Goal: Task Accomplishment & Management: Manage account settings

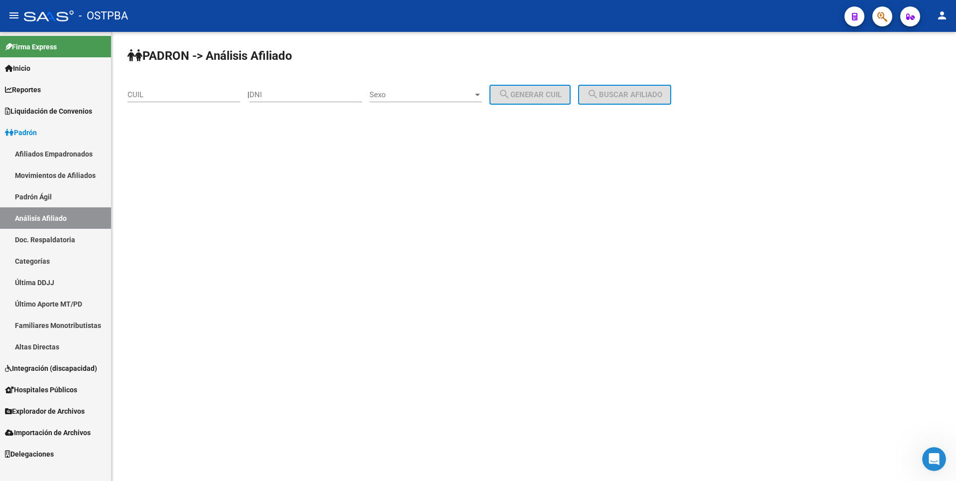
scroll to position [1, 0]
click at [55, 85] on link "Reportes" at bounding box center [55, 89] width 111 height 21
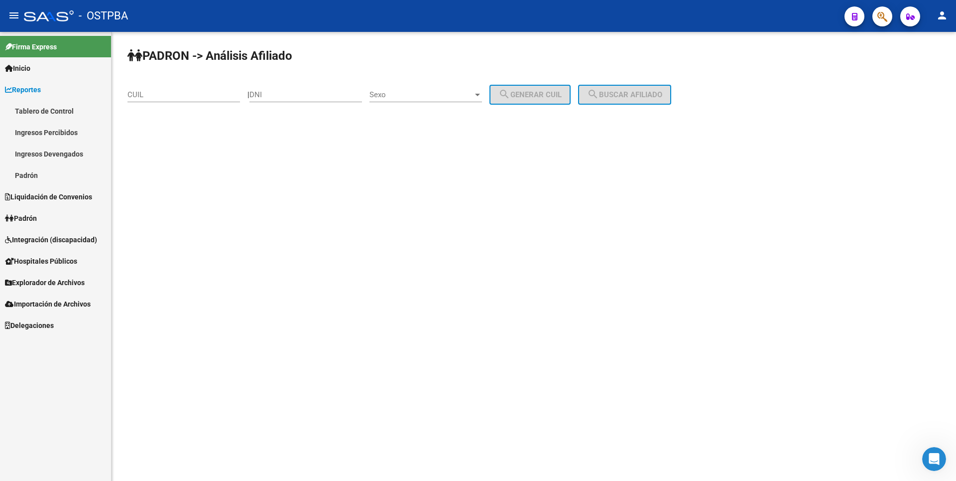
click at [59, 122] on link "Ingresos Percibidos" at bounding box center [55, 132] width 111 height 21
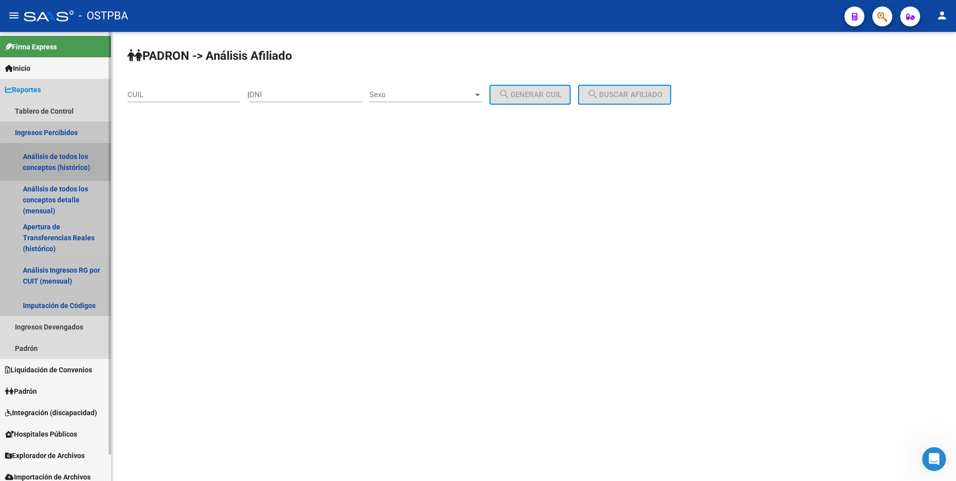
click at [66, 165] on link "Análisis de todos los conceptos (histórico)" at bounding box center [55, 162] width 111 height 38
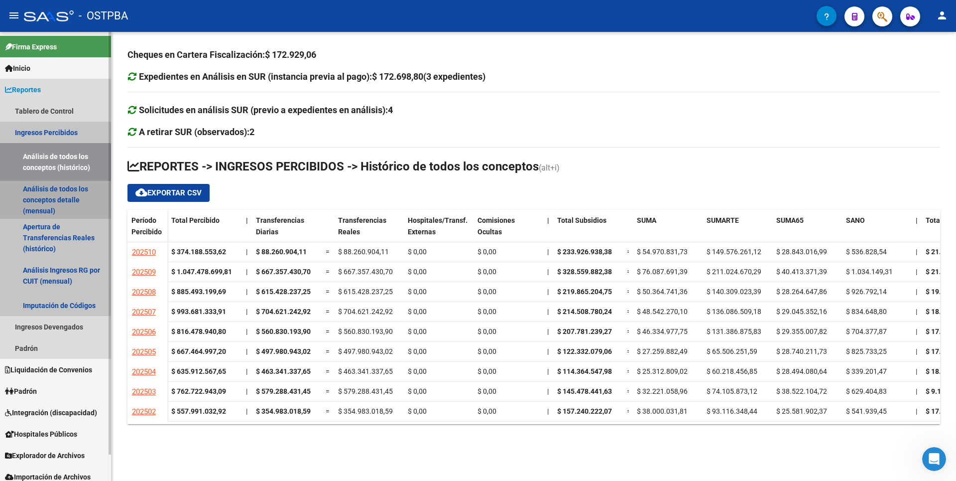
click at [68, 193] on link "Análisis de todos los conceptos detalle (mensual)" at bounding box center [55, 200] width 111 height 38
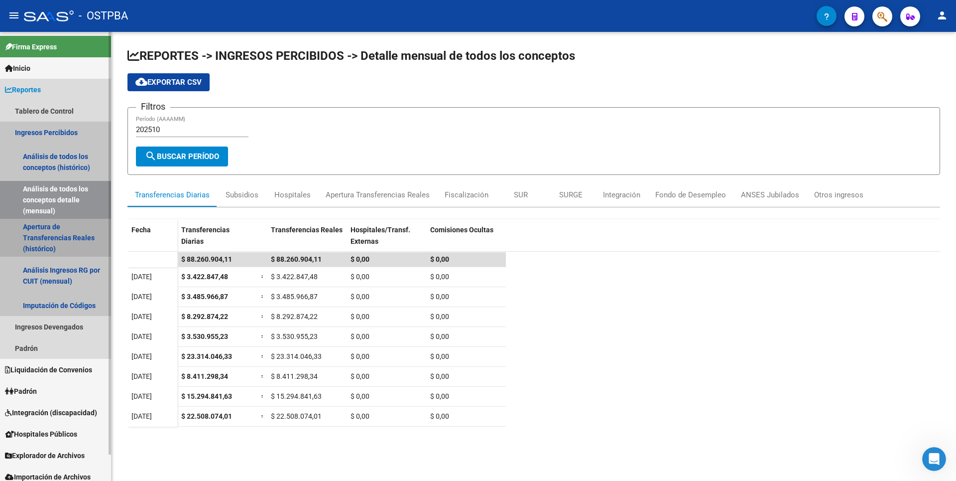
click at [76, 230] on link "Apertura de Transferencias Reales (histórico)" at bounding box center [55, 238] width 111 height 38
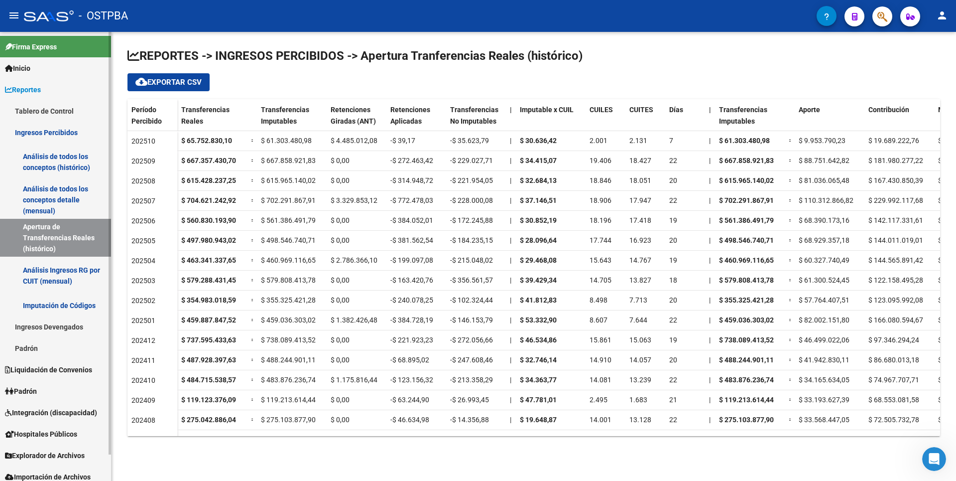
drag, startPoint x: 33, startPoint y: 349, endPoint x: 44, endPoint y: 330, distance: 21.7
click at [34, 349] on link "Padrón" at bounding box center [55, 347] width 111 height 21
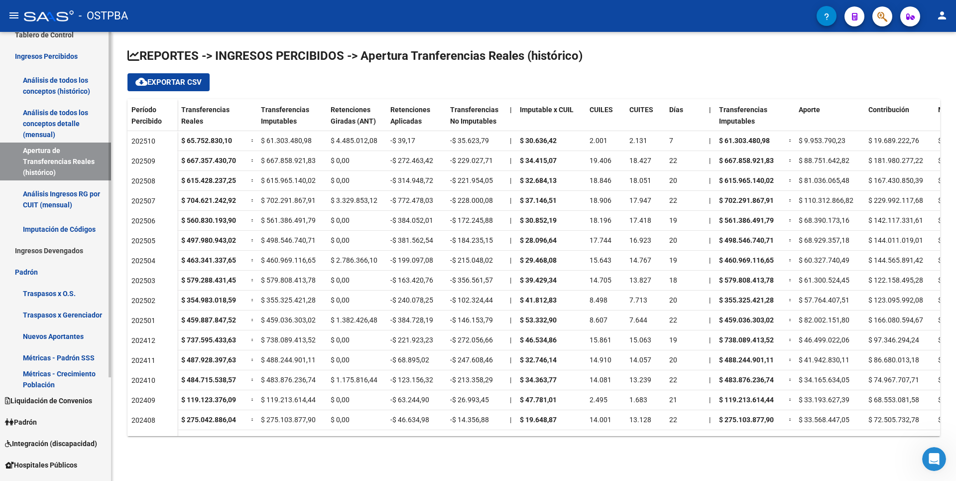
scroll to position [135, 0]
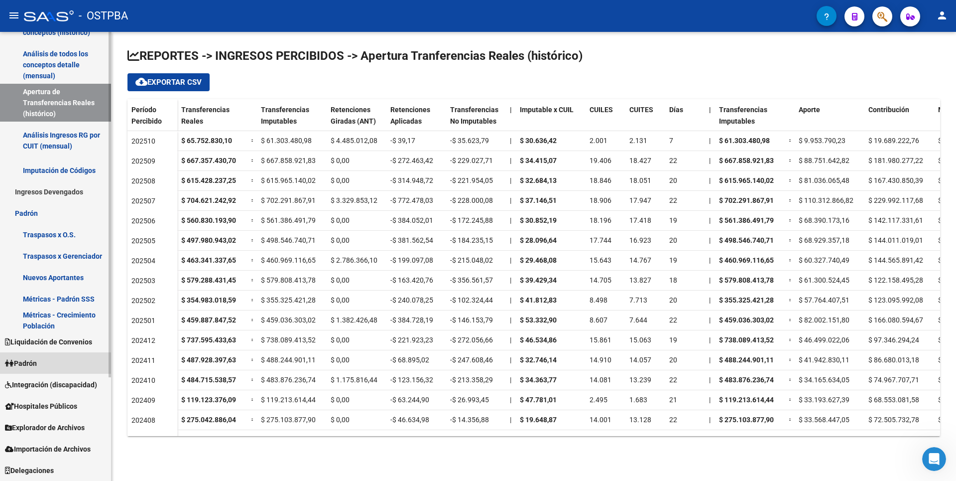
click at [49, 364] on link "Padrón" at bounding box center [55, 362] width 111 height 21
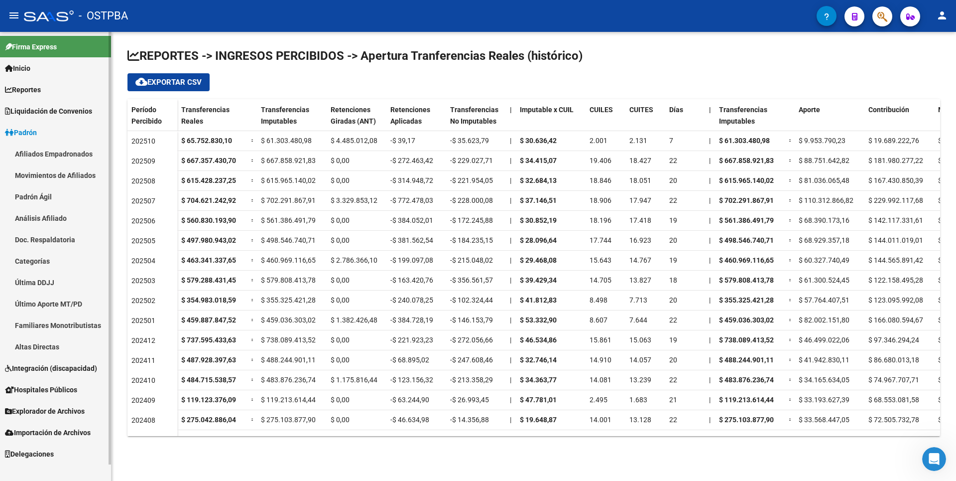
scroll to position [0, 0]
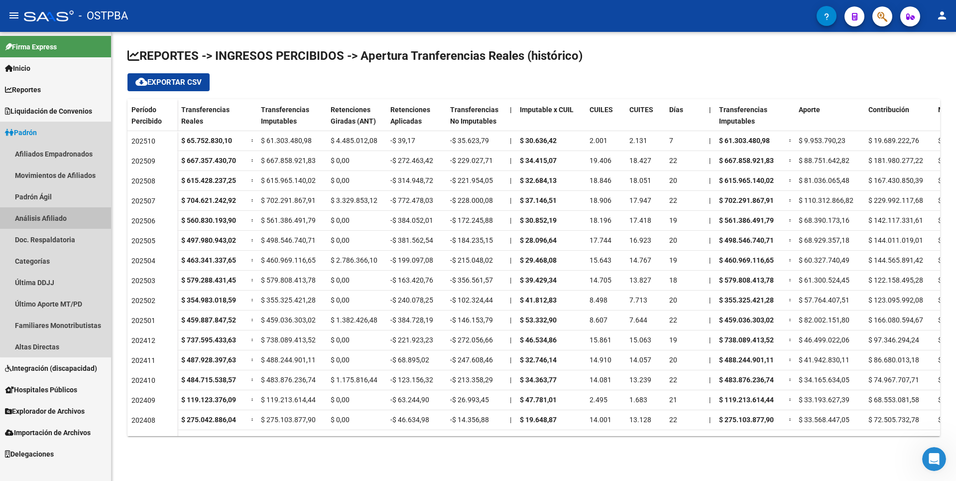
click at [62, 221] on link "Análisis Afiliado" at bounding box center [55, 217] width 111 height 21
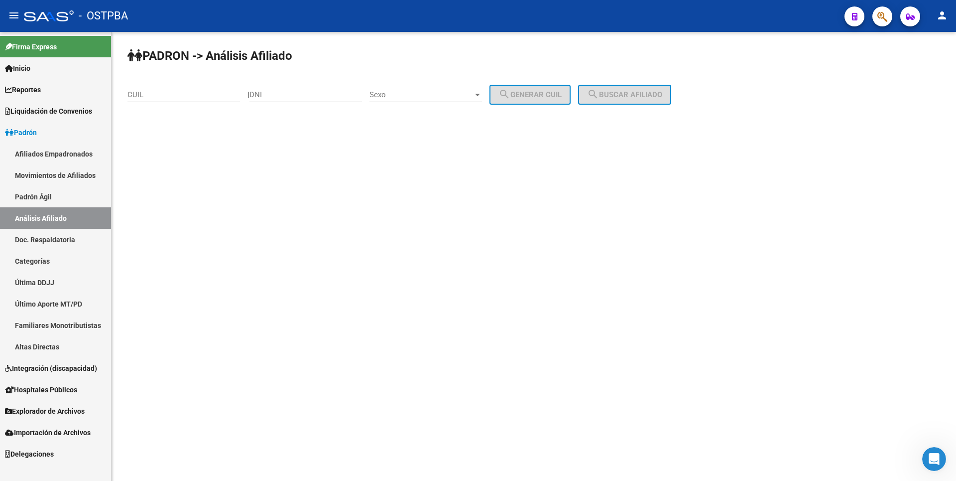
click at [275, 92] on input "DNI" at bounding box center [305, 94] width 113 height 9
type input "27964081"
click at [482, 93] on div at bounding box center [477, 95] width 9 height 8
drag, startPoint x: 414, startPoint y: 114, endPoint x: 479, endPoint y: 106, distance: 65.8
click at [418, 113] on span "Femenino" at bounding box center [436, 117] width 113 height 22
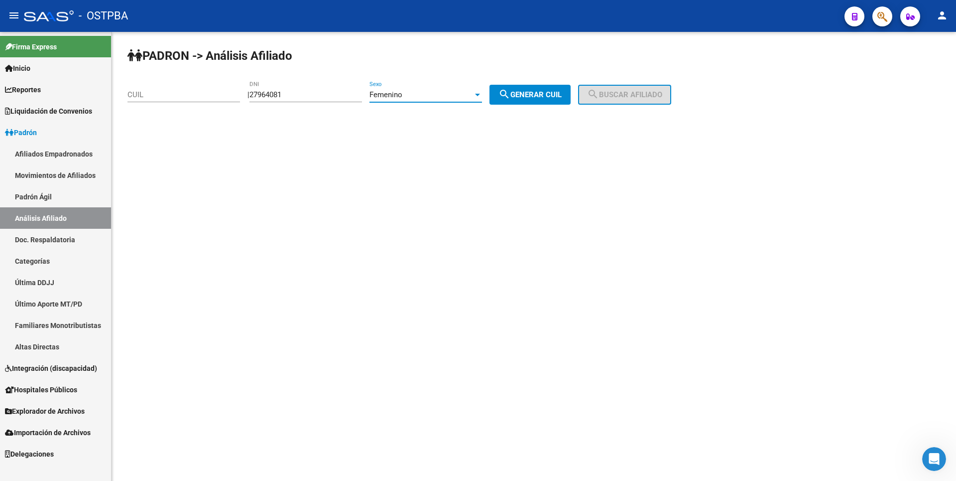
drag, startPoint x: 537, startPoint y: 87, endPoint x: 572, endPoint y: 88, distance: 34.9
click at [538, 87] on button "search Generar CUIL" at bounding box center [530, 95] width 81 height 20
type input "27-27964081-6"
click at [656, 95] on span "search Buscar afiliado" at bounding box center [624, 94] width 75 height 9
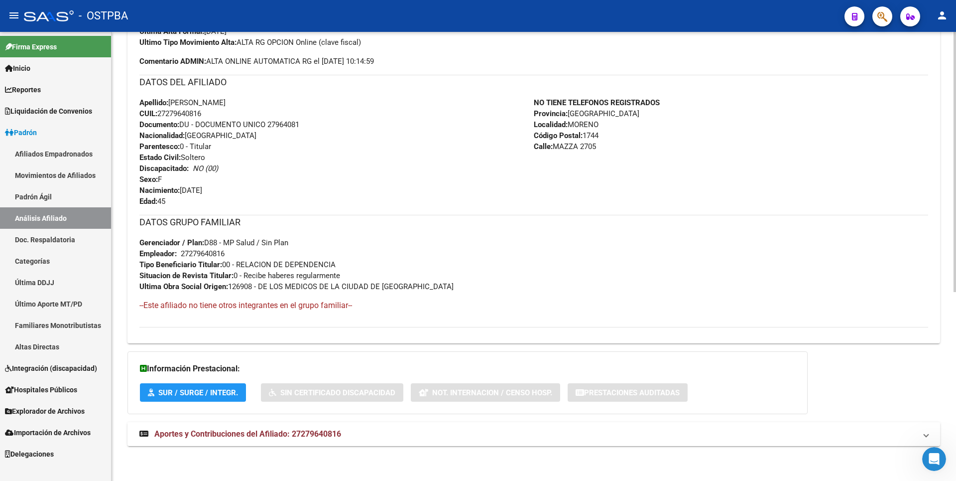
click at [300, 445] on mat-expansion-panel-header "Aportes y Contribuciones del Afiliado: 27279640816" at bounding box center [533, 434] width 813 height 24
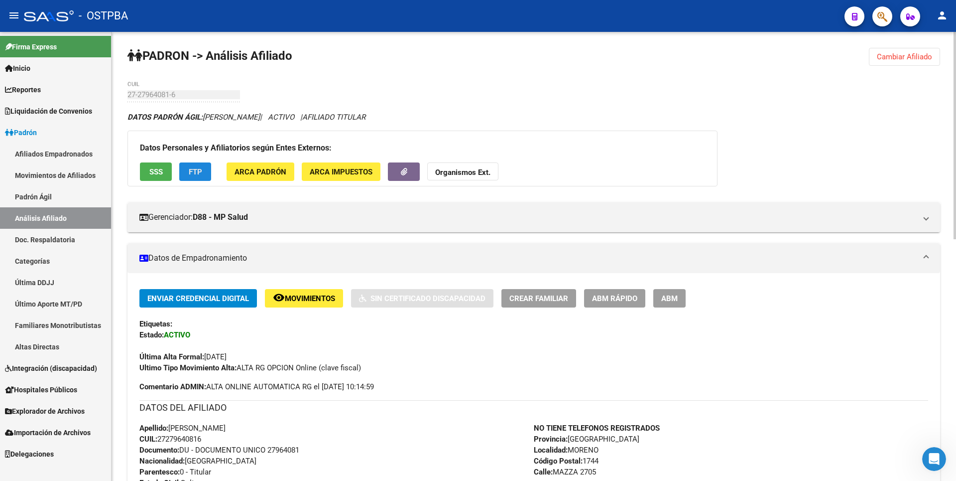
click at [193, 165] on button "FTP" at bounding box center [195, 171] width 32 height 18
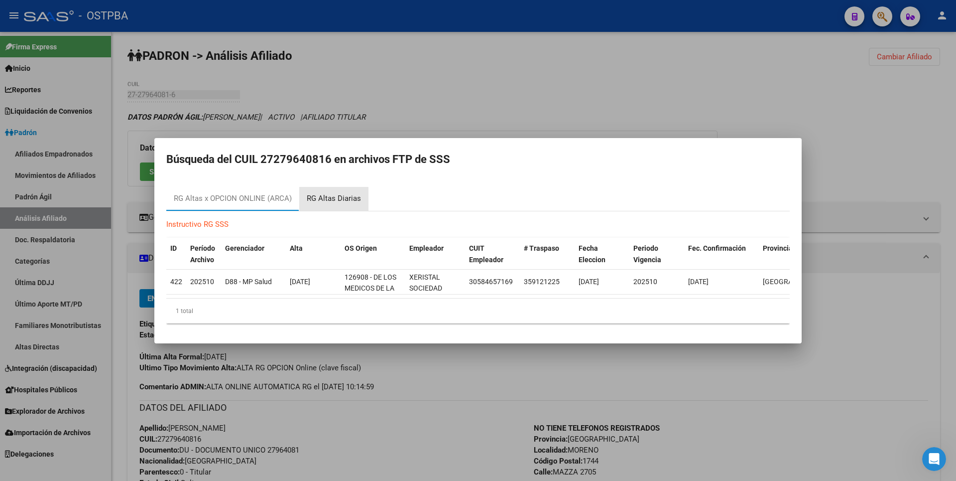
click at [338, 193] on div "RG Altas Diarias" at bounding box center [334, 198] width 54 height 11
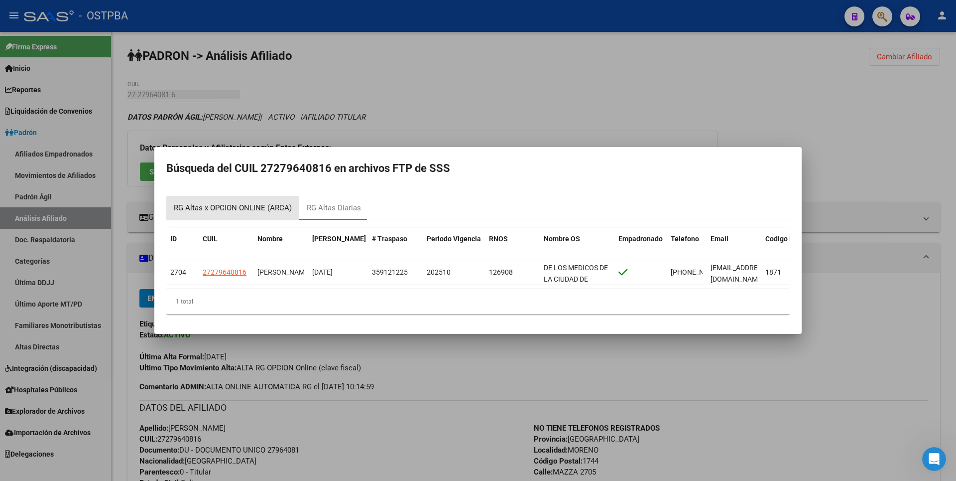
click at [244, 205] on div "RG Altas x OPCION ONLINE (ARCA)" at bounding box center [233, 207] width 118 height 11
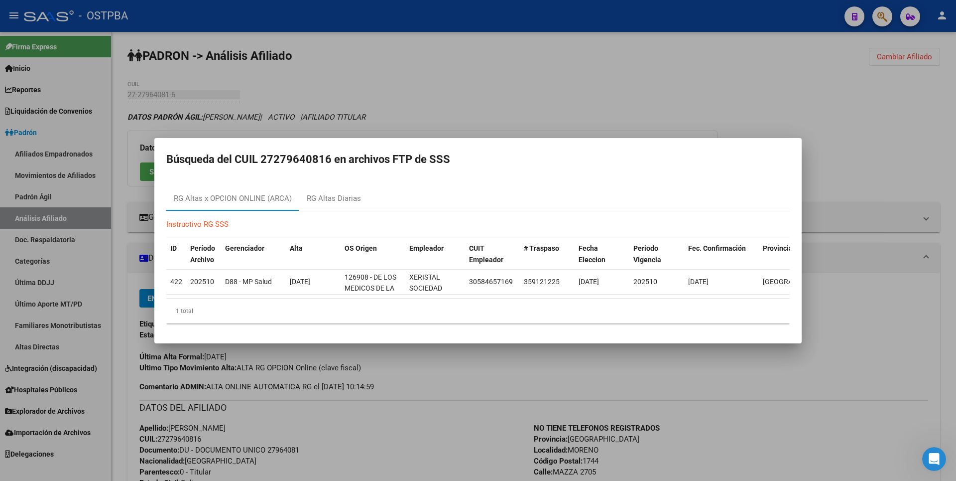
click at [468, 66] on div at bounding box center [478, 240] width 956 height 481
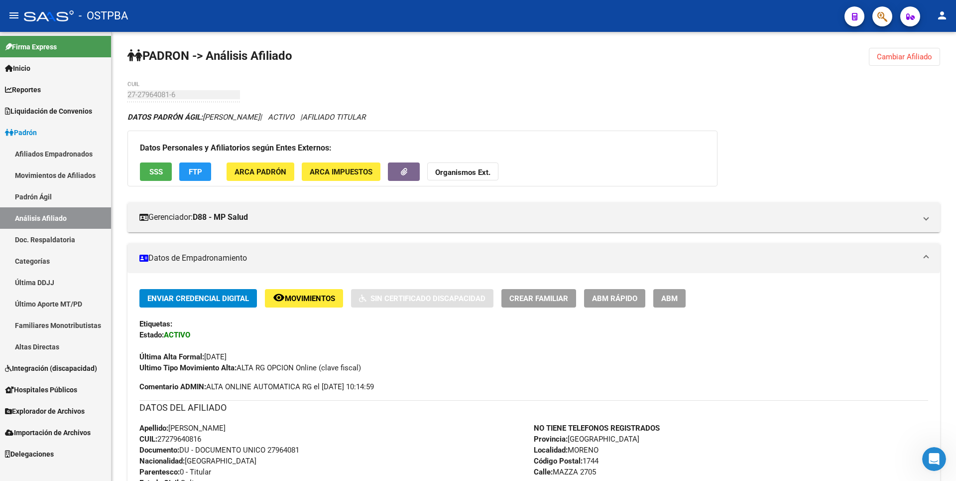
click at [36, 85] on span "Reportes" at bounding box center [23, 89] width 36 height 11
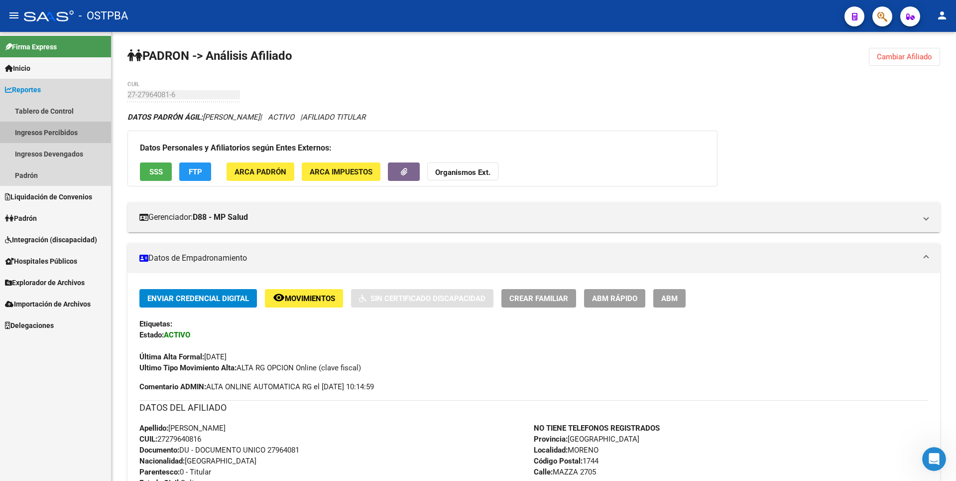
click at [42, 125] on link "Ingresos Percibidos" at bounding box center [55, 132] width 111 height 21
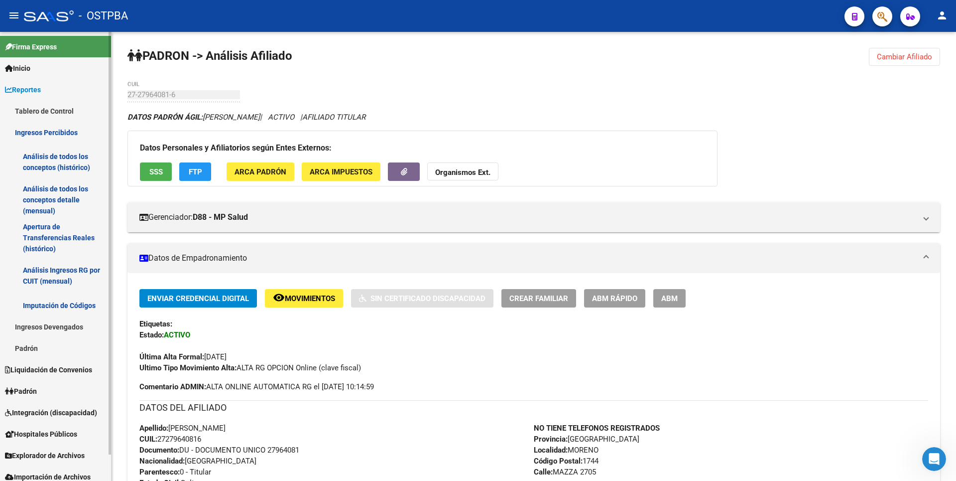
click at [55, 206] on link "Análisis de todos los conceptos detalle (mensual)" at bounding box center [55, 200] width 111 height 38
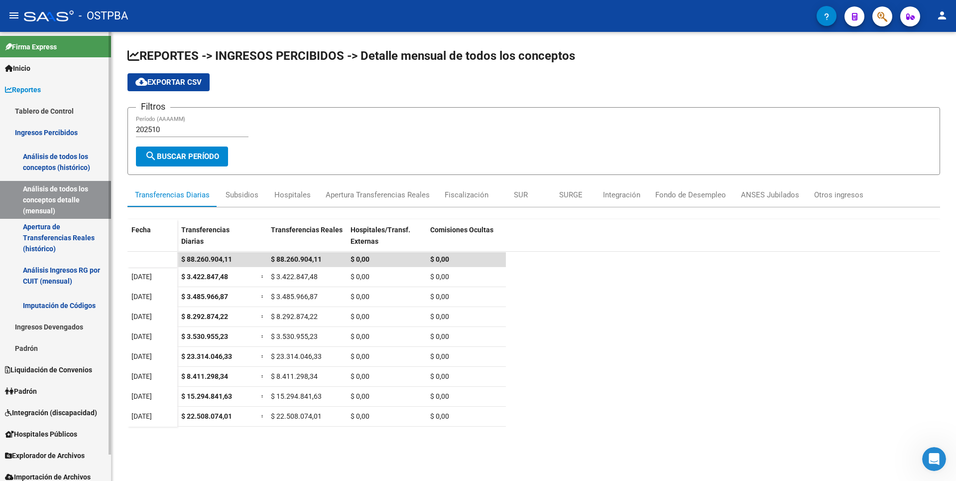
click at [54, 283] on link "Análisis Ingresos RG por CUIT (mensual)" at bounding box center [55, 275] width 111 height 38
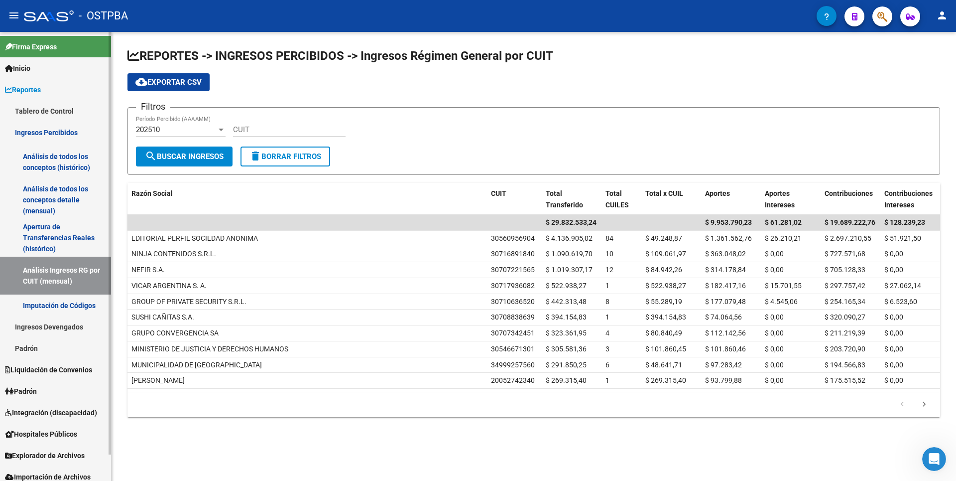
click at [69, 324] on link "Ingresos Devengados" at bounding box center [55, 326] width 111 height 21
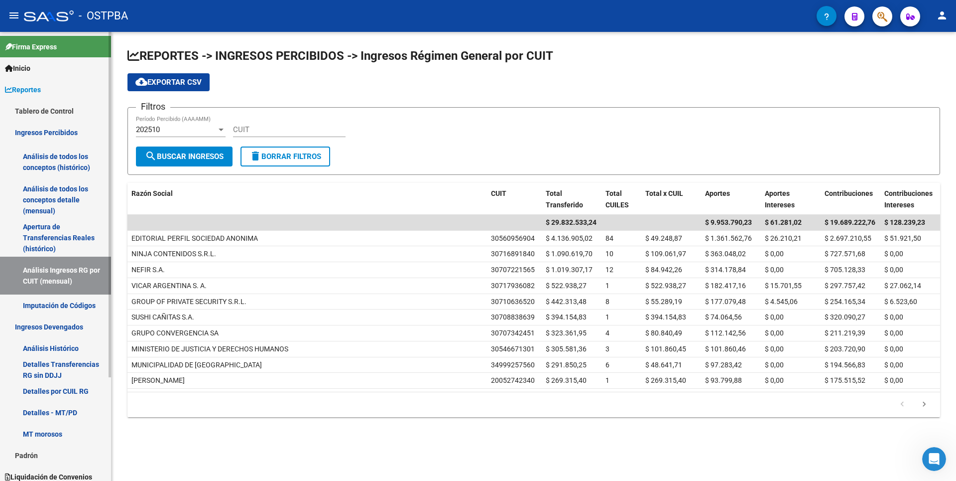
click at [58, 354] on link "Análisis Histórico" at bounding box center [55, 347] width 111 height 21
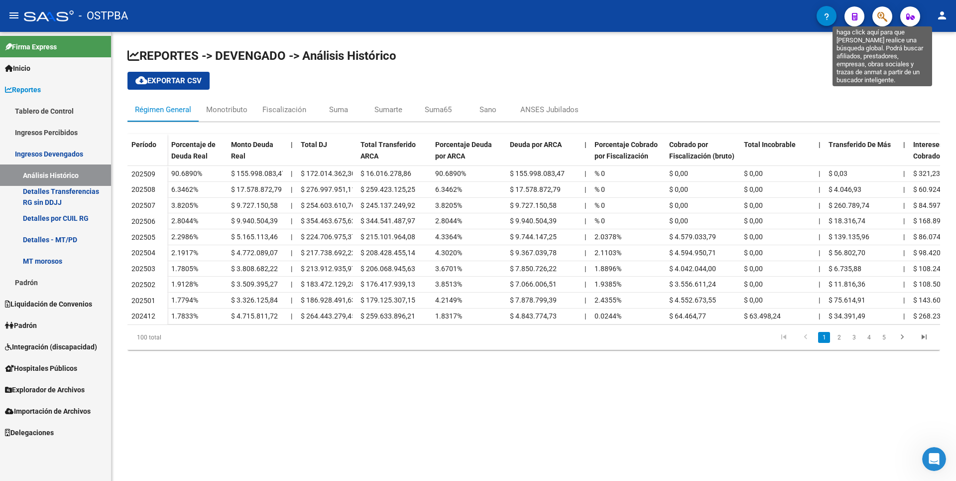
click at [881, 17] on icon "button" at bounding box center [882, 16] width 10 height 11
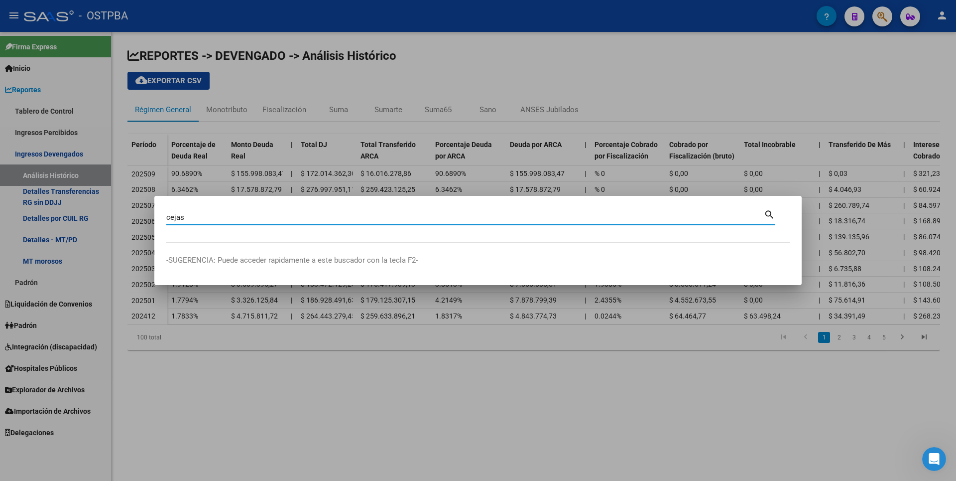
type input "cejas"
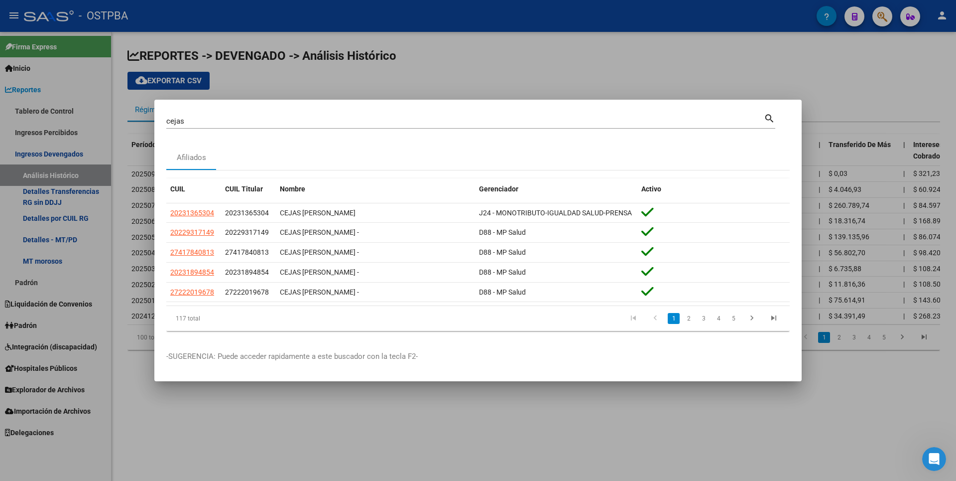
click at [852, 95] on div at bounding box center [478, 240] width 956 height 481
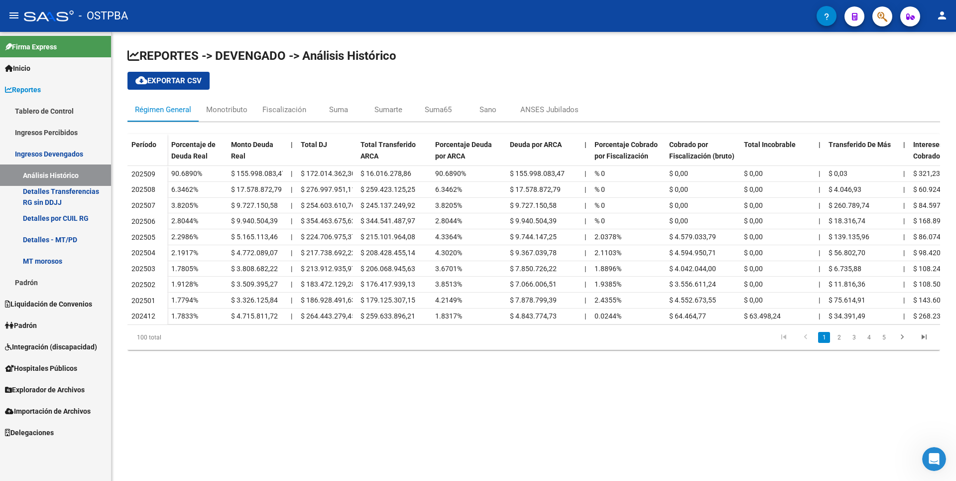
click at [43, 324] on link "Padrón" at bounding box center [55, 324] width 111 height 21
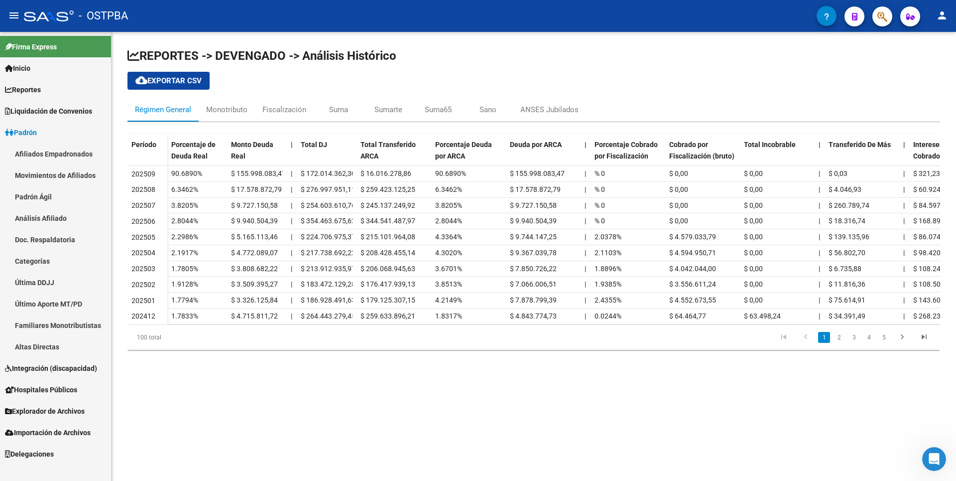
click at [66, 211] on link "Análisis Afiliado" at bounding box center [55, 217] width 111 height 21
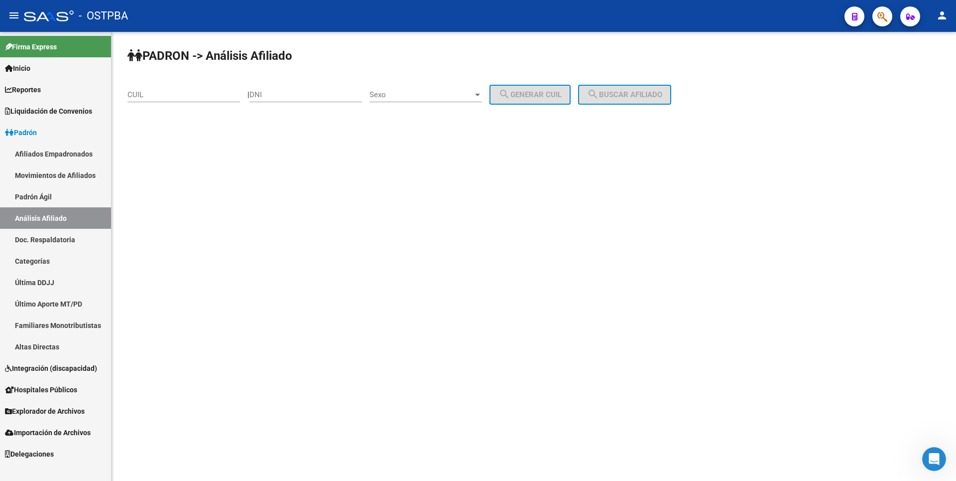
click at [165, 86] on div "CUIL" at bounding box center [183, 91] width 113 height 21
paste input "20-34617276-3"
type input "20-34617276-3"
click at [622, 93] on span "search Buscar afiliado" at bounding box center [624, 94] width 75 height 9
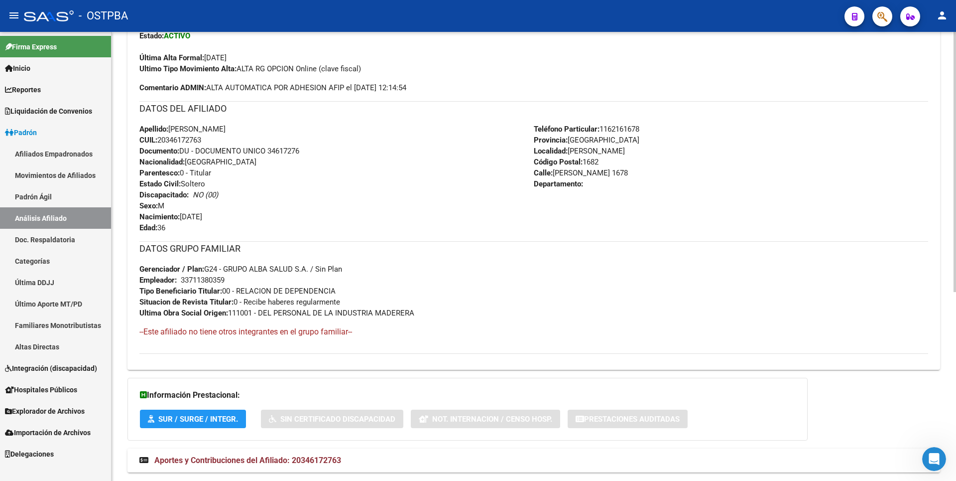
scroll to position [325, 0]
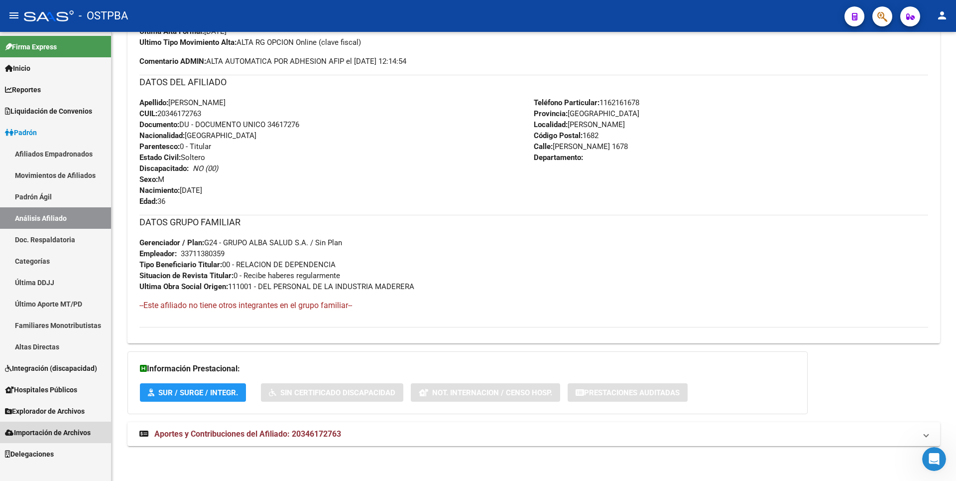
click at [71, 432] on span "Importación de Archivos" at bounding box center [48, 432] width 86 height 11
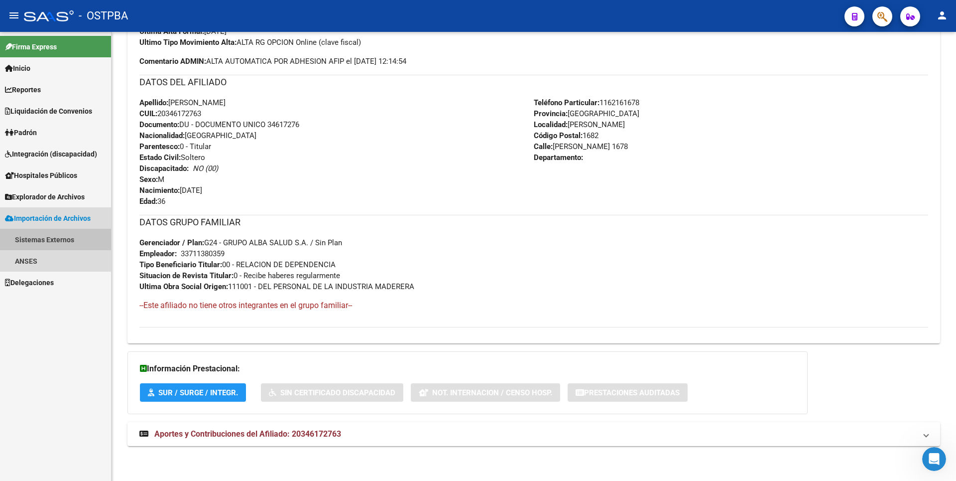
click at [66, 244] on link "Sistemas Externos" at bounding box center [55, 239] width 111 height 21
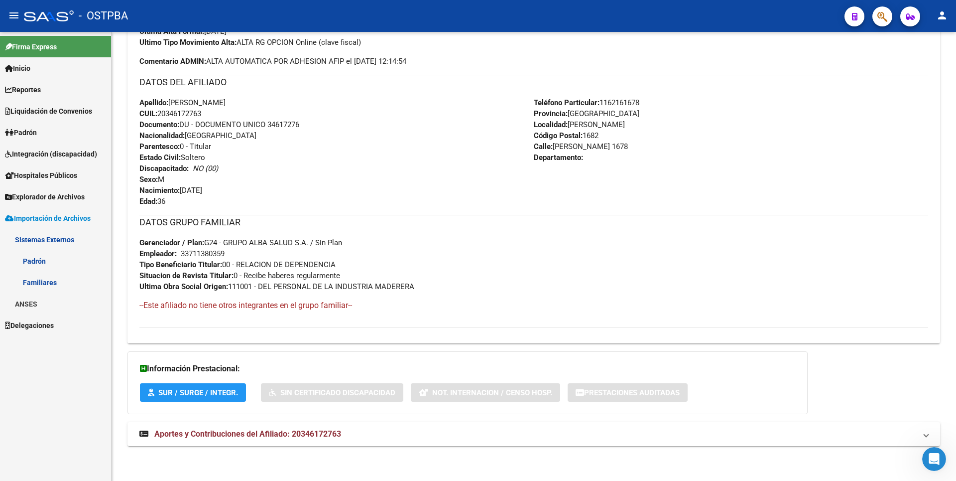
click at [47, 278] on link "Familiares" at bounding box center [55, 281] width 111 height 21
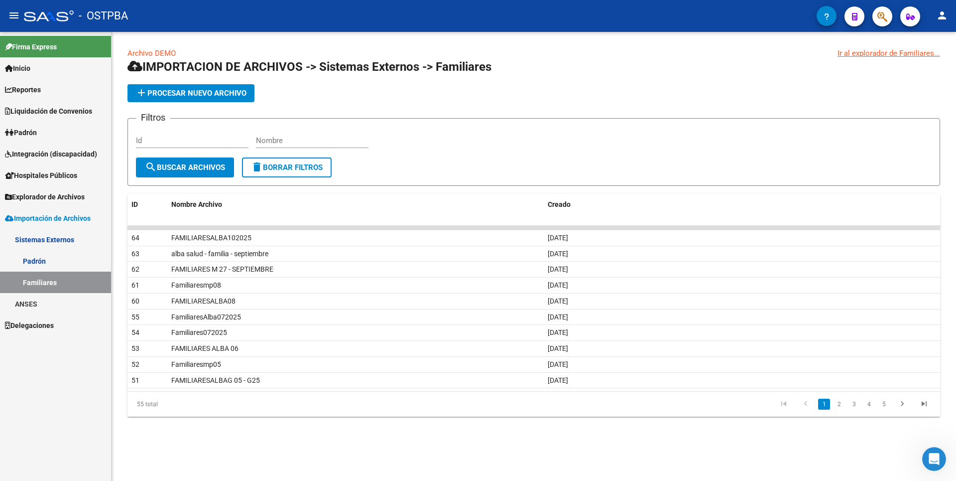
click at [229, 96] on span "add Procesar nuevo archivo" at bounding box center [190, 93] width 111 height 9
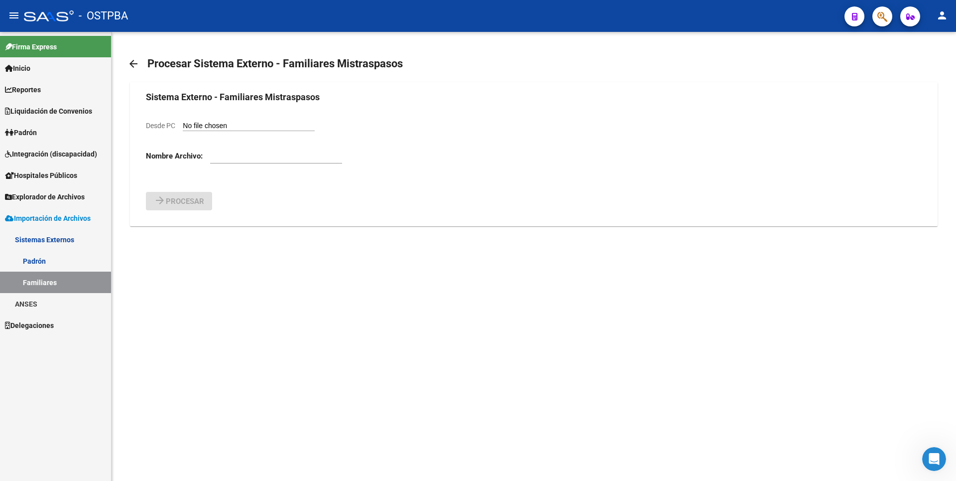
click at [241, 129] on input "Desde PC" at bounding box center [249, 126] width 132 height 9
type input "C:\fakepath\Familiares1020251.csv"
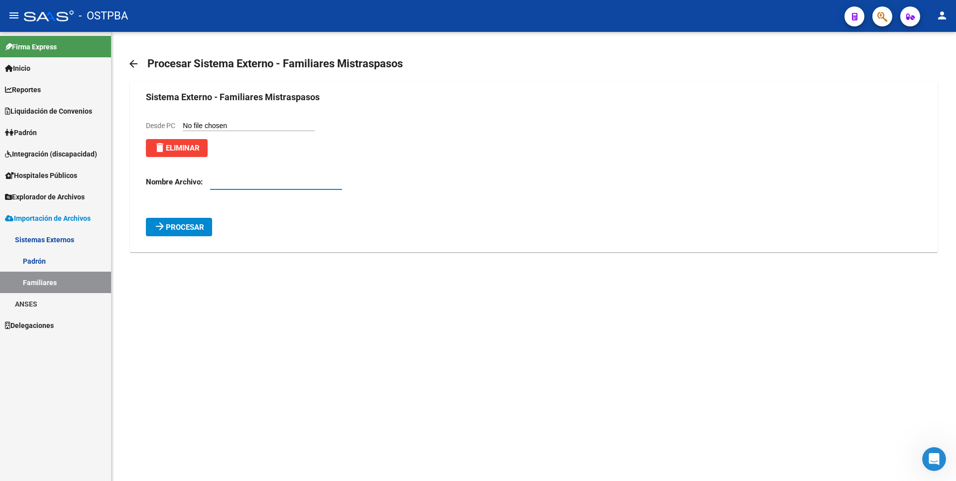
click at [212, 184] on input "text" at bounding box center [276, 181] width 132 height 9
type input "FamiliaresAlba1020251"
click at [187, 228] on span "Procesar" at bounding box center [185, 227] width 38 height 9
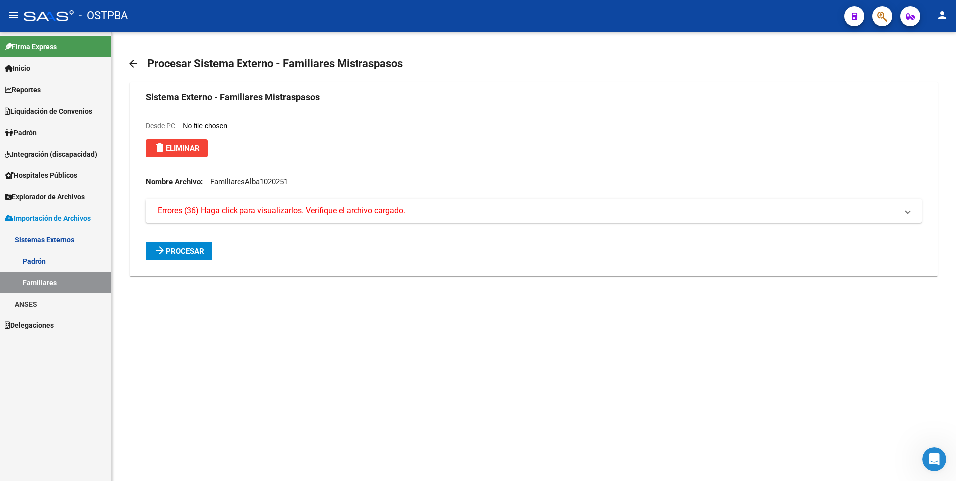
click at [242, 211] on span "Errores (36) Haga click para visualizarlos. Verifique el archivo cargado." at bounding box center [282, 210] width 248 height 11
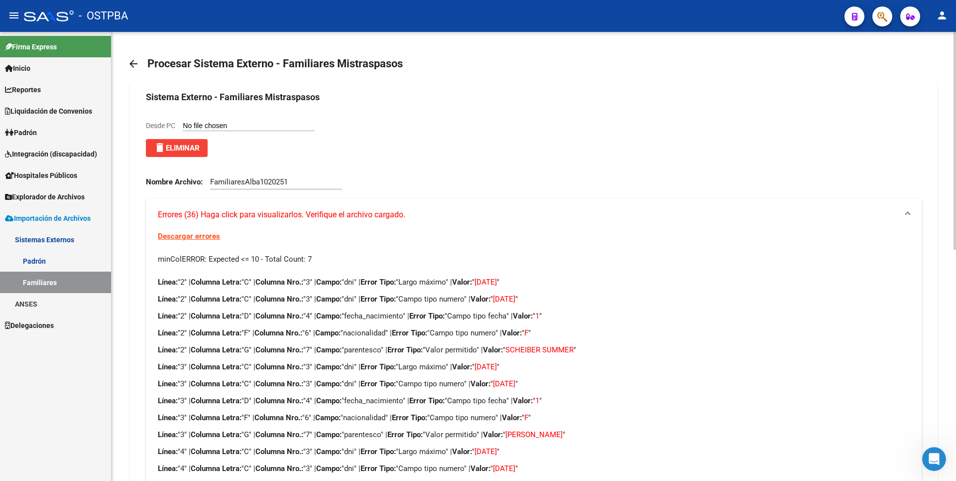
click at [278, 213] on span "Errores (36) Haga click para visualizarlos. Verifique el archivo cargado." at bounding box center [282, 214] width 248 height 11
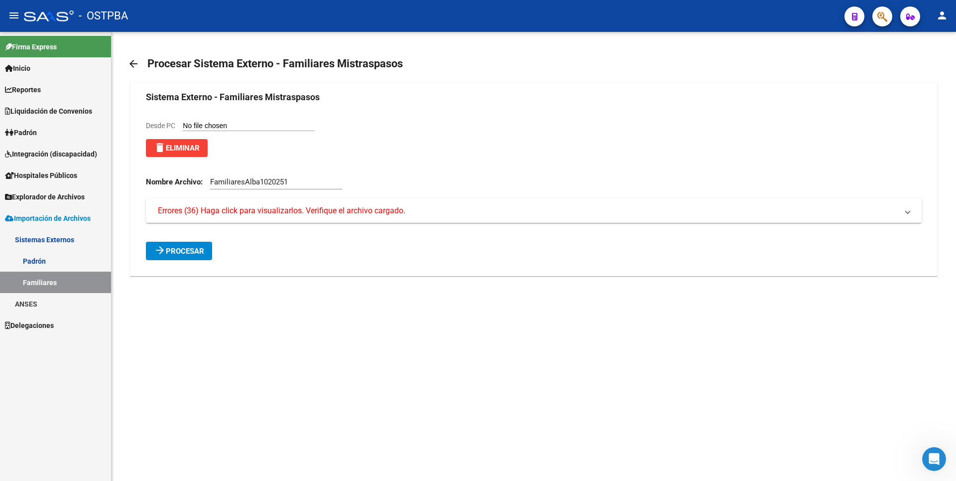
click at [278, 213] on span "Errores (36) Haga click para visualizarlos. Verifique el archivo cargado." at bounding box center [282, 210] width 248 height 11
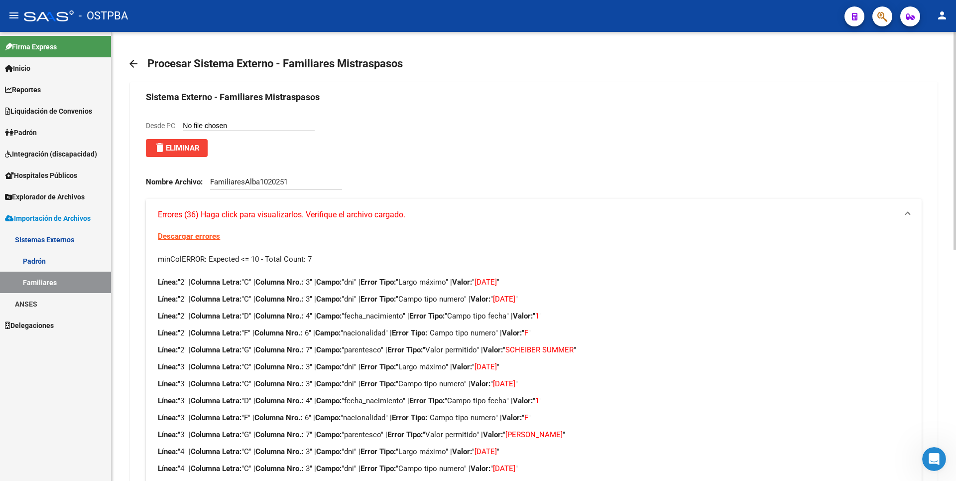
click at [186, 237] on link "Descargar errores" at bounding box center [189, 236] width 62 height 9
click at [30, 134] on span "Padrón" at bounding box center [21, 132] width 32 height 11
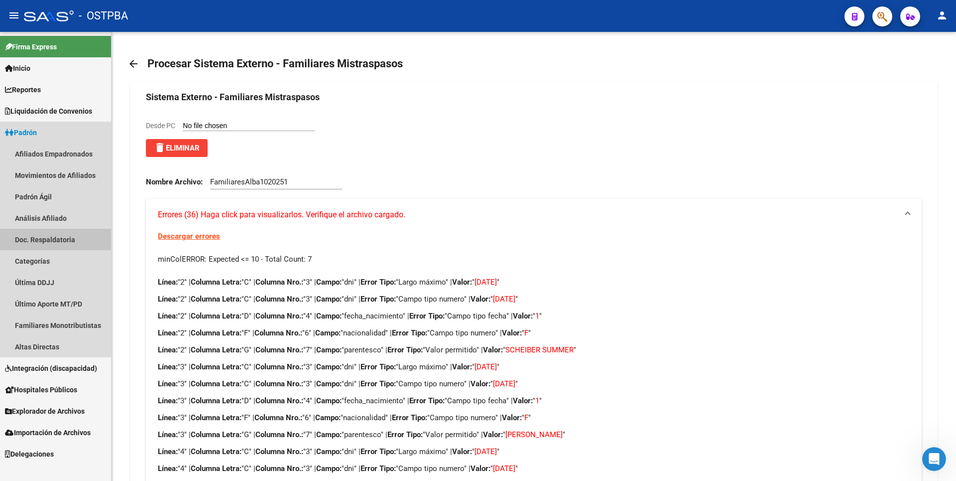
click at [44, 229] on link "Doc. Respaldatoria" at bounding box center [55, 239] width 111 height 21
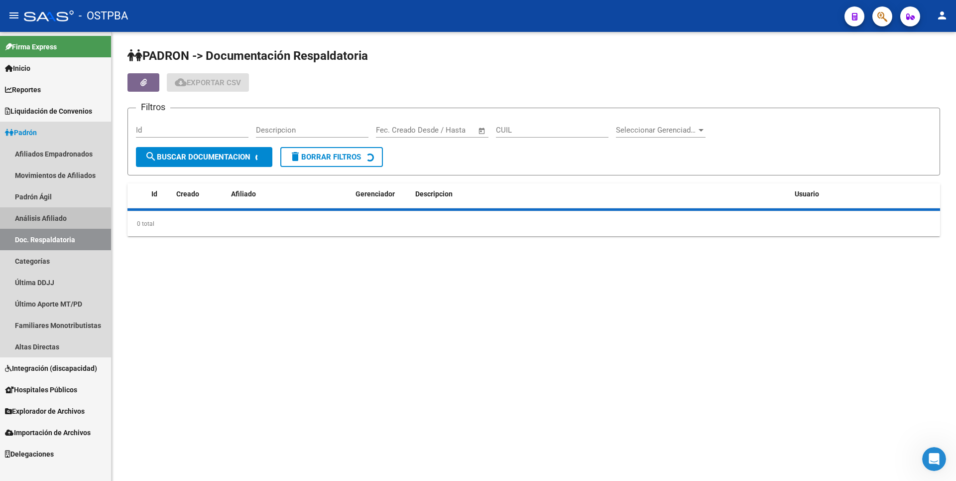
click at [46, 219] on link "Análisis Afiliado" at bounding box center [55, 217] width 111 height 21
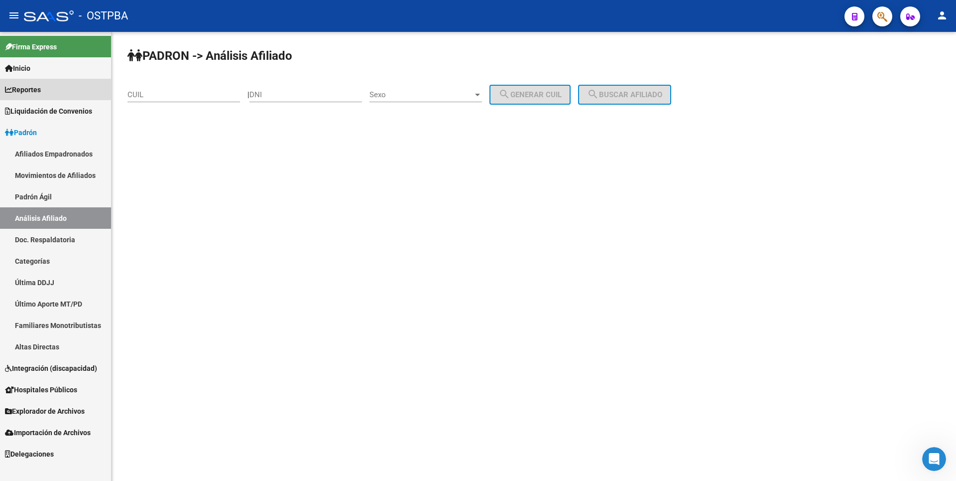
click at [40, 79] on link "Reportes" at bounding box center [55, 89] width 111 height 21
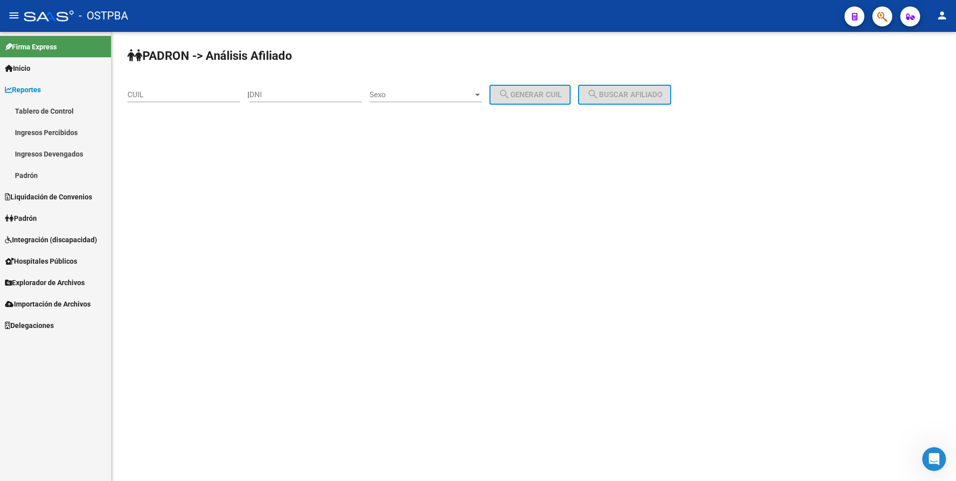
click at [45, 108] on link "Tablero de Control" at bounding box center [55, 110] width 111 height 21
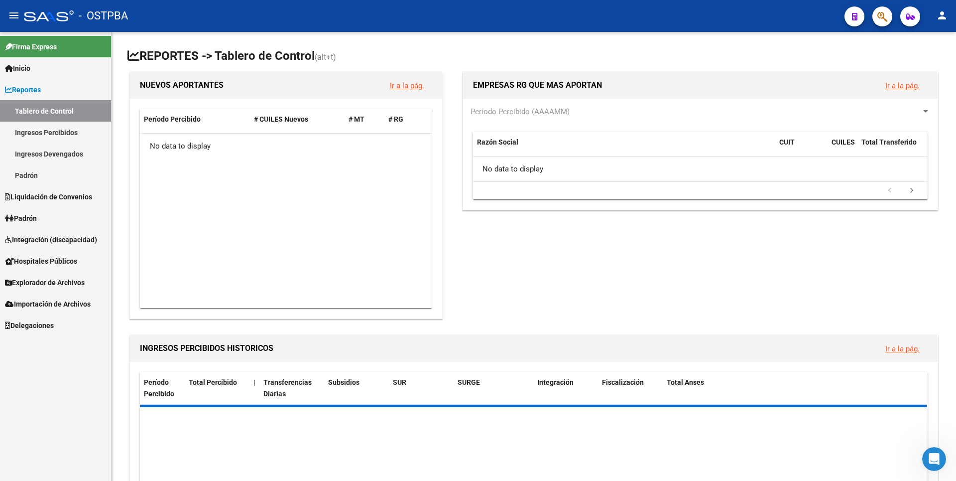
click at [47, 134] on link "Ingresos Percibidos" at bounding box center [55, 132] width 111 height 21
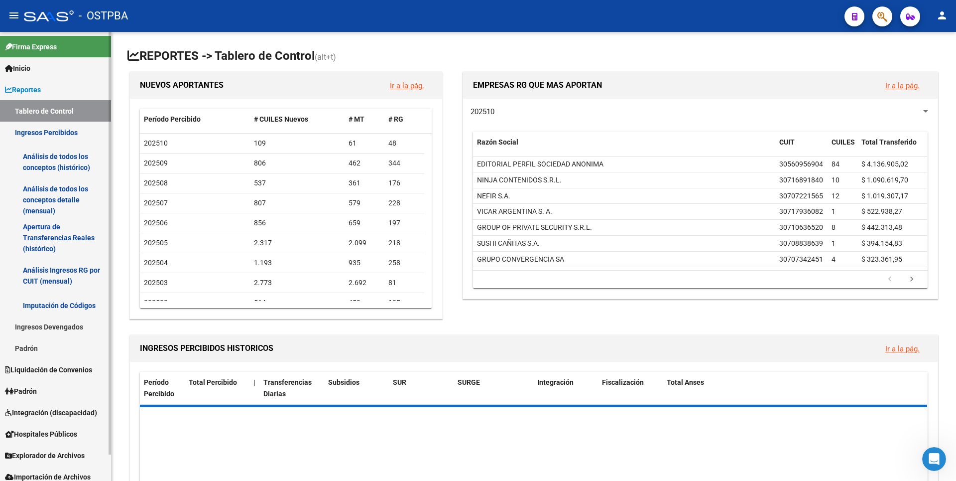
click at [54, 165] on link "Análisis de todos los conceptos (histórico)" at bounding box center [55, 162] width 111 height 38
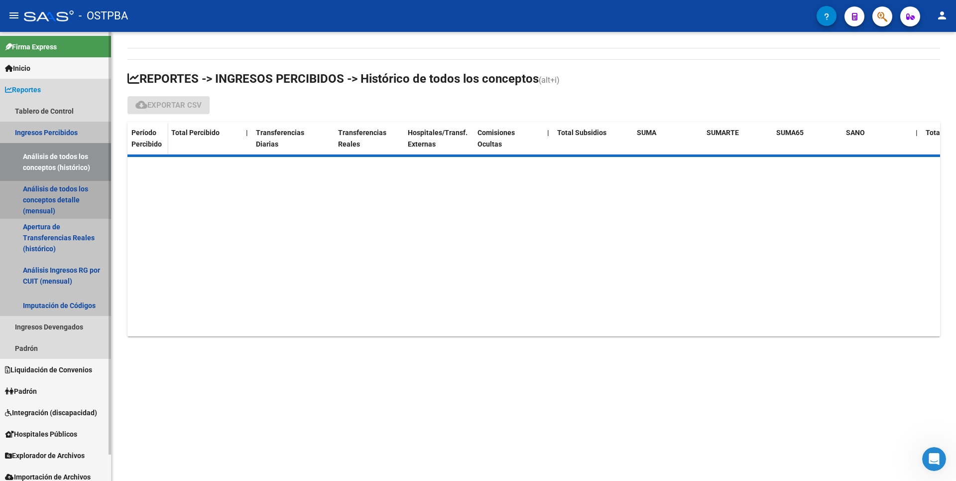
click at [68, 197] on link "Análisis de todos los conceptos detalle (mensual)" at bounding box center [55, 200] width 111 height 38
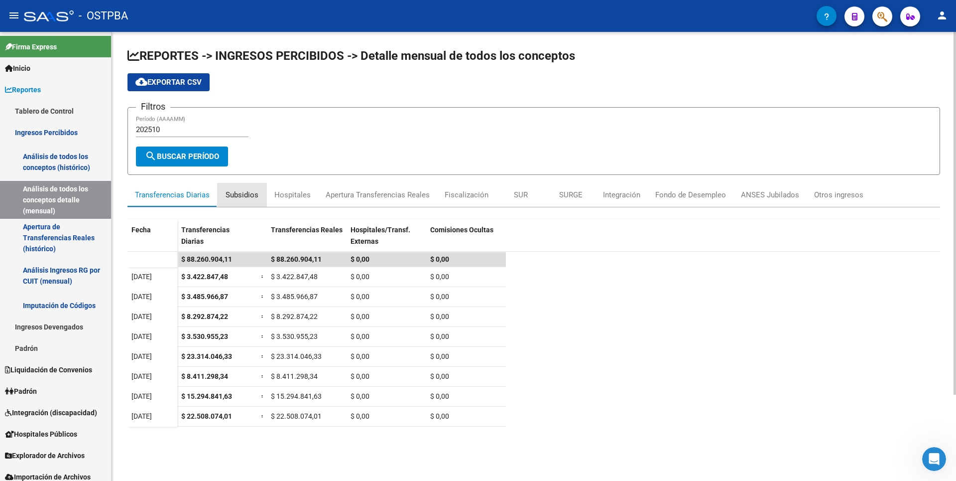
click at [245, 195] on div "Subsidios" at bounding box center [242, 194] width 33 height 11
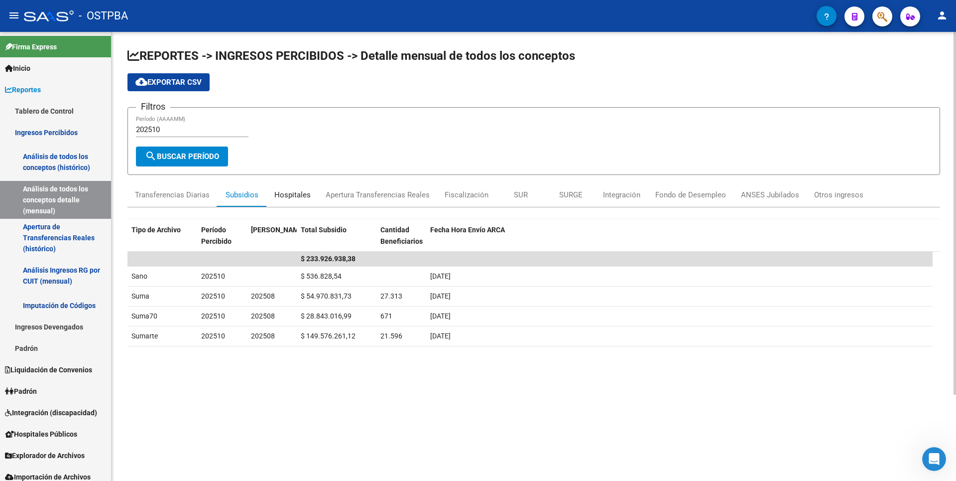
click at [301, 187] on div "Hospitales" at bounding box center [292, 195] width 51 height 24
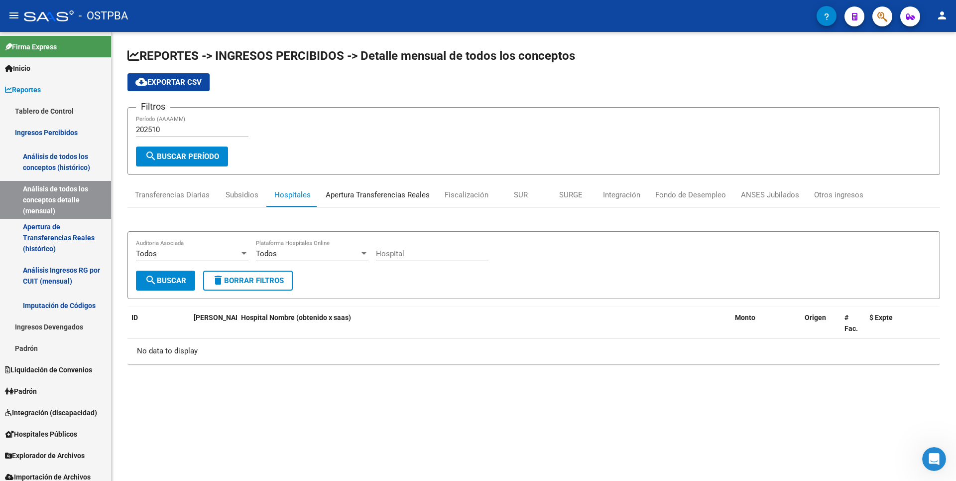
click at [377, 187] on div "Apertura Transferencias Reales" at bounding box center [377, 195] width 119 height 24
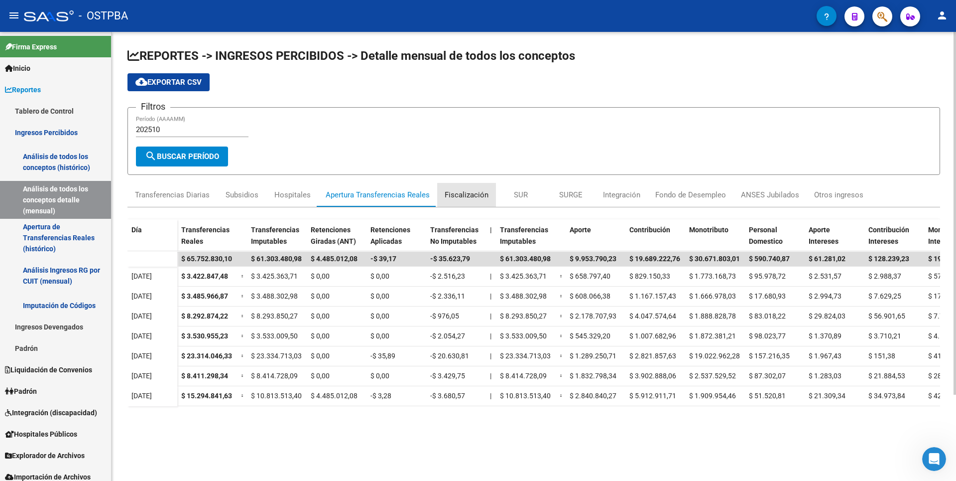
click at [480, 194] on div "Fiscalización" at bounding box center [467, 194] width 44 height 11
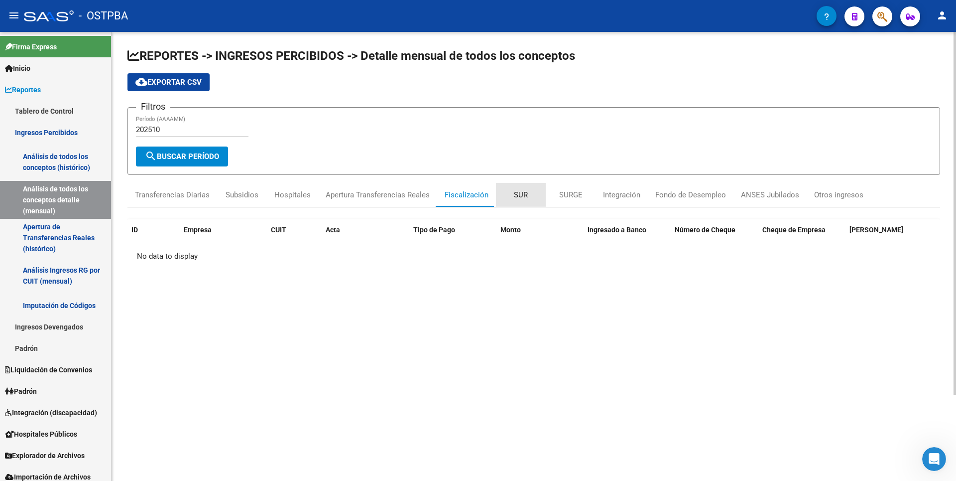
click at [526, 198] on div "SUR" at bounding box center [521, 195] width 50 height 24
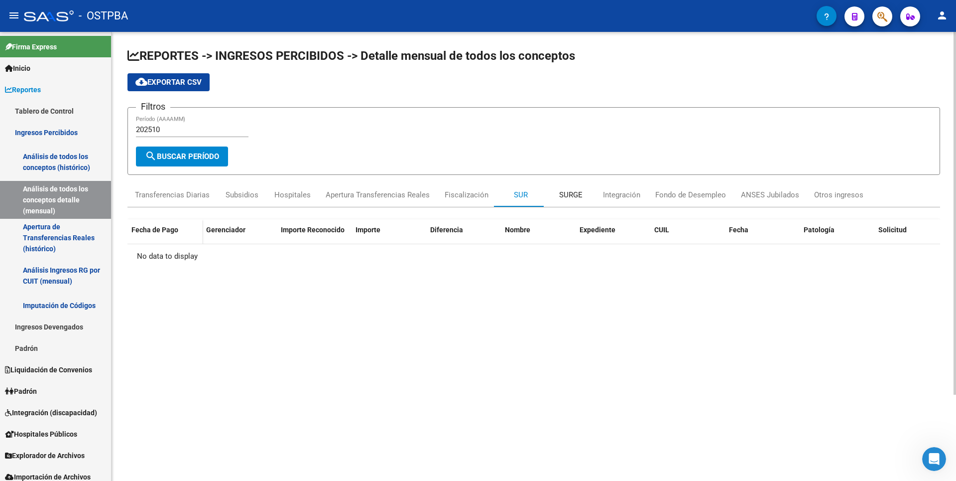
click at [577, 195] on div "SURGE" at bounding box center [570, 194] width 23 height 11
click at [621, 191] on div "Integración" at bounding box center [621, 194] width 37 height 11
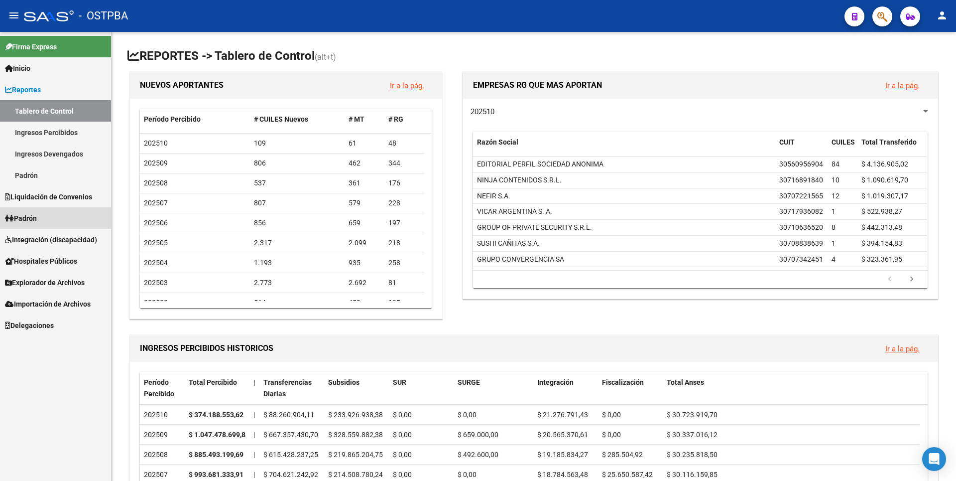
click at [41, 223] on link "Padrón" at bounding box center [55, 217] width 111 height 21
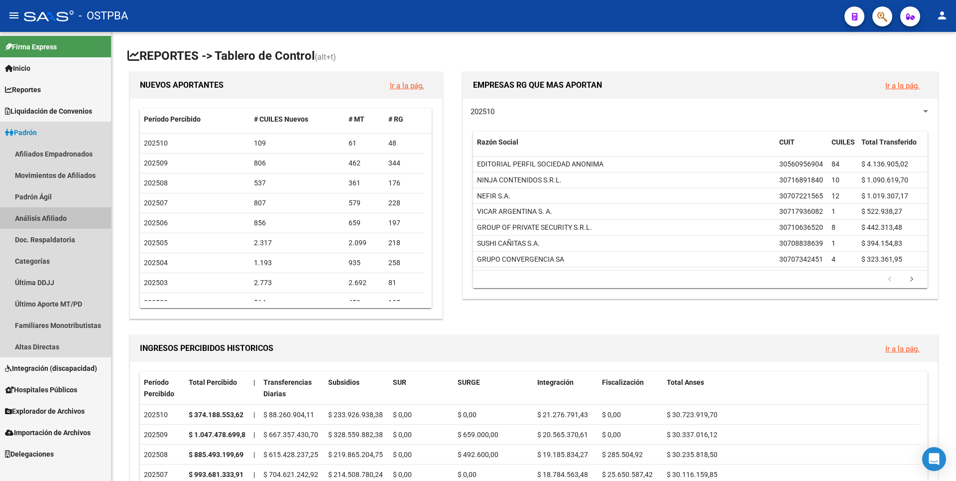
click at [54, 212] on link "Análisis Afiliado" at bounding box center [55, 217] width 111 height 21
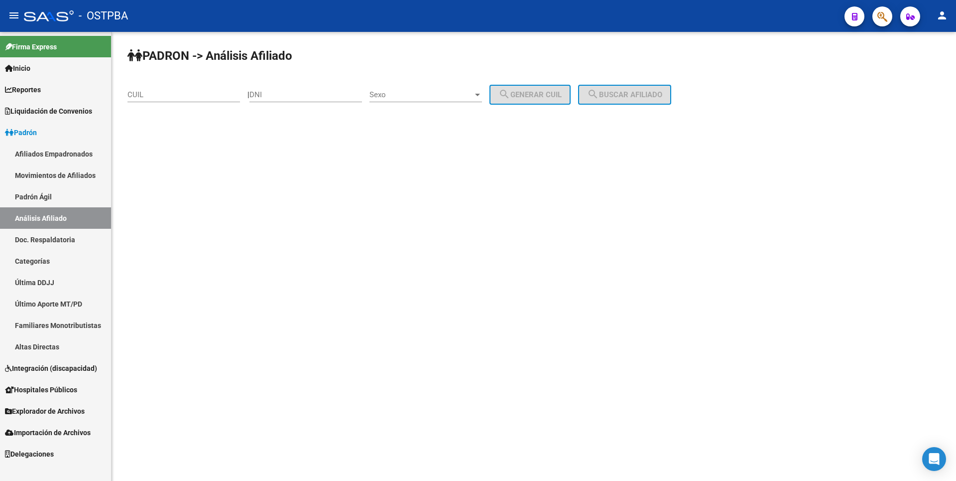
click at [47, 402] on link "Explorador de Archivos" at bounding box center [55, 410] width 111 height 21
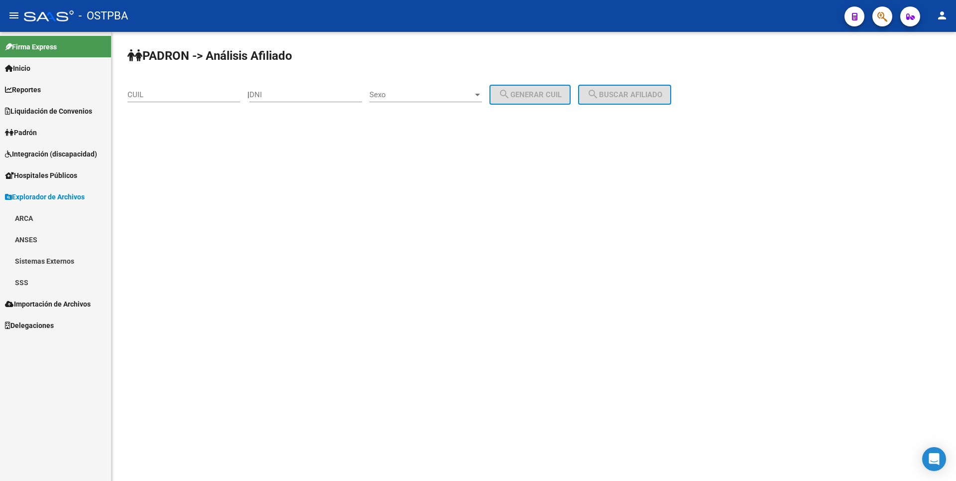
click at [33, 292] on link "SSS" at bounding box center [55, 281] width 111 height 21
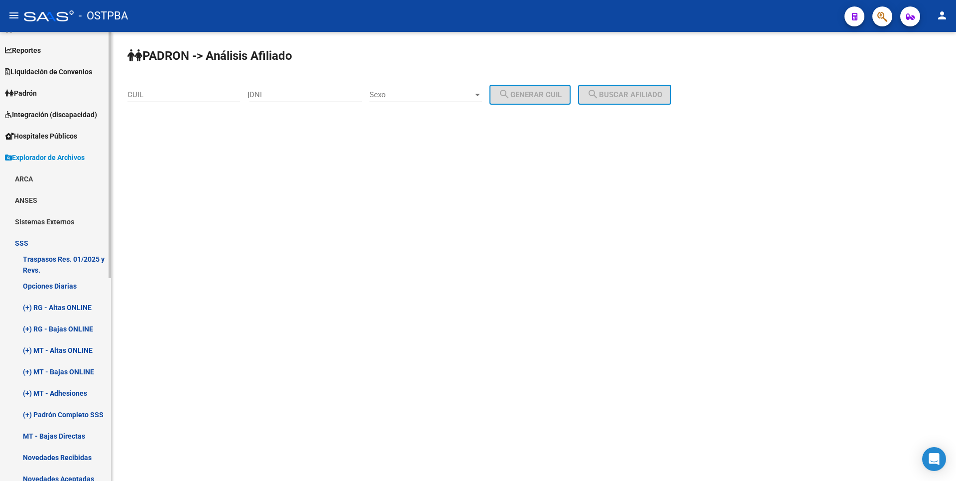
scroll to position [100, 0]
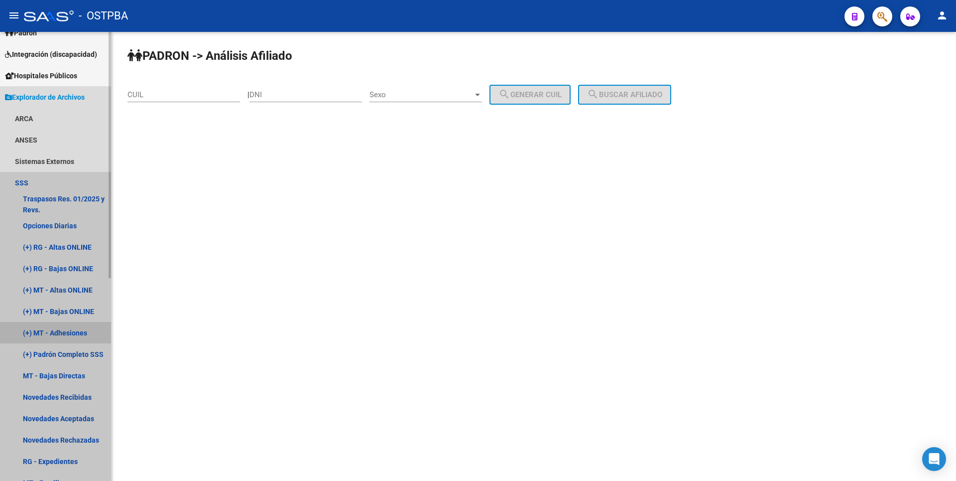
click at [62, 329] on link "(+) MT - Adhesiones" at bounding box center [55, 332] width 111 height 21
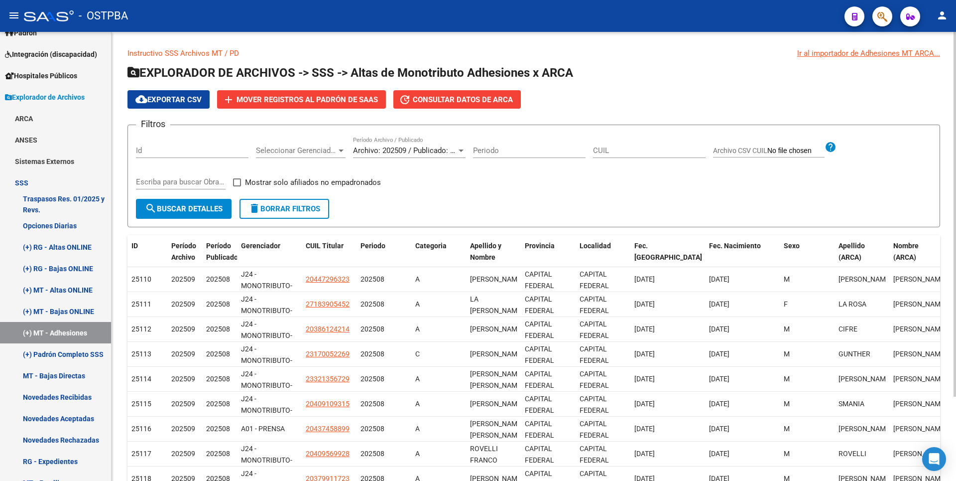
scroll to position [104, 0]
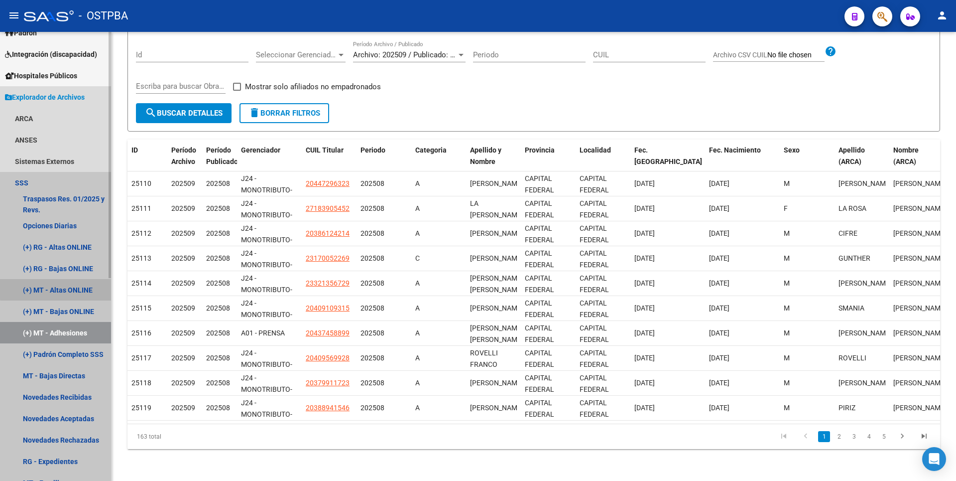
click at [57, 284] on link "(+) MT - Altas ONLINE" at bounding box center [55, 289] width 111 height 21
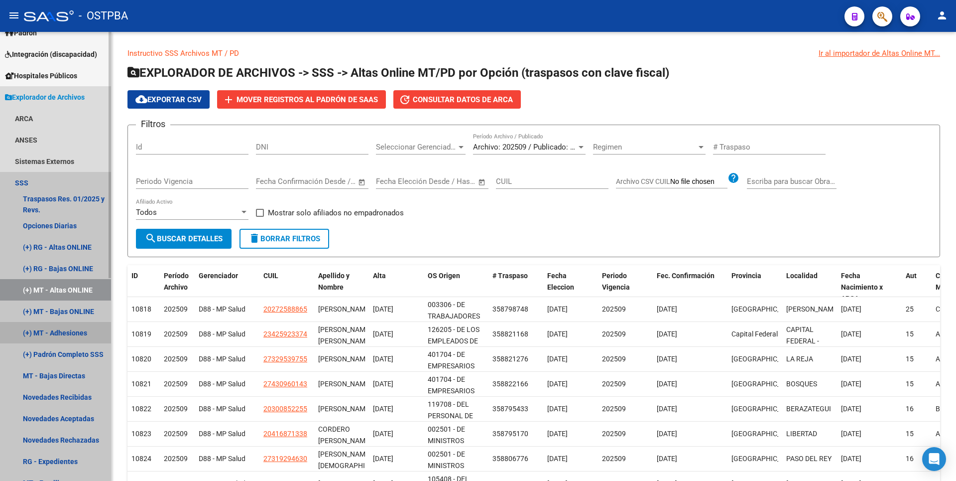
click at [79, 336] on link "(+) MT - Adhesiones" at bounding box center [55, 332] width 111 height 21
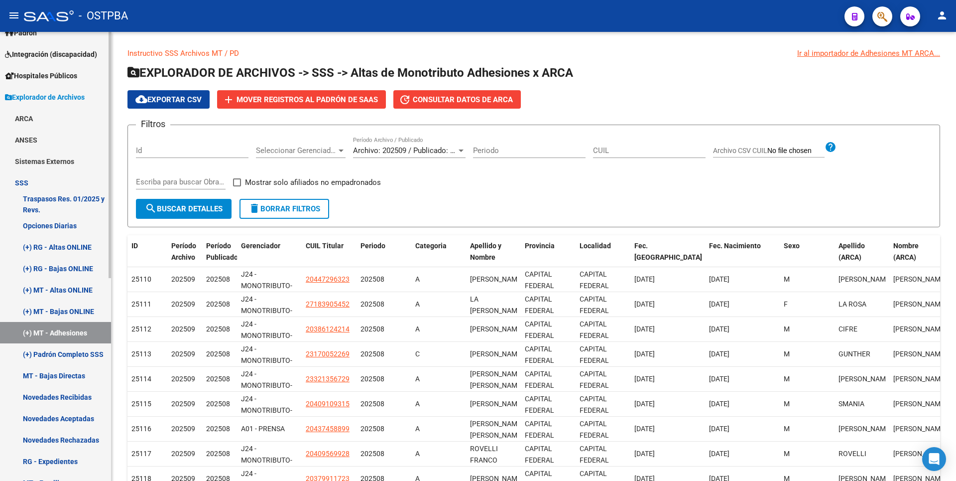
click at [73, 308] on link "(+) MT - Bajas ONLINE" at bounding box center [55, 310] width 111 height 21
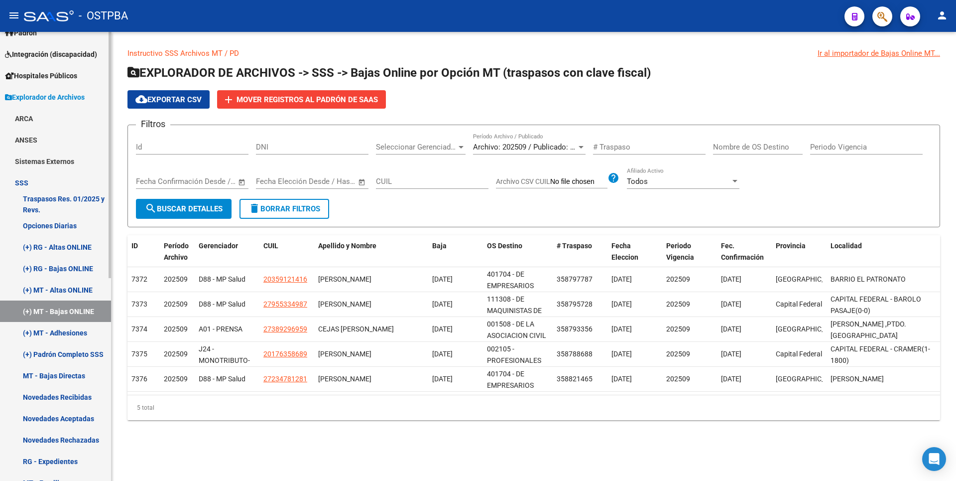
click at [66, 380] on link "MT - Bajas Directas" at bounding box center [55, 375] width 111 height 21
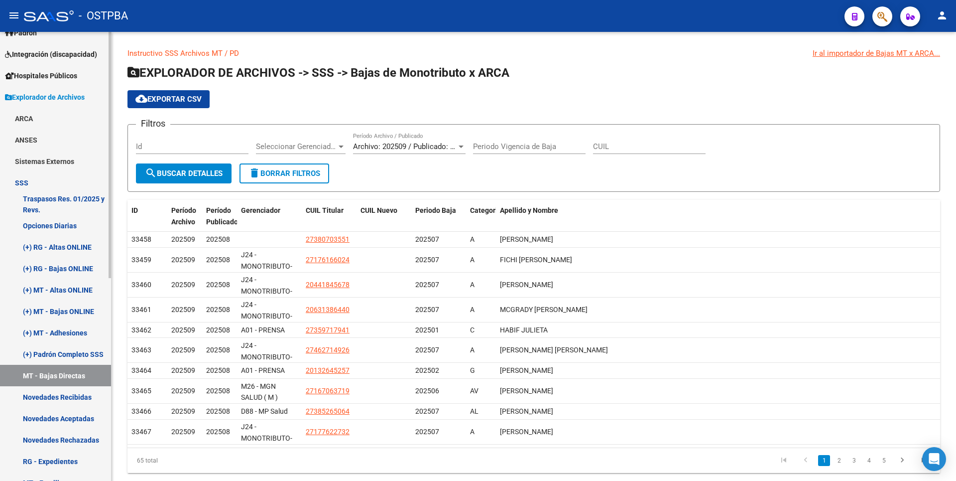
click at [63, 391] on link "Novedades Recibidas" at bounding box center [55, 396] width 111 height 21
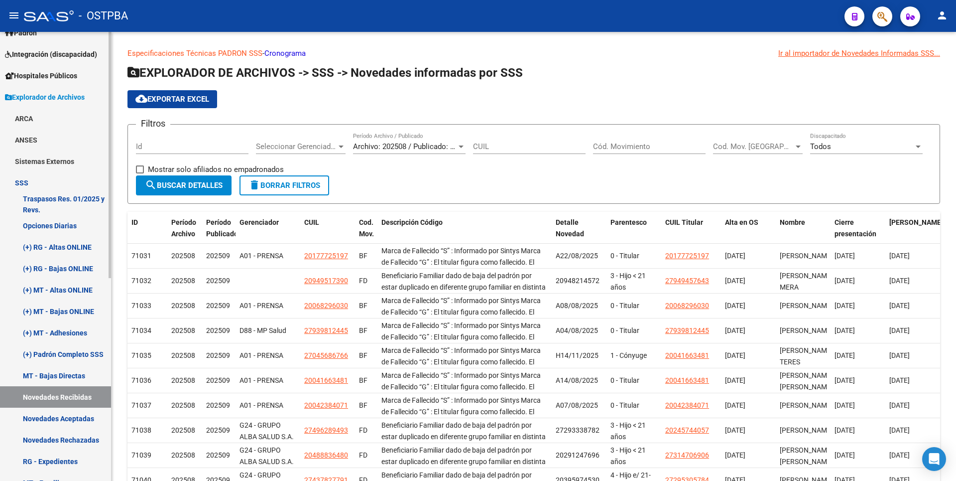
click at [50, 417] on link "Novedades Aceptadas" at bounding box center [55, 417] width 111 height 21
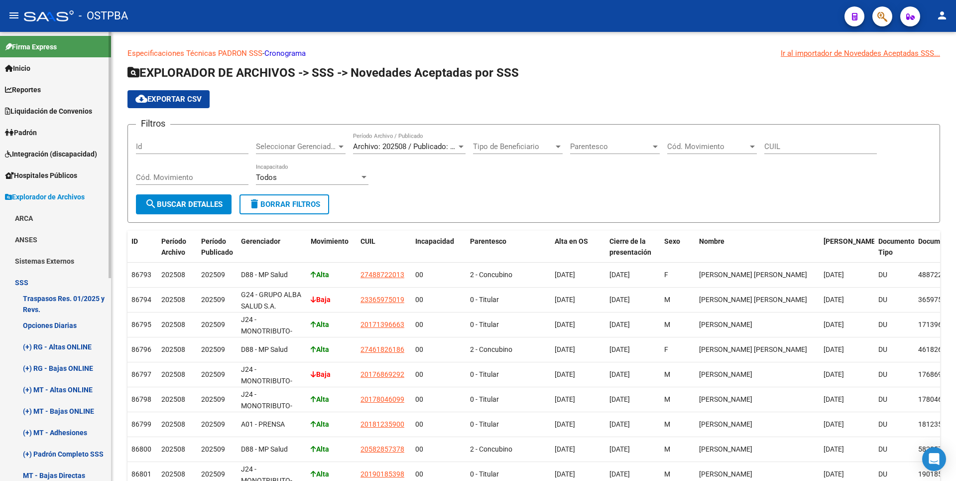
click at [34, 129] on span "Padrón" at bounding box center [21, 132] width 32 height 11
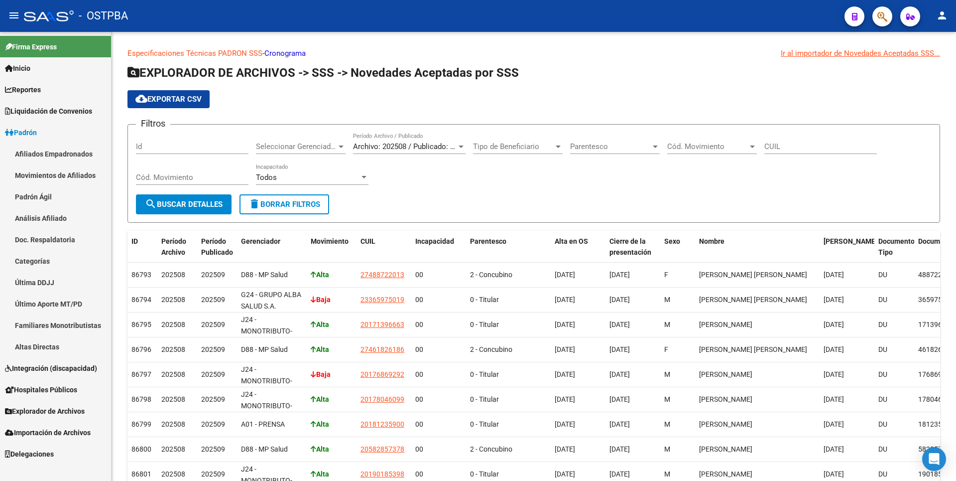
click at [31, 90] on span "Reportes" at bounding box center [23, 89] width 36 height 11
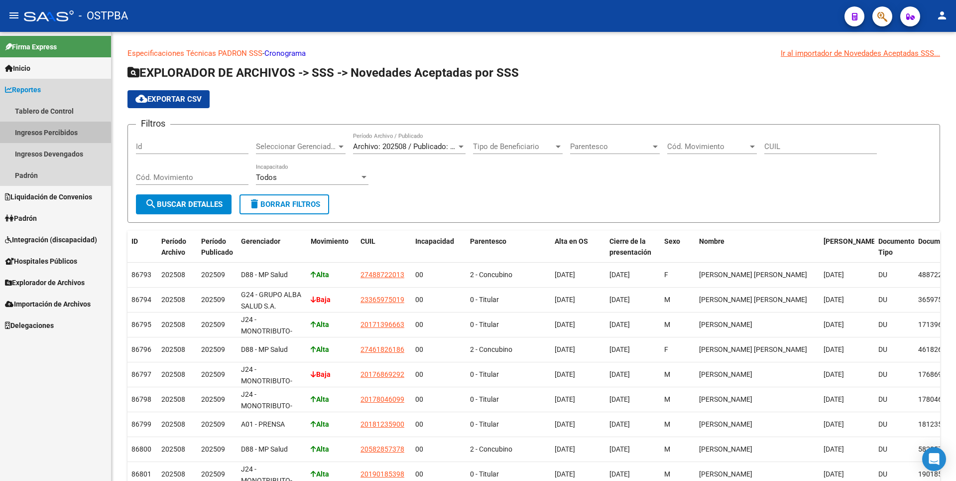
click at [42, 134] on link "Ingresos Percibidos" at bounding box center [55, 132] width 111 height 21
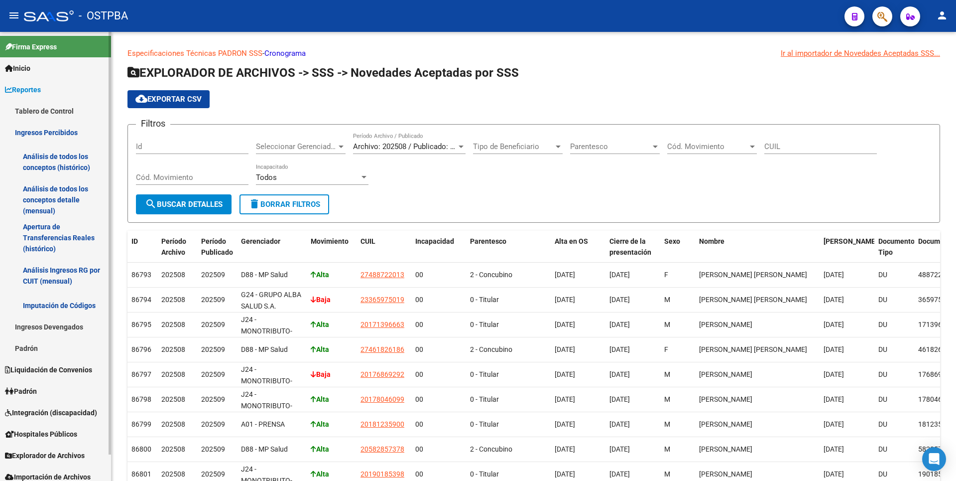
click at [33, 186] on link "Análisis de todos los conceptos detalle (mensual)" at bounding box center [55, 200] width 111 height 38
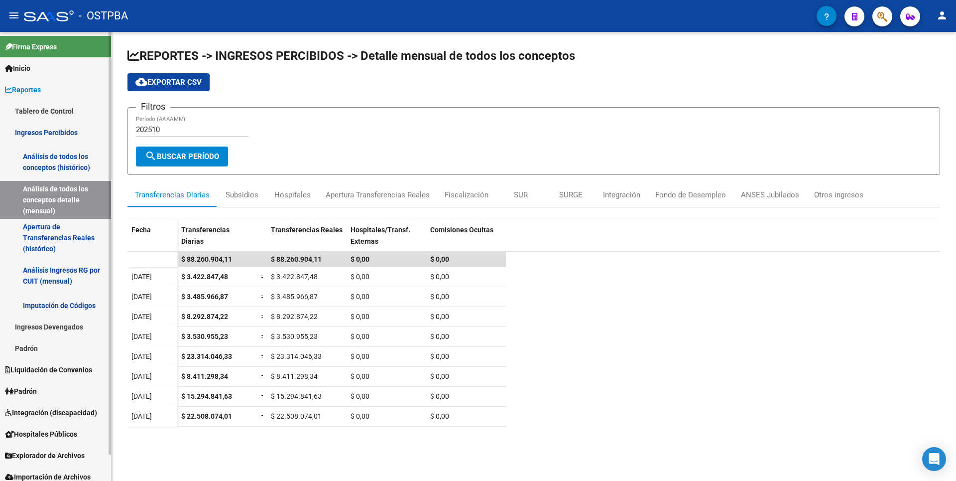
click at [66, 238] on link "Apertura de Transferencias Reales (histórico)" at bounding box center [55, 238] width 111 height 38
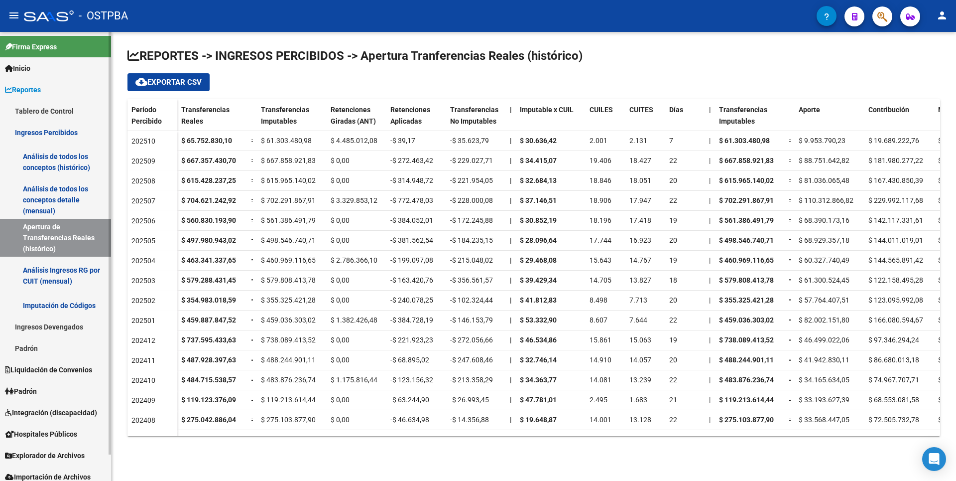
click at [68, 281] on link "Análisis Ingresos RG por CUIT (mensual)" at bounding box center [55, 275] width 111 height 38
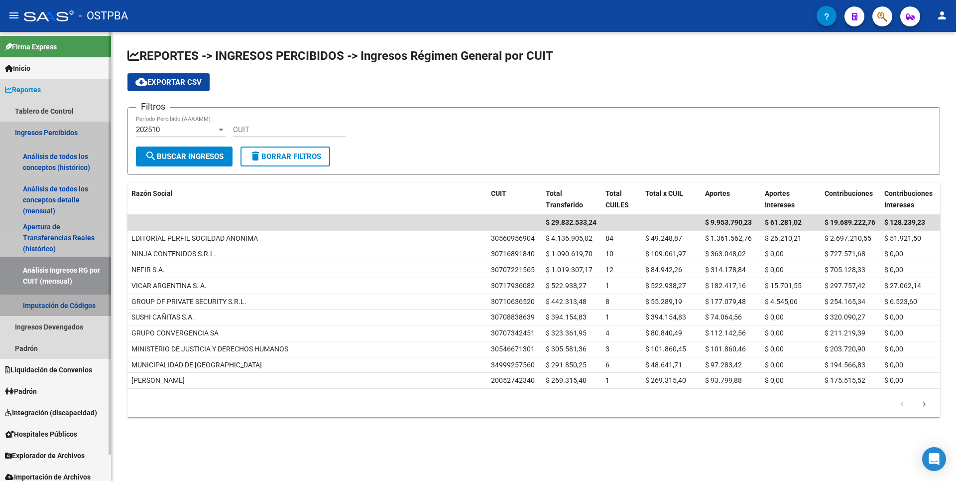
click at [70, 310] on link "Imputación de Códigos" at bounding box center [55, 304] width 111 height 21
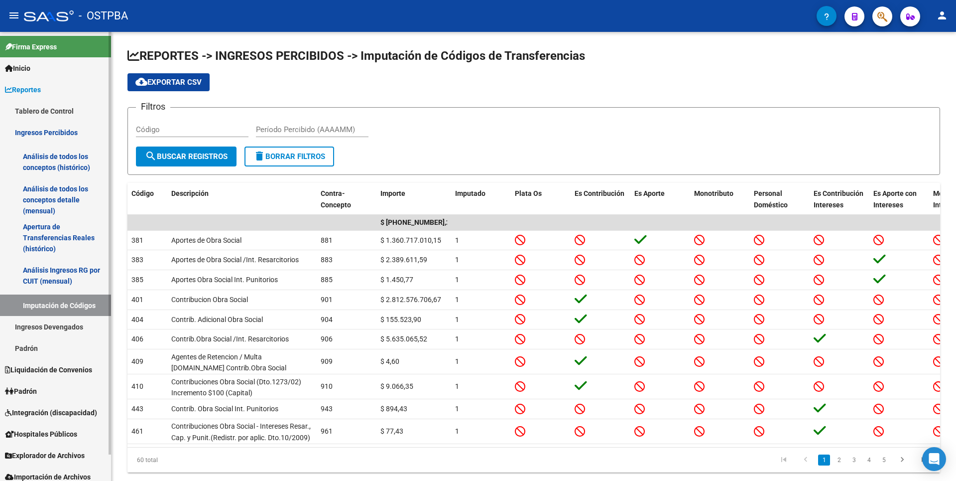
click at [64, 331] on link "Ingresos Devengados" at bounding box center [55, 326] width 111 height 21
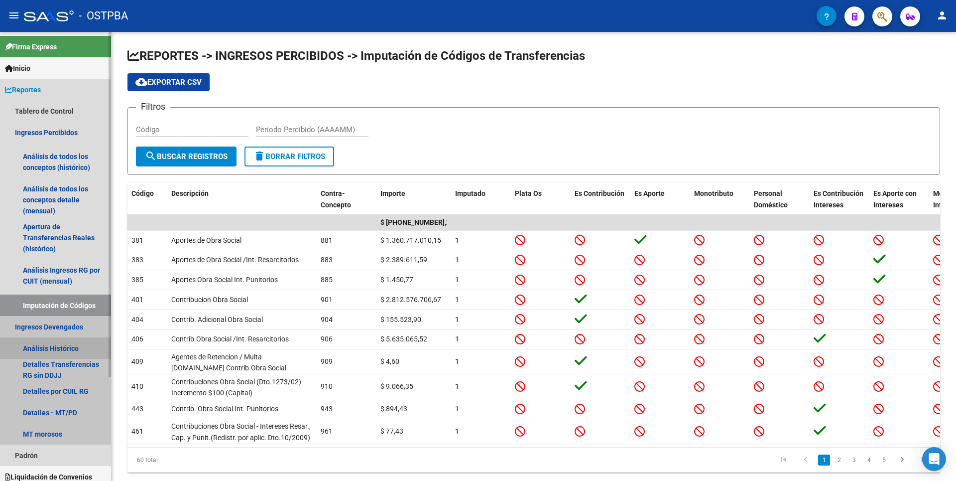
click at [52, 345] on link "Análisis Histórico" at bounding box center [55, 347] width 111 height 21
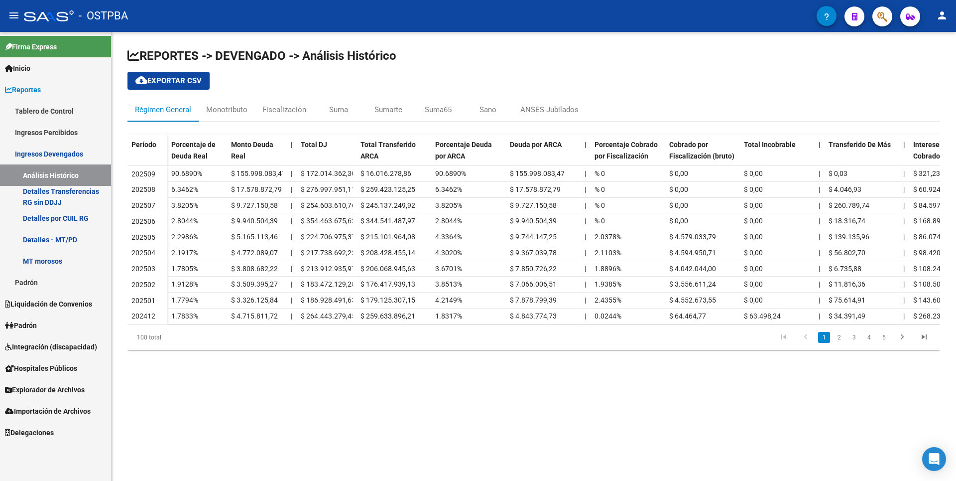
click at [41, 224] on link "Detalles por CUIL RG" at bounding box center [55, 217] width 111 height 21
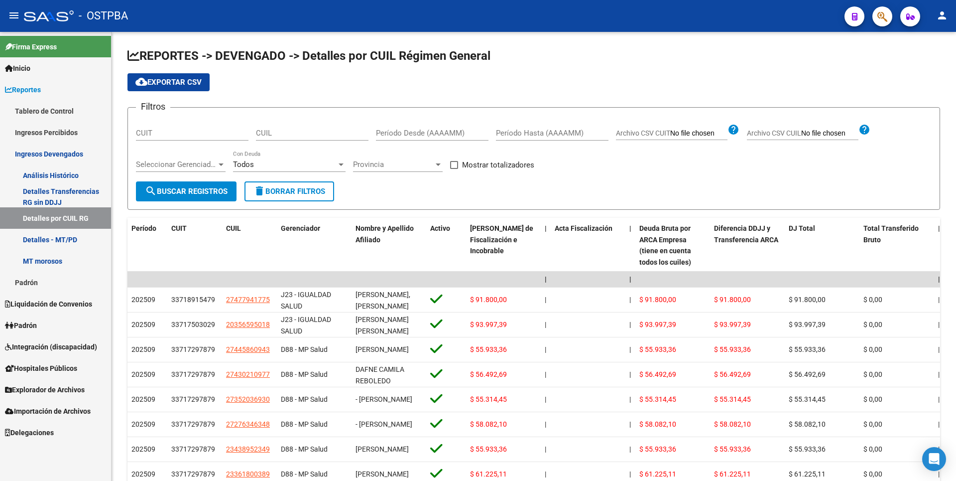
click at [46, 241] on link "Detalles - MT/PD" at bounding box center [55, 239] width 111 height 21
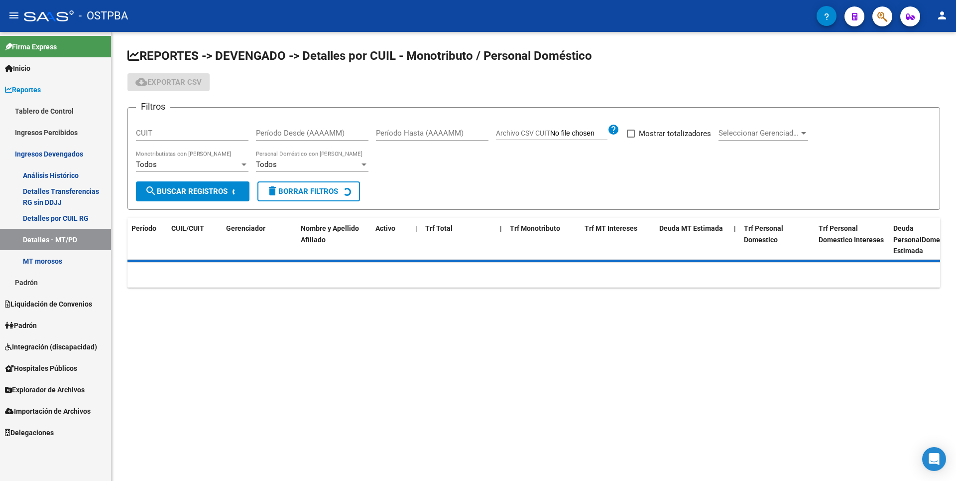
click at [46, 259] on link "MT morosos" at bounding box center [55, 260] width 111 height 21
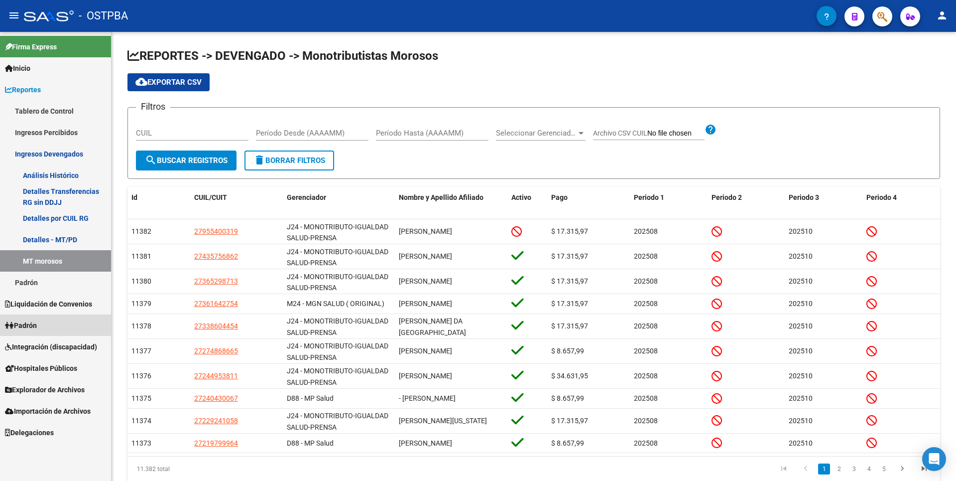
click at [35, 316] on link "Padrón" at bounding box center [55, 324] width 111 height 21
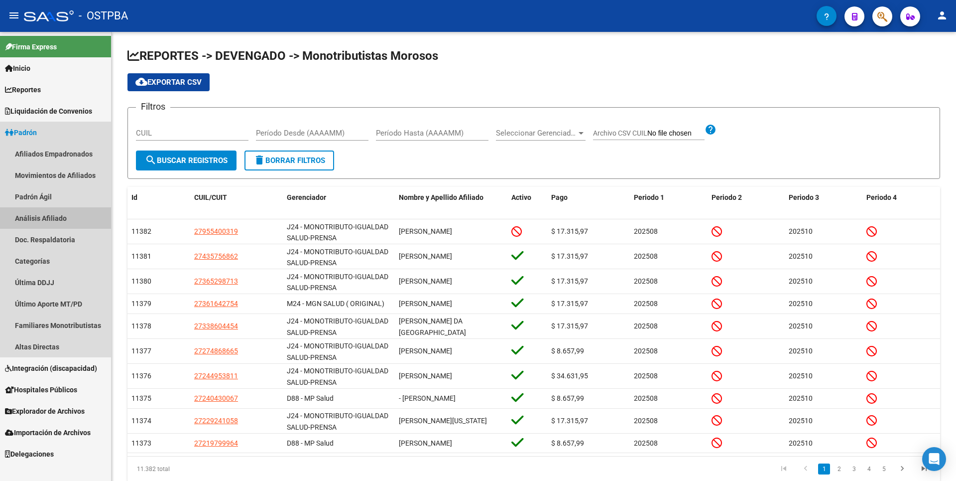
click at [52, 216] on link "Análisis Afiliado" at bounding box center [55, 217] width 111 height 21
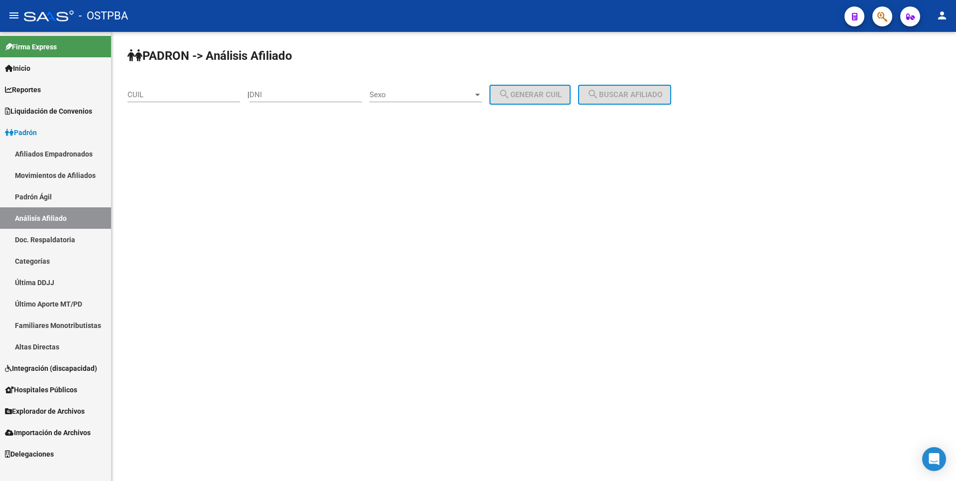
click at [50, 201] on link "Padrón Ágil" at bounding box center [55, 196] width 111 height 21
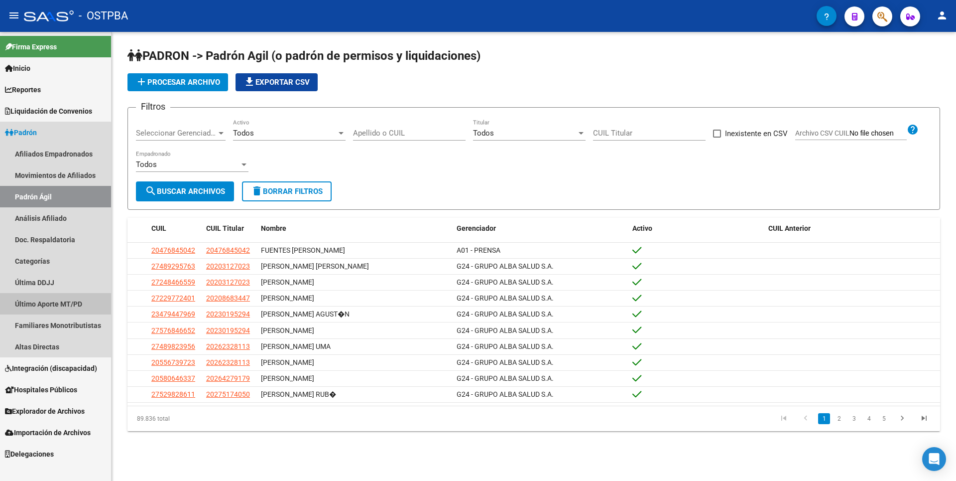
click at [55, 300] on link "Último Aporte MT/PD" at bounding box center [55, 303] width 111 height 21
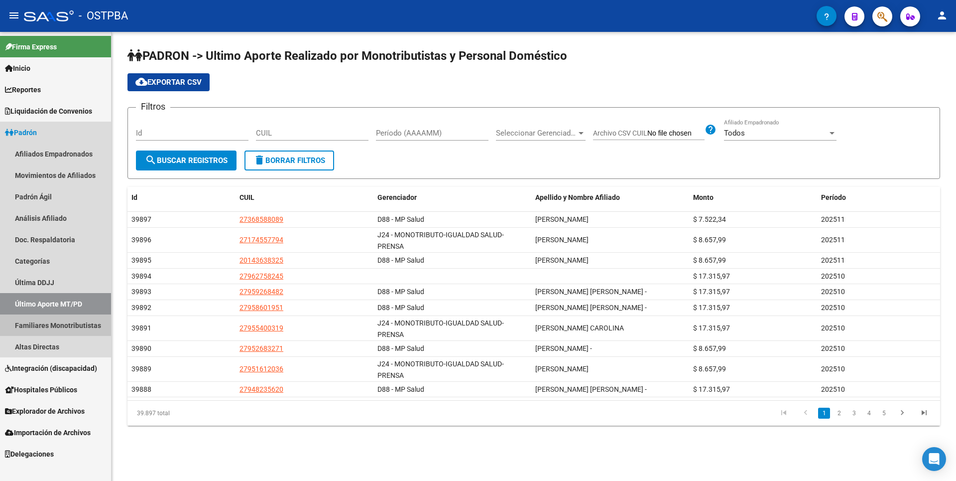
click at [68, 319] on link "Familiares Monotributistas" at bounding box center [55, 324] width 111 height 21
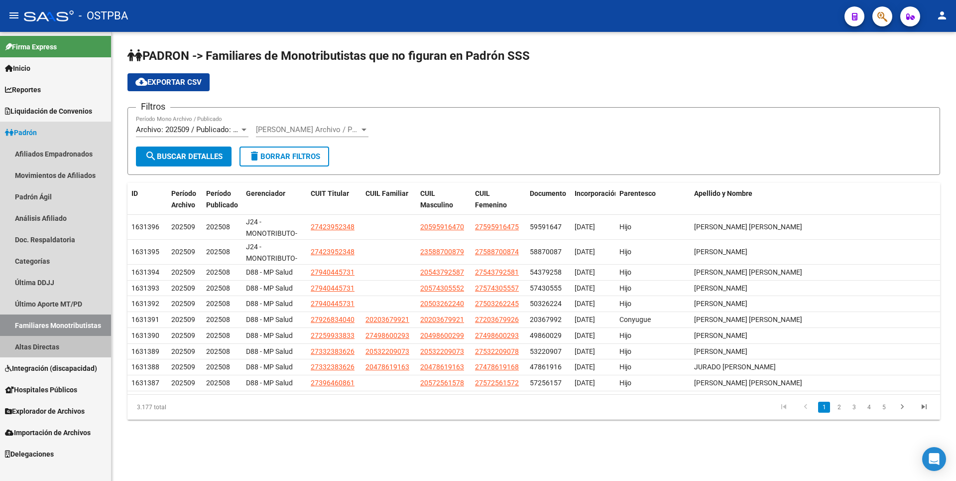
click at [53, 346] on link "Altas Directas" at bounding box center [55, 346] width 111 height 21
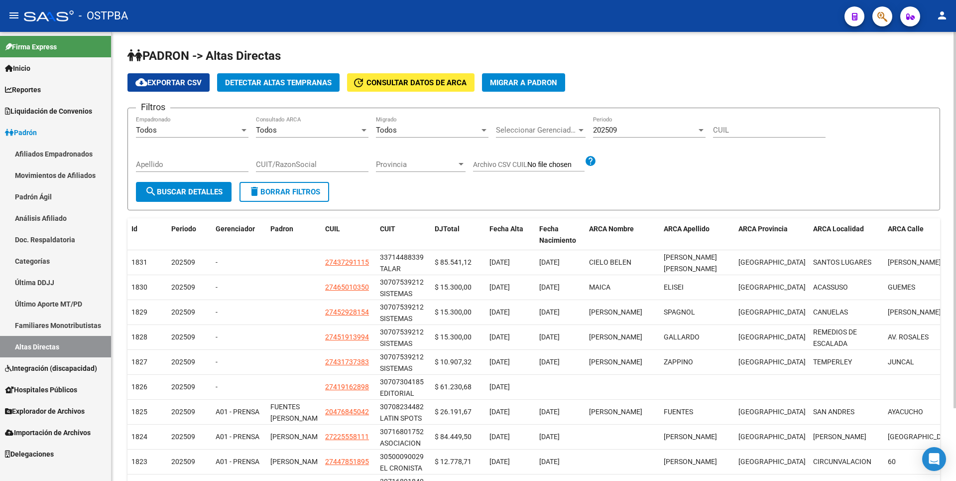
click at [278, 83] on span "Detectar Altas Tempranas" at bounding box center [278, 82] width 107 height 9
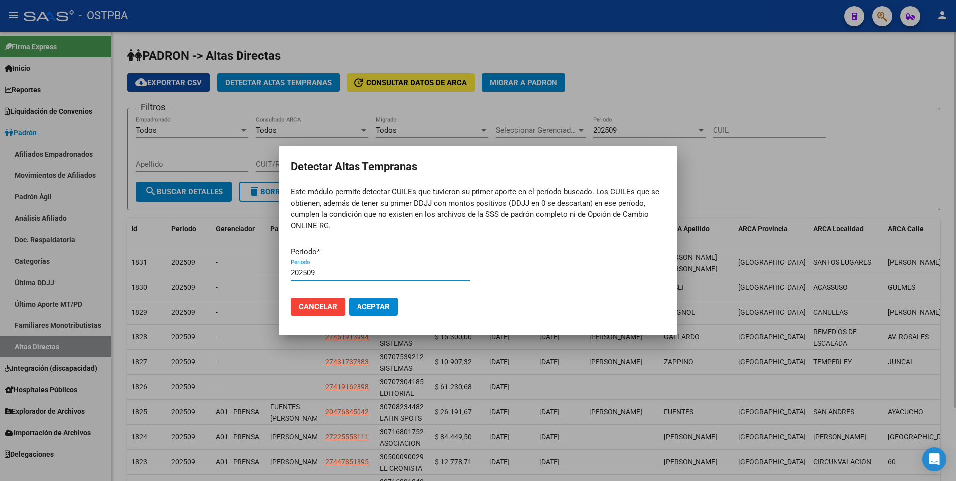
type input "202509"
click at [349, 297] on button "Aceptar" at bounding box center [373, 306] width 49 height 18
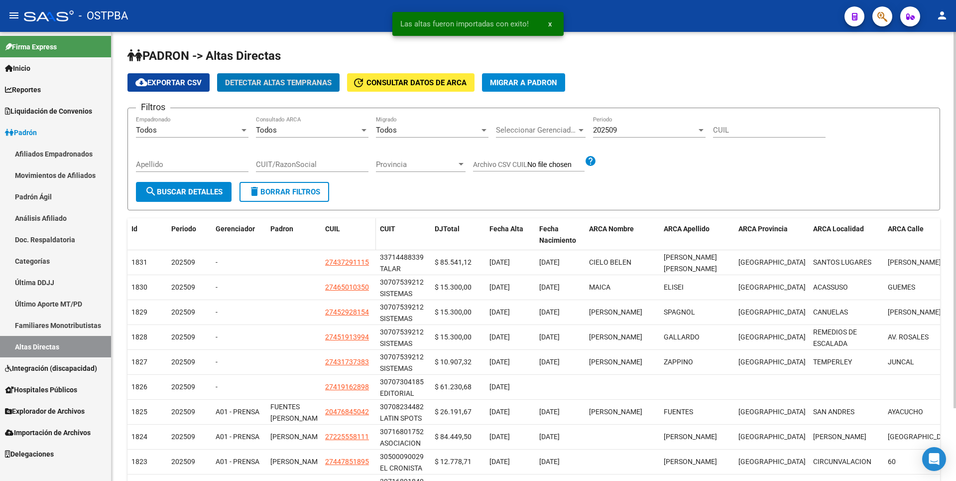
scroll to position [87, 0]
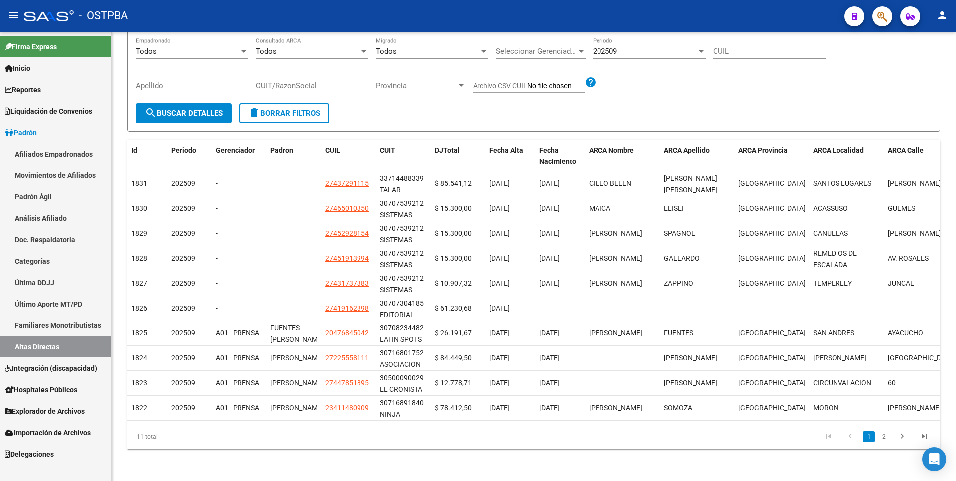
click at [52, 410] on span "Explorador de Archivos" at bounding box center [45, 410] width 80 height 11
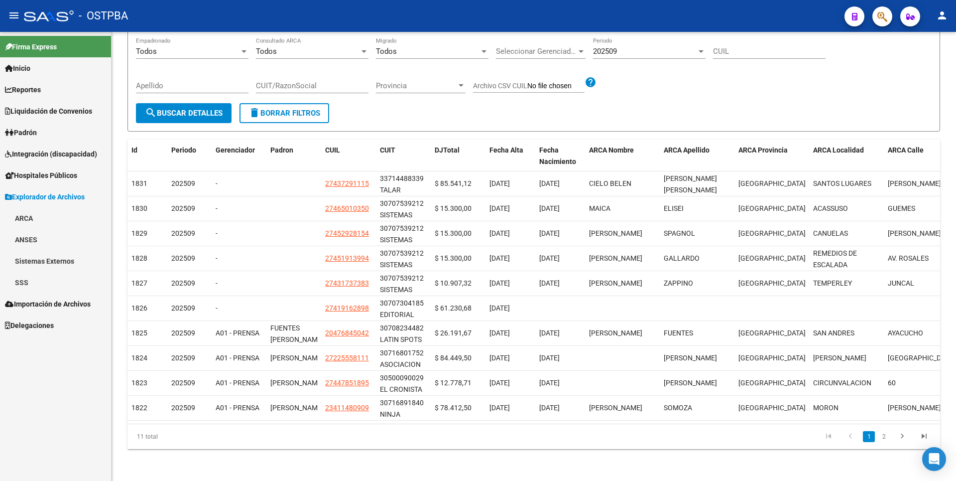
click at [39, 283] on link "SSS" at bounding box center [55, 281] width 111 height 21
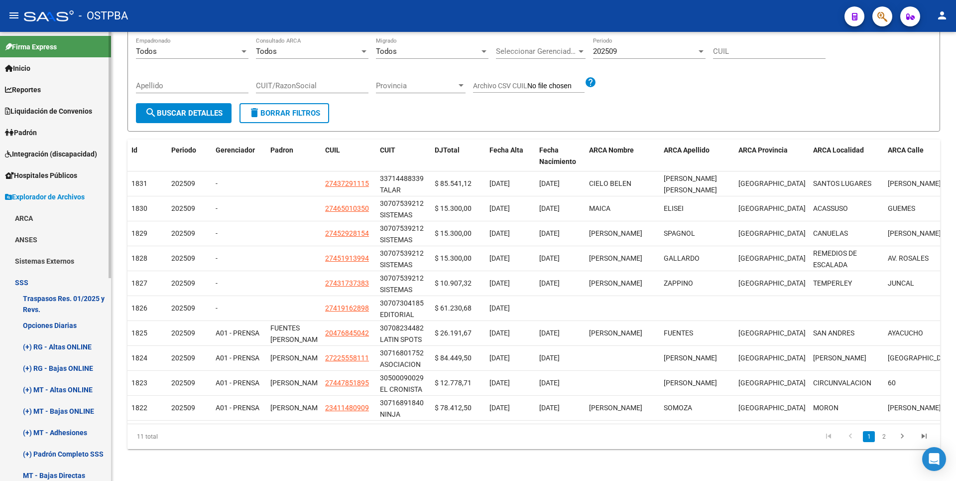
scroll to position [199, 0]
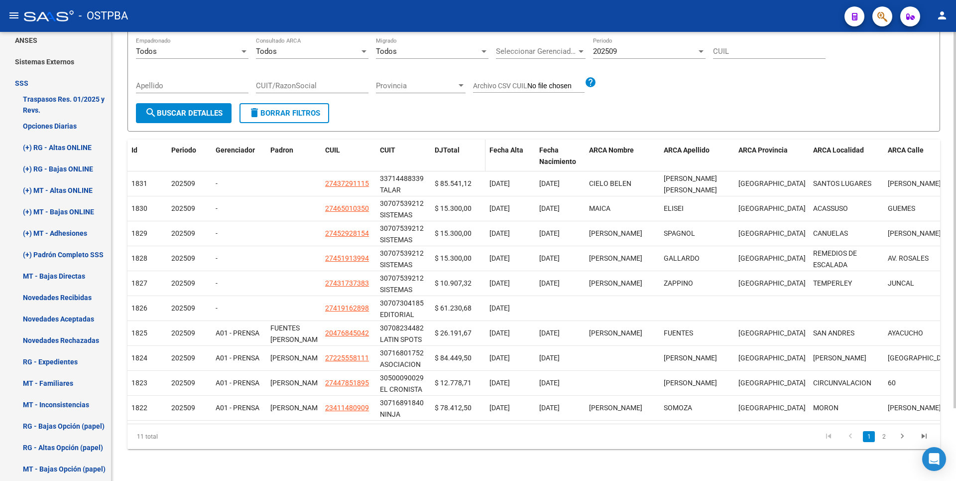
click at [432, 143] on datatable-header-cell "DJTotal" at bounding box center [458, 155] width 55 height 33
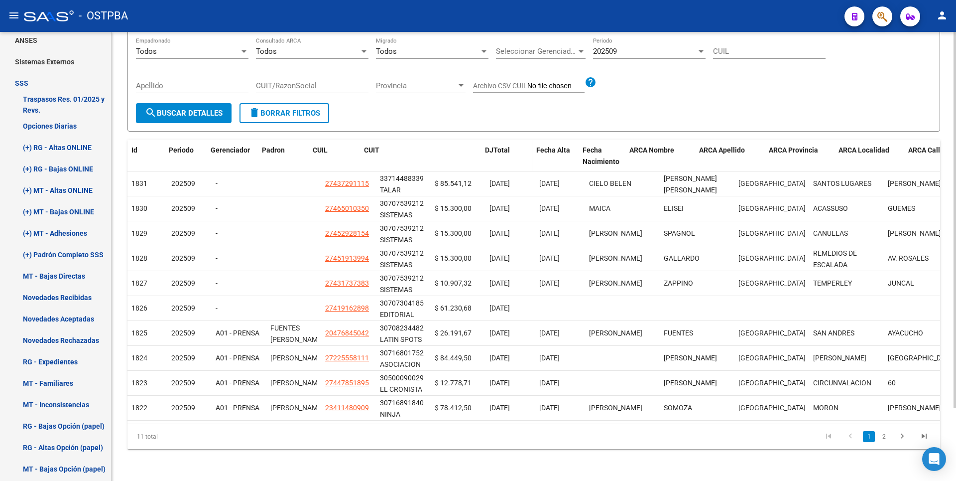
drag, startPoint x: 428, startPoint y: 143, endPoint x: 503, endPoint y: 145, distance: 75.2
click at [503, 145] on div "Id Periodo Gerenciador Padron CUIL CUIT DJTotal Fecha Alta Fecha Nacimiento ARC…" at bounding box center [654, 155] width 1055 height 33
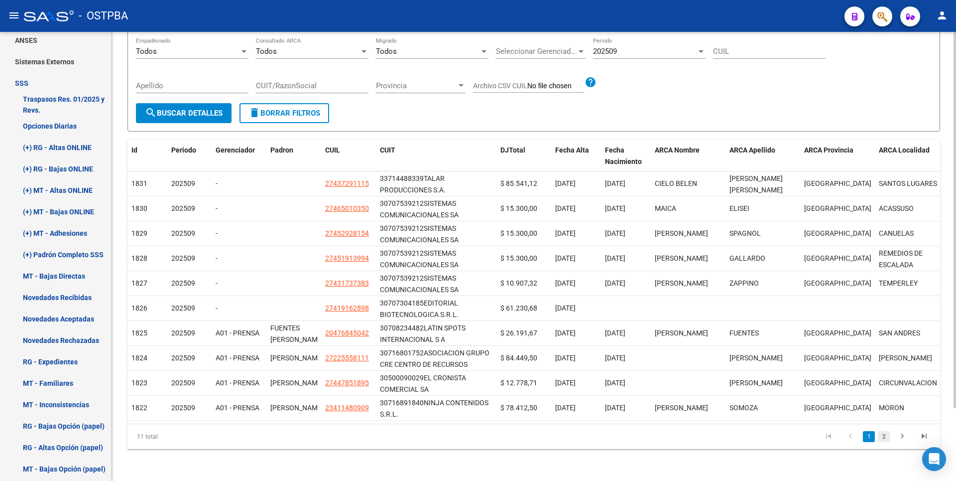
click at [882, 436] on link "2" at bounding box center [884, 436] width 12 height 11
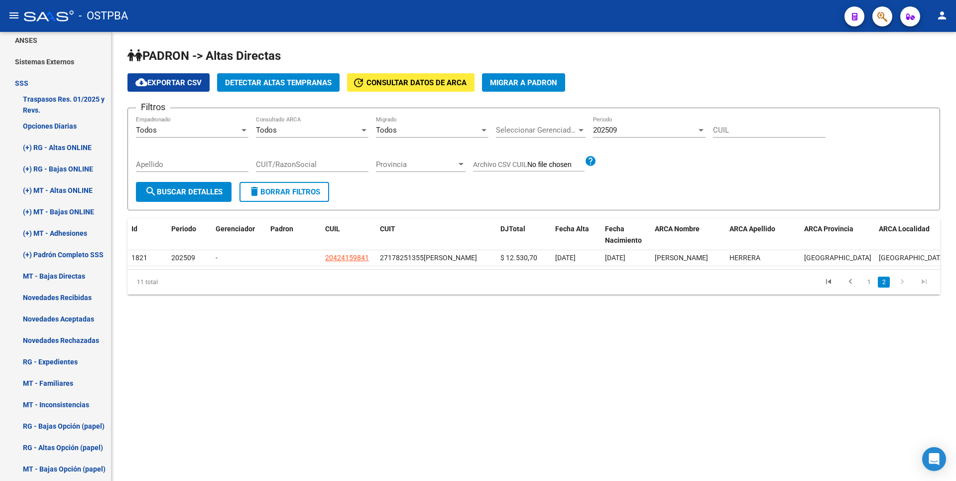
scroll to position [0, 0]
click at [45, 175] on link "(+) RG - Bajas ONLINE" at bounding box center [55, 168] width 111 height 21
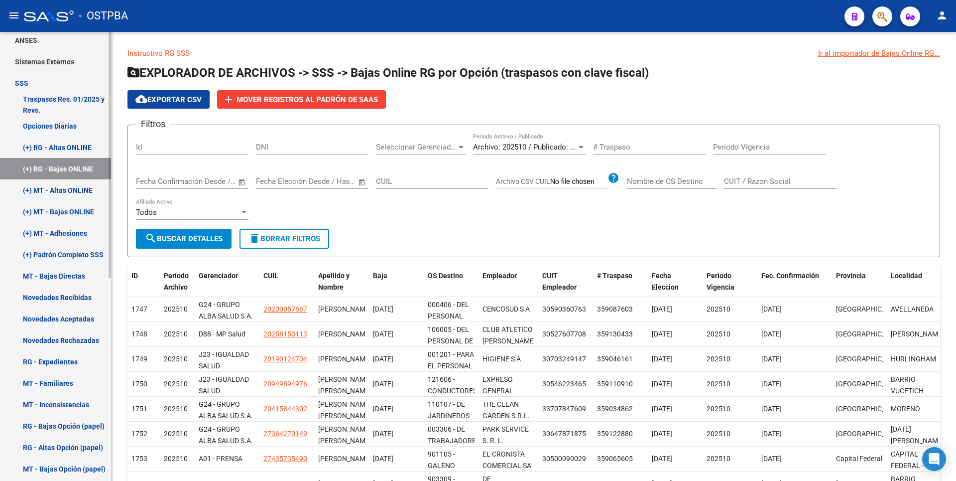
click at [50, 185] on link "(+) MT - Altas ONLINE" at bounding box center [55, 189] width 111 height 21
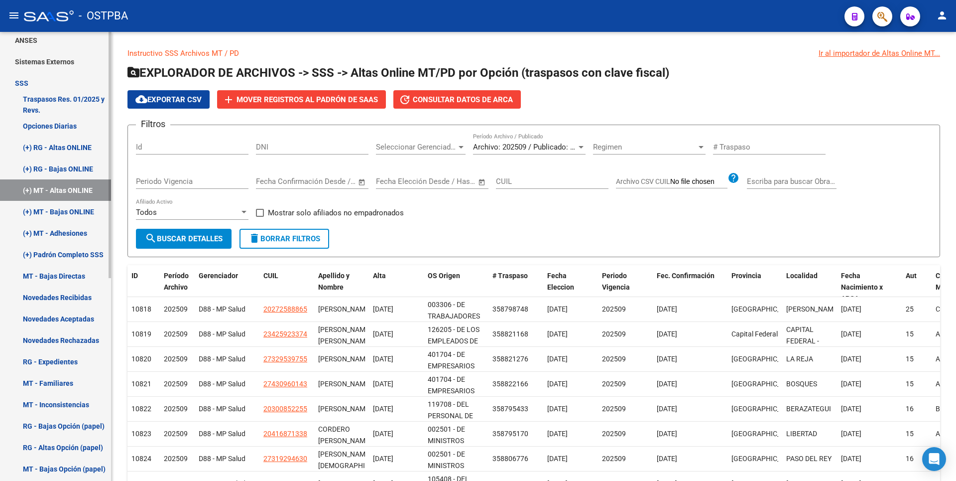
click at [53, 214] on link "(+) MT - Bajas ONLINE" at bounding box center [55, 211] width 111 height 21
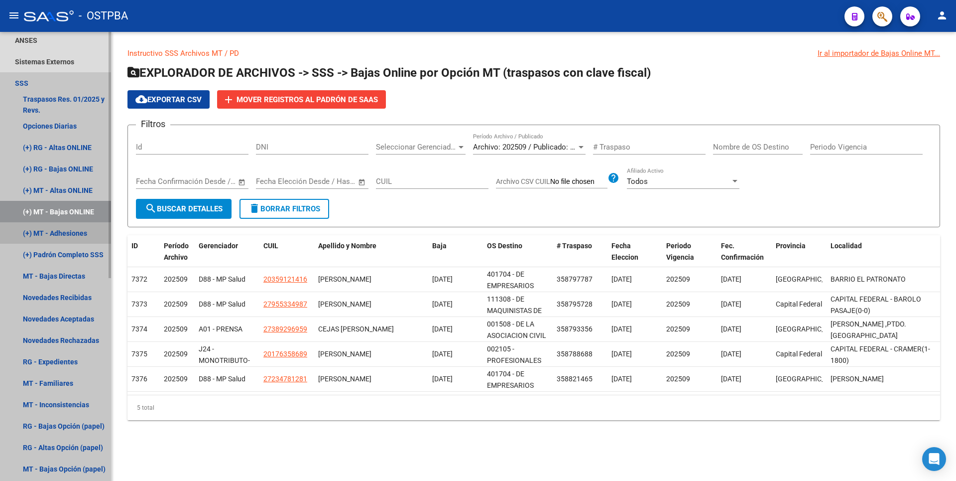
click at [55, 234] on link "(+) MT - Adhesiones" at bounding box center [55, 232] width 111 height 21
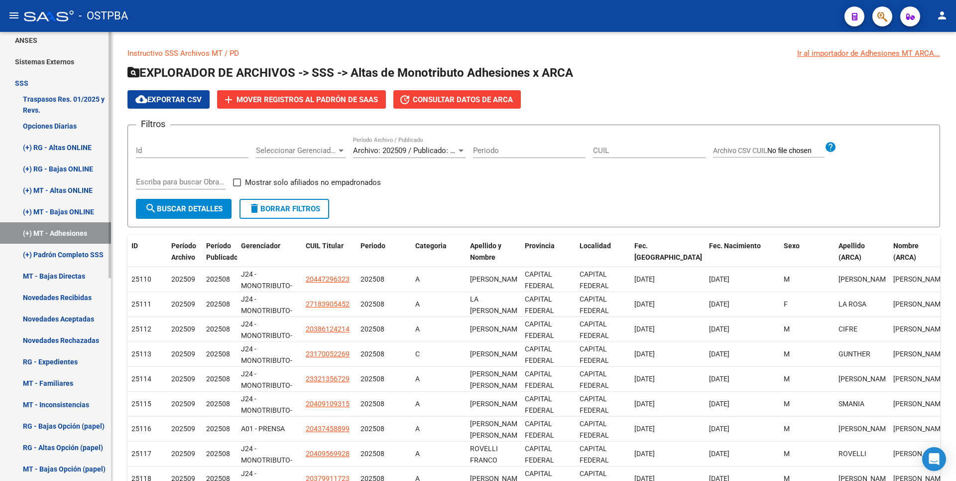
click at [61, 332] on link "Novedades Rechazadas" at bounding box center [55, 339] width 111 height 21
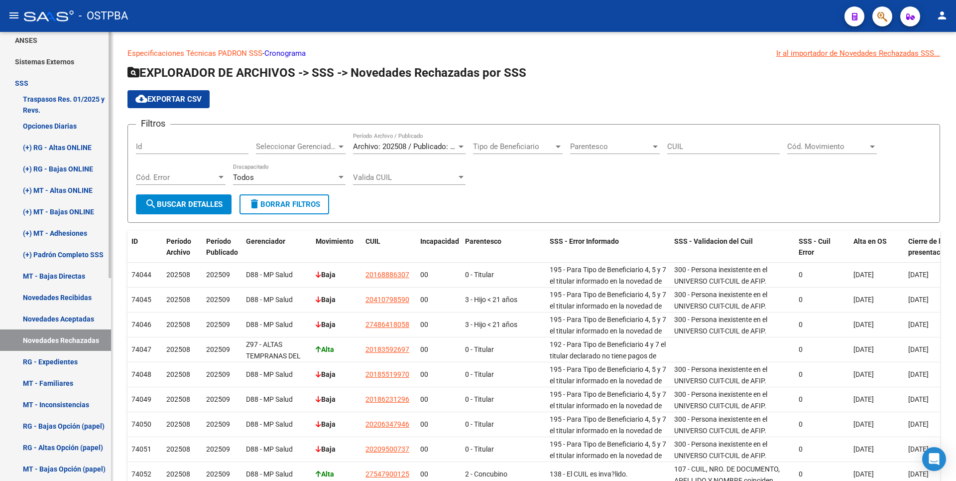
click at [59, 358] on link "RG - Expedientes" at bounding box center [55, 361] width 111 height 21
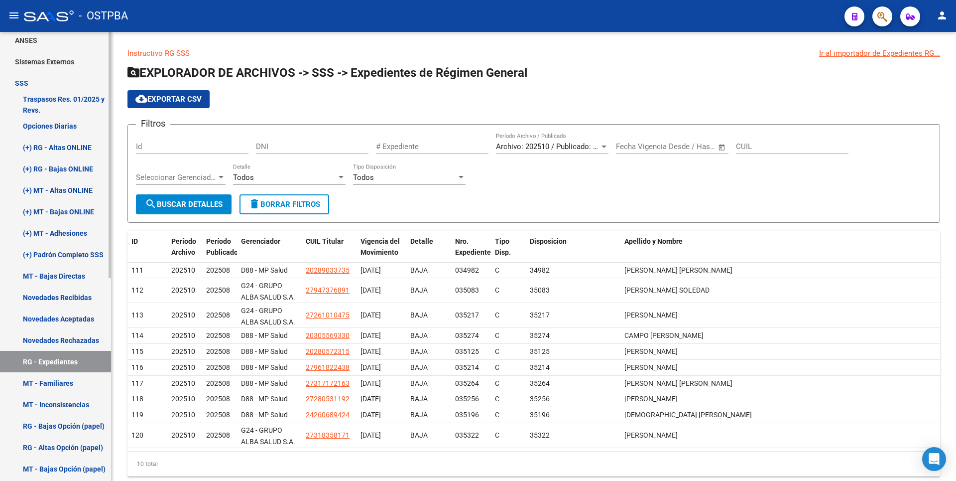
click at [71, 387] on link "MT - Familiares" at bounding box center [55, 382] width 111 height 21
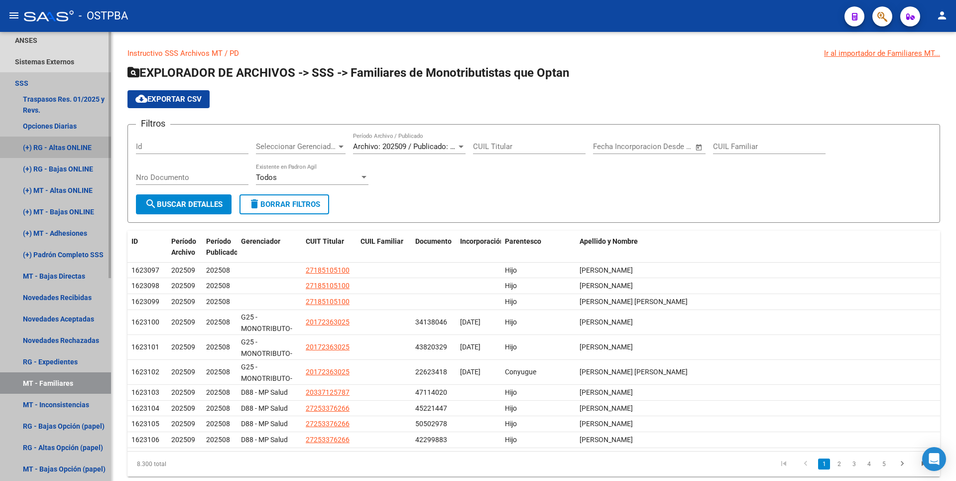
click at [54, 143] on link "(+) RG - Altas ONLINE" at bounding box center [55, 146] width 111 height 21
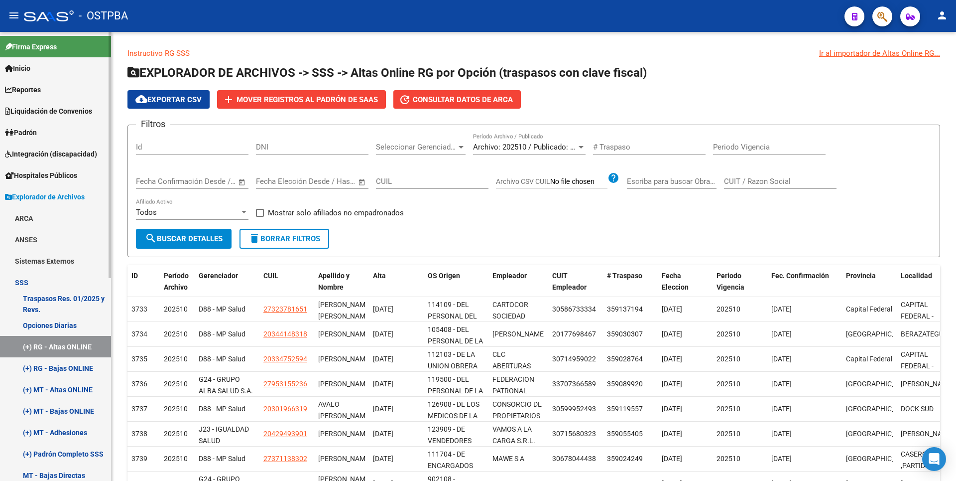
click at [41, 94] on span "Reportes" at bounding box center [23, 89] width 36 height 11
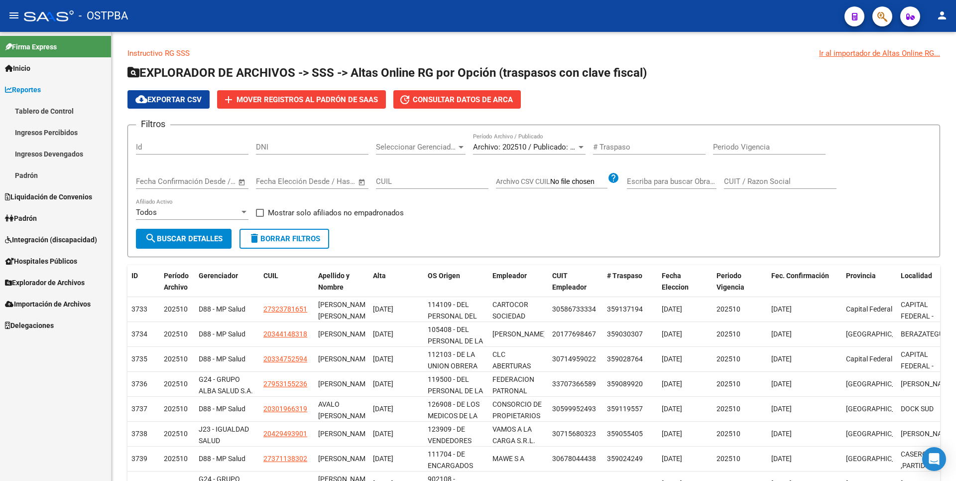
click at [49, 139] on link "Ingresos Percibidos" at bounding box center [55, 132] width 111 height 21
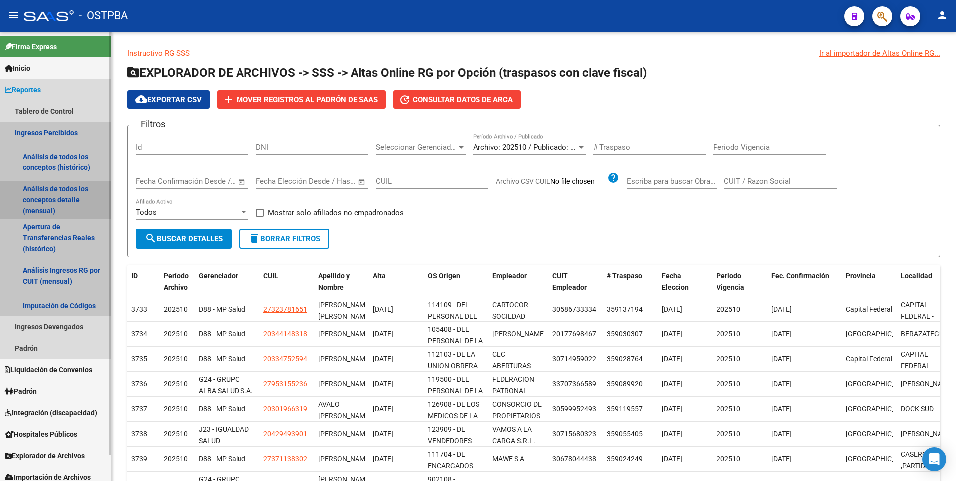
click at [53, 203] on link "Análisis de todos los conceptos detalle (mensual)" at bounding box center [55, 200] width 111 height 38
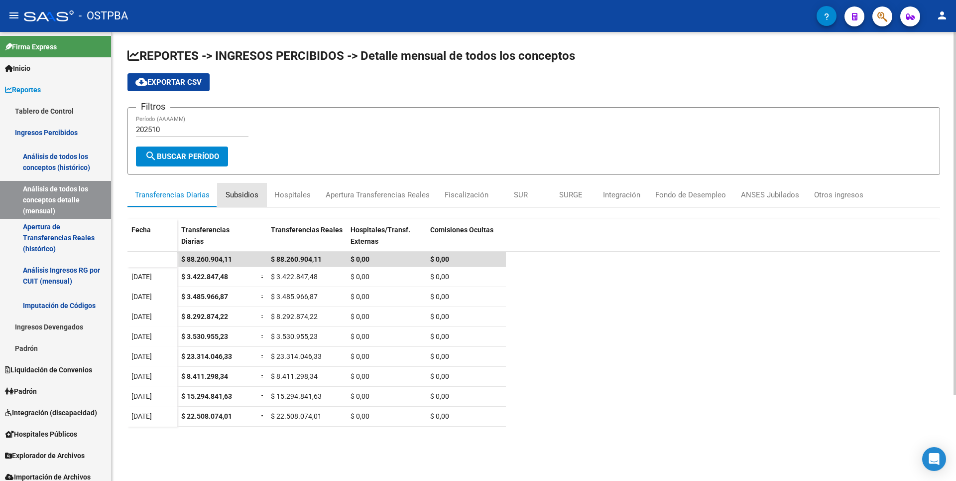
click at [251, 196] on div "Subsidios" at bounding box center [242, 194] width 33 height 11
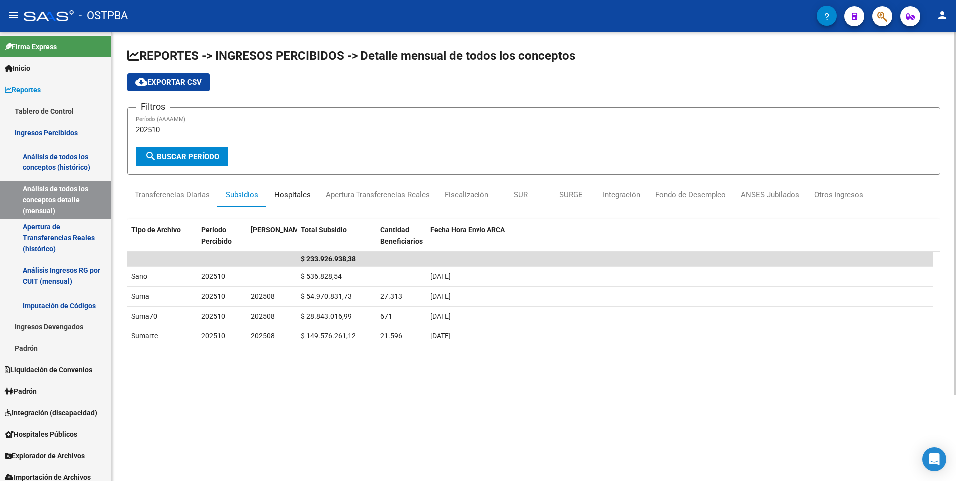
click at [293, 200] on div "Hospitales" at bounding box center [292, 195] width 51 height 24
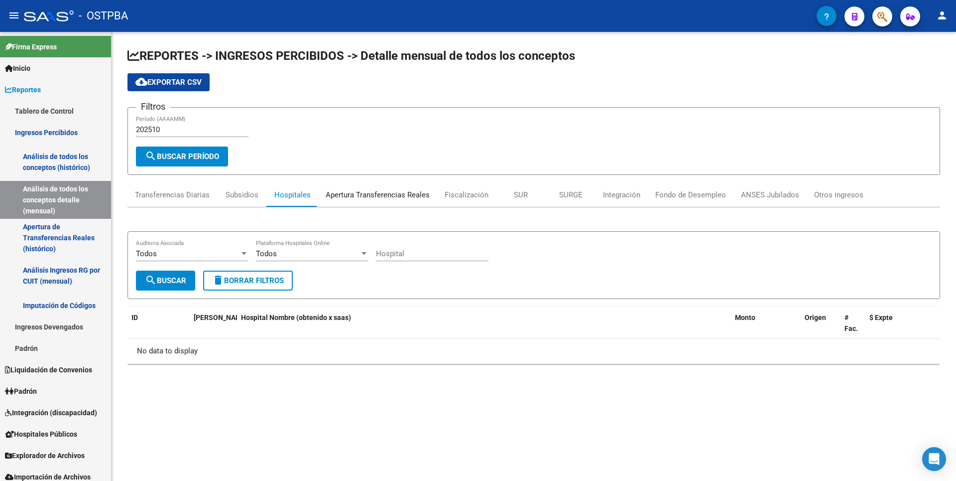
drag, startPoint x: 375, startPoint y: 198, endPoint x: 391, endPoint y: 197, distance: 16.0
click at [375, 198] on div "Apertura Transferencias Reales" at bounding box center [378, 194] width 104 height 11
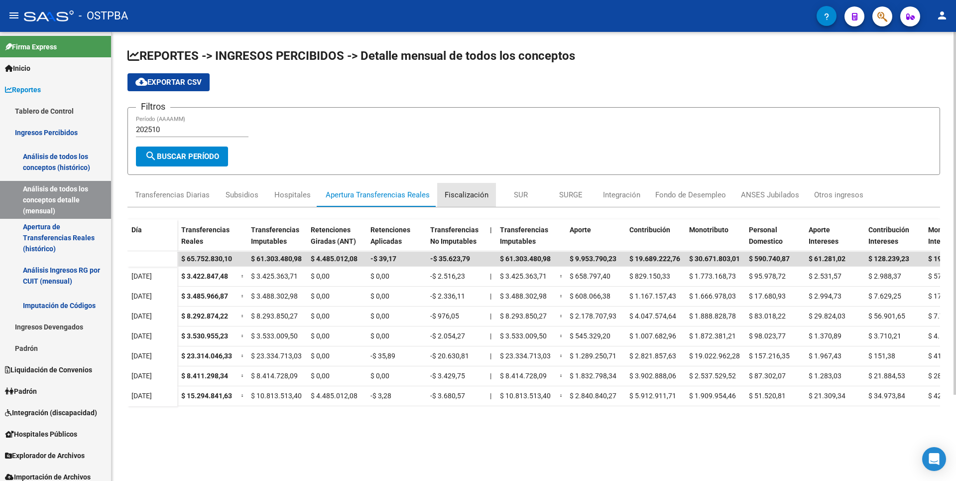
click at [479, 196] on div "Fiscalización" at bounding box center [467, 194] width 44 height 11
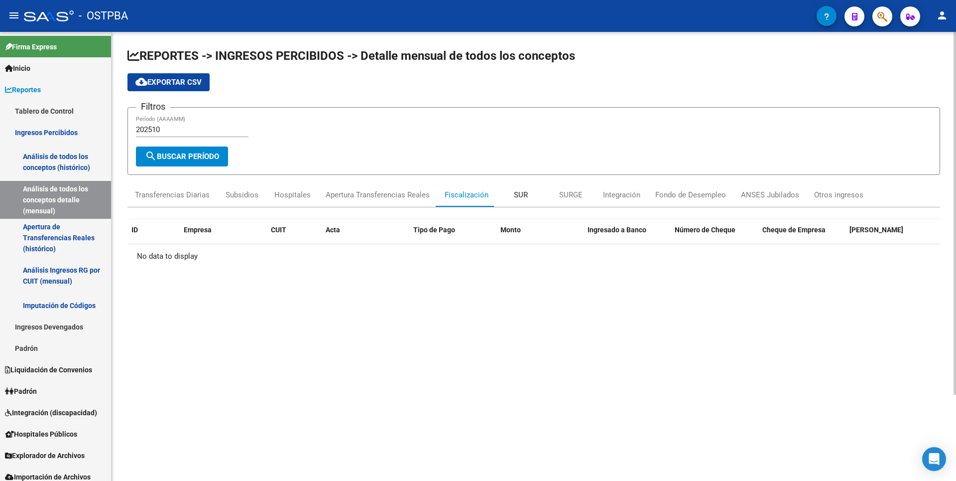
click at [514, 199] on div "SUR" at bounding box center [521, 194] width 14 height 11
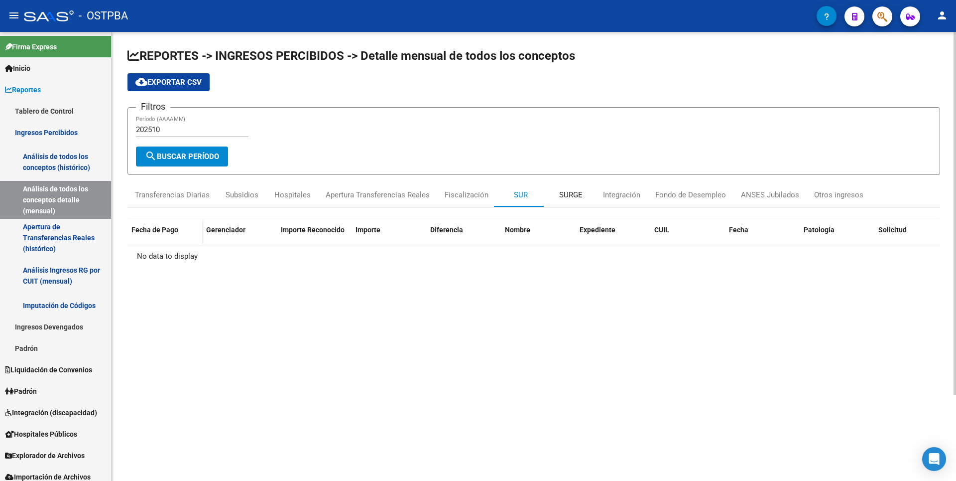
drag, startPoint x: 565, startPoint y: 193, endPoint x: 570, endPoint y: 195, distance: 5.2
click at [566, 193] on div "SURGE" at bounding box center [570, 194] width 23 height 11
click at [634, 197] on div "Integración" at bounding box center [621, 194] width 37 height 11
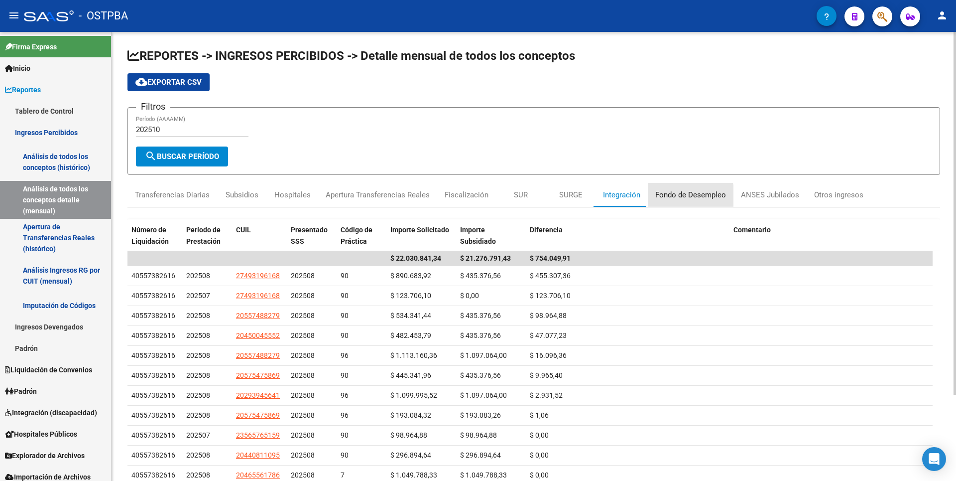
click at [684, 197] on div "Fondo de Desempleo" at bounding box center [690, 194] width 71 height 11
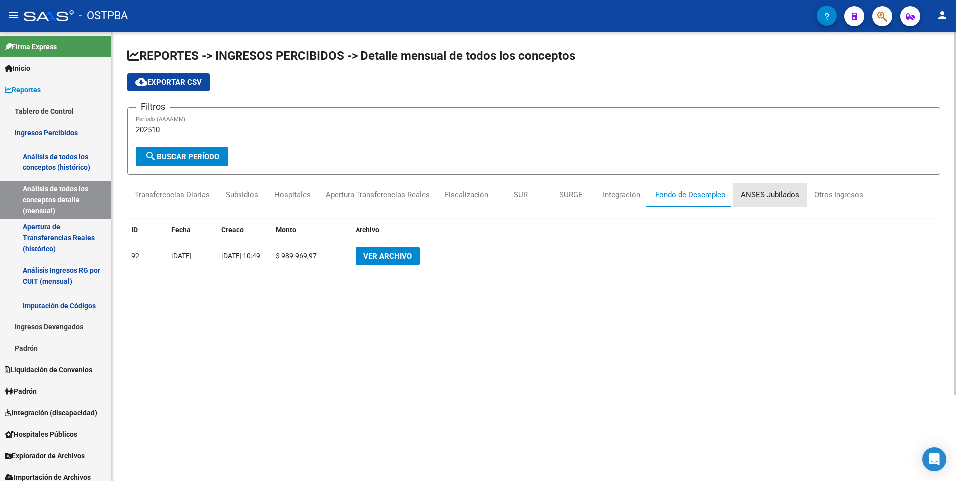
click at [790, 198] on div "ANSES Jubilados" at bounding box center [770, 194] width 58 height 11
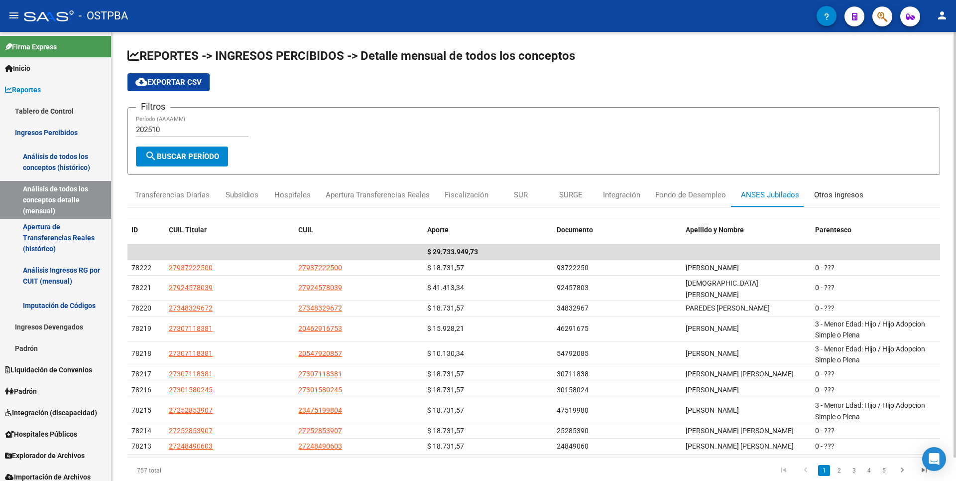
click at [833, 195] on div "Otros ingresos" at bounding box center [838, 194] width 49 height 11
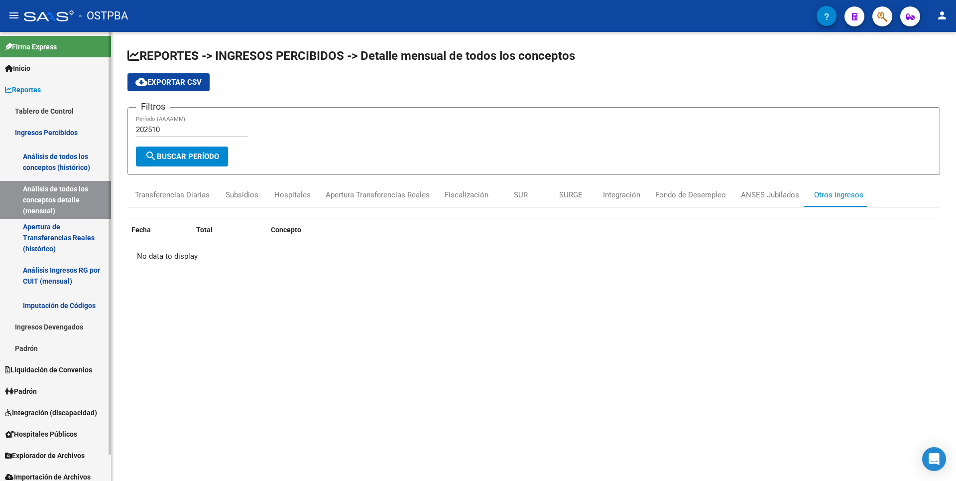
click at [53, 246] on link "Apertura de Transferencias Reales (histórico)" at bounding box center [55, 238] width 111 height 38
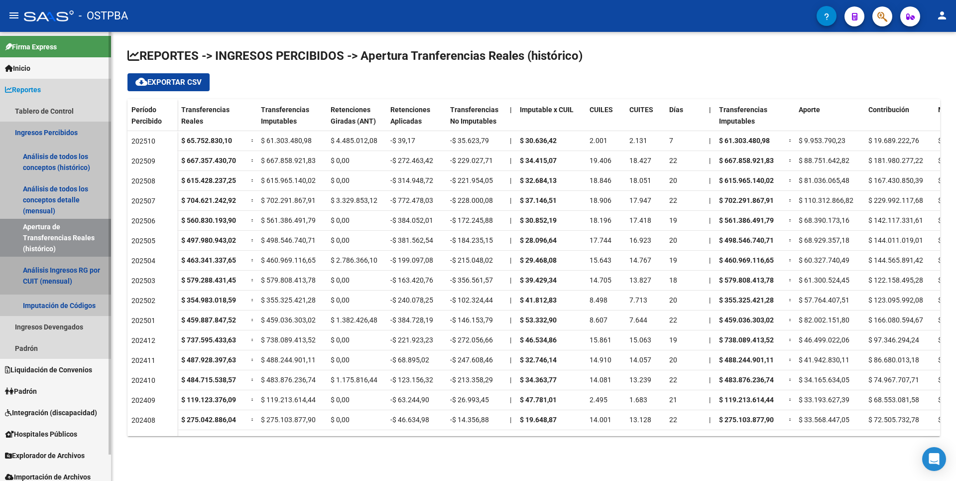
click at [56, 285] on link "Análisis Ingresos RG por CUIT (mensual)" at bounding box center [55, 275] width 111 height 38
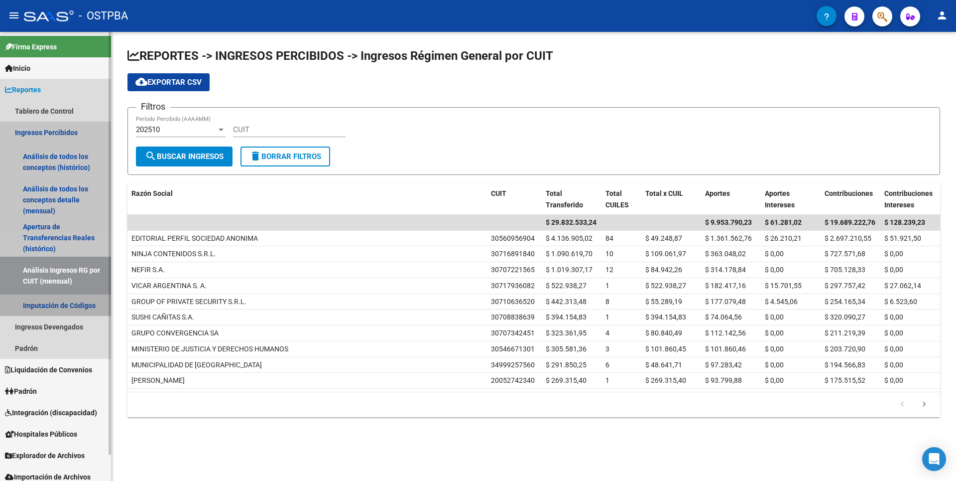
click at [62, 303] on link "Imputación de Códigos" at bounding box center [55, 304] width 111 height 21
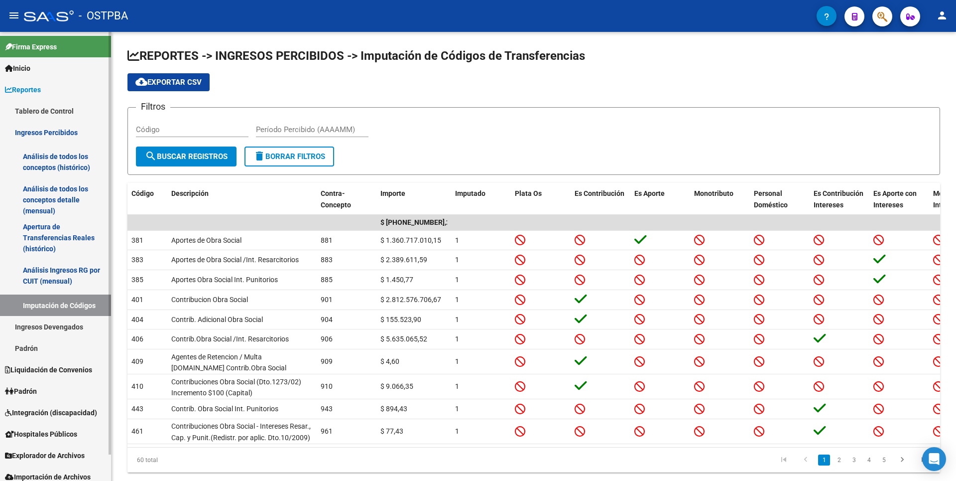
click at [57, 326] on link "Ingresos Devengados" at bounding box center [55, 326] width 111 height 21
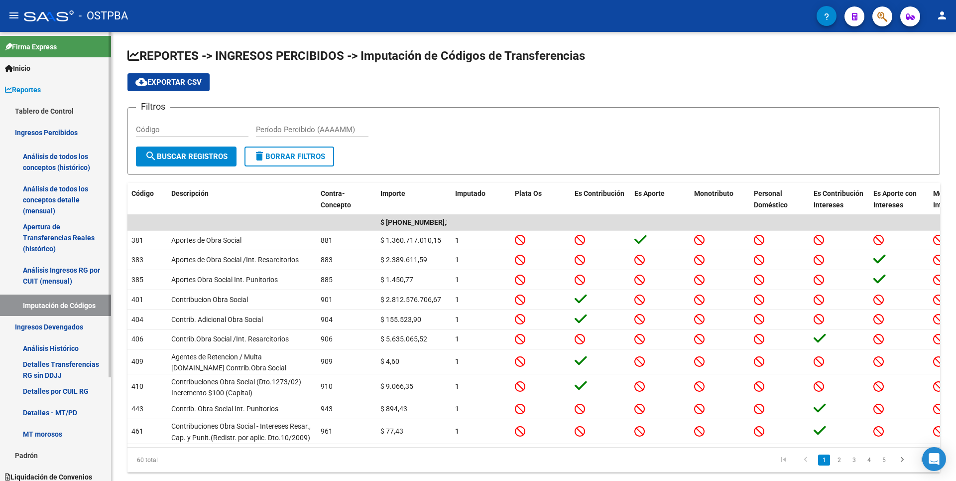
click at [46, 340] on link "Análisis Histórico" at bounding box center [55, 347] width 111 height 21
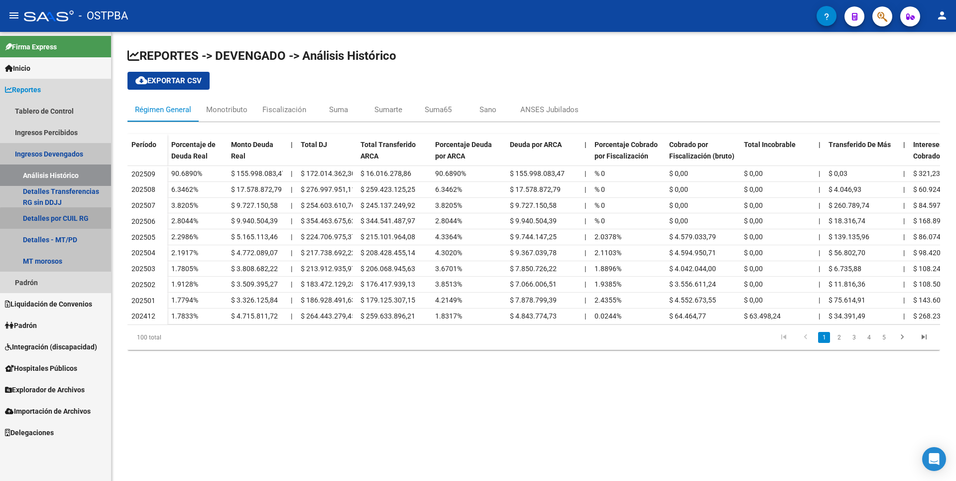
click at [57, 221] on link "Detalles por CUIL RG" at bounding box center [55, 217] width 111 height 21
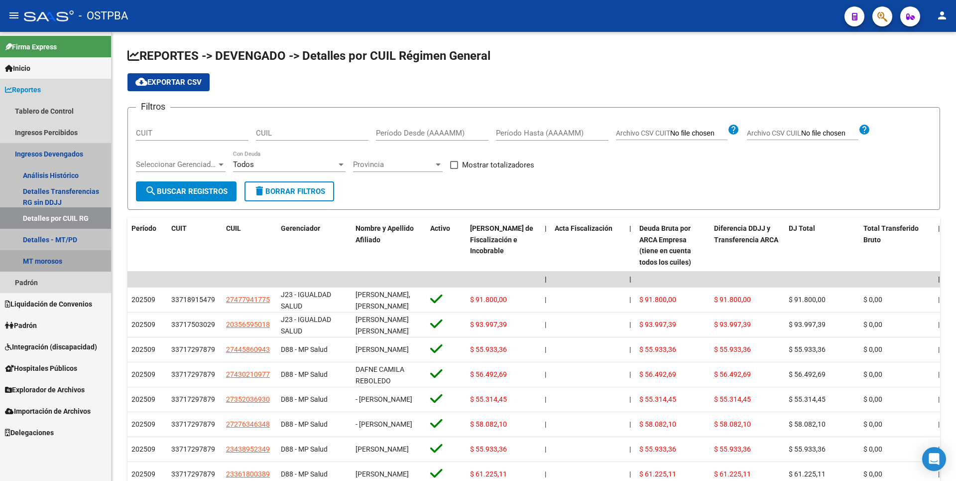
click at [50, 263] on link "MT morosos" at bounding box center [55, 260] width 111 height 21
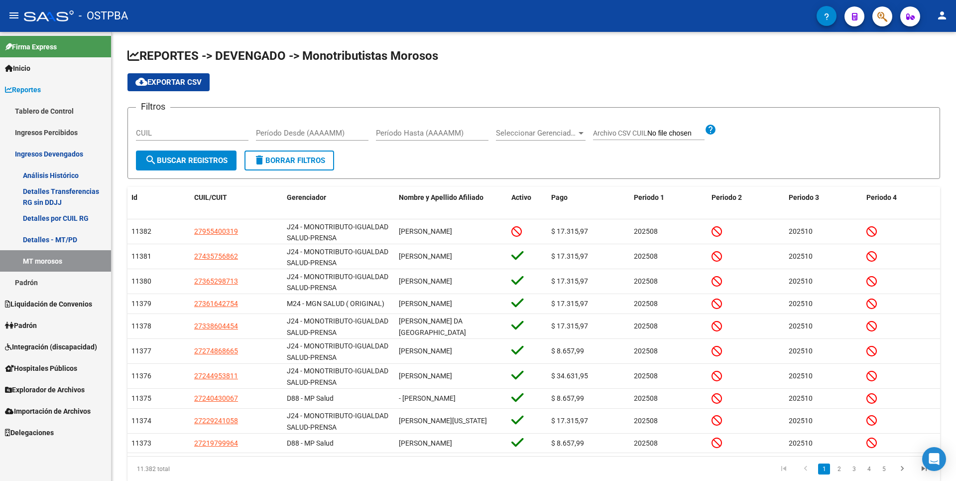
click at [39, 282] on link "Padrón" at bounding box center [55, 281] width 111 height 21
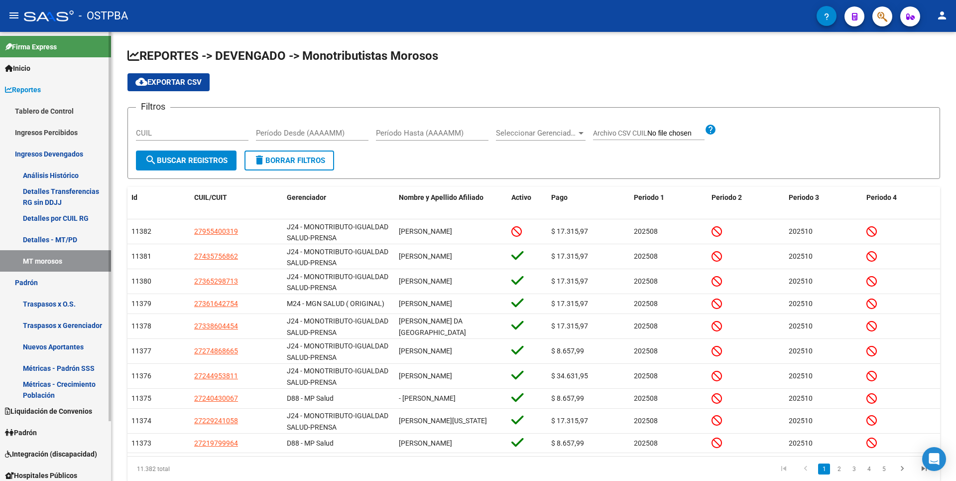
click at [45, 308] on link "Traspasos x O.S." at bounding box center [55, 303] width 111 height 21
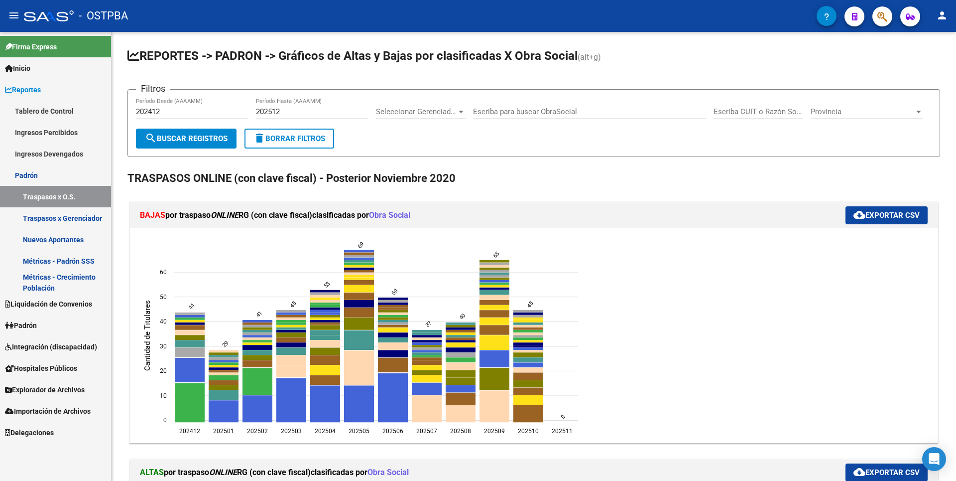
click at [61, 258] on link "Métricas - Padrón SSS" at bounding box center [55, 260] width 111 height 21
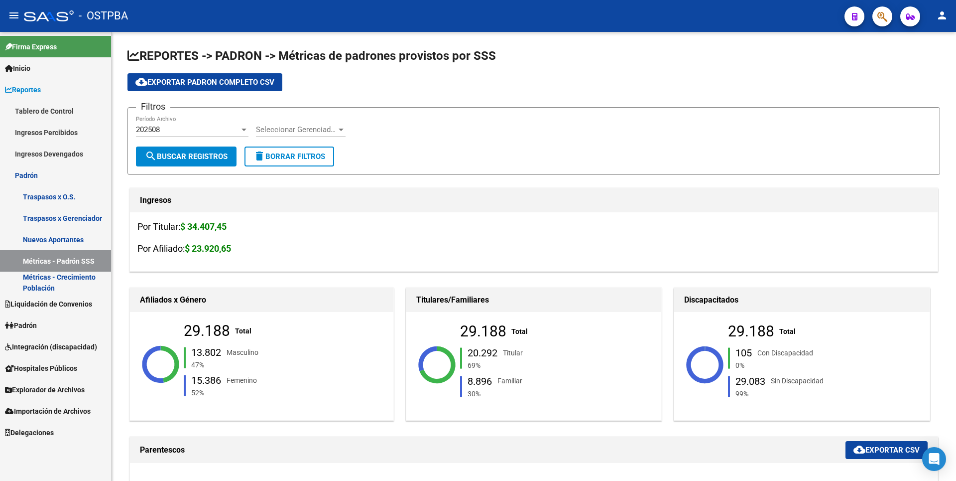
click at [62, 280] on link "Métricas - Crecimiento Población" at bounding box center [55, 281] width 111 height 21
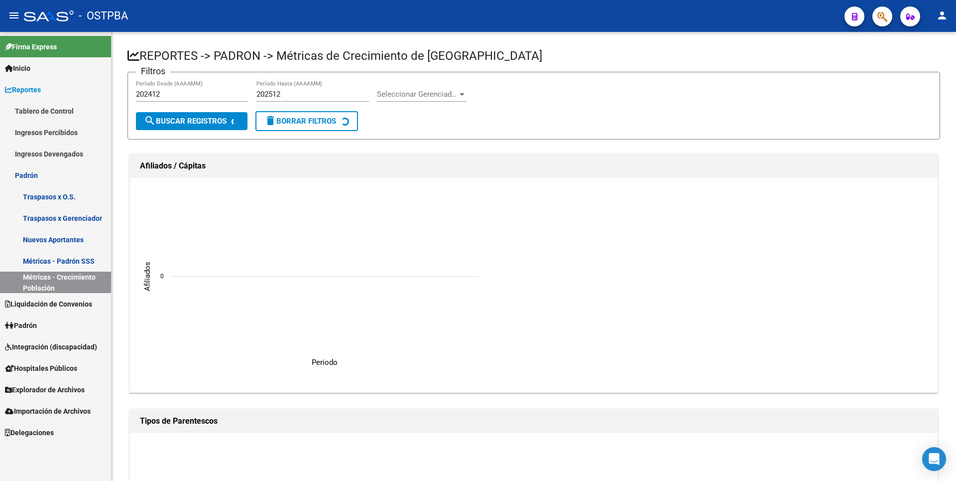
click at [46, 319] on link "Padrón" at bounding box center [55, 324] width 111 height 21
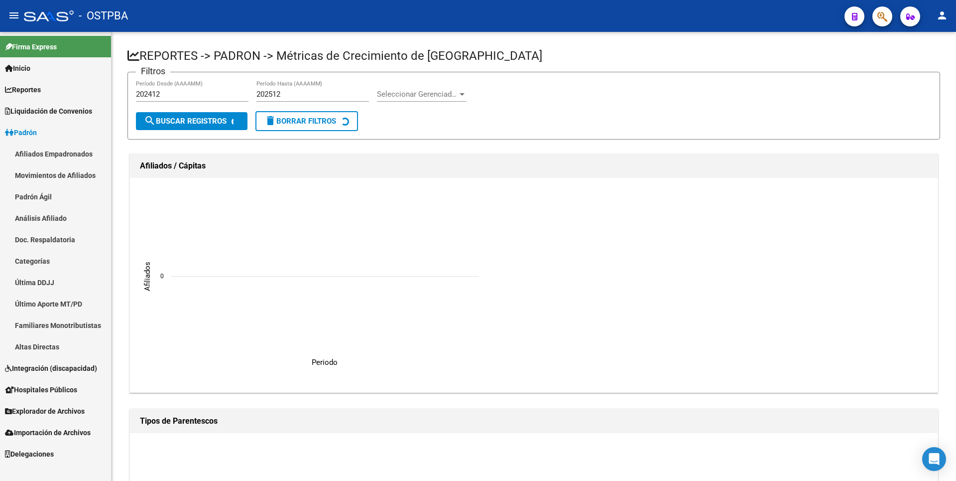
click at [84, 171] on link "Movimientos de Afiliados" at bounding box center [55, 174] width 111 height 21
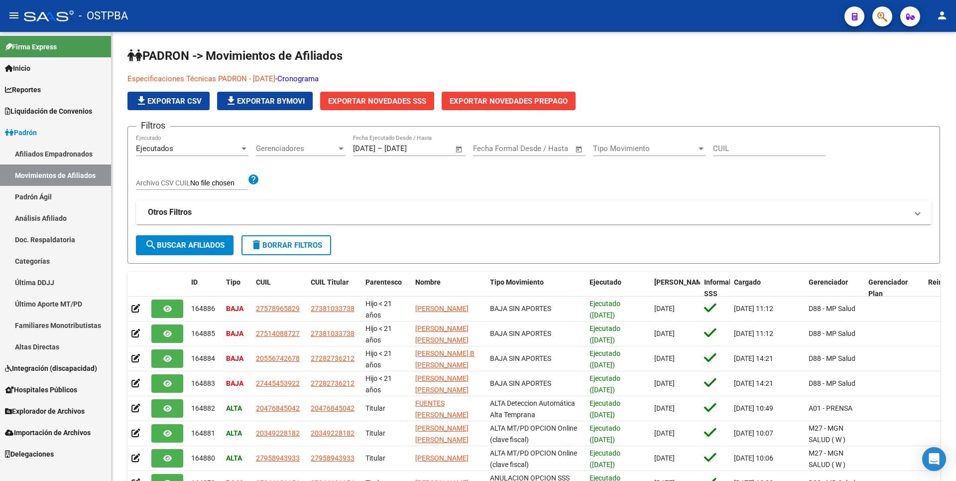
click at [34, 266] on link "Categorías" at bounding box center [55, 260] width 111 height 21
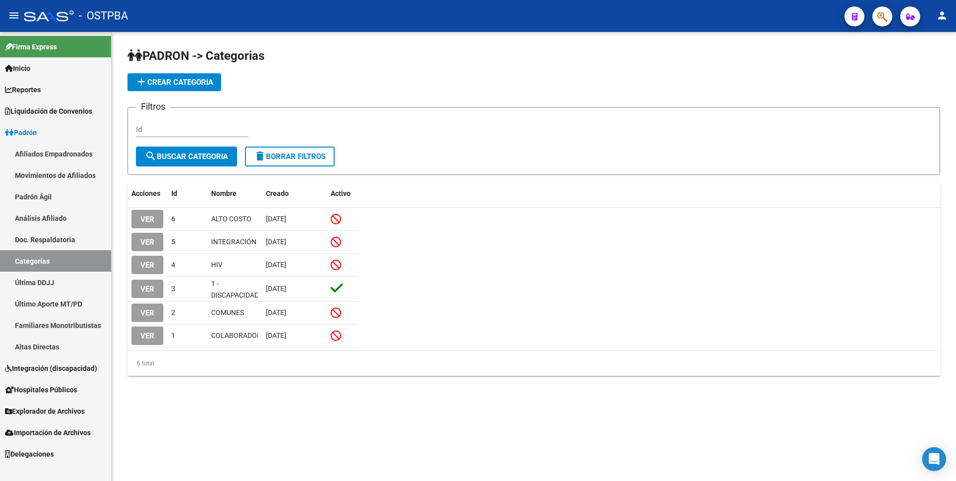
click at [44, 341] on link "Altas Directas" at bounding box center [55, 346] width 111 height 21
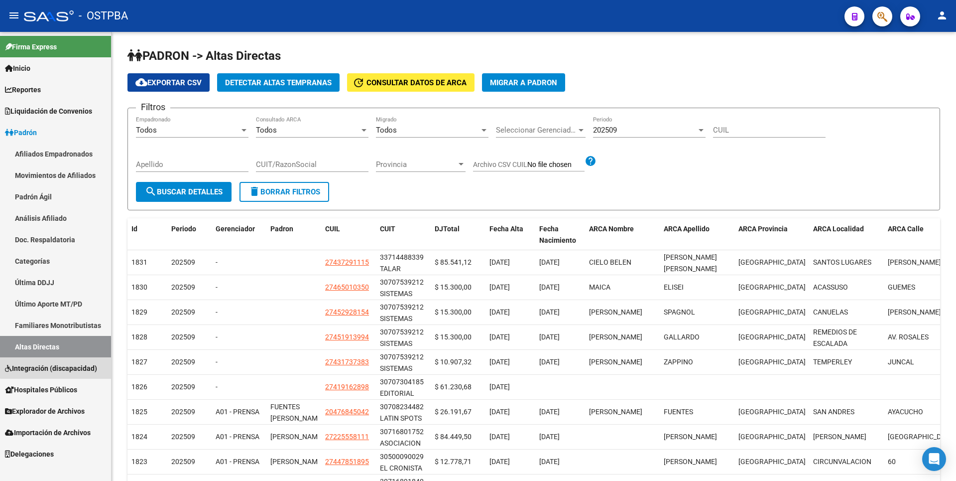
click at [62, 367] on span "Integración (discapacidad)" at bounding box center [51, 368] width 92 height 11
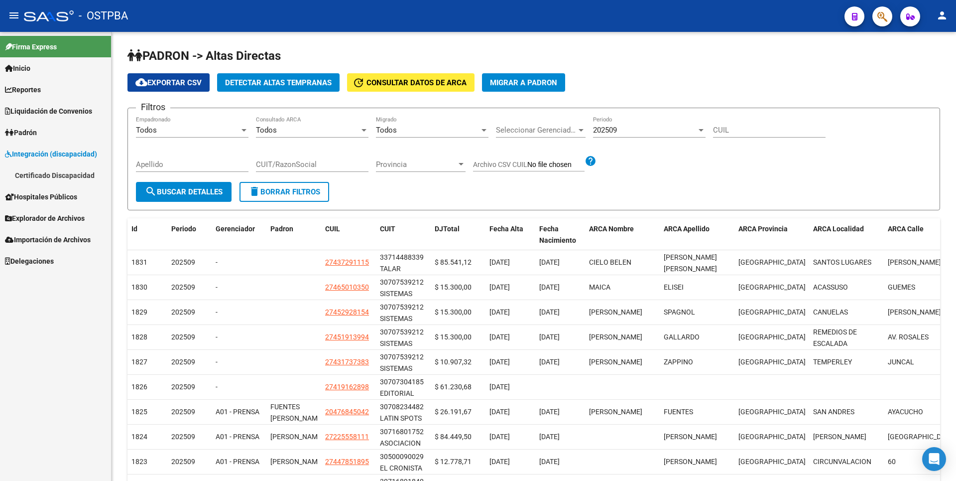
click at [64, 196] on span "Hospitales Públicos" at bounding box center [41, 196] width 72 height 11
click at [57, 242] on span "Explorador de Archivos" at bounding box center [45, 239] width 80 height 11
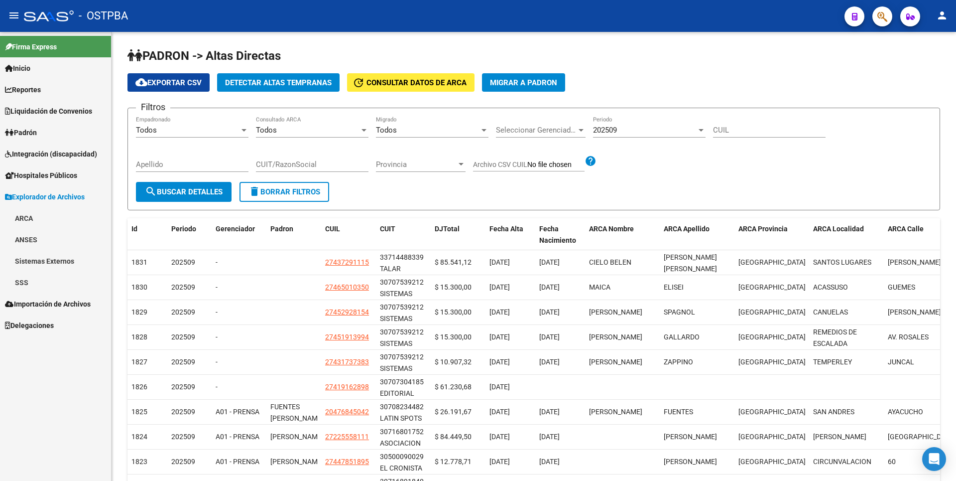
click at [33, 276] on link "SSS" at bounding box center [55, 281] width 111 height 21
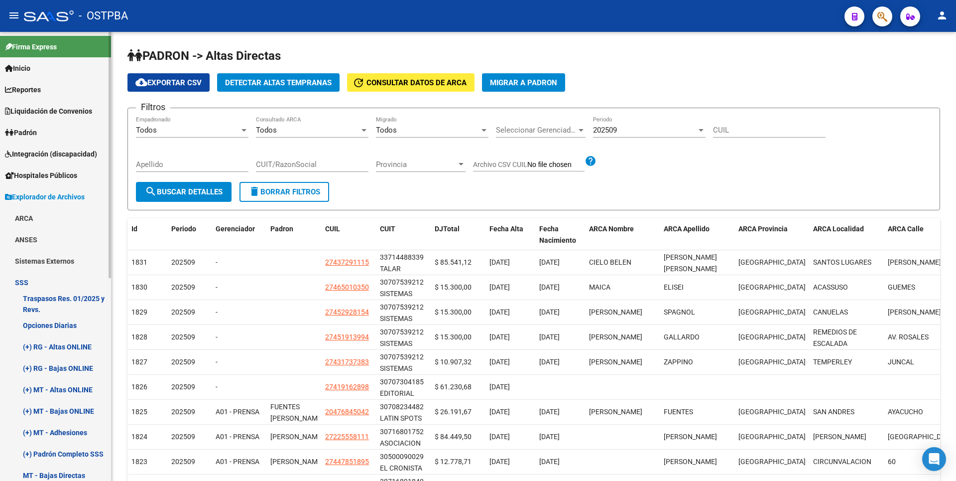
click at [37, 137] on span "Padrón" at bounding box center [21, 132] width 32 height 11
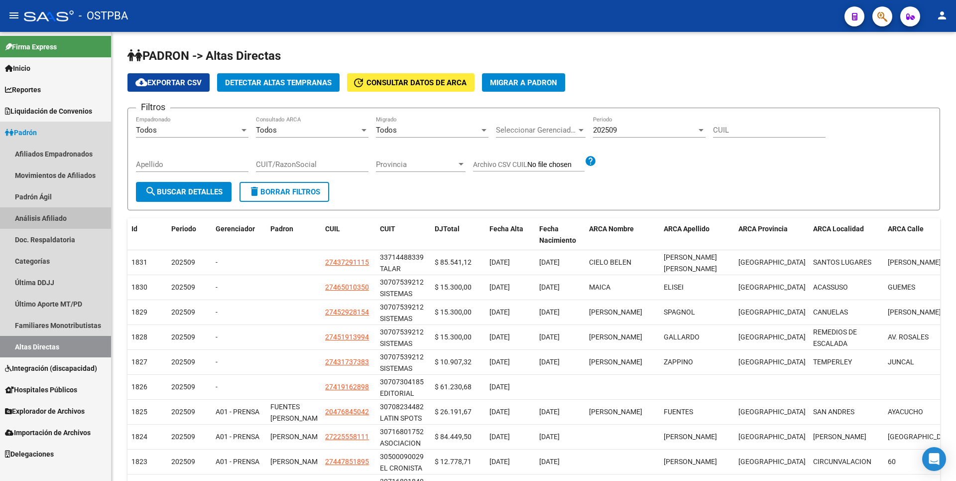
click at [45, 215] on link "Análisis Afiliado" at bounding box center [55, 217] width 111 height 21
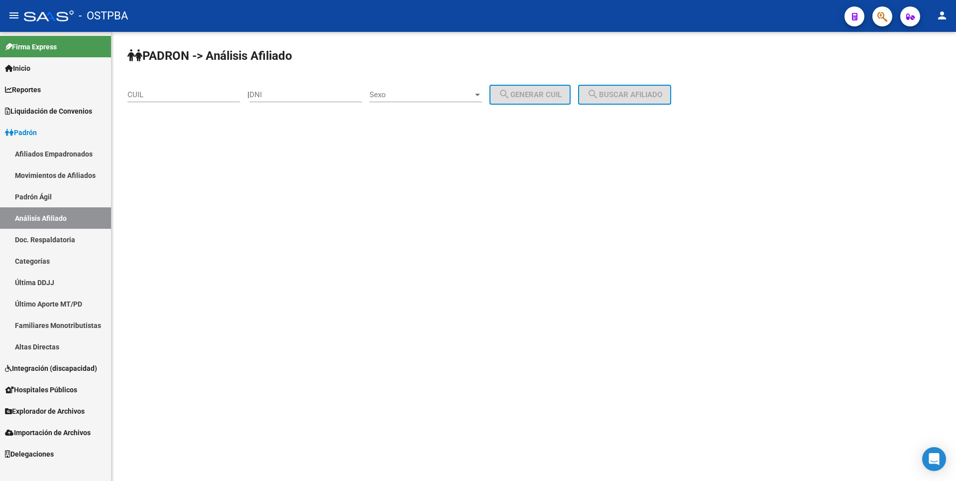
click at [297, 89] on div "DNI" at bounding box center [305, 91] width 113 height 21
type input "12094489"
click at [473, 94] on span "Sexo" at bounding box center [422, 94] width 104 height 9
drag, startPoint x: 419, startPoint y: 98, endPoint x: 427, endPoint y: 98, distance: 7.5
click at [425, 98] on span "Masculino" at bounding box center [436, 95] width 113 height 22
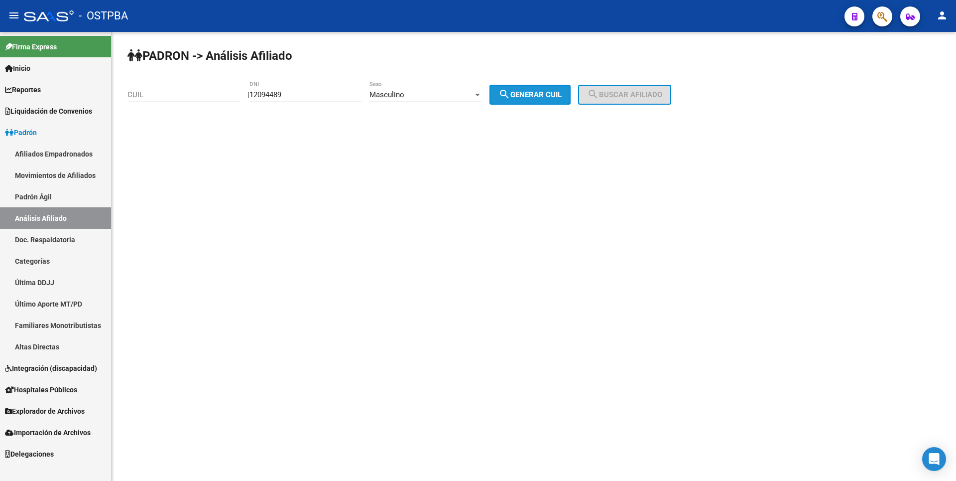
drag, startPoint x: 564, startPoint y: 95, endPoint x: 639, endPoint y: 94, distance: 74.7
click at [562, 94] on span "search Generar CUIL" at bounding box center [529, 94] width 63 height 9
type input "20-12094489-5"
click at [639, 93] on span "search Buscar afiliado" at bounding box center [624, 94] width 75 height 9
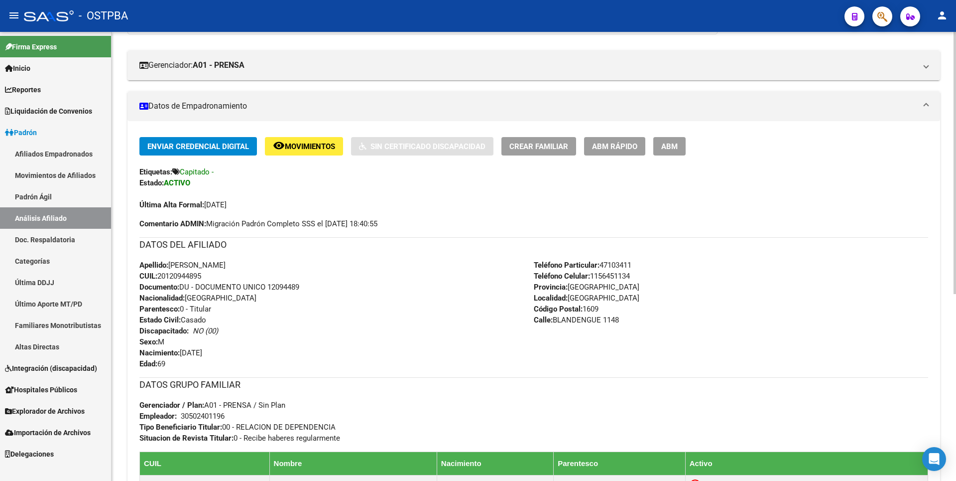
scroll to position [320, 0]
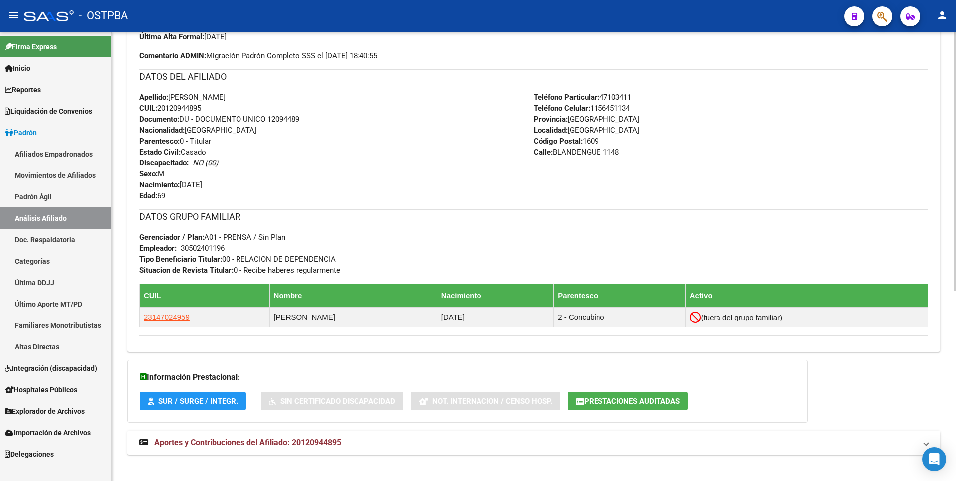
click at [300, 443] on span "Aportes y Contribuciones del Afiliado: 20120944895" at bounding box center [247, 441] width 187 height 9
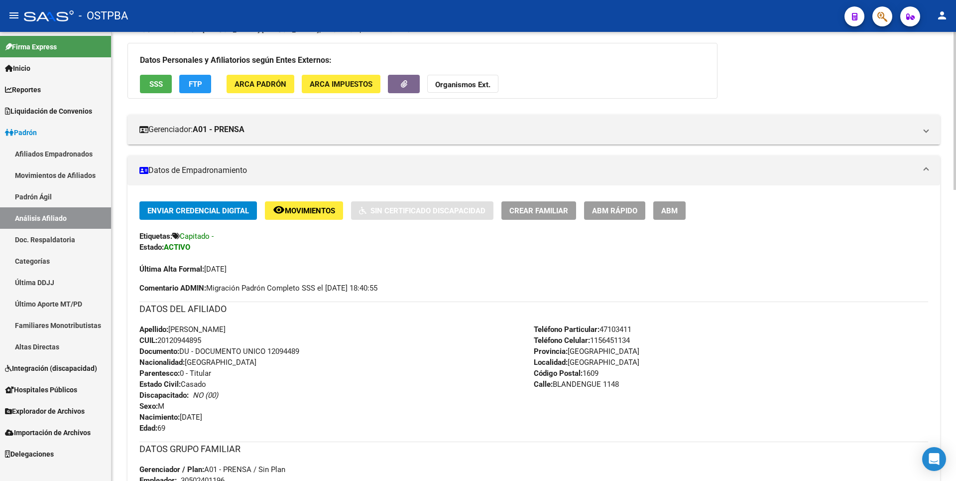
scroll to position [0, 0]
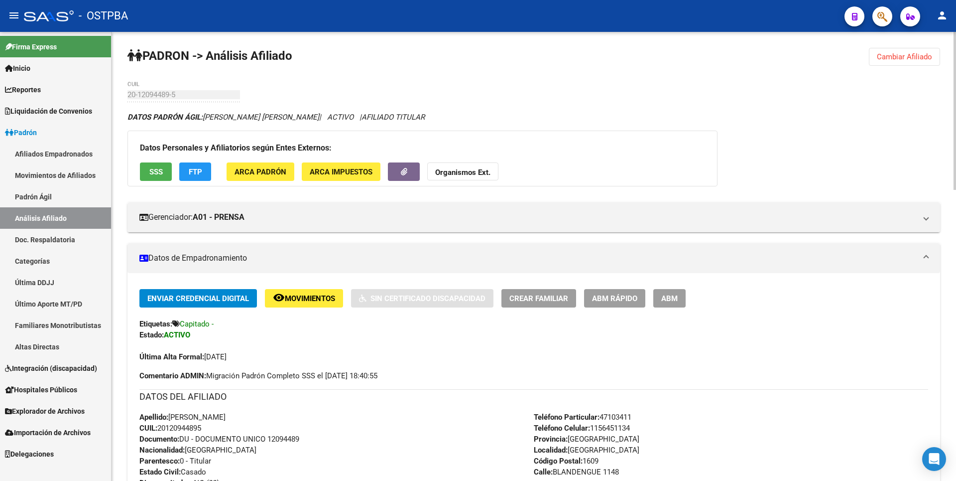
click at [466, 169] on strong "Organismos Ext." at bounding box center [462, 172] width 55 height 9
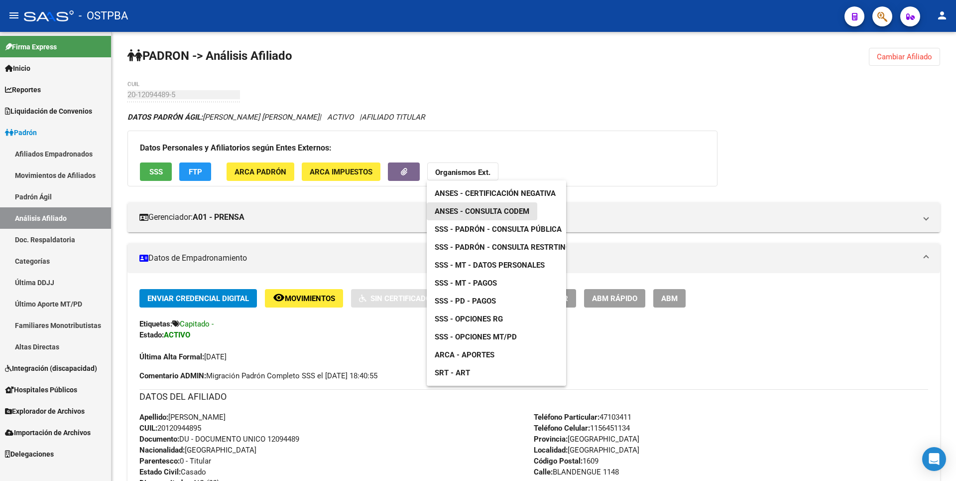
click at [519, 213] on span "ANSES - Consulta CODEM" at bounding box center [482, 211] width 95 height 9
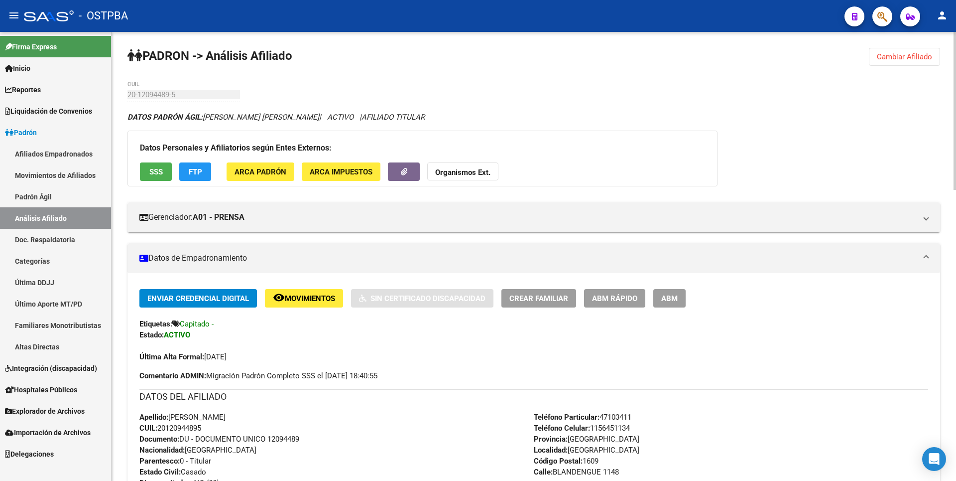
drag, startPoint x: 158, startPoint y: 426, endPoint x: 223, endPoint y: 430, distance: 64.9
click at [223, 430] on div "Apellido: [PERSON_NAME] CUIL: 20120944895 Documento: DU - DOCUMENTO UNICO 12094…" at bounding box center [336, 466] width 394 height 110
copy span "20120944895"
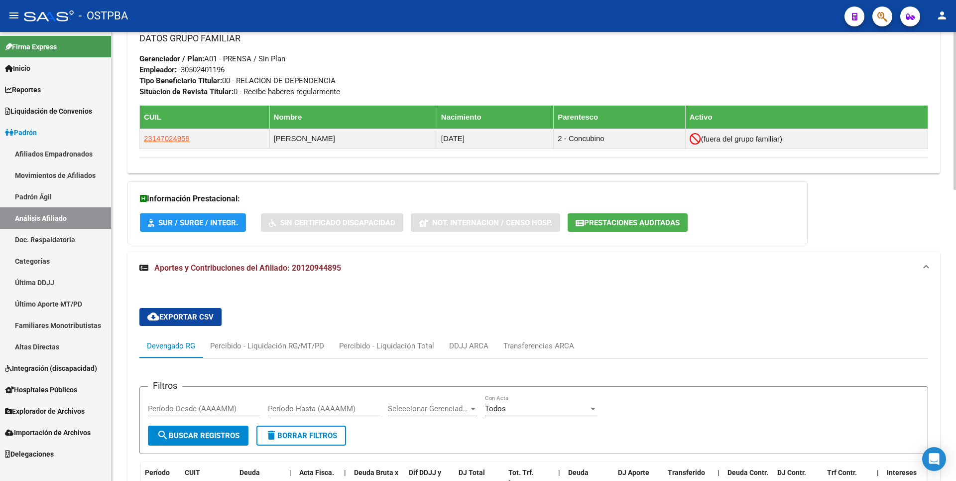
scroll to position [697, 0]
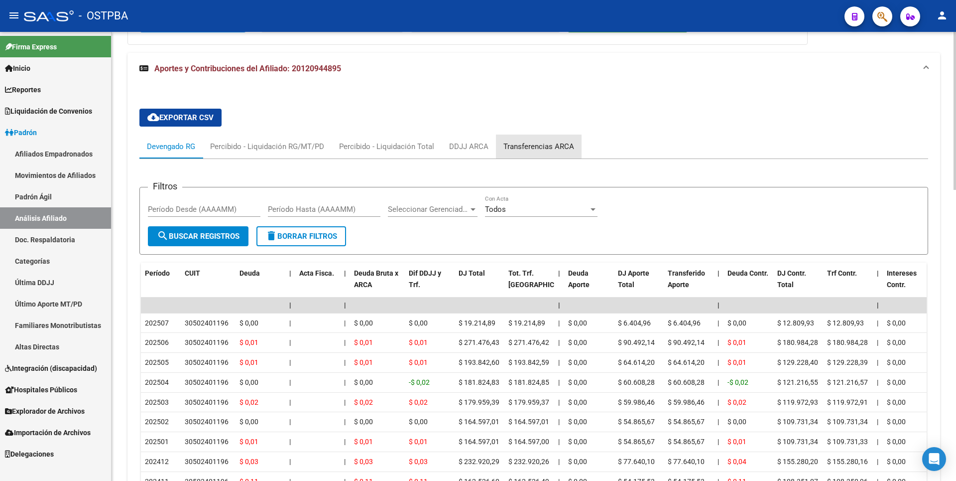
click at [545, 150] on div "Transferencias ARCA" at bounding box center [538, 146] width 71 height 11
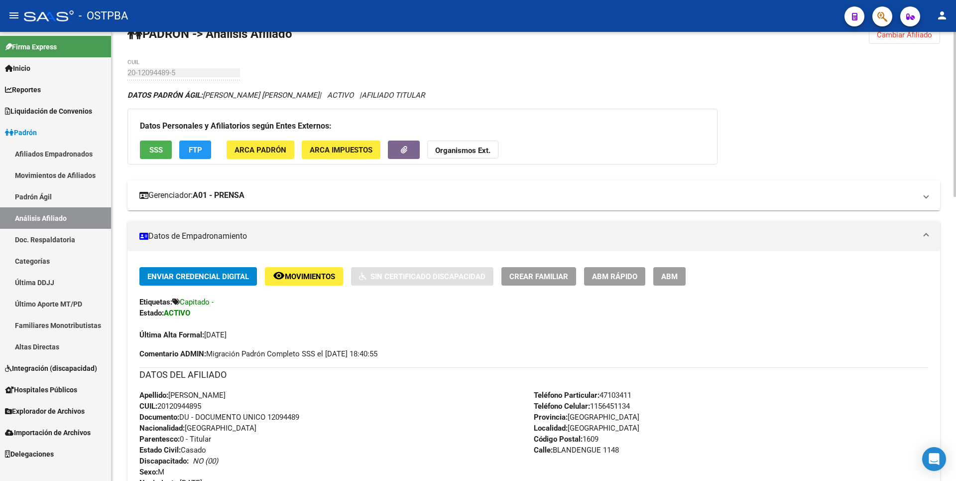
scroll to position [0, 0]
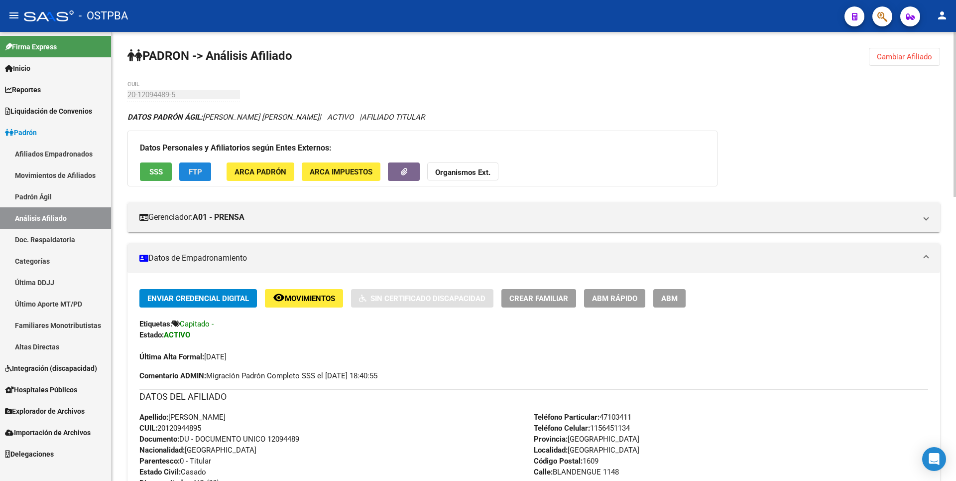
click at [200, 172] on span "FTP" at bounding box center [195, 171] width 13 height 9
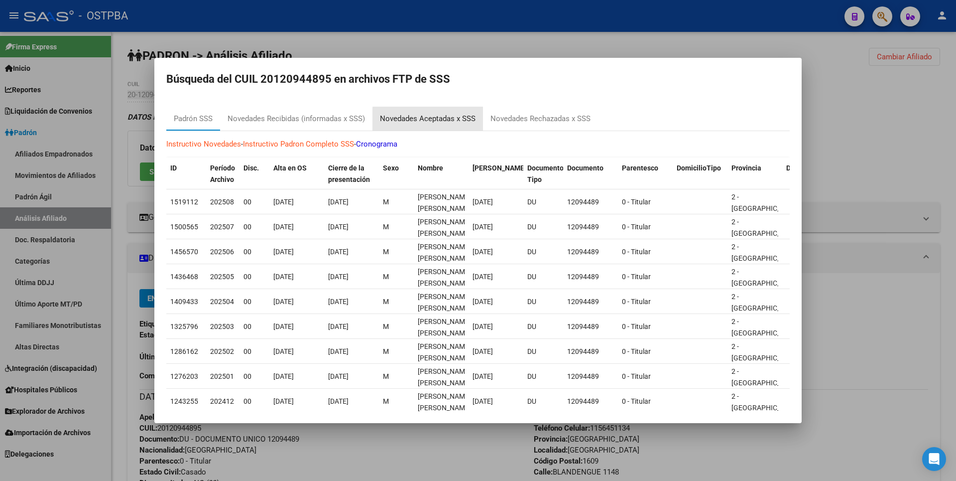
click at [458, 120] on div "Novedades Aceptadas x SSS" at bounding box center [428, 118] width 96 height 11
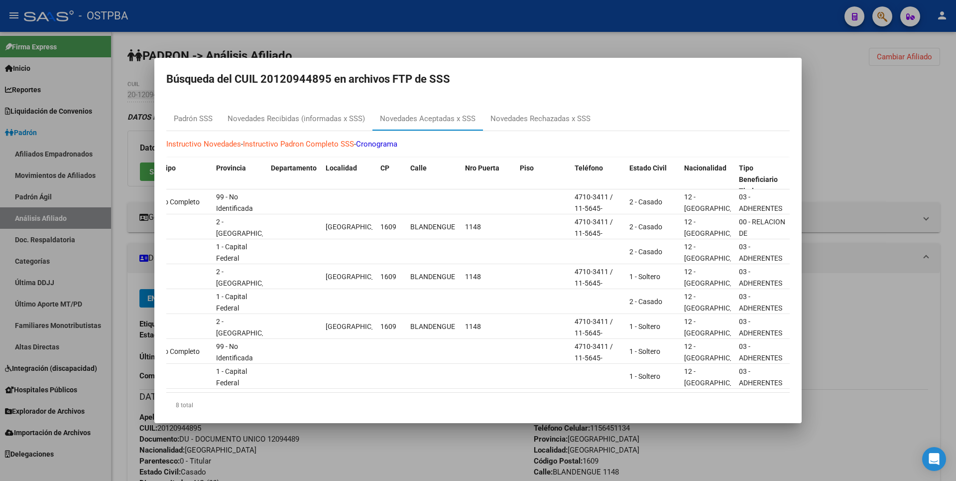
click at [914, 105] on div at bounding box center [478, 240] width 956 height 481
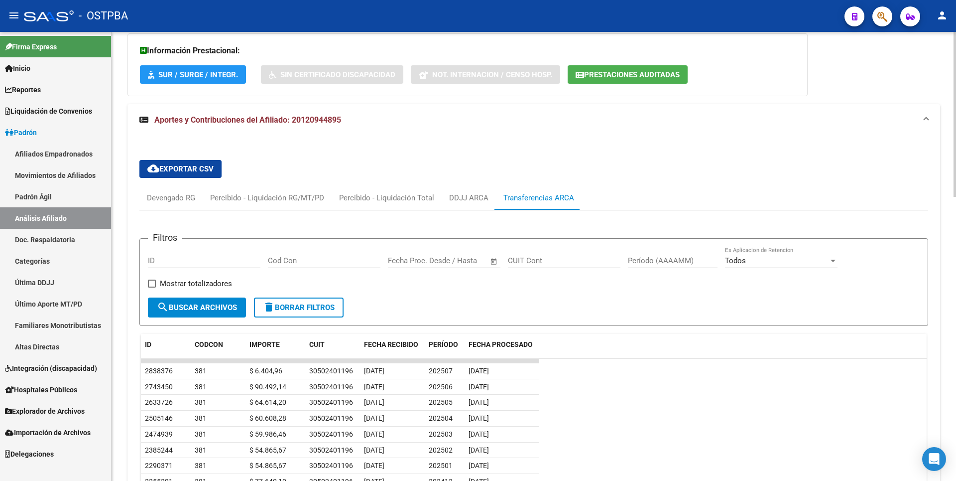
scroll to position [647, 0]
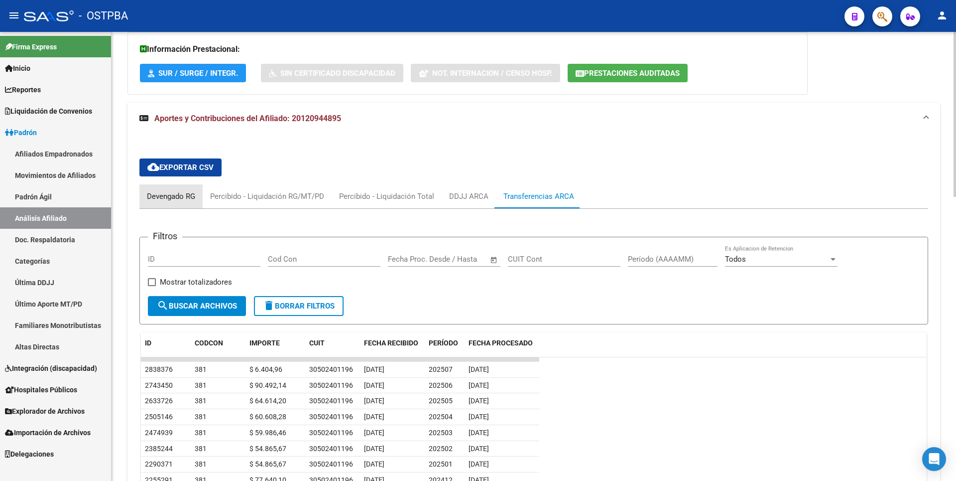
click at [178, 195] on div "Devengado RG" at bounding box center [171, 196] width 48 height 11
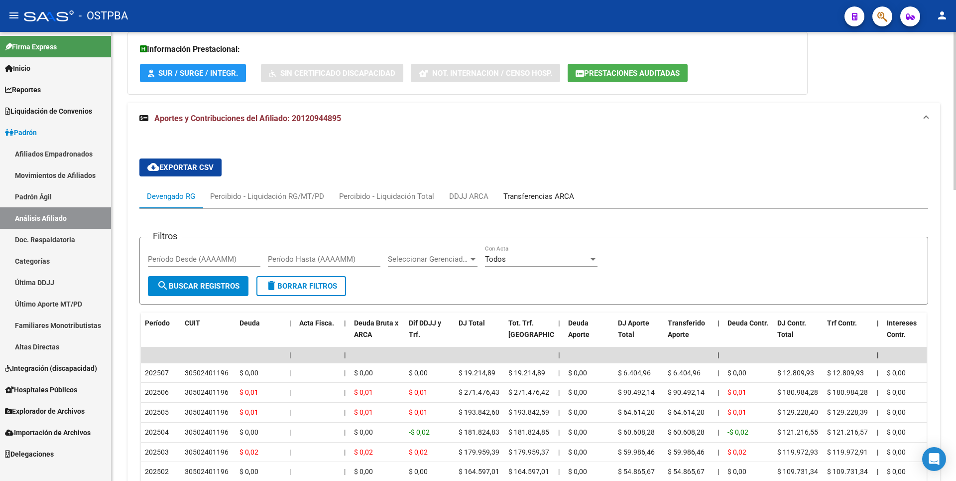
click at [539, 200] on div "Transferencias ARCA" at bounding box center [538, 196] width 71 height 11
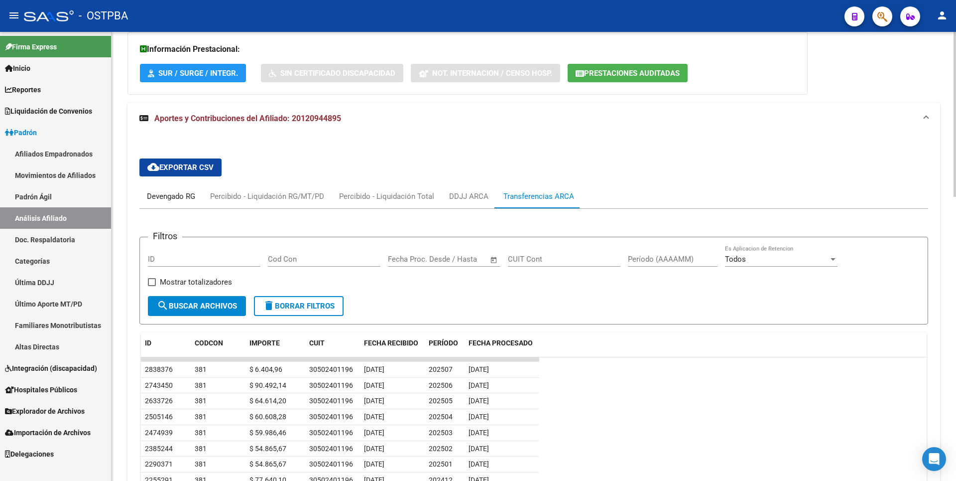
click at [179, 202] on div "Devengado RG" at bounding box center [171, 196] width 48 height 11
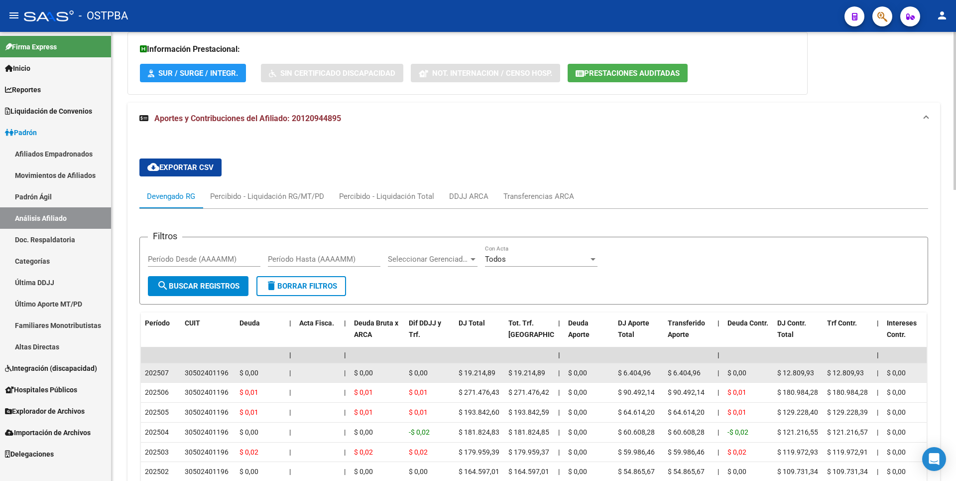
drag, startPoint x: 185, startPoint y: 373, endPoint x: 236, endPoint y: 377, distance: 51.5
copy div "30502401196"
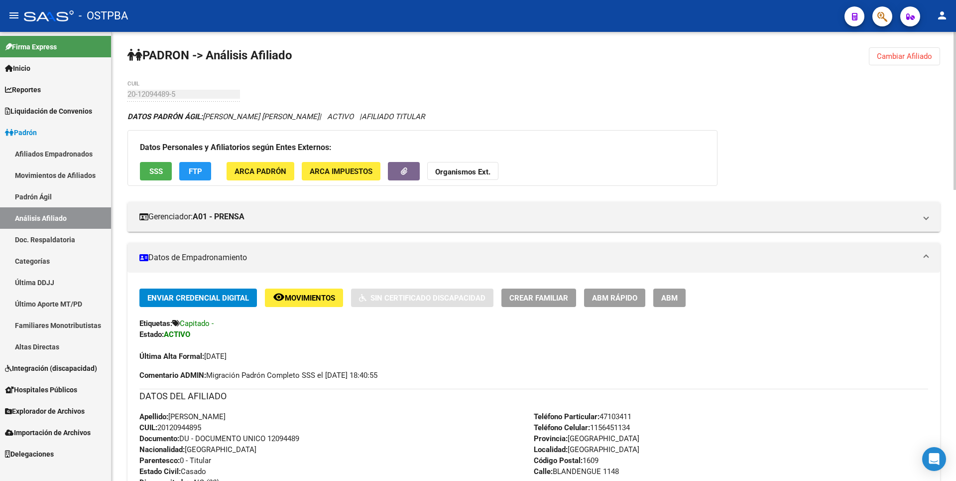
scroll to position [0, 0]
click at [198, 170] on span "FTP" at bounding box center [195, 171] width 13 height 9
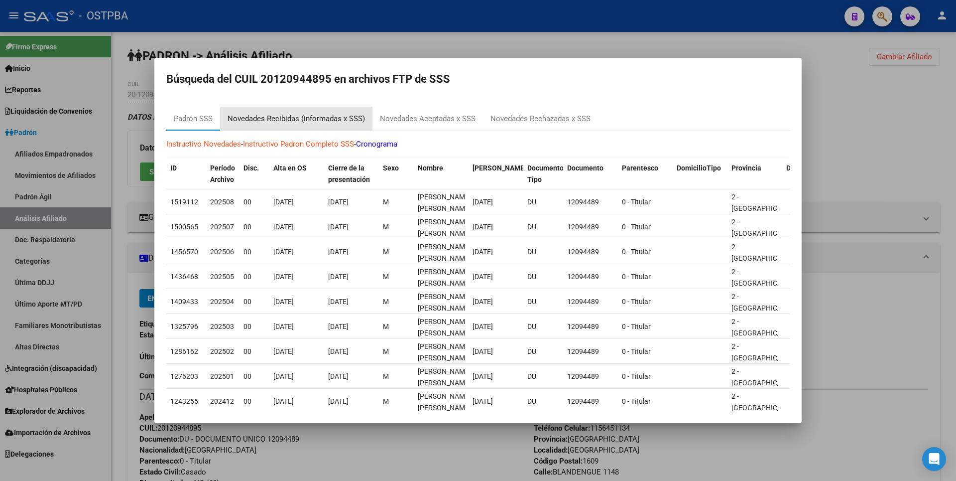
click at [293, 120] on div "Novedades Recibidas (informadas x SSS)" at bounding box center [296, 118] width 137 height 11
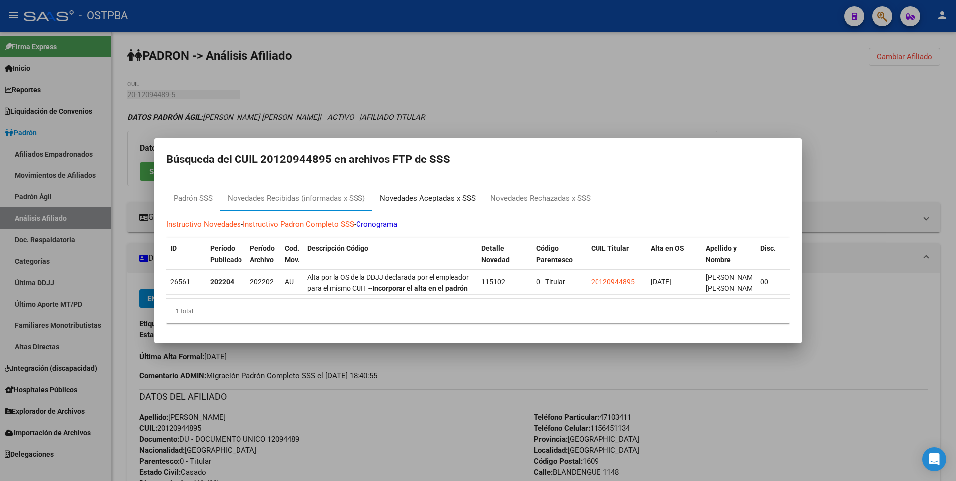
click at [452, 194] on div "Novedades Aceptadas x SSS" at bounding box center [428, 198] width 96 height 11
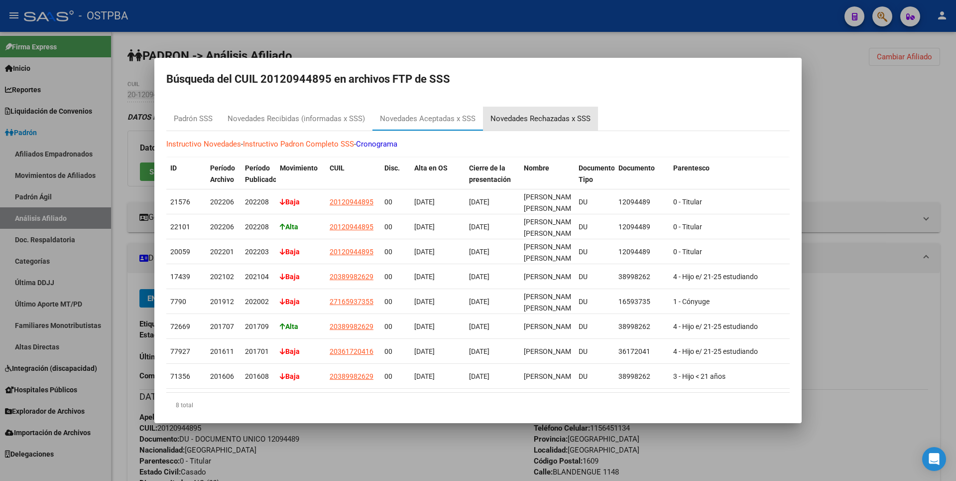
click at [548, 124] on div "Novedades Rechazadas x SSS" at bounding box center [540, 119] width 115 height 24
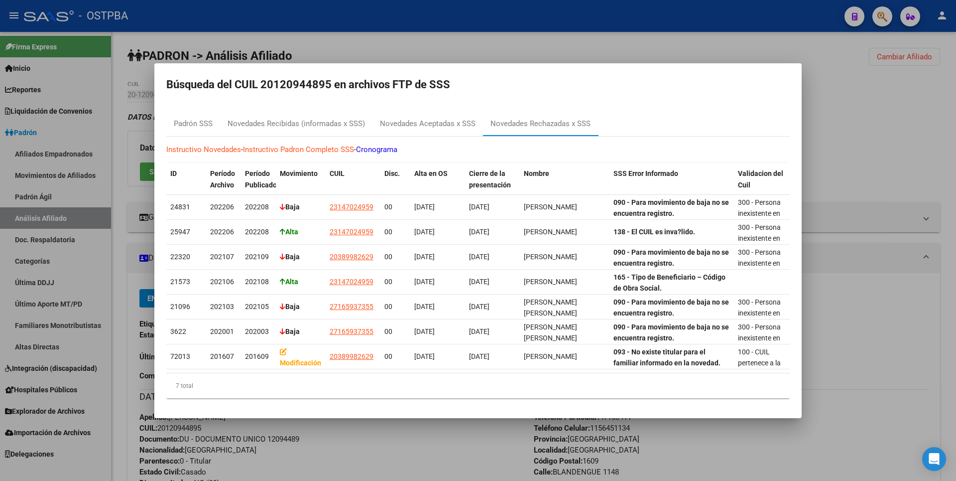
drag, startPoint x: 296, startPoint y: 369, endPoint x: 352, endPoint y: 375, distance: 56.2
click at [352, 373] on datatable-body "24831 202206 202208 Baja 23147024959 00 11/06/2021 30/06/2022 MIRIAM EDITH BLAS…" at bounding box center [477, 284] width 623 height 178
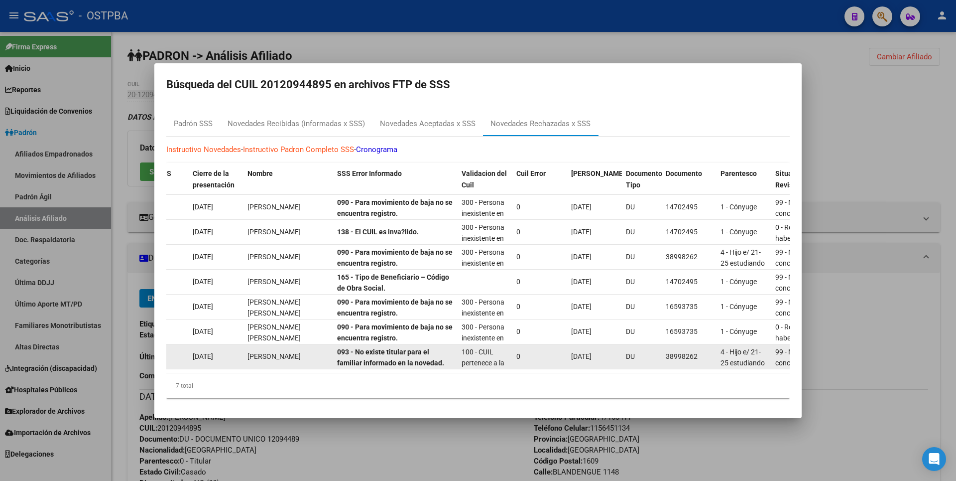
scroll to position [0, 278]
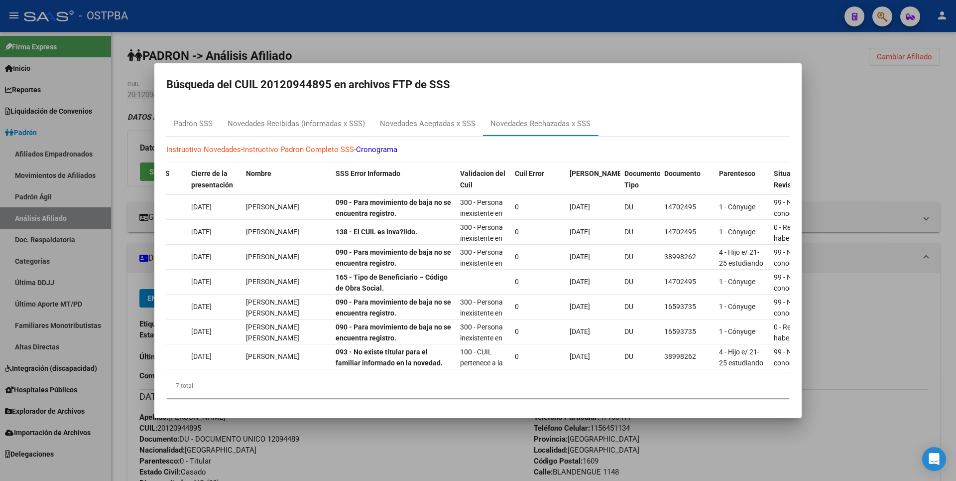
click at [902, 216] on div at bounding box center [478, 240] width 956 height 481
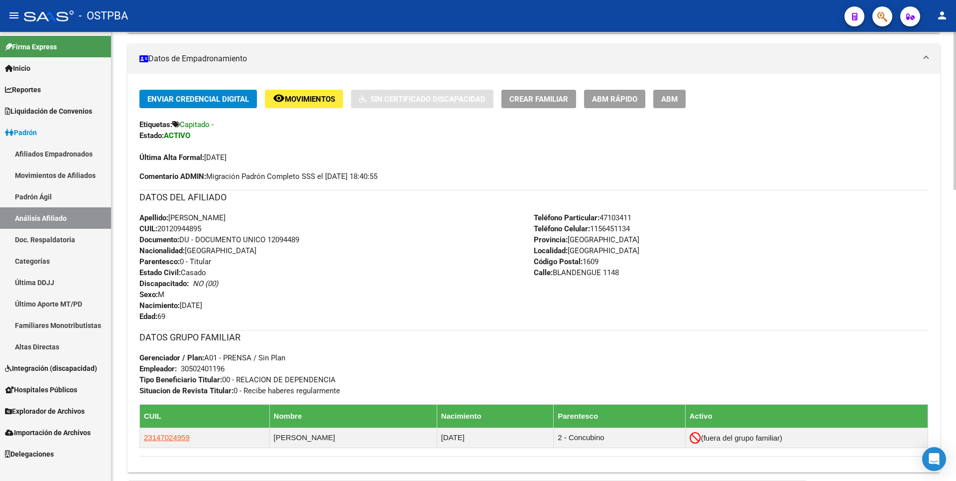
scroll to position [448, 0]
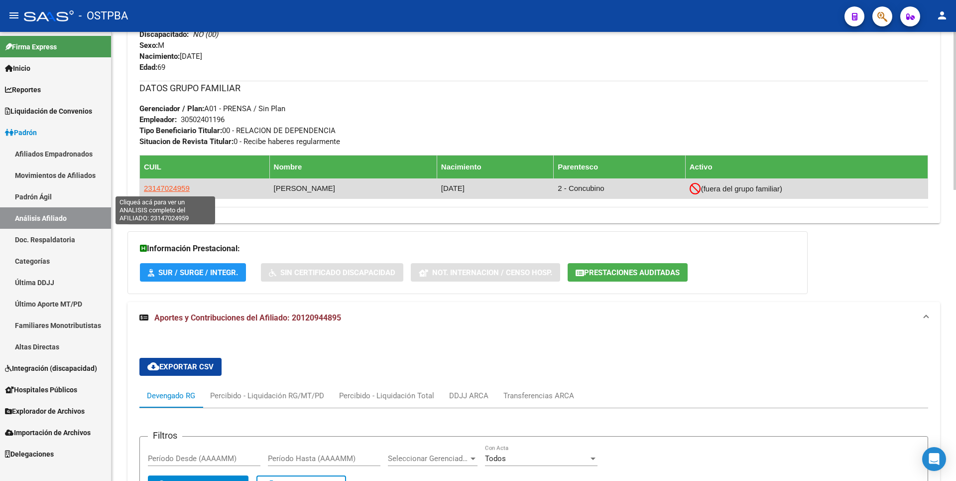
click at [161, 189] on span "23147024959" at bounding box center [167, 188] width 46 height 8
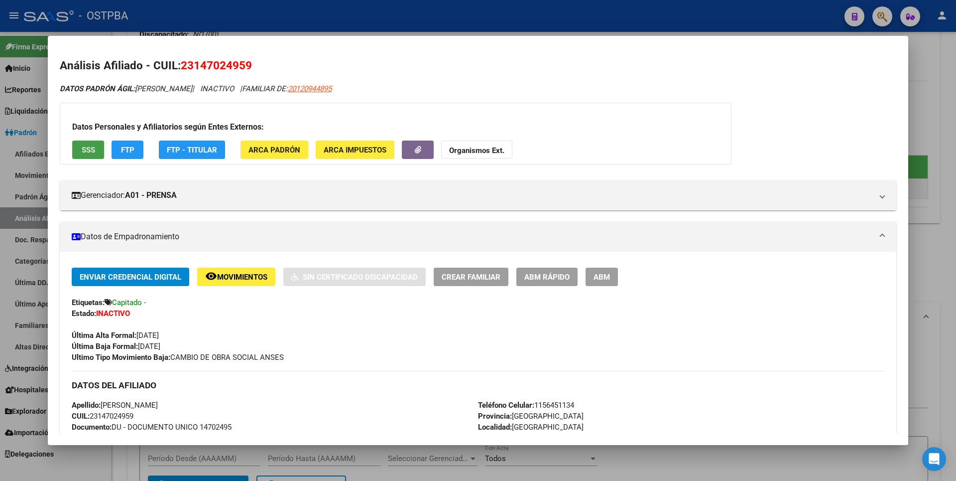
click at [90, 149] on span "SSS" at bounding box center [88, 149] width 13 height 9
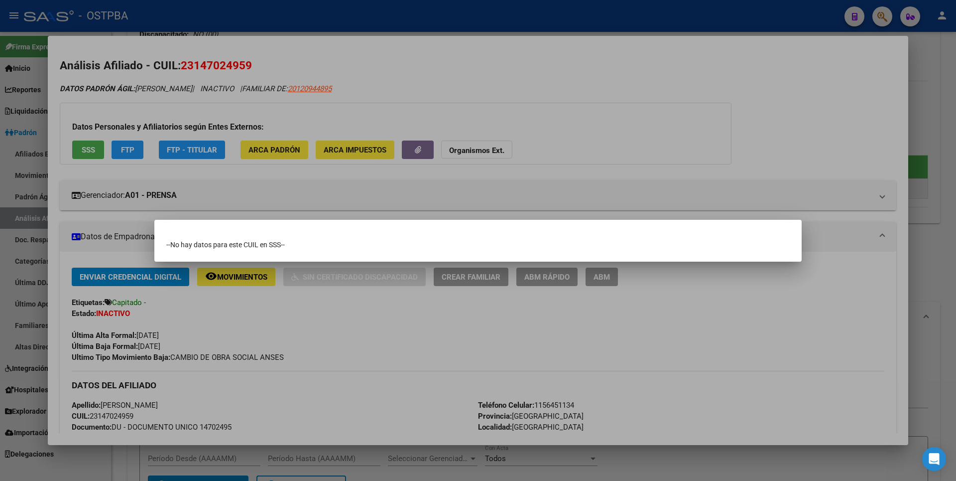
click at [700, 157] on div at bounding box center [478, 240] width 956 height 481
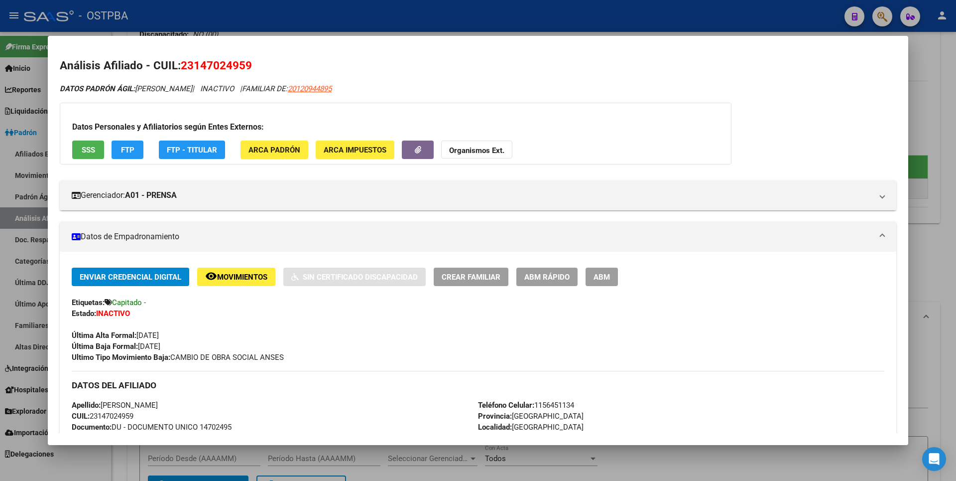
drag, startPoint x: 184, startPoint y: 65, endPoint x: 253, endPoint y: 60, distance: 69.4
click at [253, 60] on h2 "Análisis Afiliado - CUIL: 23147024959" at bounding box center [478, 65] width 837 height 17
copy span "23147024959"
click at [274, 147] on span "ARCA Padrón" at bounding box center [274, 149] width 52 height 9
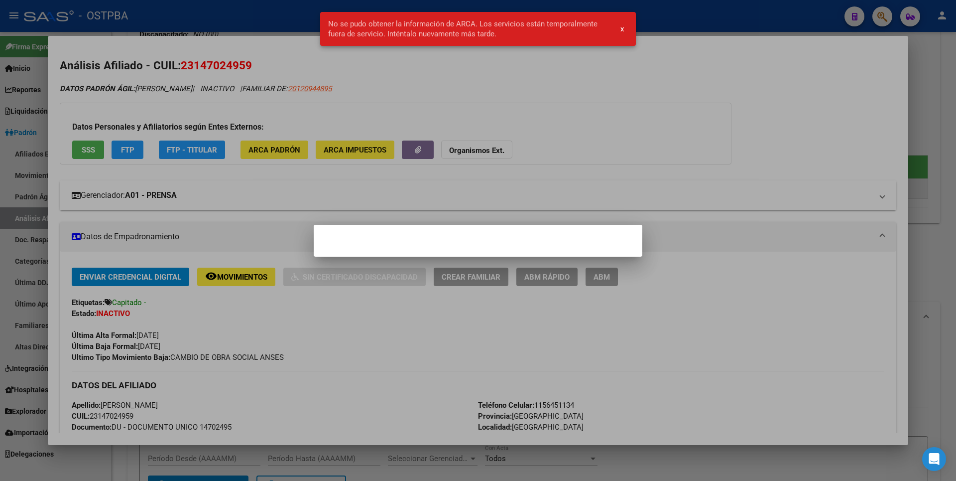
click at [643, 206] on div at bounding box center [478, 240] width 956 height 481
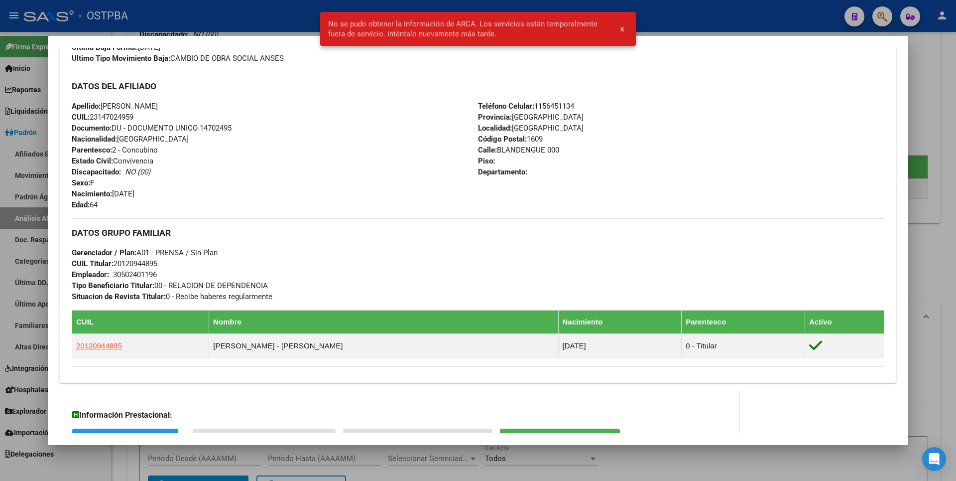
scroll to position [403, 0]
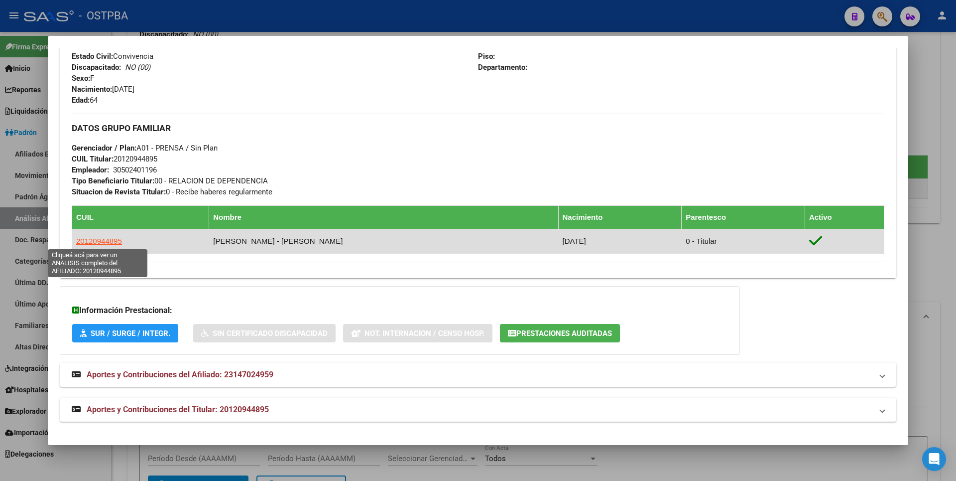
click at [103, 241] on span "20120944895" at bounding box center [99, 241] width 46 height 8
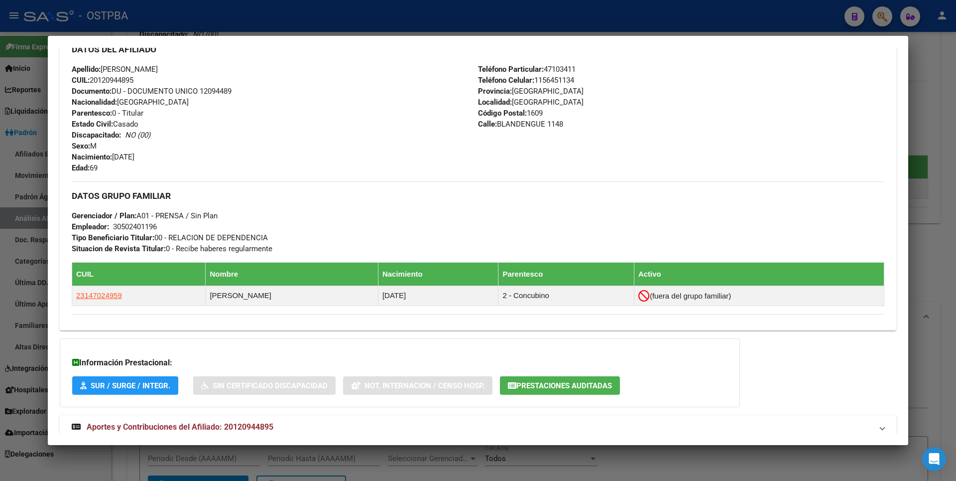
scroll to position [361, 0]
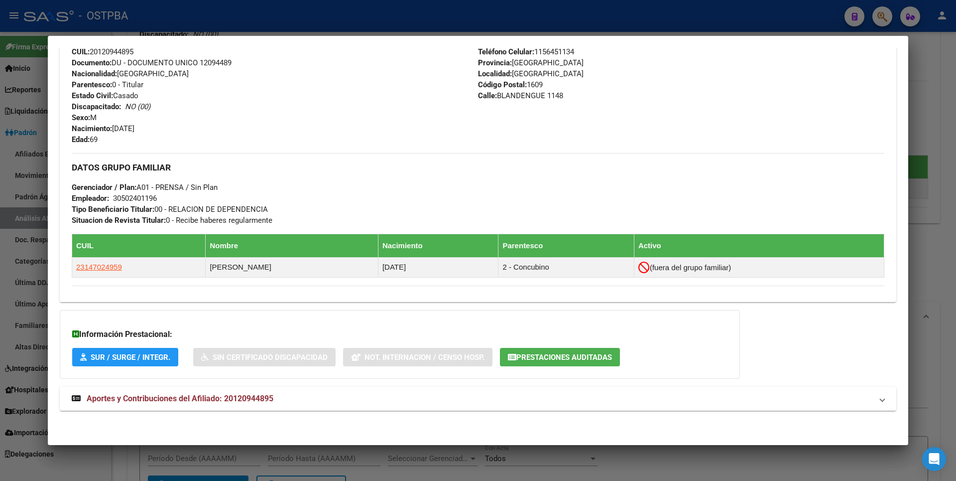
click at [547, 351] on button "Prestaciones Auditadas" at bounding box center [560, 357] width 120 height 18
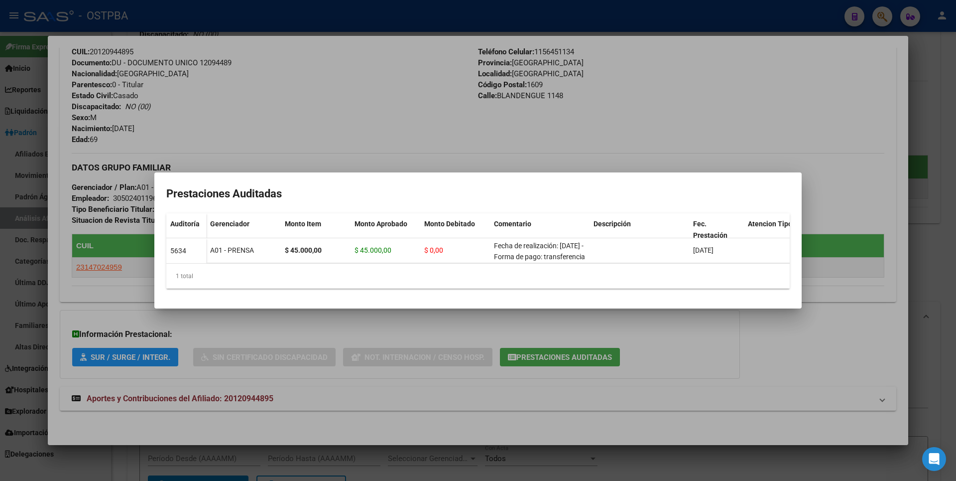
click at [923, 110] on div at bounding box center [478, 240] width 956 height 481
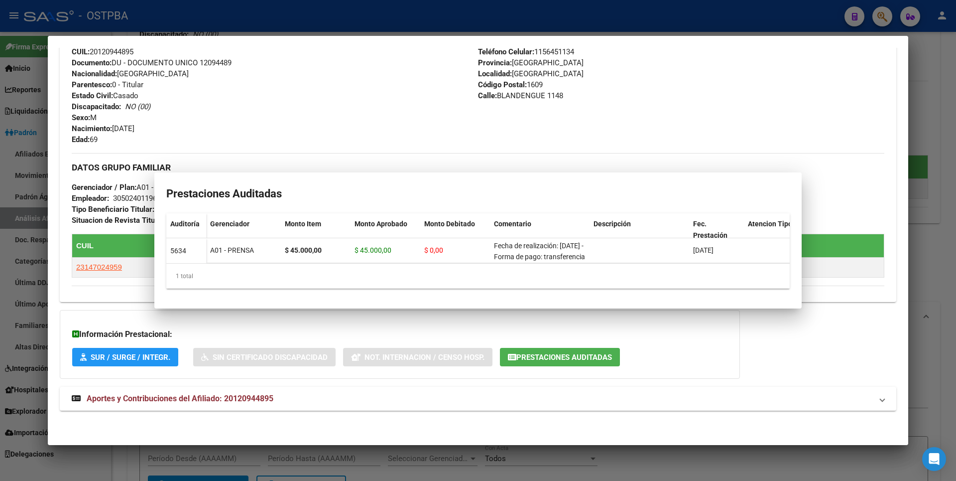
click at [924, 109] on div at bounding box center [478, 240] width 956 height 481
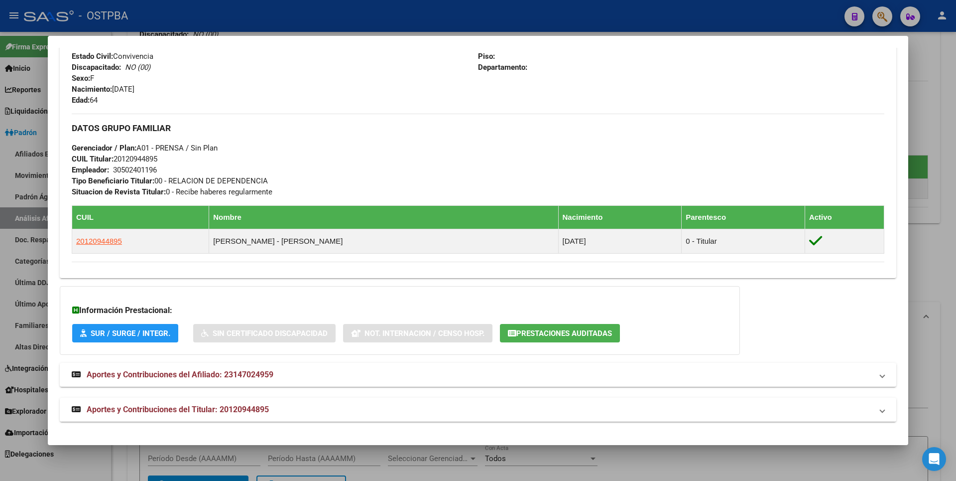
click at [184, 412] on span "Aportes y Contribuciones del Titular: 20120944895" at bounding box center [178, 408] width 182 height 9
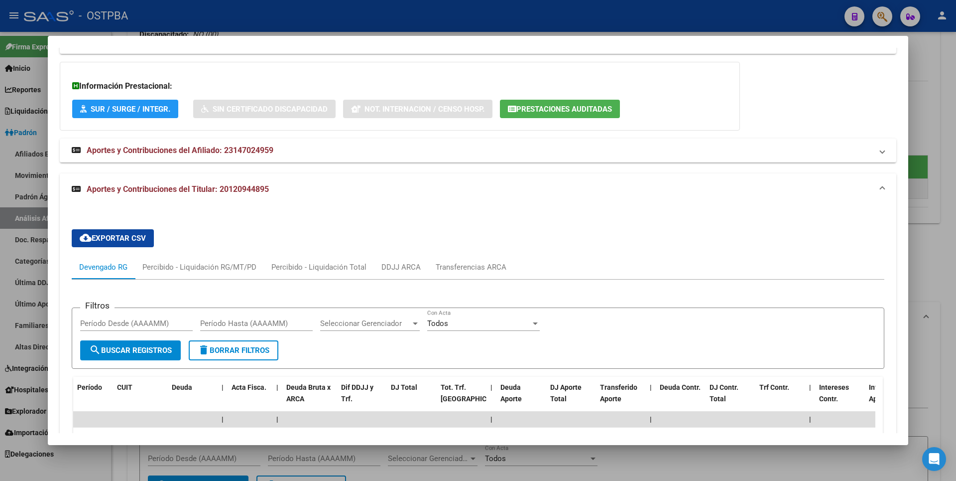
scroll to position [604, 0]
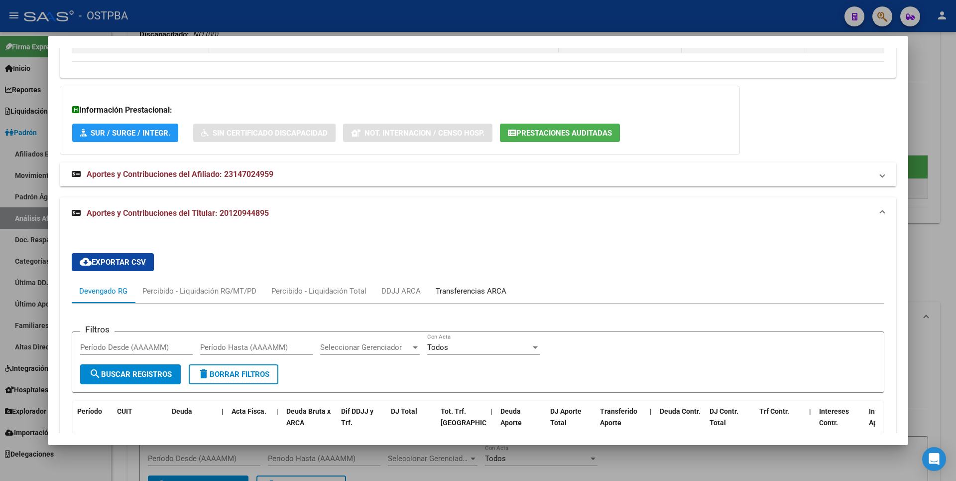
click at [465, 295] on div "Transferencias ARCA" at bounding box center [471, 290] width 71 height 11
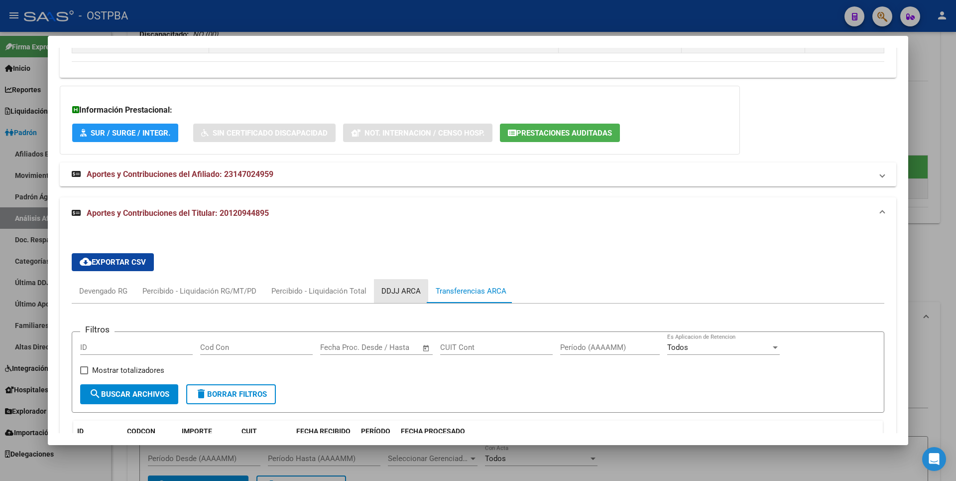
click at [398, 292] on div "DDJJ ARCA" at bounding box center [400, 290] width 39 height 11
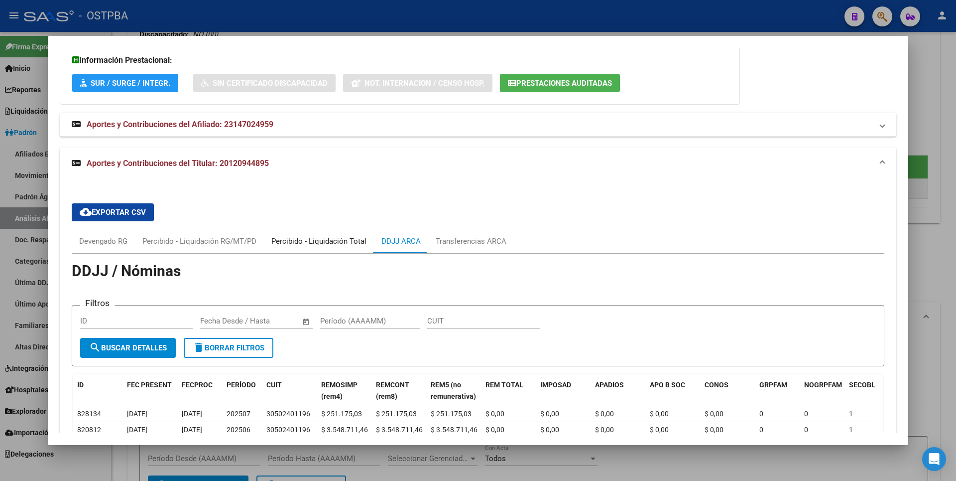
click at [317, 247] on div "Percibido - Liquidación Total" at bounding box center [319, 241] width 110 height 24
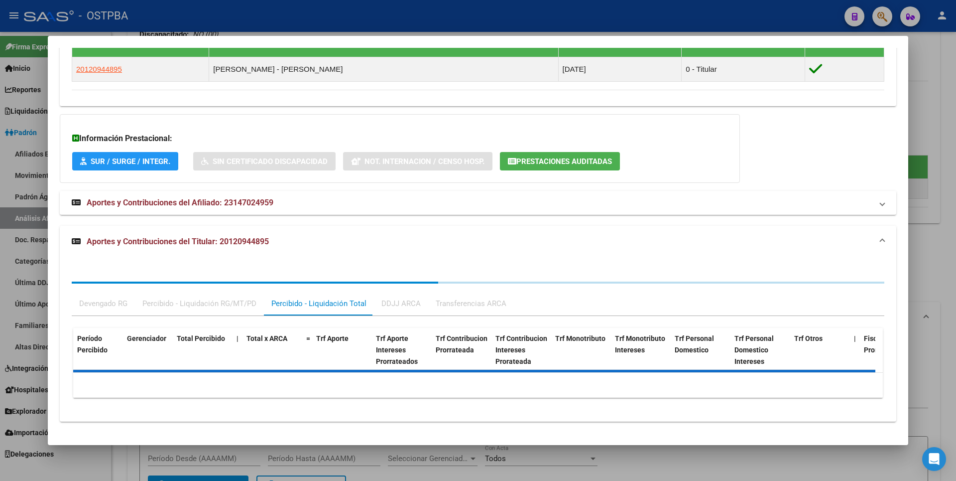
scroll to position [653, 0]
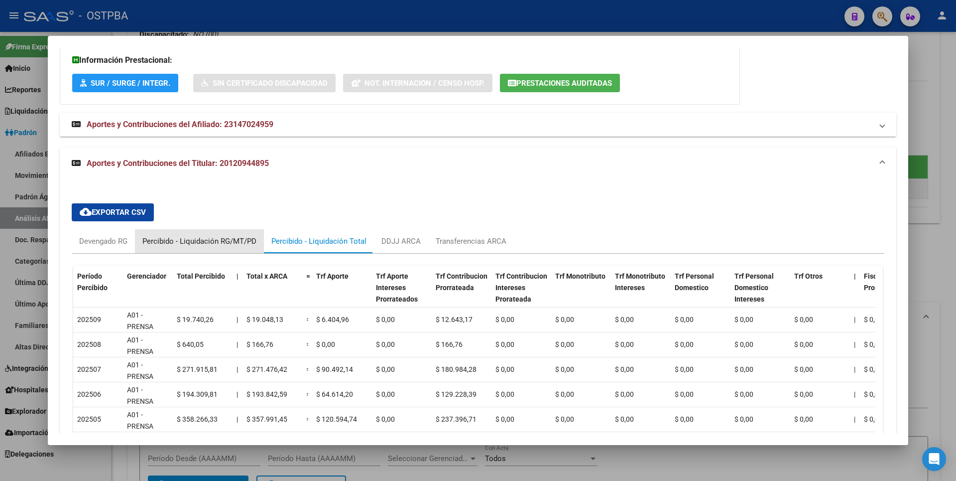
click at [231, 243] on div "Percibido - Liquidación RG/MT/PD" at bounding box center [199, 241] width 114 height 11
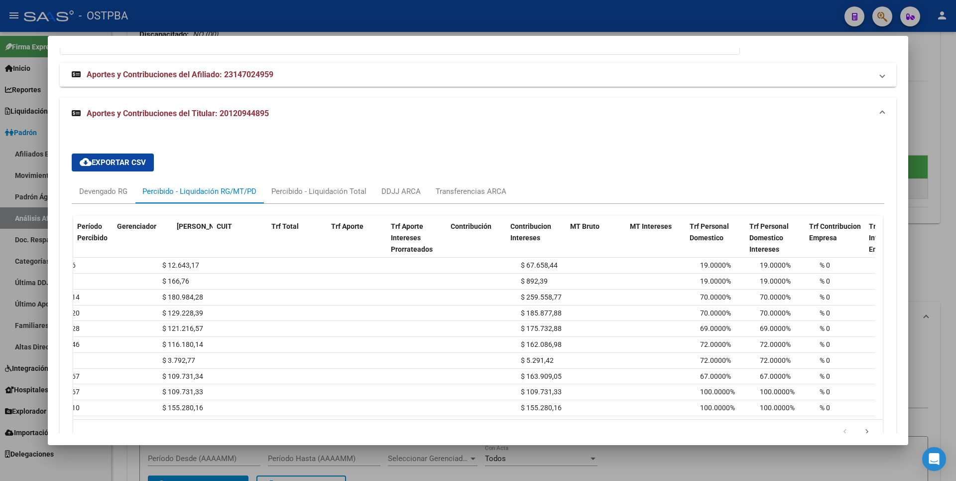
scroll to position [0, 0]
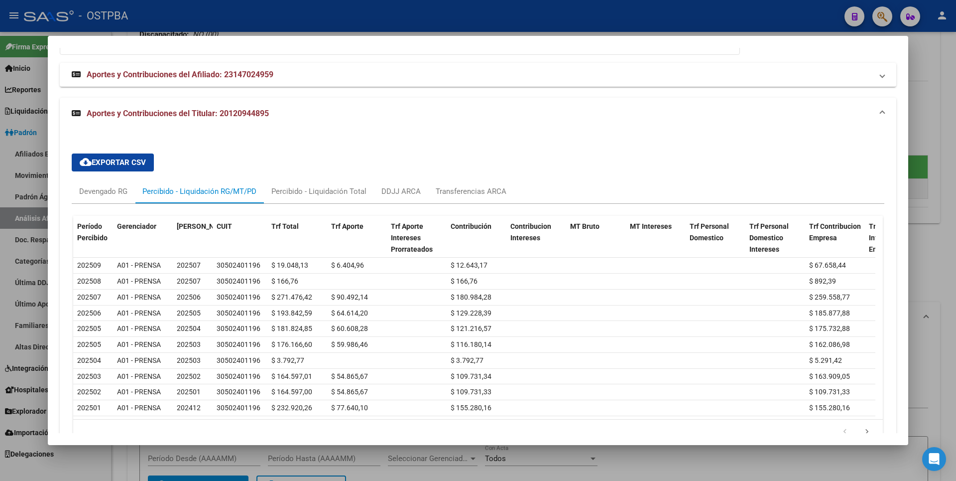
click at [937, 96] on div at bounding box center [478, 240] width 956 height 481
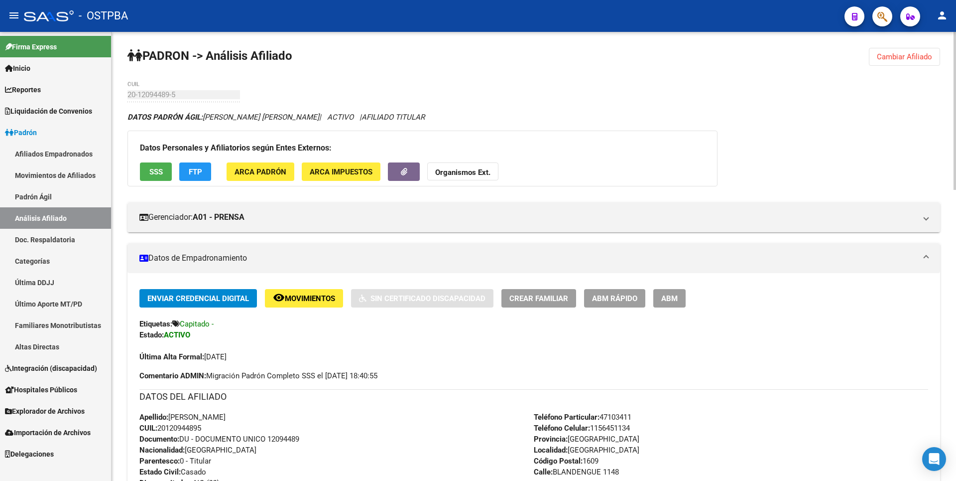
click at [153, 173] on span "SSS" at bounding box center [155, 171] width 13 height 9
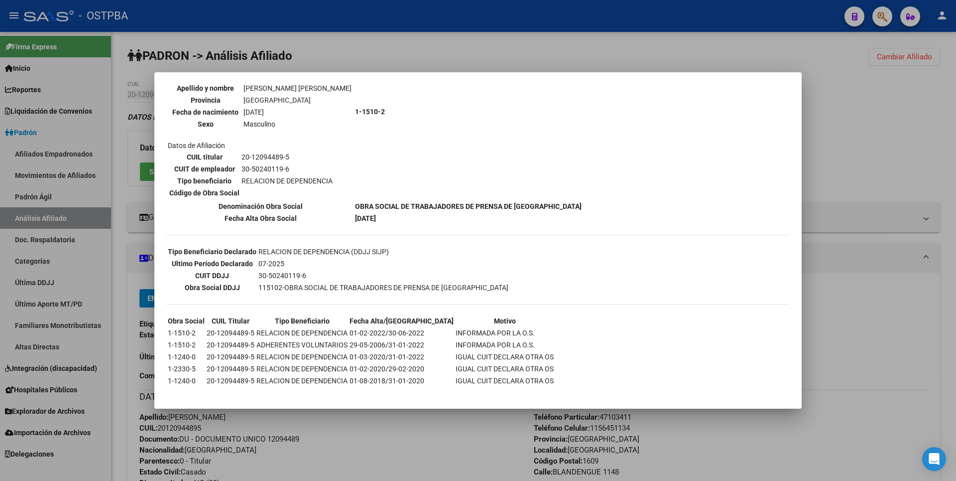
scroll to position [123, 0]
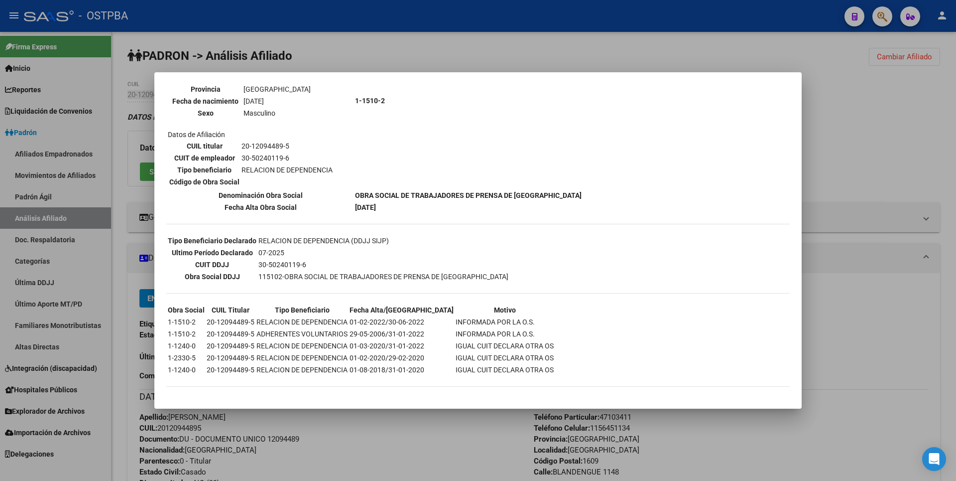
click at [838, 123] on div at bounding box center [478, 240] width 956 height 481
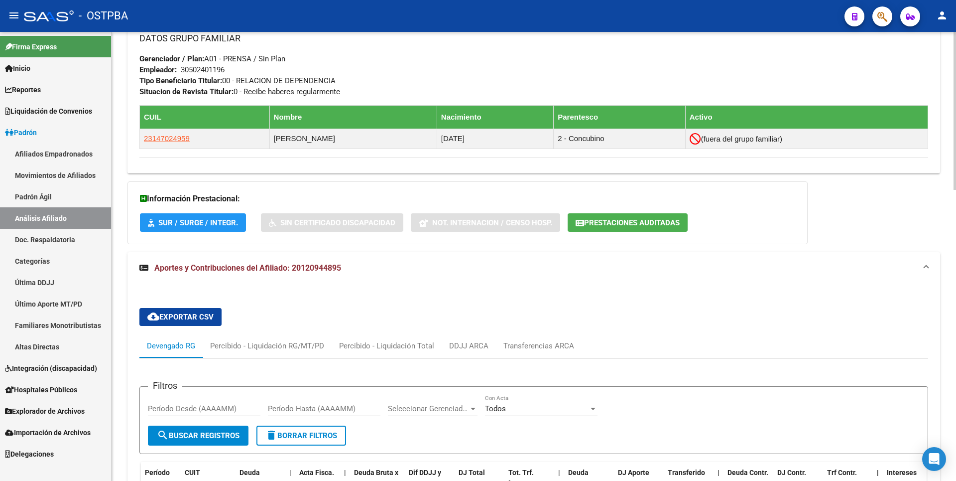
scroll to position [697, 0]
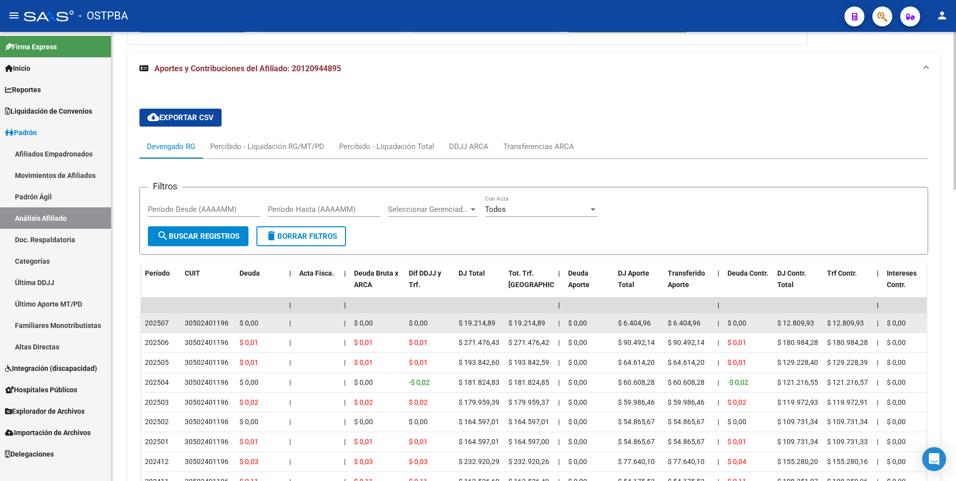
copy div "30502401196"
drag, startPoint x: 185, startPoint y: 321, endPoint x: 227, endPoint y: 324, distance: 42.4
click at [227, 324] on div "30502401196" at bounding box center [207, 322] width 44 height 11
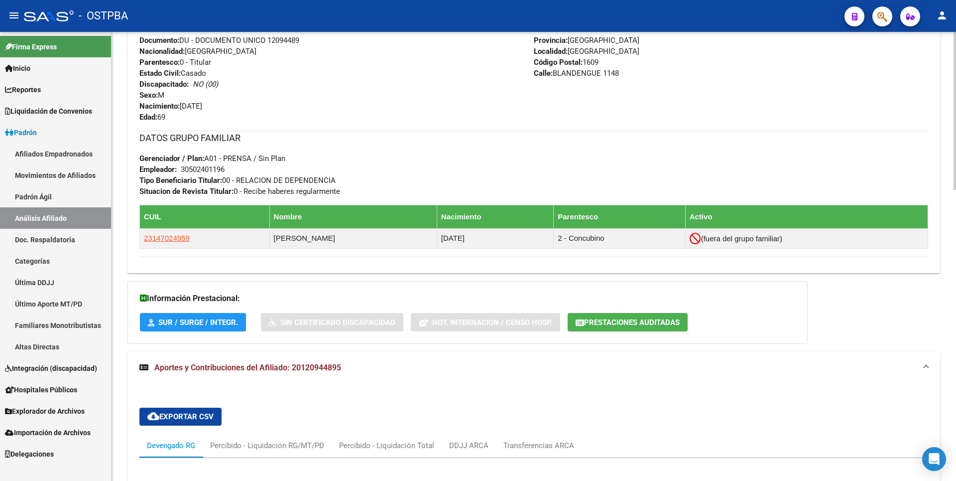
scroll to position [0, 0]
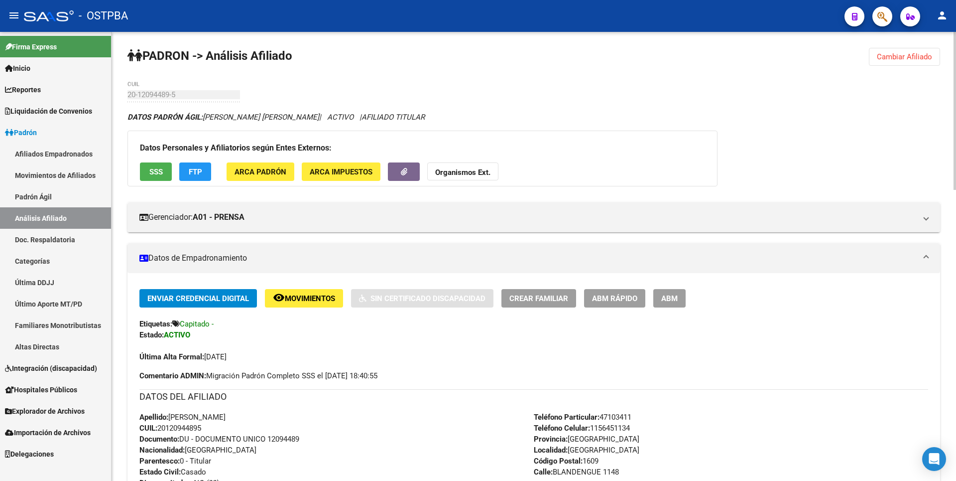
click at [482, 175] on strong "Organismos Ext." at bounding box center [462, 172] width 55 height 9
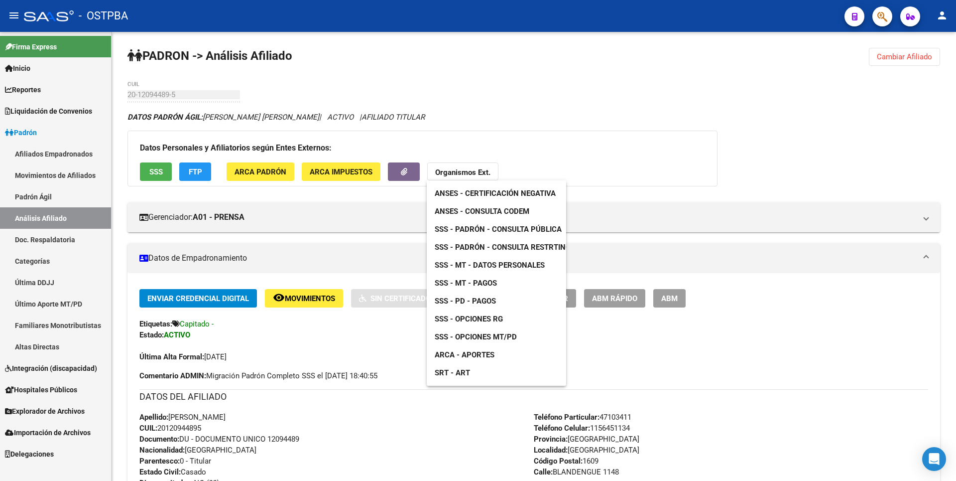
click at [467, 351] on span "ARCA - Aportes" at bounding box center [465, 354] width 60 height 9
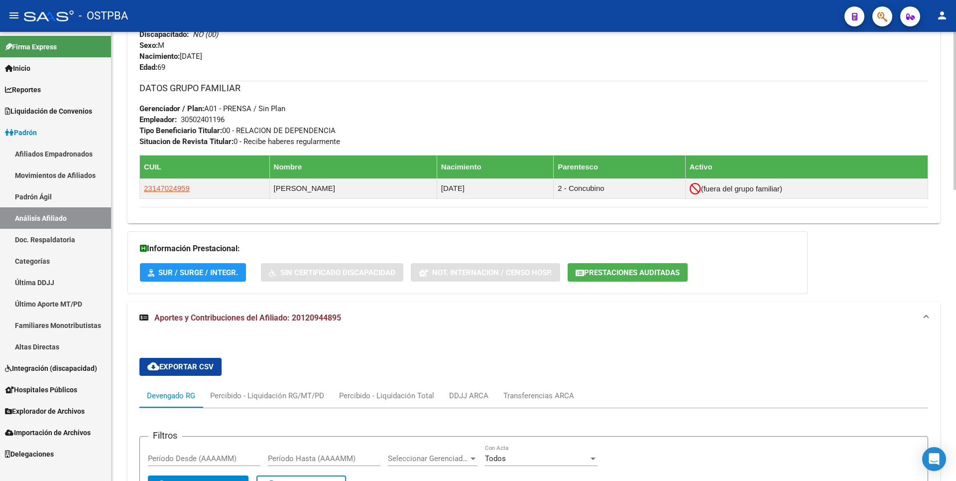
scroll to position [598, 0]
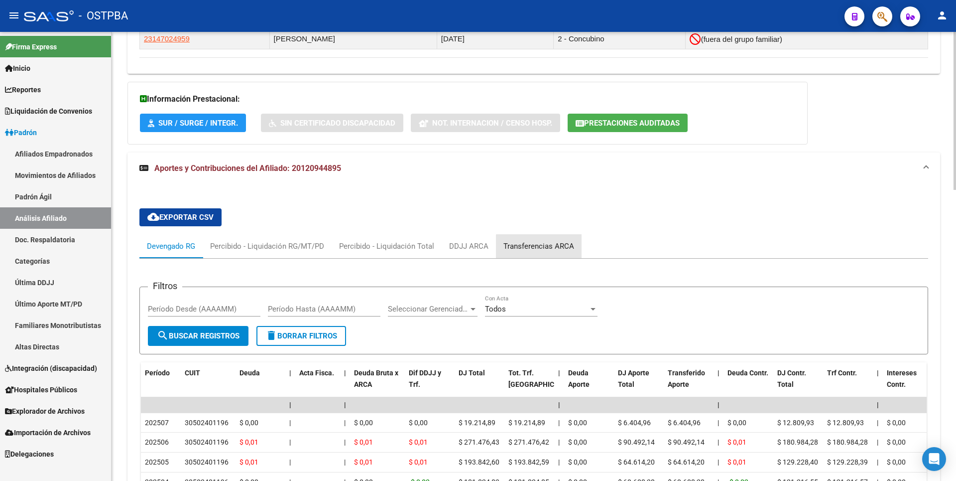
click at [549, 248] on div "Transferencias ARCA" at bounding box center [538, 246] width 71 height 11
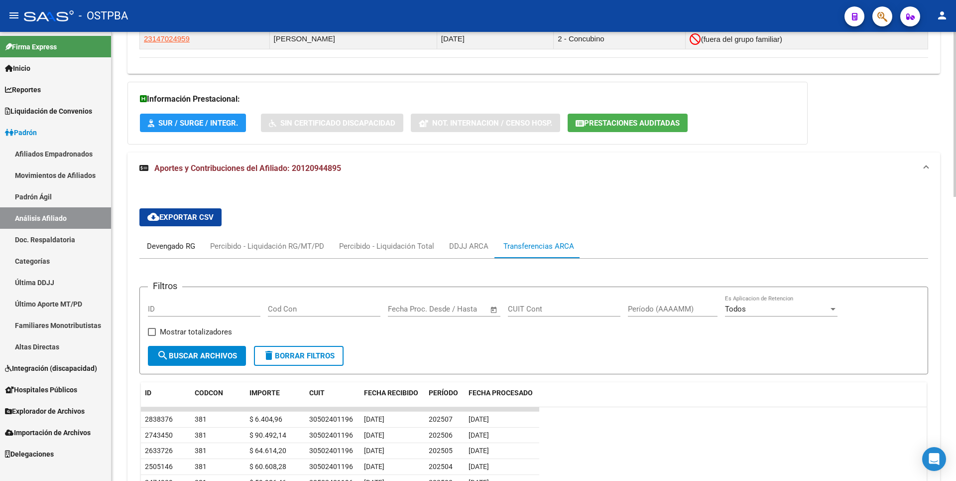
click at [179, 246] on div "Devengado RG" at bounding box center [171, 246] width 48 height 11
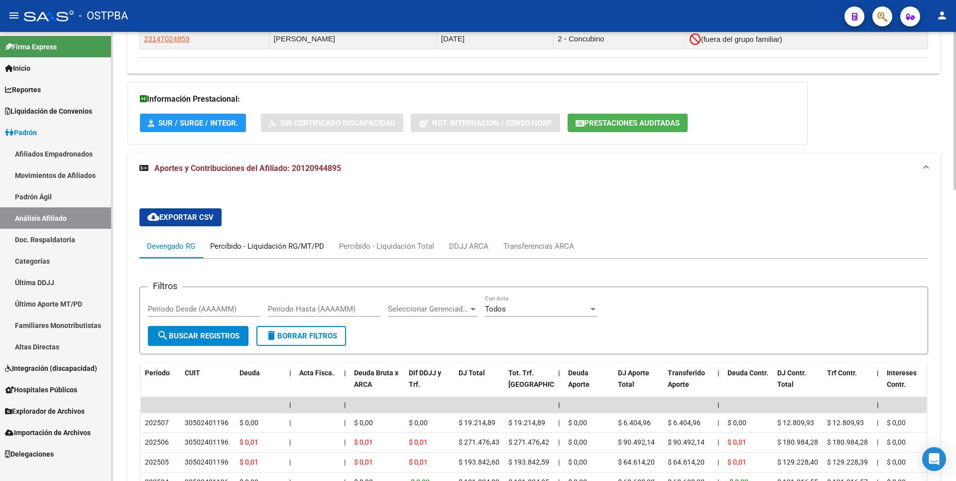
click at [289, 242] on div "Percibido - Liquidación RG/MT/PD" at bounding box center [267, 246] width 114 height 11
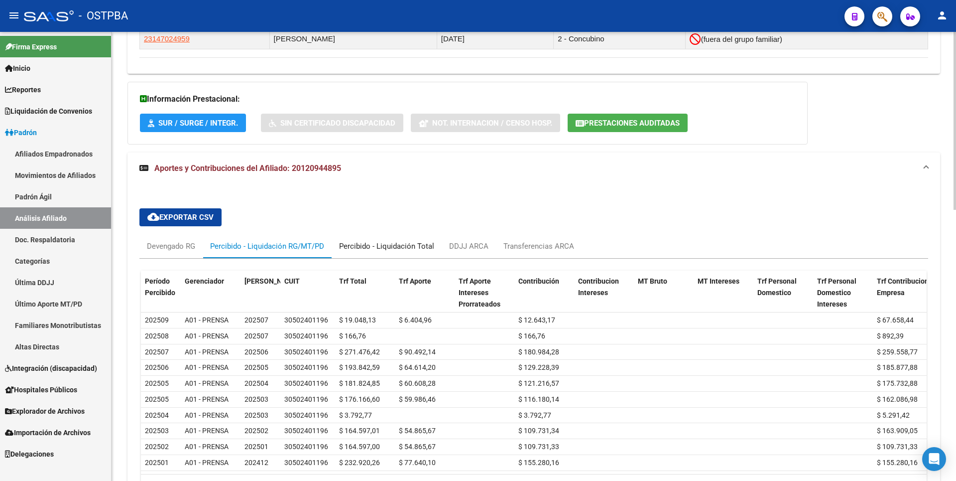
click at [421, 248] on div "Percibido - Liquidación Total" at bounding box center [386, 246] width 95 height 11
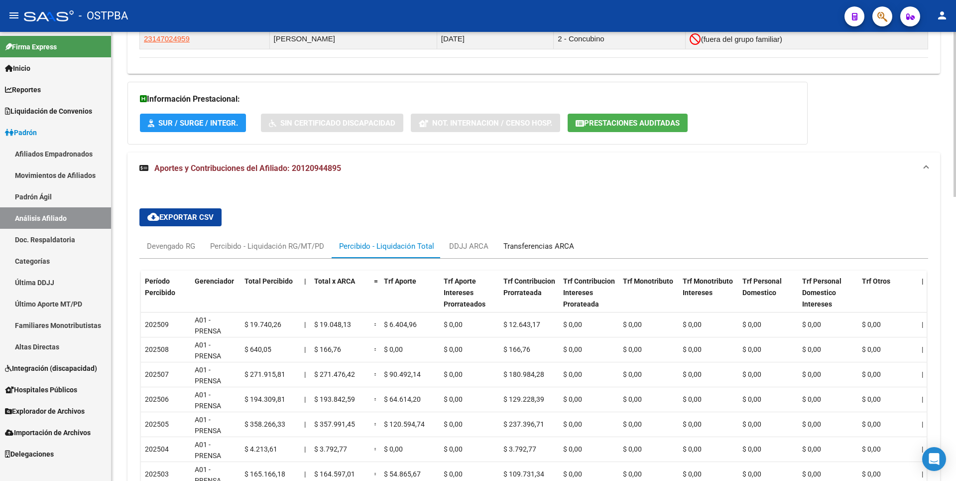
click at [542, 245] on div "Transferencias ARCA" at bounding box center [538, 246] width 71 height 11
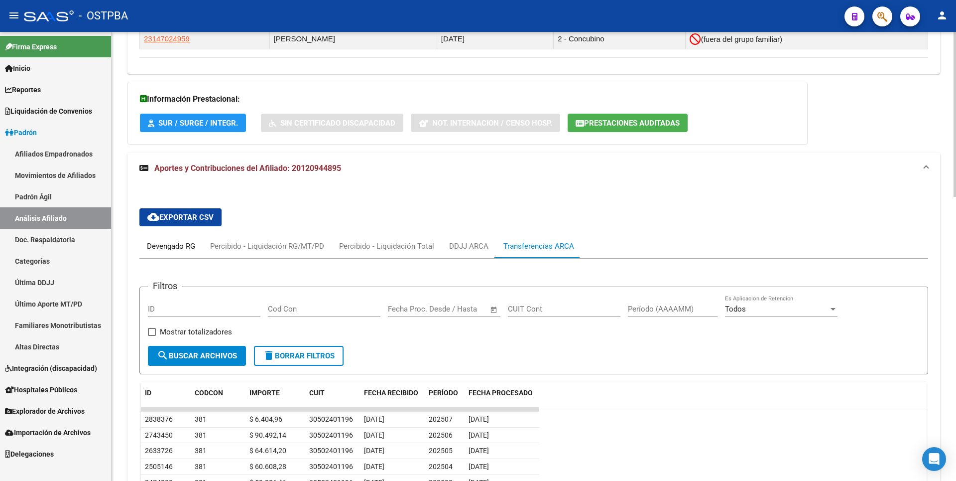
click at [171, 247] on div "Devengado RG" at bounding box center [171, 246] width 48 height 11
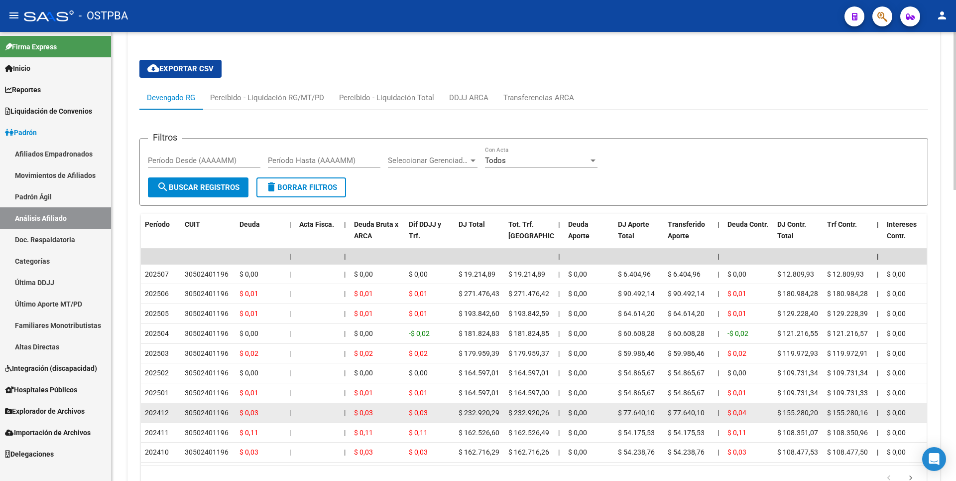
scroll to position [747, 0]
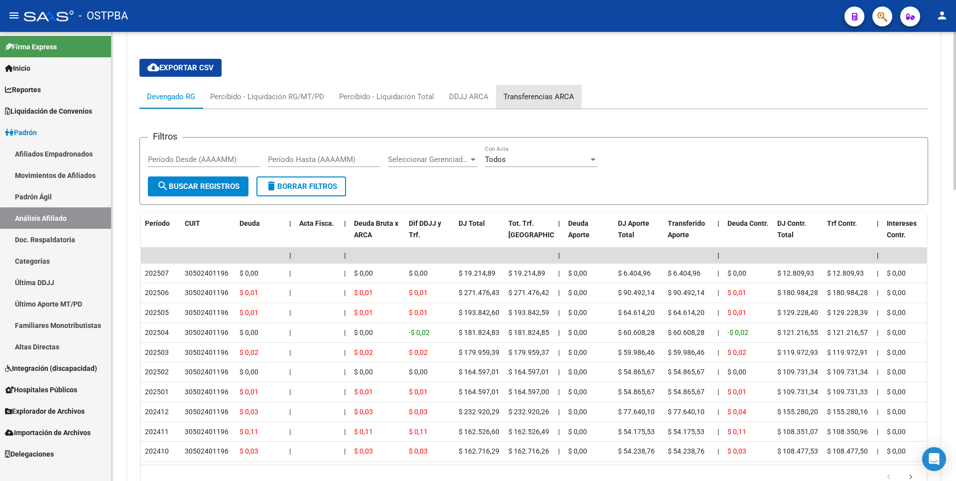
click at [564, 100] on div "Transferencias ARCA" at bounding box center [538, 96] width 71 height 11
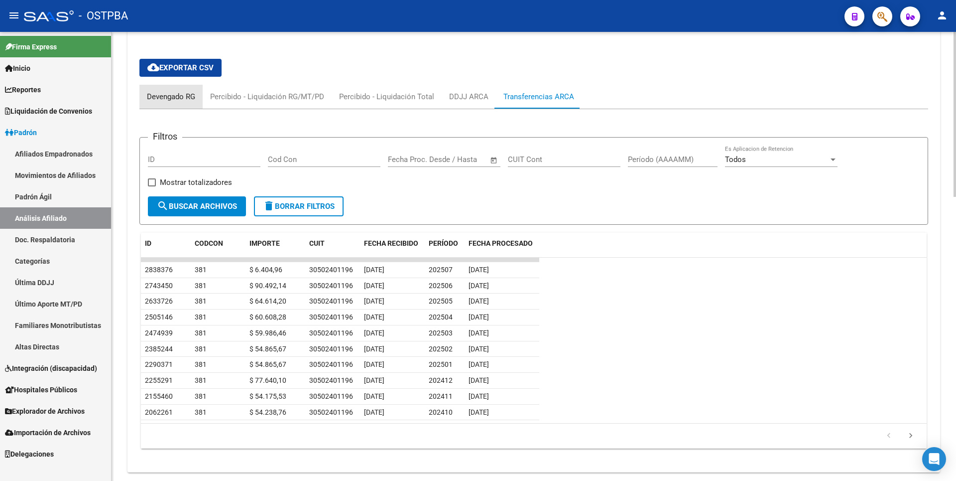
click at [173, 99] on div "Devengado RG" at bounding box center [171, 96] width 48 height 11
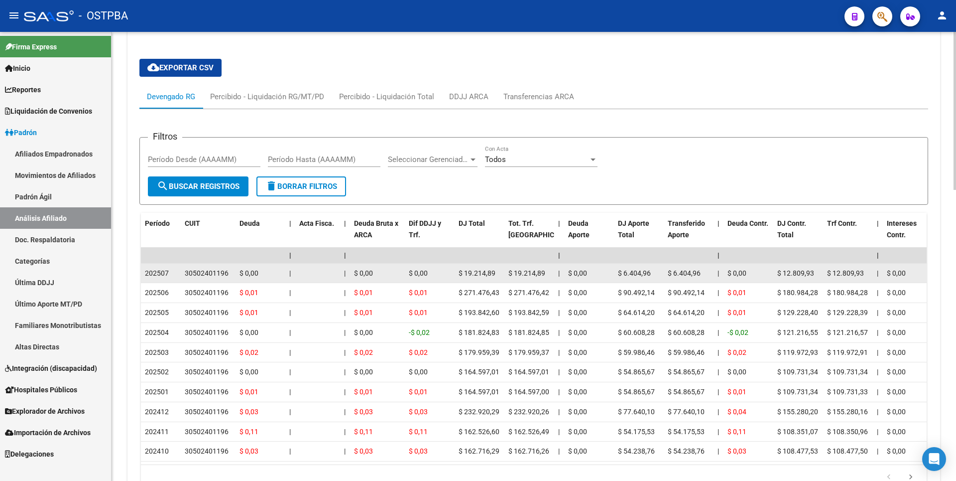
drag, startPoint x: 183, startPoint y: 270, endPoint x: 238, endPoint y: 277, distance: 54.7
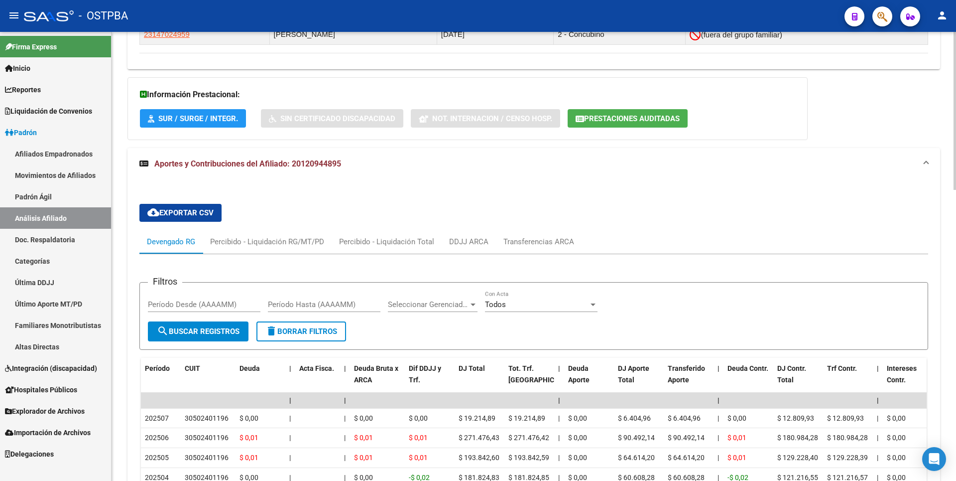
scroll to position [598, 0]
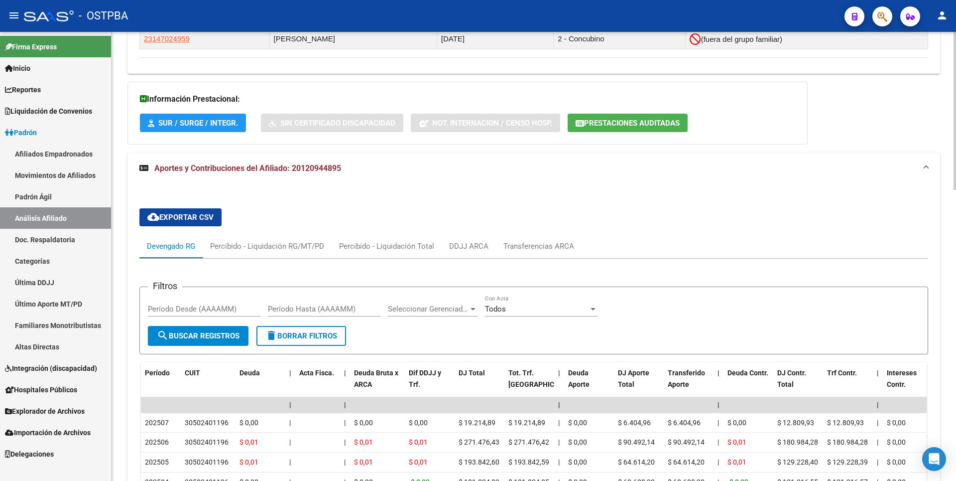
copy span "20120944895"
drag, startPoint x: 294, startPoint y: 168, endPoint x: 343, endPoint y: 168, distance: 49.3
click at [343, 168] on mat-panel-title "Aportes y Contribuciones del Afiliado: 20120944895" at bounding box center [527, 168] width 777 height 11
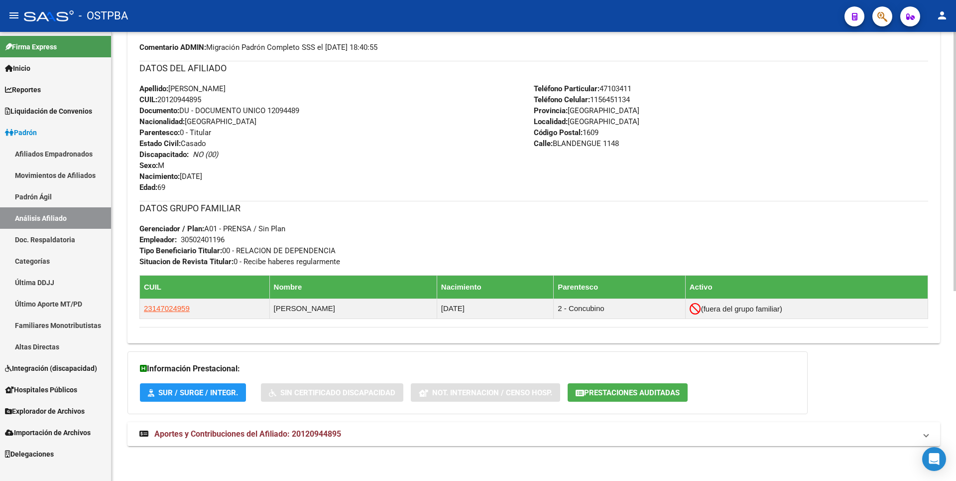
scroll to position [328, 0]
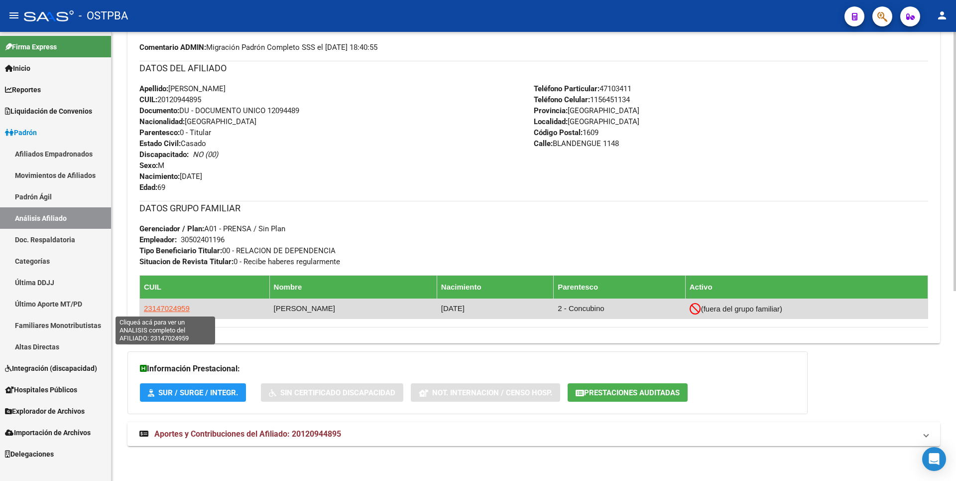
click at [179, 311] on span "23147024959" at bounding box center [167, 308] width 46 height 8
type textarea "23147024959"
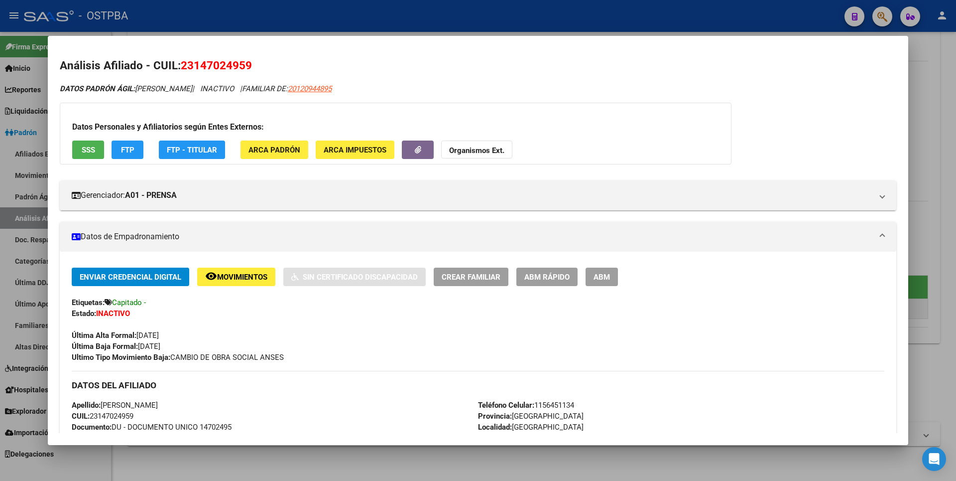
click at [373, 153] on button "ARCA Impuestos" at bounding box center [355, 149] width 79 height 18
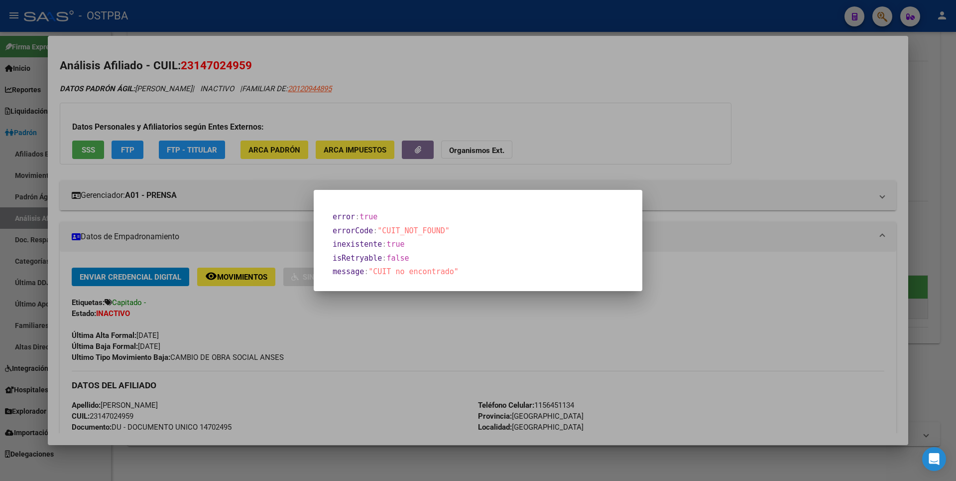
drag, startPoint x: 642, startPoint y: 136, endPoint x: 460, endPoint y: 110, distance: 184.6
click at [643, 135] on div at bounding box center [478, 240] width 956 height 481
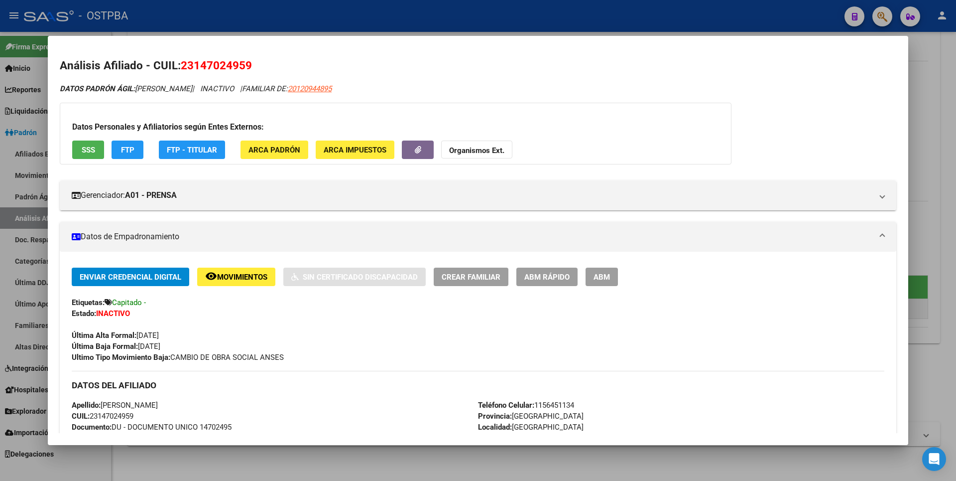
click at [275, 145] on span "ARCA Padrón" at bounding box center [274, 149] width 52 height 9
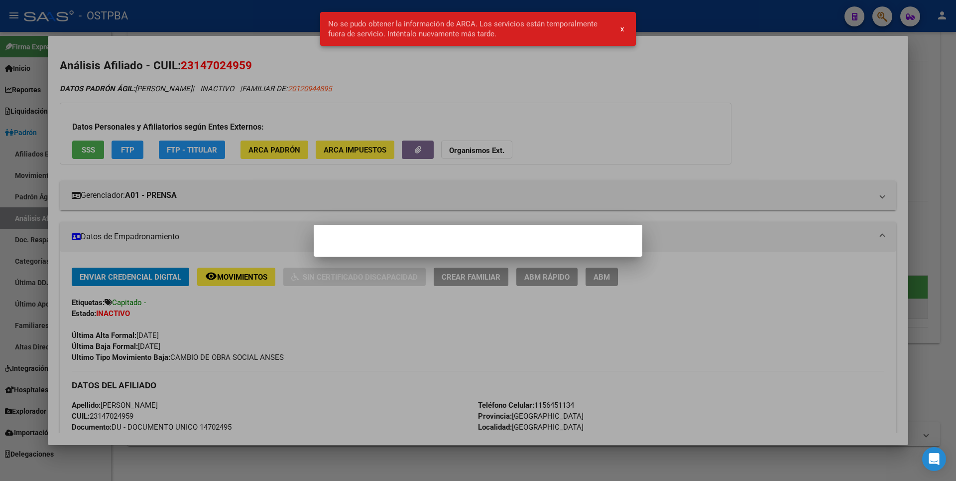
click at [616, 102] on div at bounding box center [478, 240] width 956 height 481
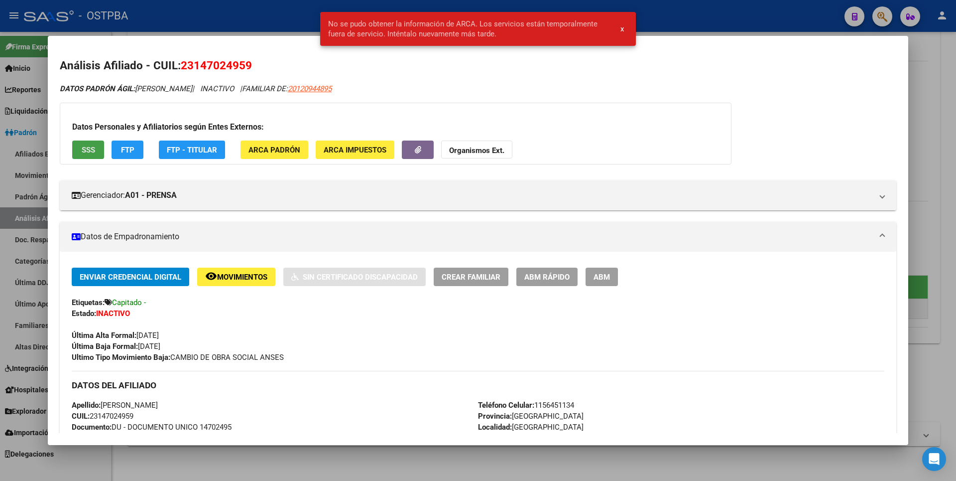
click at [91, 148] on span "SSS" at bounding box center [88, 149] width 13 height 9
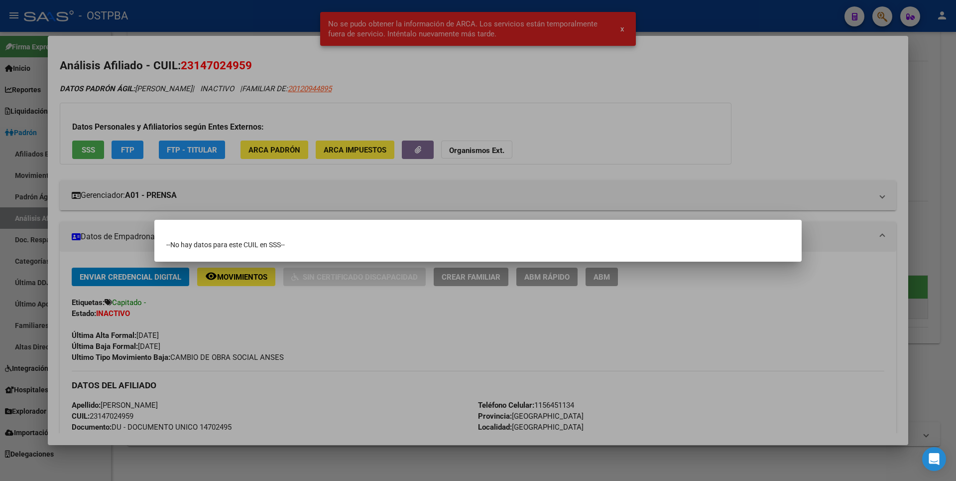
click at [574, 155] on div at bounding box center [478, 240] width 956 height 481
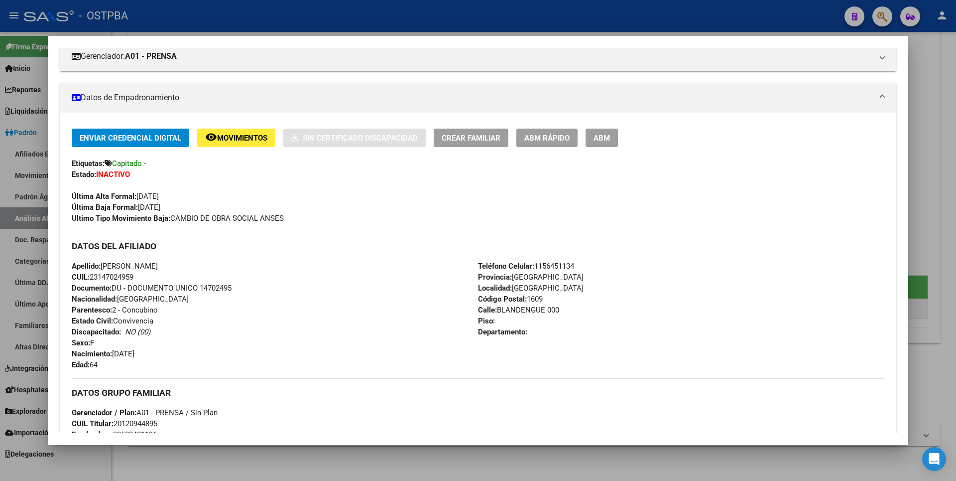
scroll to position [105, 0]
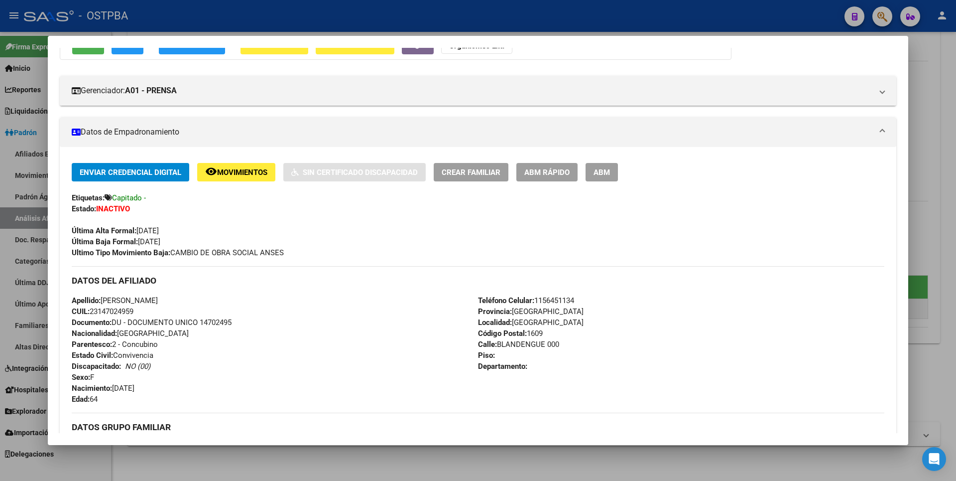
click at [920, 122] on div at bounding box center [478, 240] width 956 height 481
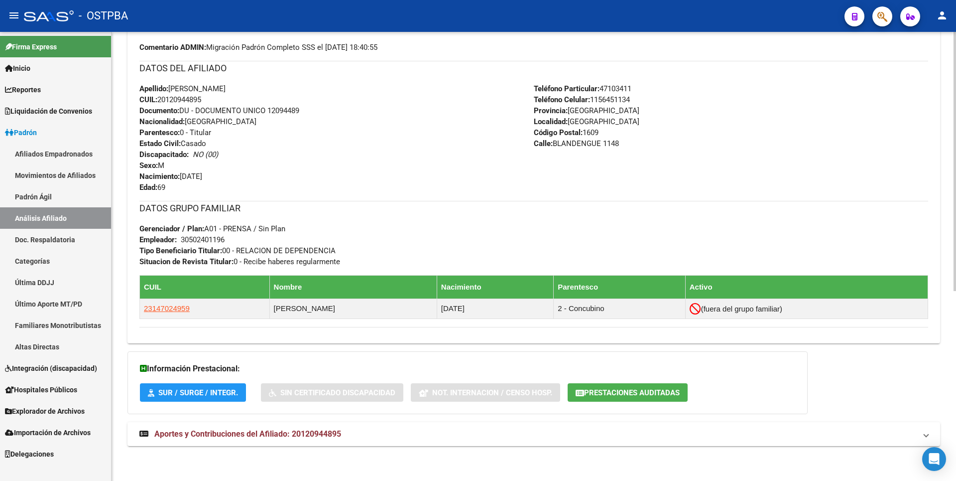
scroll to position [79, 0]
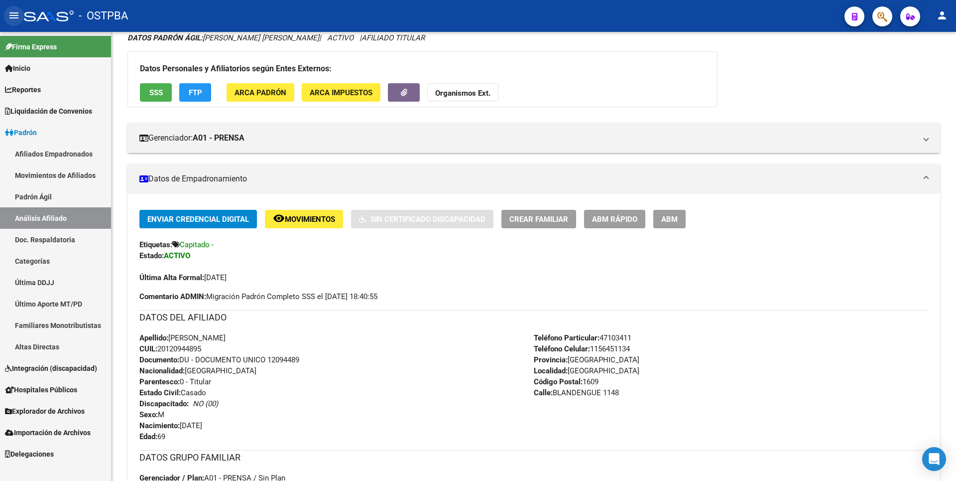
click at [17, 13] on mat-icon "menu" at bounding box center [14, 15] width 12 height 12
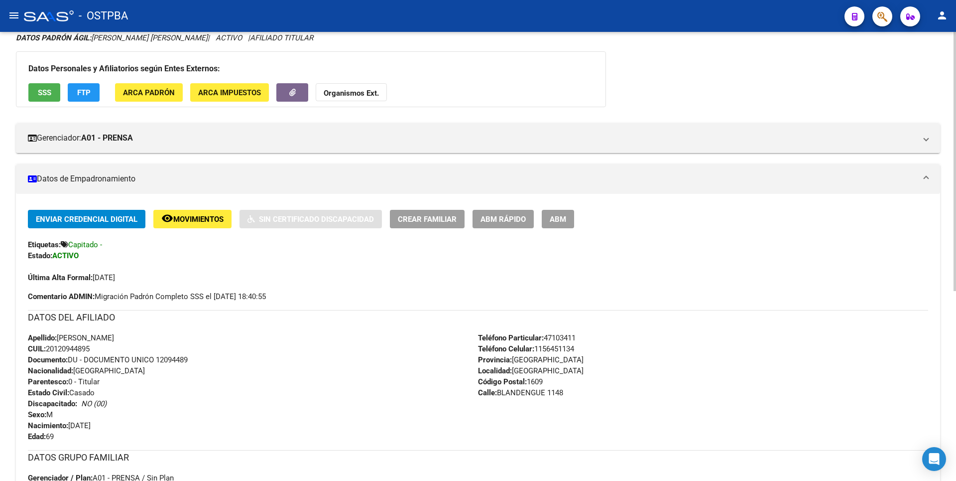
scroll to position [0, 0]
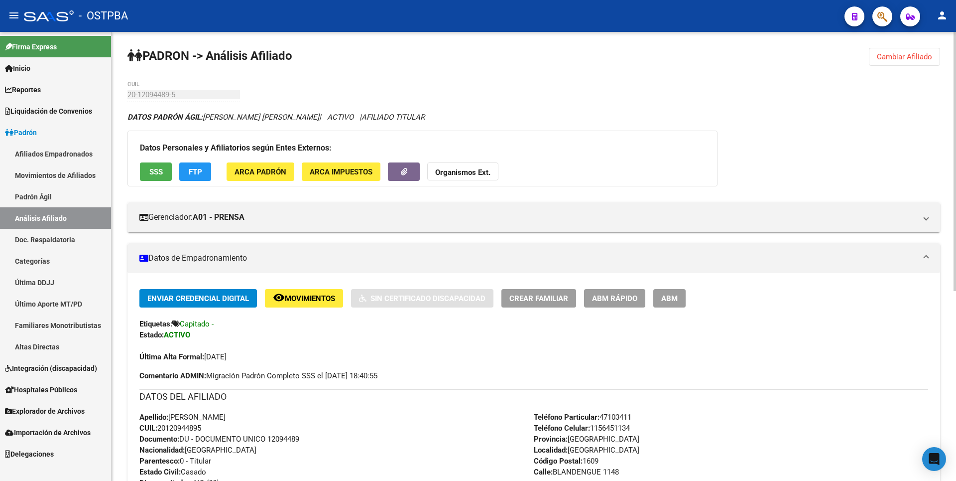
click at [162, 168] on span "SSS" at bounding box center [155, 171] width 13 height 9
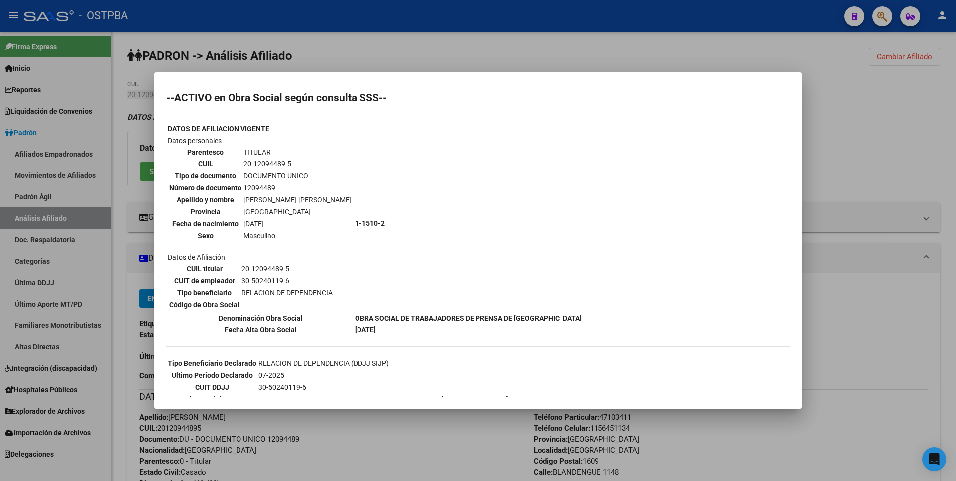
click at [913, 120] on div at bounding box center [478, 240] width 956 height 481
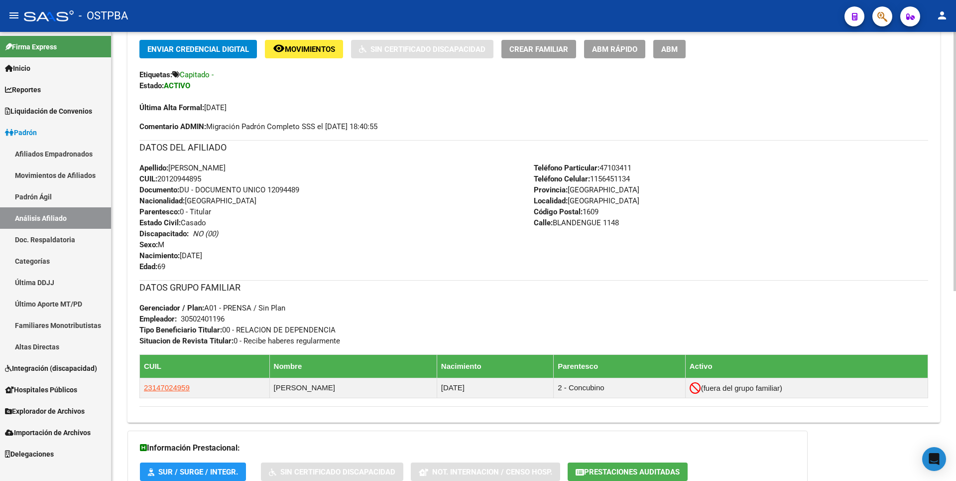
scroll to position [328, 0]
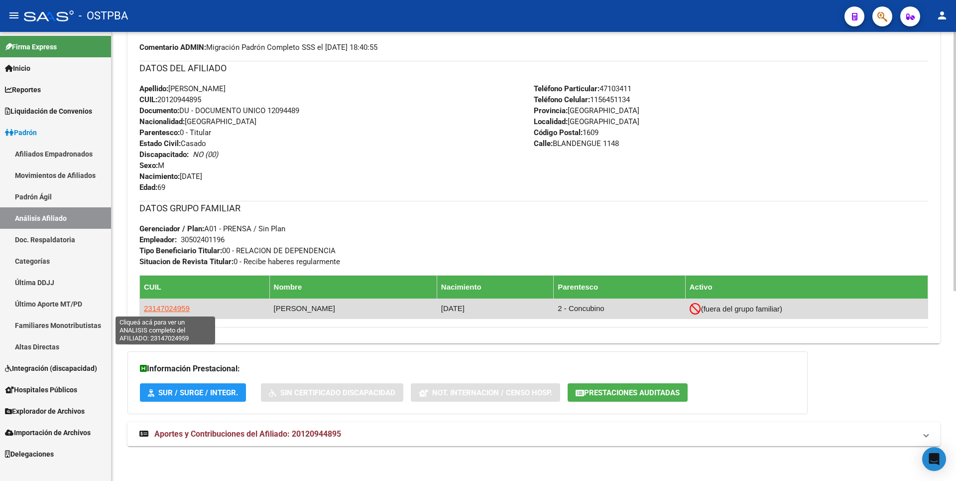
click at [171, 306] on span "23147024959" at bounding box center [167, 308] width 46 height 8
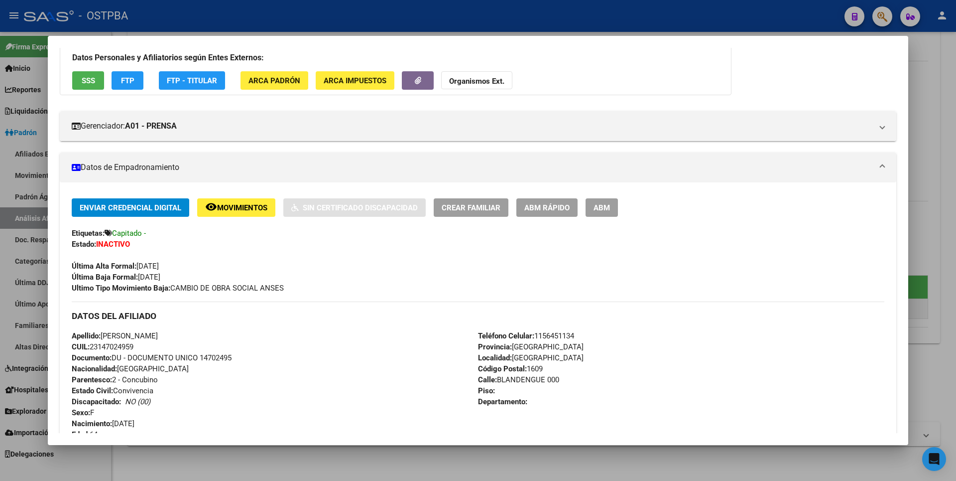
scroll to position [0, 0]
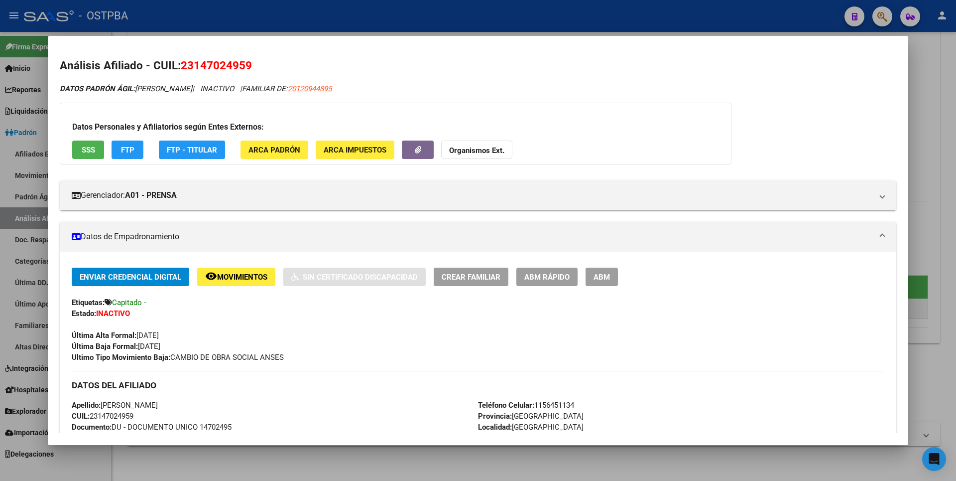
click at [200, 154] on span "FTP - Titular" at bounding box center [192, 149] width 50 height 9
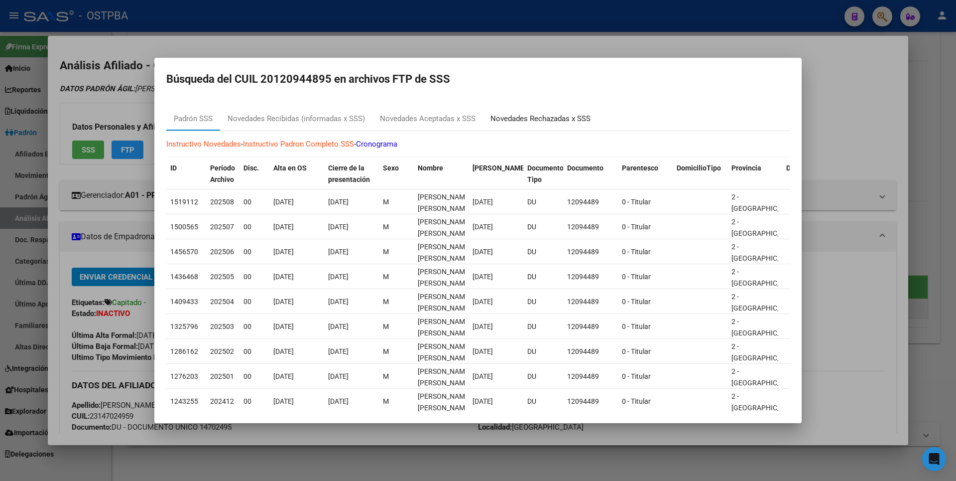
click at [503, 116] on div "Novedades Rechazadas x SSS" at bounding box center [541, 118] width 100 height 11
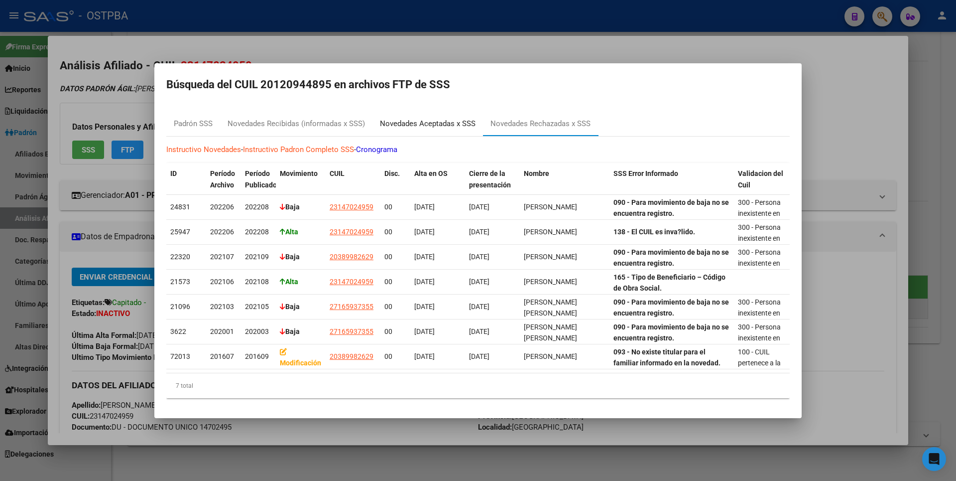
click at [447, 120] on div "Novedades Aceptadas x SSS" at bounding box center [428, 123] width 96 height 11
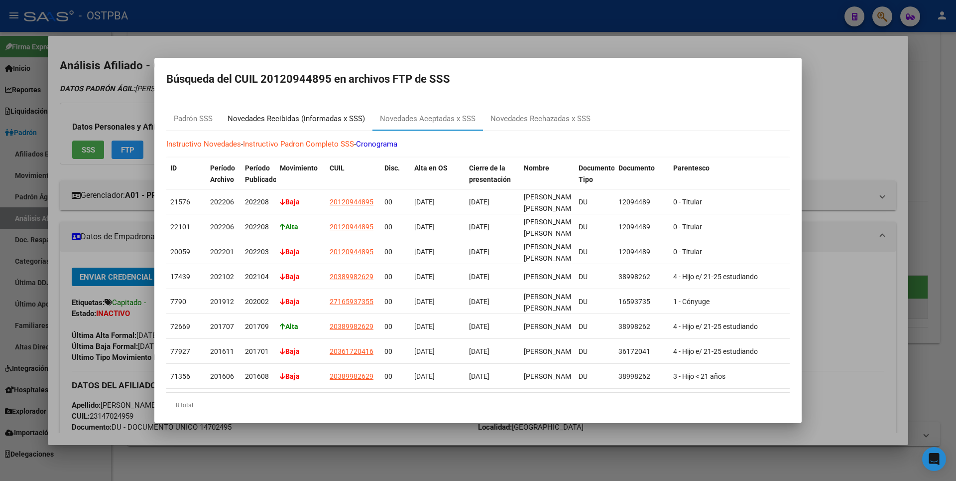
click at [321, 116] on div "Novedades Recibidas (informadas x SSS)" at bounding box center [296, 118] width 137 height 11
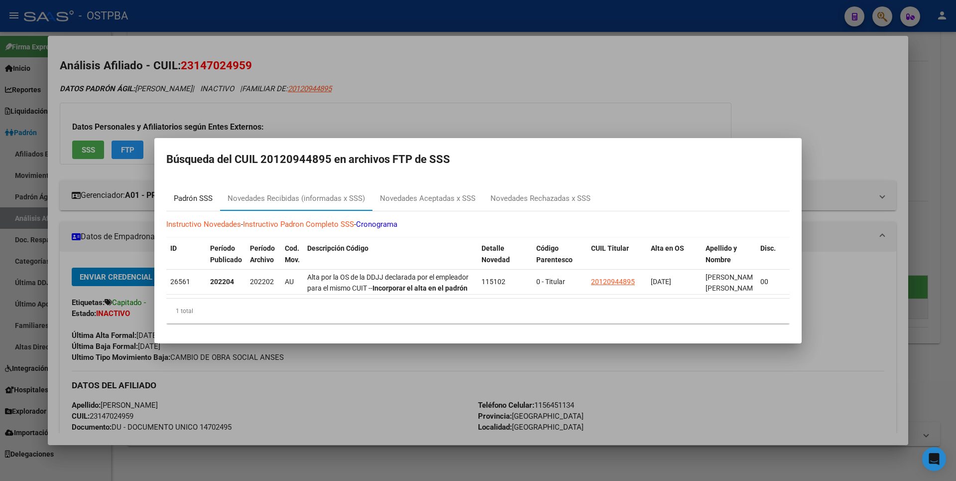
click at [199, 188] on div "Padrón SSS" at bounding box center [193, 199] width 54 height 24
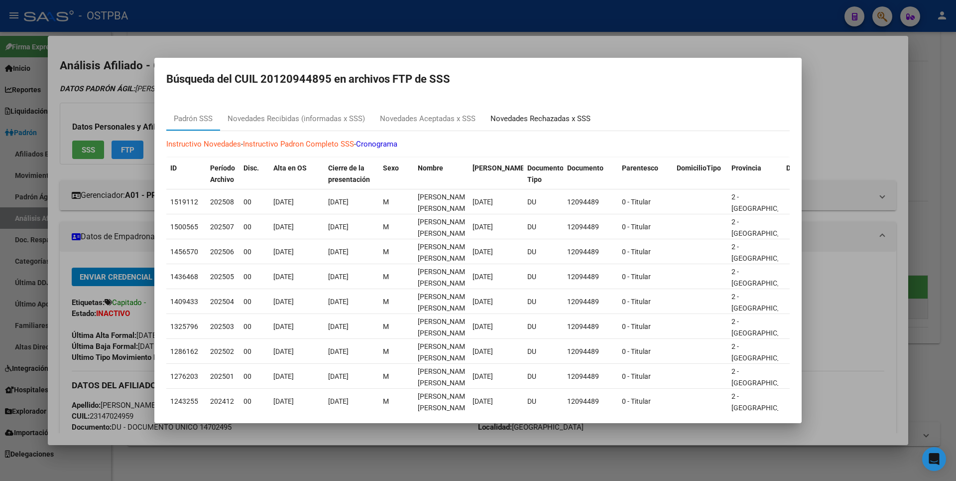
click at [538, 118] on div "Novedades Rechazadas x SSS" at bounding box center [541, 118] width 100 height 11
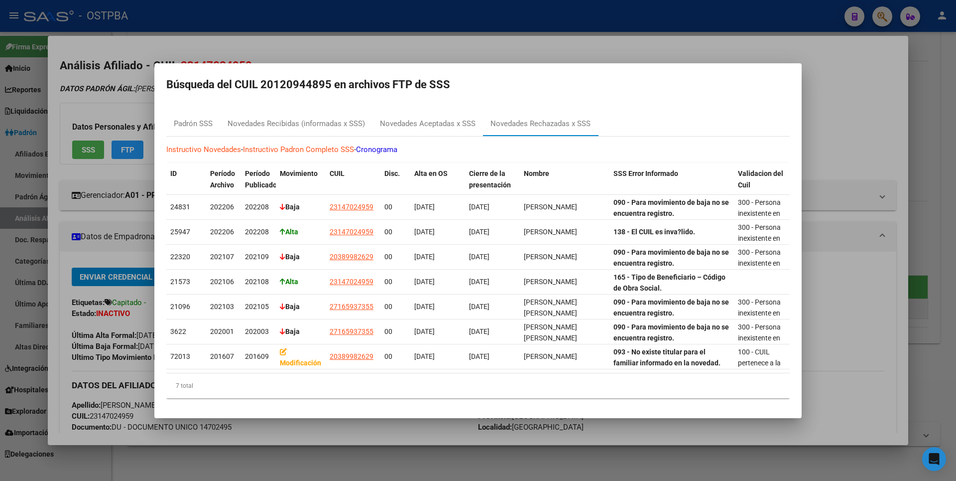
click at [331, 45] on div at bounding box center [478, 240] width 956 height 481
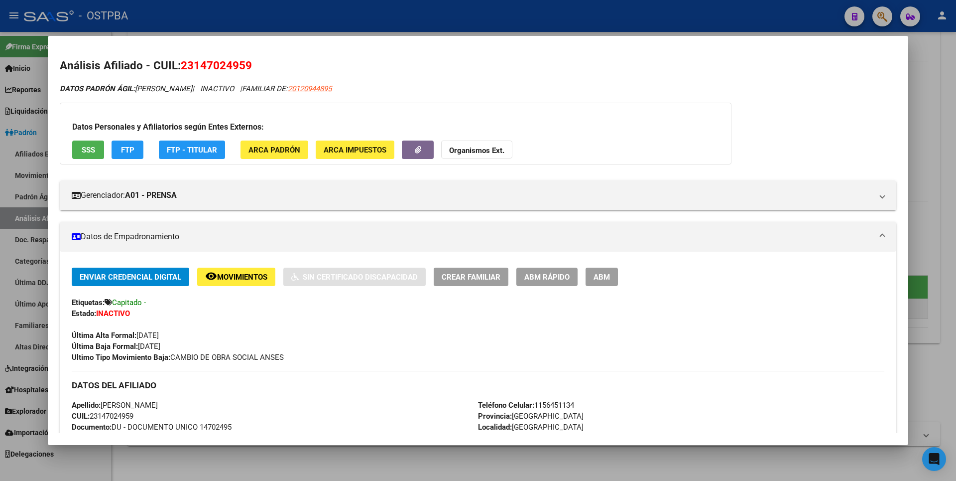
drag, startPoint x: 199, startPoint y: 65, endPoint x: 238, endPoint y: 65, distance: 38.8
click at [238, 65] on span "23147024959" at bounding box center [216, 65] width 71 height 13
drag, startPoint x: 238, startPoint y: 65, endPoint x: 210, endPoint y: 65, distance: 27.9
click at [211, 65] on span "23147024959" at bounding box center [216, 65] width 71 height 13
drag, startPoint x: 196, startPoint y: 64, endPoint x: 245, endPoint y: 64, distance: 48.8
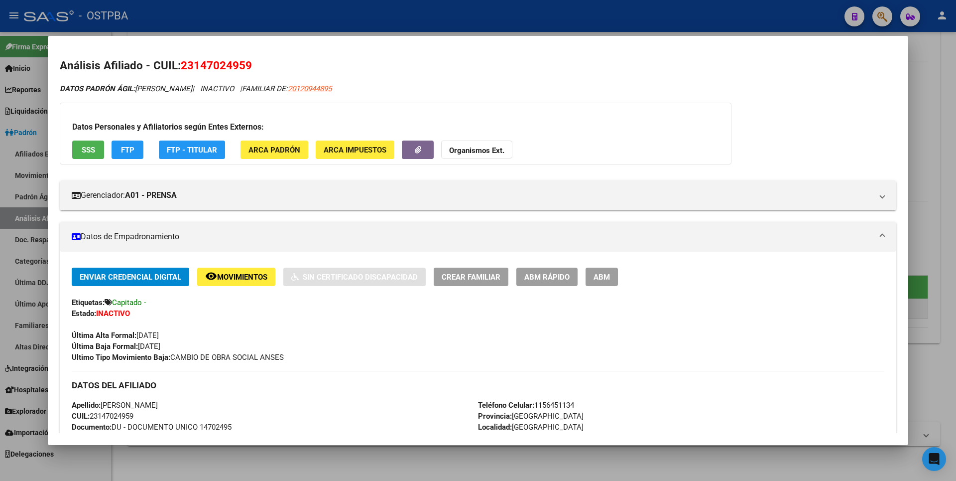
click at [245, 64] on span "23147024959" at bounding box center [216, 65] width 71 height 13
copy span "14702495"
click at [935, 88] on div at bounding box center [478, 240] width 956 height 481
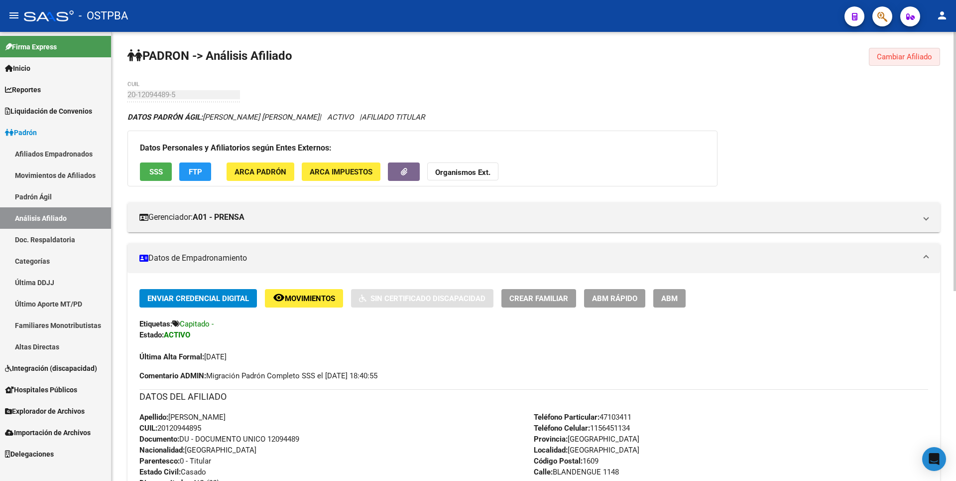
click at [909, 59] on span "Cambiar Afiliado" at bounding box center [904, 56] width 55 height 9
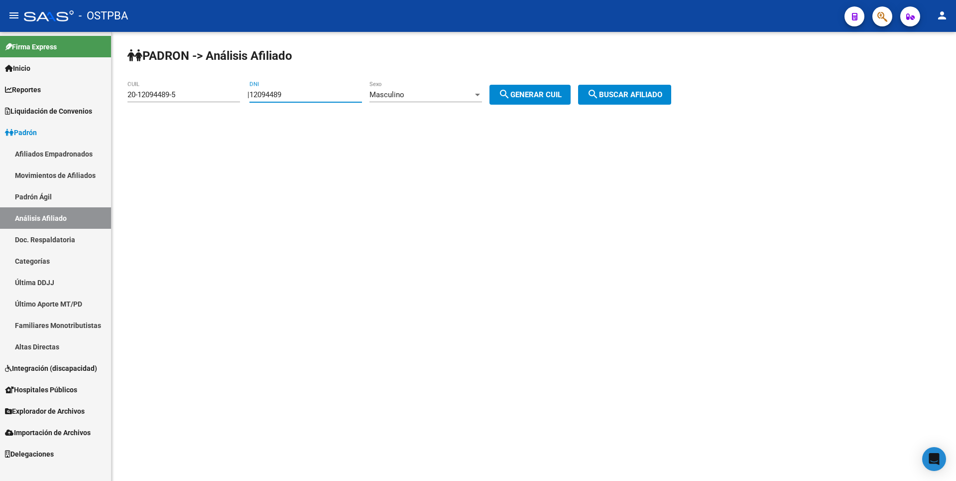
drag, startPoint x: 315, startPoint y: 99, endPoint x: 240, endPoint y: 95, distance: 74.8
click at [241, 95] on app-analisis-afiliado "PADRON -> Análisis Afiliado 20-12094489-5 CUIL | 12094489 DNI Masculino Sexo se…" at bounding box center [402, 94] width 551 height 9
paste input "4702495"
type input "14702495"
drag, startPoint x: 184, startPoint y: 98, endPoint x: 25, endPoint y: 92, distance: 159.5
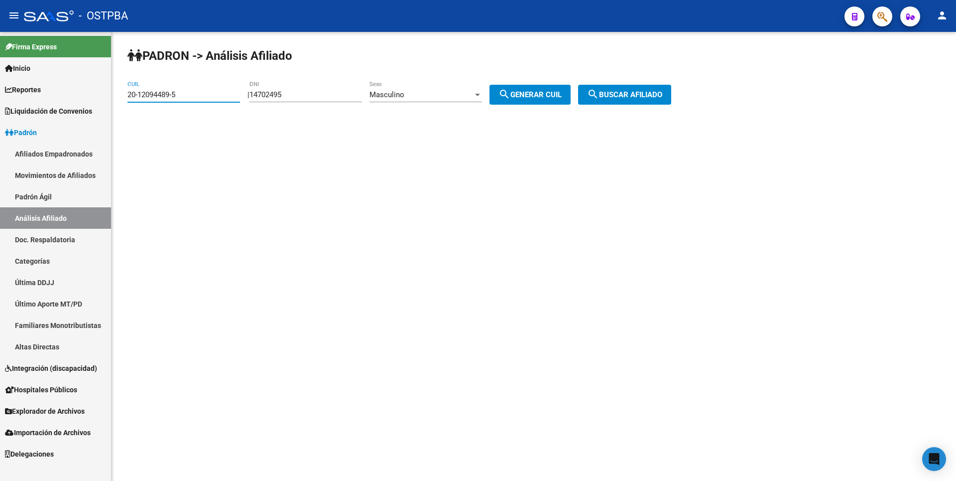
click at [25, 92] on mat-sidenav-container "Firma Express Inicio Calendario SSS Instructivos Contacto OS Reportes Tablero d…" at bounding box center [478, 256] width 956 height 449
click at [473, 95] on div "Masculino" at bounding box center [422, 94] width 104 height 9
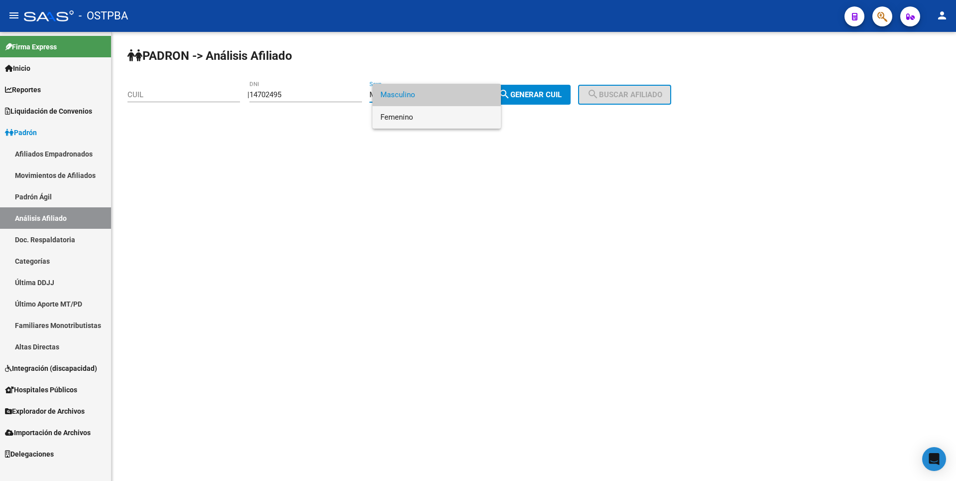
click at [423, 111] on span "Femenino" at bounding box center [436, 117] width 113 height 22
click at [540, 81] on div "PADRON -> Análisis Afiliado CUIL | 14702495 DNI Femenino Sexo search Generar CU…" at bounding box center [534, 84] width 845 height 105
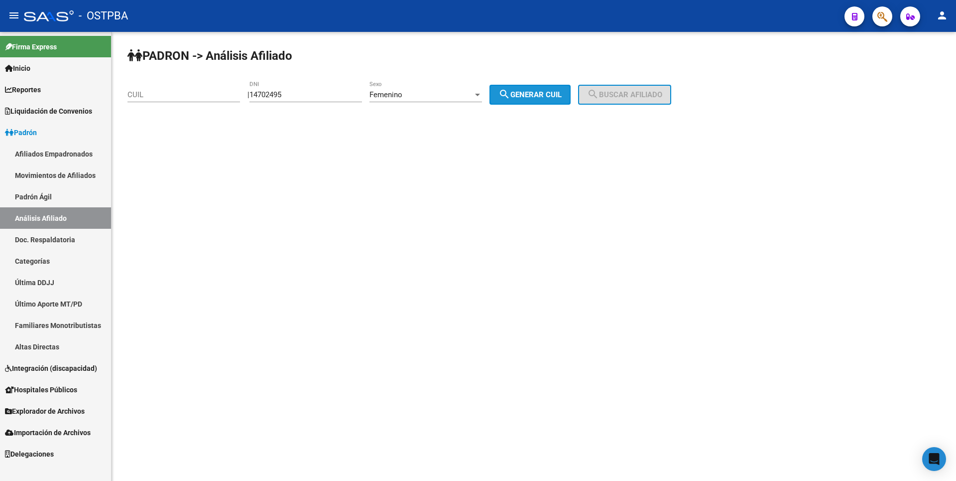
drag, startPoint x: 548, startPoint y: 93, endPoint x: 663, endPoint y: 88, distance: 115.7
click at [555, 91] on span "search Generar CUIL" at bounding box center [529, 94] width 63 height 9
type input "27-14702495-4"
click at [663, 88] on button "search Buscar afiliado" at bounding box center [624, 95] width 93 height 20
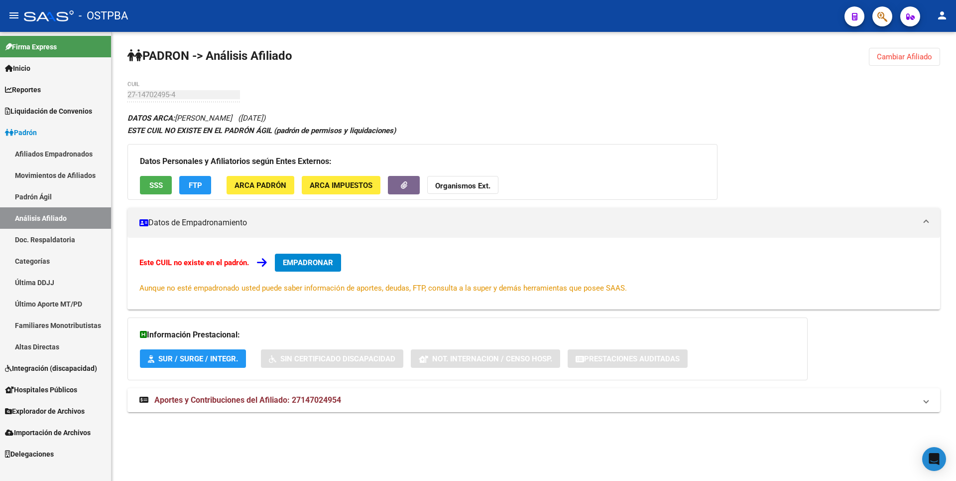
drag, startPoint x: 280, startPoint y: 385, endPoint x: 281, endPoint y: 397, distance: 12.0
click at [280, 386] on div "DATOS ARCA: BLAS MIRIAM EDITH (23/06/1961) ESTE CUIL NO EXISTE EN EL PADRÓN ÁGI…" at bounding box center [533, 267] width 813 height 311
drag, startPoint x: 284, startPoint y: 403, endPoint x: 293, endPoint y: 383, distance: 22.5
click at [285, 403] on span "Aportes y Contribuciones del Afiliado: 27147024954" at bounding box center [247, 399] width 187 height 9
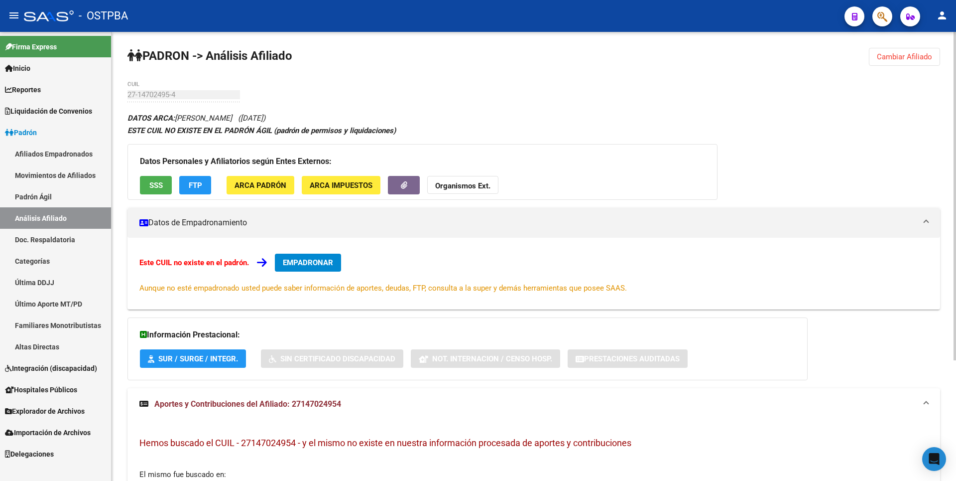
click at [268, 187] on span "ARCA Padrón" at bounding box center [261, 185] width 52 height 9
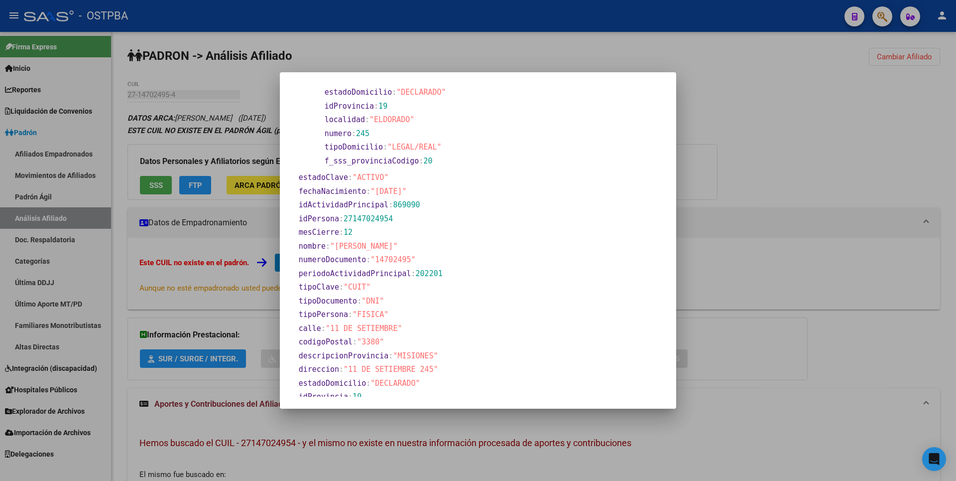
scroll to position [341, 0]
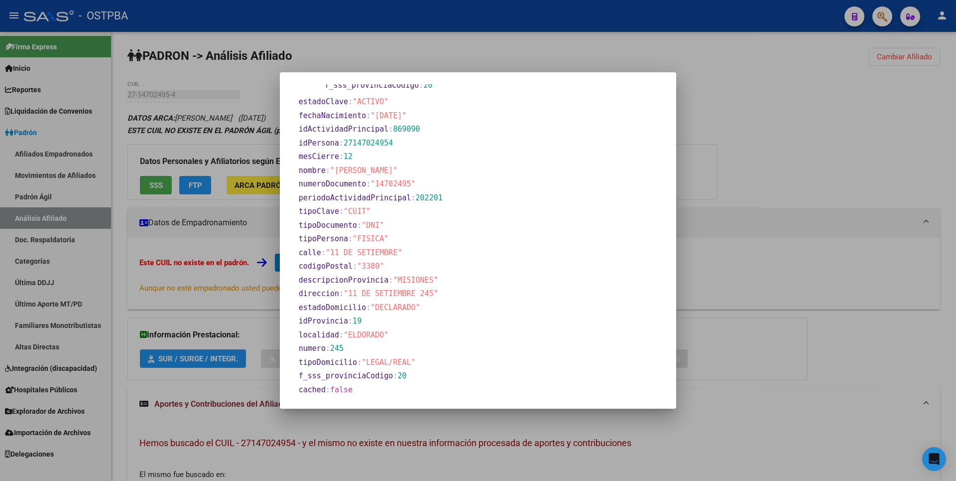
click at [805, 161] on div at bounding box center [478, 240] width 956 height 481
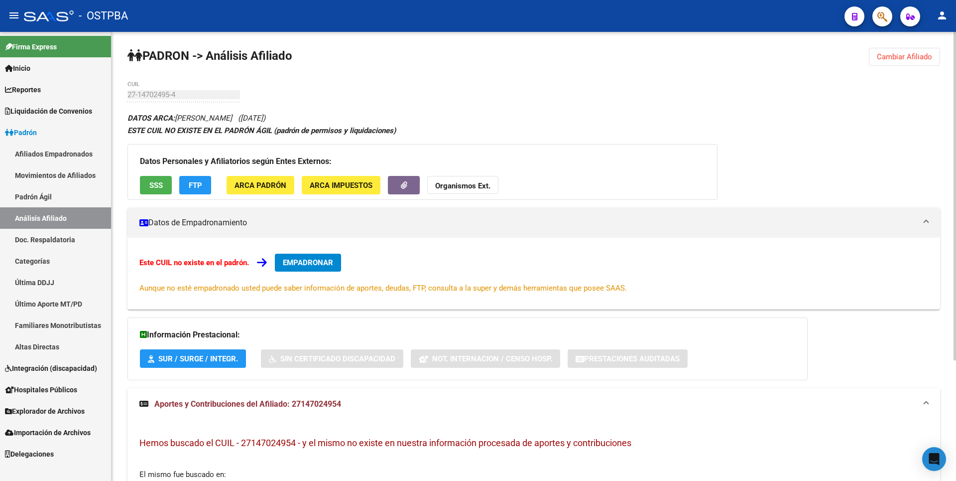
click at [349, 188] on span "ARCA Impuestos" at bounding box center [341, 185] width 63 height 9
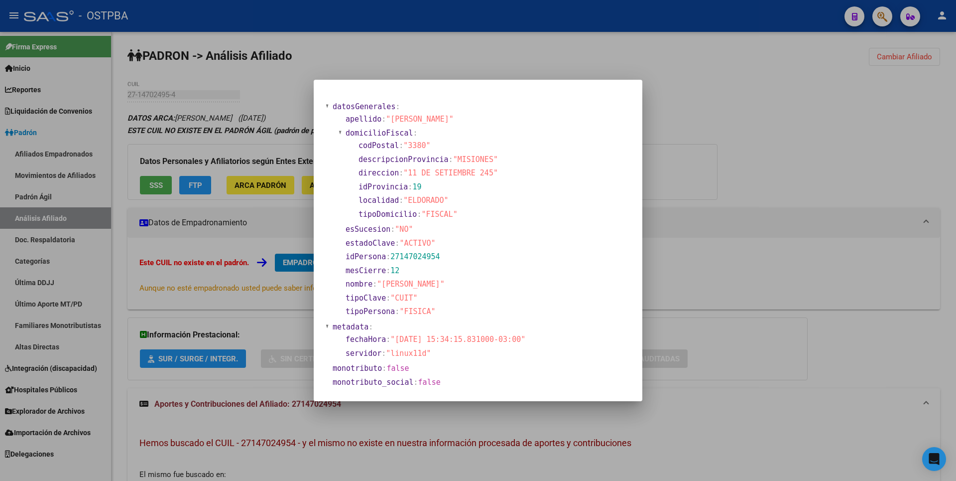
drag, startPoint x: 686, startPoint y: 168, endPoint x: 382, endPoint y: 163, distance: 303.3
click at [686, 168] on div at bounding box center [478, 240] width 956 height 481
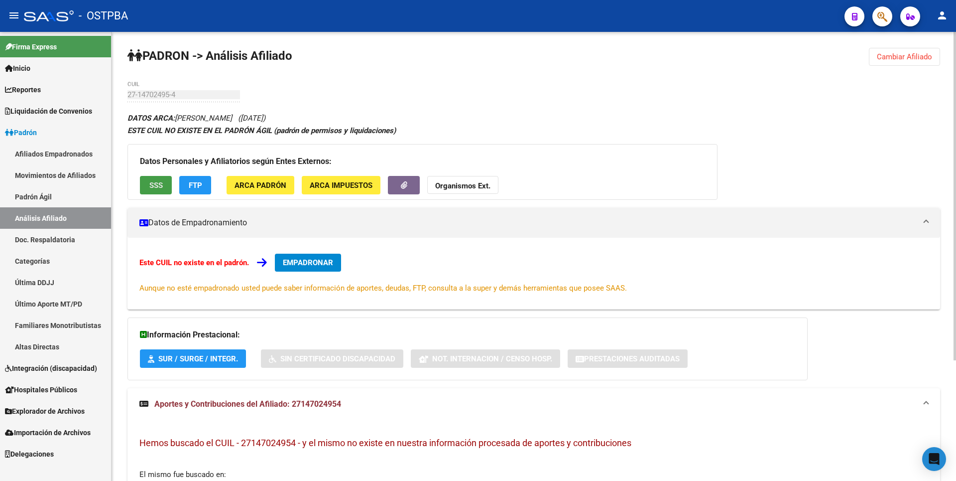
click at [162, 191] on button "SSS" at bounding box center [156, 185] width 32 height 18
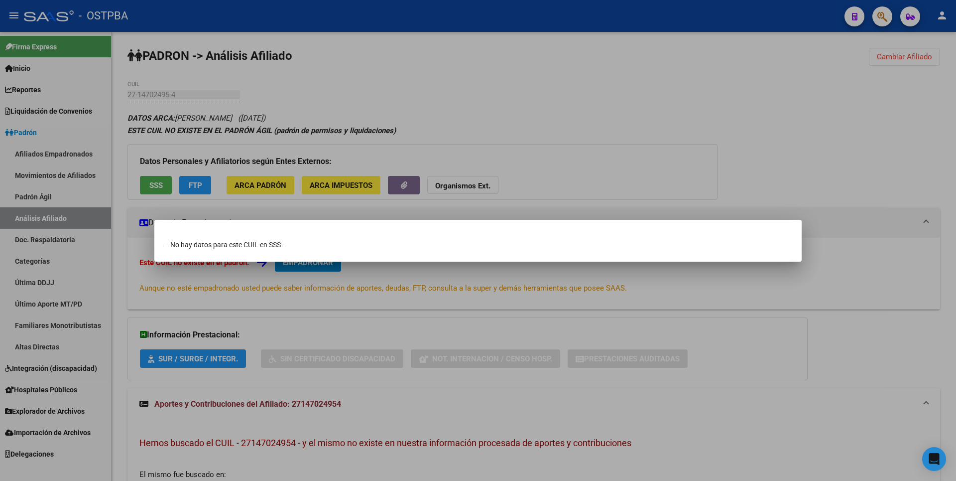
click at [508, 129] on div at bounding box center [478, 240] width 956 height 481
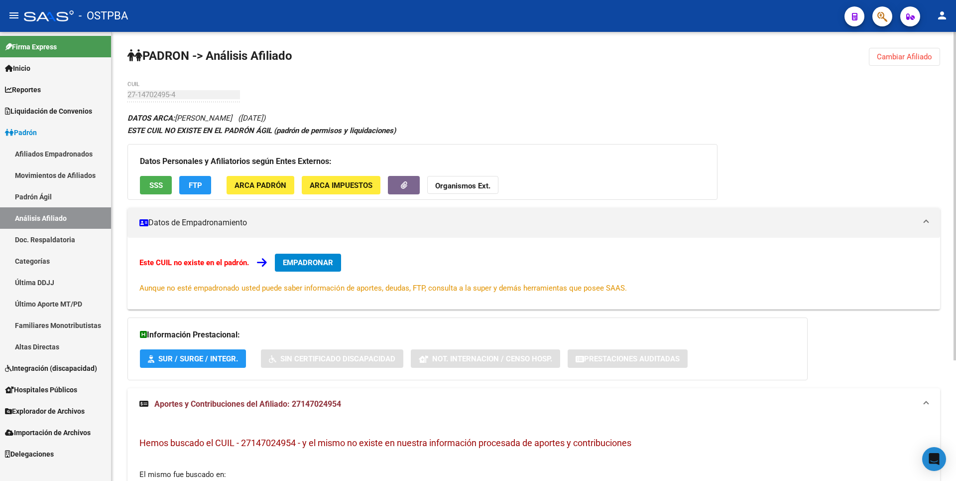
click at [342, 184] on span "ARCA Impuestos" at bounding box center [341, 185] width 63 height 9
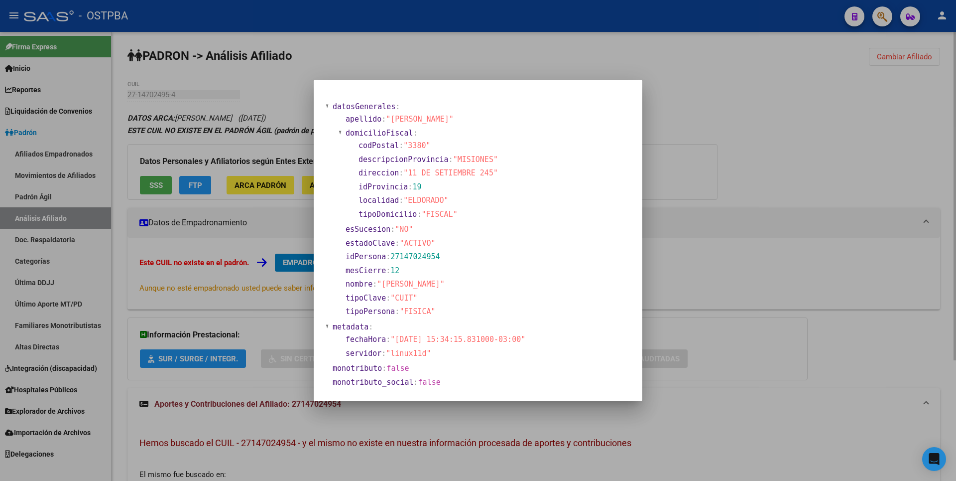
drag, startPoint x: 693, startPoint y: 172, endPoint x: 687, endPoint y: 172, distance: 6.0
click at [694, 172] on div at bounding box center [478, 240] width 956 height 481
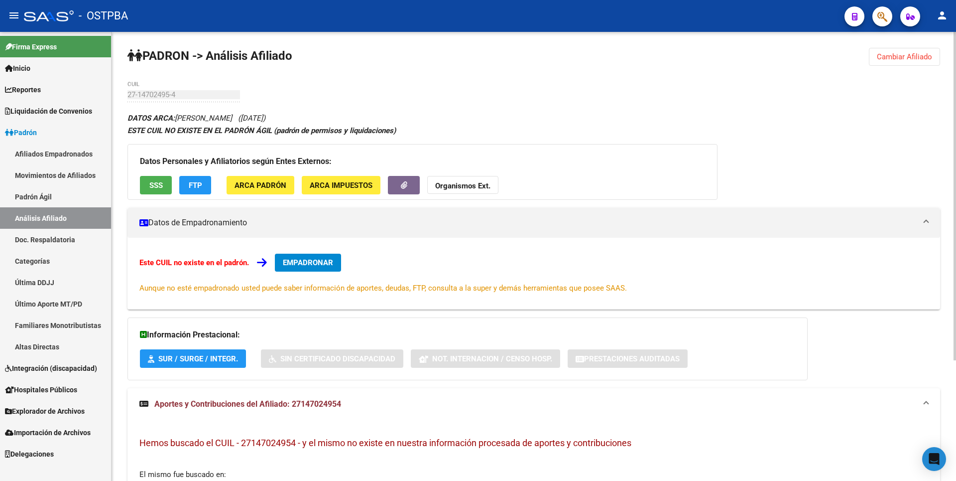
click at [353, 182] on span "ARCA Impuestos" at bounding box center [341, 185] width 63 height 9
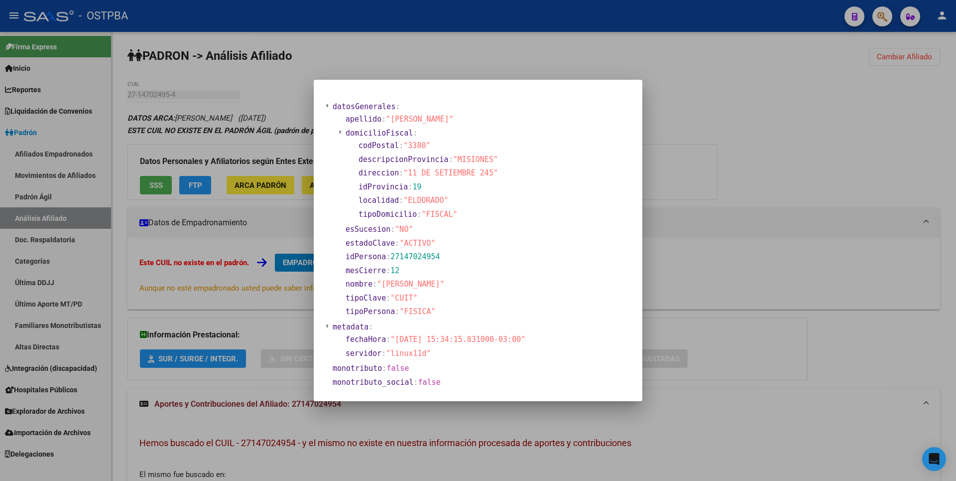
click at [839, 134] on div at bounding box center [478, 240] width 956 height 481
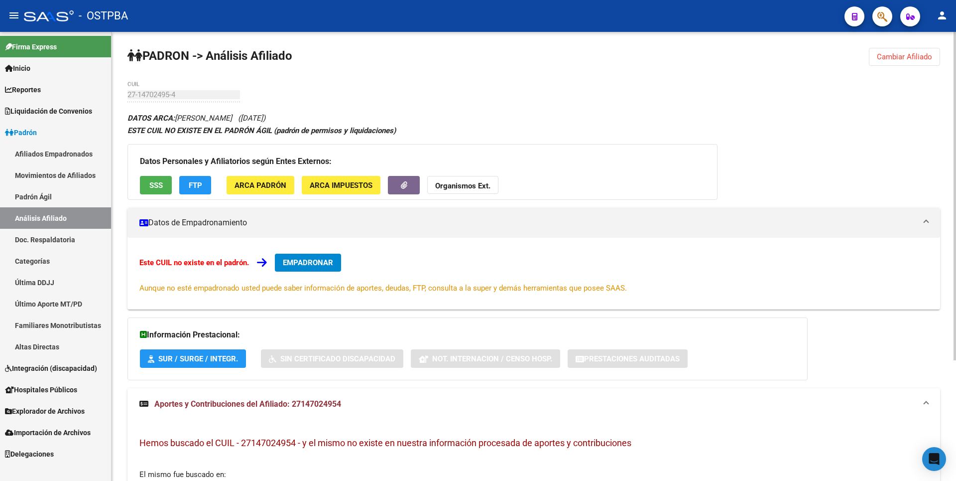
click at [193, 189] on span "FTP" at bounding box center [195, 185] width 13 height 9
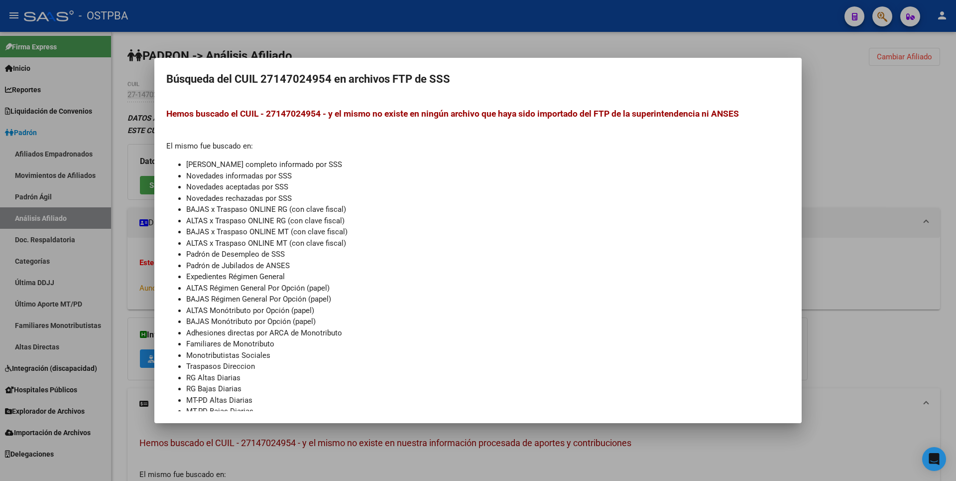
click at [841, 141] on div at bounding box center [478, 240] width 956 height 481
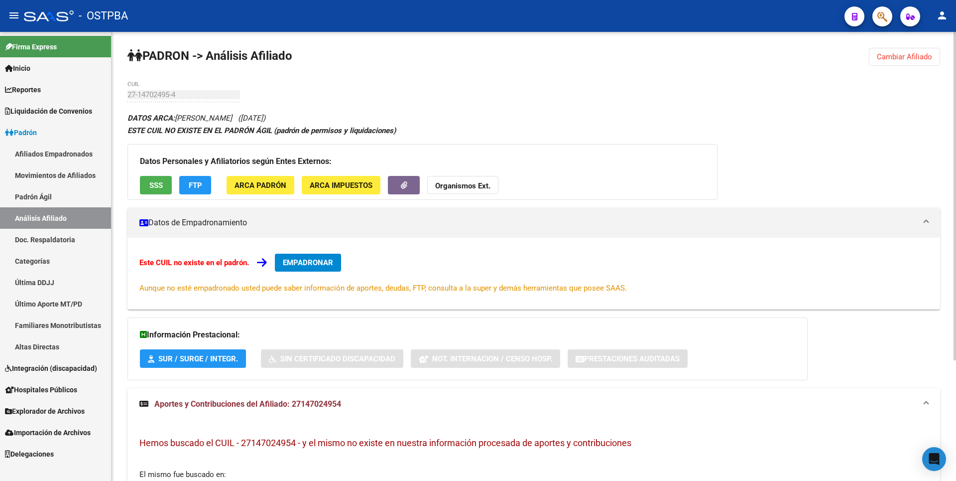
click at [291, 186] on button "ARCA Padrón" at bounding box center [261, 185] width 68 height 18
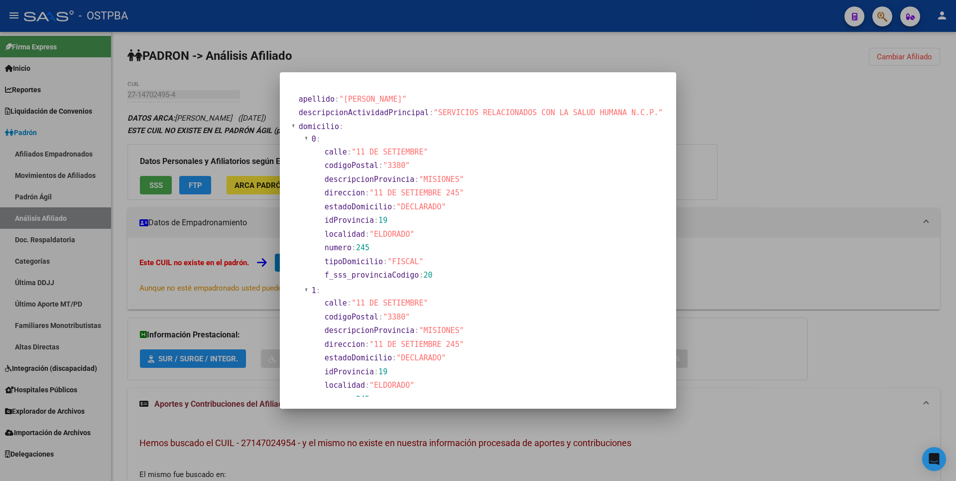
drag, startPoint x: 921, startPoint y: 155, endPoint x: 921, endPoint y: 75, distance: 80.2
click at [925, 134] on div at bounding box center [478, 240] width 956 height 481
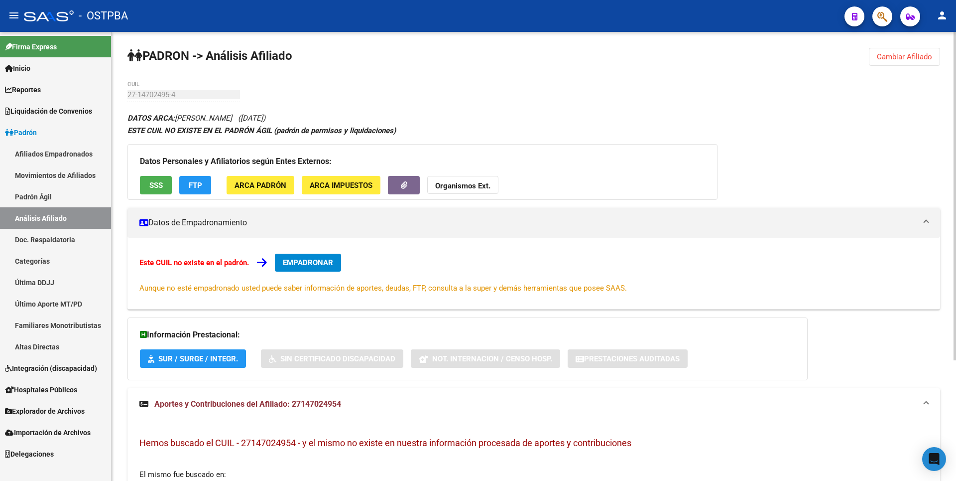
click at [919, 59] on span "Cambiar Afiliado" at bounding box center [904, 56] width 55 height 9
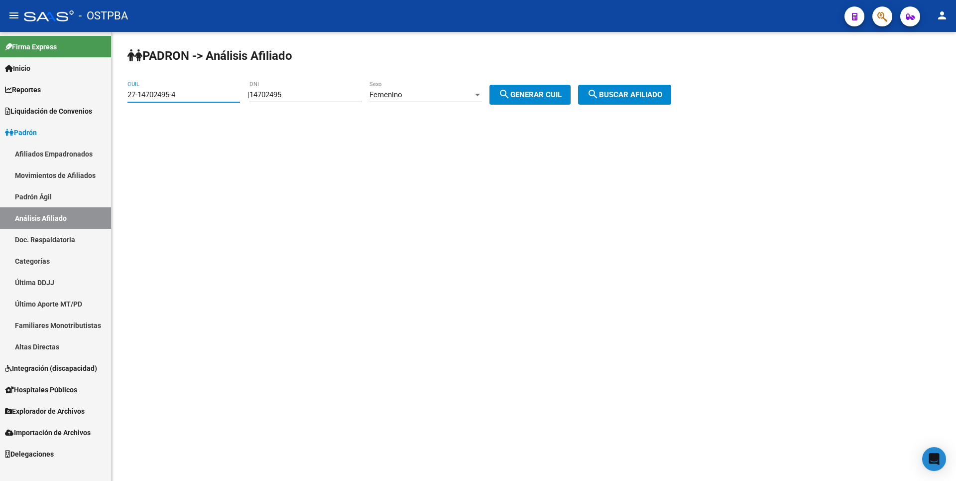
drag, startPoint x: 201, startPoint y: 92, endPoint x: 0, endPoint y: 103, distance: 201.0
click at [0, 94] on mat-sidenav-container "Firma Express Inicio Calendario SSS Instructivos Contacto OS Reportes Tablero d…" at bounding box center [478, 256] width 956 height 449
drag, startPoint x: 302, startPoint y: 95, endPoint x: 59, endPoint y: 98, distance: 243.0
click at [59, 98] on mat-sidenav-container "Firma Express Inicio Calendario SSS Instructivos Contacto OS Reportes Tablero d…" at bounding box center [478, 256] width 956 height 449
type input "33805847"
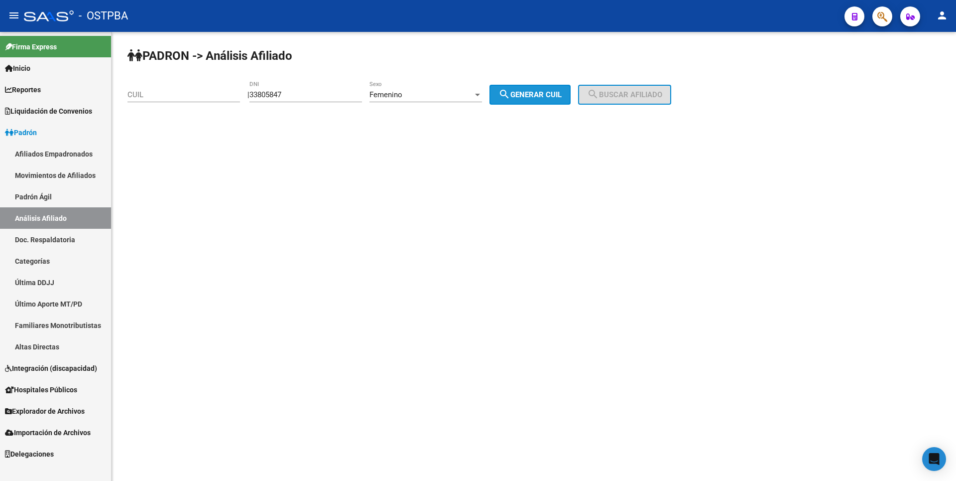
click at [562, 90] on span "search Generar CUIL" at bounding box center [529, 94] width 63 height 9
type input "27-33805847-6"
click at [617, 90] on button "search Buscar afiliado" at bounding box center [624, 95] width 93 height 20
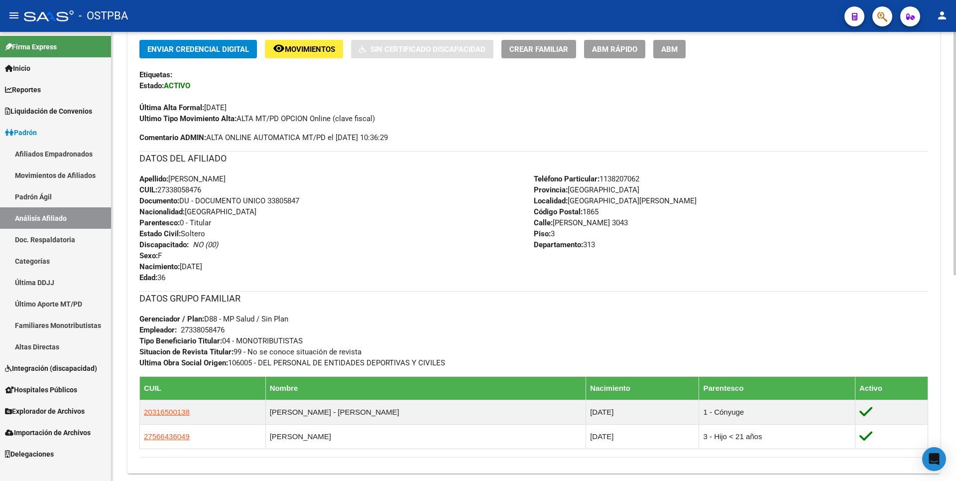
scroll to position [379, 0]
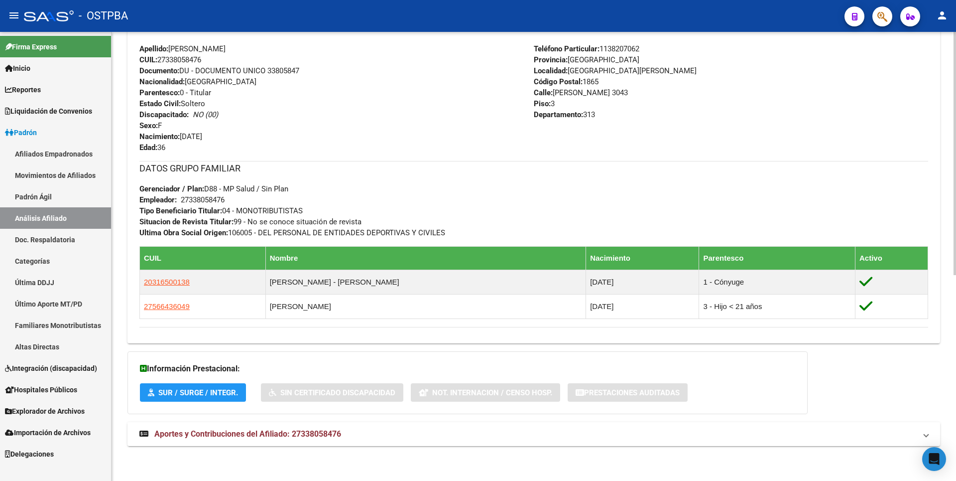
click at [325, 435] on span "Aportes y Contribuciones del Afiliado: 27338058476" at bounding box center [247, 433] width 187 height 9
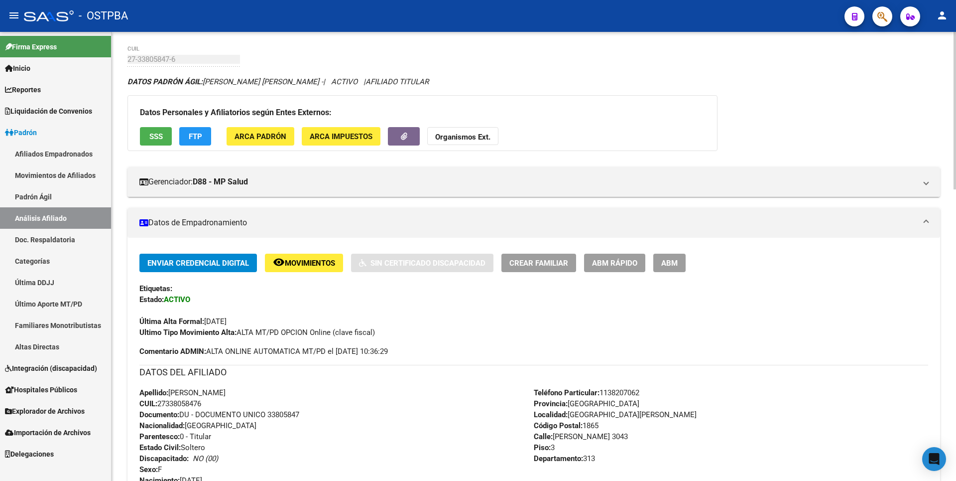
scroll to position [50, 0]
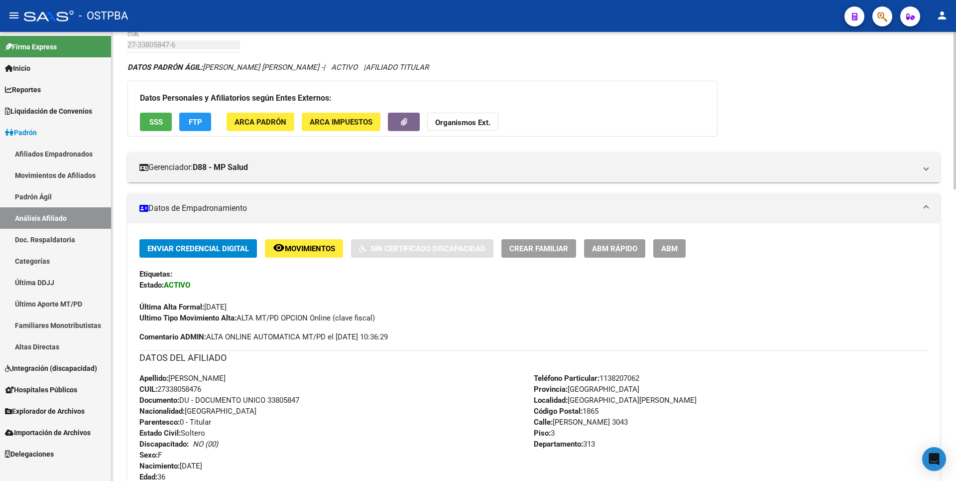
drag, startPoint x: 619, startPoint y: 399, endPoint x: 568, endPoint y: 399, distance: 50.8
click at [568, 399] on div "Teléfono Particular: 1138207062 Provincia: Buenos Aires Localidad: SAN VICENTE …" at bounding box center [731, 428] width 394 height 110
click at [571, 396] on span "Localidad: SAN VICENTE" at bounding box center [615, 399] width 163 height 9
click at [635, 343] on div "Enviar Credencial Digital remove_red_eye Movimientos Sin Certificado Discapacid…" at bounding box center [533, 447] width 789 height 417
click at [646, 381] on div "Teléfono Particular: 1138207062 Provincia: Buenos Aires Localidad: SAN VICENTE …" at bounding box center [731, 428] width 394 height 110
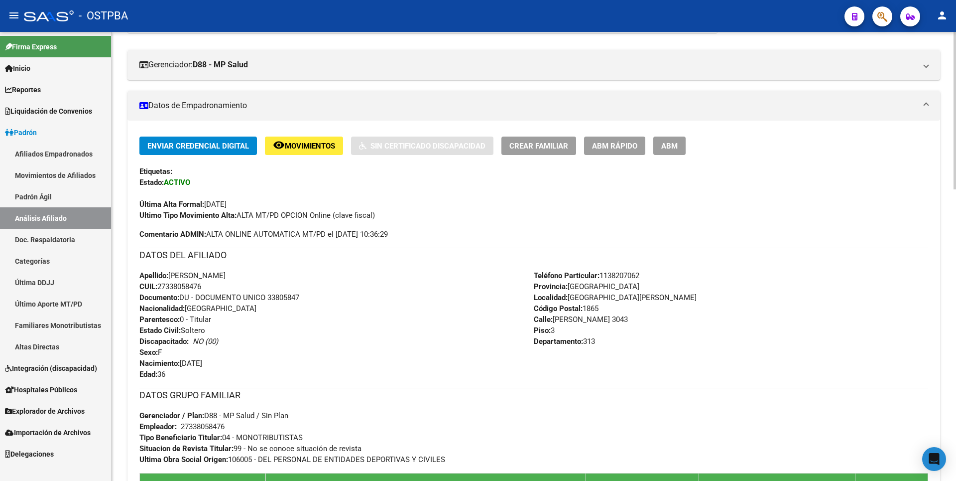
scroll to position [0, 0]
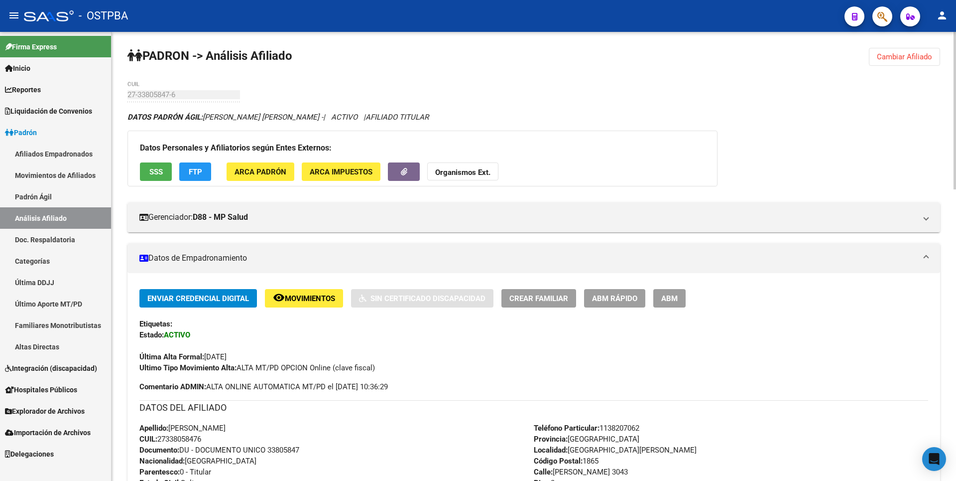
click at [956, 82] on div at bounding box center [955, 110] width 2 height 157
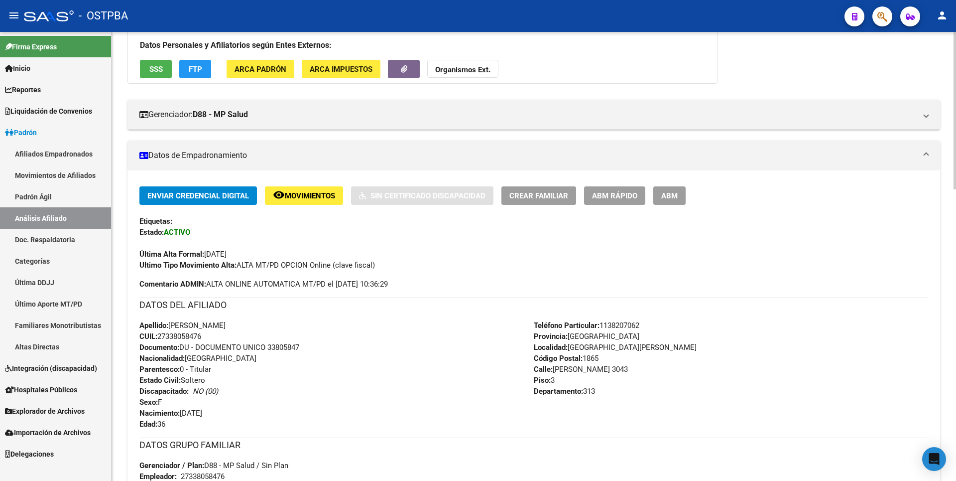
scroll to position [100, 0]
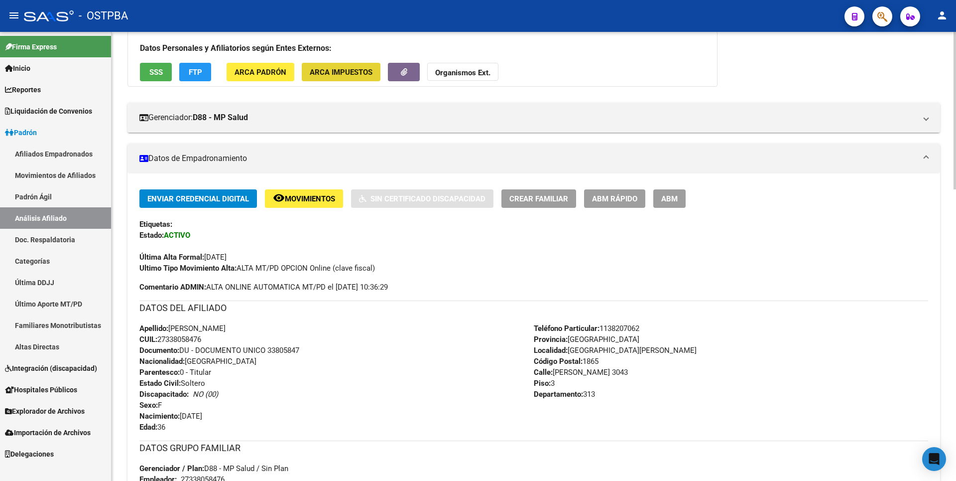
click at [362, 72] on span "ARCA Impuestos" at bounding box center [341, 72] width 63 height 9
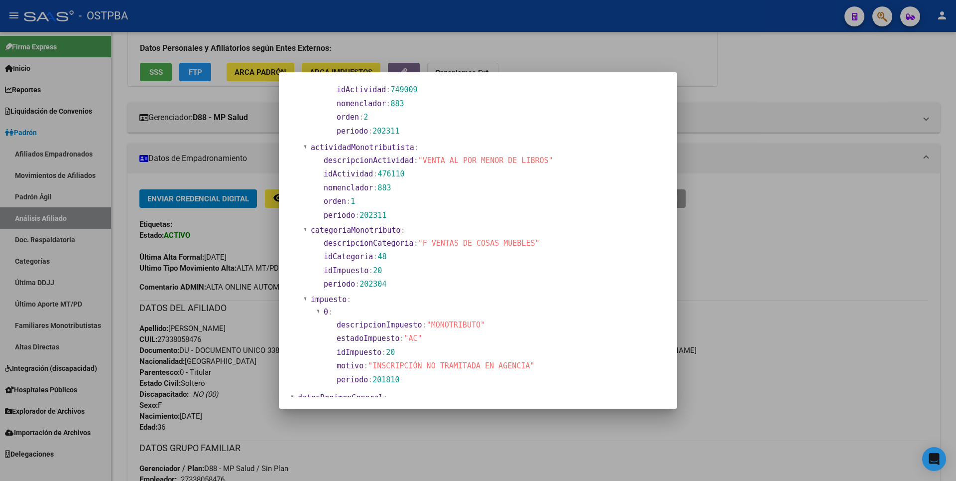
scroll to position [303, 0]
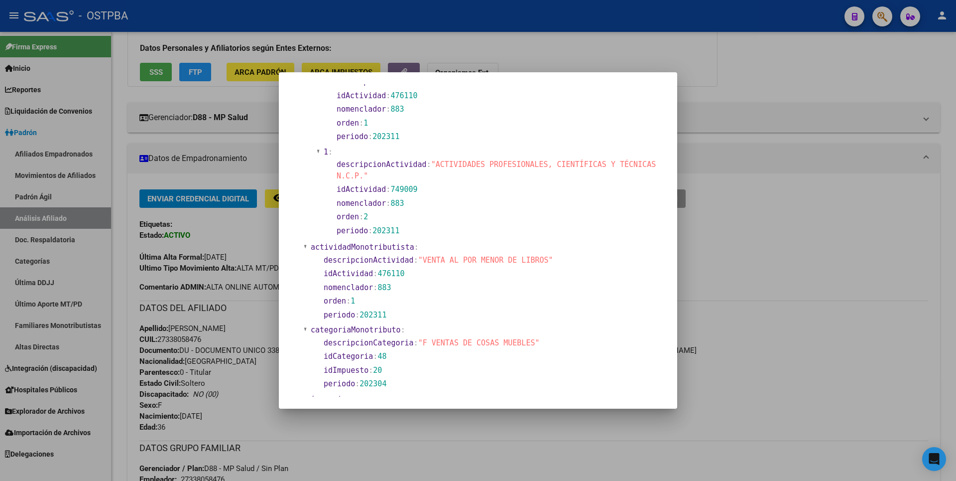
click at [716, 110] on div at bounding box center [478, 240] width 956 height 481
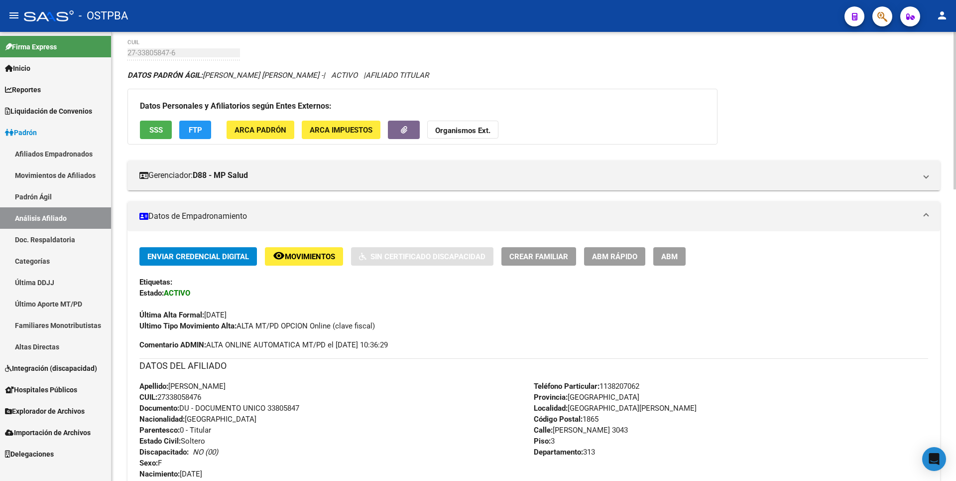
scroll to position [0, 0]
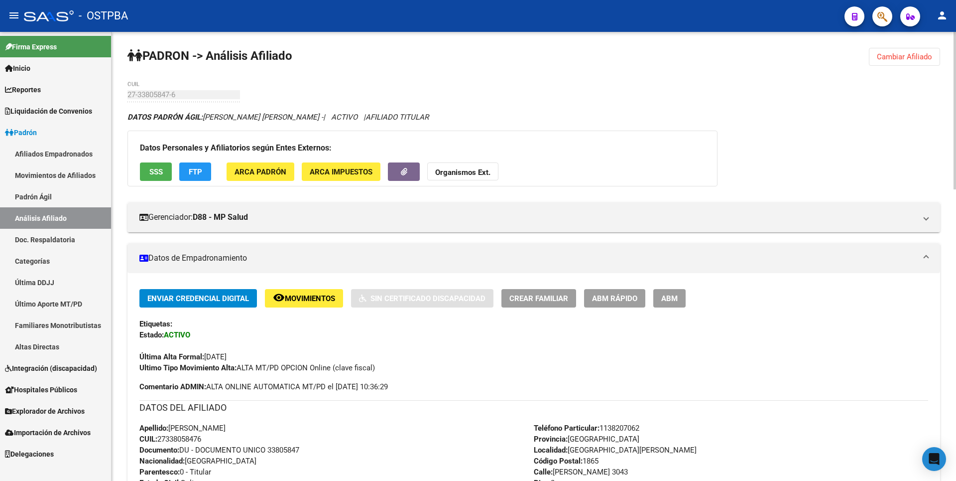
click at [166, 170] on button "SSS" at bounding box center [156, 171] width 32 height 18
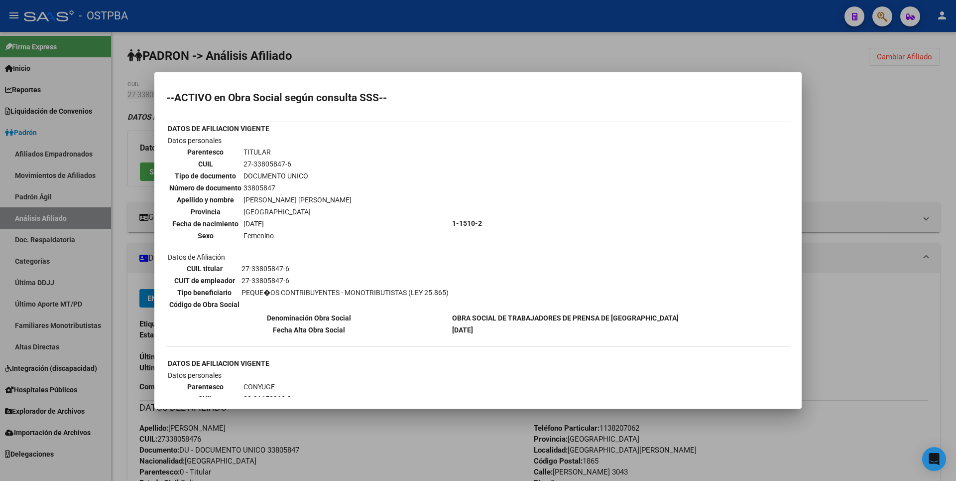
click at [508, 91] on mat-dialog-content "--ACTIVO en Obra Social según consulta SSS-- DATOS DE AFILIACION VIGENTE Datos …" at bounding box center [477, 240] width 647 height 312
drag, startPoint x: 316, startPoint y: 49, endPoint x: 223, endPoint y: 111, distance: 111.7
click at [315, 50] on div at bounding box center [478, 240] width 956 height 481
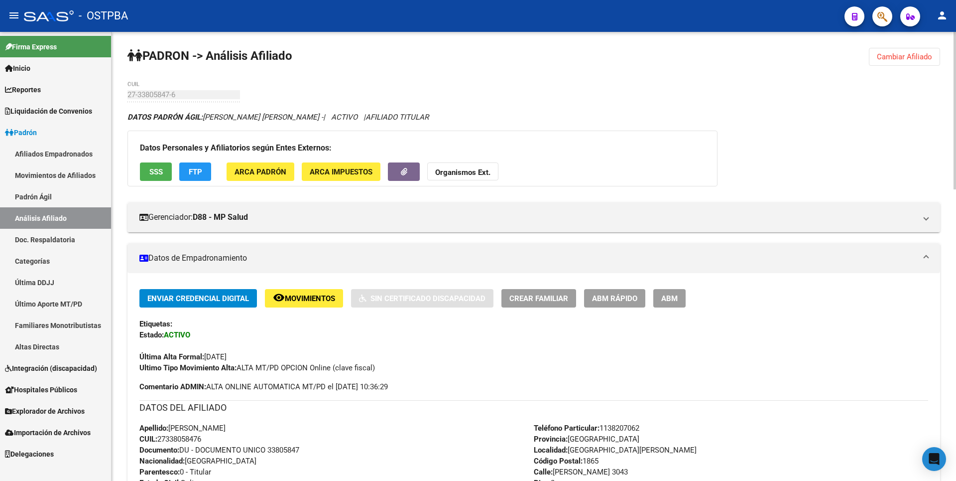
click at [201, 171] on span "FTP" at bounding box center [195, 171] width 13 height 9
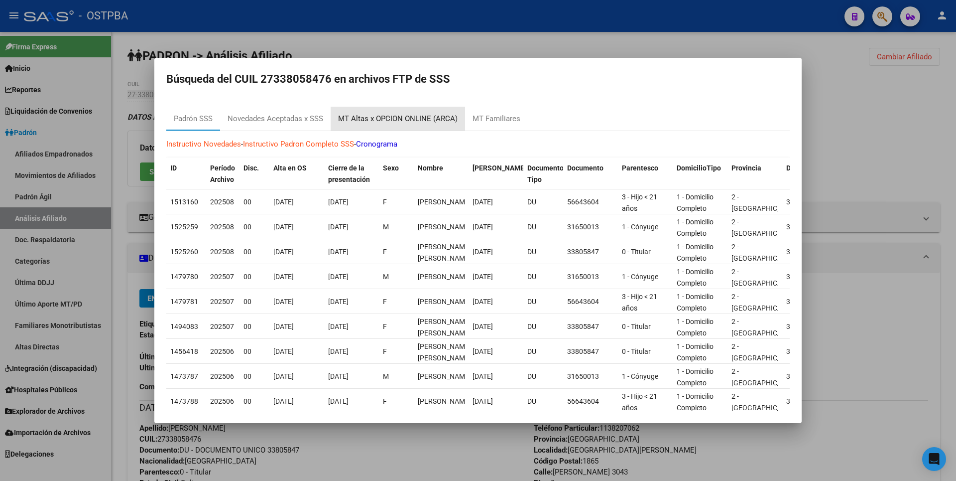
click at [437, 120] on div "MT Altas x OPCION ONLINE (ARCA)" at bounding box center [398, 118] width 120 height 11
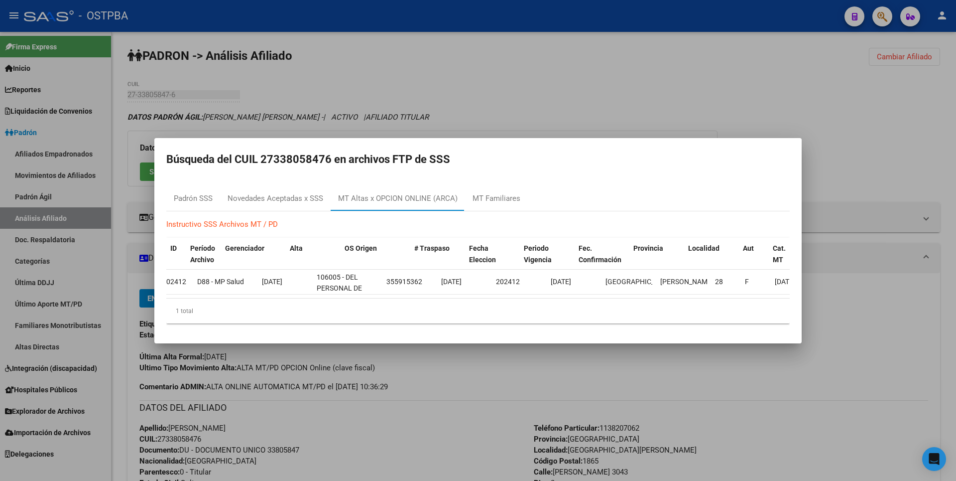
scroll to position [0, 64]
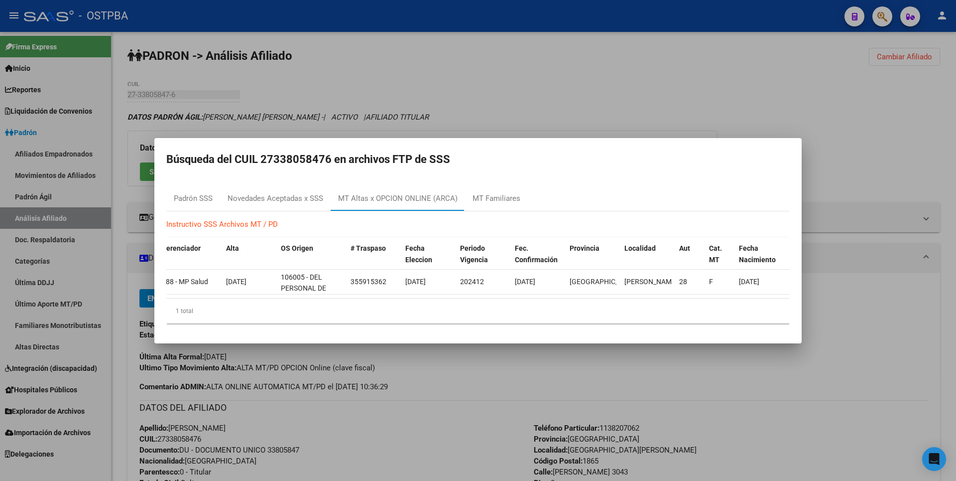
click at [568, 115] on div at bounding box center [478, 240] width 956 height 481
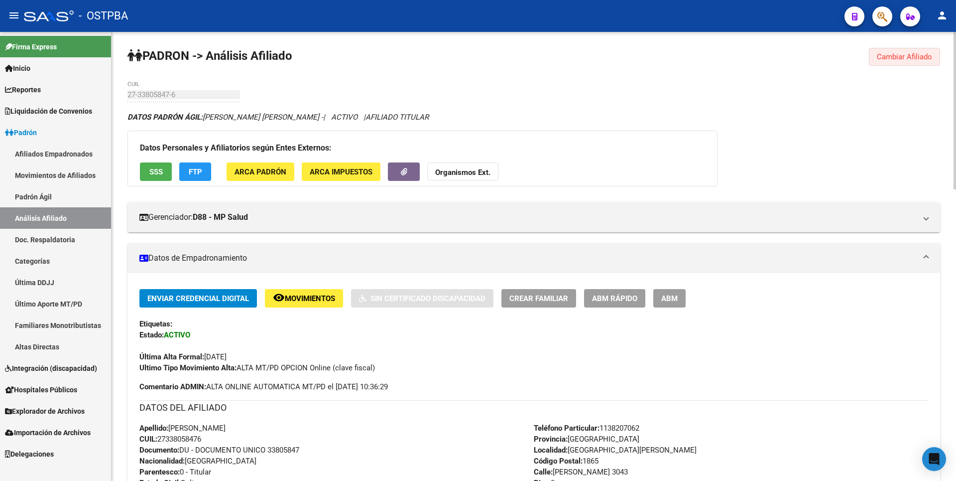
click at [922, 57] on span "Cambiar Afiliado" at bounding box center [904, 56] width 55 height 9
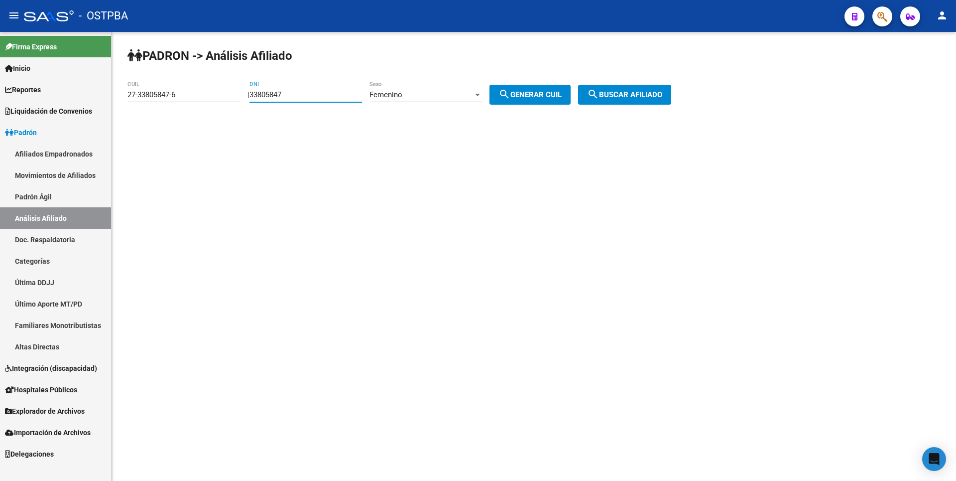
drag, startPoint x: 301, startPoint y: 95, endPoint x: 198, endPoint y: 79, distance: 104.8
click at [199, 79] on div "PADRON -> Análisis Afiliado 27-33805847-6 CUIL | 33805847 DNI Femenino Sexo sea…" at bounding box center [534, 84] width 845 height 105
paste input "25.079443"
click at [272, 96] on input "25.079443" at bounding box center [305, 94] width 113 height 9
type input "25079443"
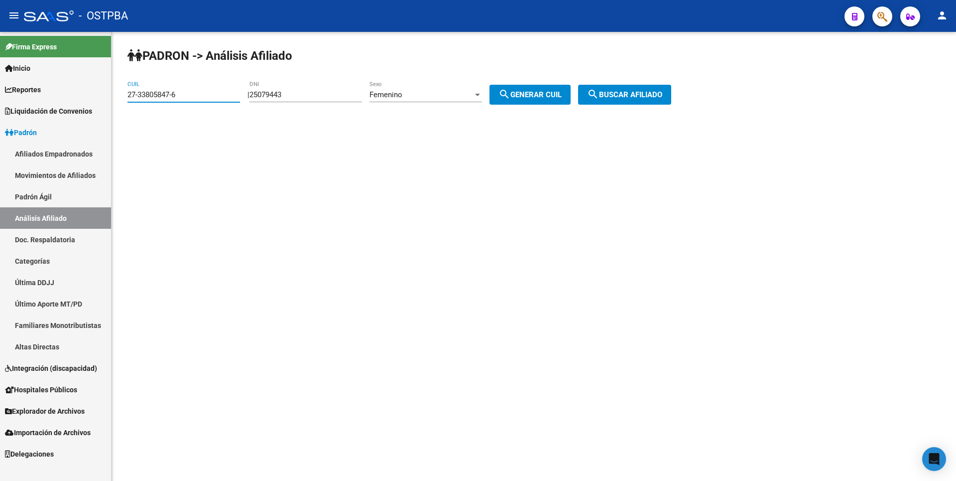
drag, startPoint x: 195, startPoint y: 94, endPoint x: 42, endPoint y: 94, distance: 152.9
click at [42, 94] on mat-sidenav-container "Firma Express Inicio Calendario SSS Instructivos Contacto OS Reportes Tablero d…" at bounding box center [478, 256] width 956 height 449
click at [480, 94] on div at bounding box center [477, 95] width 5 height 2
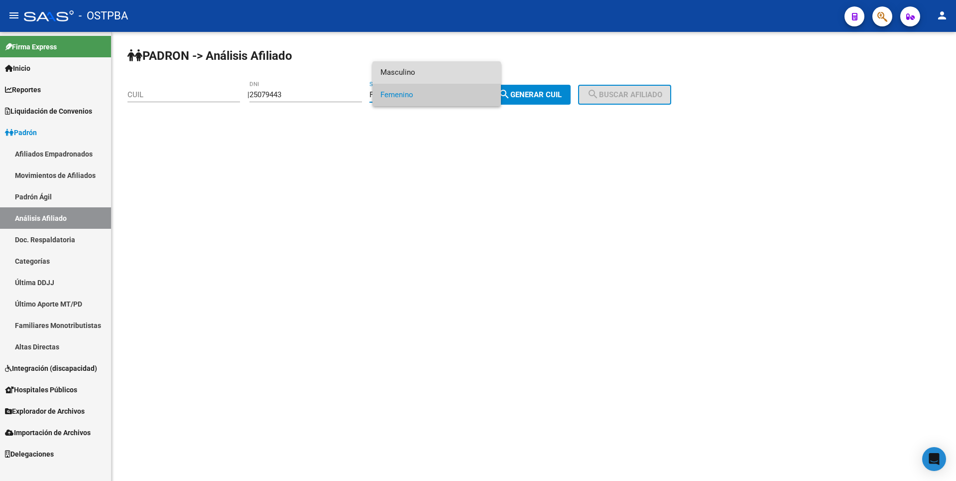
click at [444, 74] on span "Masculino" at bounding box center [436, 72] width 113 height 22
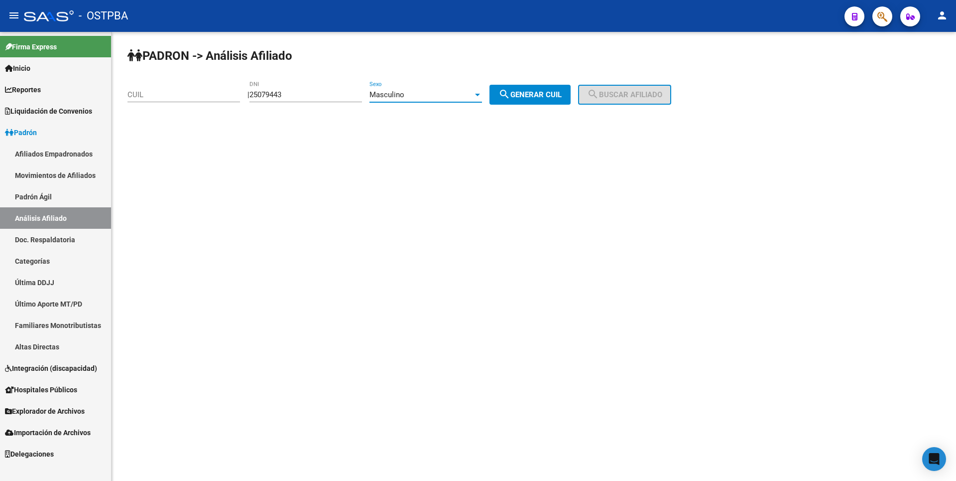
drag, startPoint x: 522, startPoint y: 87, endPoint x: 574, endPoint y: 88, distance: 51.8
click at [523, 87] on button "search Generar CUIL" at bounding box center [530, 95] width 81 height 20
type input "20-25079443-7"
drag, startPoint x: 615, startPoint y: 95, endPoint x: 621, endPoint y: 95, distance: 6.0
click at [618, 95] on span "search Buscar afiliado" at bounding box center [624, 94] width 75 height 9
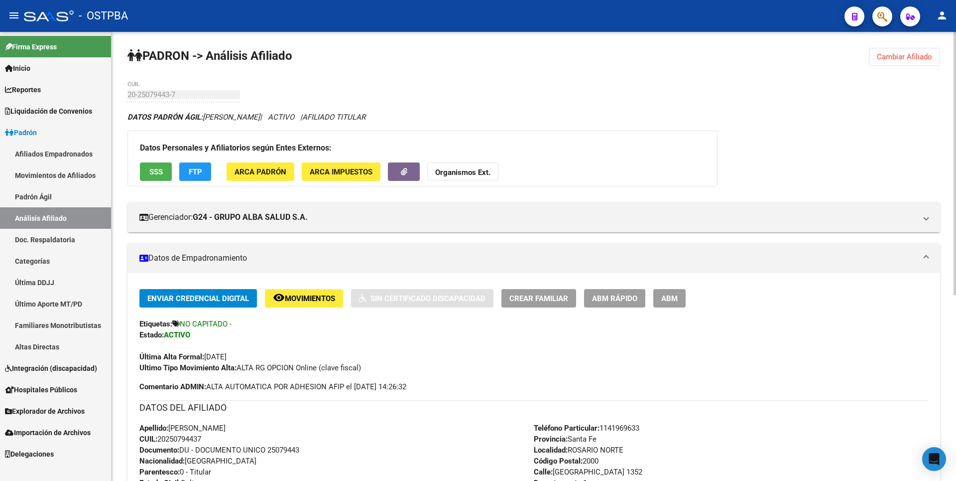
scroll to position [299, 0]
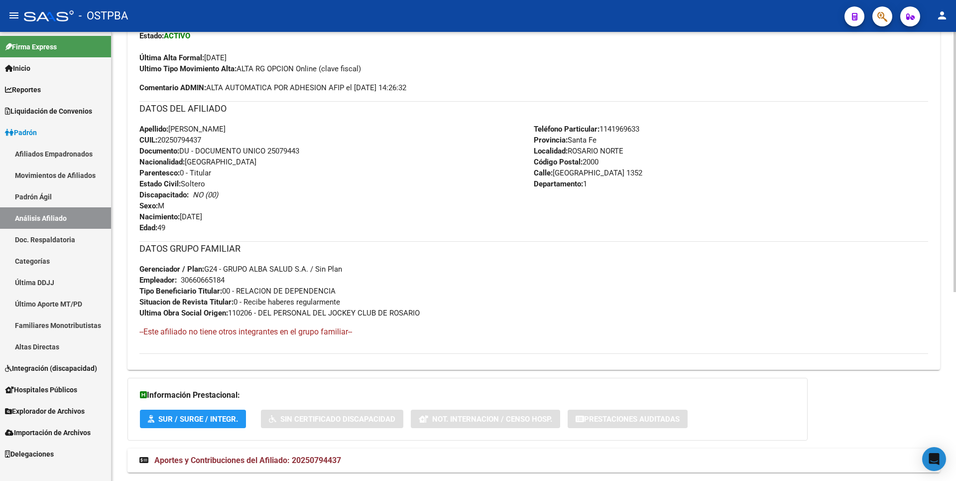
click at [329, 444] on div "DATOS PADRÓN ÁGIL: QUIROGA GONZALO GERMAN | ACTIVO | AFILIADO TITULAR Datos Per…" at bounding box center [533, 148] width 813 height 670
click at [327, 467] on mat-expansion-panel-header "Aportes y Contribuciones del Afiliado: 20250794437" at bounding box center [533, 460] width 813 height 24
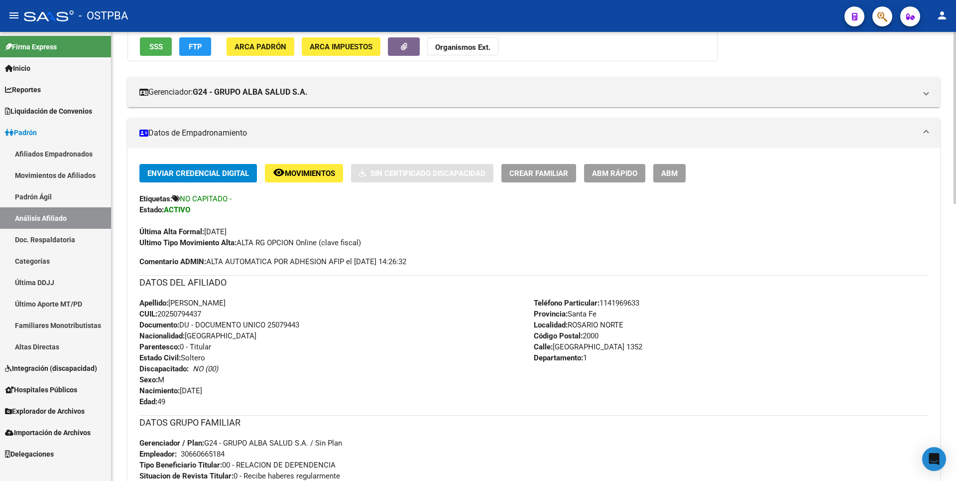
scroll to position [0, 0]
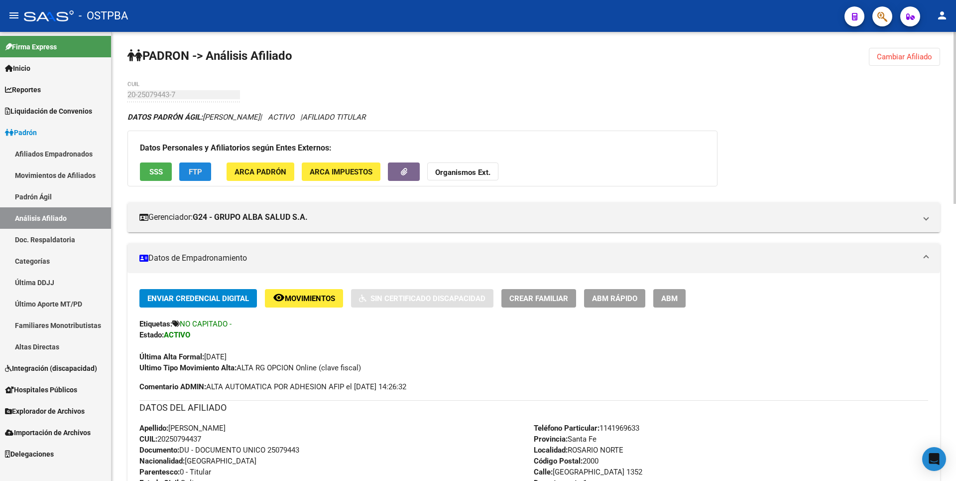
click at [197, 168] on span "FTP" at bounding box center [195, 171] width 13 height 9
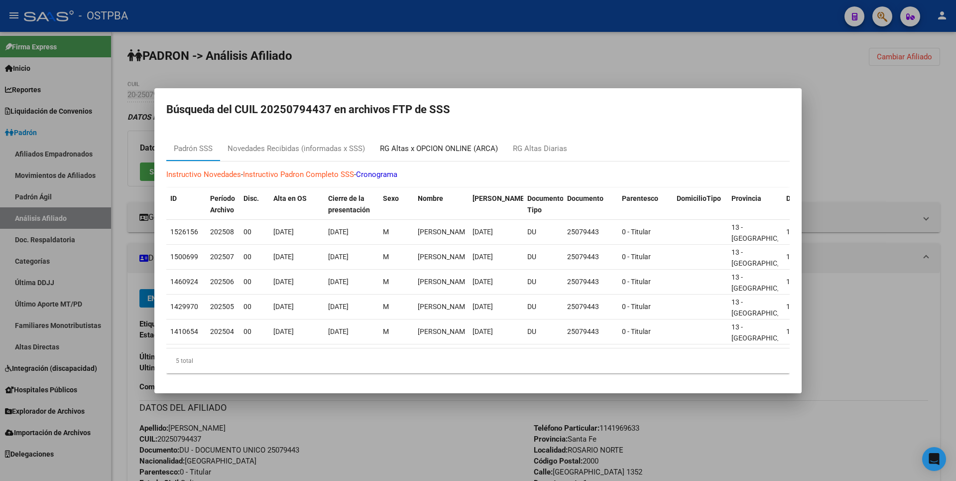
click at [440, 153] on div "RG Altas x OPCION ONLINE (ARCA)" at bounding box center [439, 149] width 133 height 24
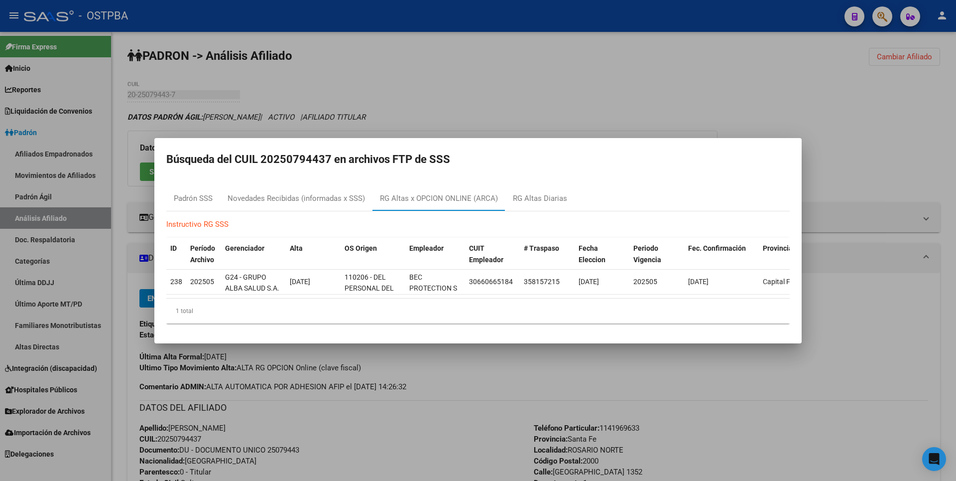
click at [511, 99] on div at bounding box center [478, 240] width 956 height 481
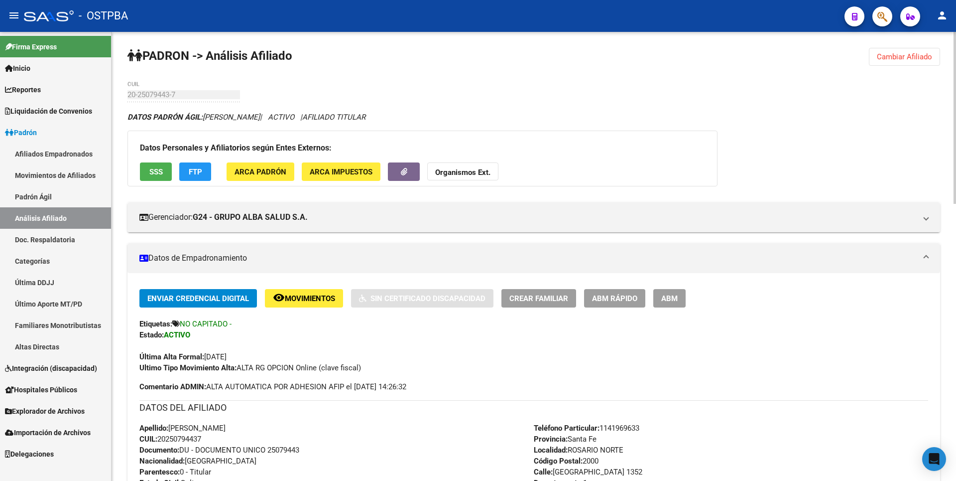
click at [198, 172] on span "FTP" at bounding box center [195, 171] width 13 height 9
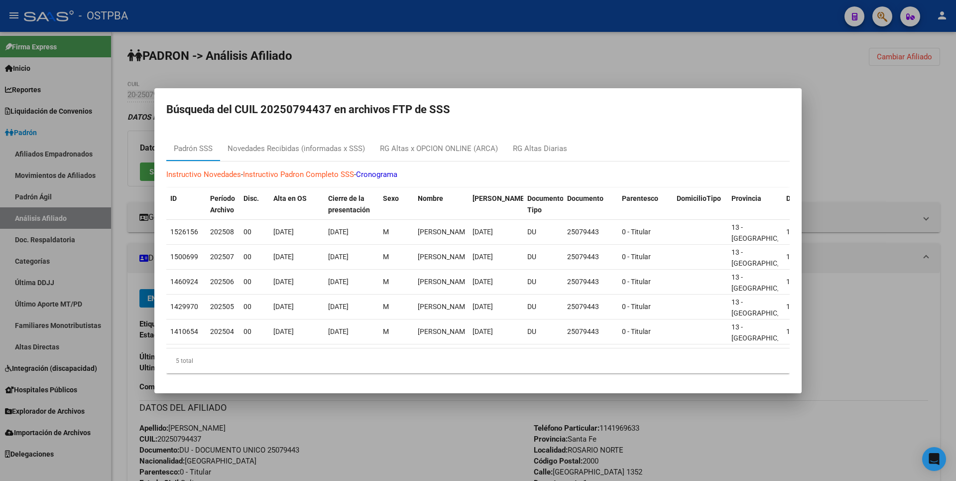
click at [475, 161] on div "Instructivo Novedades - Instructivo Padron Completo SSS - Cronograma ID Período…" at bounding box center [477, 271] width 623 height 220
click at [464, 147] on div "RG Altas x OPCION ONLINE (ARCA)" at bounding box center [439, 148] width 118 height 11
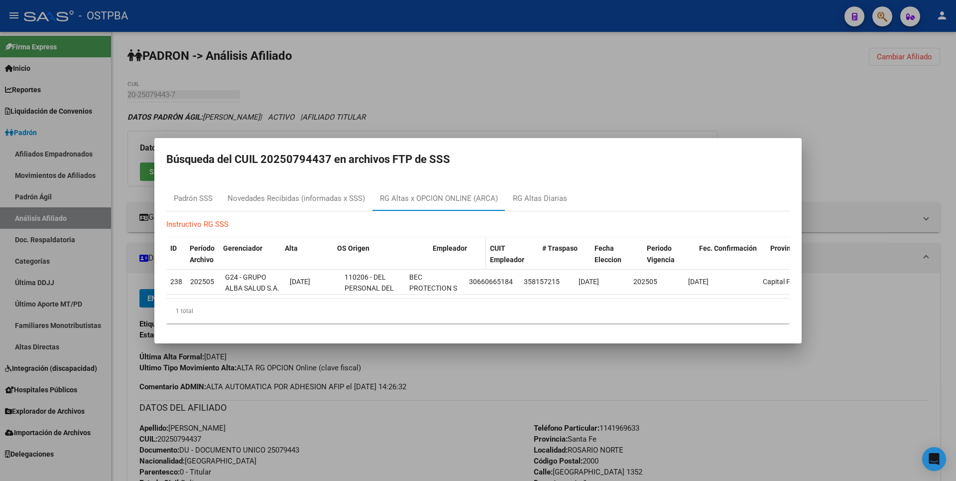
drag, startPoint x: 403, startPoint y: 247, endPoint x: 440, endPoint y: 242, distance: 37.7
click at [440, 242] on div "ID Período Archivo Gerenciador Alta OS Origen Empleador CUIT Empleador # Traspa…" at bounding box center [544, 254] width 757 height 33
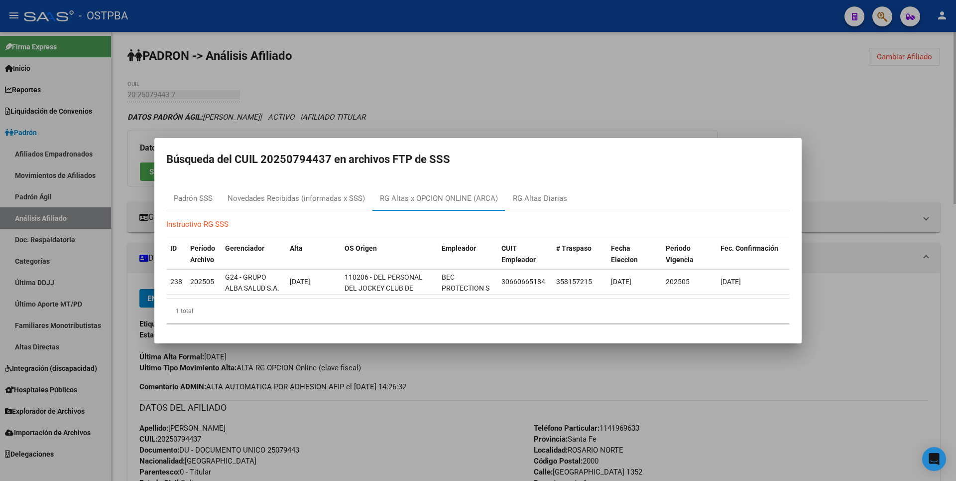
drag, startPoint x: 440, startPoint y: 242, endPoint x: 565, endPoint y: 128, distance: 168.2
click at [565, 130] on div at bounding box center [478, 240] width 956 height 481
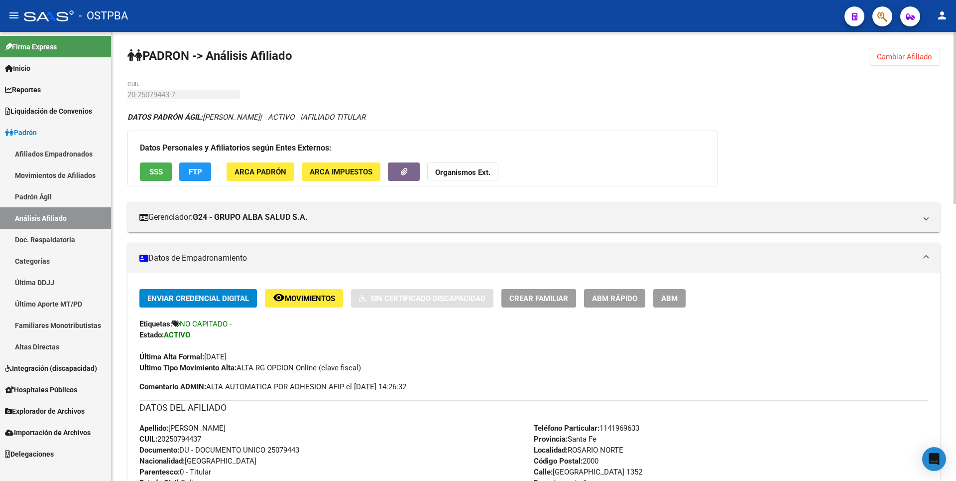
click at [277, 174] on span "ARCA Padrón" at bounding box center [261, 171] width 52 height 9
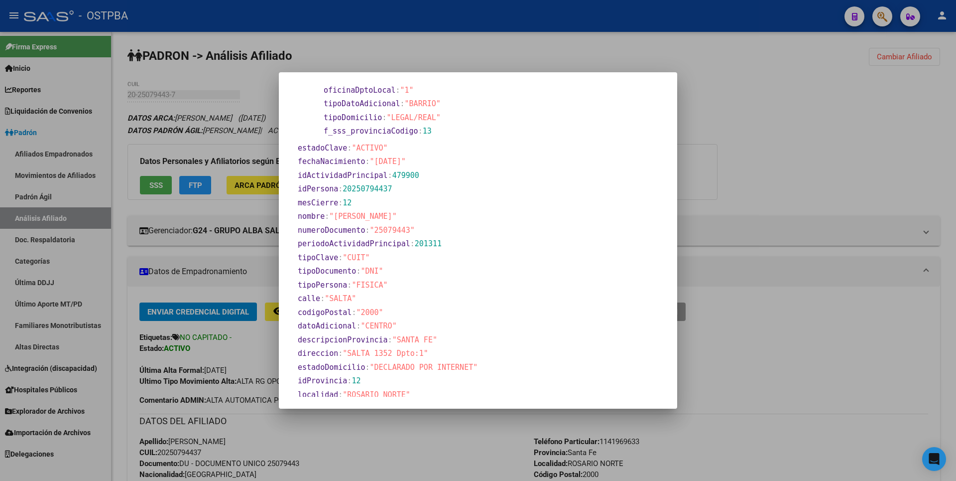
scroll to position [476, 0]
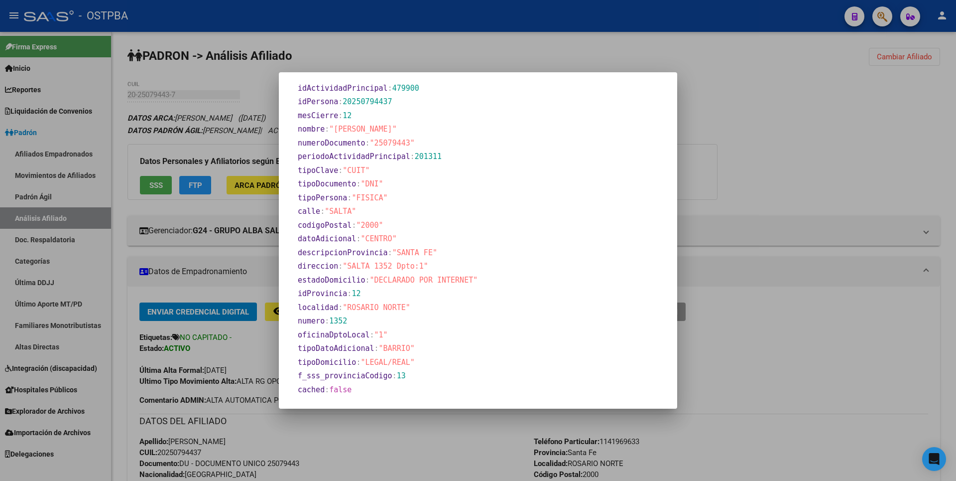
click at [801, 176] on div at bounding box center [478, 240] width 956 height 481
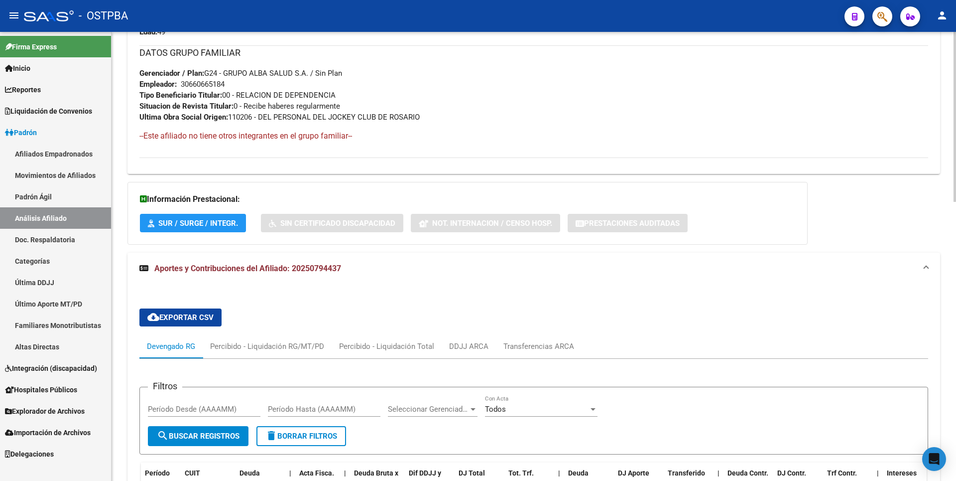
scroll to position [647, 0]
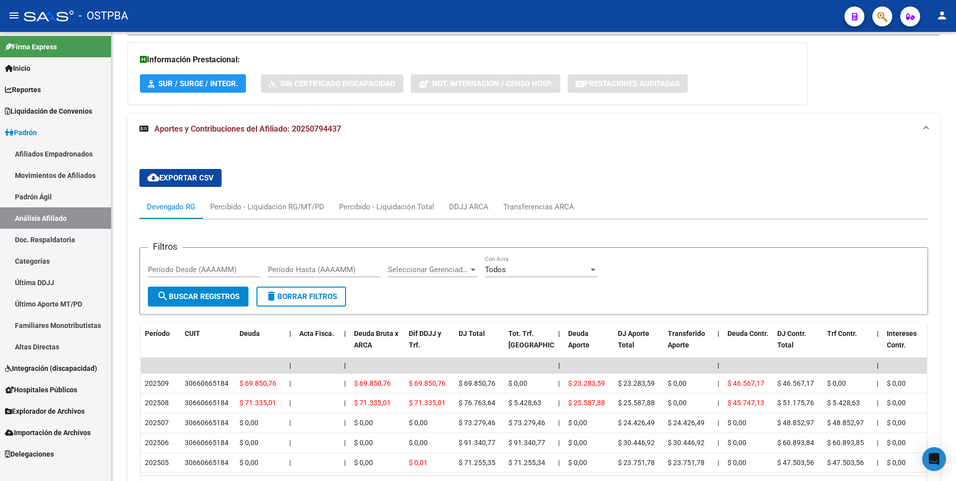
drag, startPoint x: 55, startPoint y: 406, endPoint x: 53, endPoint y: 391, distance: 15.6
click at [55, 406] on span "Explorador de Archivos" at bounding box center [45, 410] width 80 height 11
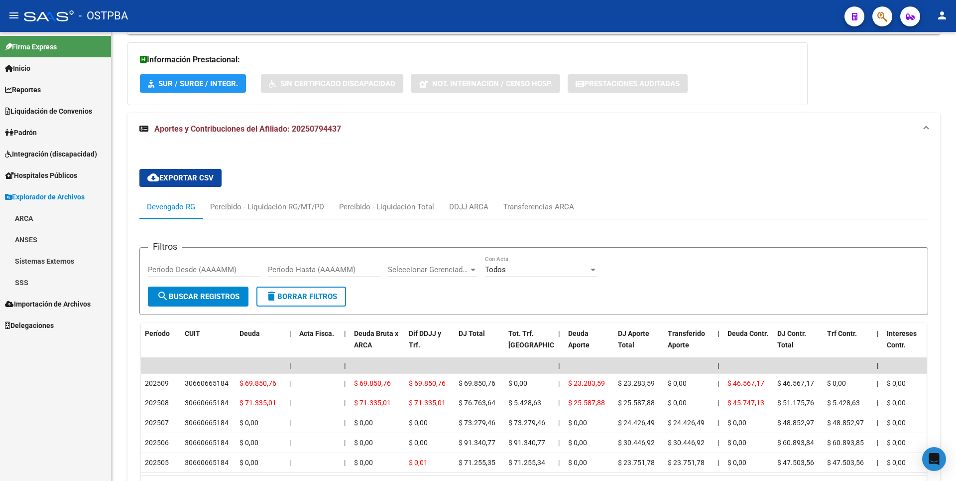
click at [32, 271] on link "SSS" at bounding box center [55, 281] width 111 height 21
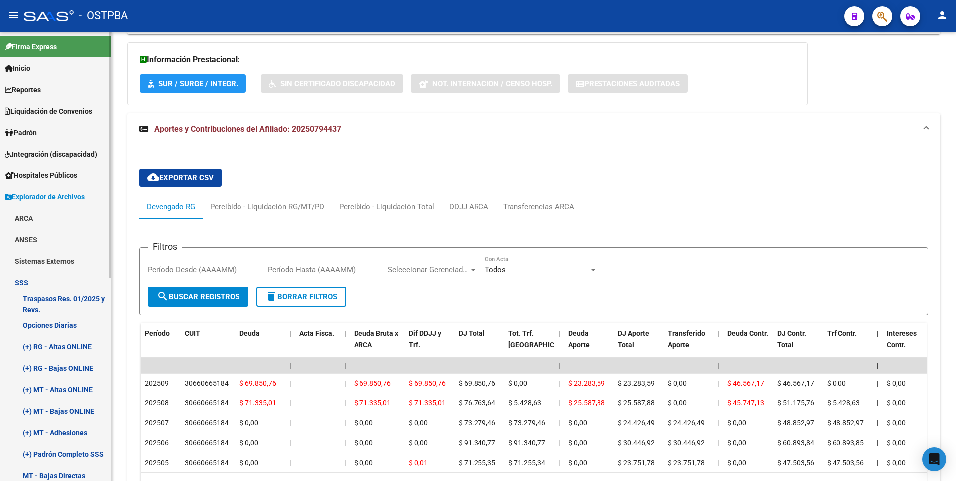
click at [68, 391] on link "(+) MT - Altas ONLINE" at bounding box center [55, 388] width 111 height 21
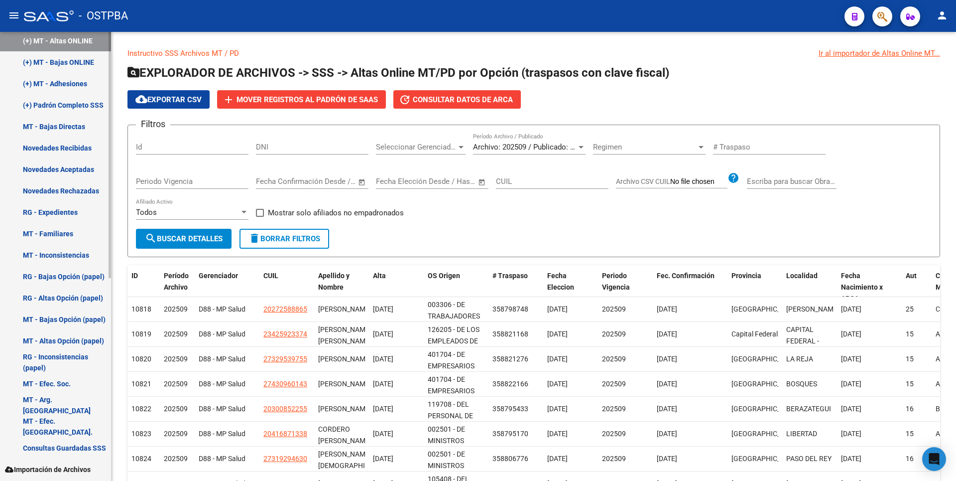
scroll to position [249, 0]
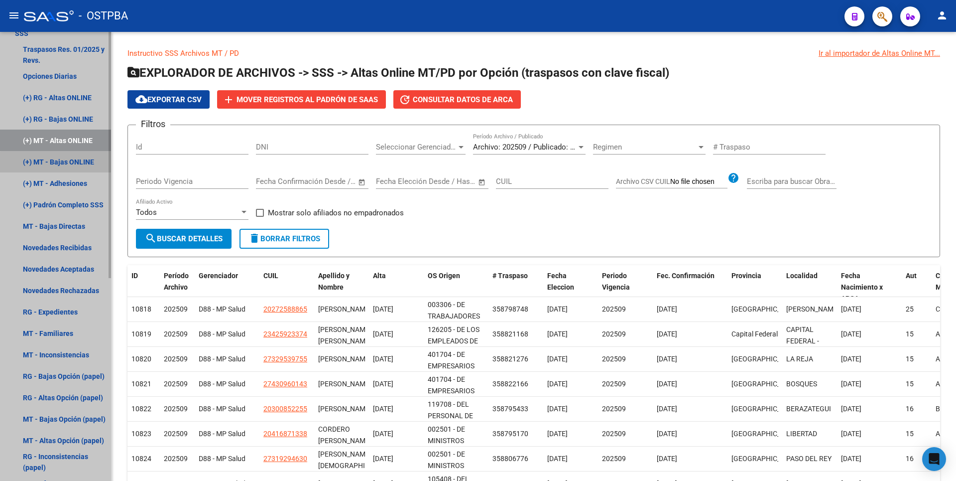
click at [70, 166] on link "(+) MT - Bajas ONLINE" at bounding box center [55, 161] width 111 height 21
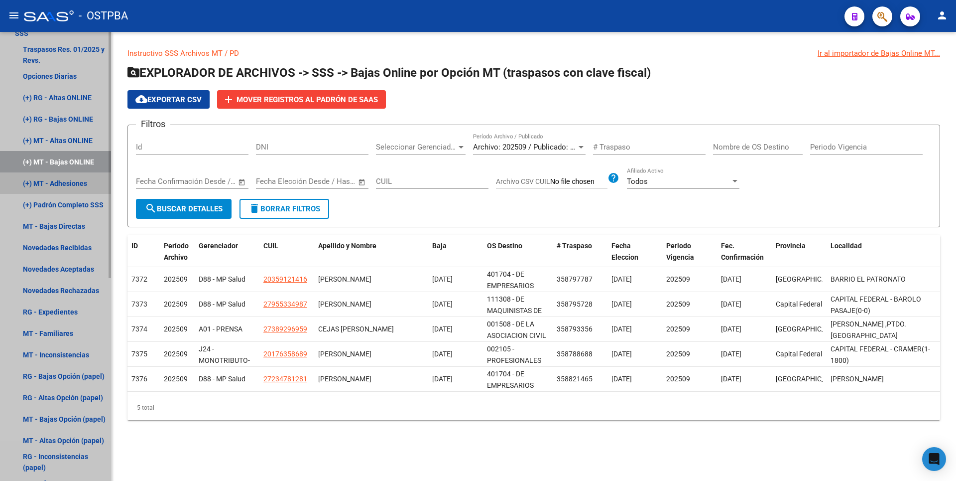
click at [68, 186] on link "(+) MT - Adhesiones" at bounding box center [55, 182] width 111 height 21
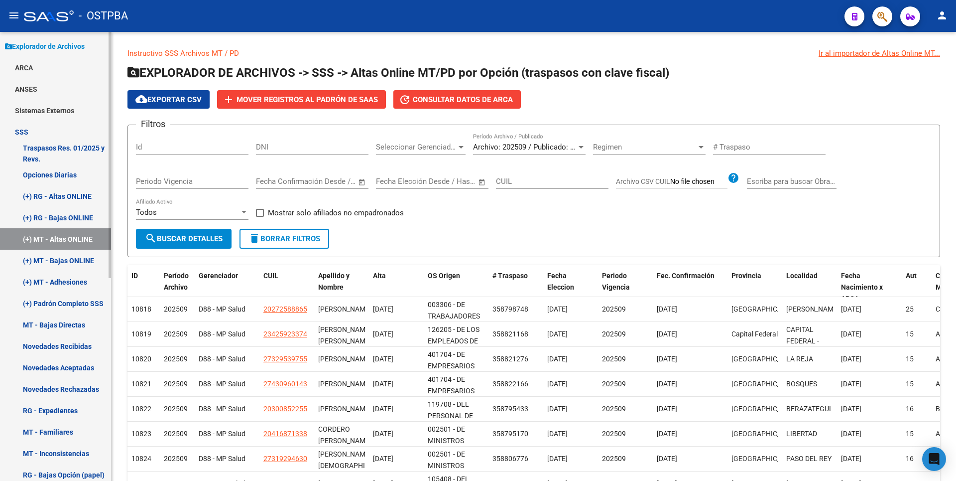
scroll to position [50, 0]
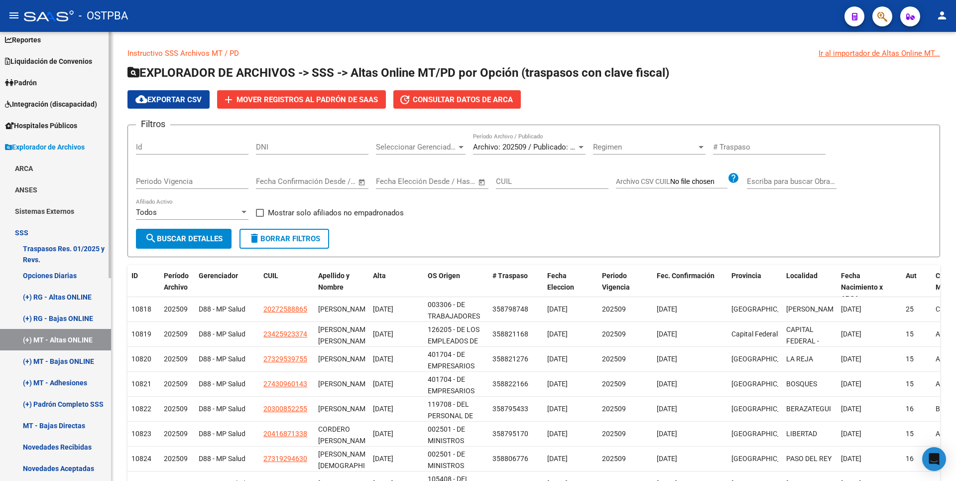
click at [32, 86] on span "Padrón" at bounding box center [21, 82] width 32 height 11
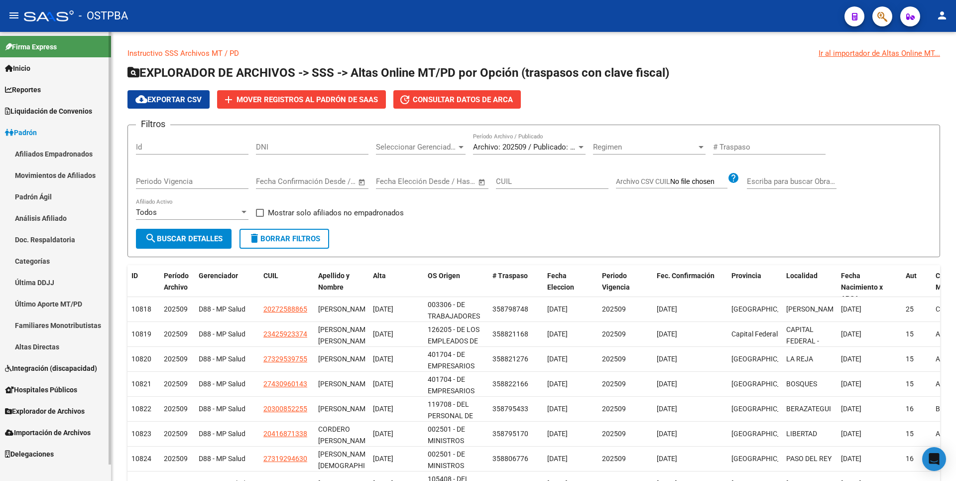
scroll to position [0, 0]
click at [48, 218] on link "Análisis Afiliado" at bounding box center [55, 217] width 111 height 21
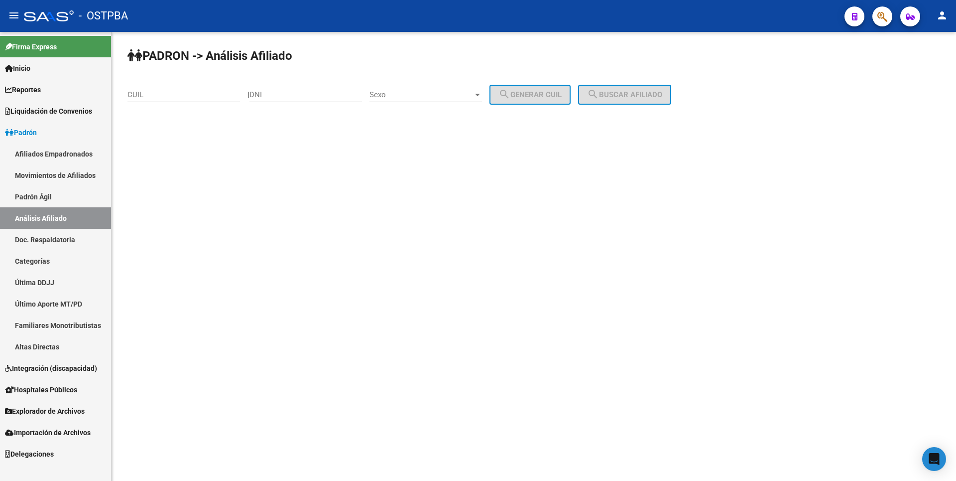
click at [297, 87] on div "DNI" at bounding box center [305, 91] width 113 height 21
paste input "14.702495"
click at [270, 96] on input "14.702495" at bounding box center [305, 94] width 113 height 9
type input "14702495"
click at [482, 97] on div at bounding box center [477, 95] width 9 height 8
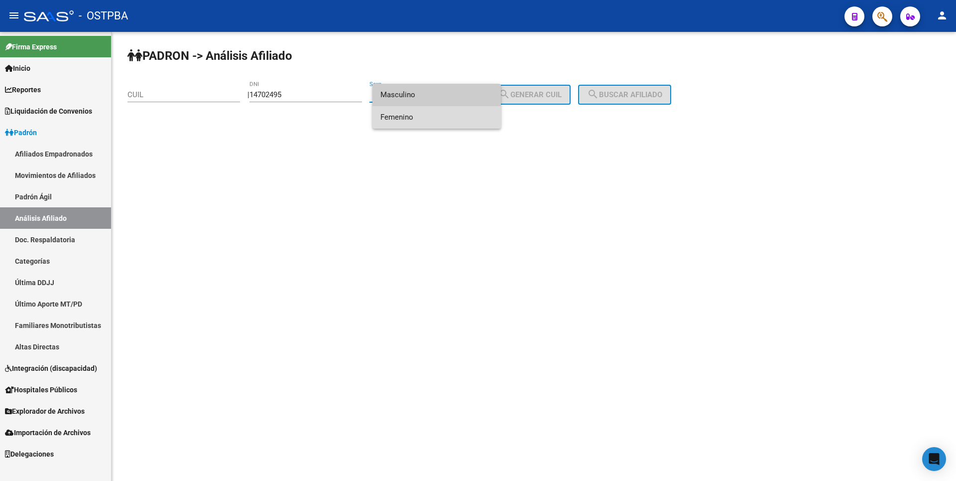
click at [411, 114] on span "Femenino" at bounding box center [436, 117] width 113 height 22
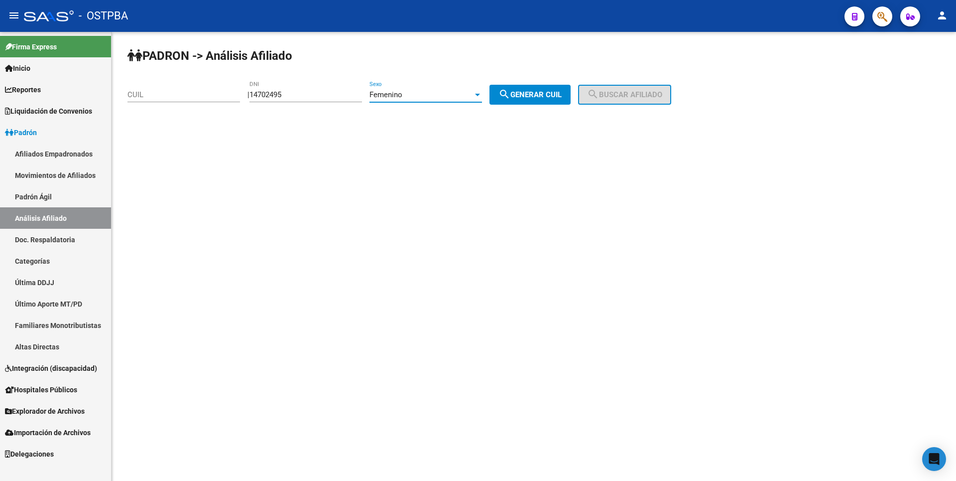
click at [536, 102] on button "search Generar CUIL" at bounding box center [530, 95] width 81 height 20
type input "27-14702495-4"
click at [661, 97] on span "search Buscar afiliado" at bounding box center [624, 94] width 75 height 9
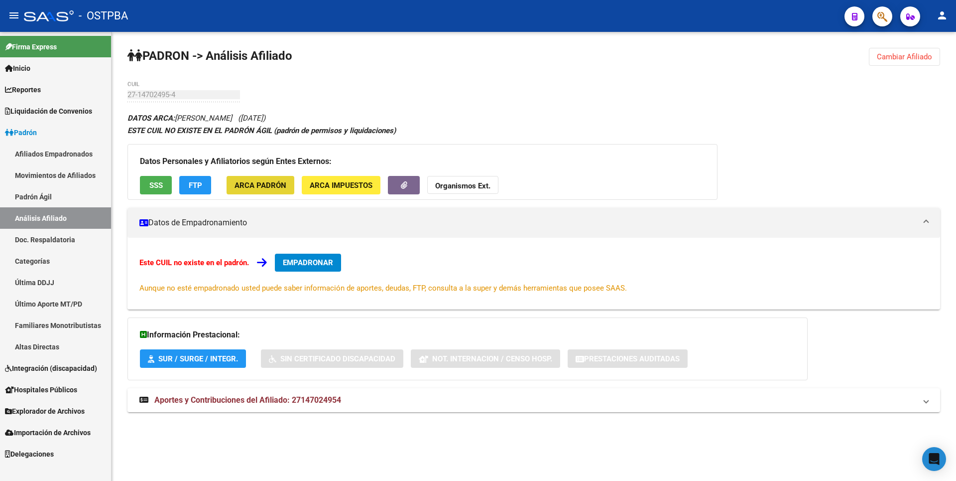
click at [286, 182] on button "ARCA Padrón" at bounding box center [261, 185] width 68 height 18
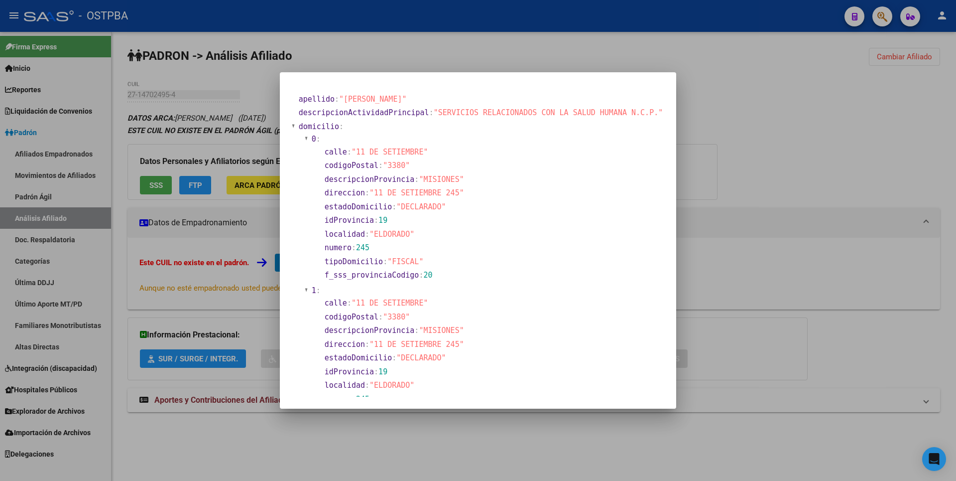
click at [370, 51] on div at bounding box center [478, 240] width 956 height 481
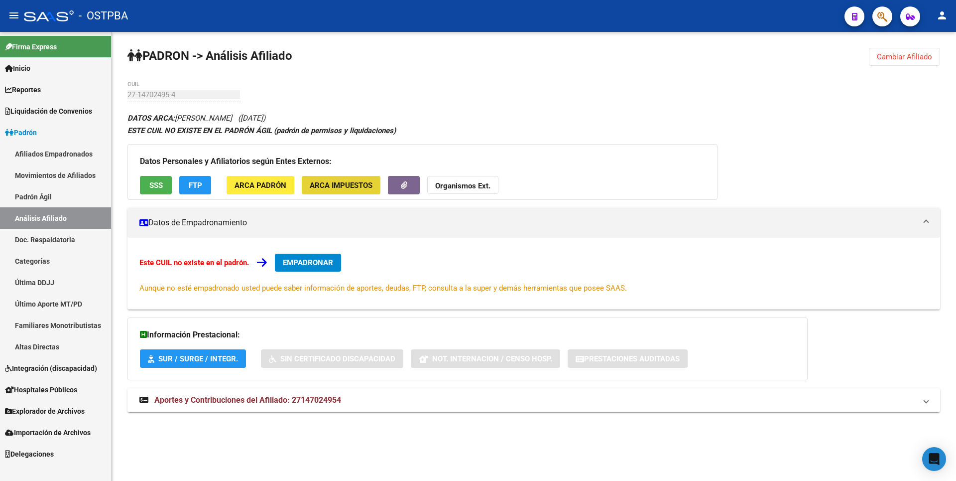
click at [318, 187] on span "ARCA Impuestos" at bounding box center [341, 185] width 63 height 9
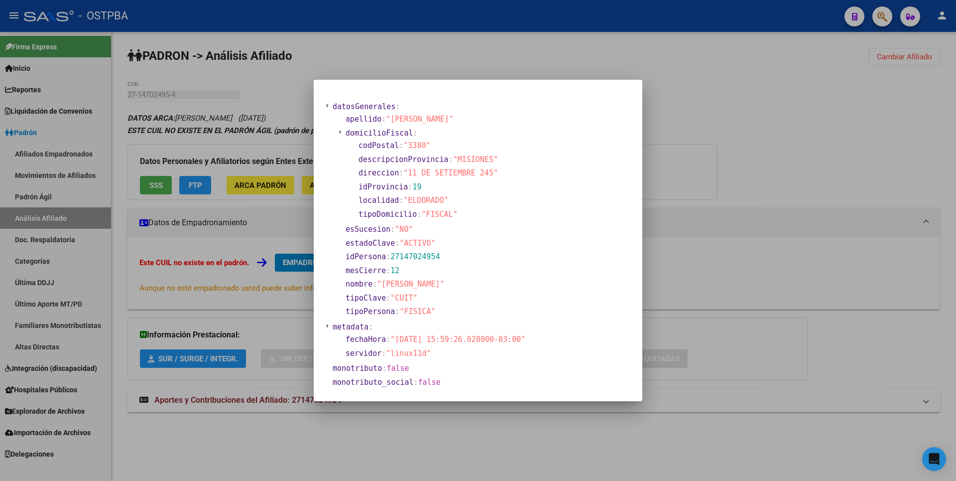
drag, startPoint x: 757, startPoint y: 127, endPoint x: 746, endPoint y: 124, distance: 11.8
click at [753, 126] on div at bounding box center [478, 240] width 956 height 481
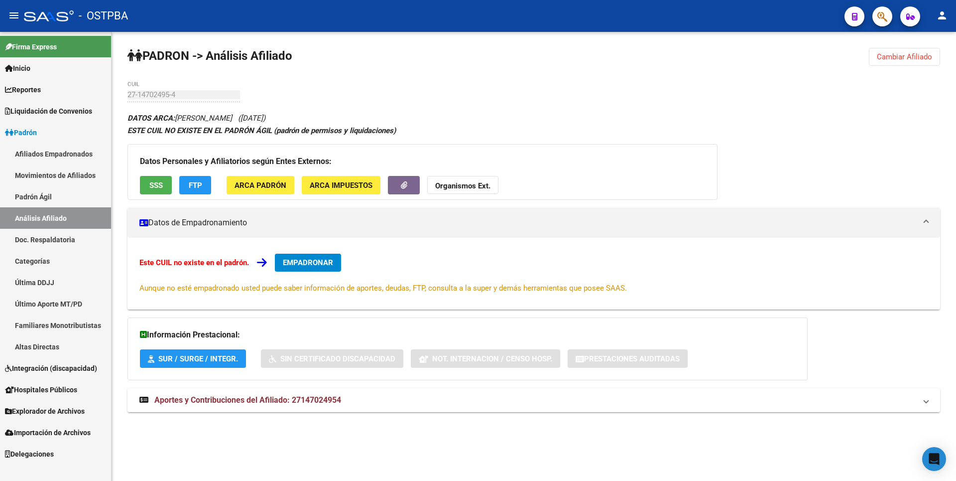
click at [893, 52] on button "Cambiar Afiliado" at bounding box center [904, 57] width 71 height 18
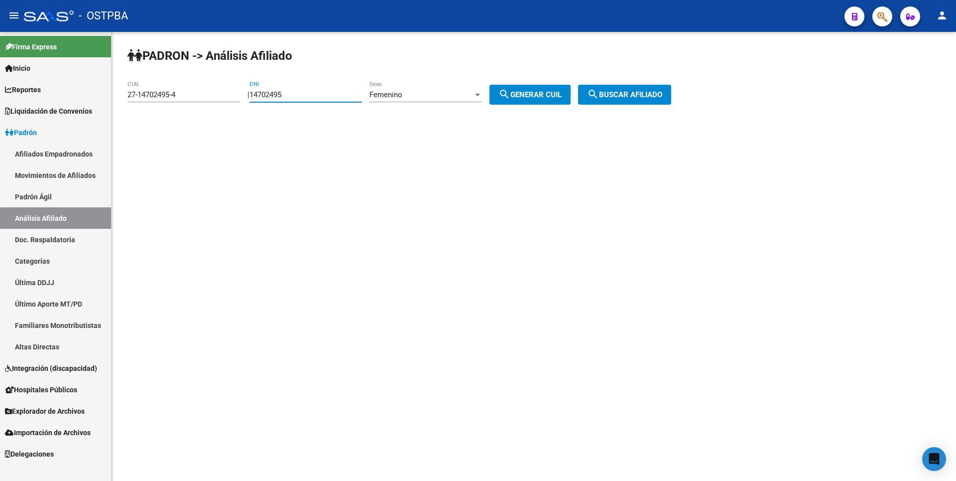
drag, startPoint x: 302, startPoint y: 95, endPoint x: 250, endPoint y: 94, distance: 51.3
click at [250, 94] on div "| 14702495 DNI Femenino Sexo search Generar CUIL" at bounding box center [413, 94] width 331 height 9
click at [205, 82] on div "27-14702495-4 CUIL" at bounding box center [183, 91] width 113 height 21
drag, startPoint x: 190, startPoint y: 95, endPoint x: 54, endPoint y: 94, distance: 136.5
click at [54, 94] on mat-sidenav-container "Firma Express Inicio Calendario SSS Instructivos Contacto OS Reportes Tablero d…" at bounding box center [478, 256] width 956 height 449
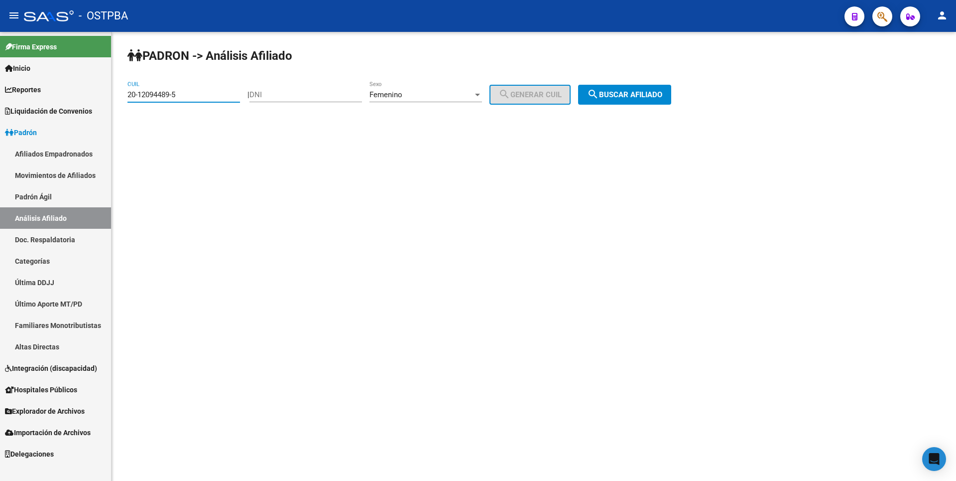
type input "20-12094489-5"
click at [643, 92] on span "search Buscar afiliado" at bounding box center [624, 94] width 75 height 9
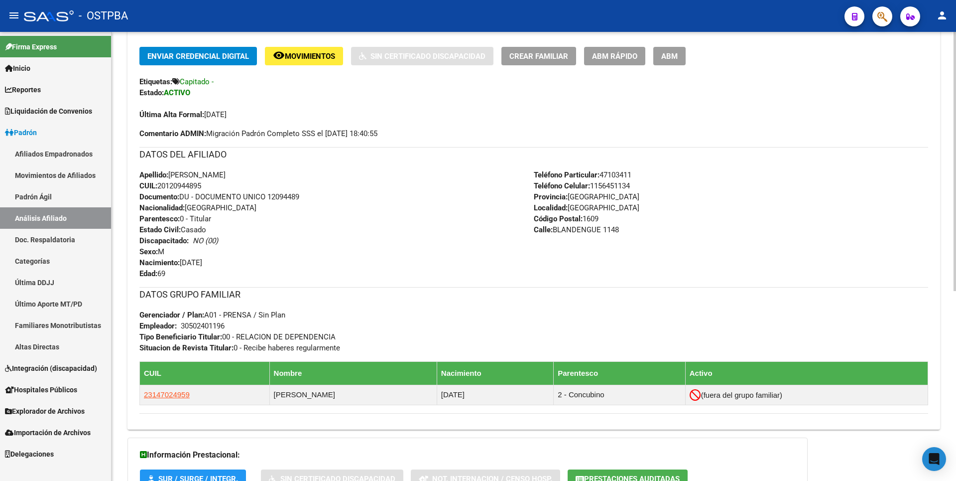
scroll to position [50, 0]
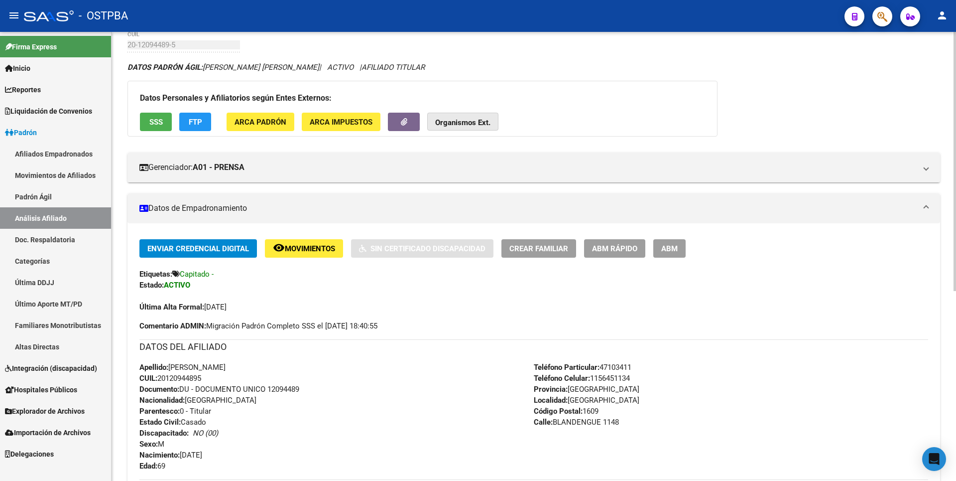
click at [472, 114] on button "Organismos Ext." at bounding box center [462, 122] width 71 height 18
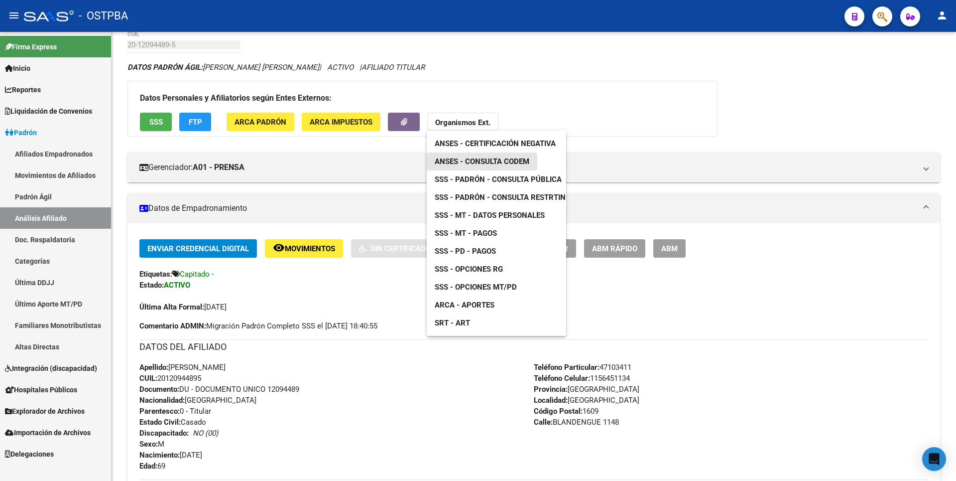
click at [528, 160] on span "ANSES - Consulta CODEM" at bounding box center [482, 161] width 95 height 9
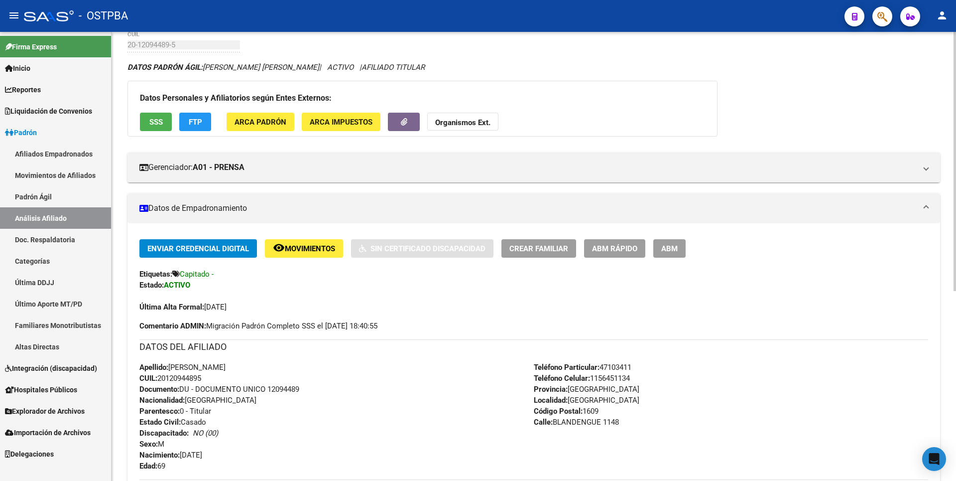
drag, startPoint x: 160, startPoint y: 378, endPoint x: 208, endPoint y: 377, distance: 47.3
click at [208, 377] on div "Apellido: EDUARDO MANUEL LEGUIZAMON CUIL: 20120944895 Documento: DU - DOCUMENTO…" at bounding box center [336, 417] width 394 height 110
copy span "20120944895"
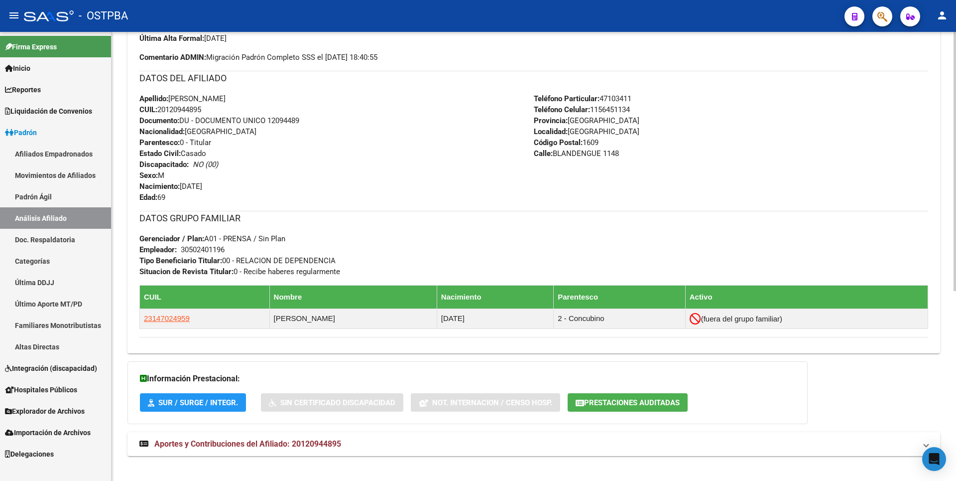
scroll to position [328, 0]
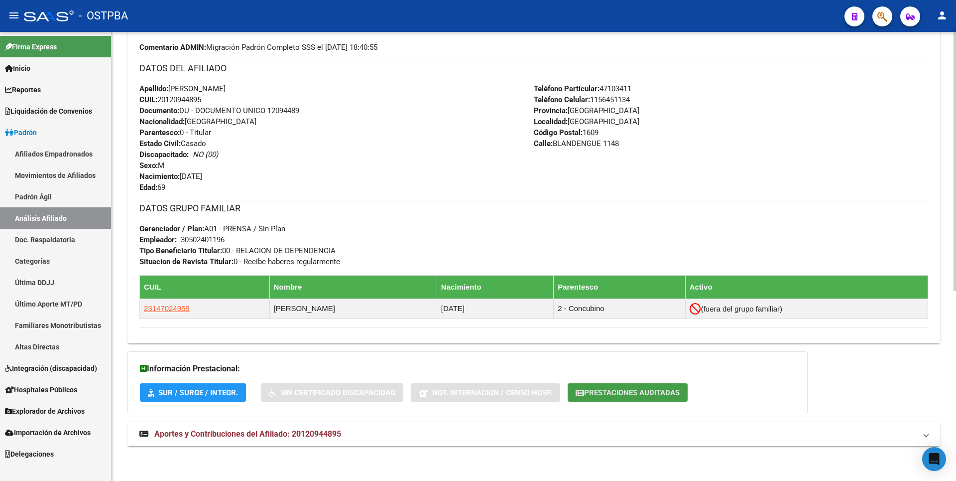
click at [653, 394] on span "Prestaciones Auditadas" at bounding box center [632, 392] width 96 height 9
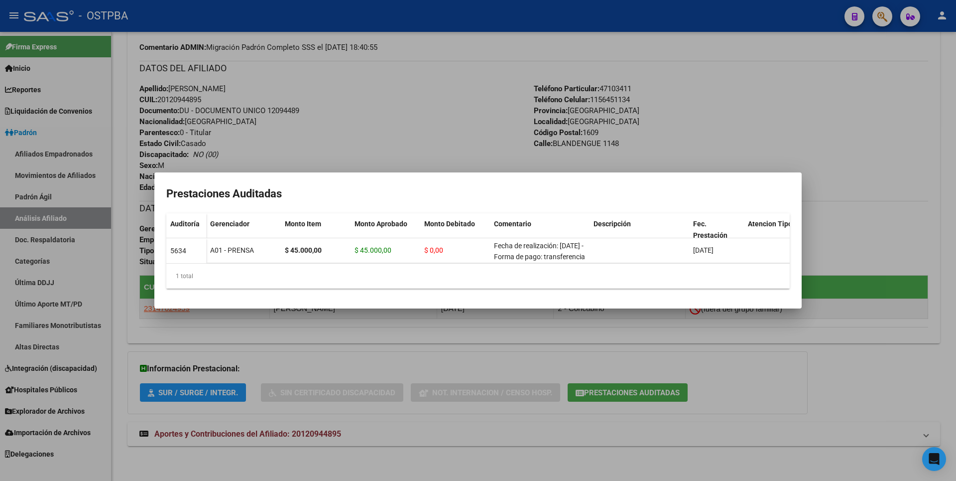
drag, startPoint x: 792, startPoint y: 407, endPoint x: 423, endPoint y: 478, distance: 376.1
click at [787, 408] on div at bounding box center [478, 240] width 956 height 481
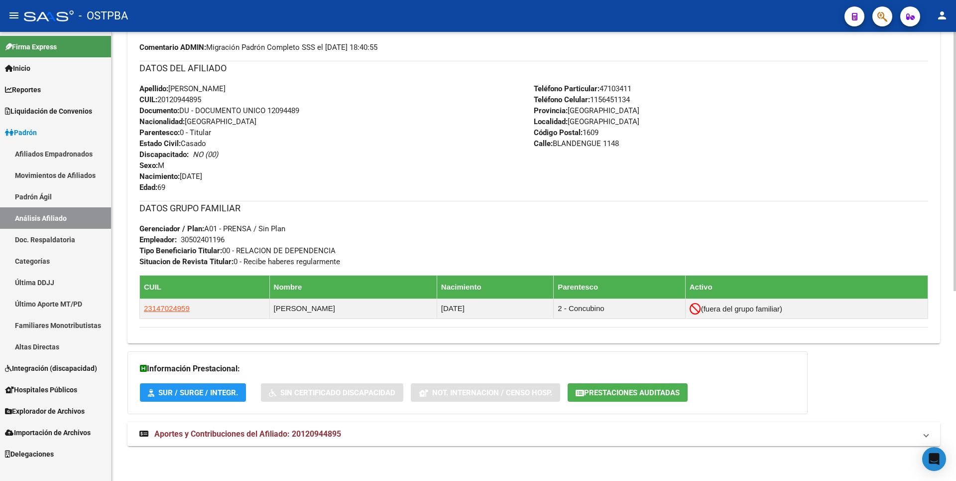
click at [260, 440] on mat-expansion-panel-header "Aportes y Contribuciones del Afiliado: 20120944895" at bounding box center [533, 434] width 813 height 24
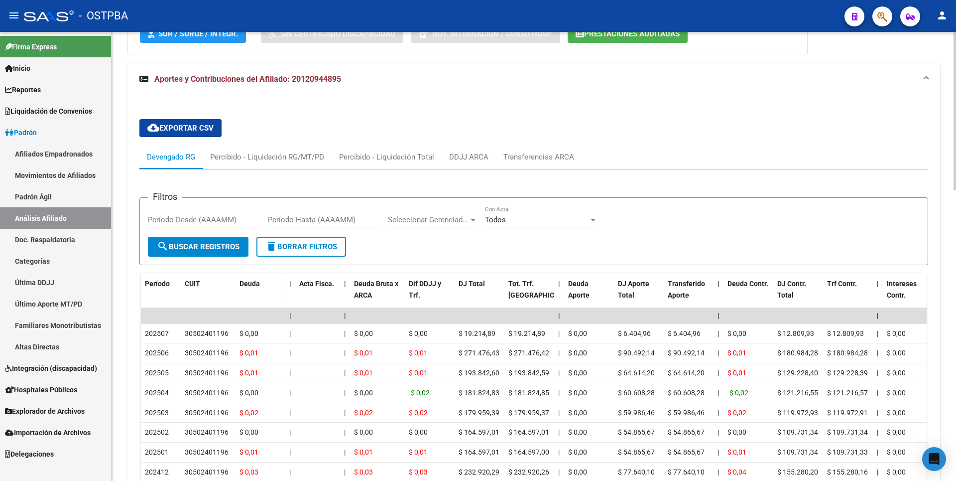
scroll to position [827, 0]
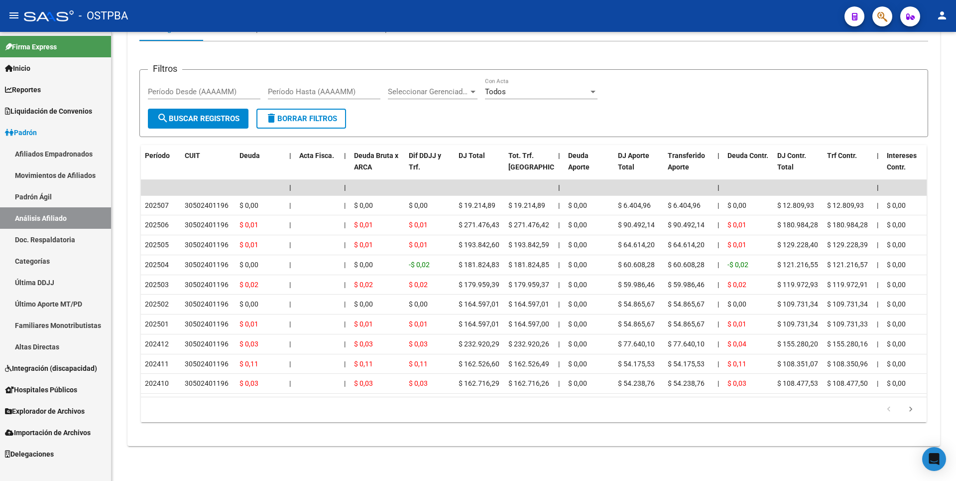
click at [59, 414] on span "Explorador de Archivos" at bounding box center [45, 410] width 80 height 11
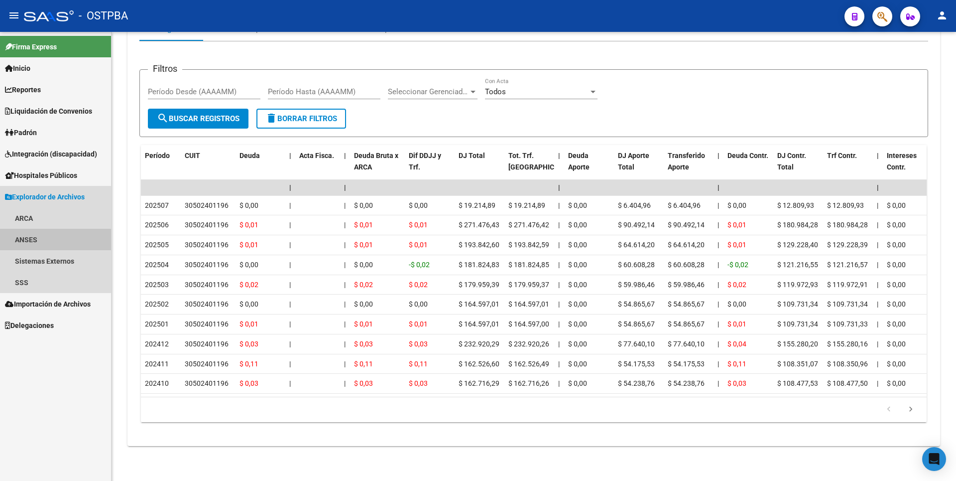
click at [45, 248] on link "ANSES" at bounding box center [55, 239] width 111 height 21
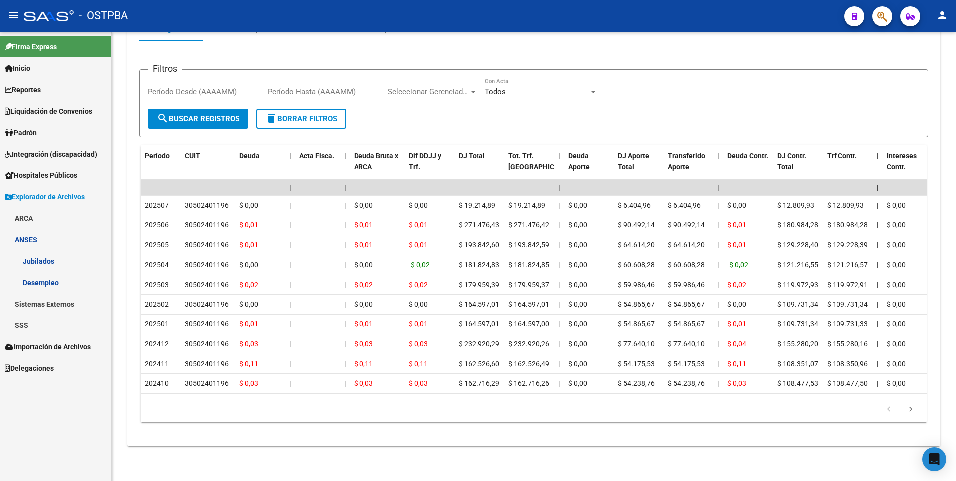
click at [43, 323] on link "SSS" at bounding box center [55, 324] width 111 height 21
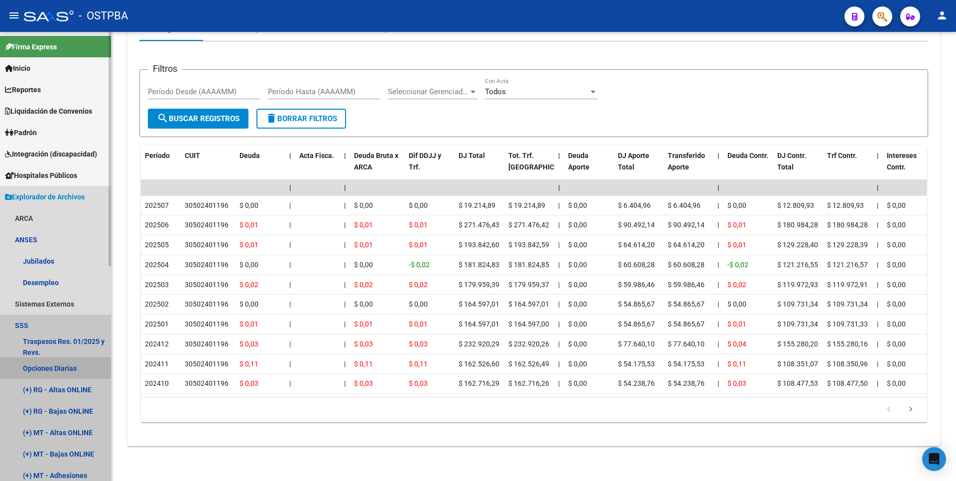
click at [65, 371] on link "Opciones Diarias" at bounding box center [55, 367] width 111 height 21
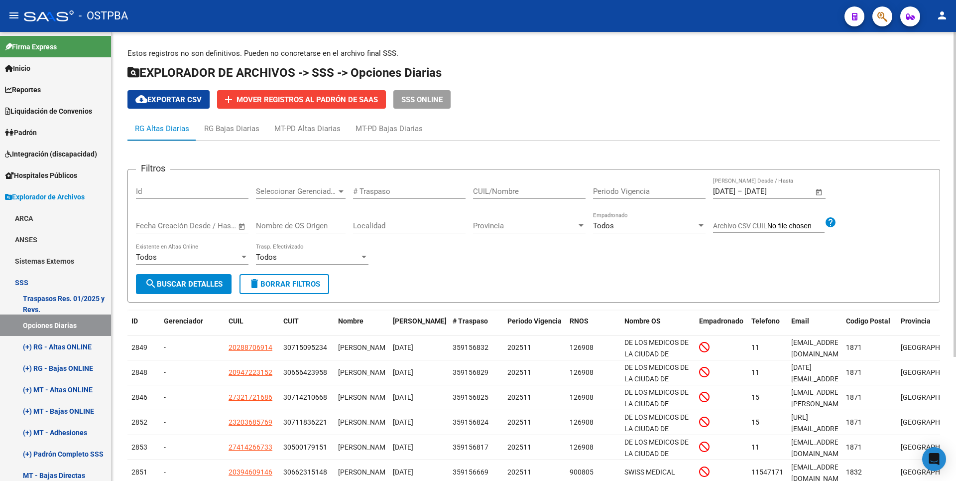
scroll to position [172, 0]
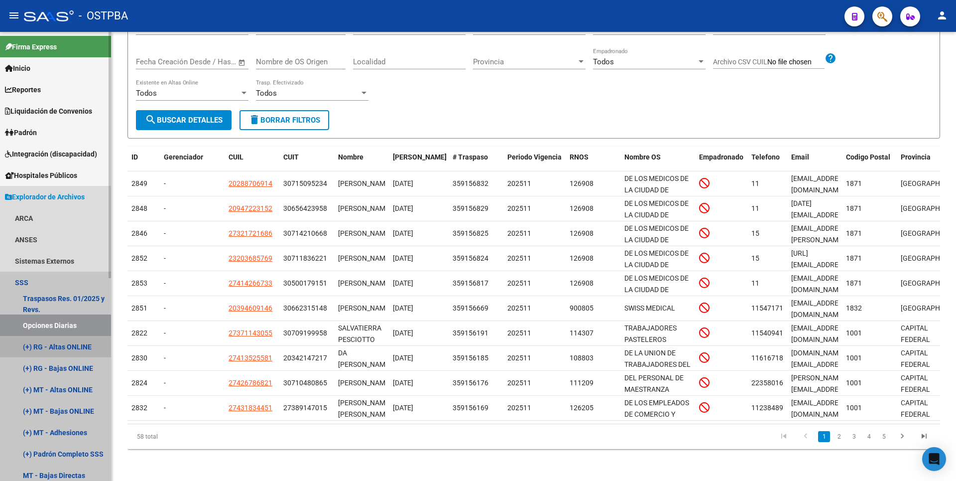
click at [59, 347] on link "(+) RG - Altas ONLINE" at bounding box center [55, 346] width 111 height 21
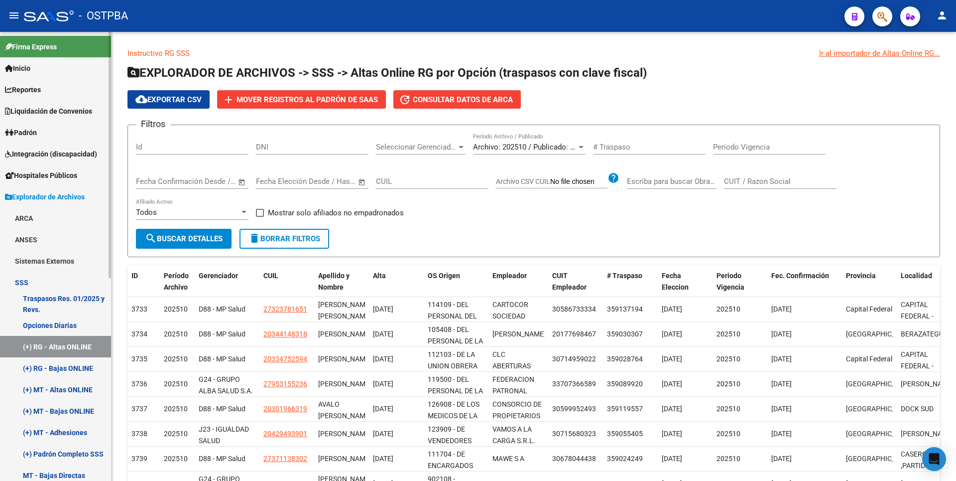
click at [71, 365] on link "(+) RG - Bajas ONLINE" at bounding box center [55, 367] width 111 height 21
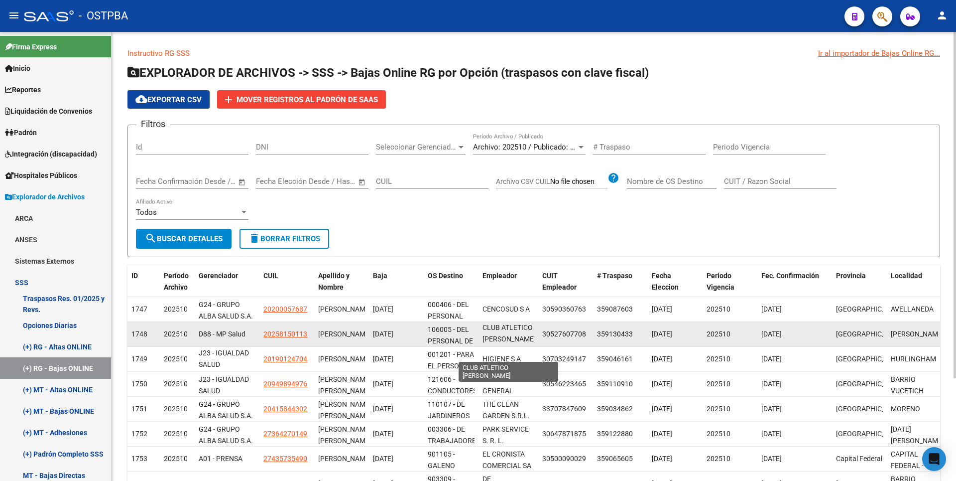
scroll to position [13, 0]
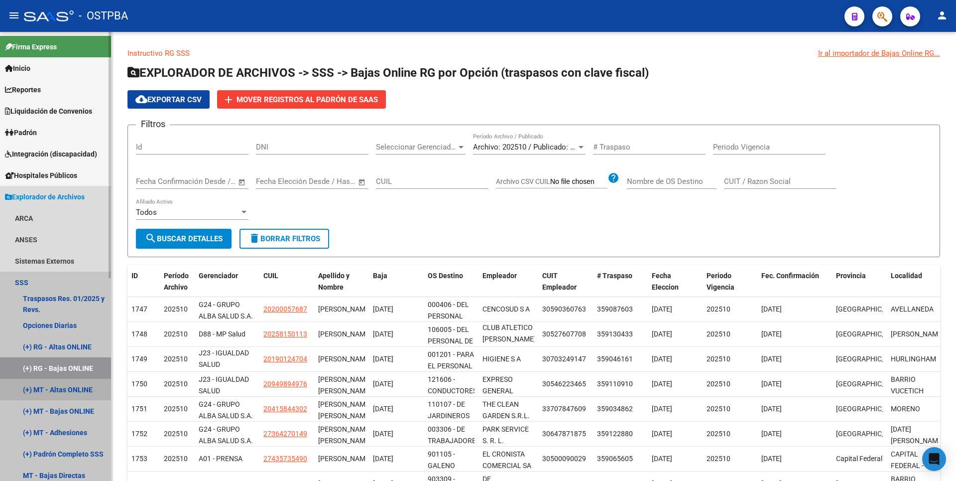
click at [65, 385] on link "(+) MT - Altas ONLINE" at bounding box center [55, 388] width 111 height 21
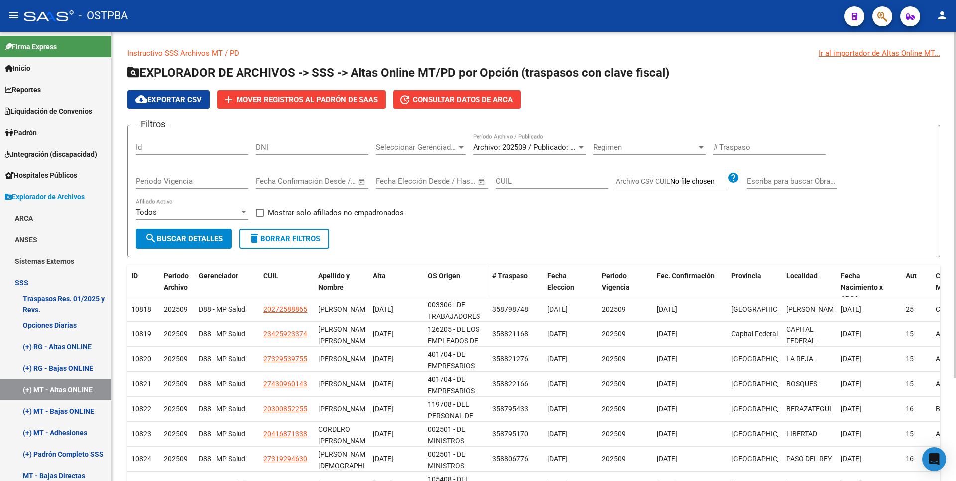
scroll to position [133, 0]
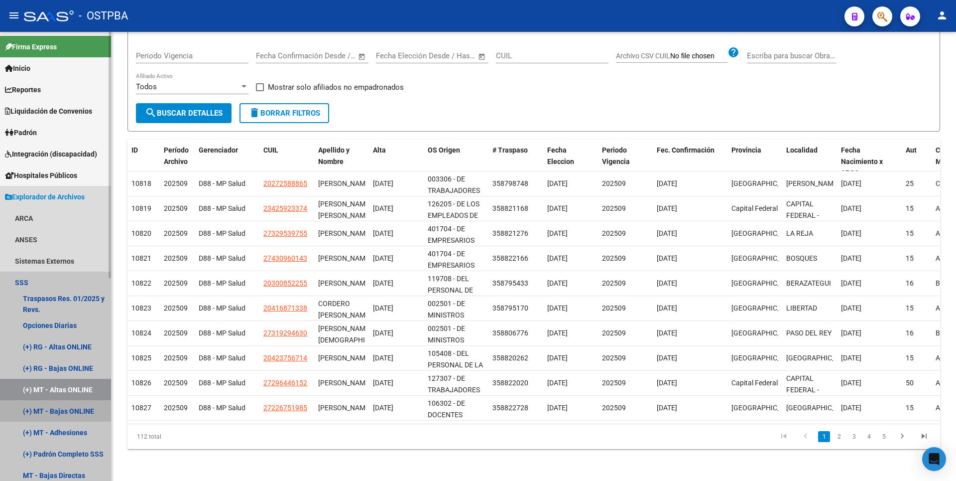
click at [66, 410] on link "(+) MT - Bajas ONLINE" at bounding box center [55, 410] width 111 height 21
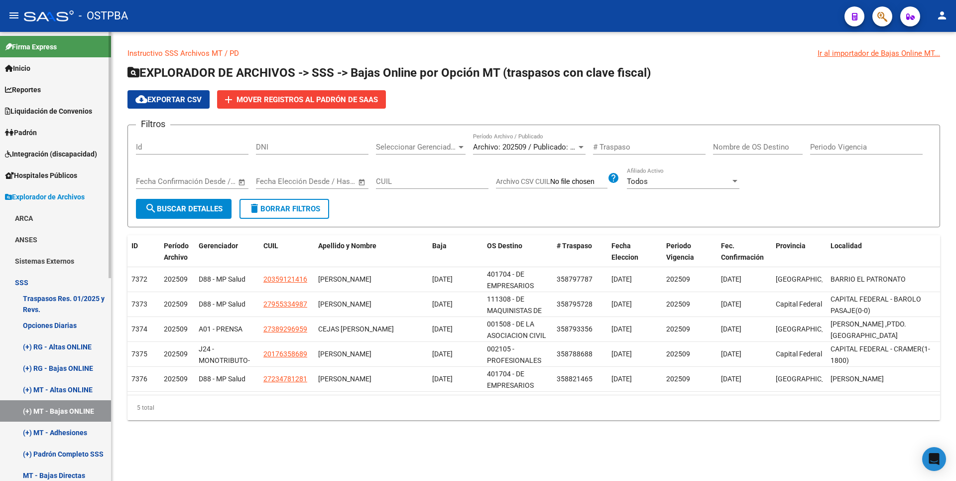
click at [72, 427] on link "(+) MT - Adhesiones" at bounding box center [55, 431] width 111 height 21
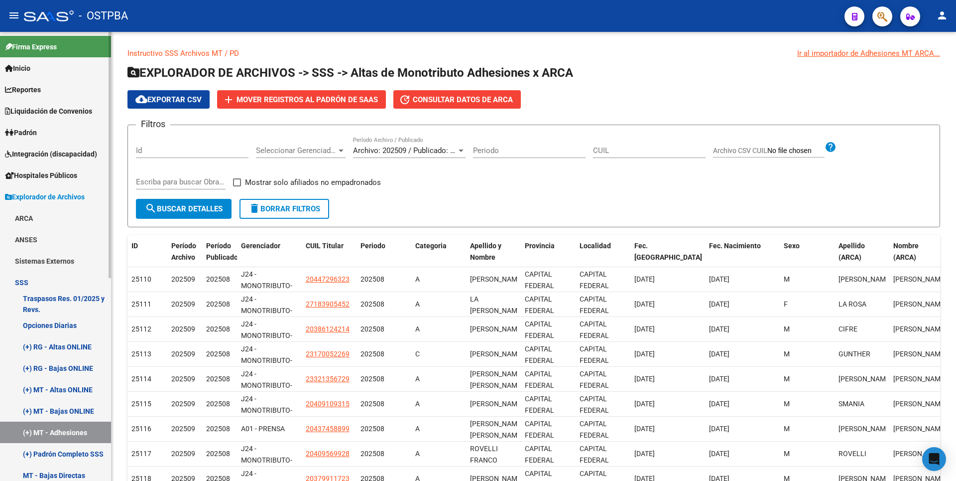
click at [32, 131] on span "Padrón" at bounding box center [21, 132] width 32 height 11
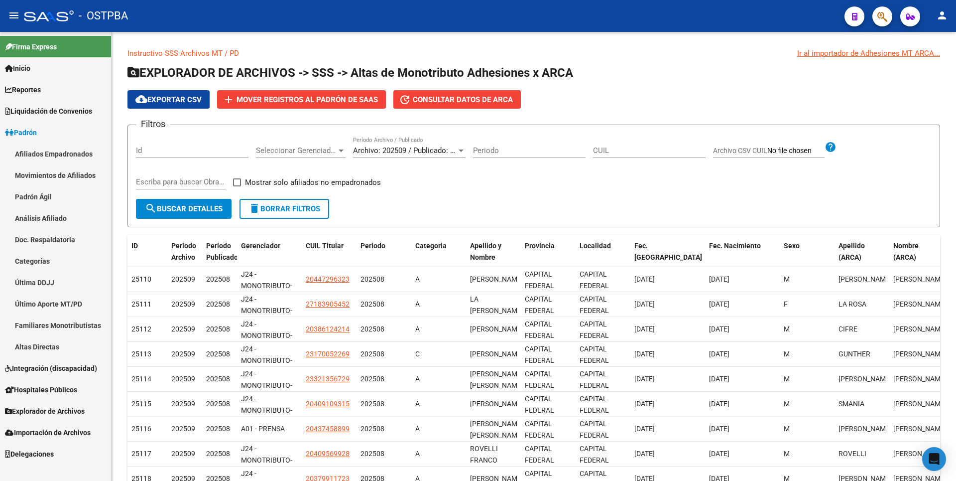
click at [69, 217] on link "Análisis Afiliado" at bounding box center [55, 217] width 111 height 21
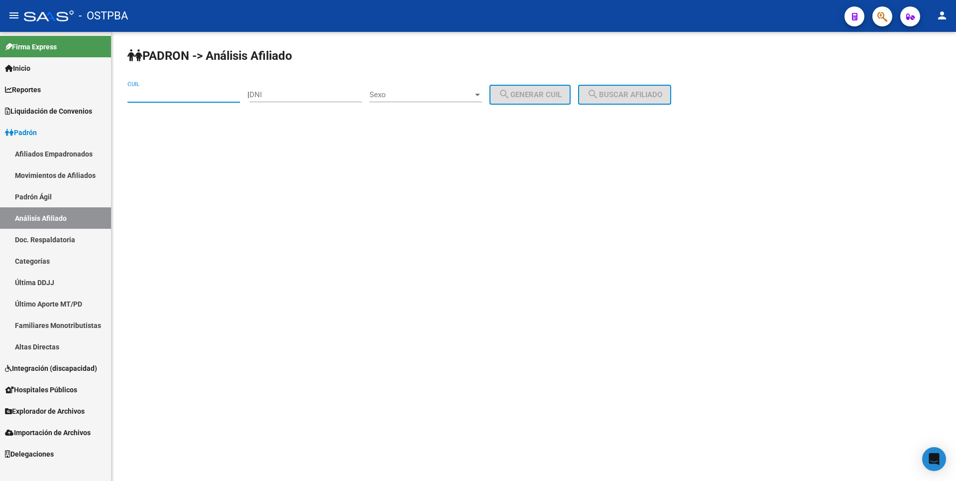
click at [163, 93] on input "CUIL" at bounding box center [183, 94] width 113 height 9
type input "20-07638720-7"
click at [641, 85] on button "search Buscar afiliado" at bounding box center [624, 95] width 93 height 20
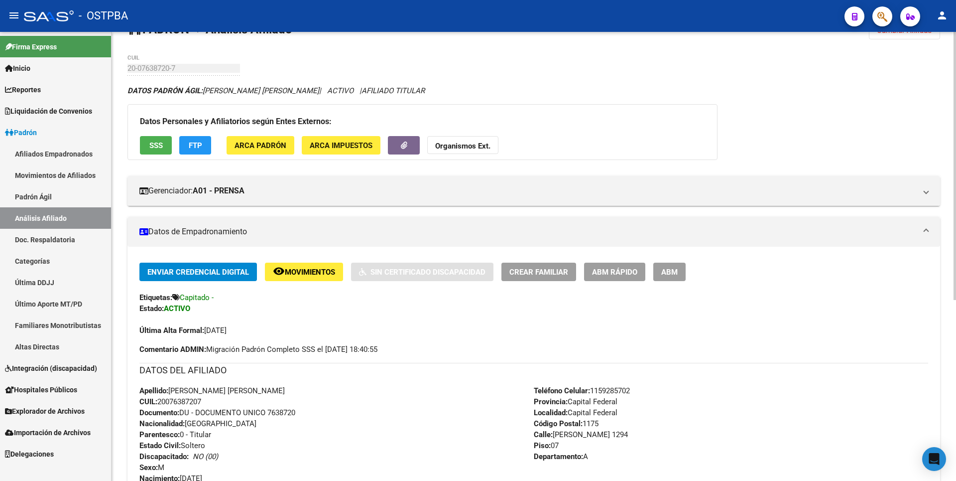
scroll to position [50, 0]
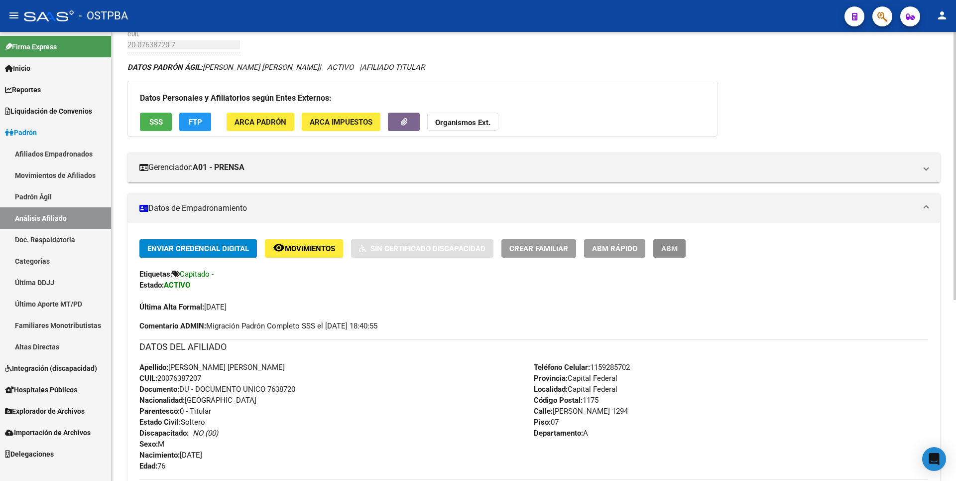
click at [675, 249] on span "ABM" at bounding box center [669, 248] width 16 height 9
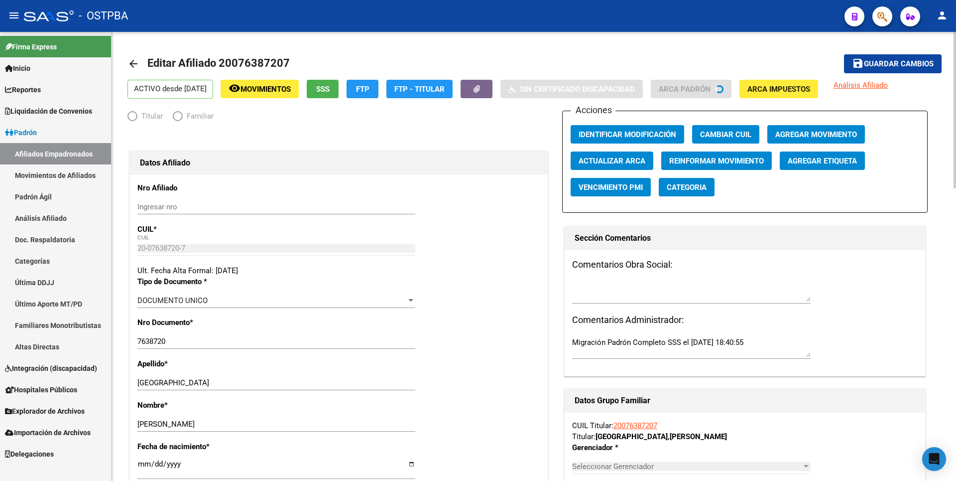
radio input "true"
type input "33-63761744-9"
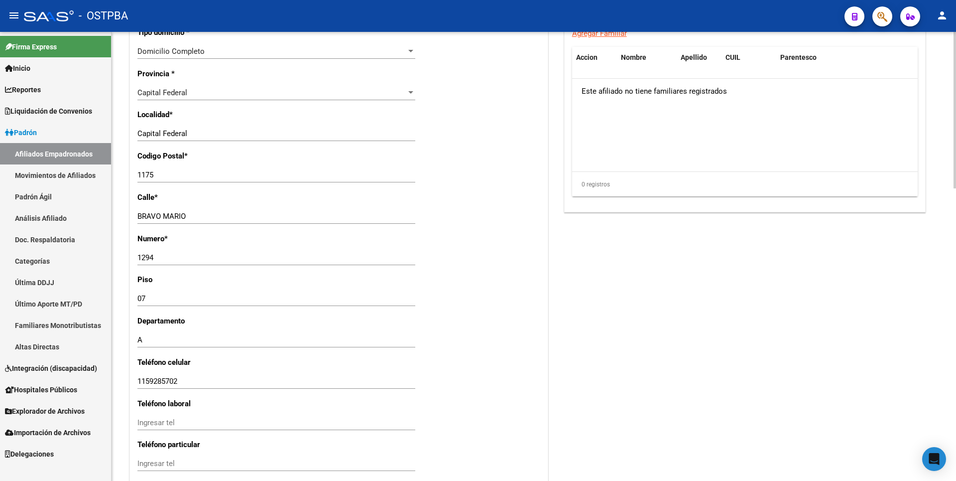
scroll to position [697, 0]
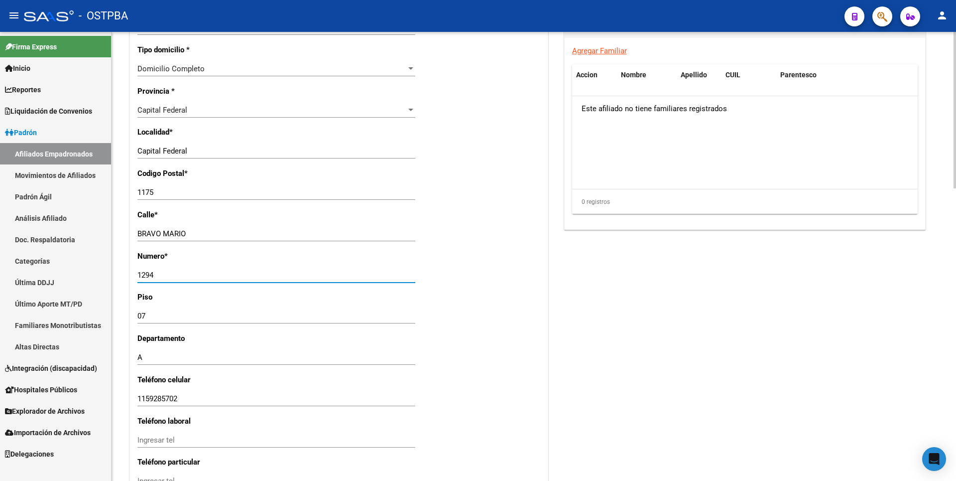
drag, startPoint x: 156, startPoint y: 275, endPoint x: 112, endPoint y: 281, distance: 45.2
type input "254"
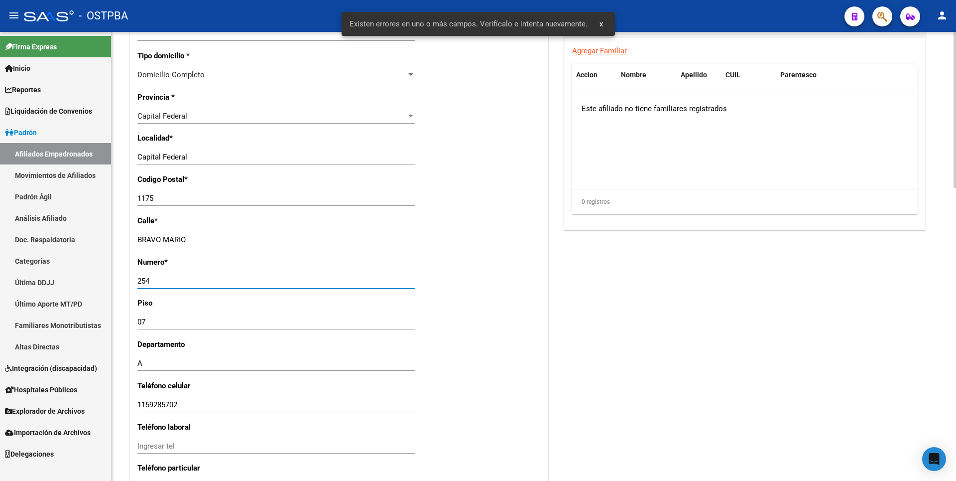
scroll to position [703, 0]
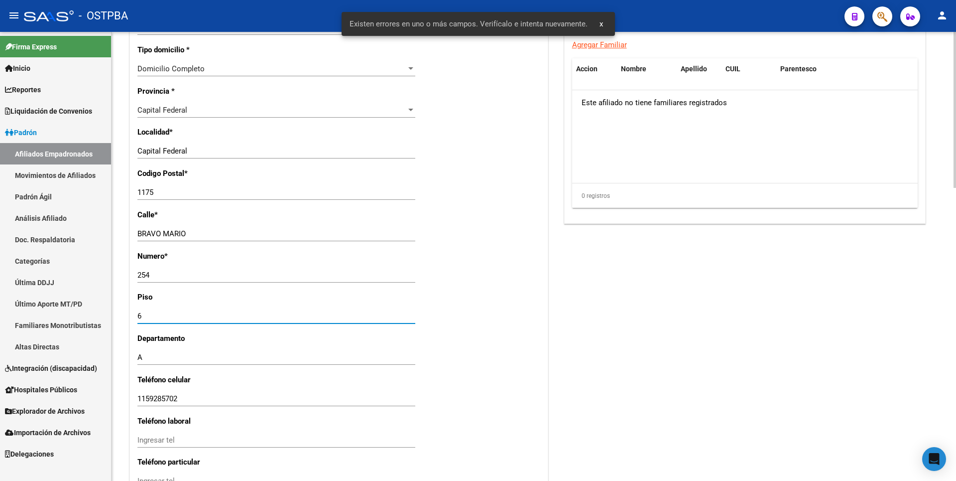
type input "6"
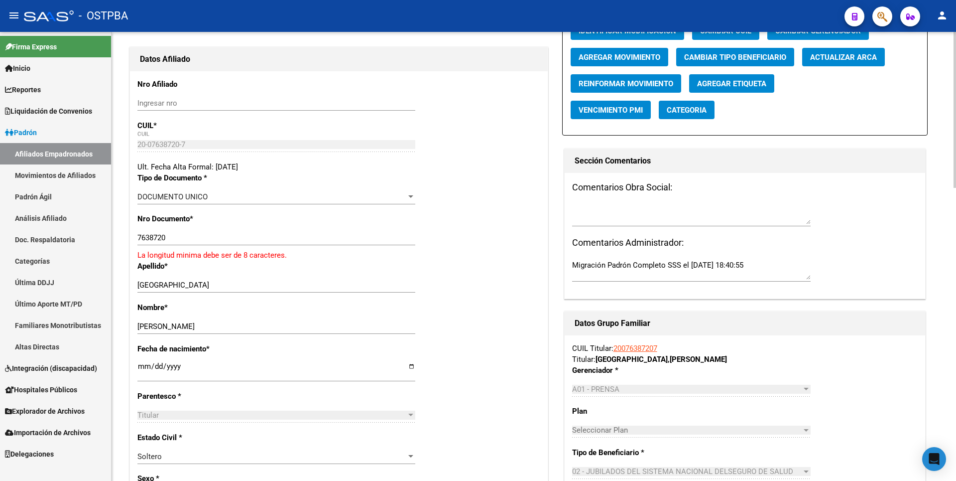
scroll to position [96, 0]
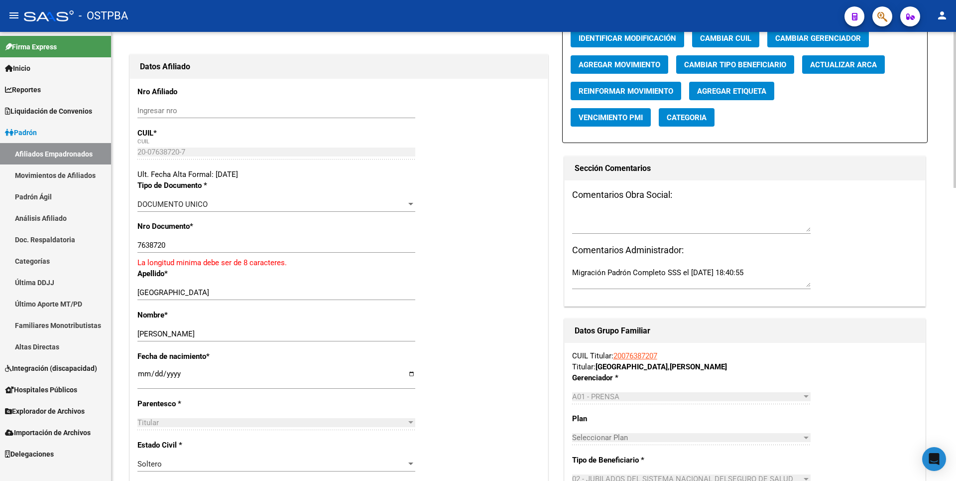
click at [138, 245] on input "7638720" at bounding box center [276, 245] width 278 height 9
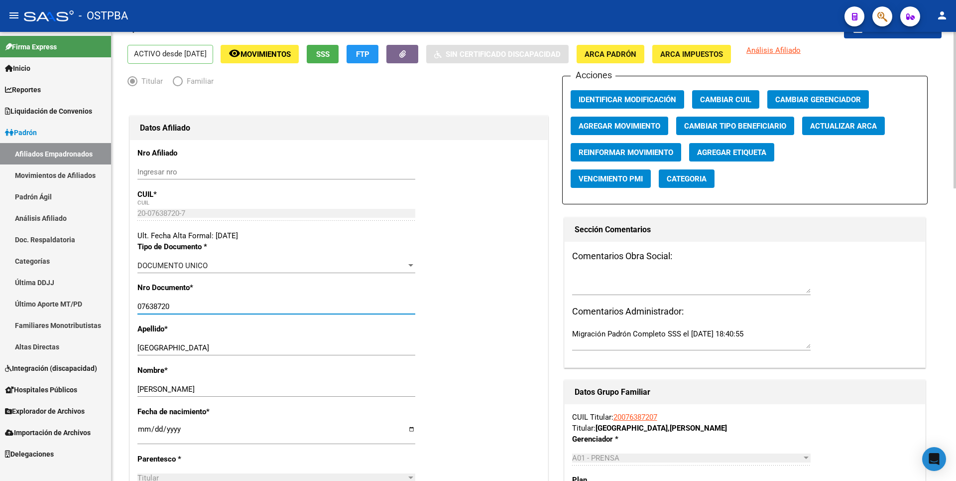
scroll to position [0, 0]
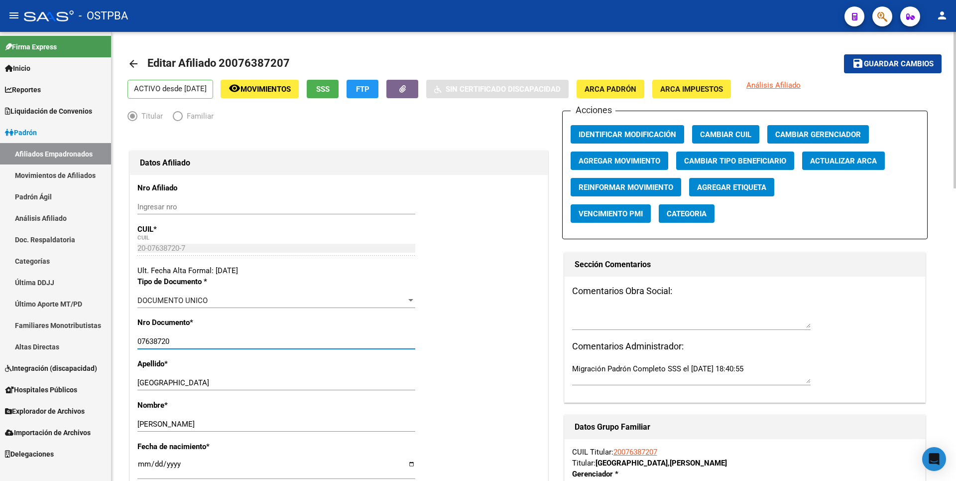
type input "07638720"
click at [906, 65] on span "Guardar cambios" at bounding box center [899, 64] width 70 height 9
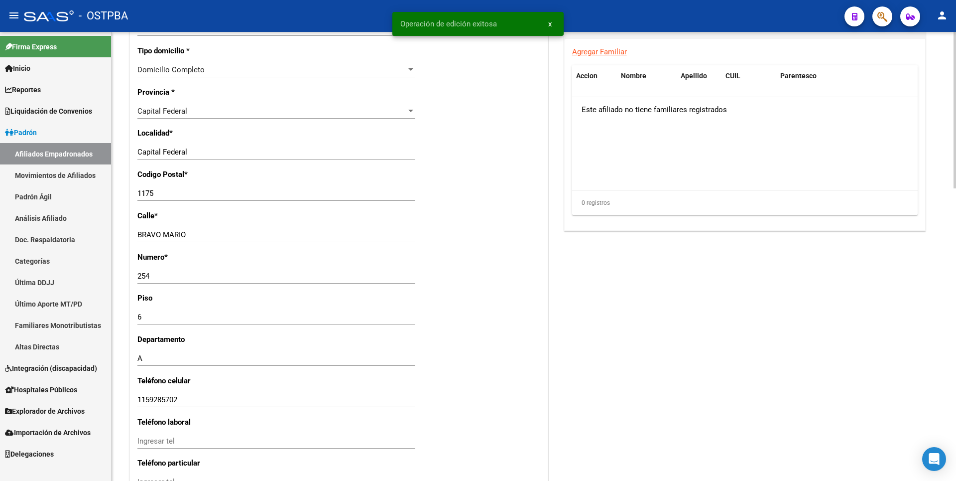
scroll to position [697, 0]
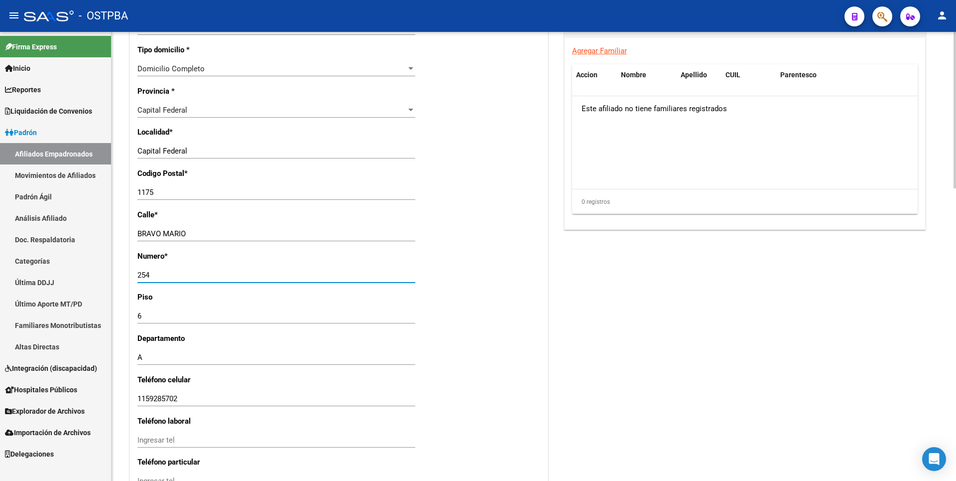
click at [144, 272] on input "254" at bounding box center [276, 274] width 278 height 9
type input "264"
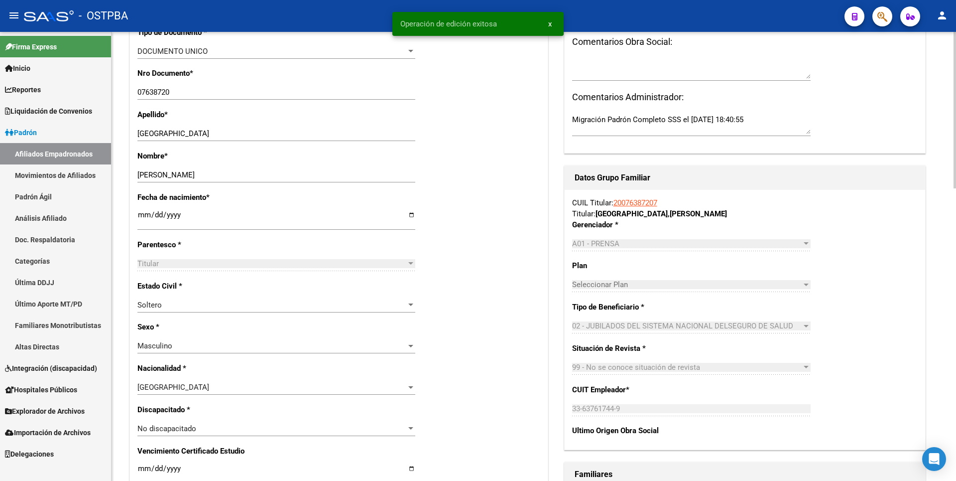
scroll to position [0, 0]
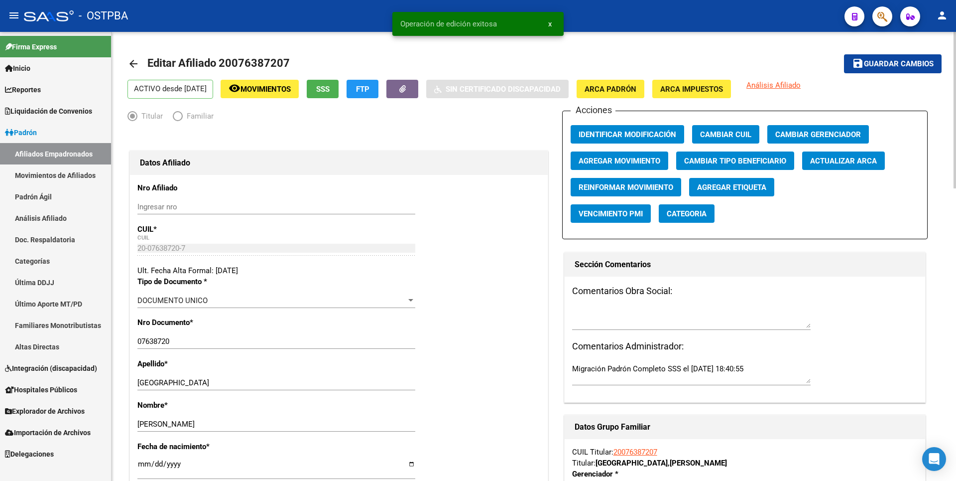
click at [919, 63] on span "Guardar cambios" at bounding box center [899, 64] width 70 height 9
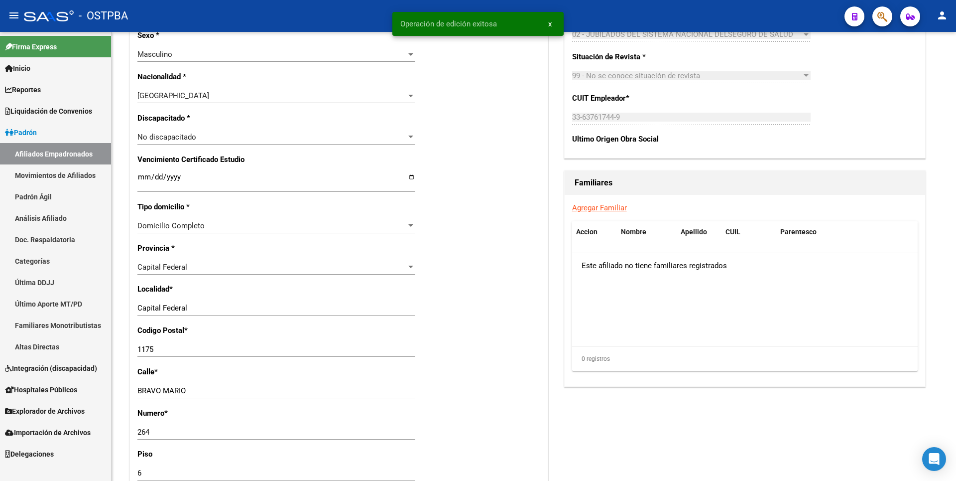
scroll to position [538, 0]
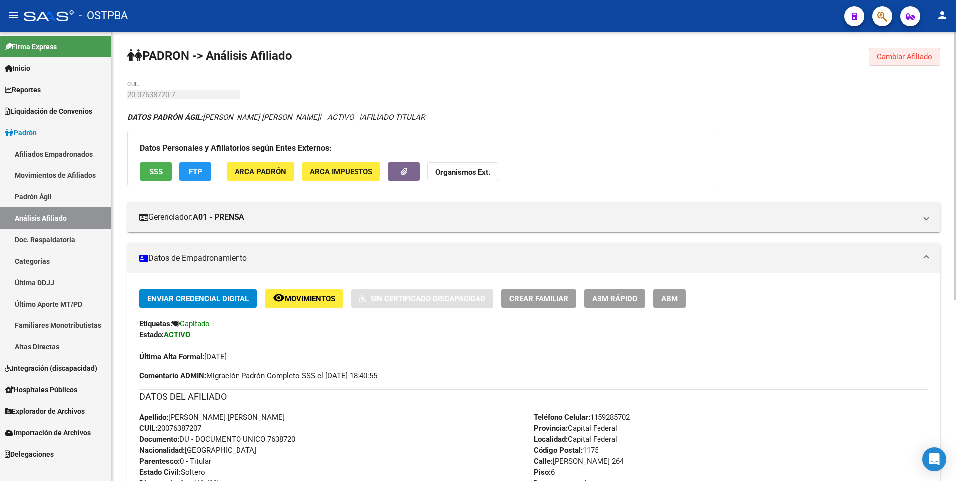
click at [914, 59] on span "Cambiar Afiliado" at bounding box center [904, 56] width 55 height 9
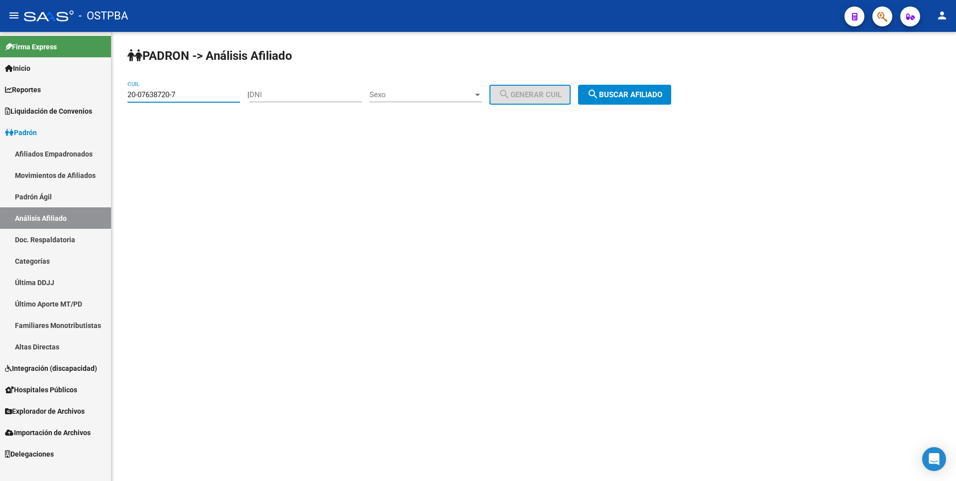
drag, startPoint x: 184, startPoint y: 96, endPoint x: 57, endPoint y: 88, distance: 127.3
click at [57, 88] on mat-sidenav-container "Firma Express Inicio Calendario SSS Instructivos Contacto OS Reportes Tablero d…" at bounding box center [478, 256] width 956 height 449
type input "27-06430787-3"
drag, startPoint x: 642, startPoint y: 95, endPoint x: 640, endPoint y: 109, distance: 13.5
click at [643, 95] on span "search Buscar afiliado" at bounding box center [624, 94] width 75 height 9
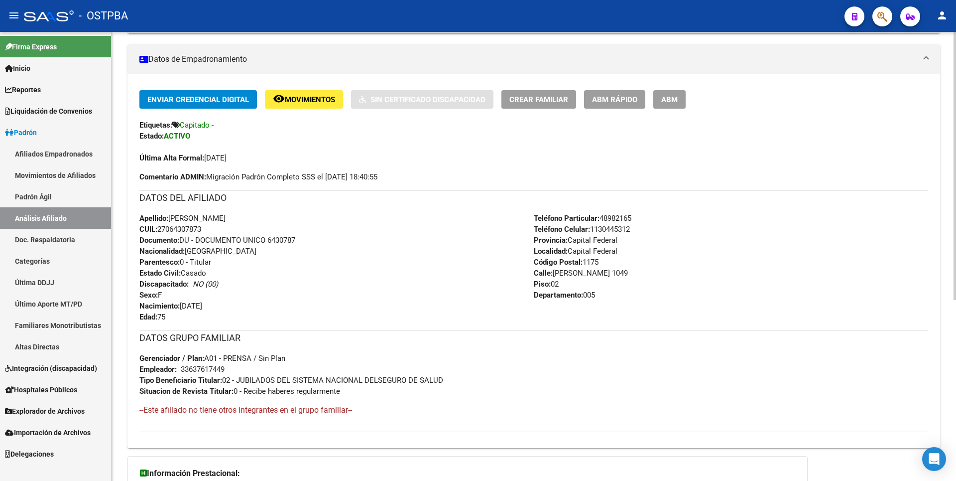
scroll to position [149, 0]
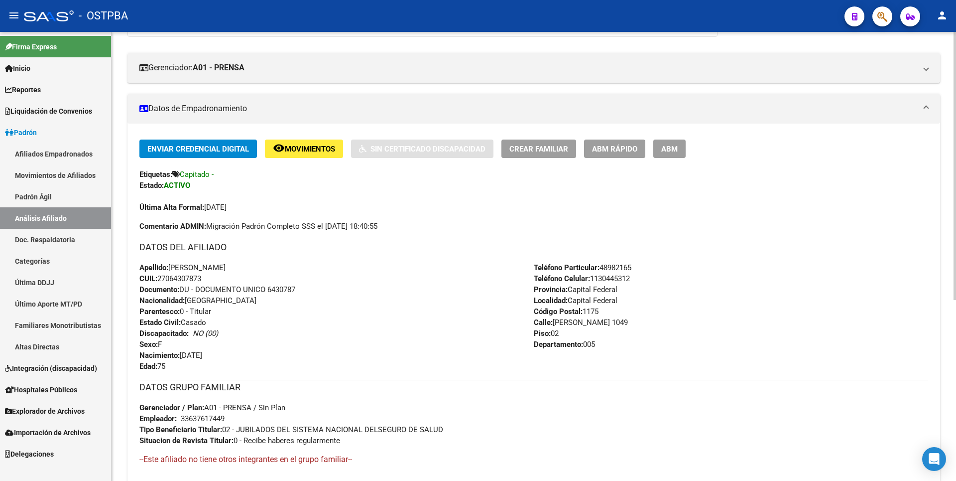
click at [678, 153] on span "ABM" at bounding box center [669, 148] width 16 height 9
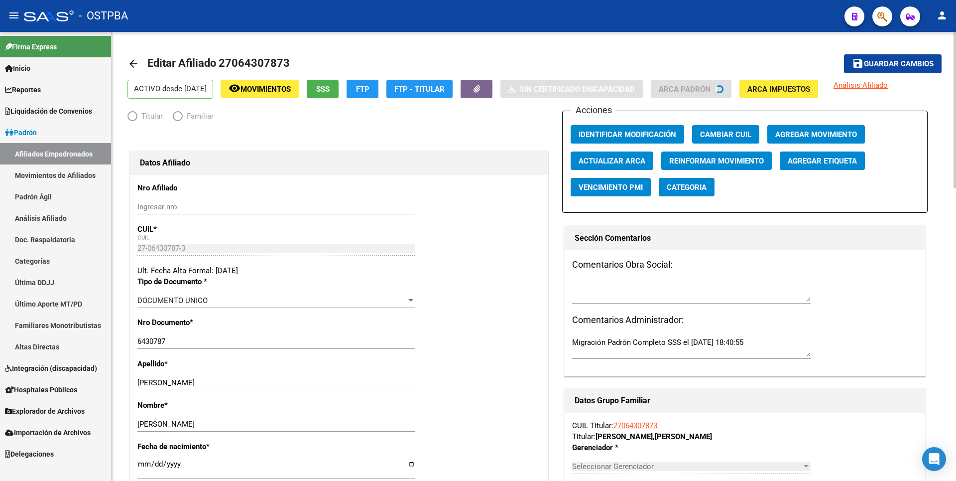
radio input "true"
type input "33-63761744-9"
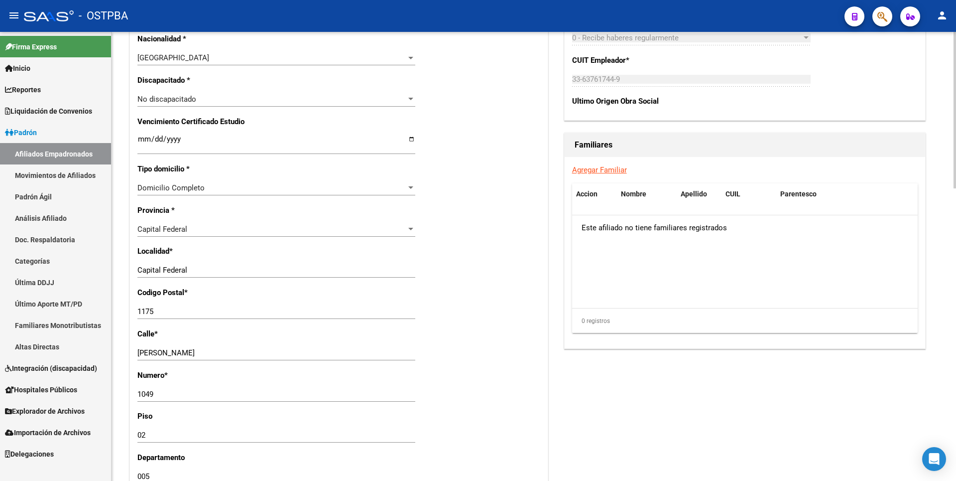
scroll to position [598, 0]
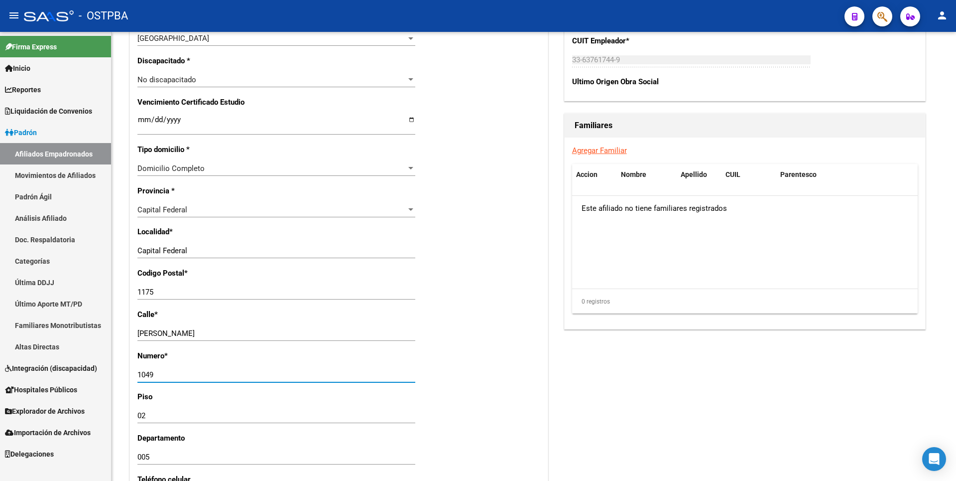
drag, startPoint x: 163, startPoint y: 373, endPoint x: 107, endPoint y: 373, distance: 56.8
click at [107, 373] on mat-sidenav-container "Firma Express Inicio Calendario SSS Instructivos Contacto OS Reportes Tablero d…" at bounding box center [478, 256] width 956 height 449
type input "264"
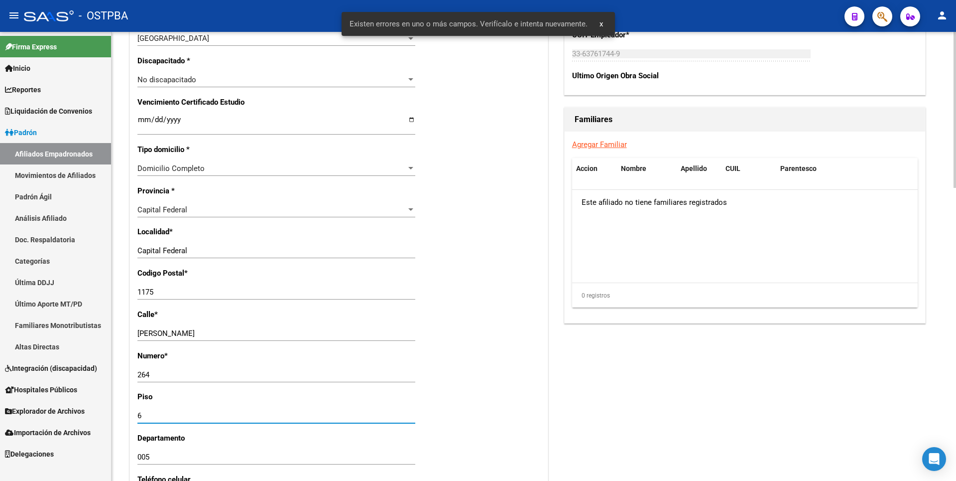
type input "6"
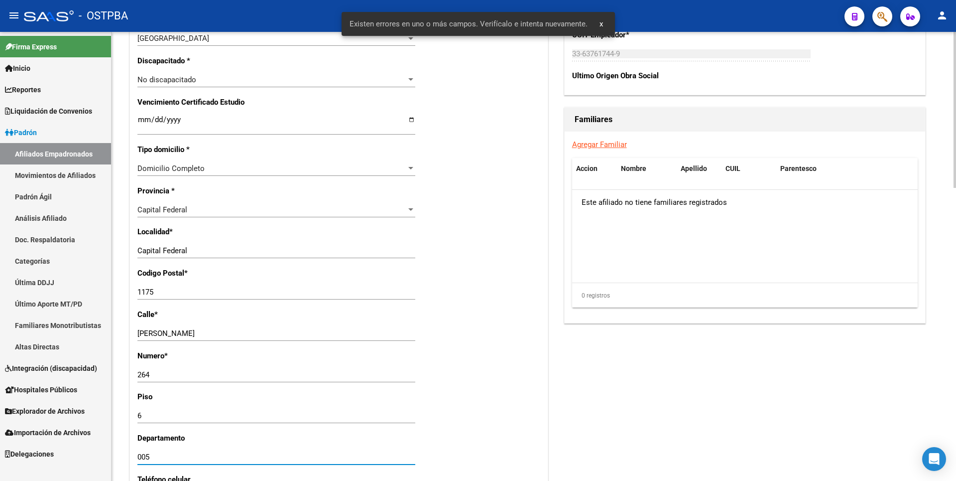
drag, startPoint x: 152, startPoint y: 455, endPoint x: 122, endPoint y: 453, distance: 30.9
click at [122, 453] on div "arrow_back Editar Afiliado 27064307873 save Guardar cambios ACTIVO desde 01/01/…" at bounding box center [534, 74] width 845 height 1292
type input "A"
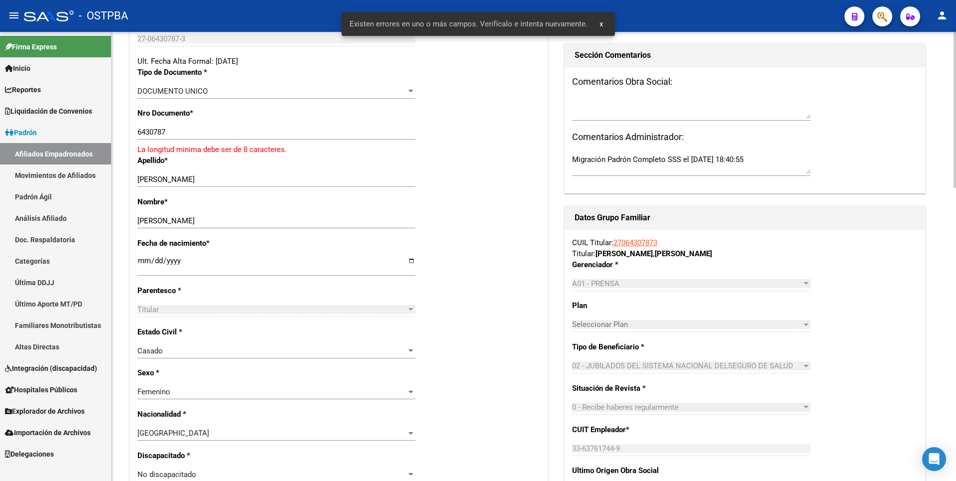
scroll to position [205, 0]
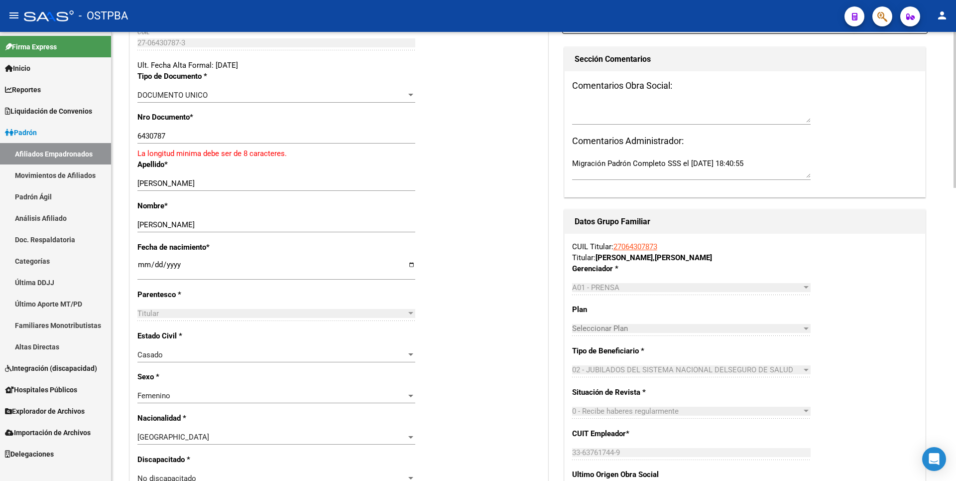
click at [138, 135] on input "6430787" at bounding box center [276, 135] width 278 height 9
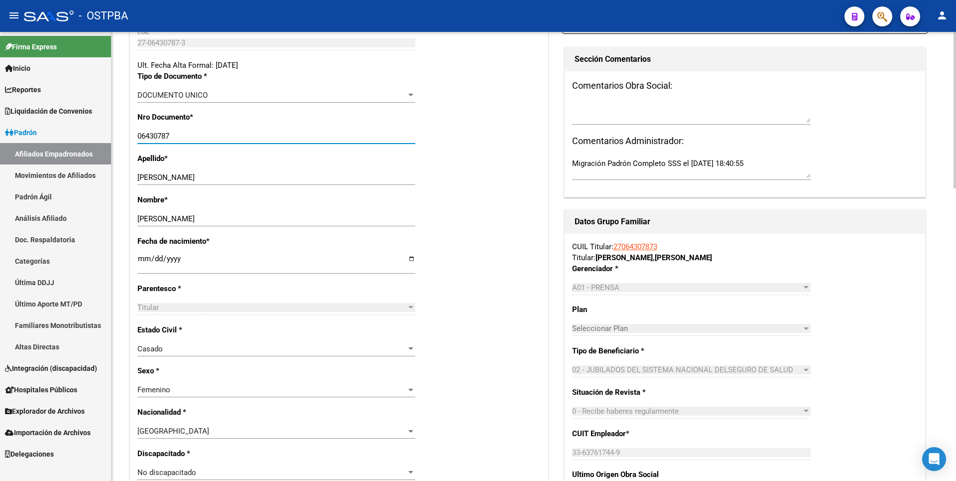
type input "06430787"
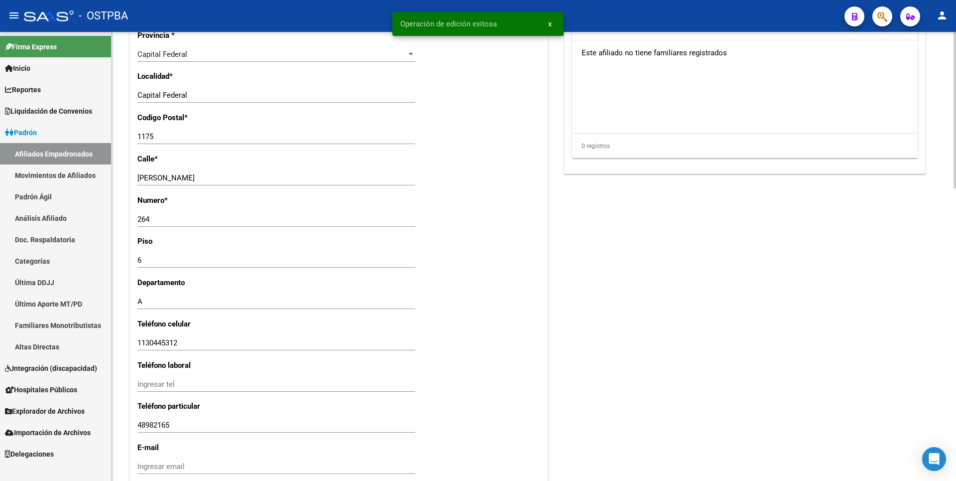
scroll to position [837, 0]
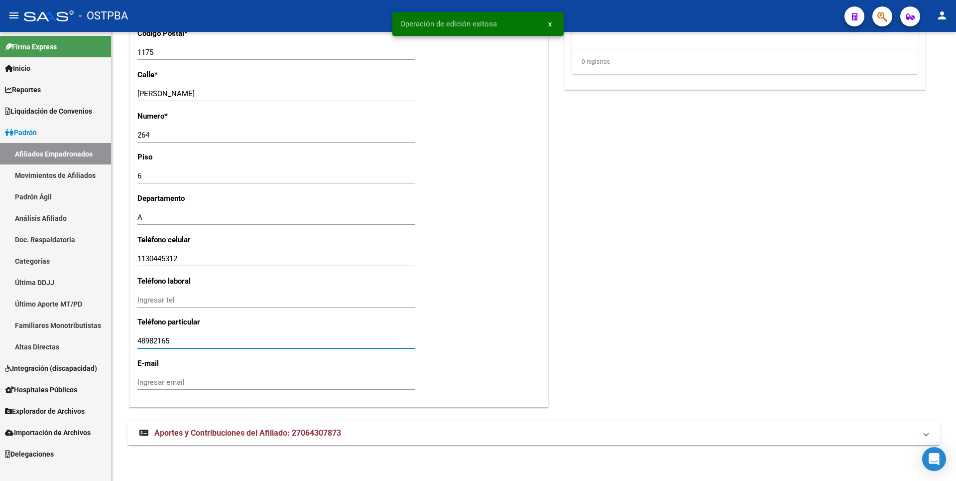
drag, startPoint x: 174, startPoint y: 342, endPoint x: 109, endPoint y: 337, distance: 65.9
click at [109, 337] on mat-sidenav-container "Firma Express Inicio Calendario SSS Instructivos Contacto OS Reportes Tablero d…" at bounding box center [478, 256] width 956 height 449
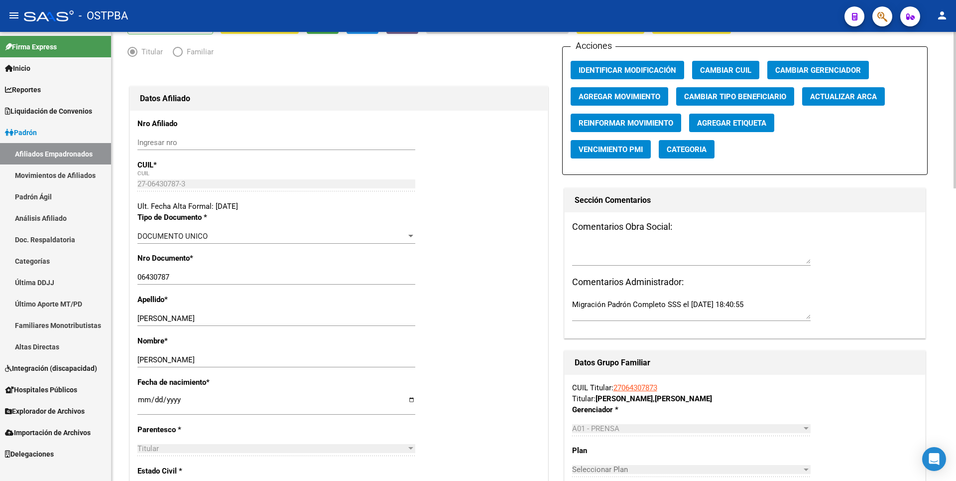
scroll to position [0, 0]
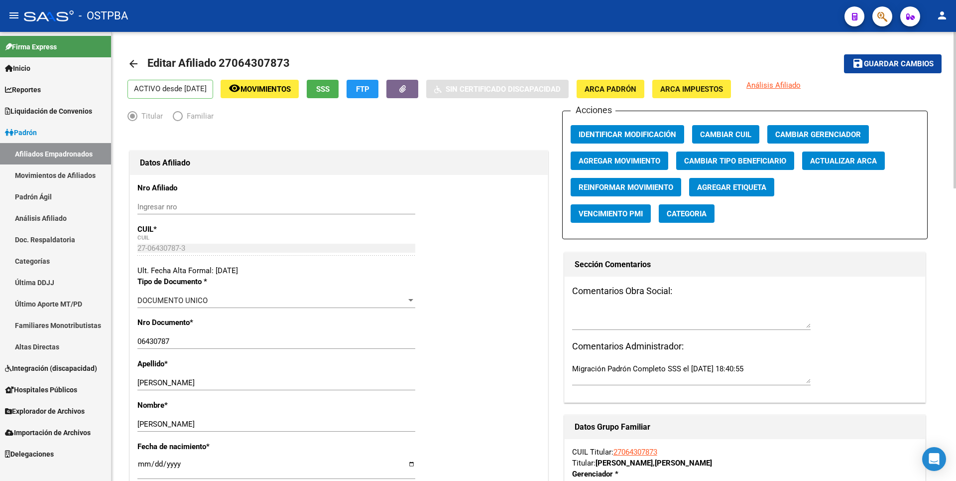
click at [937, 58] on button "save Guardar cambios" at bounding box center [893, 63] width 98 height 18
drag, startPoint x: 223, startPoint y: 60, endPoint x: 287, endPoint y: 60, distance: 64.7
click at [287, 60] on span "Editar Afiliado 27064307873" at bounding box center [218, 63] width 142 height 12
copy span "27064307873"
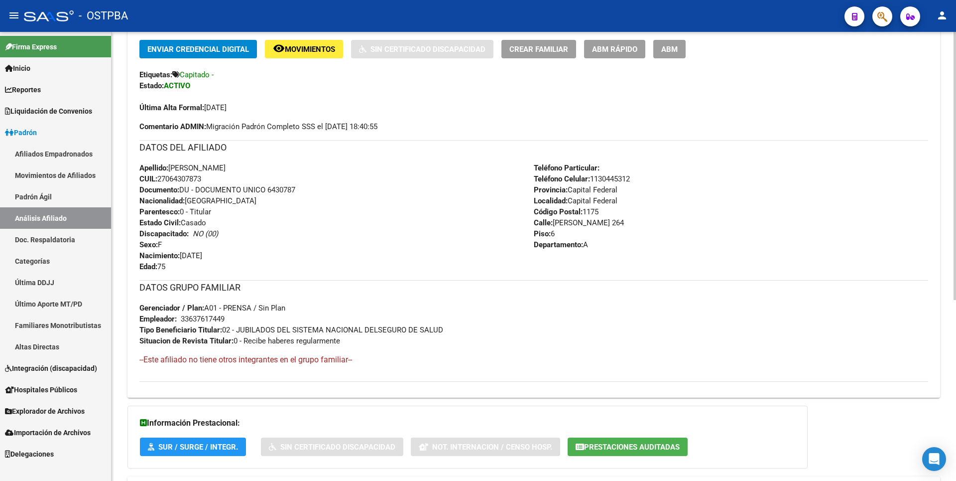
scroll to position [303, 0]
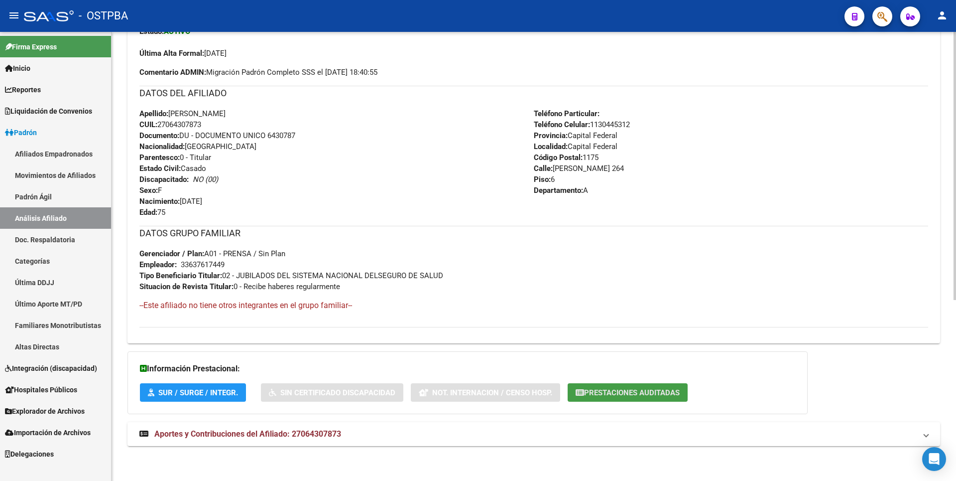
click at [679, 396] on span "Prestaciones Auditadas" at bounding box center [632, 392] width 96 height 9
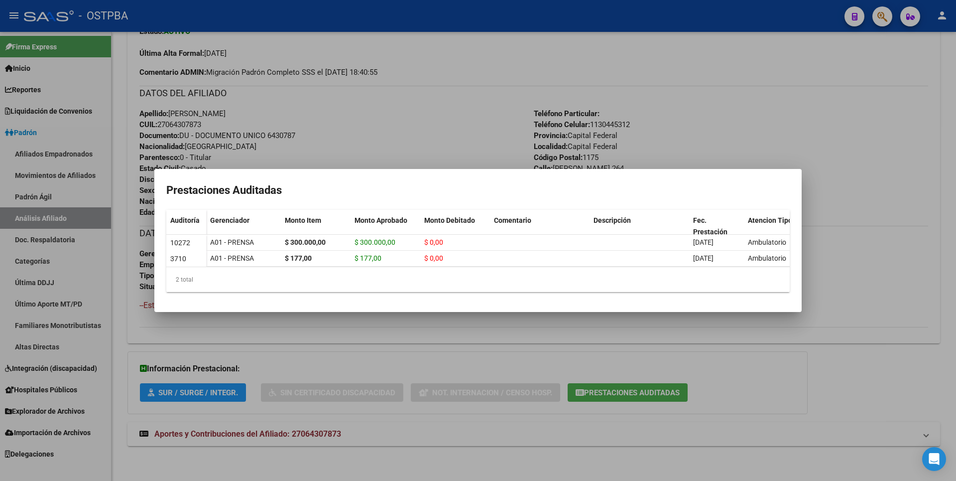
click at [849, 209] on div at bounding box center [478, 240] width 956 height 481
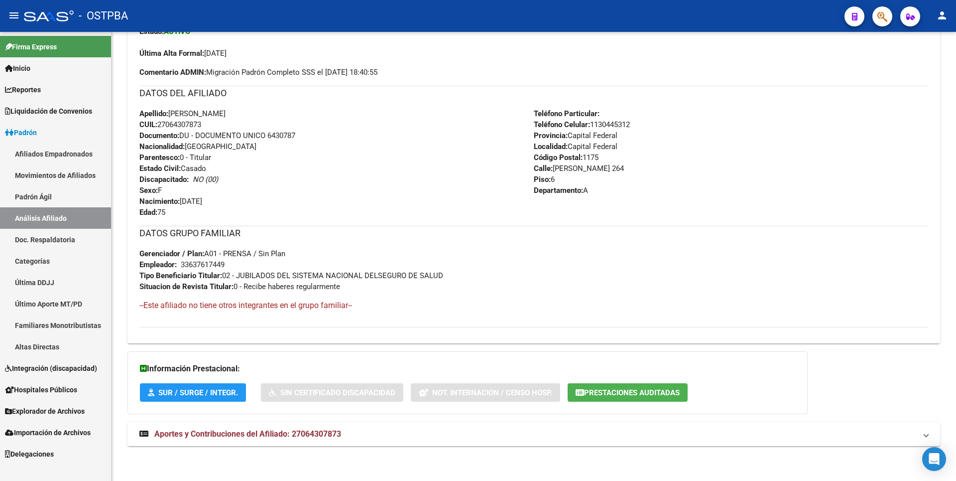
drag, startPoint x: 68, startPoint y: 417, endPoint x: 71, endPoint y: 386, distance: 31.0
click at [68, 417] on link "Explorador de Archivos" at bounding box center [55, 410] width 111 height 21
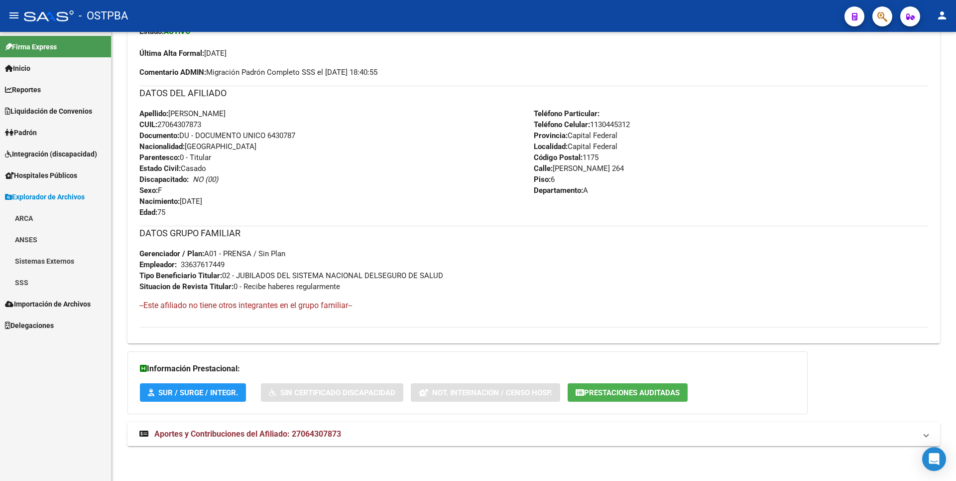
click at [58, 278] on link "SSS" at bounding box center [55, 281] width 111 height 21
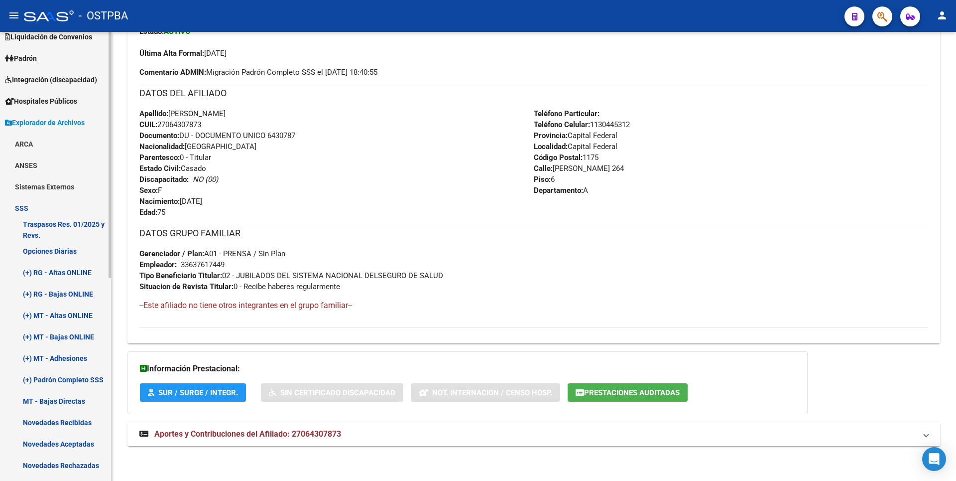
scroll to position [0, 0]
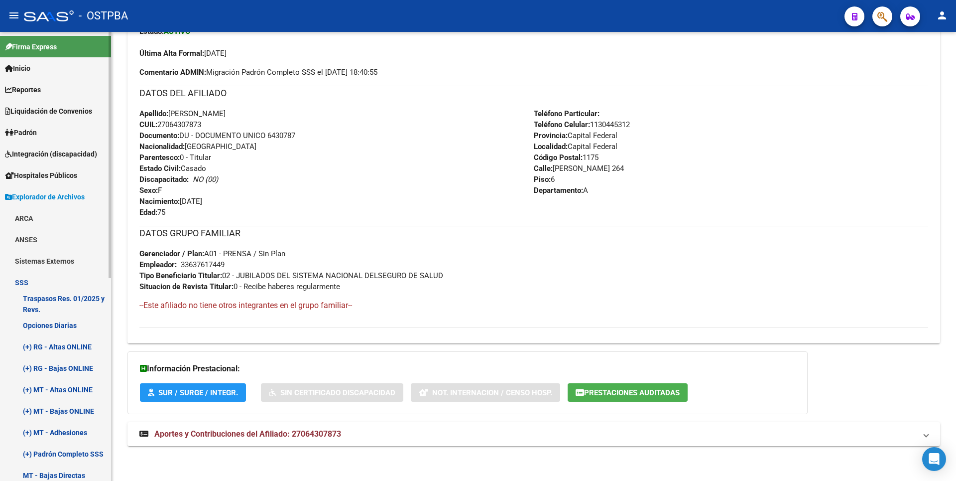
click at [31, 131] on span "Padrón" at bounding box center [21, 132] width 32 height 11
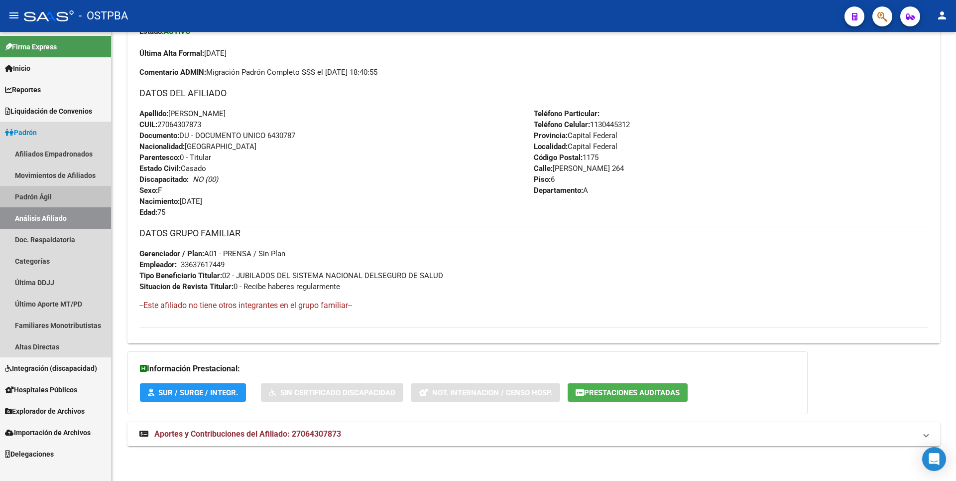
click at [47, 197] on link "Padrón Ágil" at bounding box center [55, 196] width 111 height 21
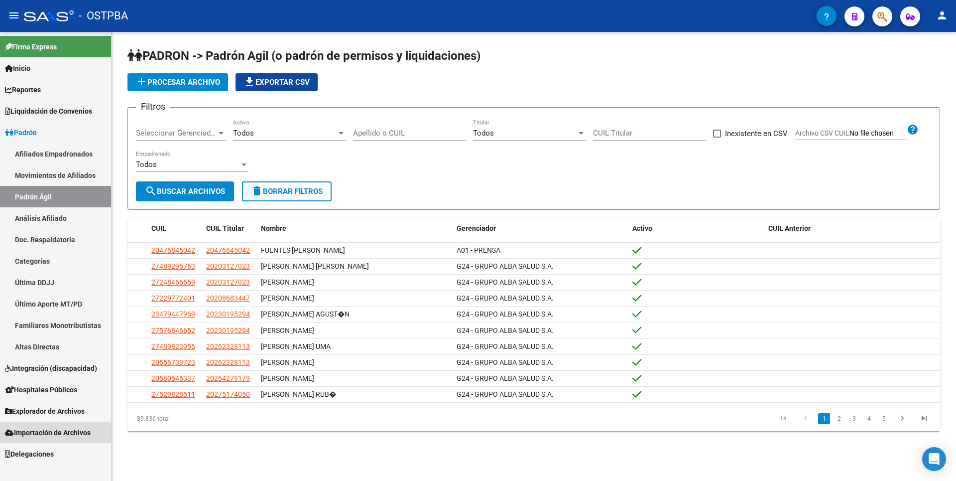
click at [55, 428] on span "Importación de Archivos" at bounding box center [48, 432] width 86 height 11
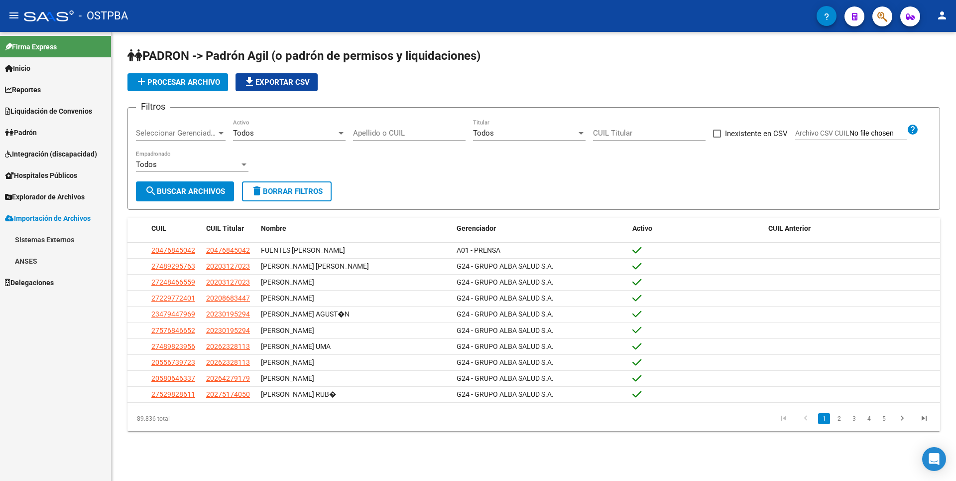
click at [52, 244] on link "Sistemas Externos" at bounding box center [55, 239] width 111 height 21
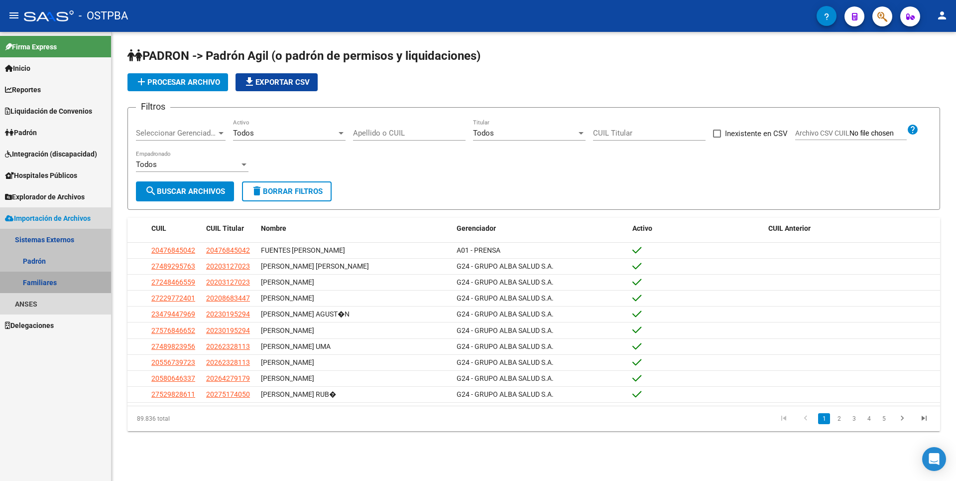
click at [38, 283] on link "Familiares" at bounding box center [55, 281] width 111 height 21
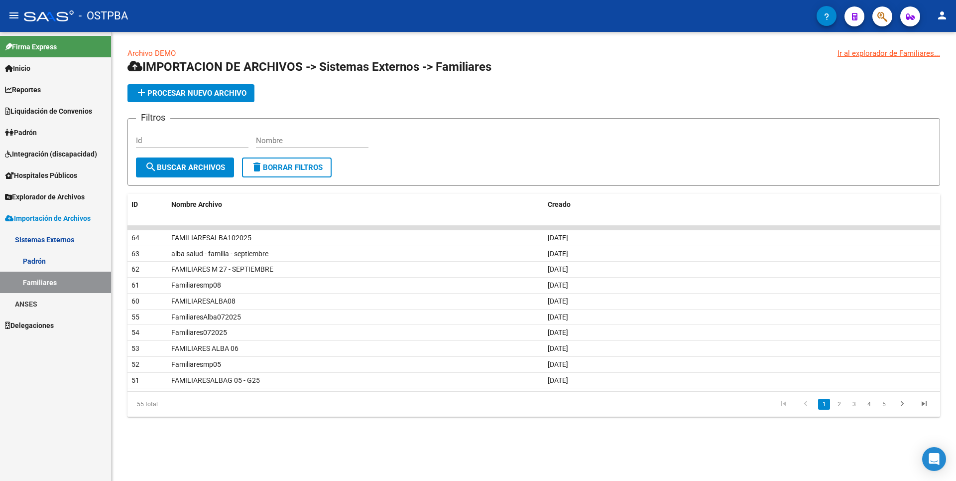
click at [212, 92] on span "add Procesar nuevo archivo" at bounding box center [190, 93] width 111 height 9
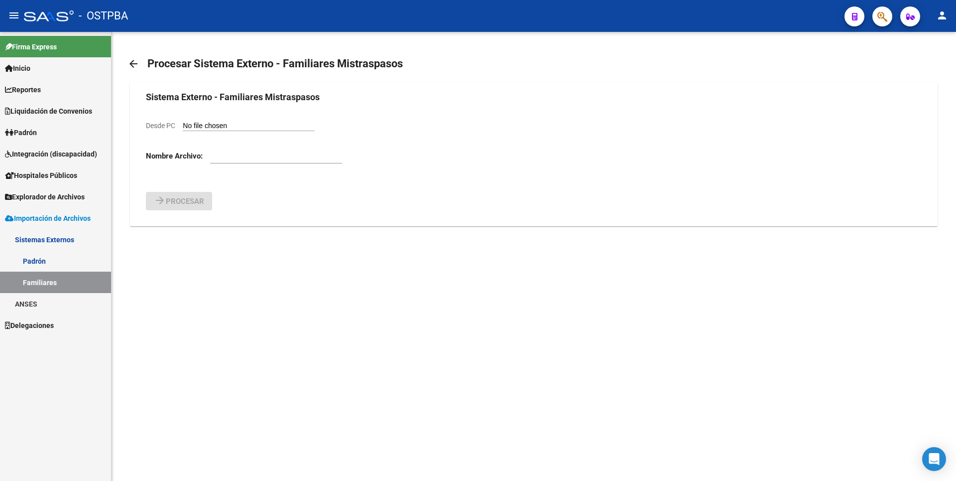
click at [216, 124] on input "Desde PC" at bounding box center [249, 126] width 132 height 9
type input "C:\fakepath\Novedades SSS OSTPBA - Grupo Alba10.csv"
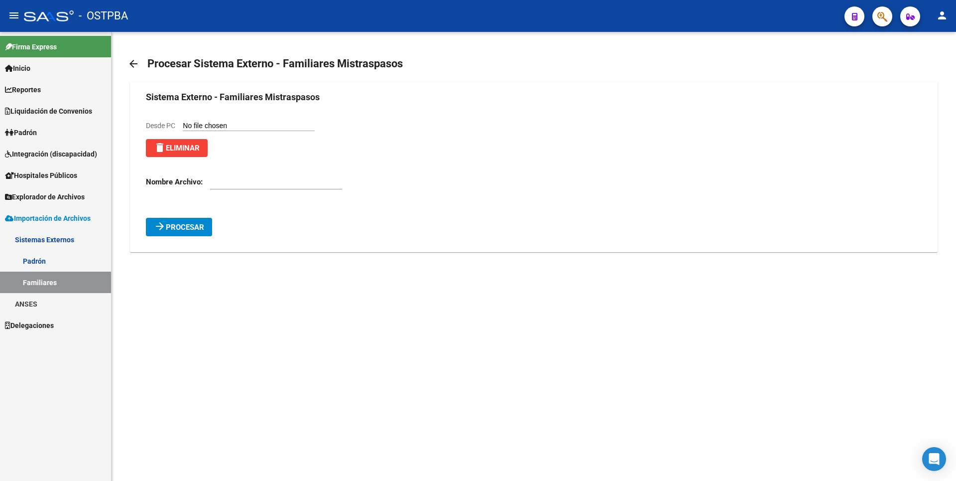
click at [230, 189] on div at bounding box center [276, 178] width 132 height 21
type input "f"
type input "FamiliaresAlba1020251"
click at [196, 227] on span "Procesar" at bounding box center [185, 227] width 38 height 9
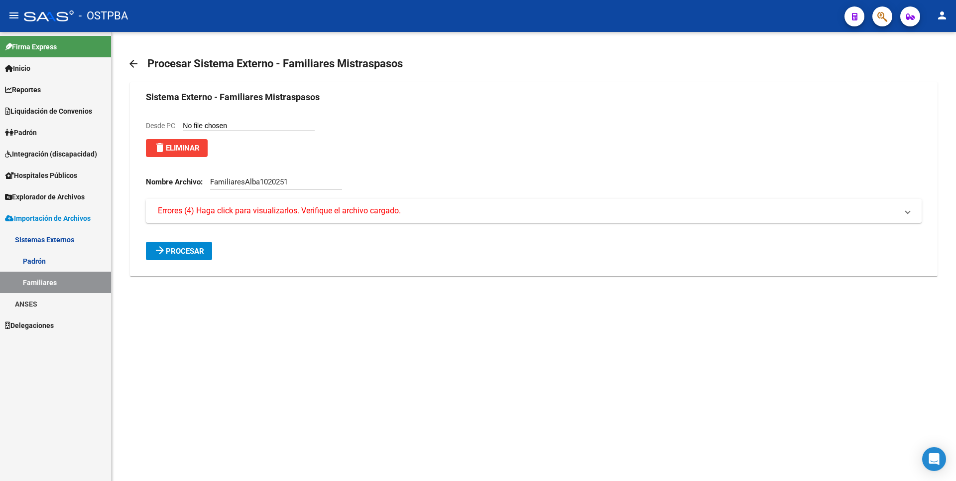
click at [251, 210] on span "Errores (4) Haga click para visualizarlos. Verifique el archivo cargado." at bounding box center [279, 210] width 243 height 11
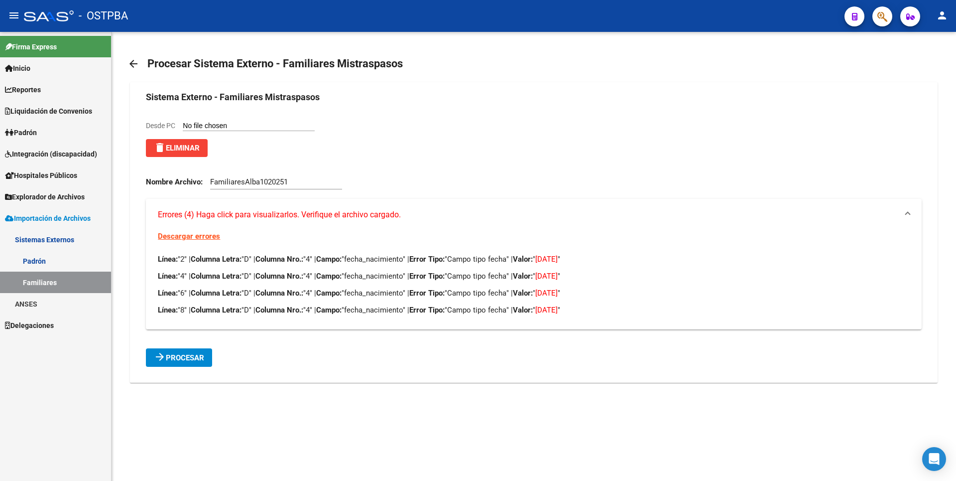
click at [179, 322] on div "Descargar errores Línea: "2" | Columna Letra: "D" | Columna Nro.: "4" | Campo: …" at bounding box center [533, 280] width 775 height 99
click at [178, 148] on span "delete Eliminar" at bounding box center [177, 147] width 46 height 9
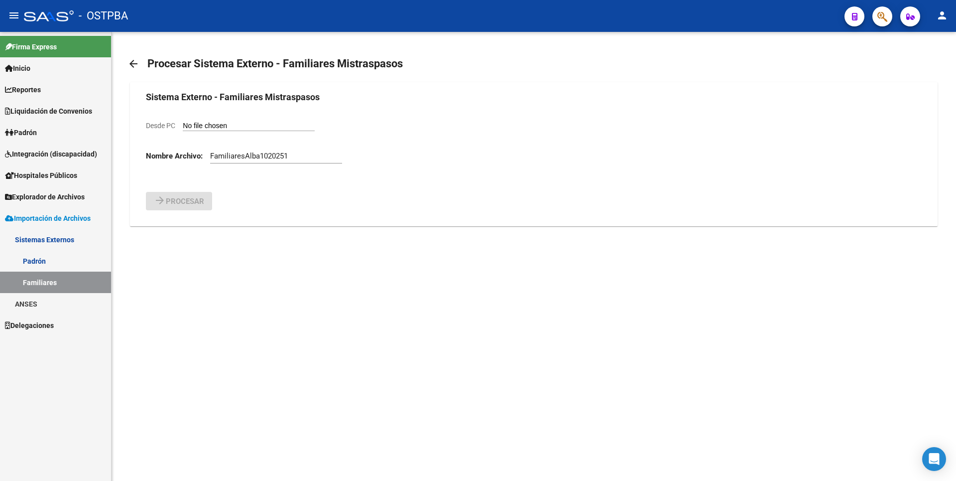
click at [221, 124] on input "Desde PC" at bounding box center [249, 126] width 132 height 9
type input "C:\fakepath\Novedades SSS OSTPBA - Grupo Alba10.csv"
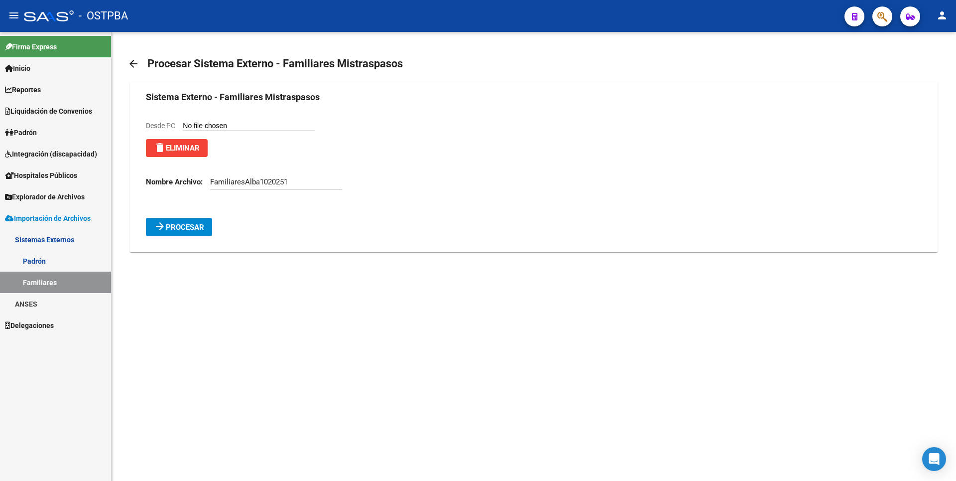
click at [198, 226] on span "Procesar" at bounding box center [185, 227] width 38 height 9
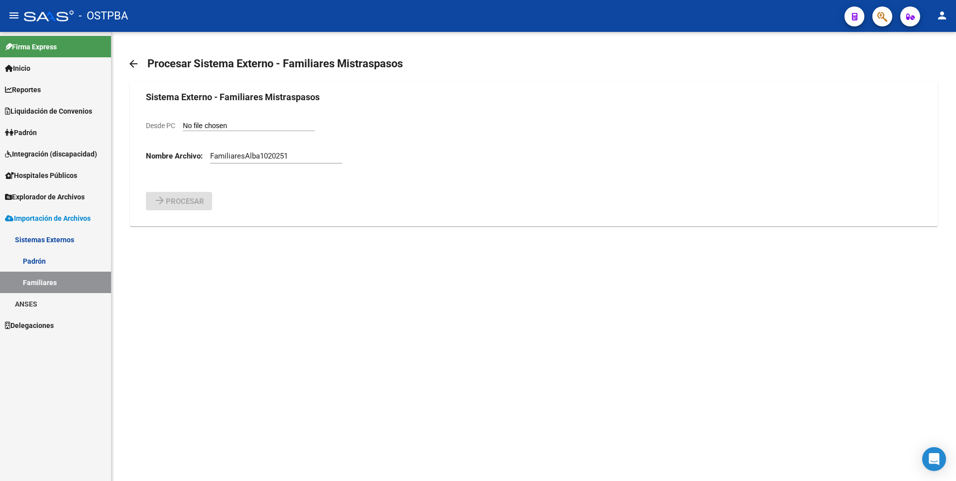
click at [65, 195] on span "Explorador de Archivos" at bounding box center [45, 196] width 80 height 11
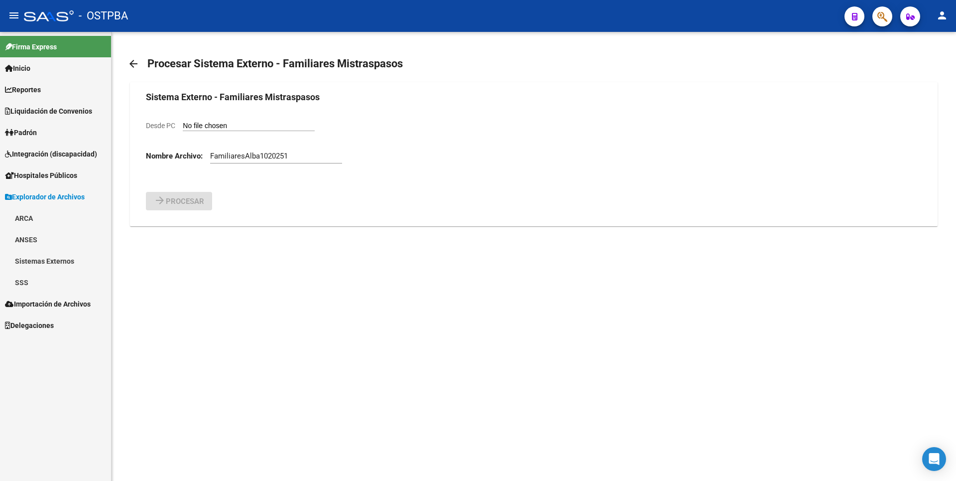
click at [55, 257] on link "Sistemas Externos" at bounding box center [55, 260] width 111 height 21
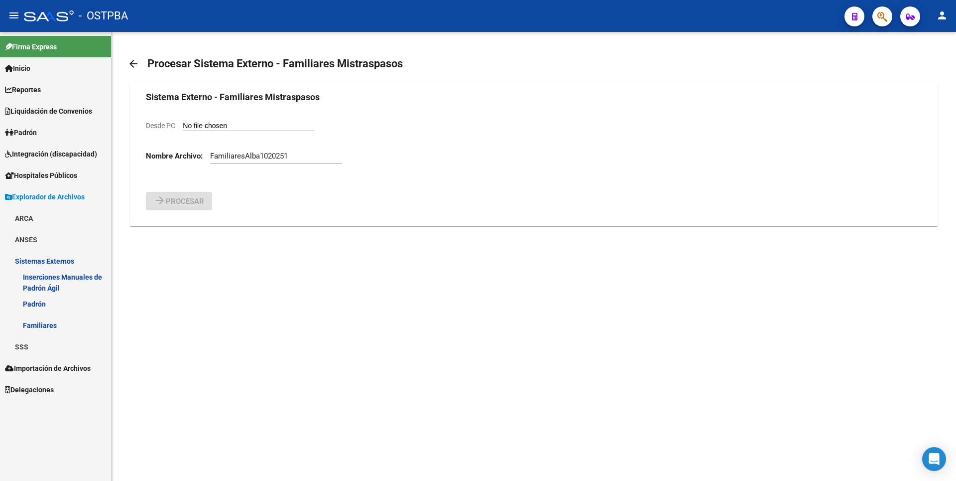
click at [59, 320] on link "Familiares" at bounding box center [55, 324] width 111 height 21
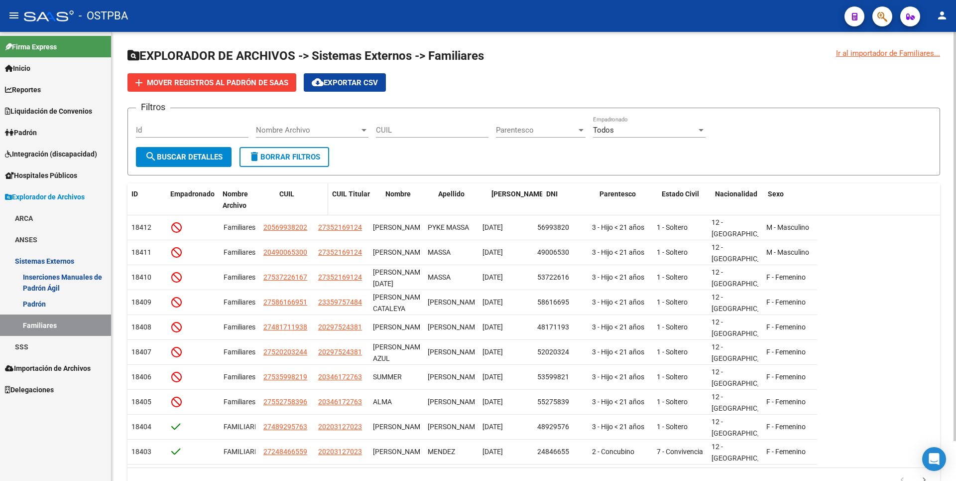
drag, startPoint x: 256, startPoint y: 197, endPoint x: 311, endPoint y: 199, distance: 55.3
click at [311, 199] on div "ID Empadronado Nombre Archivo CUIL CUIL Titular Nombre Apellido Fecha Nac. DNI …" at bounding box center [472, 199] width 690 height 33
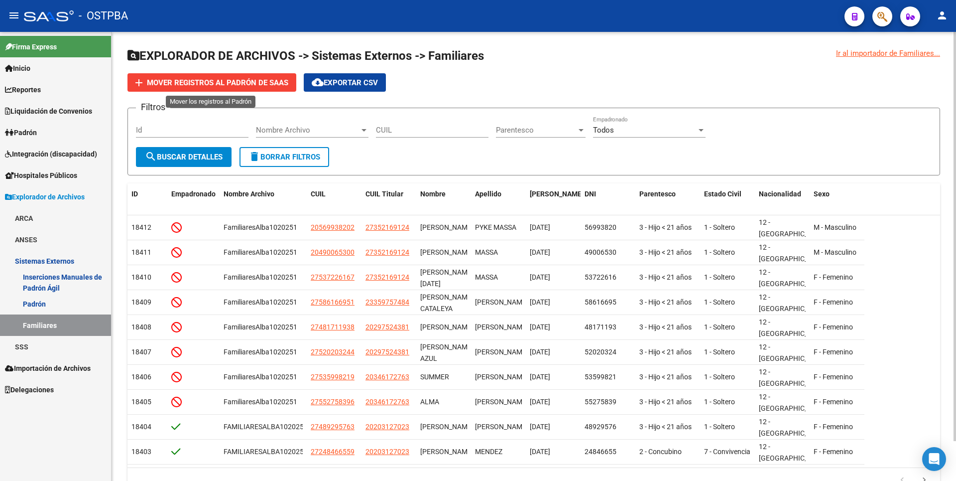
click at [225, 82] on span "Mover registros al PADRÓN de SAAS" at bounding box center [217, 82] width 141 height 9
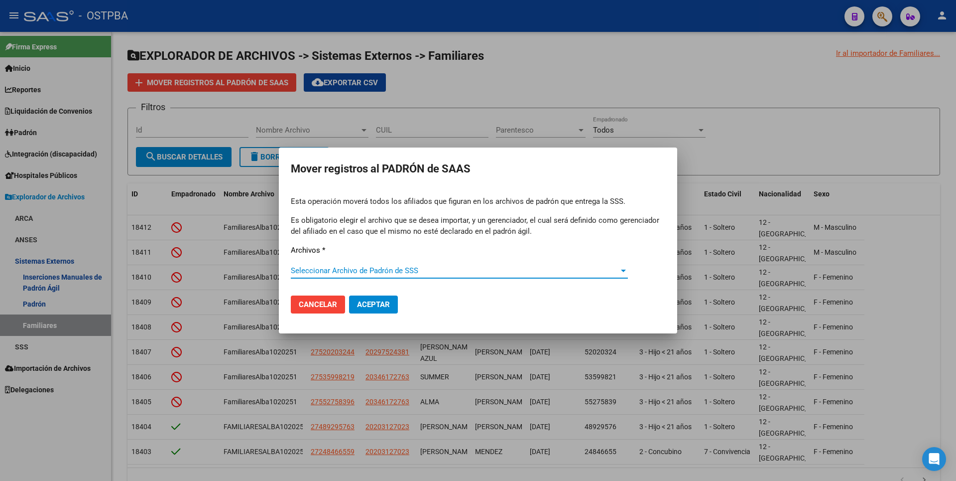
click at [368, 268] on span "Seleccionar Archivo de Padrón de SSS" at bounding box center [455, 270] width 328 height 9
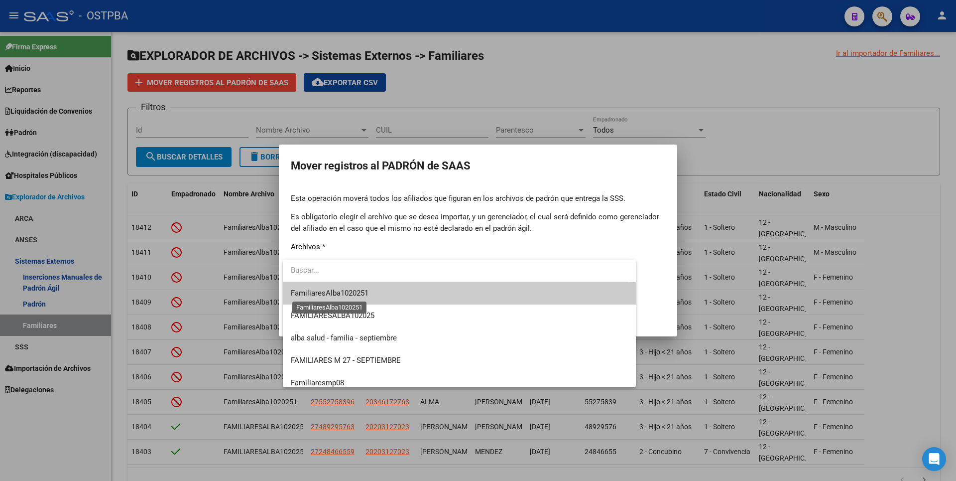
click at [366, 293] on span "FamiliaresAlba1020251" at bounding box center [330, 292] width 78 height 9
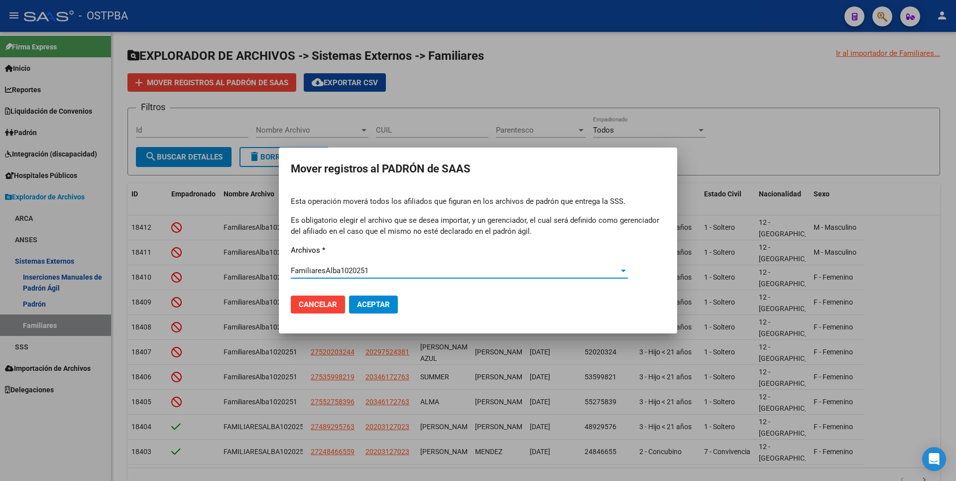
click at [375, 302] on span "Aceptar" at bounding box center [373, 304] width 33 height 9
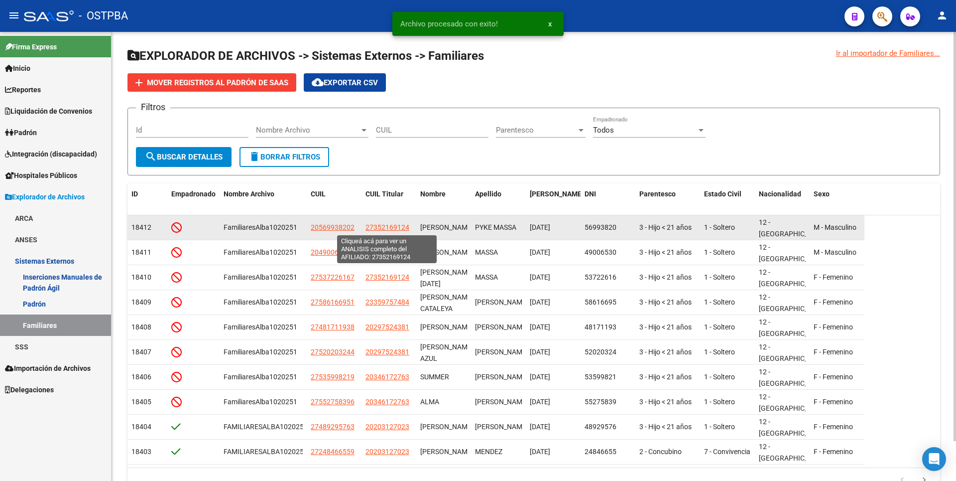
click at [385, 225] on span "27352169124" at bounding box center [388, 227] width 44 height 8
type textarea "27352169124"
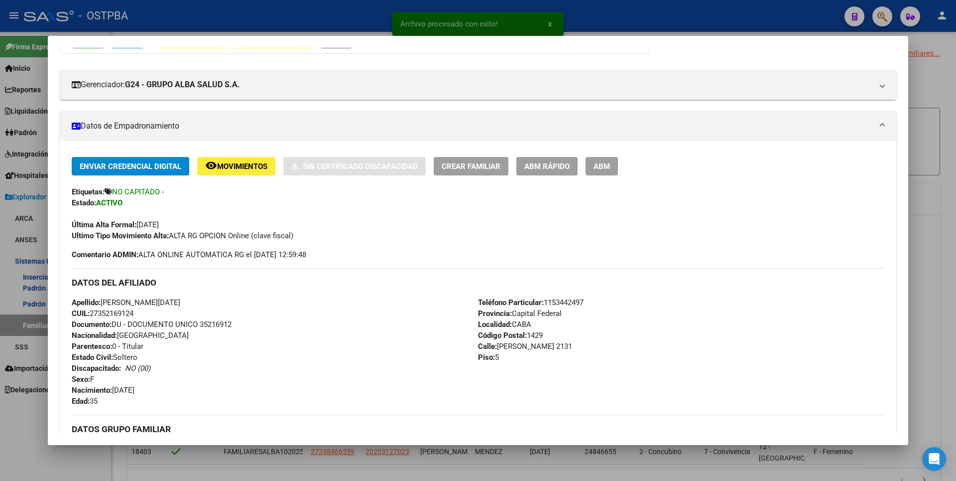
scroll to position [299, 0]
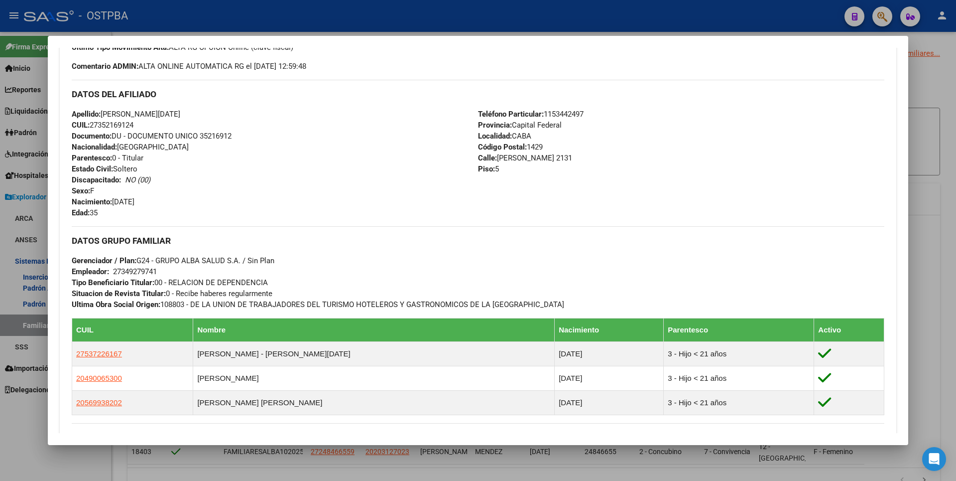
click at [938, 101] on div at bounding box center [478, 240] width 956 height 481
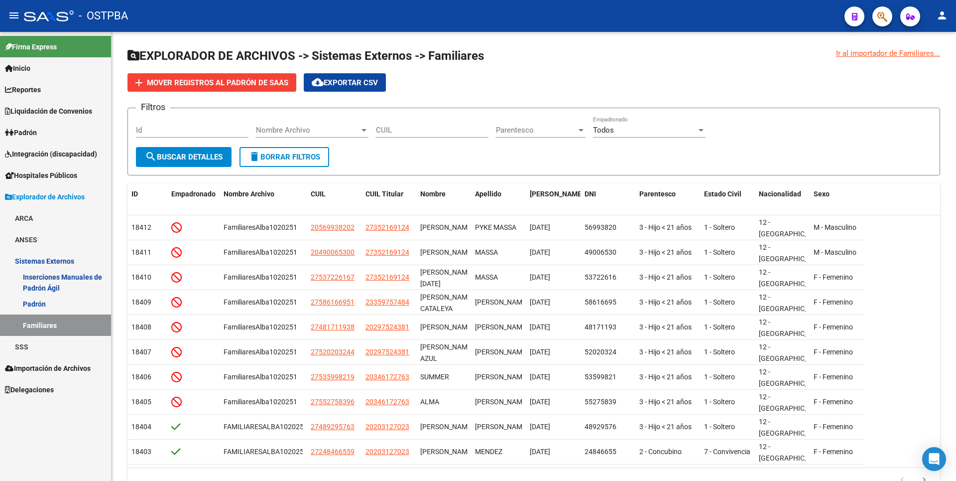
click at [23, 92] on span "Reportes" at bounding box center [23, 89] width 36 height 11
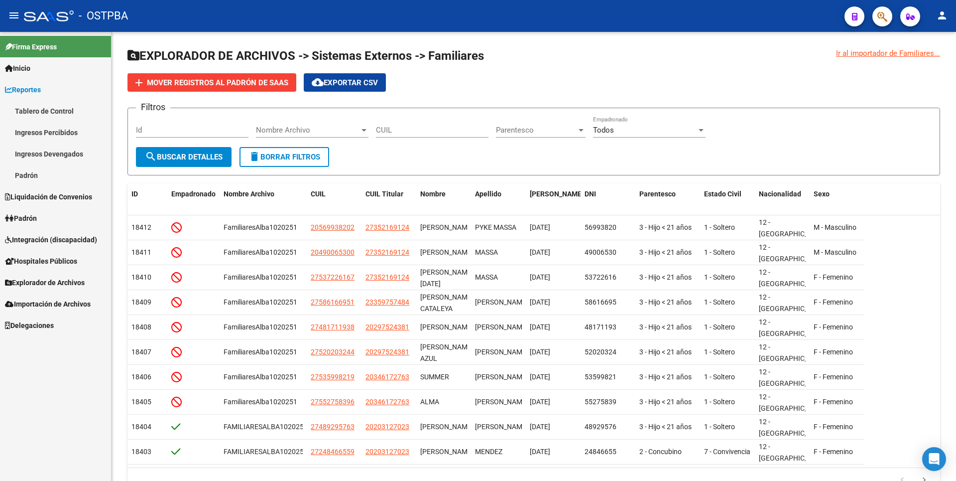
click at [37, 133] on link "Ingresos Percibidos" at bounding box center [55, 132] width 111 height 21
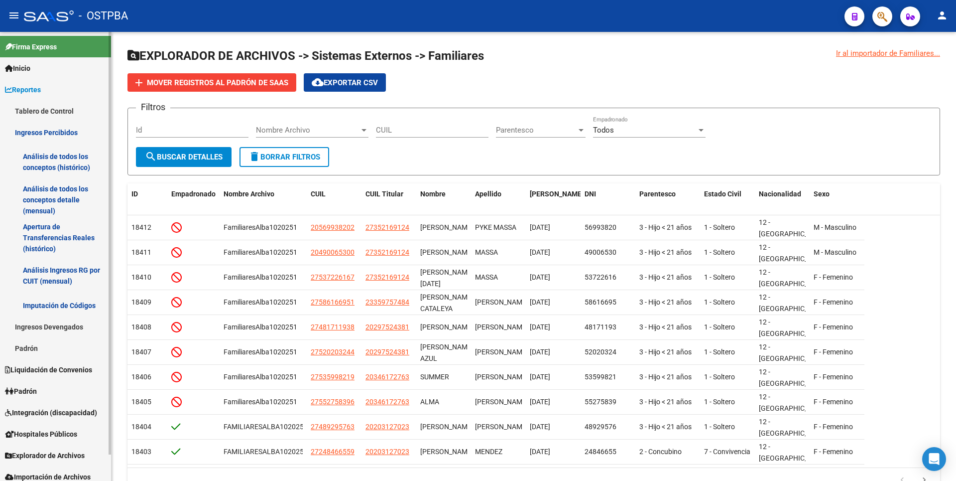
click at [38, 203] on link "Análisis de todos los conceptos detalle (mensual)" at bounding box center [55, 200] width 111 height 38
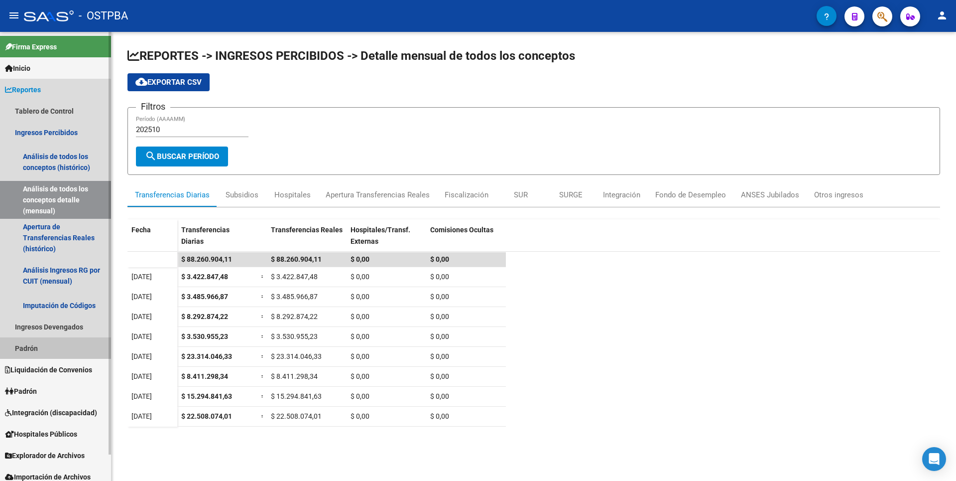
click at [36, 339] on link "Padrón" at bounding box center [55, 347] width 111 height 21
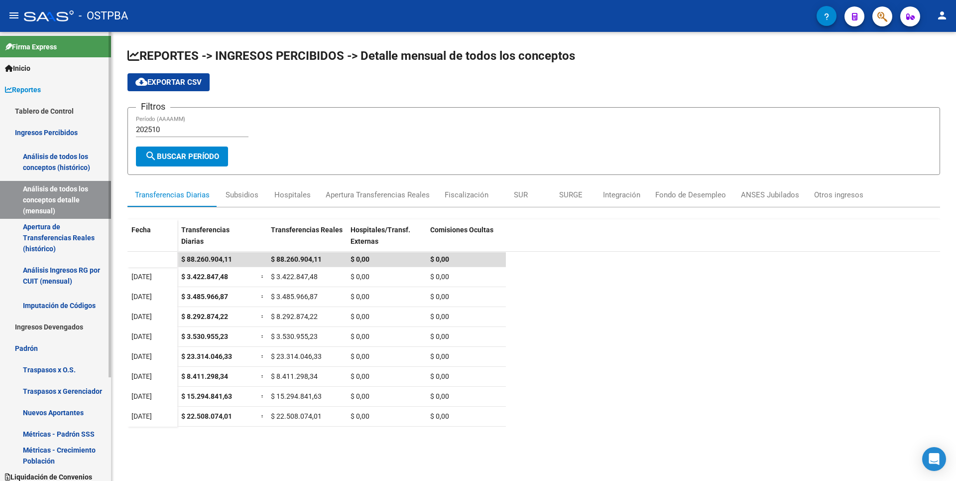
click at [47, 368] on link "Traspasos x O.S." at bounding box center [55, 369] width 111 height 21
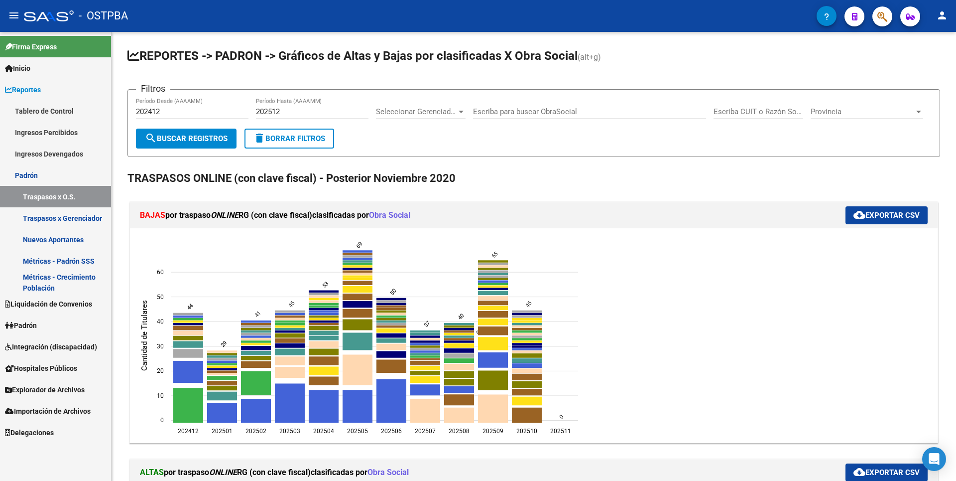
click at [61, 303] on span "Liquidación de Convenios" at bounding box center [48, 303] width 87 height 11
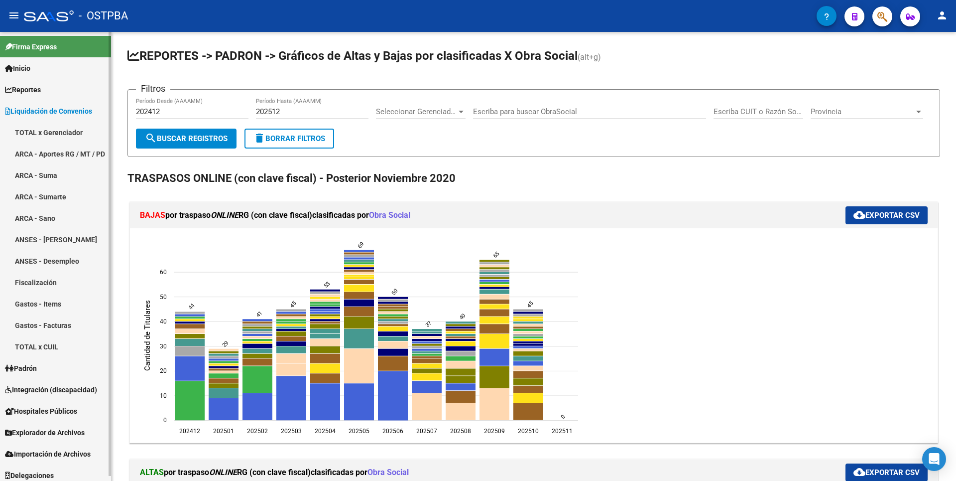
click at [45, 342] on link "TOTAL x CUIL" at bounding box center [55, 346] width 111 height 21
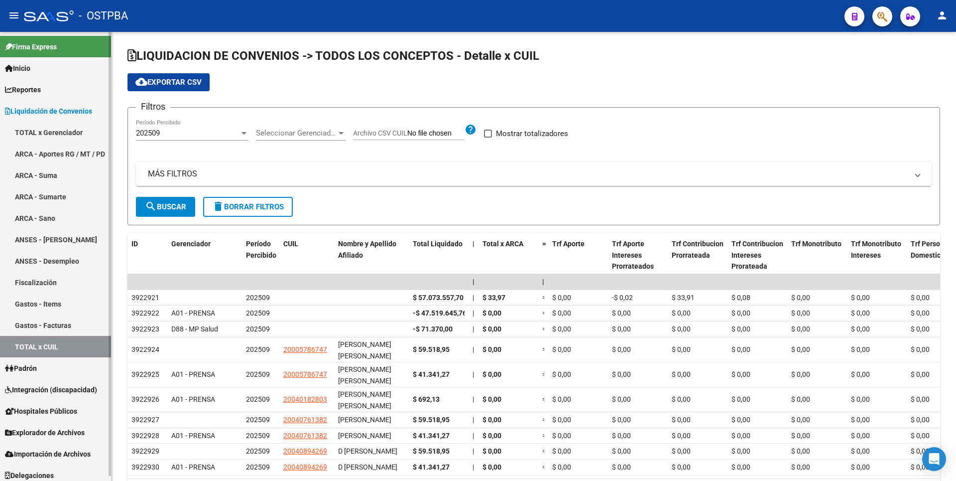
click at [37, 367] on span "Padrón" at bounding box center [21, 368] width 32 height 11
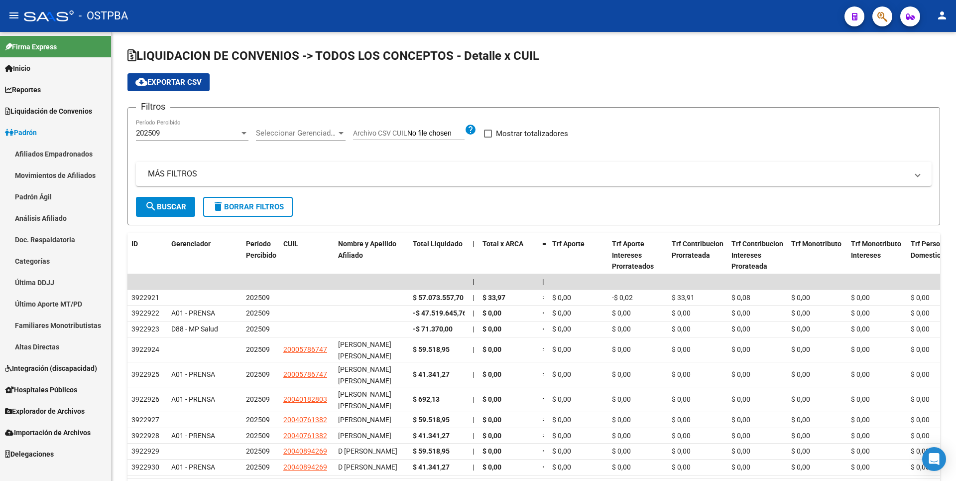
click at [69, 411] on span "Explorador de Archivos" at bounding box center [45, 410] width 80 height 11
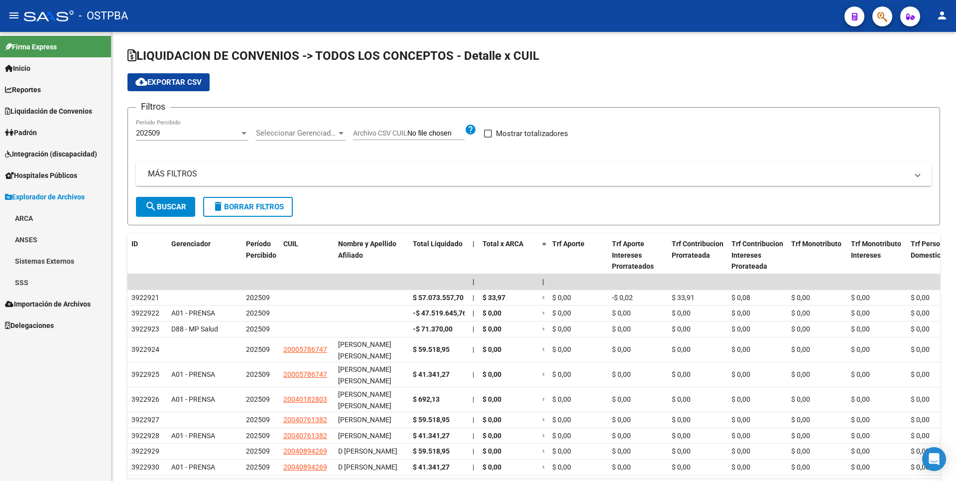
click at [45, 285] on link "SSS" at bounding box center [55, 281] width 111 height 21
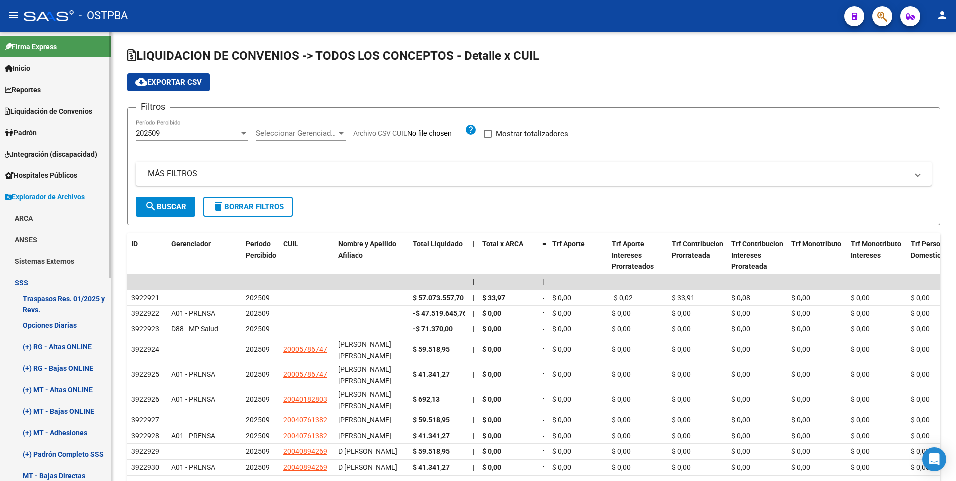
click at [81, 430] on link "(+) MT - Adhesiones" at bounding box center [55, 431] width 111 height 21
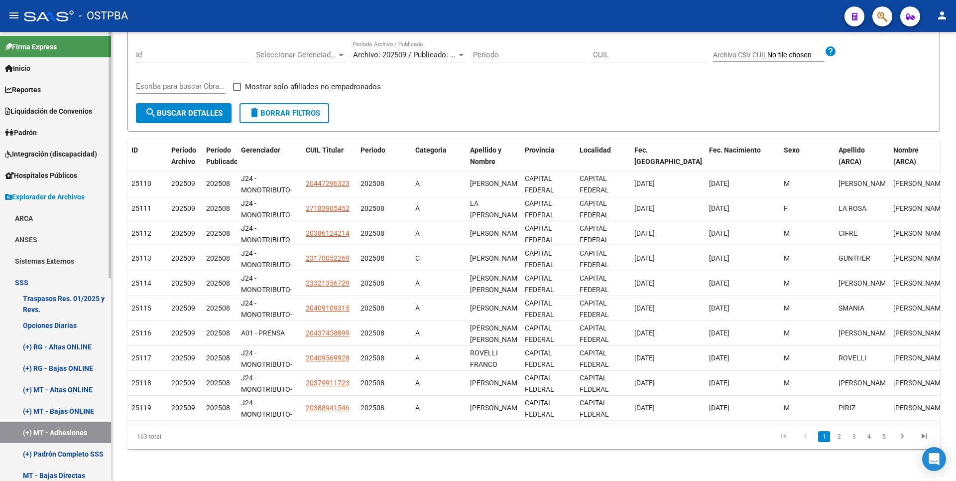
scroll to position [104, 0]
click at [57, 454] on link "(+) Padrón Completo SSS" at bounding box center [55, 453] width 111 height 21
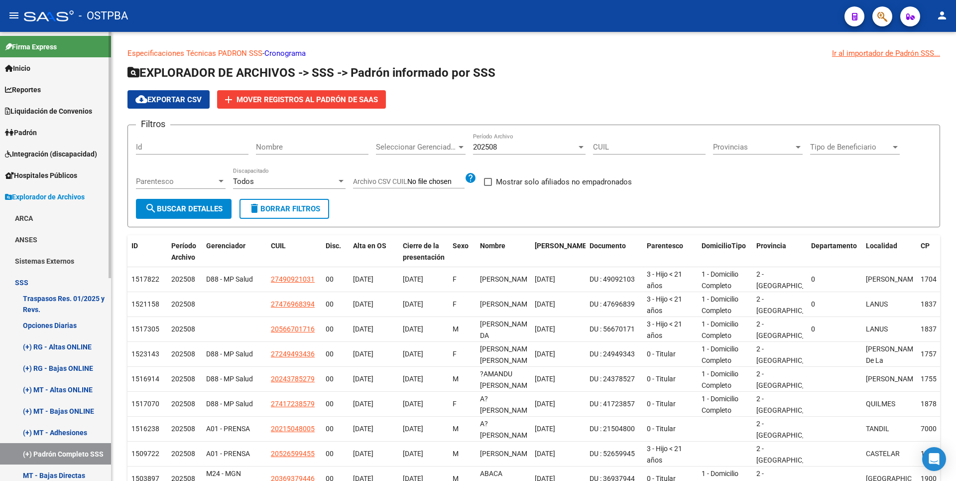
click at [79, 388] on link "(+) MT - Altas ONLINE" at bounding box center [55, 388] width 111 height 21
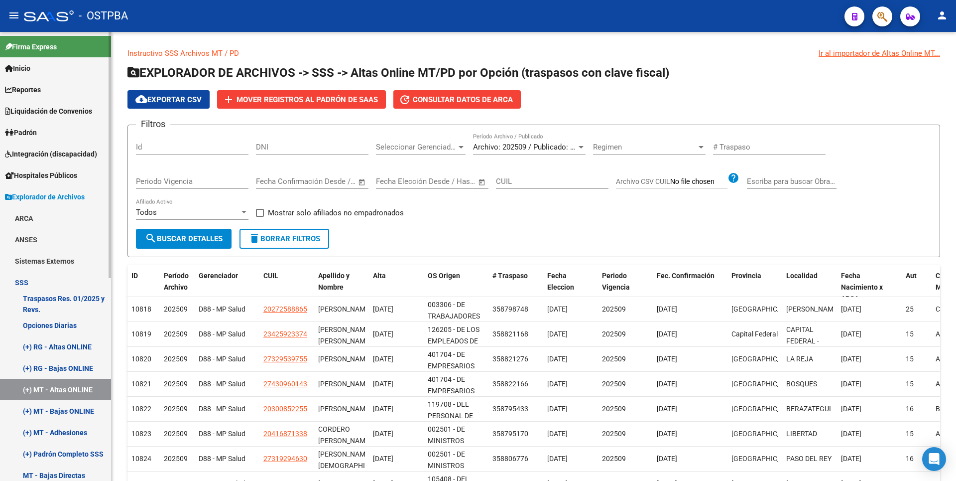
click at [74, 368] on link "(+) RG - Bajas ONLINE" at bounding box center [55, 367] width 111 height 21
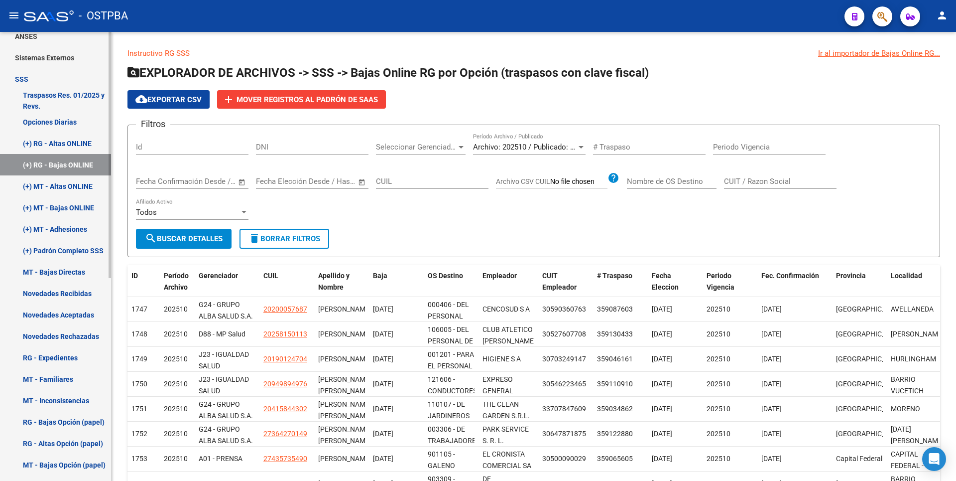
scroll to position [199, 0]
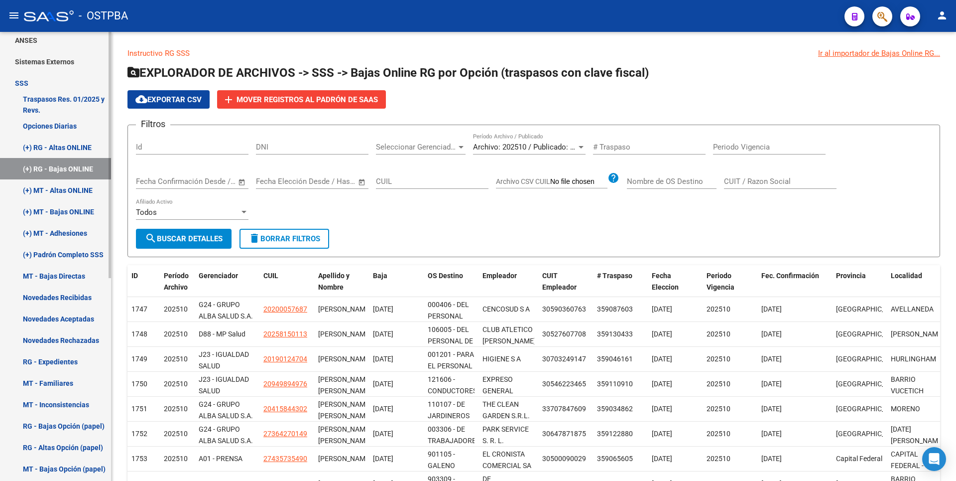
click at [67, 236] on link "(+) MT - Adhesiones" at bounding box center [55, 232] width 111 height 21
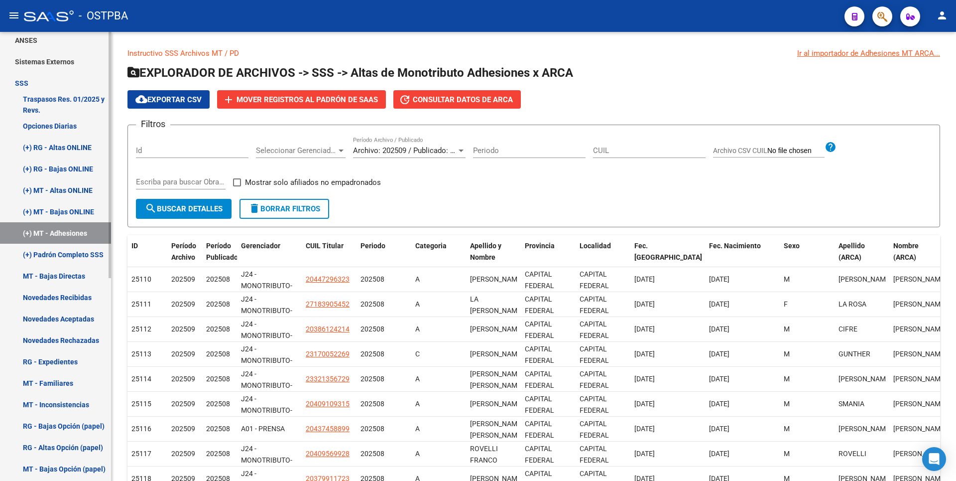
click at [70, 252] on link "(+) Padrón Completo SSS" at bounding box center [55, 254] width 111 height 21
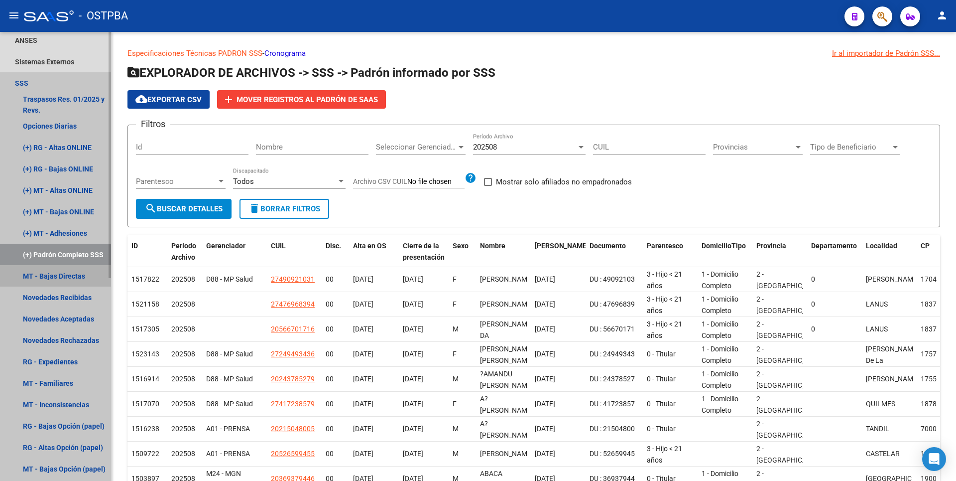
click at [69, 273] on link "MT - Bajas Directas" at bounding box center [55, 275] width 111 height 21
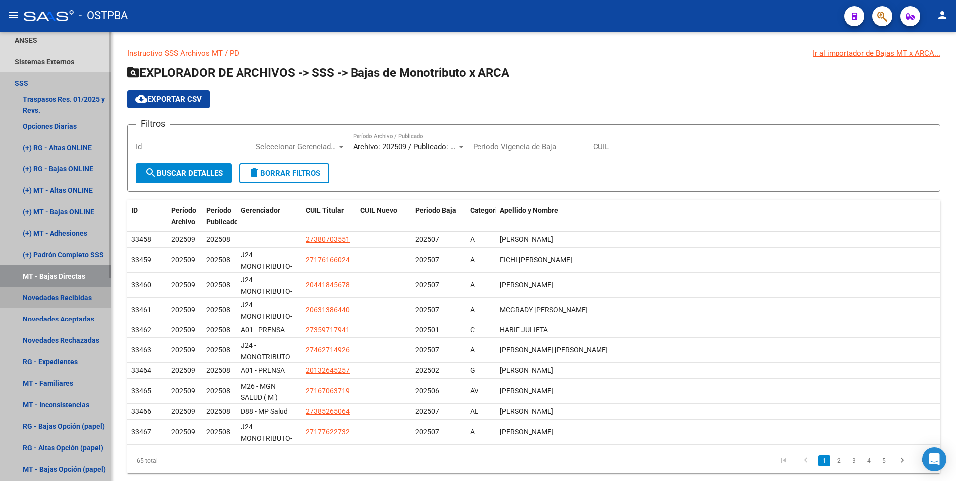
click at [70, 299] on link "Novedades Recibidas" at bounding box center [55, 296] width 111 height 21
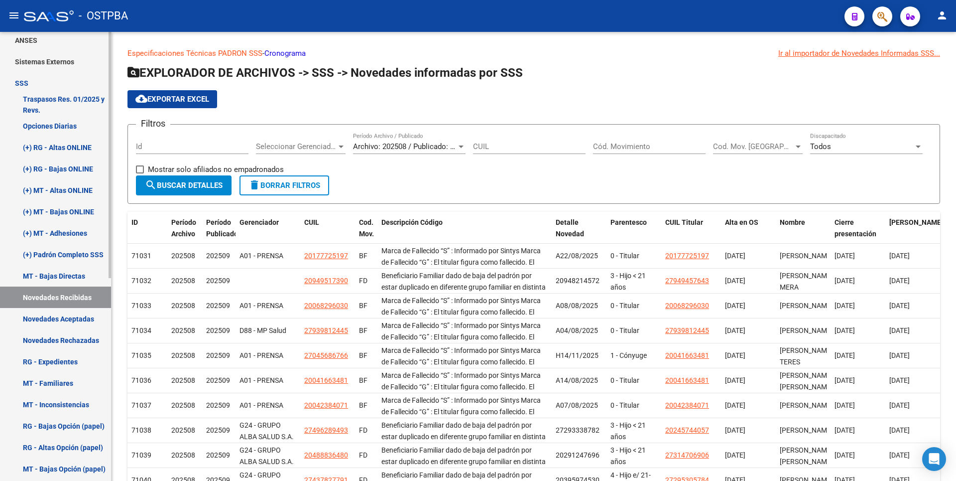
click at [67, 315] on link "Novedades Aceptadas" at bounding box center [55, 318] width 111 height 21
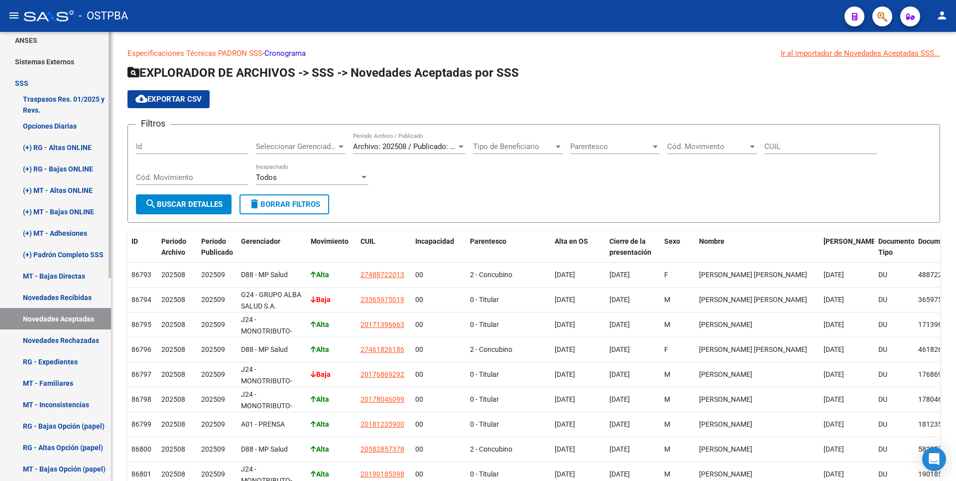
click at [73, 338] on link "Novedades Rechazadas" at bounding box center [55, 339] width 111 height 21
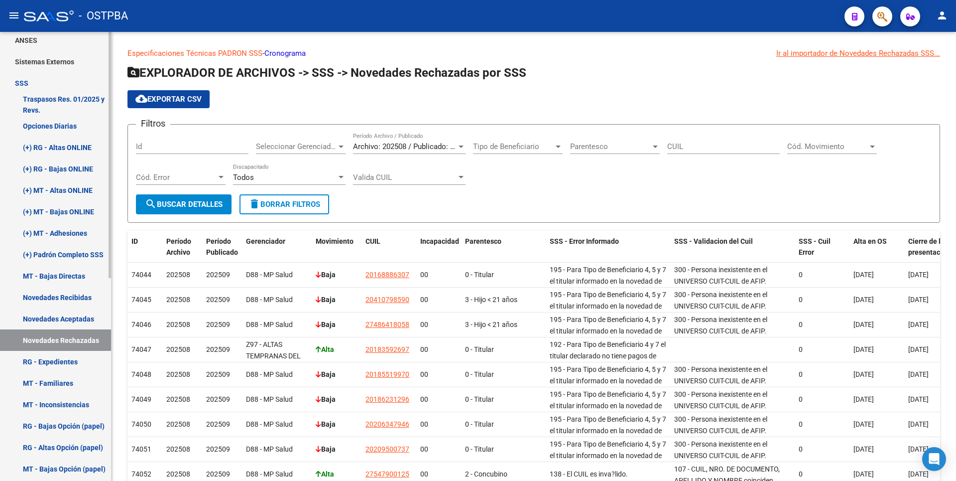
click at [73, 360] on link "RG - Expedientes" at bounding box center [55, 361] width 111 height 21
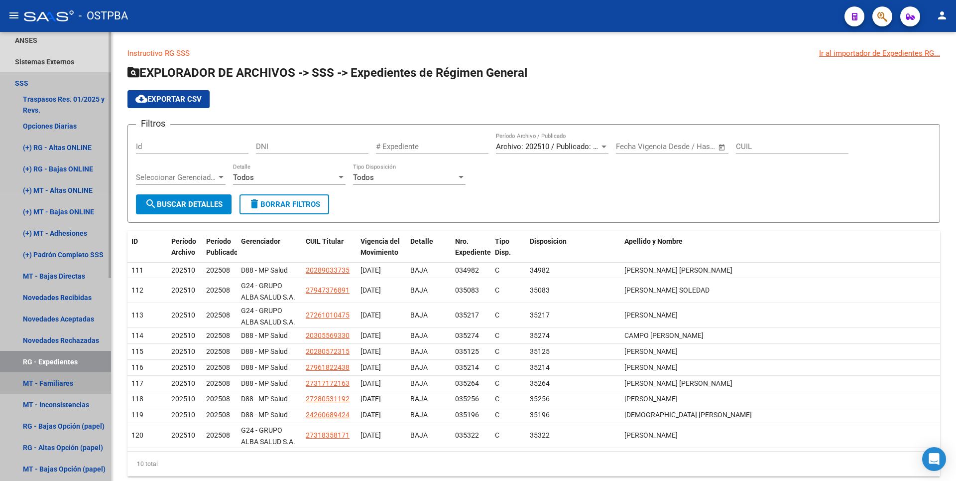
click at [63, 384] on link "MT - Familiares" at bounding box center [55, 382] width 111 height 21
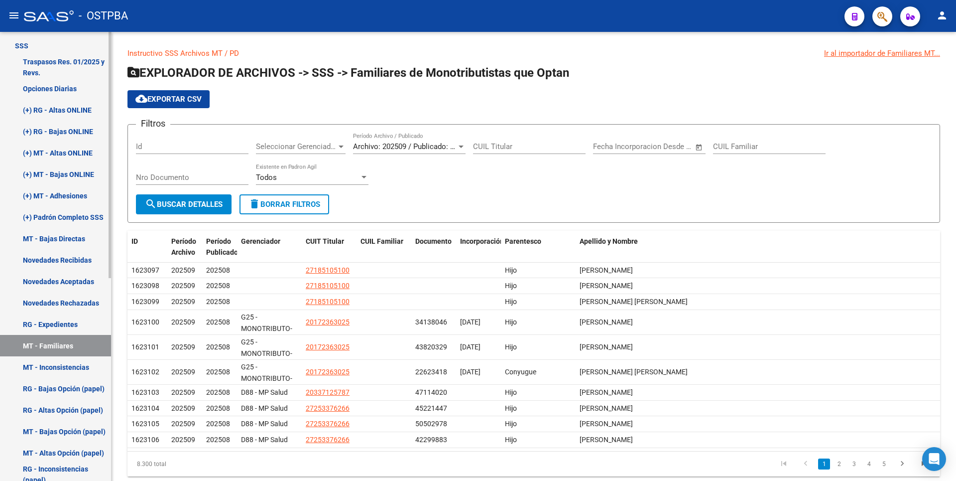
scroll to position [349, 0]
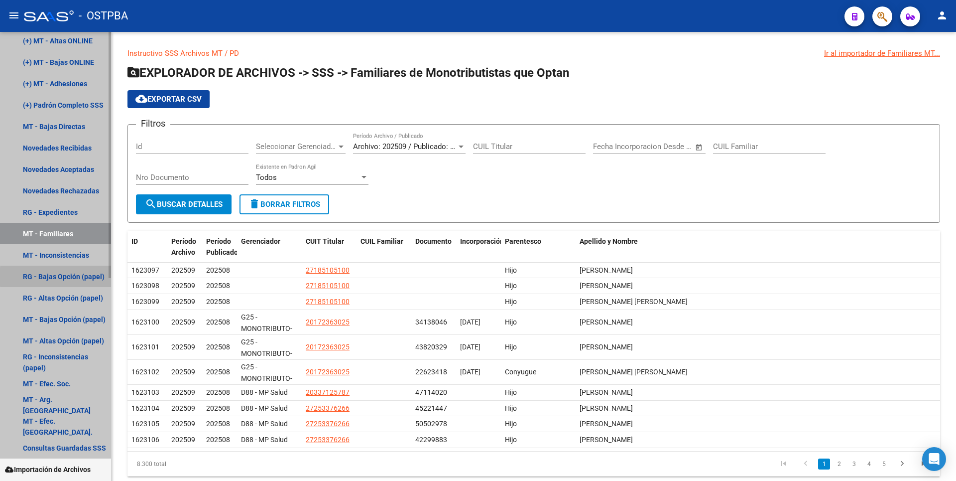
click at [86, 276] on link "RG - Bajas Opción (papel)" at bounding box center [55, 275] width 111 height 21
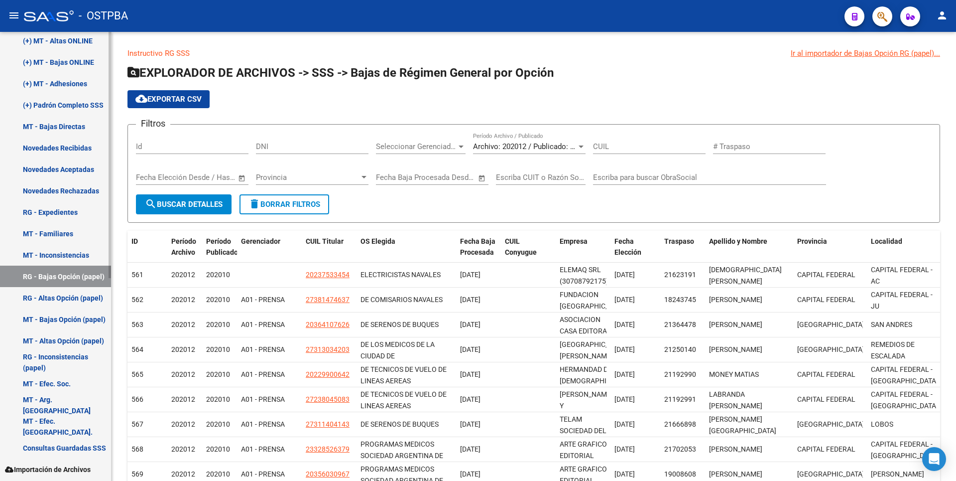
click at [84, 296] on link "RG - Altas Opción (papel)" at bounding box center [55, 297] width 111 height 21
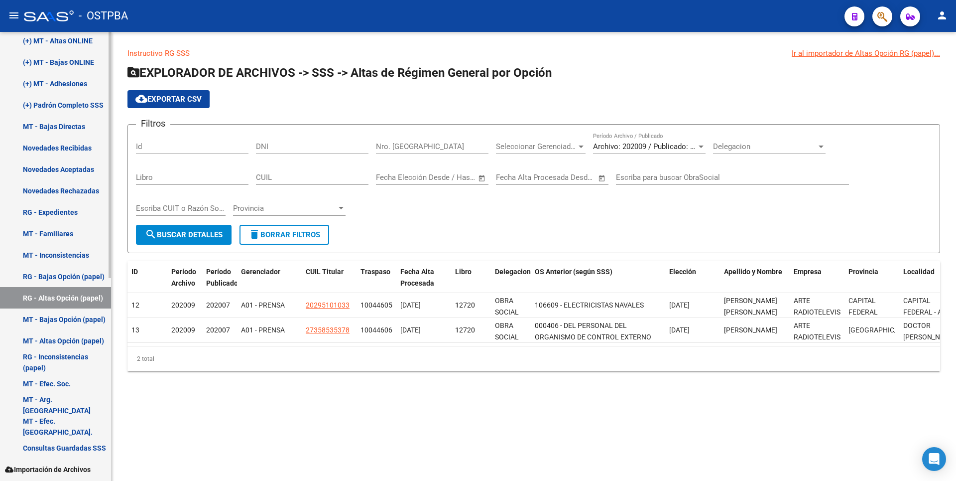
click at [84, 314] on link "MT - Bajas Opción (papel)" at bounding box center [55, 318] width 111 height 21
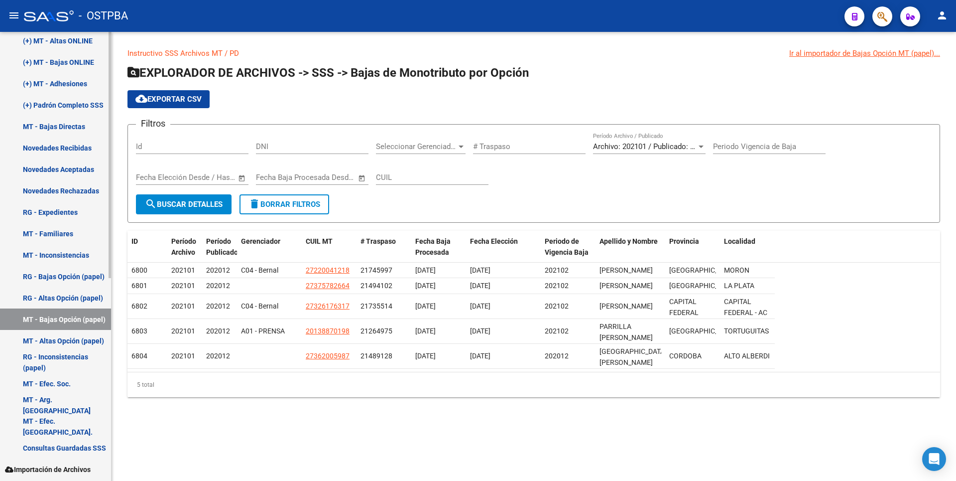
click at [82, 339] on link "MT - Altas Opción (papel)" at bounding box center [55, 340] width 111 height 21
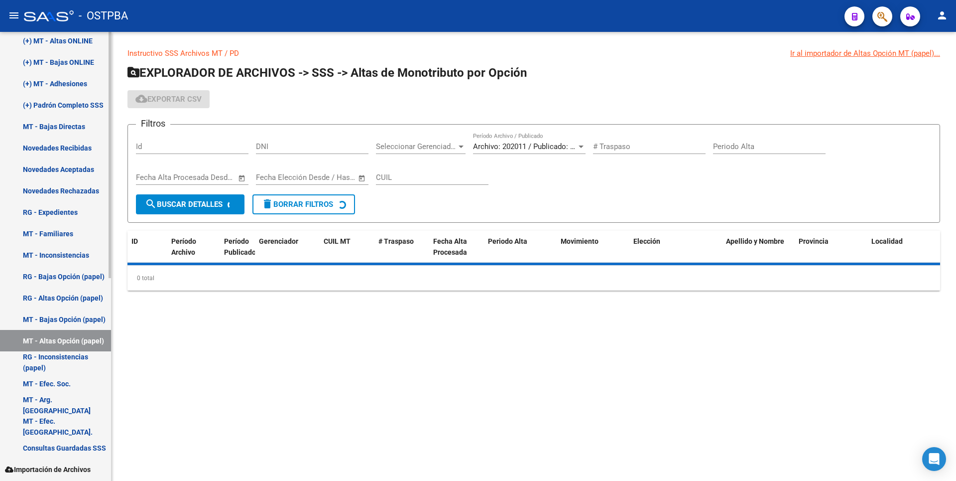
click at [66, 364] on link "RG - Inconsistencias (papel)" at bounding box center [55, 361] width 111 height 21
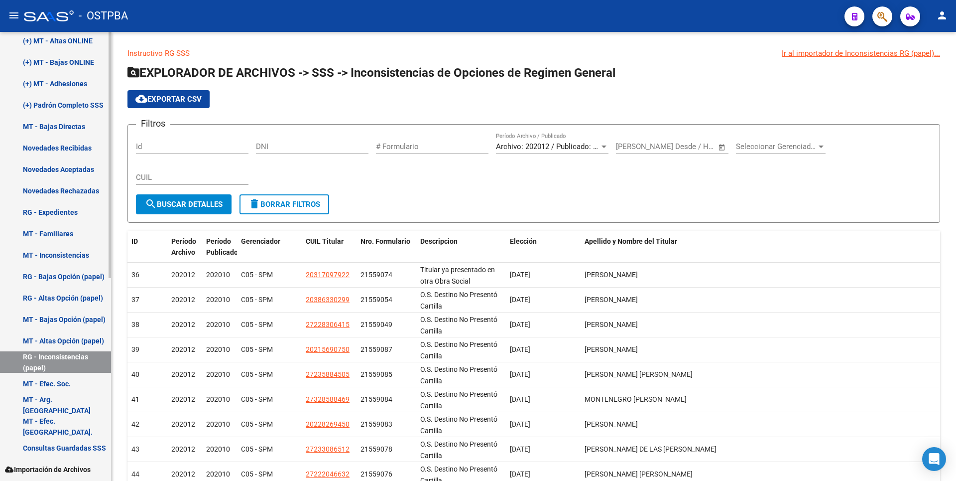
click at [67, 378] on link "MT - Efec. Soc." at bounding box center [55, 383] width 111 height 21
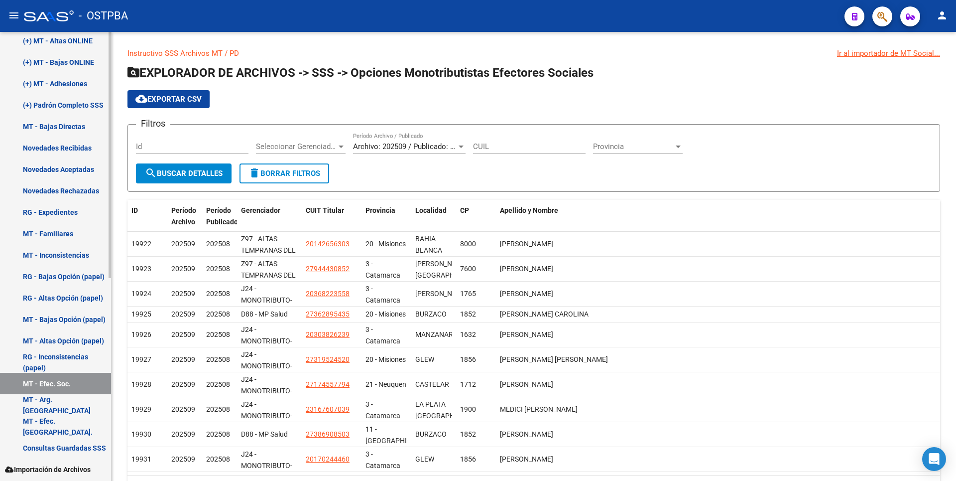
click at [64, 399] on link "MT - Arg. [GEOGRAPHIC_DATA]" at bounding box center [55, 404] width 111 height 21
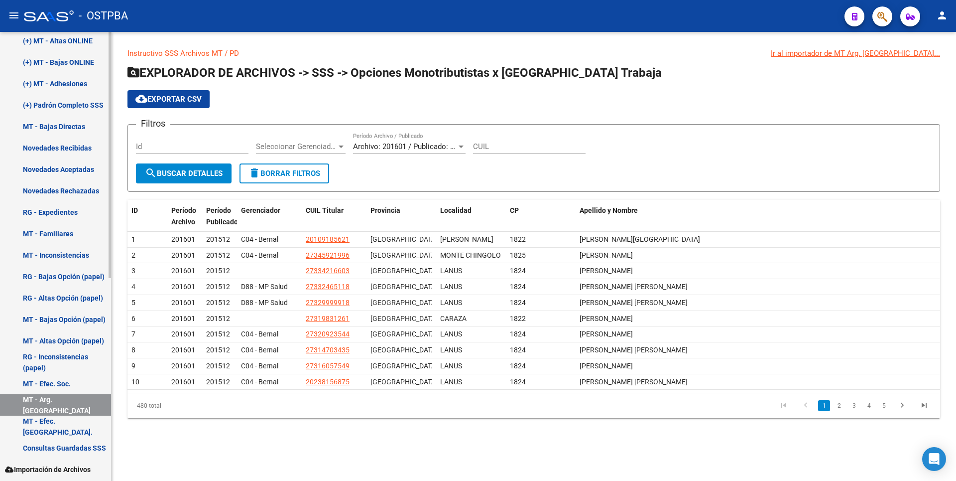
click at [56, 215] on link "RG - Expedientes" at bounding box center [55, 211] width 111 height 21
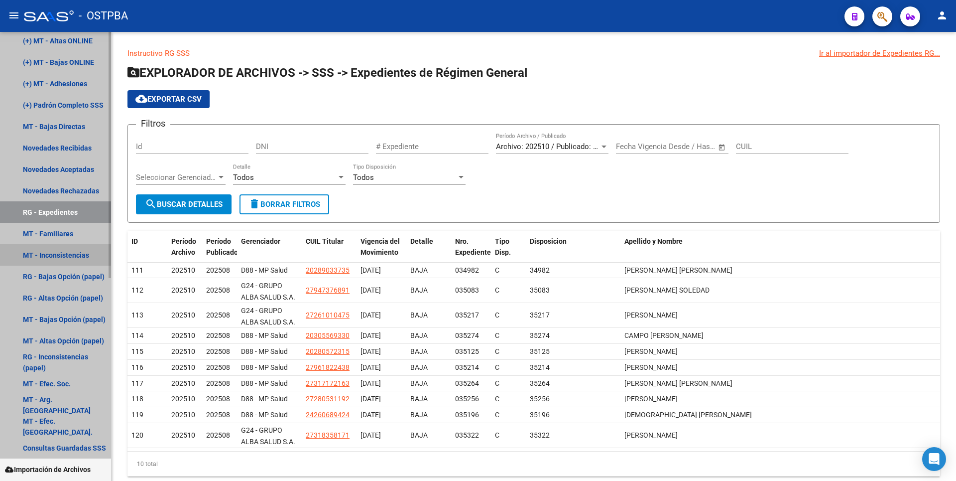
click at [73, 250] on link "MT - Inconsistencias" at bounding box center [55, 254] width 111 height 21
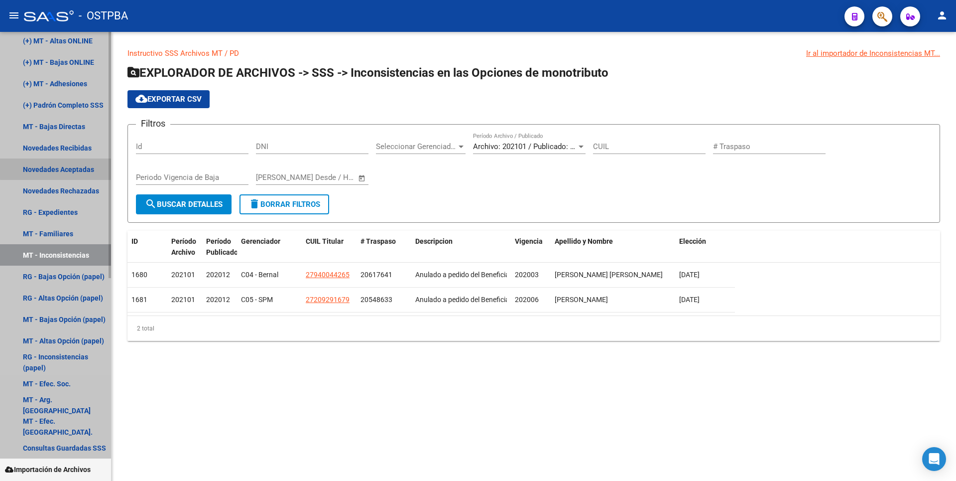
click at [70, 167] on link "Novedades Aceptadas" at bounding box center [55, 168] width 111 height 21
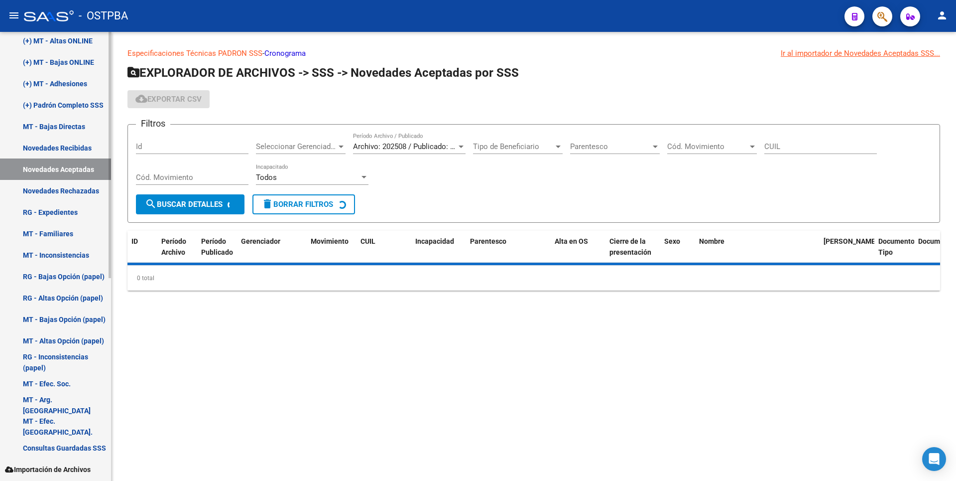
click at [76, 150] on link "Novedades Recibidas" at bounding box center [55, 147] width 111 height 21
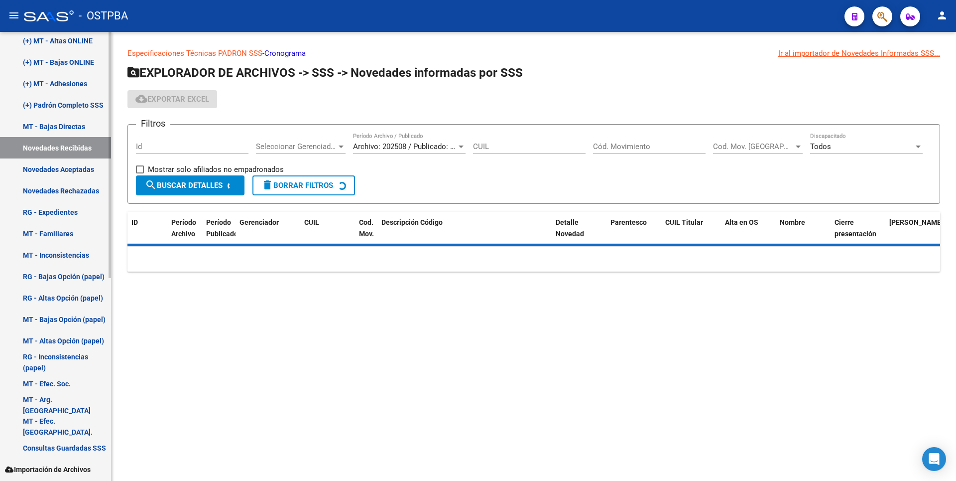
click at [81, 126] on link "MT - Bajas Directas" at bounding box center [55, 126] width 111 height 21
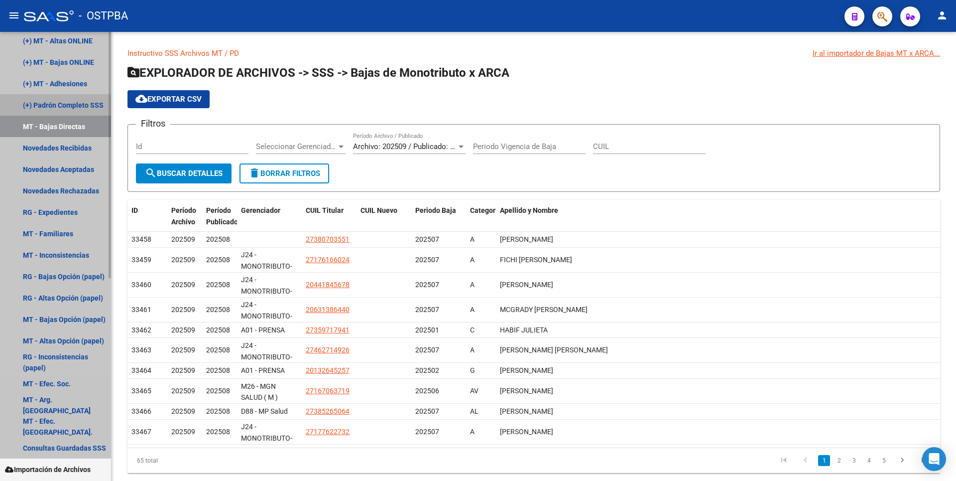
click at [99, 108] on link "(+) Padrón Completo SSS" at bounding box center [55, 104] width 111 height 21
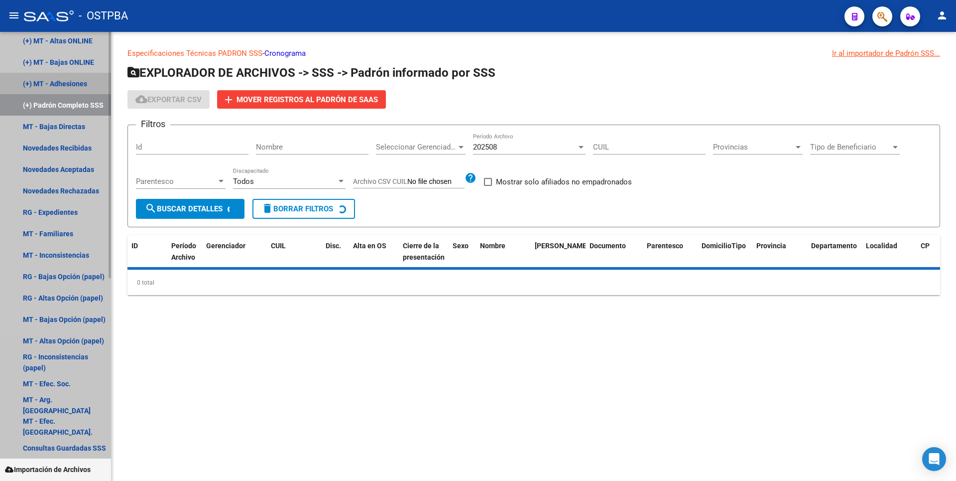
click at [78, 85] on link "(+) MT - Adhesiones" at bounding box center [55, 83] width 111 height 21
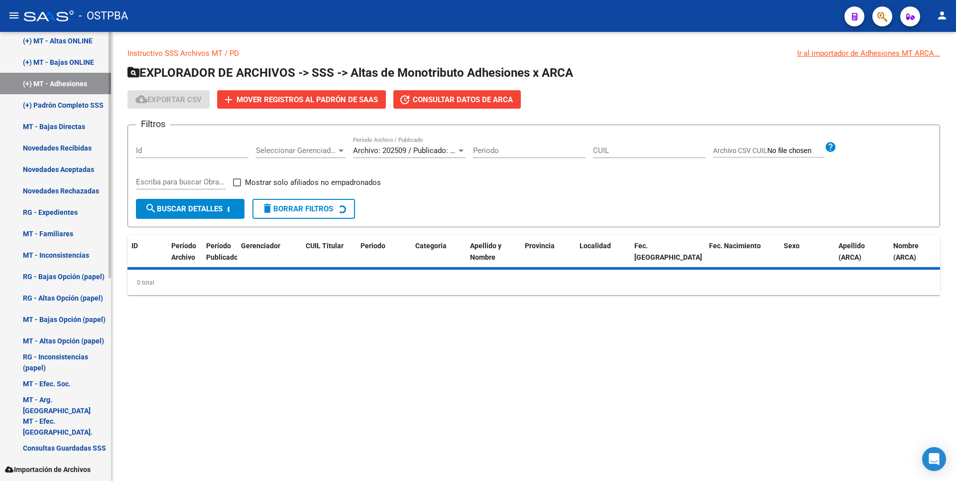
click at [84, 67] on link "(+) MT - Bajas ONLINE" at bounding box center [55, 61] width 111 height 21
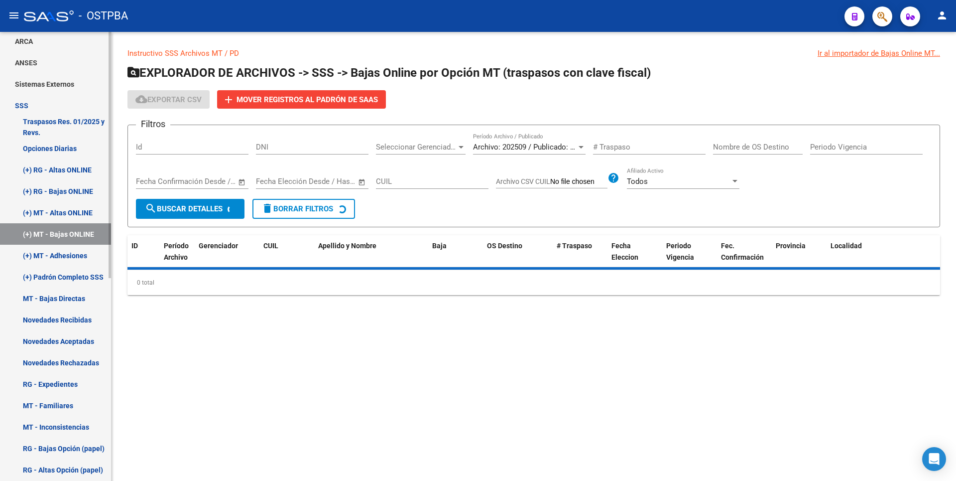
scroll to position [149, 0]
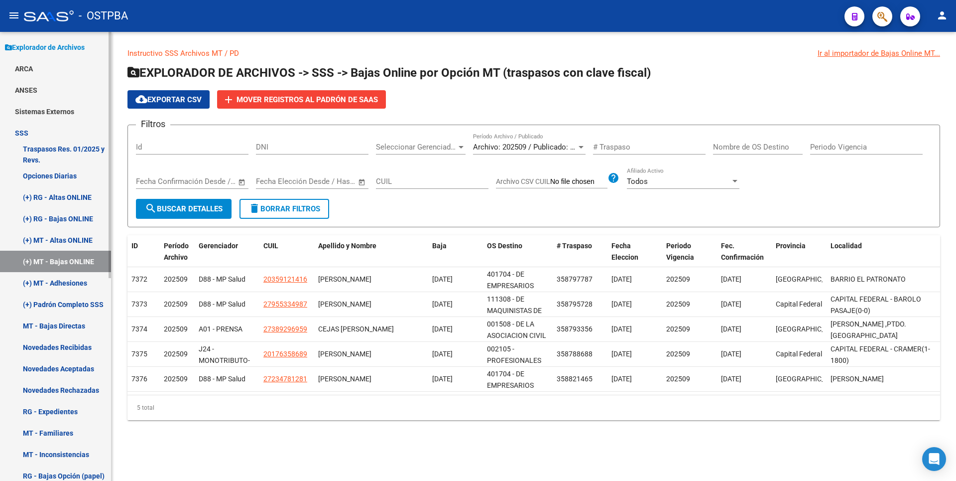
click at [76, 193] on link "(+) RG - Altas ONLINE" at bounding box center [55, 196] width 111 height 21
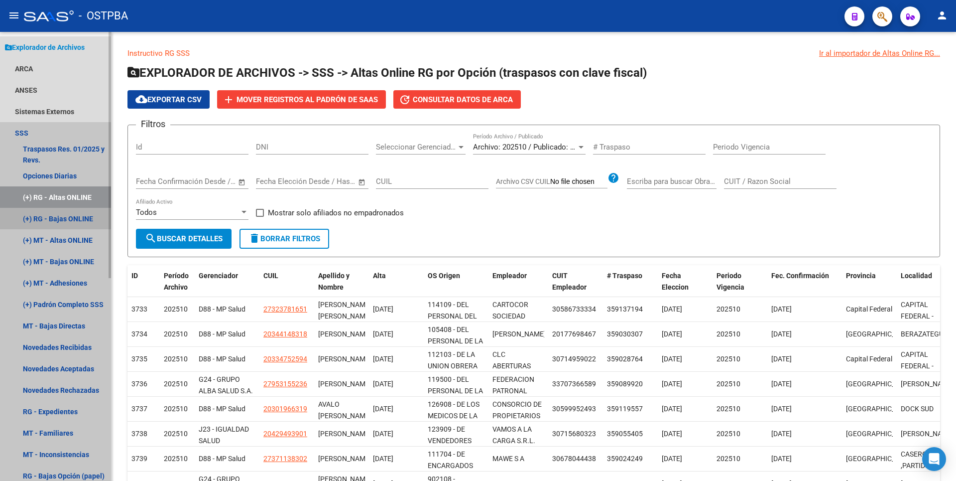
click at [74, 217] on link "(+) RG - Bajas ONLINE" at bounding box center [55, 218] width 111 height 21
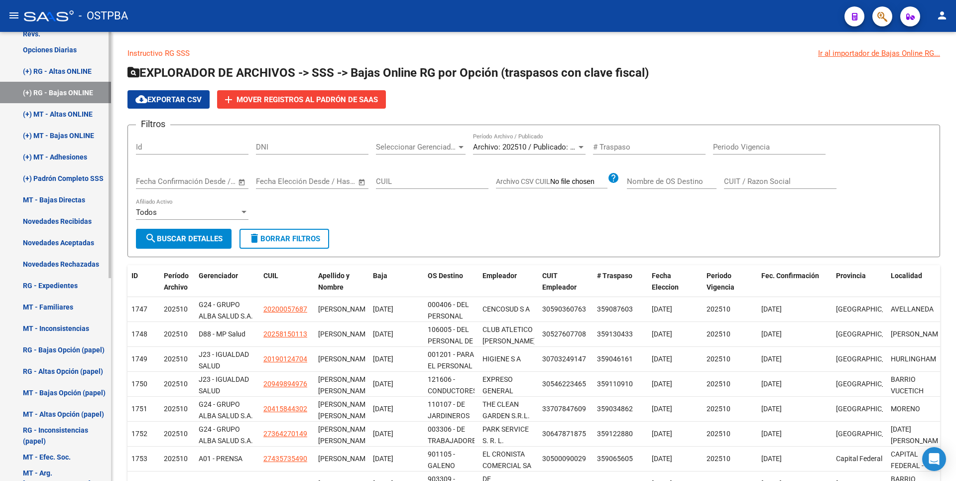
scroll to position [20, 0]
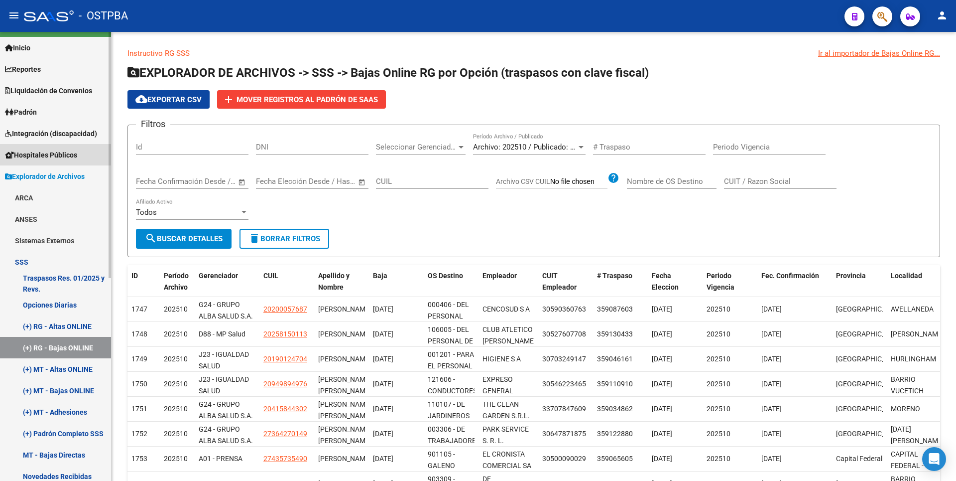
click at [37, 153] on span "Hospitales Públicos" at bounding box center [41, 154] width 72 height 11
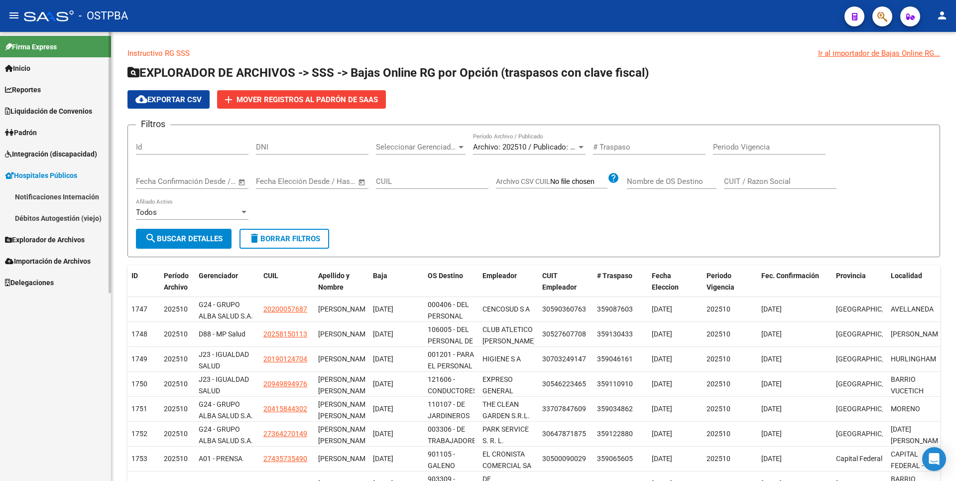
scroll to position [0, 0]
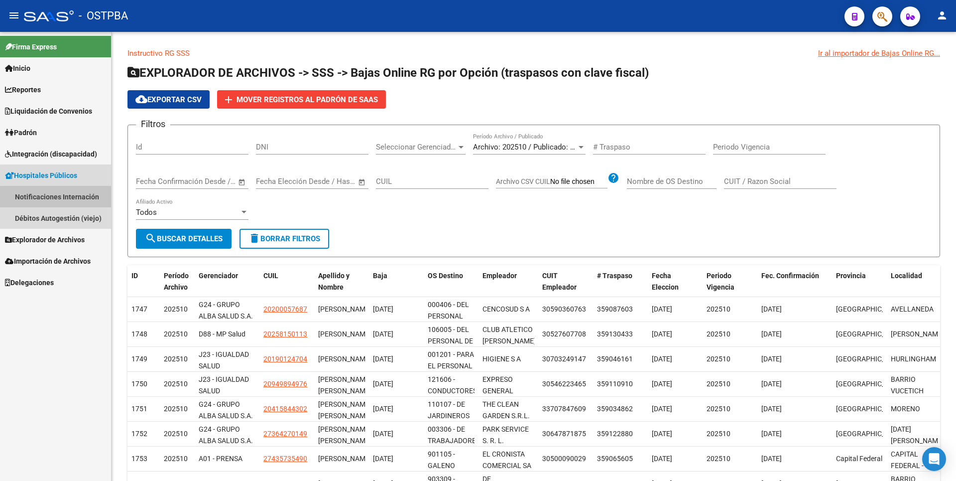
click at [73, 201] on link "Notificaciones Internación" at bounding box center [55, 196] width 111 height 21
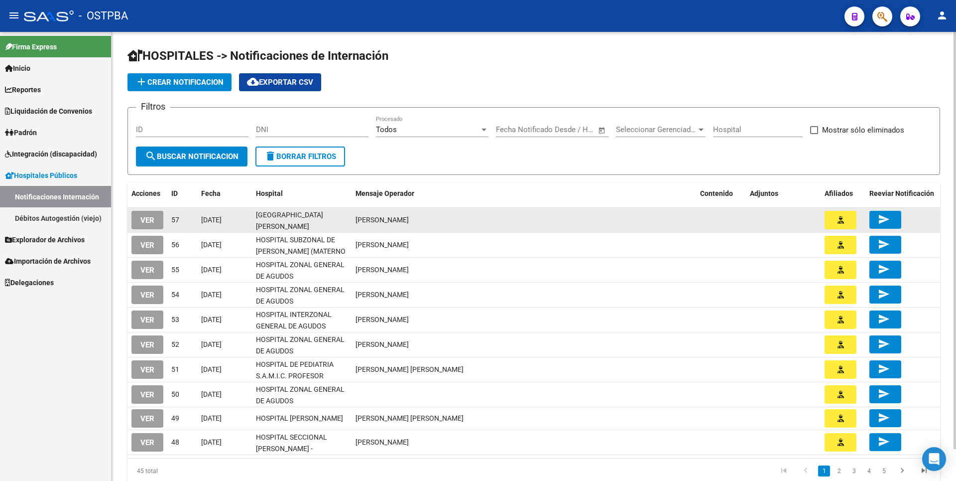
click at [151, 220] on span "VER" at bounding box center [147, 220] width 14 height 9
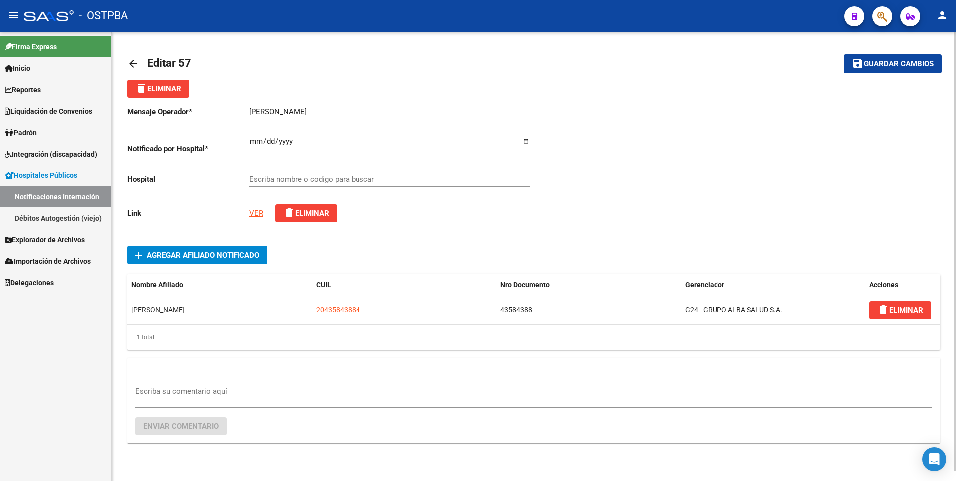
type input "HOSPITAL DE MERLO"
click at [256, 214] on link "VER" at bounding box center [256, 213] width 14 height 9
click at [255, 208] on div "Mensaje Operador * Duarte Facundo Agustin Ingresar el texto Notificado por Hosp…" at bounding box center [330, 164] width 406 height 133
click at [255, 210] on link "VER" at bounding box center [256, 213] width 14 height 9
click at [256, 211] on link "VER" at bounding box center [256, 213] width 14 height 9
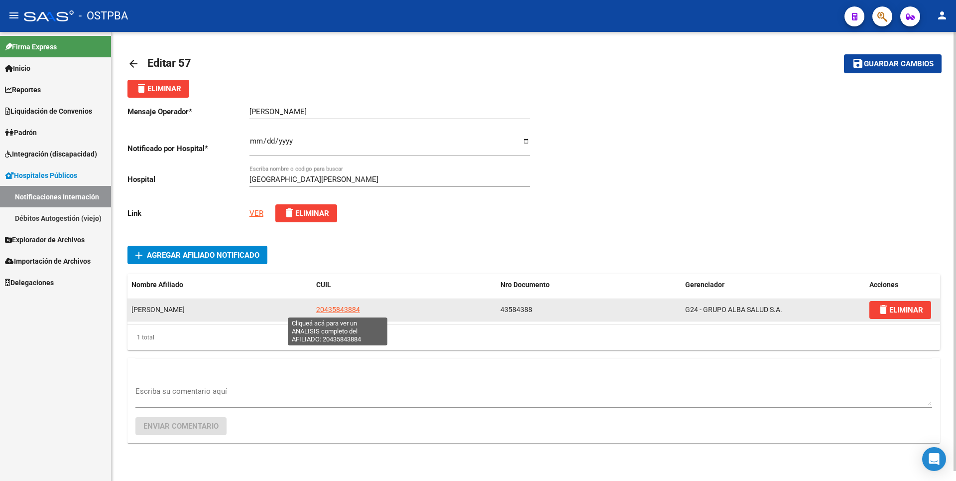
click at [335, 307] on span "20435843884" at bounding box center [338, 309] width 44 height 8
type textarea "20435843884"
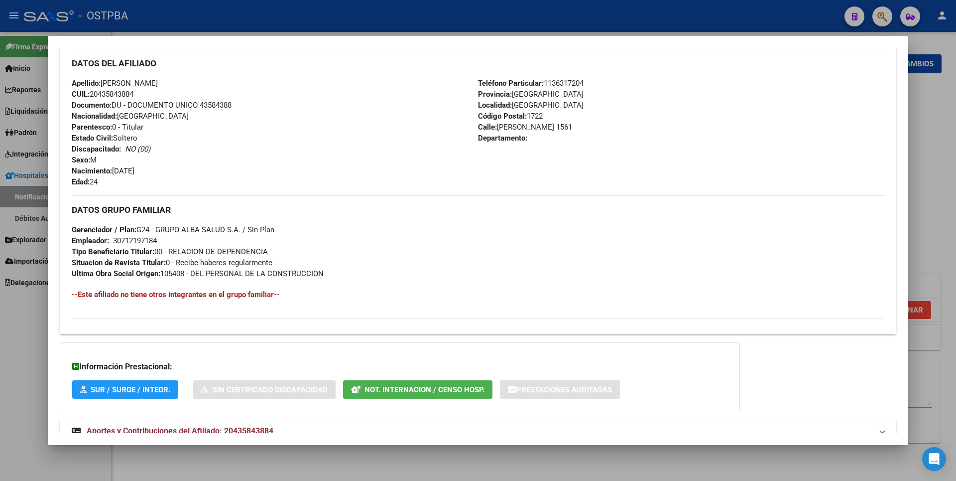
scroll to position [362, 0]
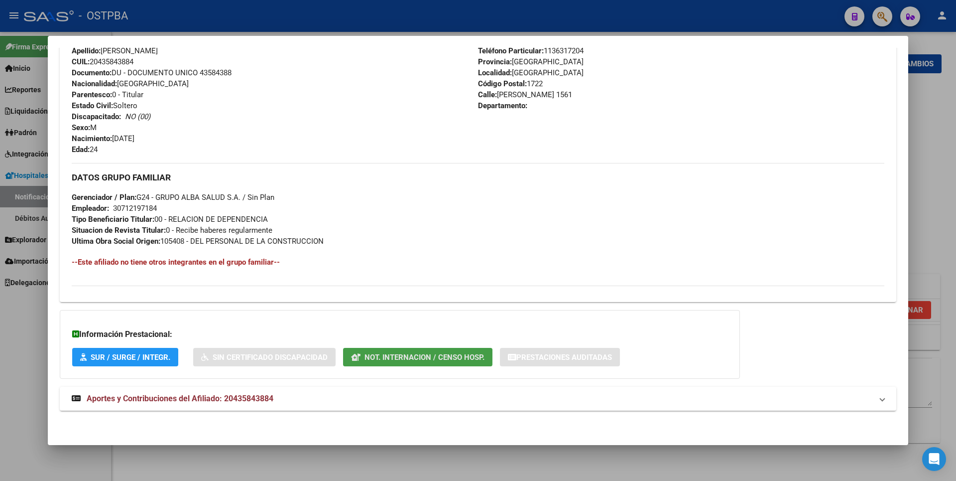
click at [375, 354] on span "Not. Internacion / Censo Hosp." at bounding box center [425, 357] width 120 height 9
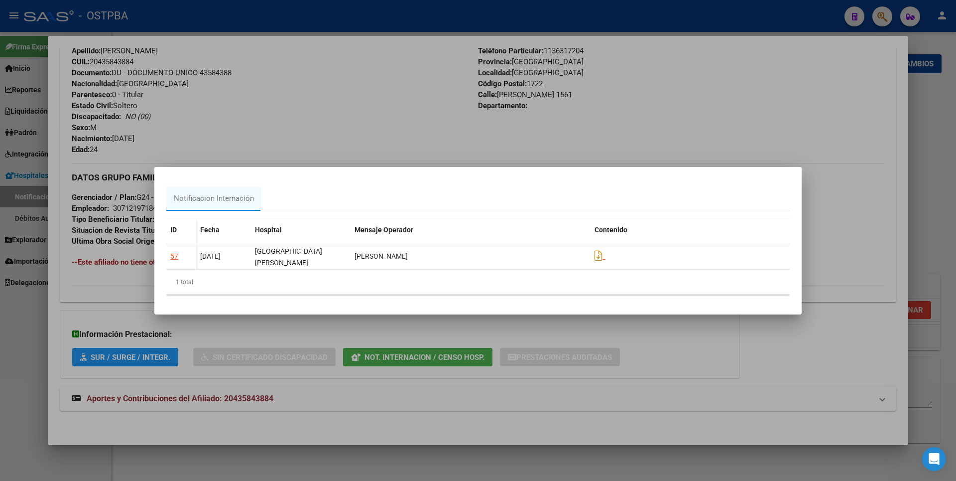
click at [762, 379] on div at bounding box center [478, 240] width 956 height 481
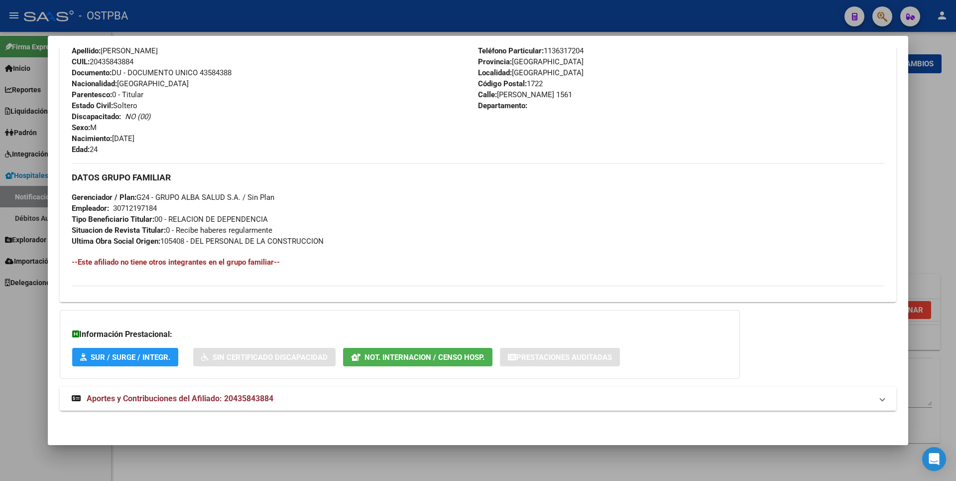
click at [285, 396] on mat-panel-title "Aportes y Contribuciones del Afiliado: 20435843884" at bounding box center [472, 398] width 801 height 12
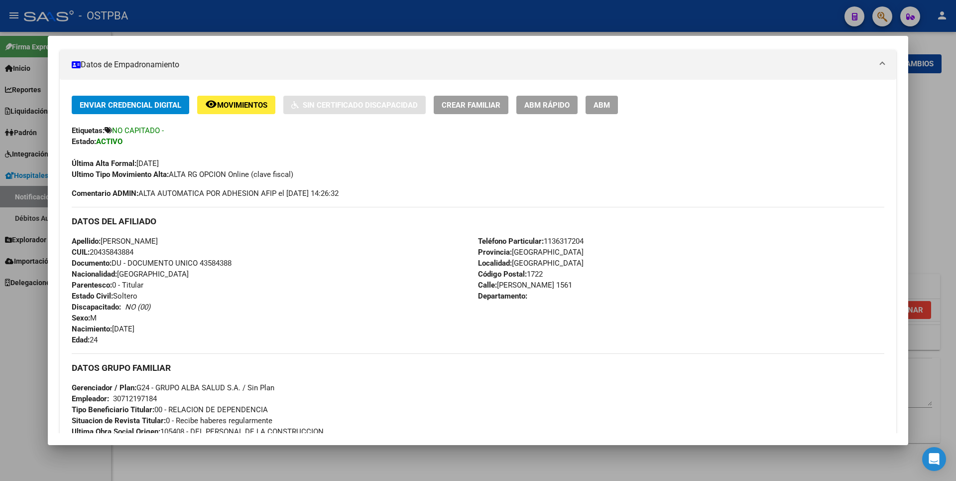
scroll to position [122, 0]
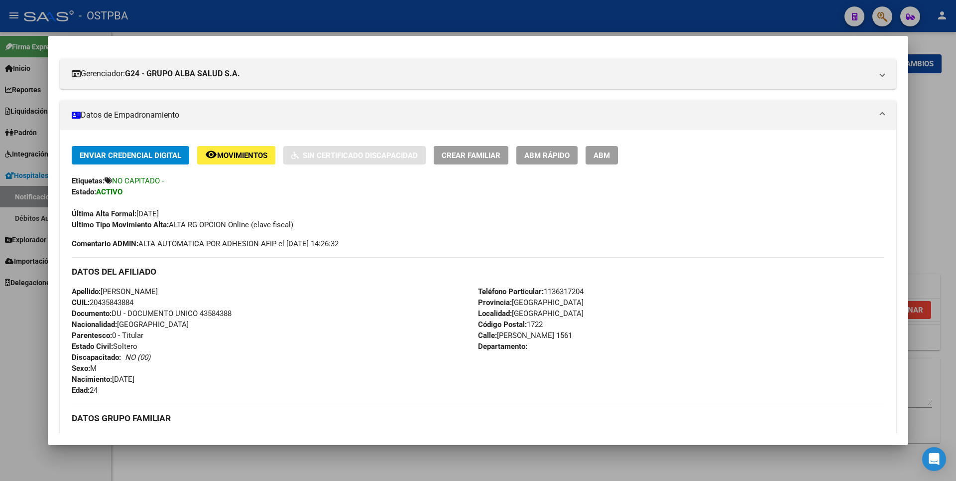
click at [947, 147] on div at bounding box center [478, 240] width 956 height 481
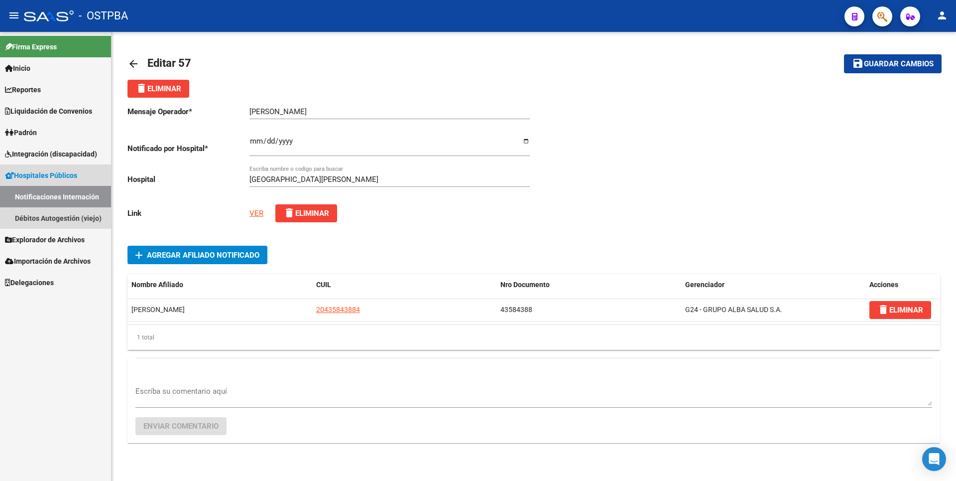
click at [71, 194] on link "Notificaciones Internación" at bounding box center [55, 196] width 111 height 21
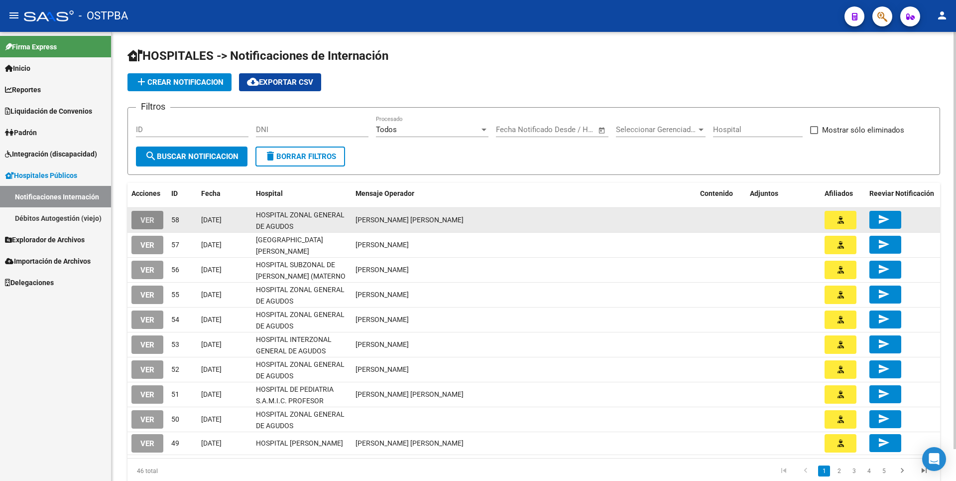
click at [145, 218] on span "VER" at bounding box center [147, 220] width 14 height 9
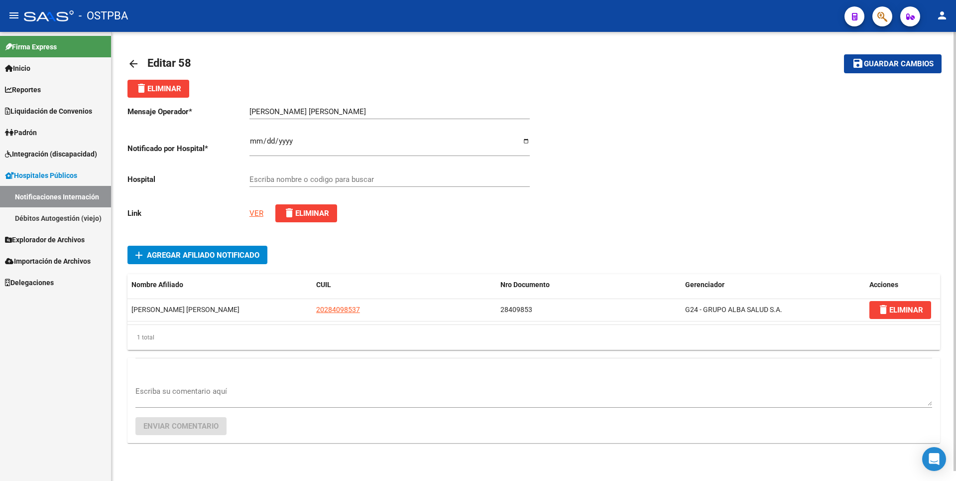
type input "HOSPITAL ZONAL GENERAL DE AGUDOS DESCENTRALIZADO EVITA PUEBLO"
click at [256, 213] on link "VER" at bounding box center [256, 213] width 14 height 9
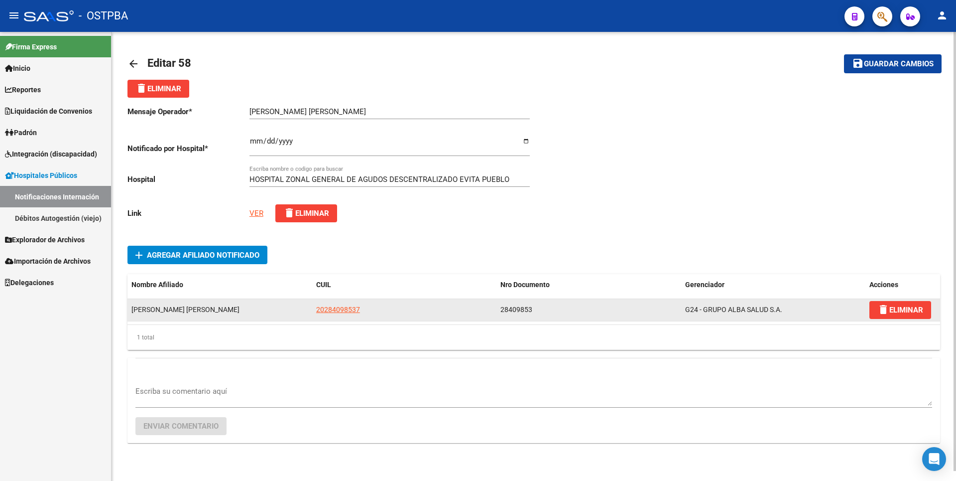
click at [330, 304] on app-link-go-to "20284098537" at bounding box center [338, 309] width 44 height 11
click at [334, 307] on span "20284098537" at bounding box center [338, 309] width 44 height 8
type textarea "20284098537"
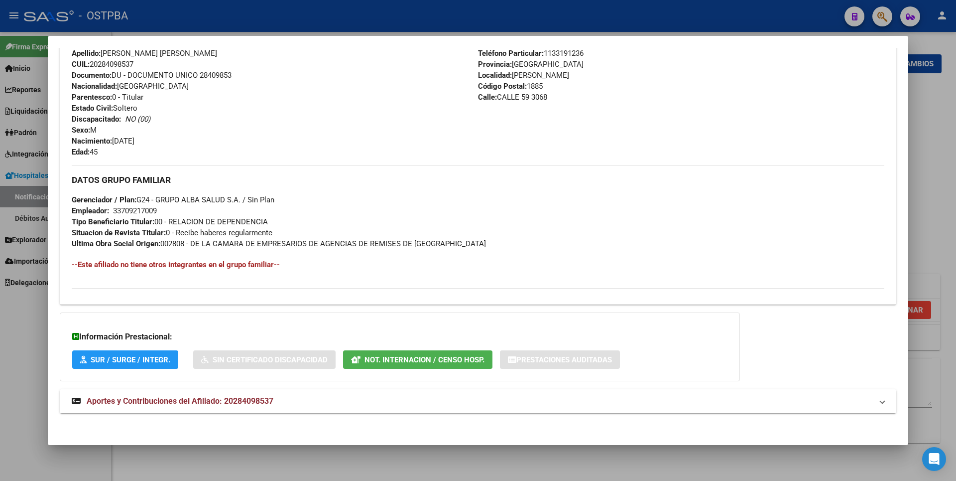
scroll to position [362, 0]
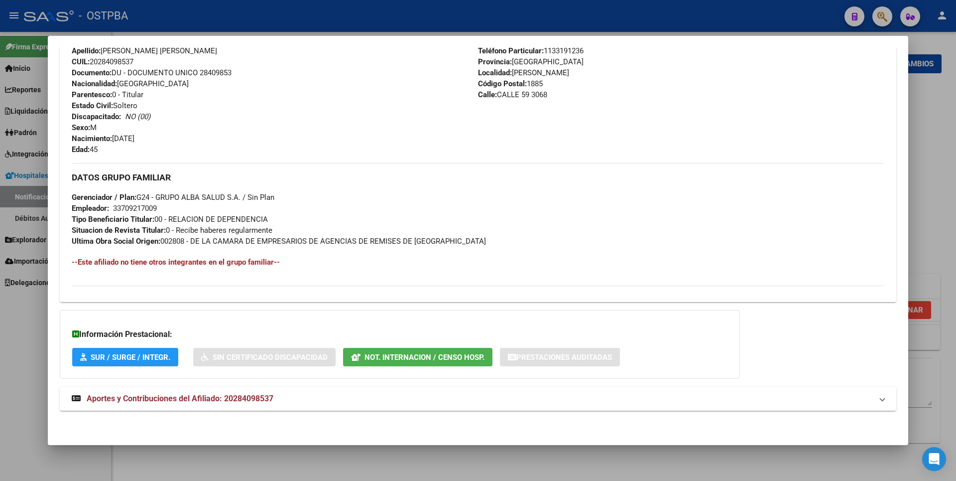
click at [264, 404] on mat-expansion-panel-header "Aportes y Contribuciones del Afiliado: 20284098537" at bounding box center [478, 398] width 837 height 24
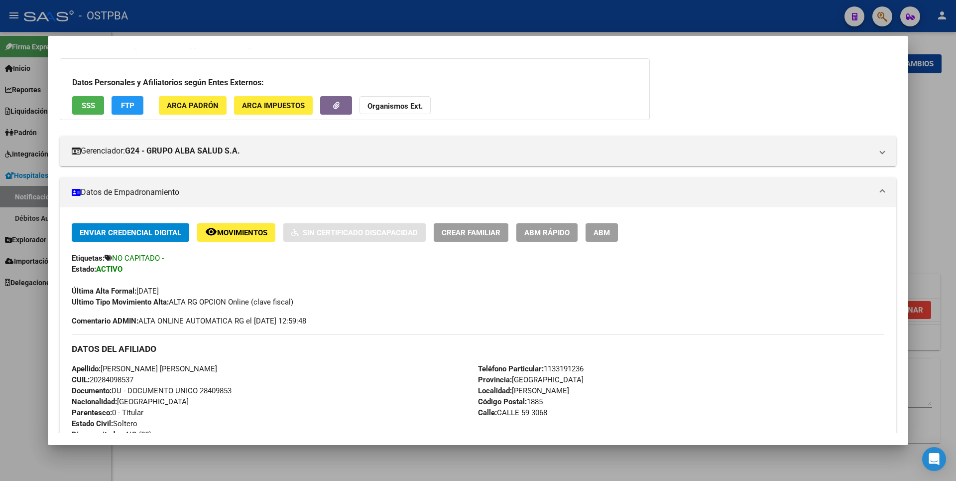
scroll to position [0, 0]
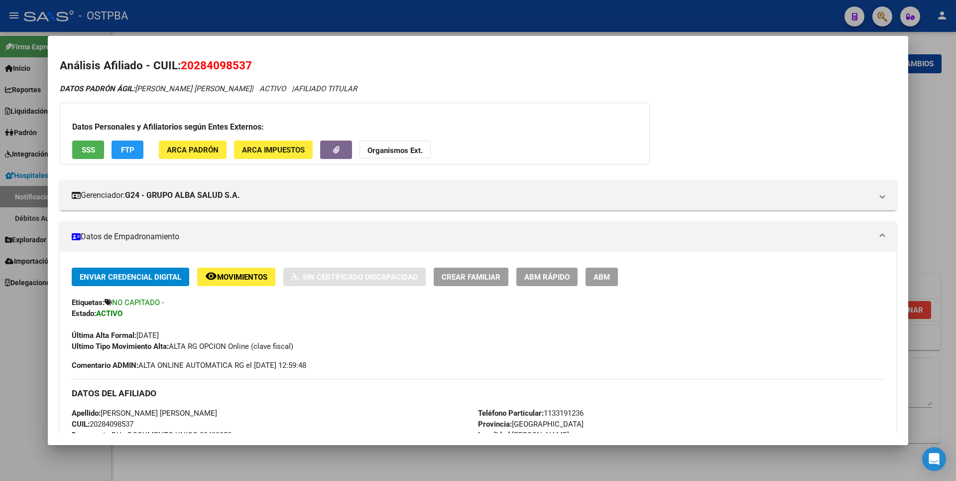
click at [943, 108] on div at bounding box center [478, 240] width 956 height 481
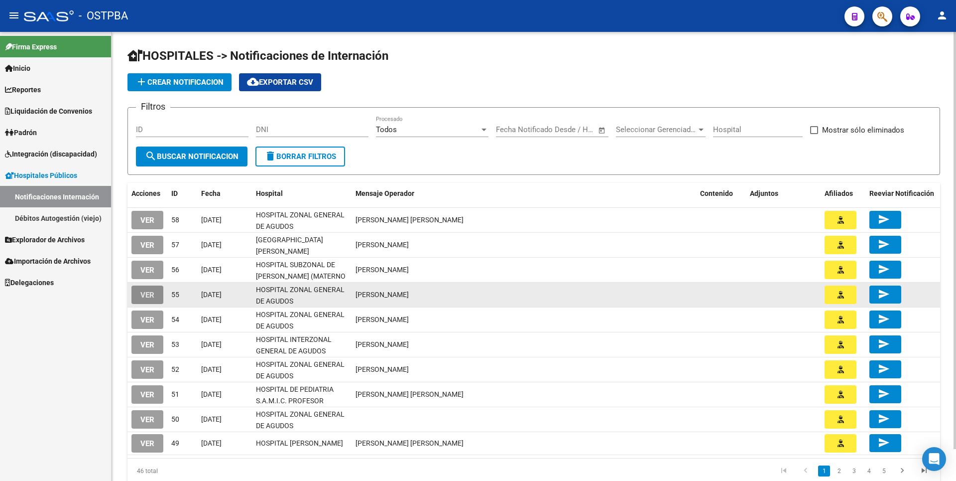
click at [147, 292] on span "VER" at bounding box center [147, 294] width 14 height 9
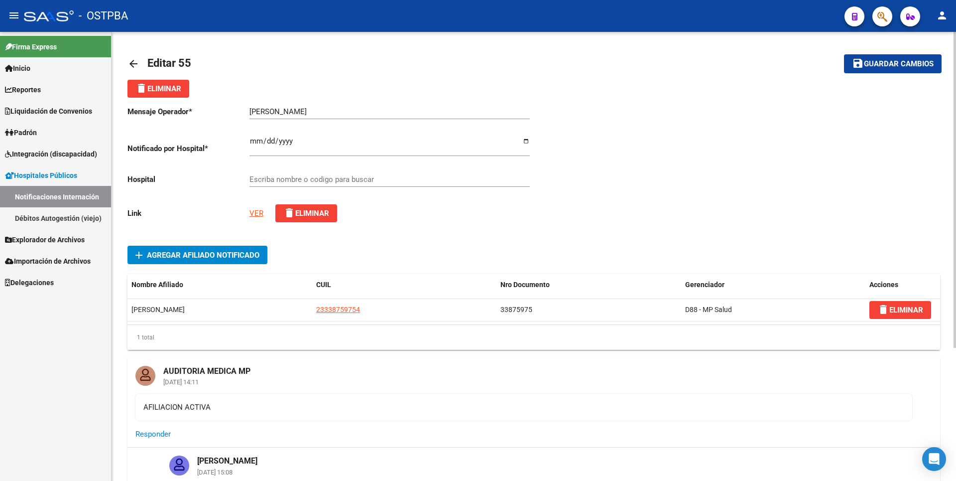
type input "HOSPITAL ZONAL GENERAL DE AGUDOS DESCENTRALIZADO EVITA PUEBLO"
click at [256, 212] on link "VER" at bounding box center [256, 213] width 14 height 9
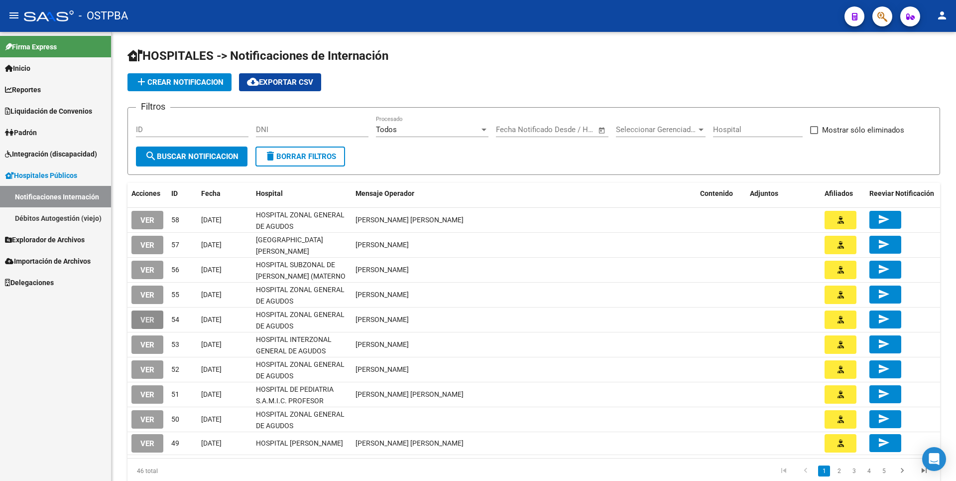
click at [147, 317] on span "VER" at bounding box center [147, 319] width 14 height 9
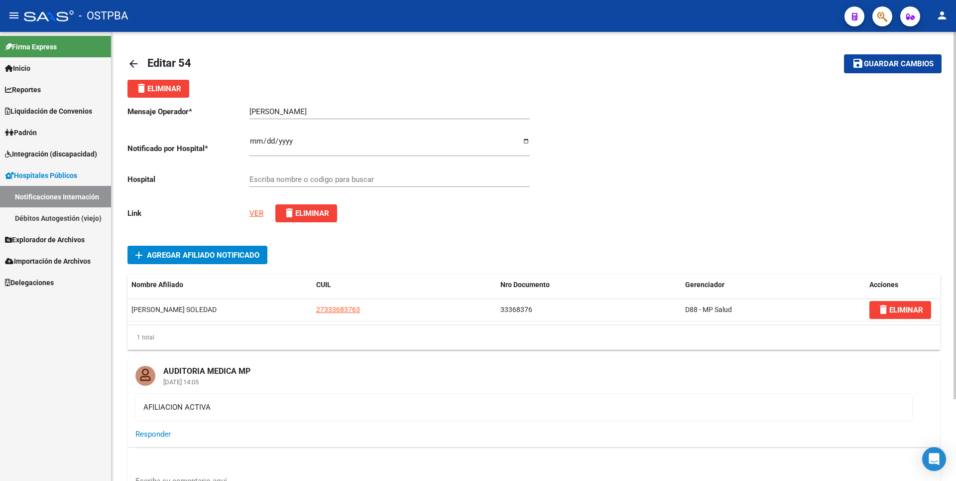
type input "HOSPITAL ZONAL GENERAL DE AGUDOS DR. ARTURO OÑATIVIA"
click at [255, 211] on link "VER" at bounding box center [256, 213] width 14 height 9
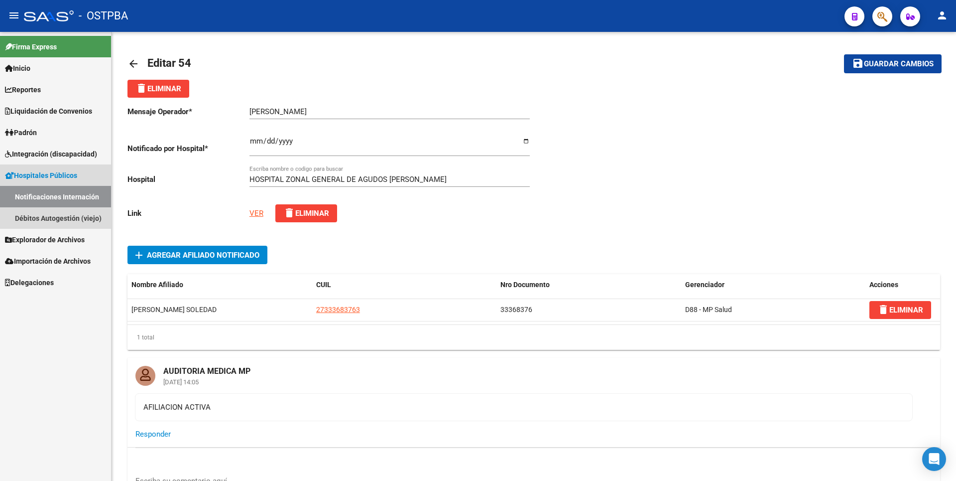
click at [53, 197] on link "Notificaciones Internación" at bounding box center [55, 196] width 111 height 21
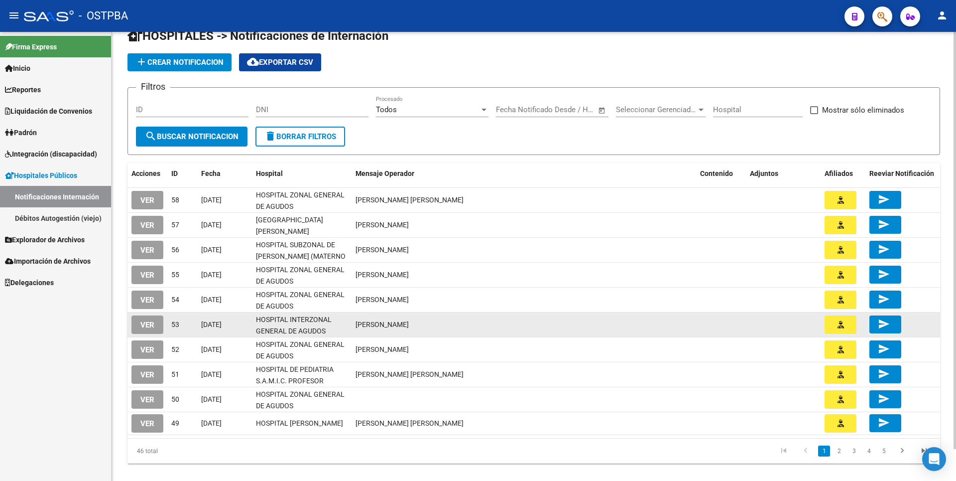
scroll to position [34, 0]
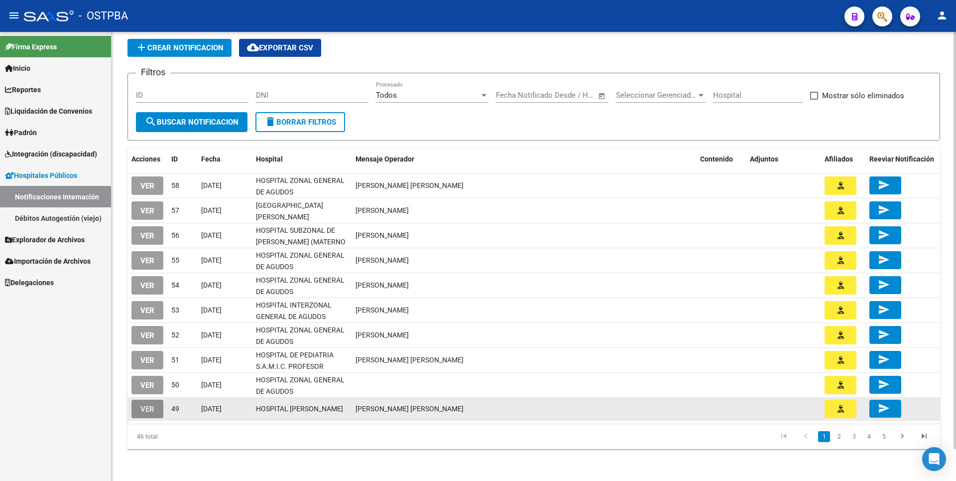
click at [148, 407] on span "VER" at bounding box center [147, 408] width 14 height 9
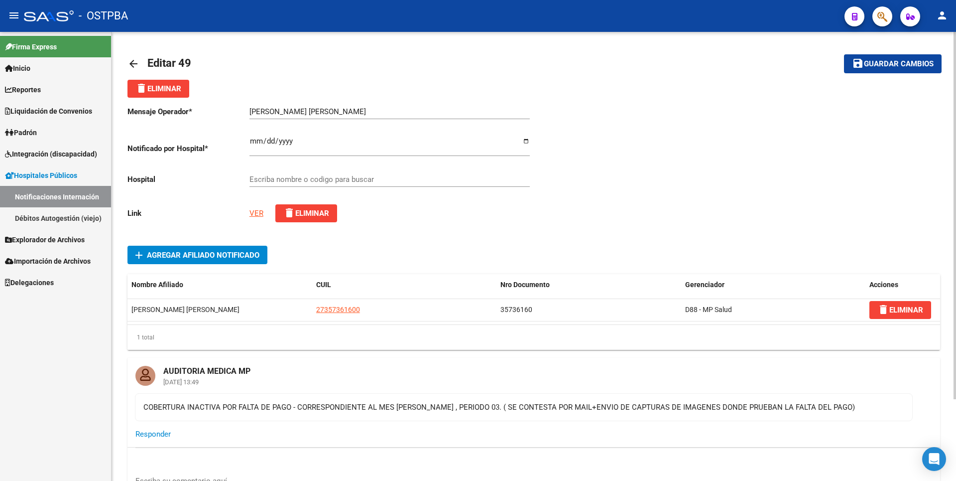
type input "HOSPITAL DR.GUILLERMO RAWSON"
click at [316, 220] on button "delete Eliminar" at bounding box center [306, 213] width 62 height 18
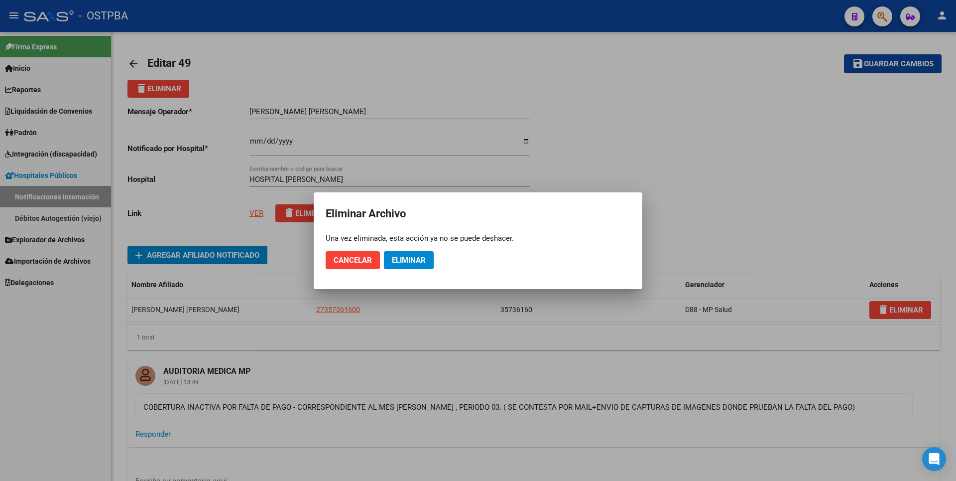
click at [686, 158] on div at bounding box center [478, 240] width 956 height 481
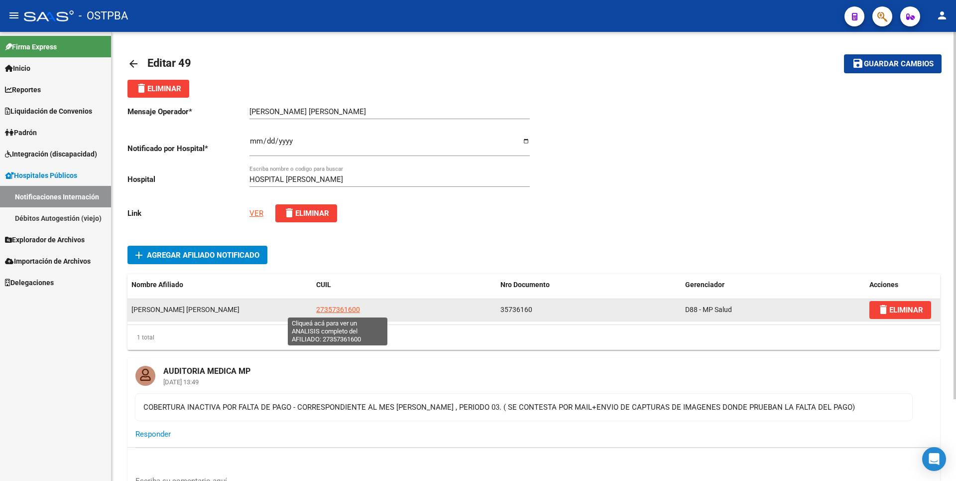
click at [334, 308] on span "27357361600" at bounding box center [338, 309] width 44 height 8
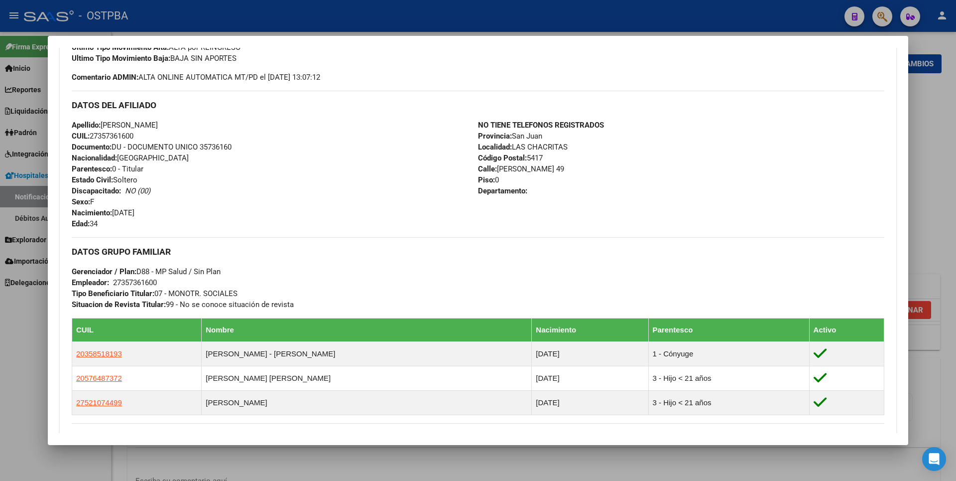
scroll to position [436, 0]
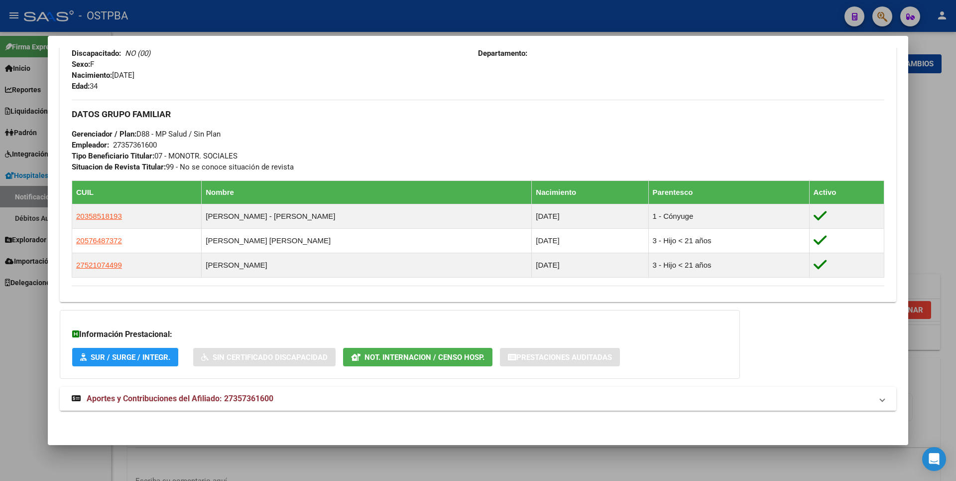
click at [245, 404] on mat-expansion-panel-header "Aportes y Contribuciones del Afiliado: 27357361600" at bounding box center [478, 398] width 837 height 24
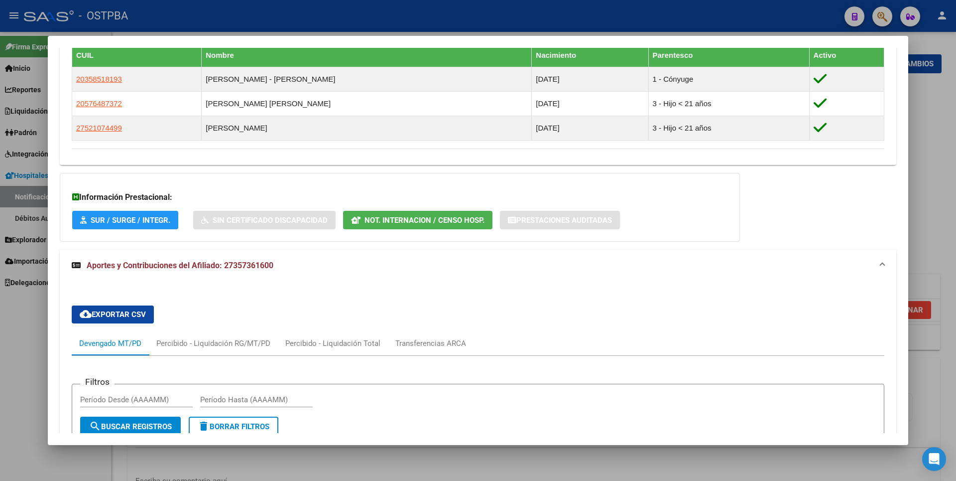
scroll to position [494, 0]
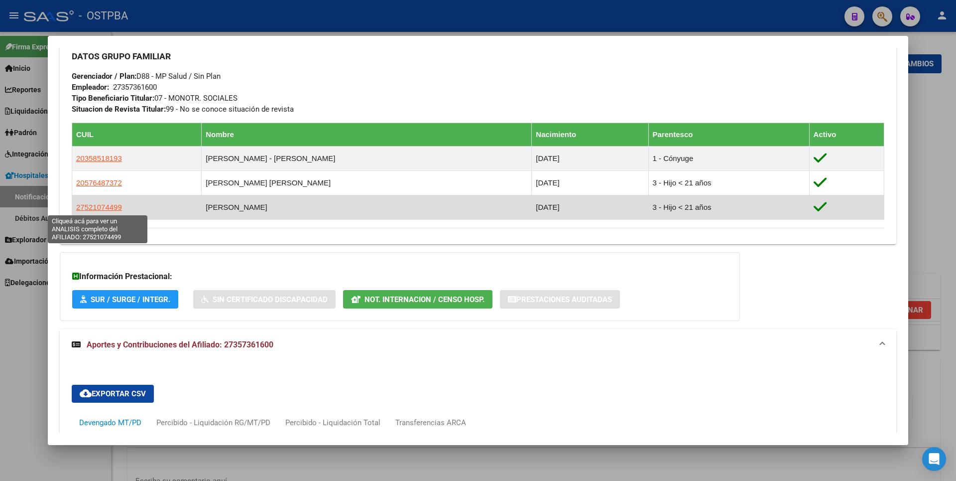
click at [98, 205] on span "27521074499" at bounding box center [99, 207] width 46 height 8
type textarea "27521074499"
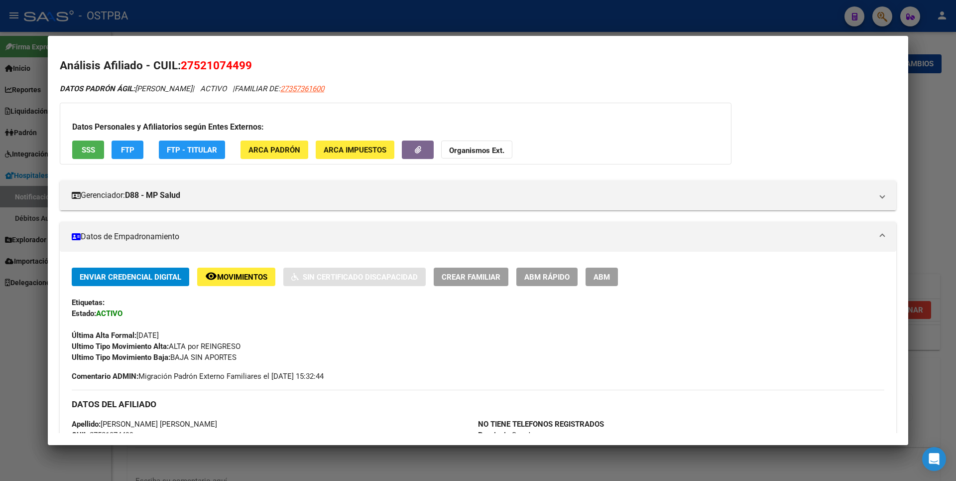
click at [612, 276] on button "ABM" at bounding box center [602, 276] width 32 height 18
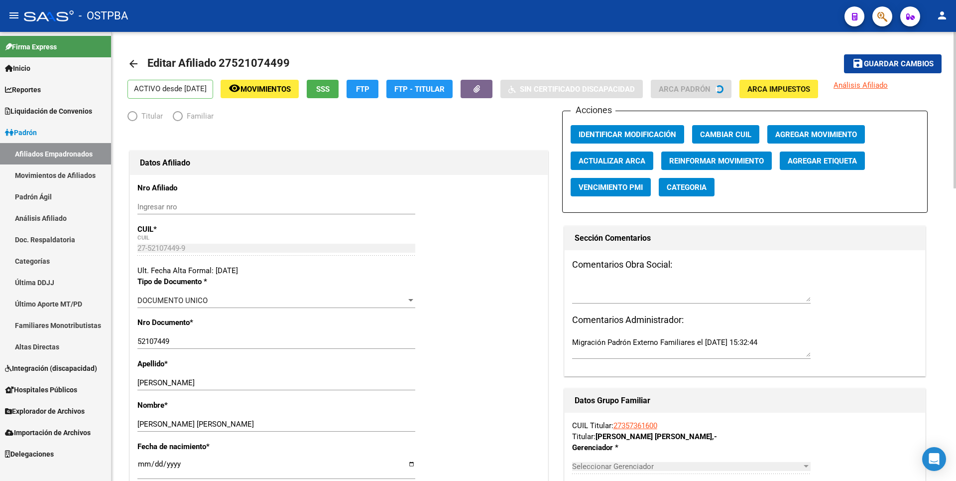
radio input "true"
type input "27-35736160-0"
click at [806, 131] on span "Agregar Movimiento" at bounding box center [816, 134] width 82 height 9
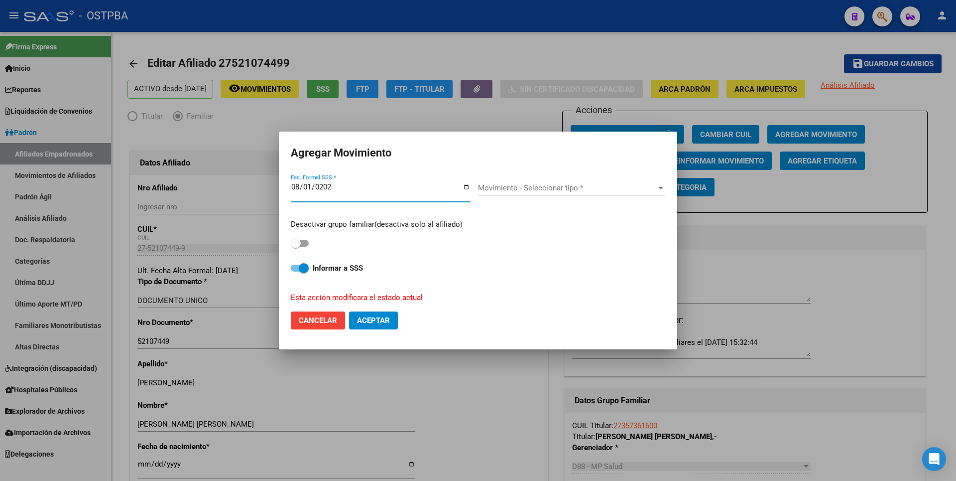
type input "2025-08-01"
drag, startPoint x: 305, startPoint y: 244, endPoint x: 441, endPoint y: 217, distance: 139.2
click at [306, 244] on span at bounding box center [300, 243] width 18 height 7
click at [296, 247] on input "checkbox" at bounding box center [295, 247] width 0 height 0
checkbox input "true"
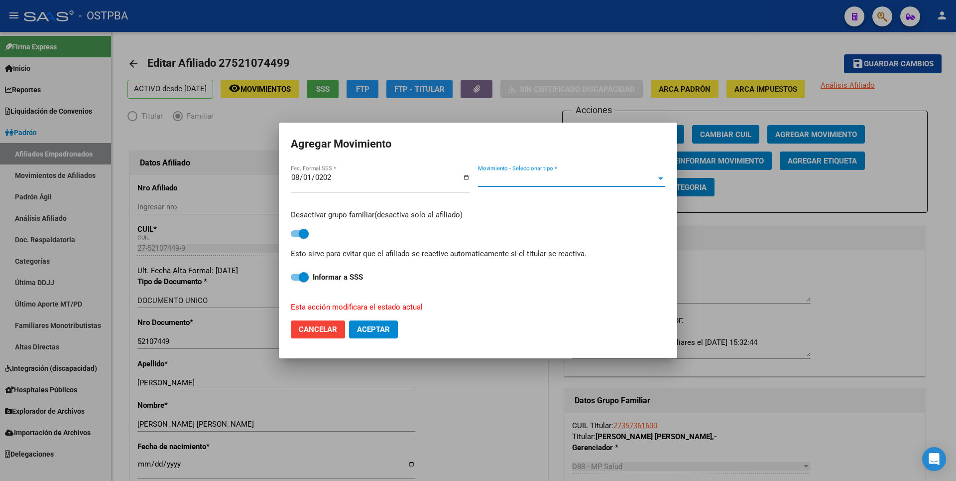
click at [574, 176] on span "Movimiento - Seleccionar tipo *" at bounding box center [567, 178] width 178 height 9
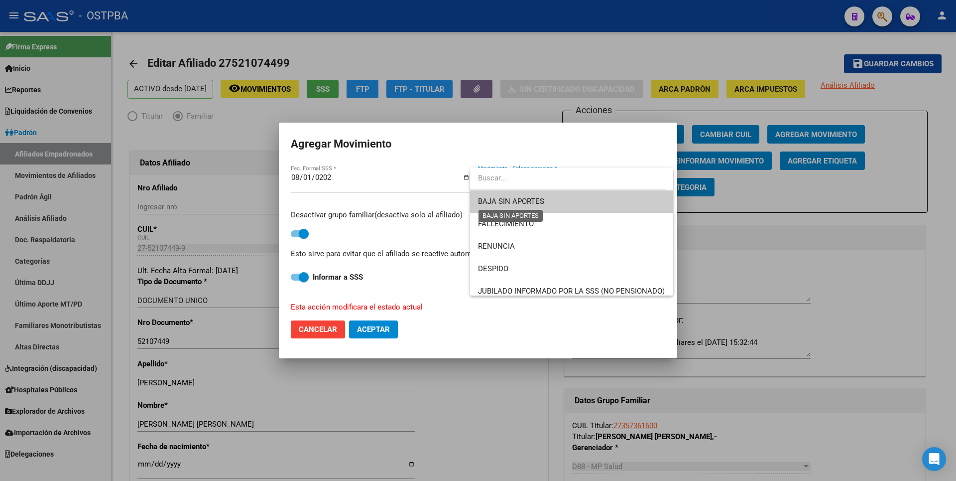
click at [537, 199] on span "BAJA SIN APORTES" at bounding box center [511, 201] width 66 height 9
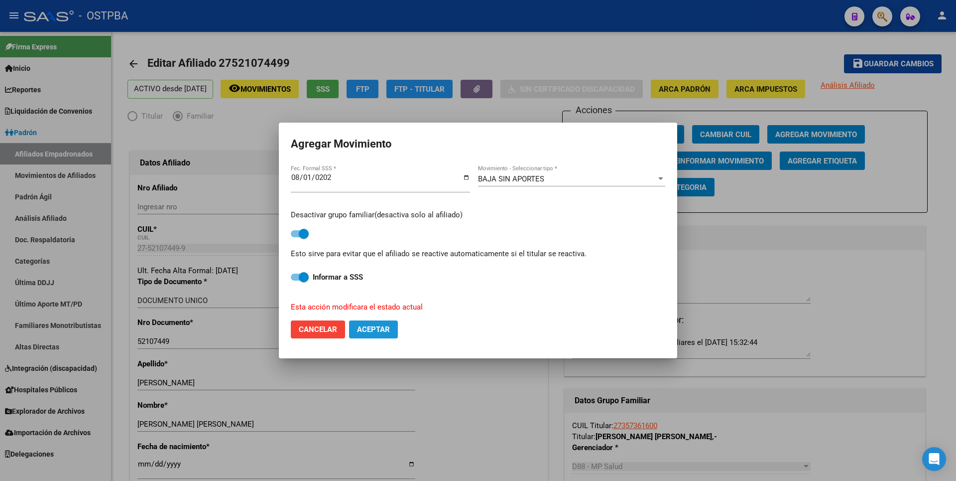
click at [379, 328] on span "Aceptar" at bounding box center [373, 329] width 33 height 9
checkbox input "false"
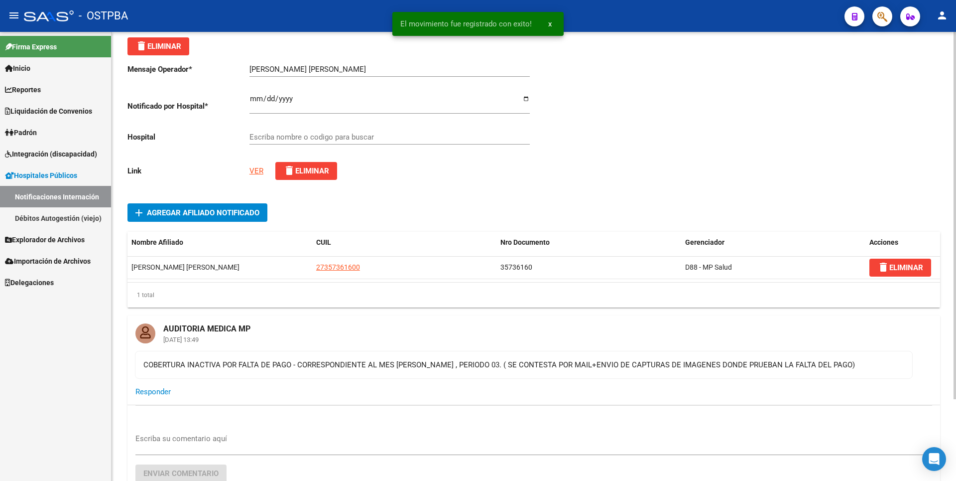
scroll to position [100, 0]
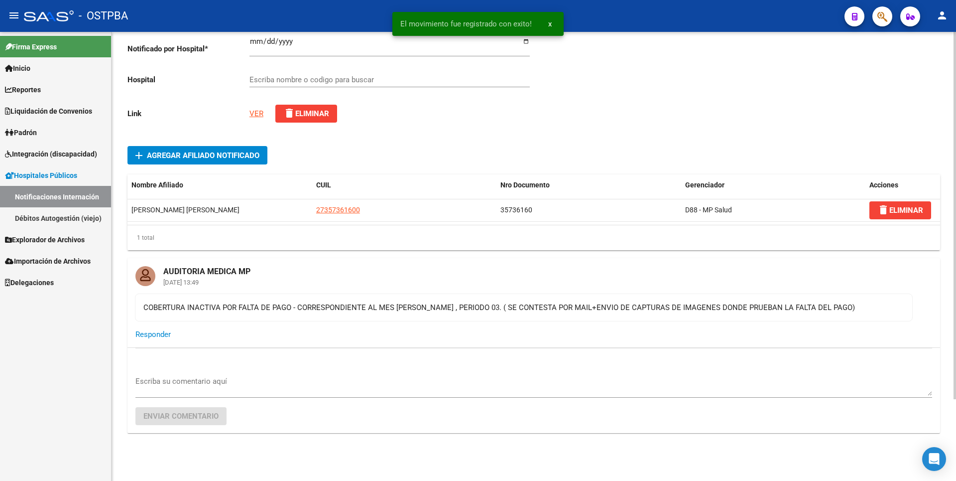
type input "HOSPITAL DR.GUILLERMO RAWSON"
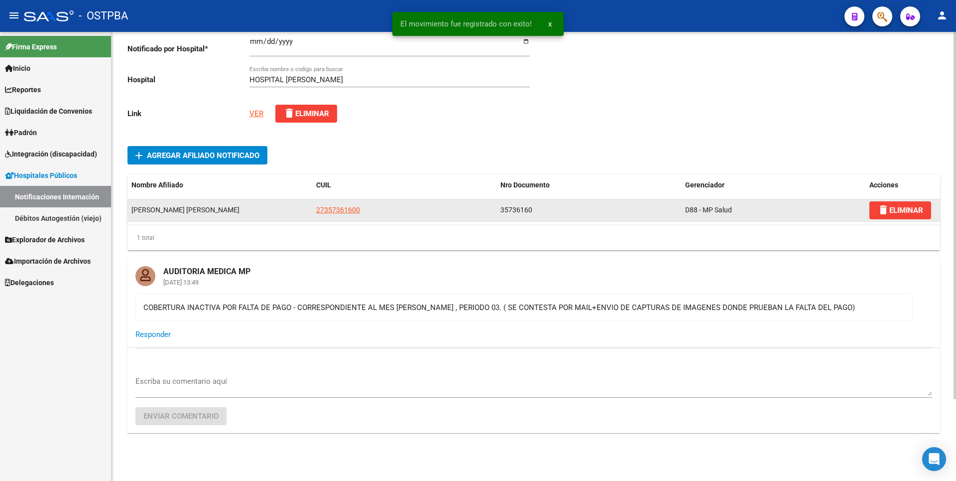
click at [337, 204] on app-link-go-to "27357361600" at bounding box center [338, 209] width 44 height 11
click at [337, 207] on span "27357361600" at bounding box center [338, 210] width 44 height 8
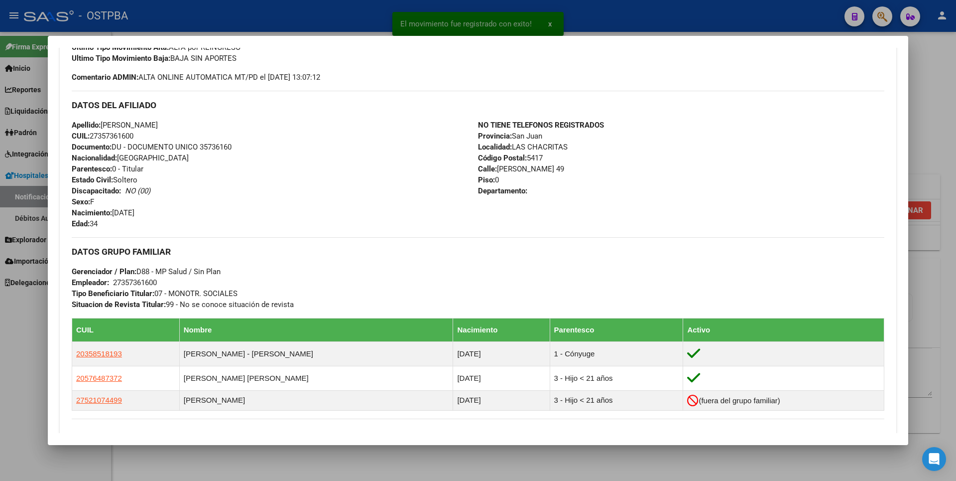
scroll to position [432, 0]
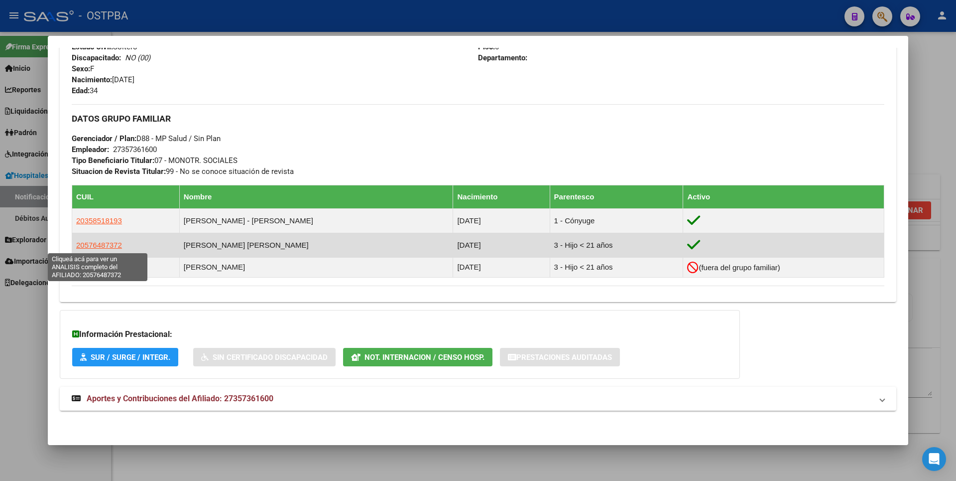
click at [108, 243] on span "20576487372" at bounding box center [99, 245] width 46 height 8
type textarea "20576487372"
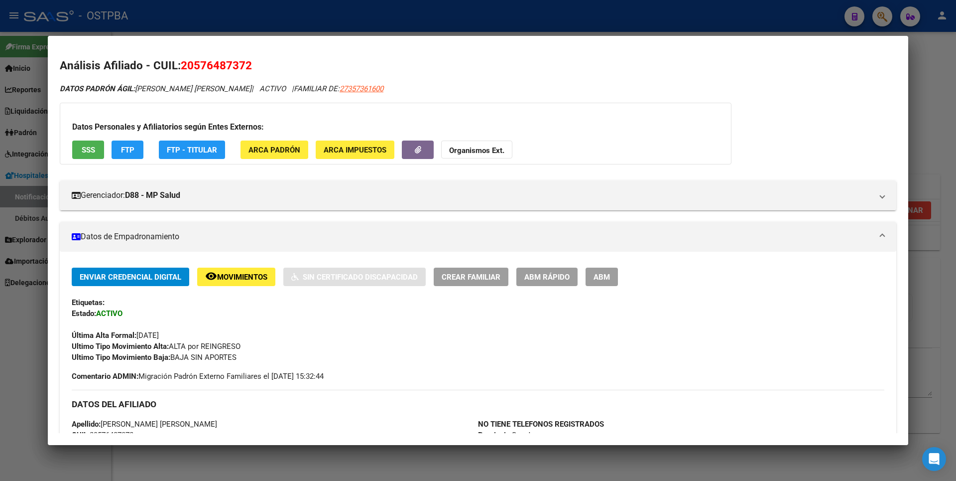
click at [606, 274] on span "ABM" at bounding box center [602, 276] width 16 height 9
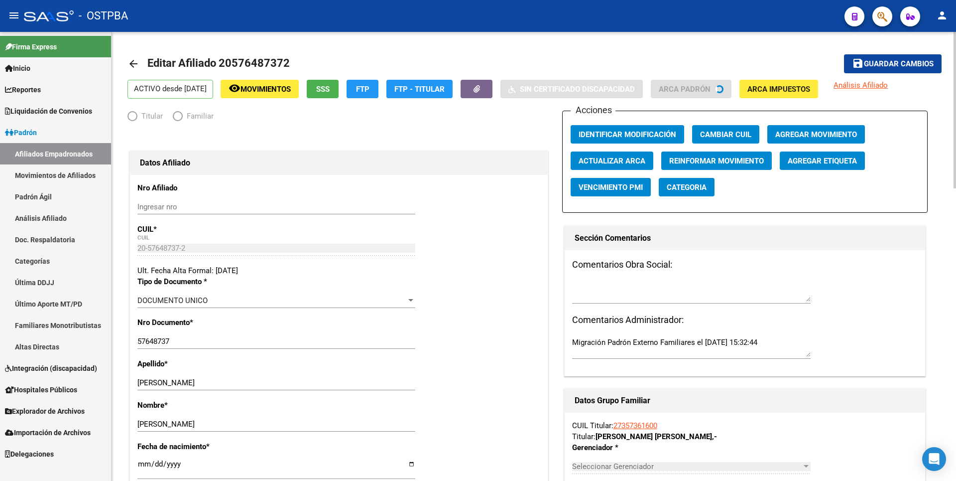
radio input "true"
type input "27-35736160-0"
click at [818, 130] on span "Agregar Movimiento" at bounding box center [816, 134] width 82 height 9
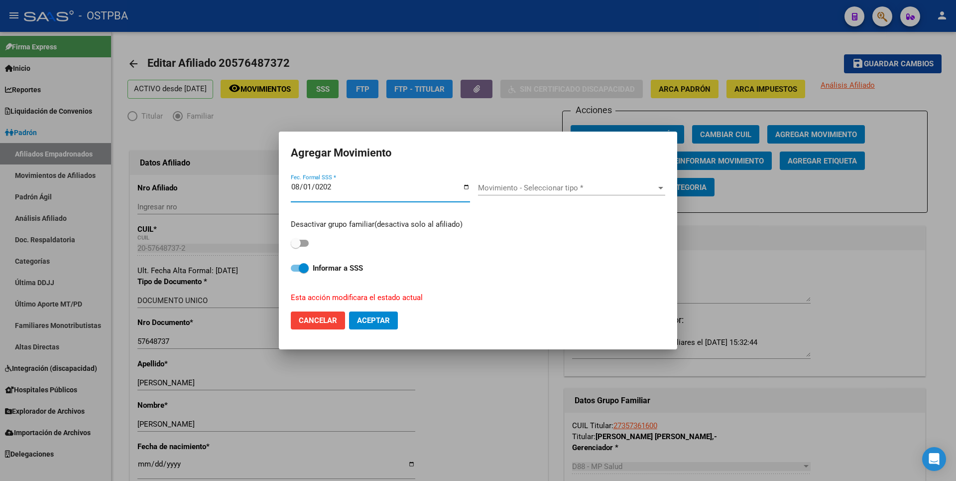
type input "2025-08-01"
click at [302, 244] on span at bounding box center [300, 243] width 18 height 7
click at [296, 247] on input "checkbox" at bounding box center [295, 247] width 0 height 0
checkbox input "true"
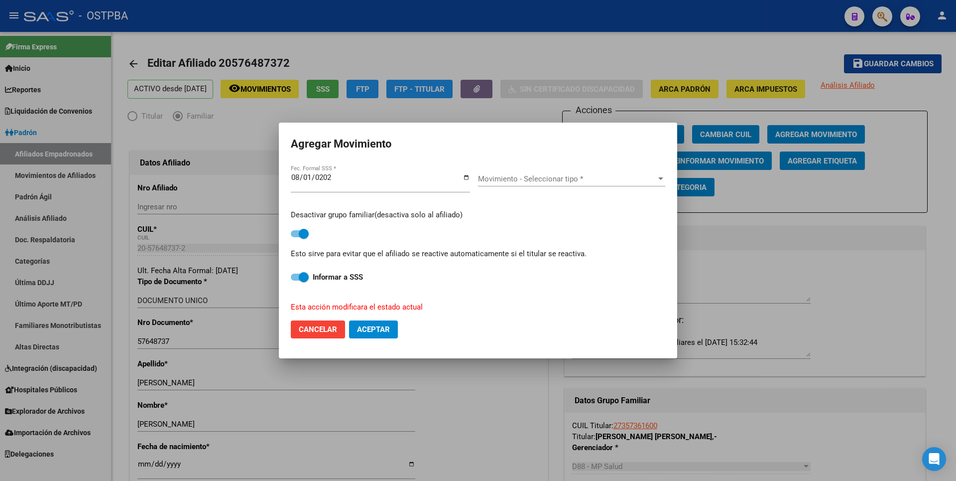
click at [539, 172] on div "Movimiento - Seleccionar tipo * Movimiento - Seleccionar tipo *" at bounding box center [571, 182] width 187 height 38
click at [537, 180] on span "Movimiento - Seleccionar tipo *" at bounding box center [567, 178] width 178 height 9
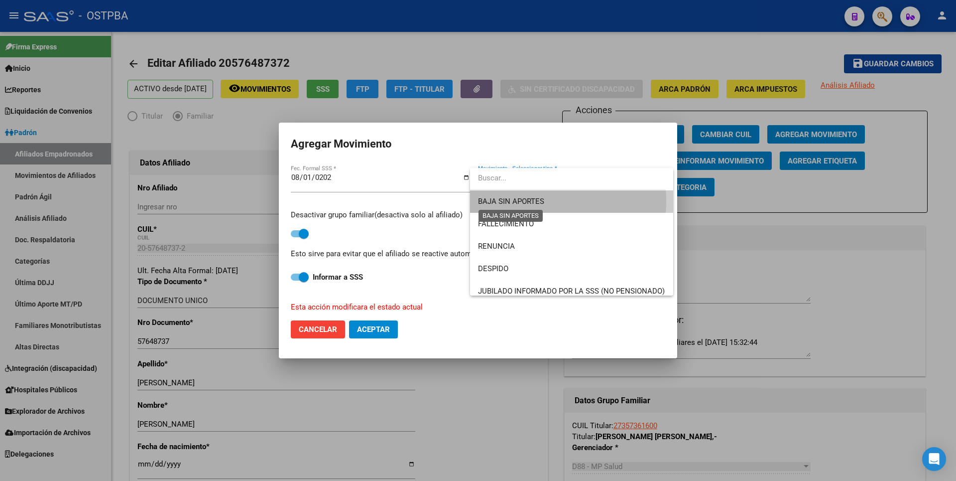
click at [518, 202] on span "BAJA SIN APORTES" at bounding box center [511, 201] width 66 height 9
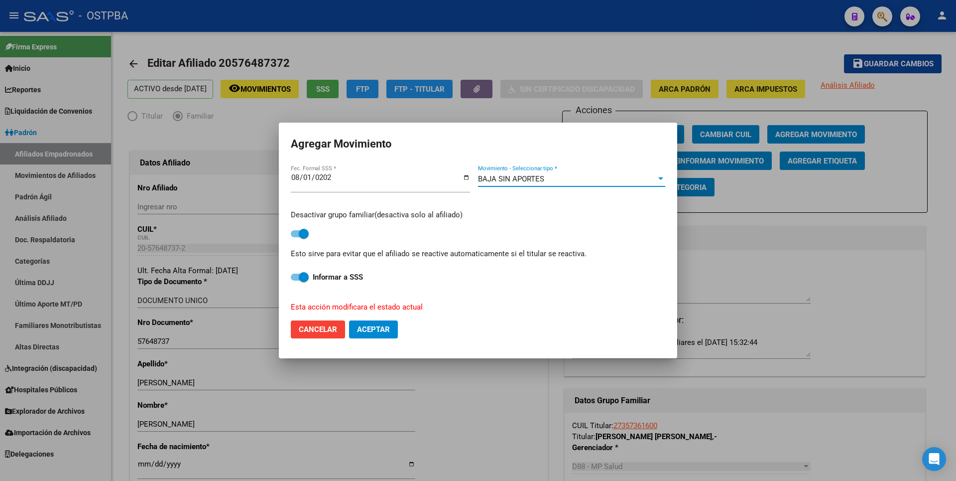
click at [375, 330] on span "Aceptar" at bounding box center [373, 329] width 33 height 9
checkbox input "false"
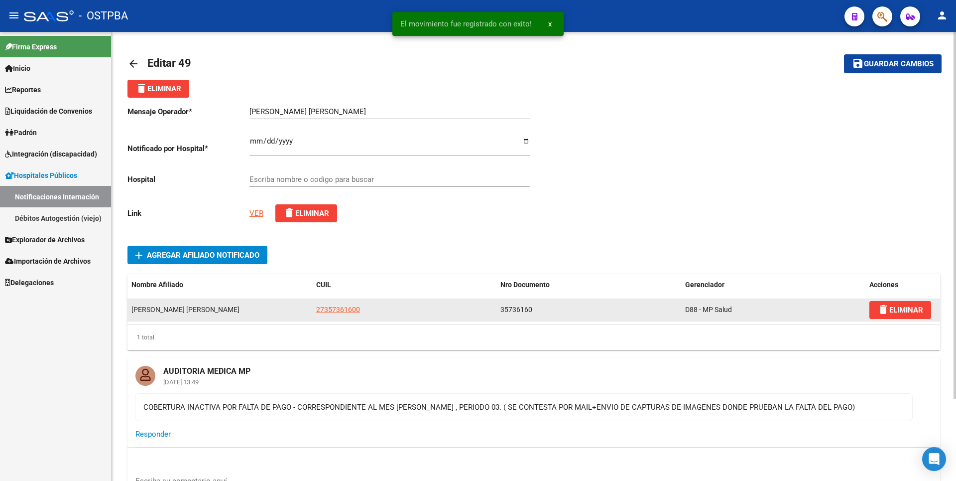
type input "HOSPITAL DR.GUILLERMO RAWSON"
click at [338, 307] on span "27357361600" at bounding box center [338, 309] width 44 height 8
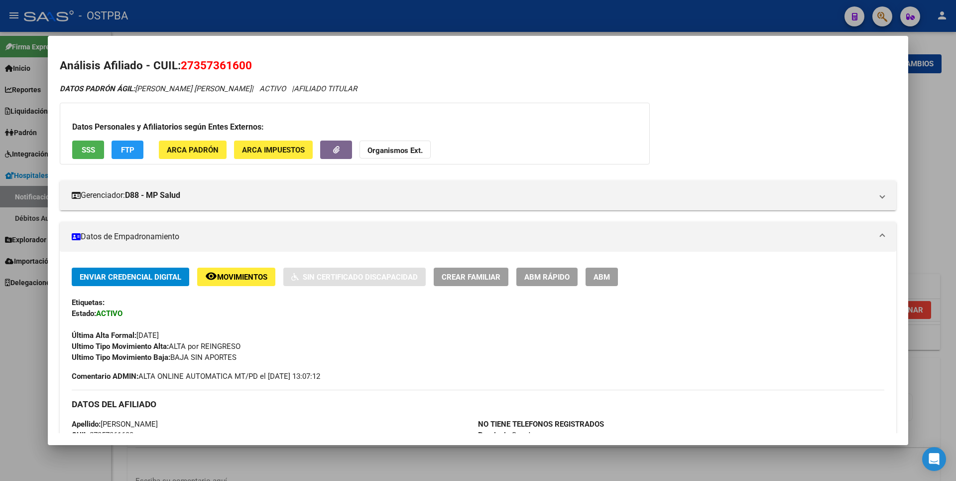
scroll to position [299, 0]
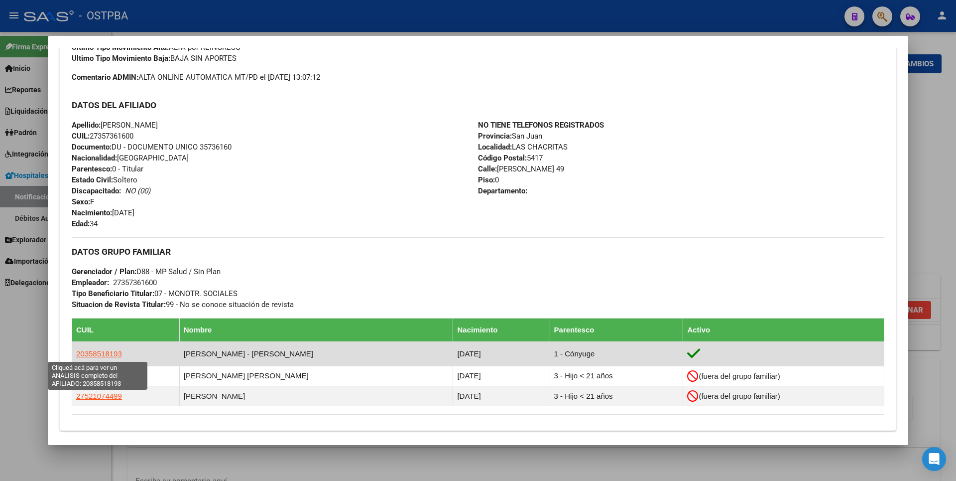
click at [112, 354] on span "20358518193" at bounding box center [99, 353] width 46 height 8
type textarea "20358518193"
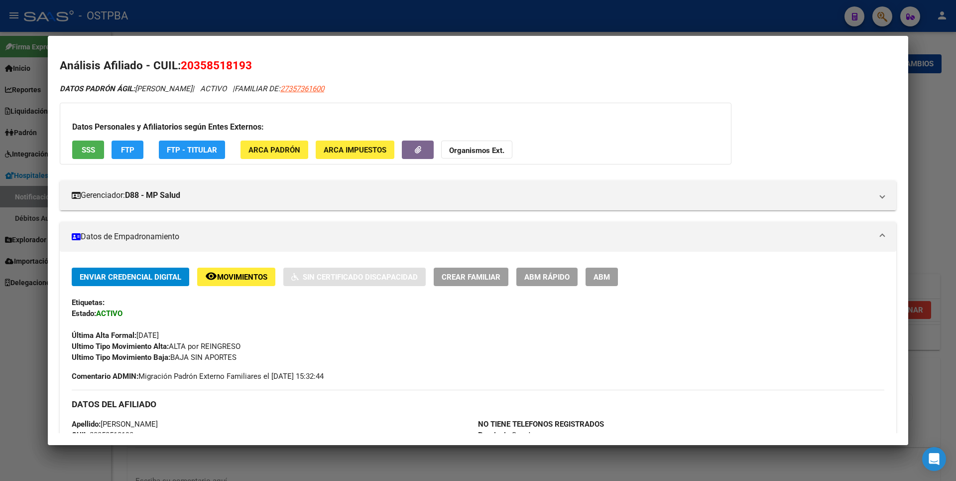
click at [609, 277] on span "ABM" at bounding box center [602, 276] width 16 height 9
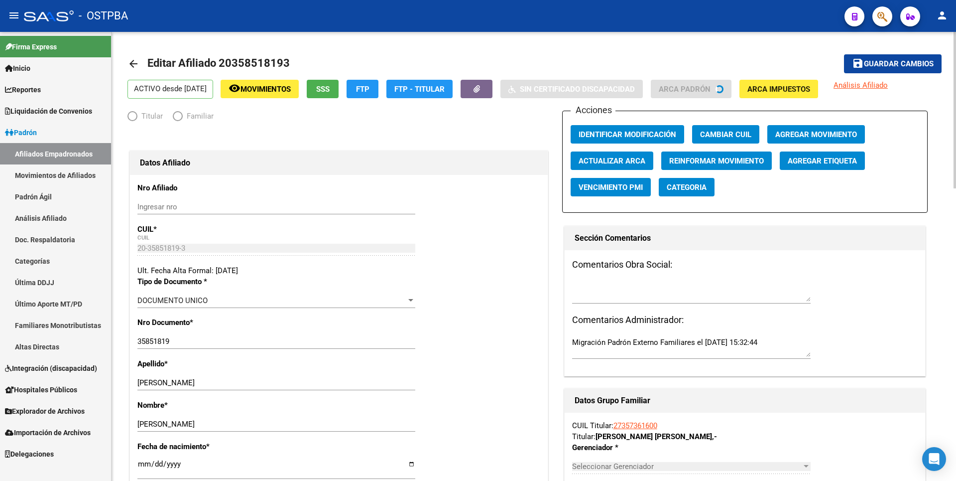
radio input "true"
type input "27-35736160-0"
click at [804, 131] on span "Agregar Movimiento" at bounding box center [816, 134] width 82 height 9
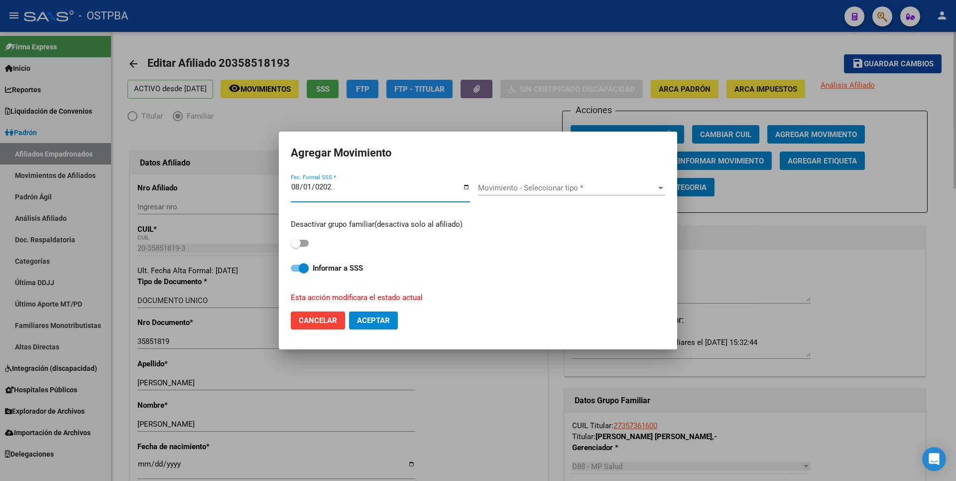
type input "2025-08-01"
click at [308, 240] on span at bounding box center [300, 243] width 18 height 7
click at [296, 247] on input "checkbox" at bounding box center [295, 247] width 0 height 0
checkbox input "true"
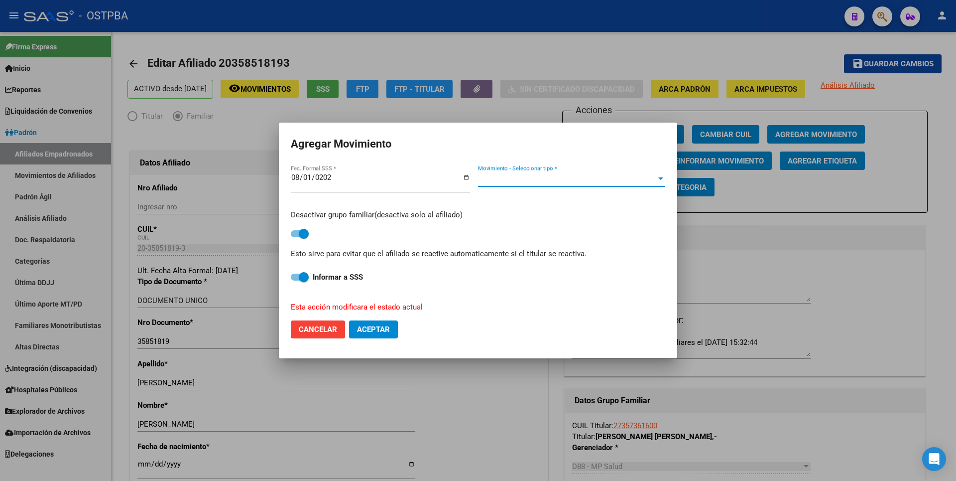
click at [554, 176] on span "Movimiento - Seleccionar tipo *" at bounding box center [567, 178] width 178 height 9
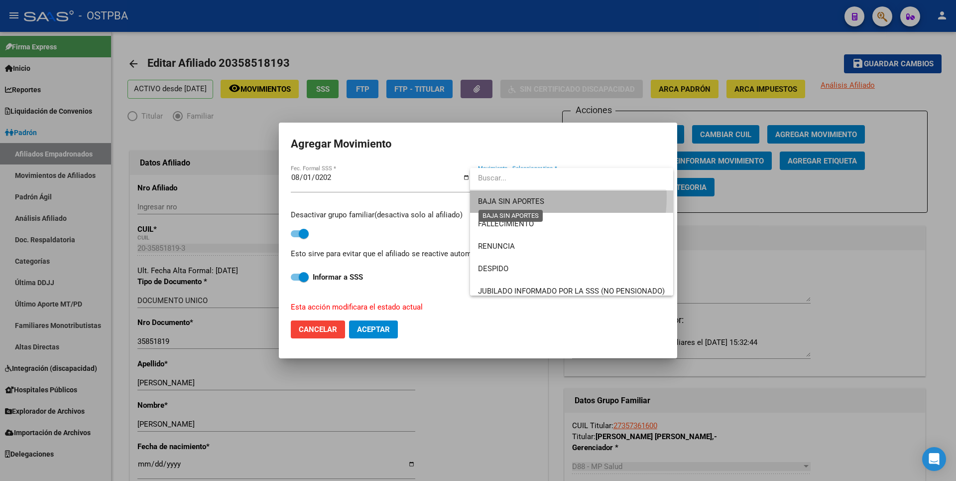
click at [529, 197] on span "BAJA SIN APORTES" at bounding box center [511, 201] width 66 height 9
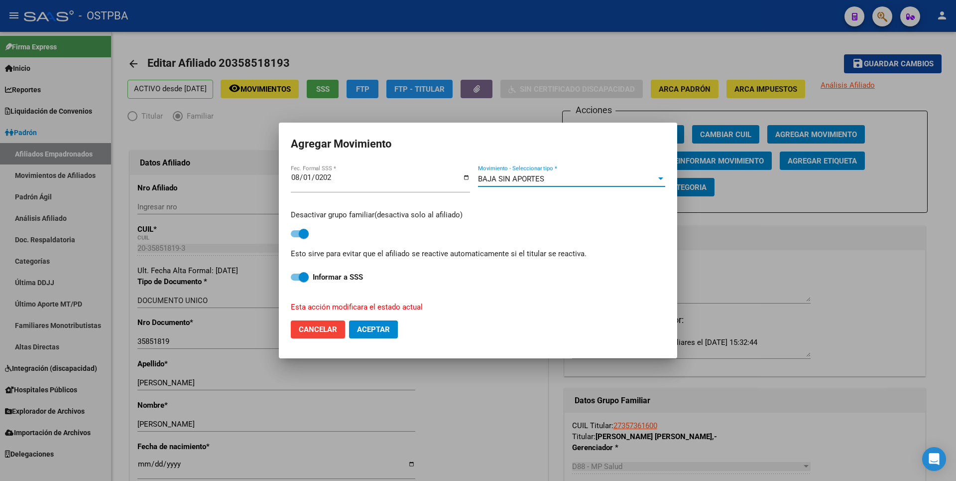
click at [376, 333] on span "Aceptar" at bounding box center [373, 329] width 33 height 9
checkbox input "false"
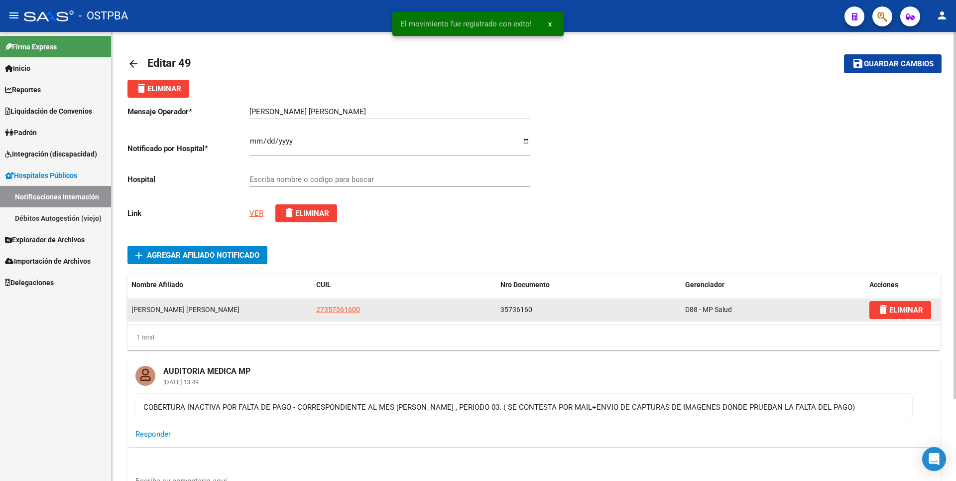
type input "HOSPITAL DR.GUILLERMO RAWSON"
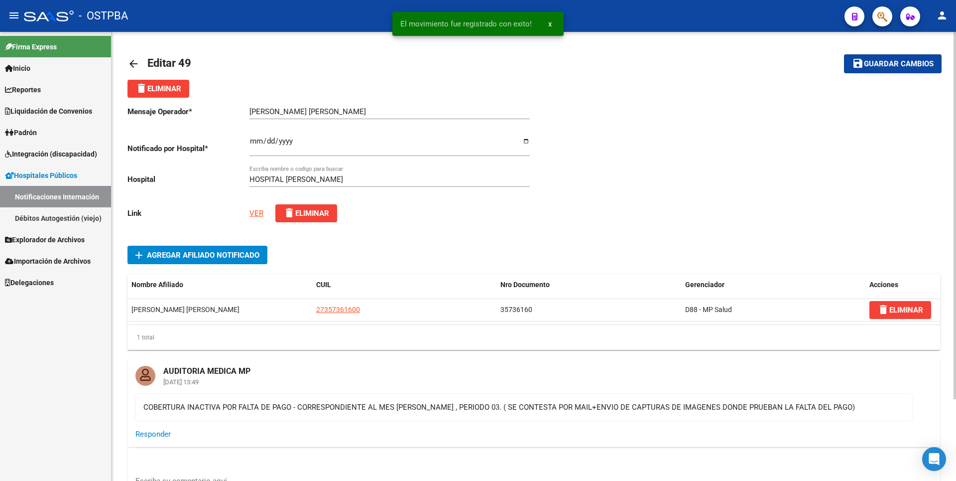
click at [254, 213] on link "VER" at bounding box center [256, 213] width 14 height 9
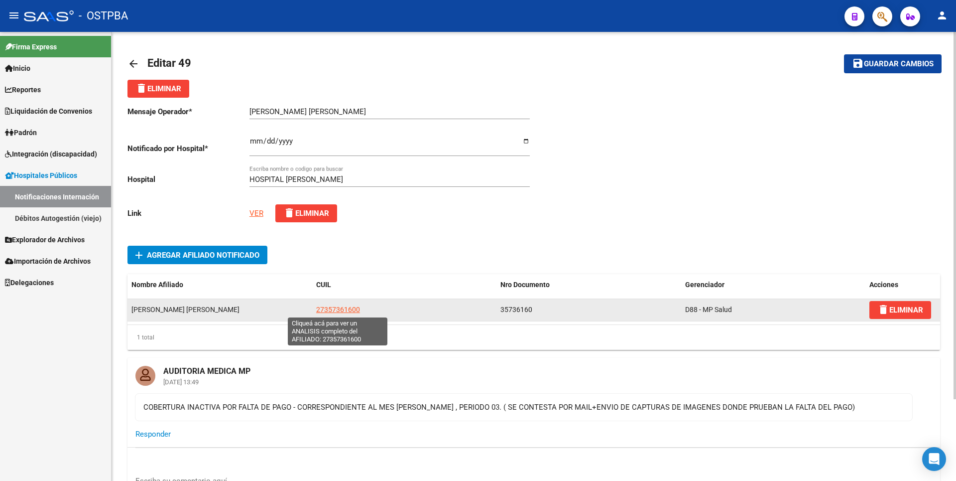
click at [345, 307] on span "27357361600" at bounding box center [338, 309] width 44 height 8
type textarea "27357361600"
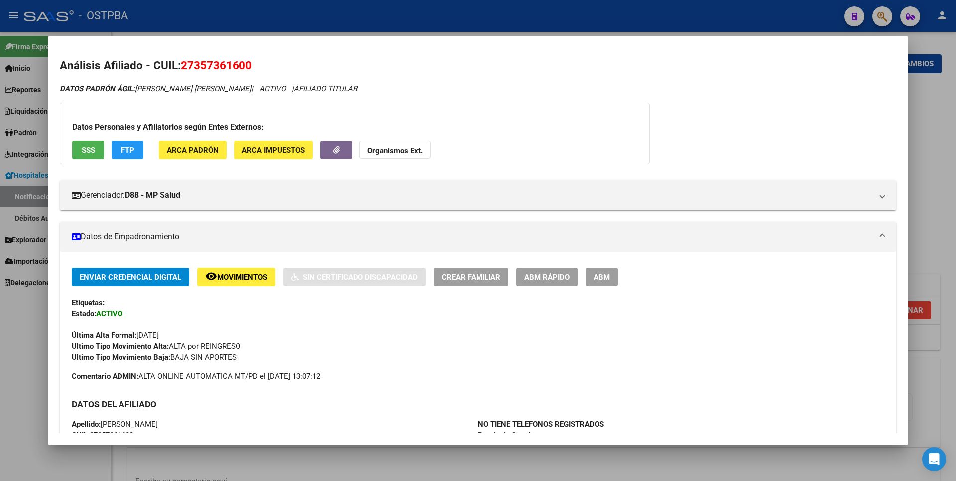
scroll to position [299, 0]
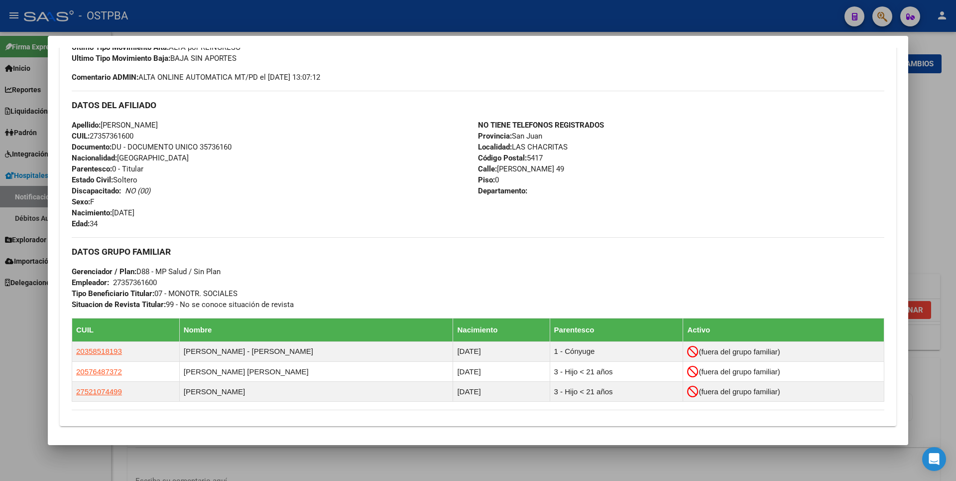
click at [956, 107] on div at bounding box center [478, 240] width 956 height 481
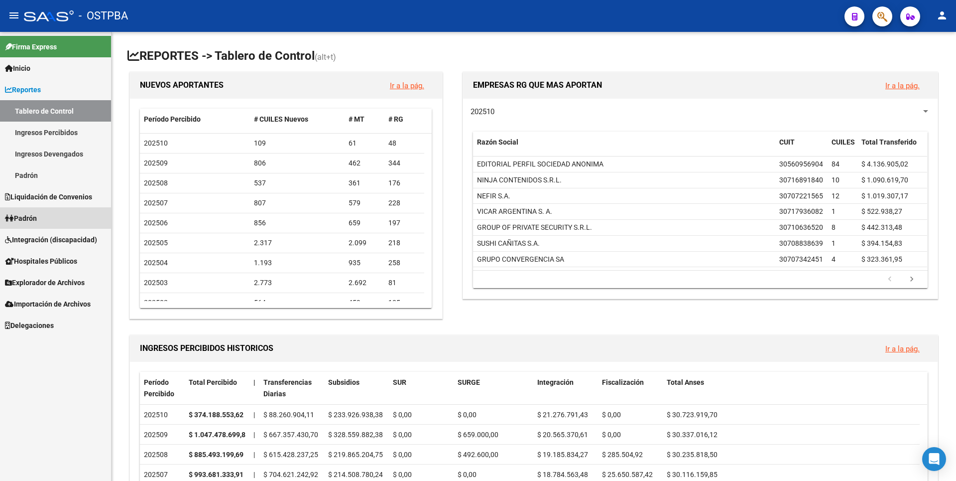
drag, startPoint x: 39, startPoint y: 216, endPoint x: 58, endPoint y: 188, distance: 34.4
click at [37, 216] on span "Padrón" at bounding box center [21, 218] width 32 height 11
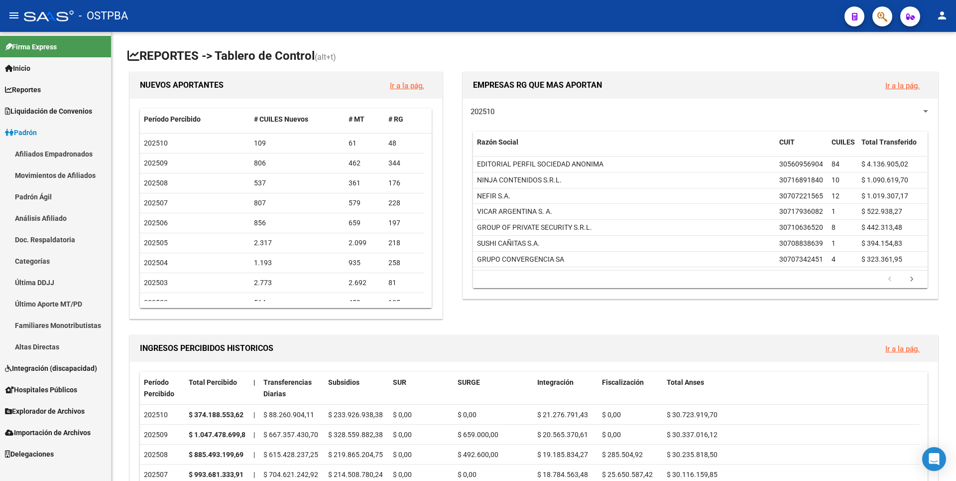
click at [53, 221] on link "Análisis Afiliado" at bounding box center [55, 217] width 111 height 21
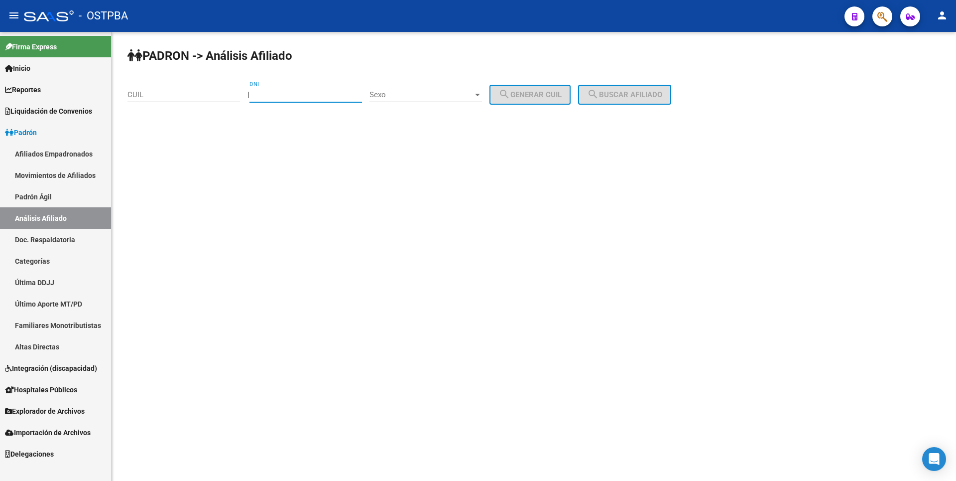
click at [277, 92] on input "DNI" at bounding box center [305, 94] width 113 height 9
paste input "14.702495"
click at [271, 94] on input "14.702495" at bounding box center [305, 94] width 113 height 9
type input "14702495"
click at [481, 89] on div "Sexo Sexo" at bounding box center [426, 91] width 113 height 21
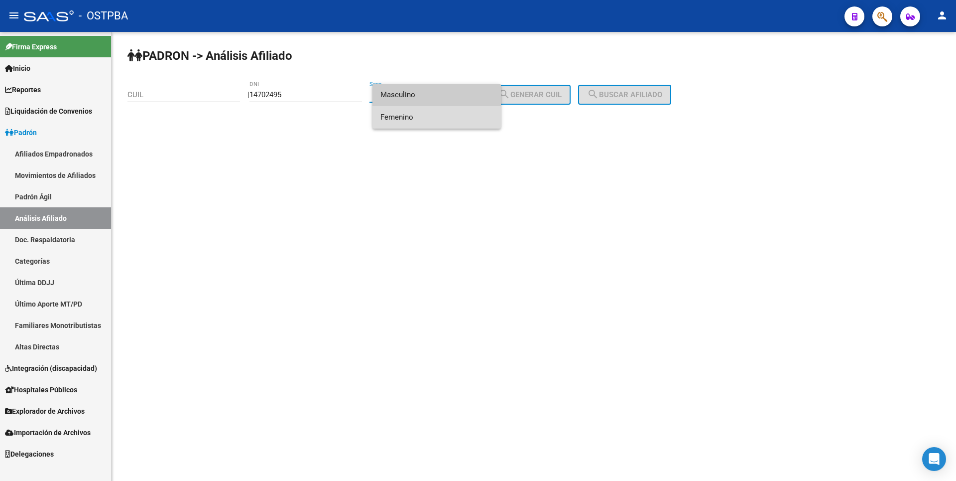
drag, startPoint x: 467, startPoint y: 107, endPoint x: 464, endPoint y: 111, distance: 5.1
click at [464, 111] on span "Femenino" at bounding box center [436, 117] width 113 height 22
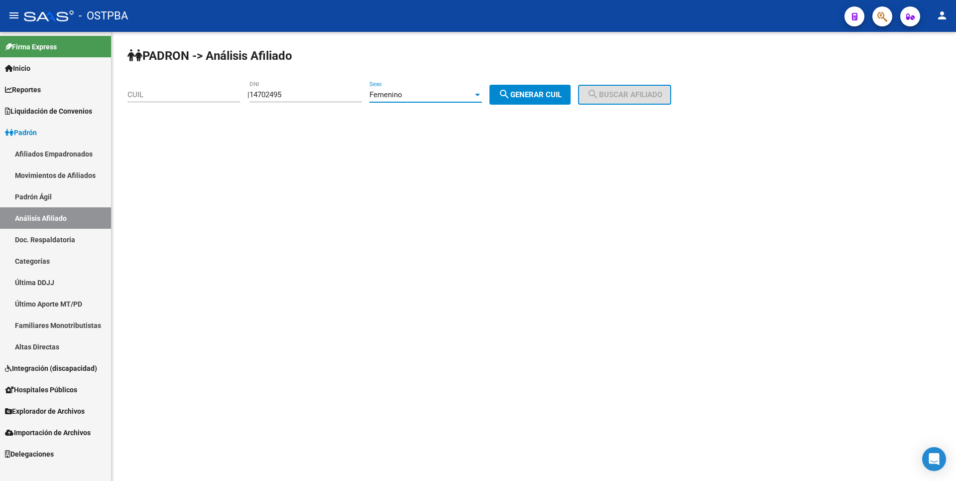
drag, startPoint x: 534, startPoint y: 91, endPoint x: 567, endPoint y: 88, distance: 33.5
click at [536, 91] on span "search Generar CUIL" at bounding box center [529, 94] width 63 height 9
type input "27-14702495-4"
click at [613, 89] on button "search Buscar afiliado" at bounding box center [624, 95] width 93 height 20
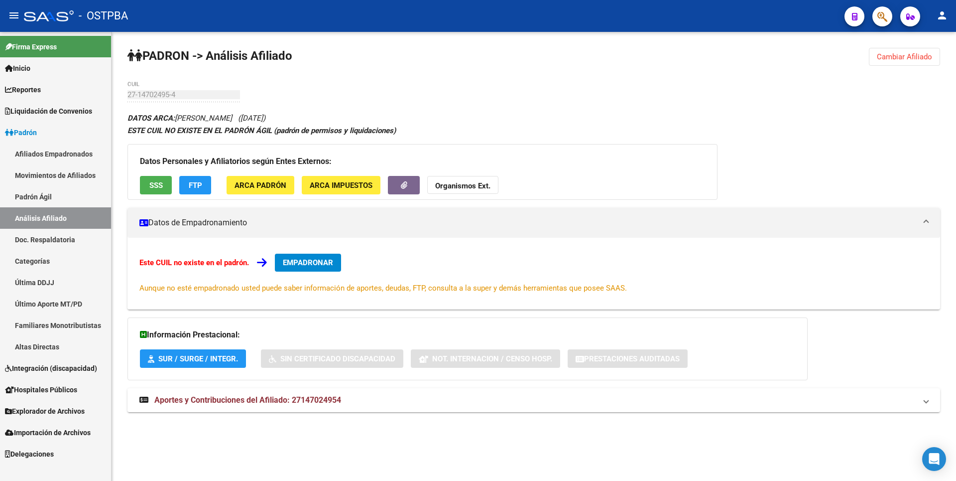
click at [169, 183] on button "SSS" at bounding box center [156, 185] width 32 height 18
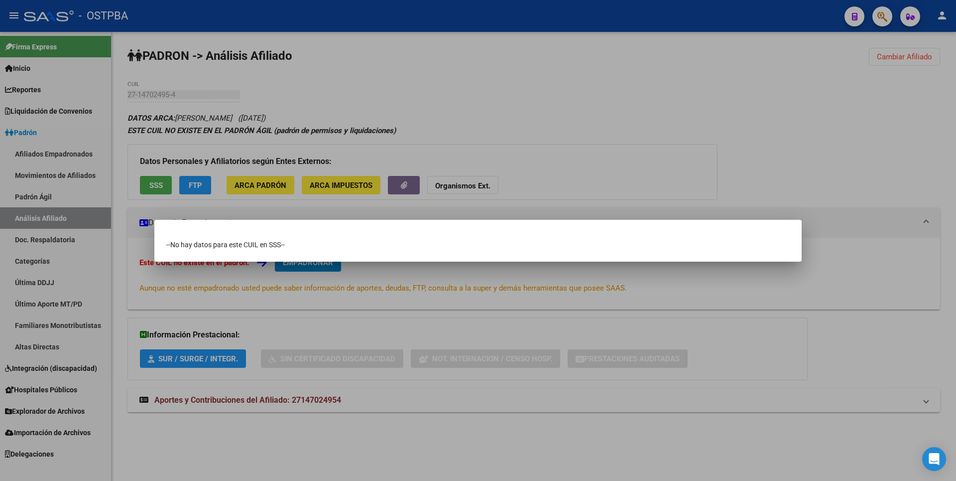
drag, startPoint x: 404, startPoint y: 63, endPoint x: 398, endPoint y: 68, distance: 7.4
click at [406, 63] on div at bounding box center [478, 240] width 956 height 481
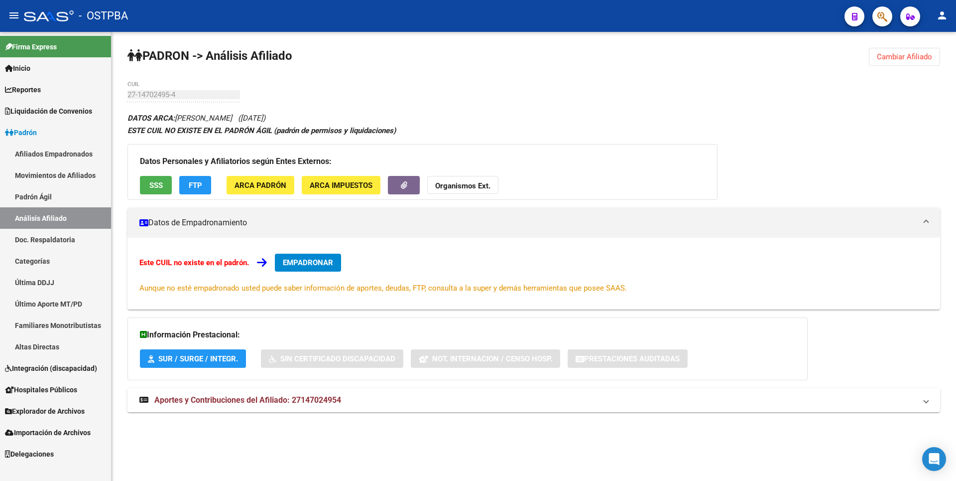
click at [198, 174] on div "Datos Personales y Afiliatorios según Entes Externos: SSS FTP ARCA Padrón ARCA …" at bounding box center [422, 172] width 590 height 56
click at [200, 181] on span "FTP" at bounding box center [195, 185] width 13 height 9
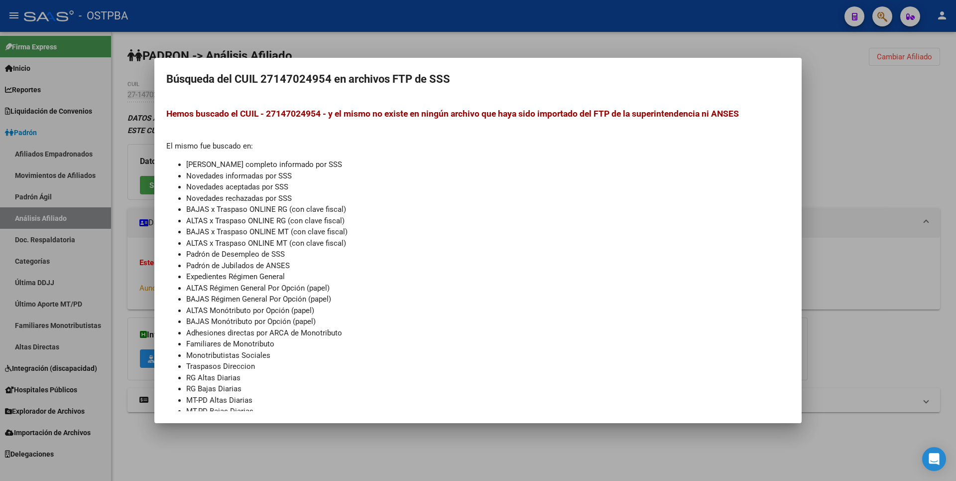
click at [420, 56] on div "Búsqueda del CUIL 27147024954 en archivos FTP de SSS Hemos buscado el CUIL - 27…" at bounding box center [478, 240] width 956 height 481
click at [327, 38] on div at bounding box center [478, 240] width 956 height 481
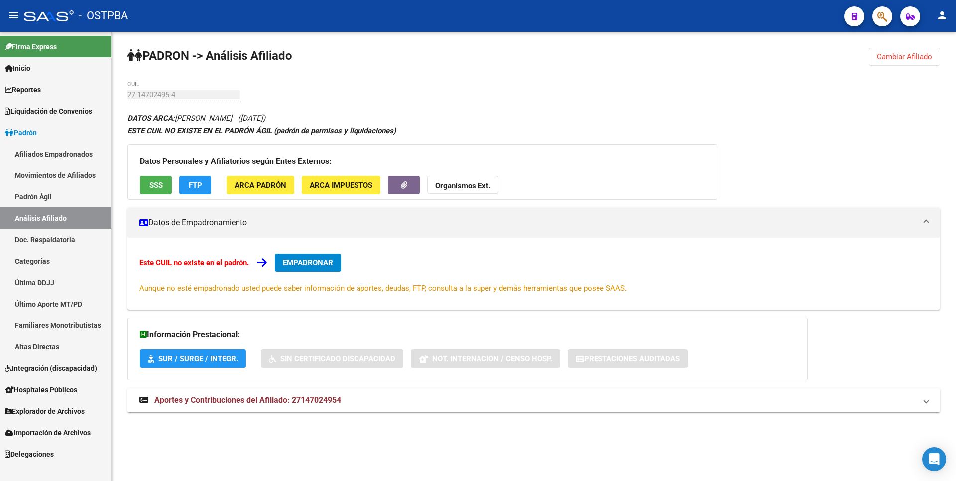
click at [266, 177] on button "ARCA Padrón" at bounding box center [261, 185] width 68 height 18
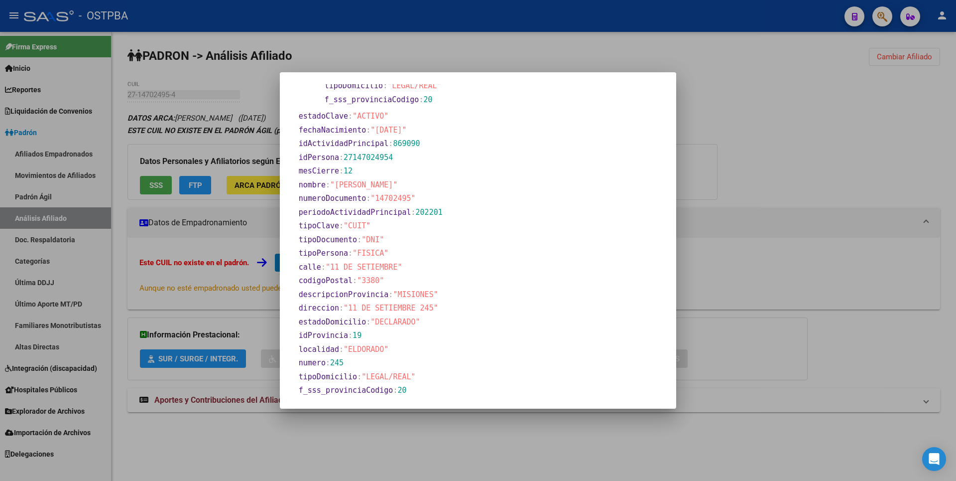
scroll to position [341, 0]
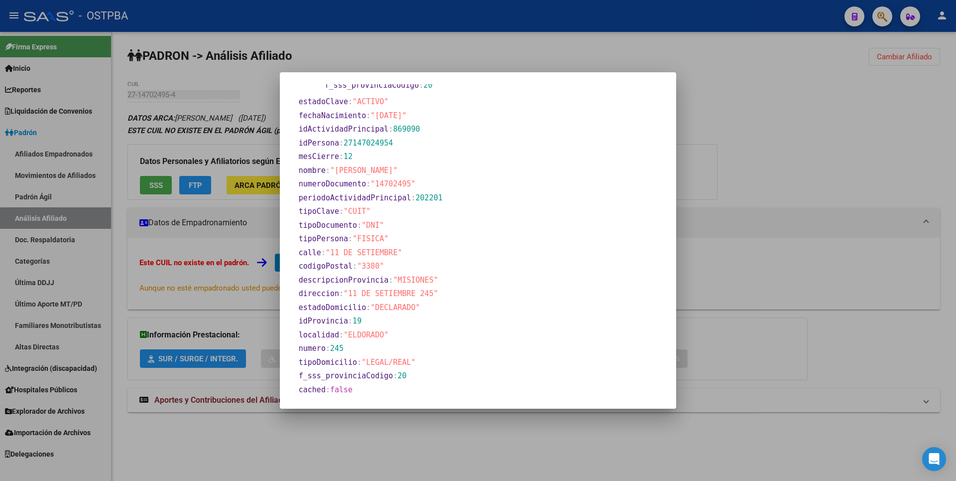
click at [718, 173] on div at bounding box center [478, 240] width 956 height 481
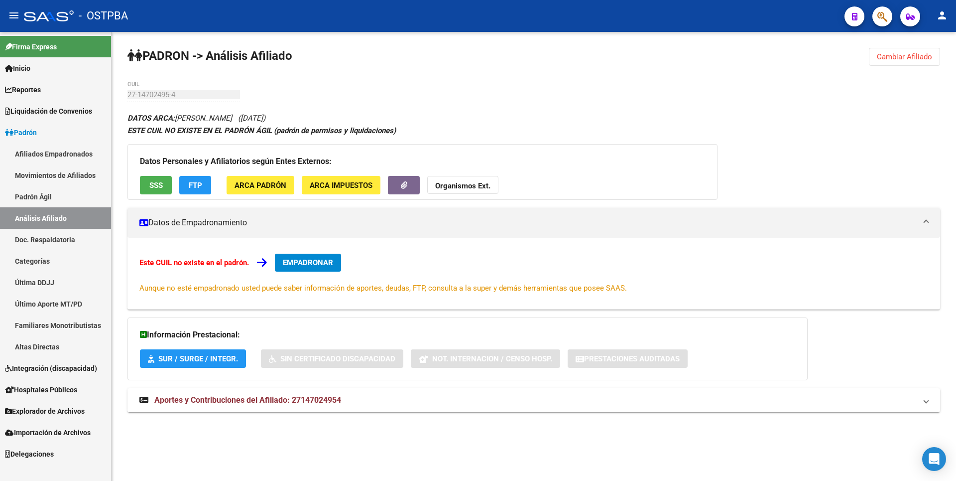
click at [356, 182] on span "ARCA Impuestos" at bounding box center [341, 185] width 63 height 9
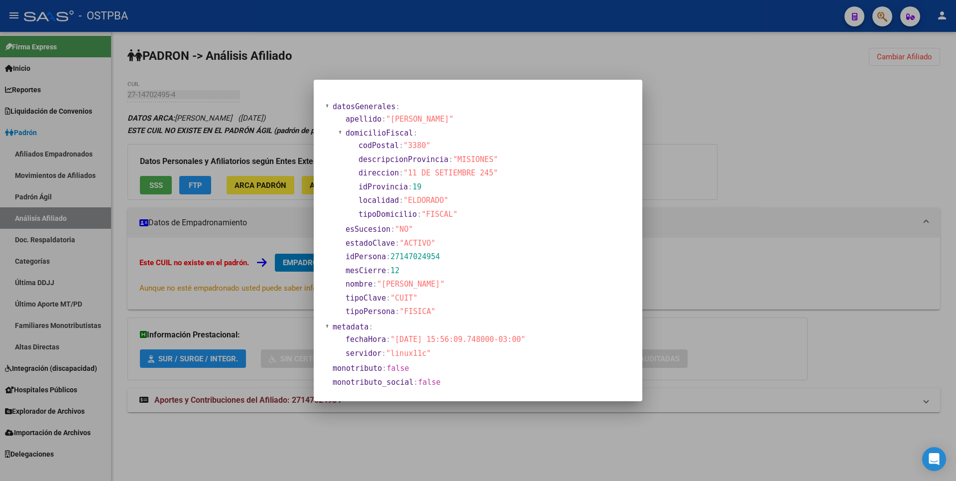
drag, startPoint x: 731, startPoint y: 162, endPoint x: 695, endPoint y: 155, distance: 36.0
click at [732, 162] on div at bounding box center [478, 240] width 956 height 481
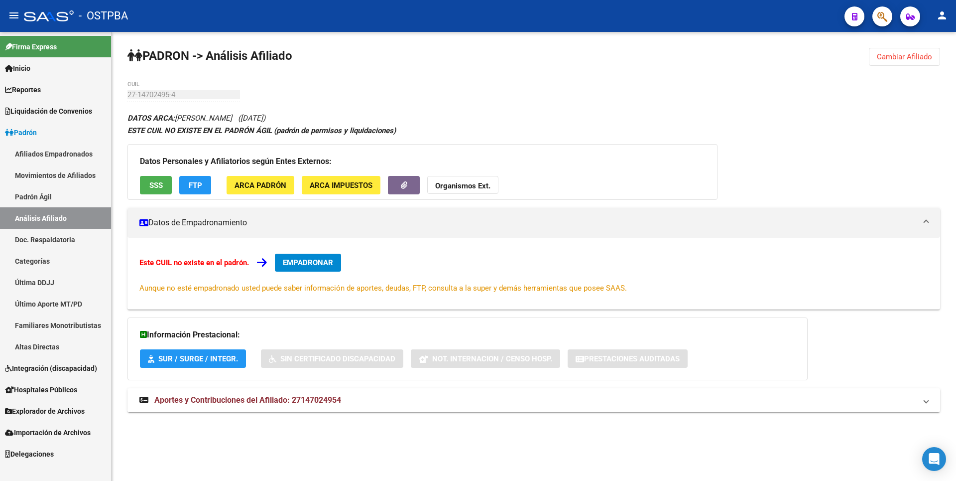
drag, startPoint x: 291, startPoint y: 401, endPoint x: 292, endPoint y: 395, distance: 6.0
click at [291, 401] on span "Aportes y Contribuciones del Afiliado: 27147024954" at bounding box center [247, 399] width 187 height 9
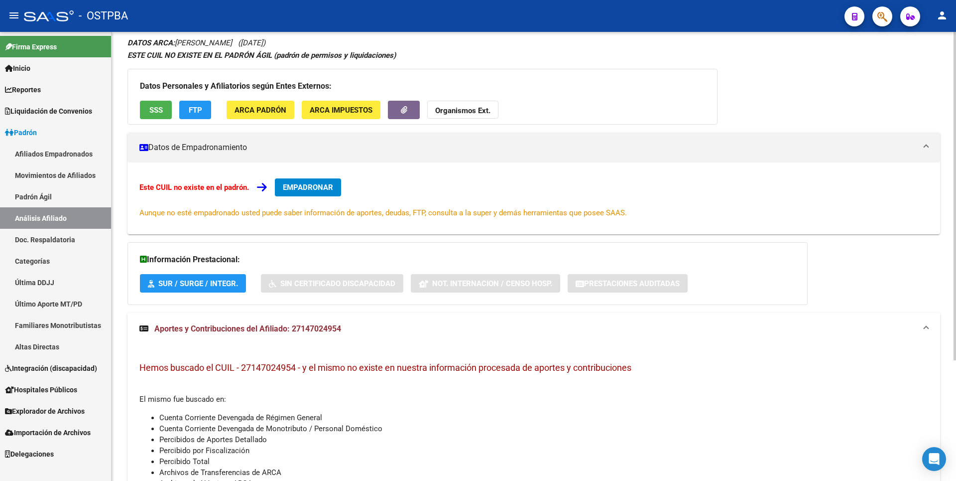
scroll to position [0, 0]
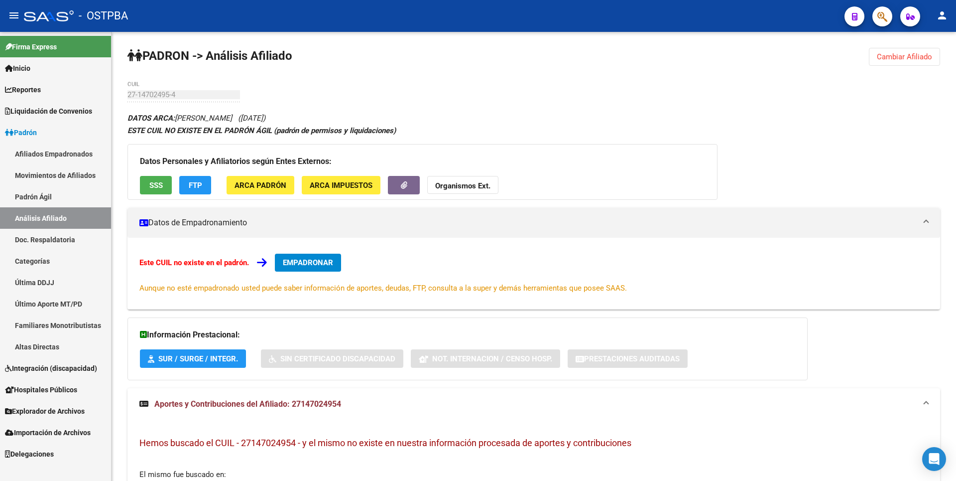
click at [65, 406] on span "Explorador de Archivos" at bounding box center [45, 410] width 80 height 11
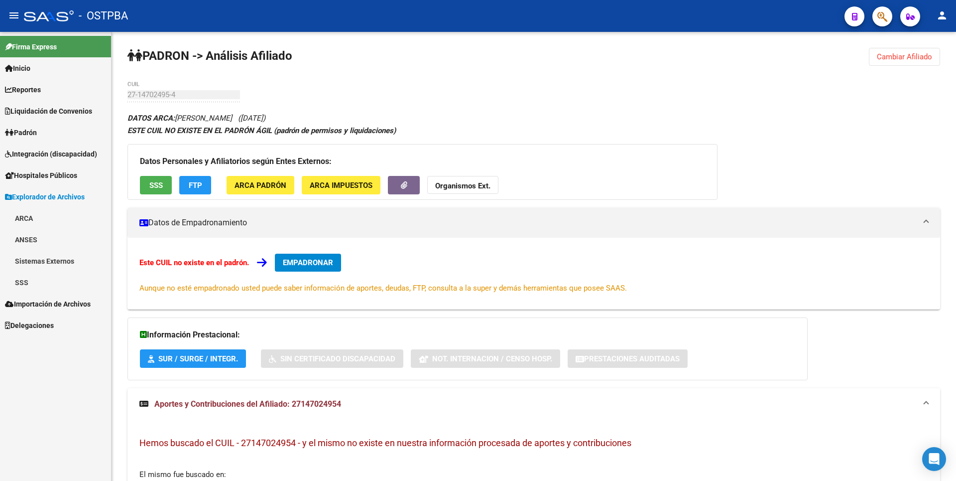
click at [30, 282] on link "SSS" at bounding box center [55, 281] width 111 height 21
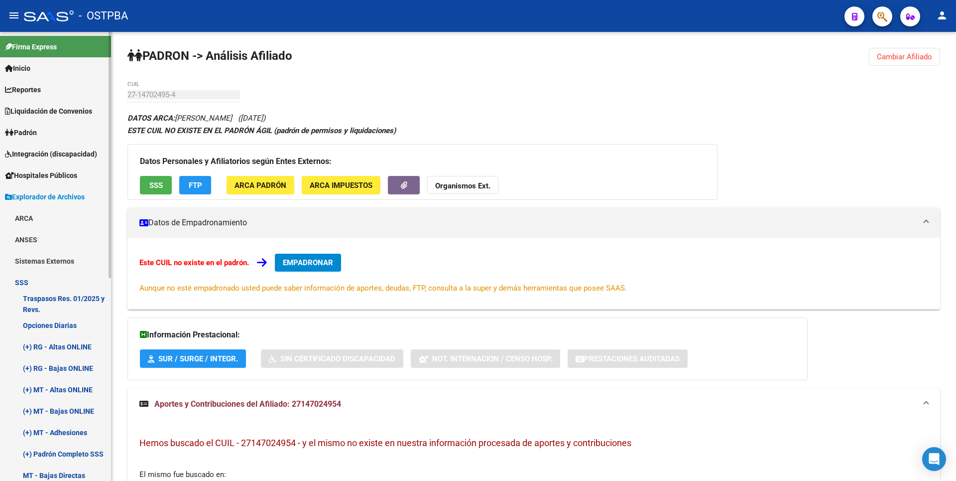
click at [47, 135] on link "Padrón" at bounding box center [55, 132] width 111 height 21
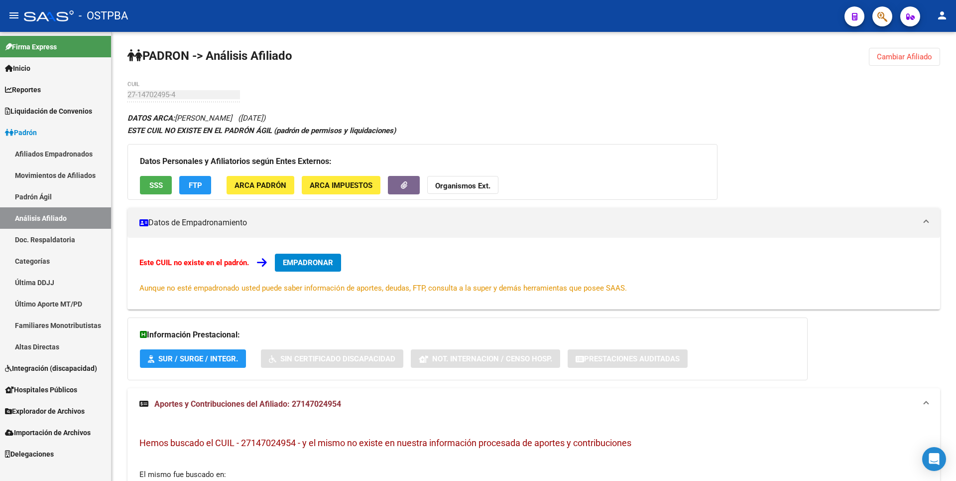
click at [50, 97] on link "Reportes" at bounding box center [55, 89] width 111 height 21
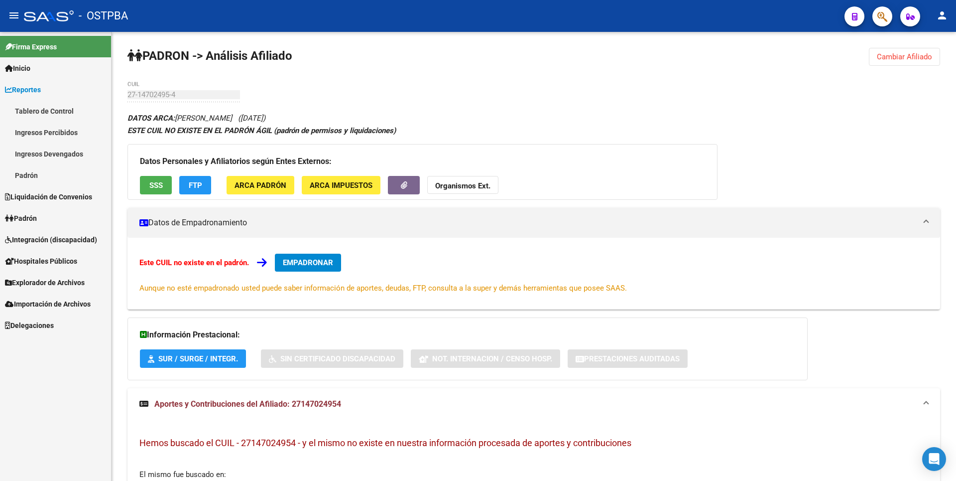
click at [37, 179] on link "Padrón" at bounding box center [55, 174] width 111 height 21
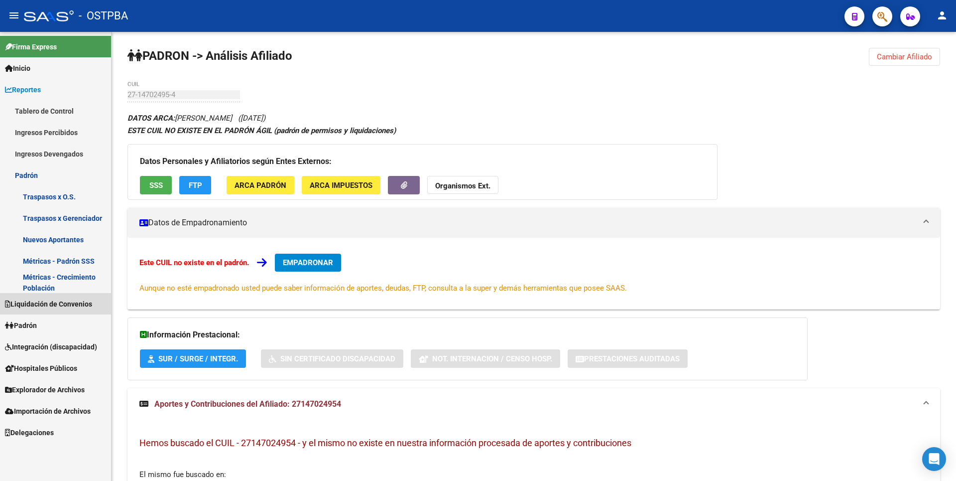
click at [64, 309] on span "Liquidación de Convenios" at bounding box center [48, 303] width 87 height 11
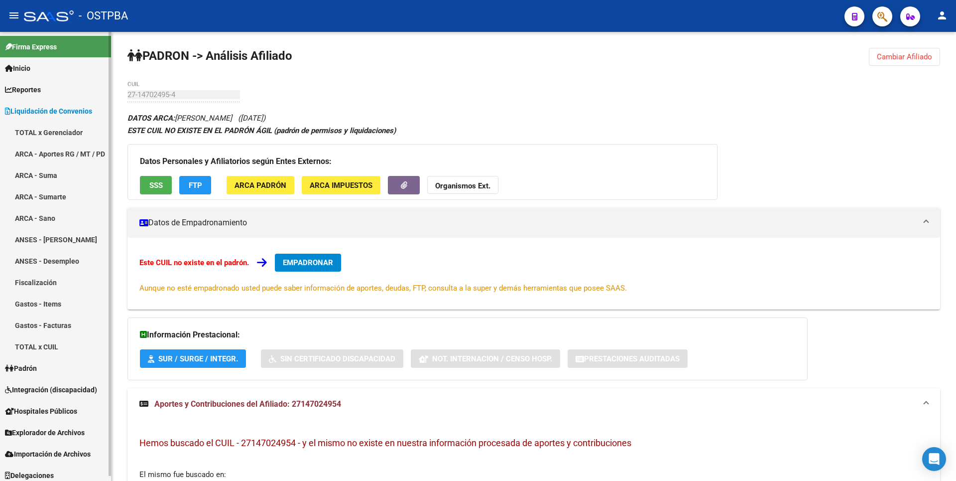
click at [72, 240] on link "ANSES - [PERSON_NAME]" at bounding box center [55, 239] width 111 height 21
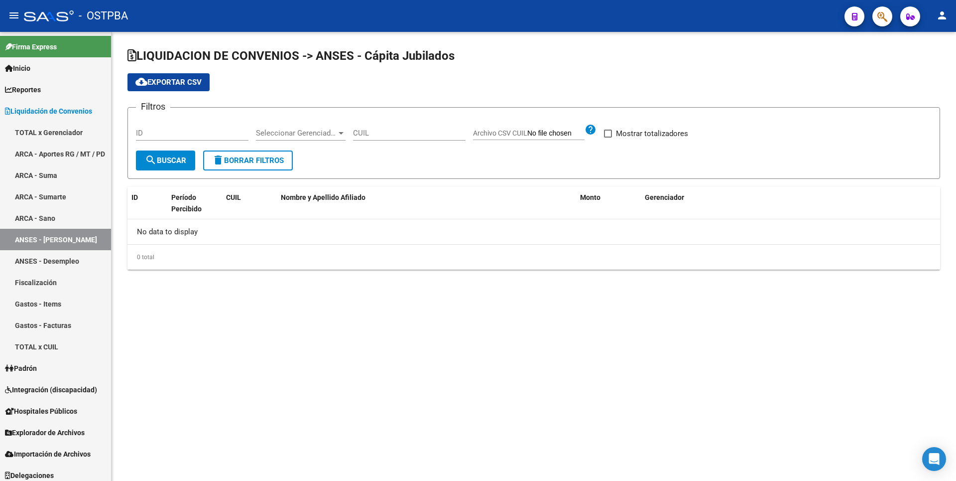
checkbox input "true"
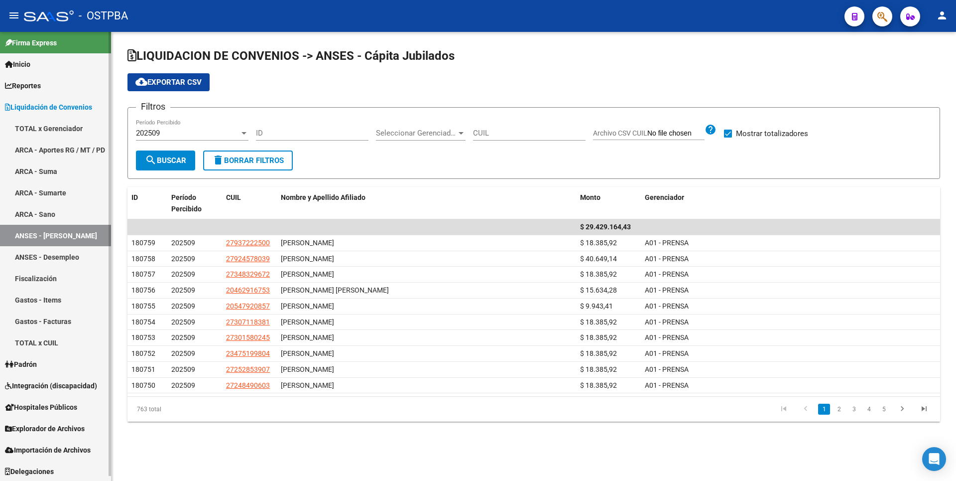
scroll to position [5, 0]
drag, startPoint x: 39, startPoint y: 428, endPoint x: 39, endPoint y: 419, distance: 8.5
click at [39, 427] on span "Explorador de Archivos" at bounding box center [45, 427] width 80 height 11
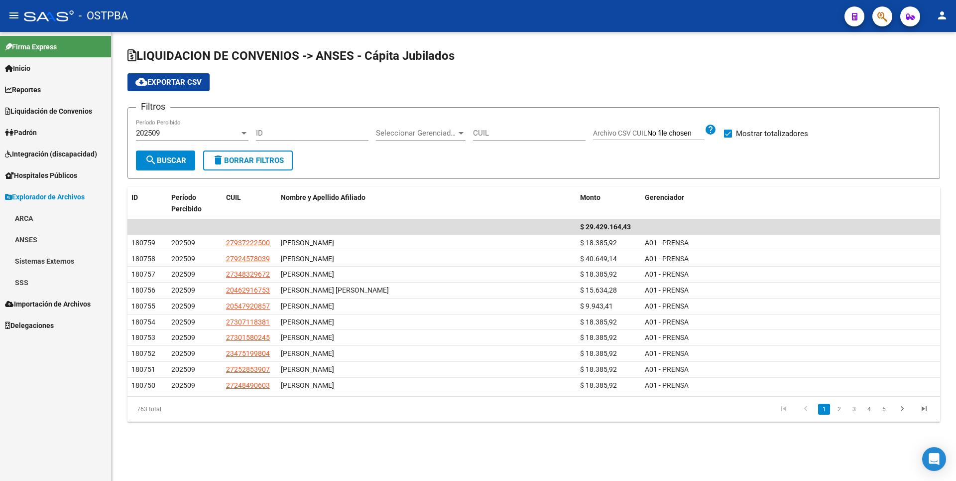
scroll to position [0, 0]
click at [35, 238] on link "ANSES" at bounding box center [55, 239] width 111 height 21
click at [46, 259] on link "Jubilados" at bounding box center [55, 260] width 111 height 21
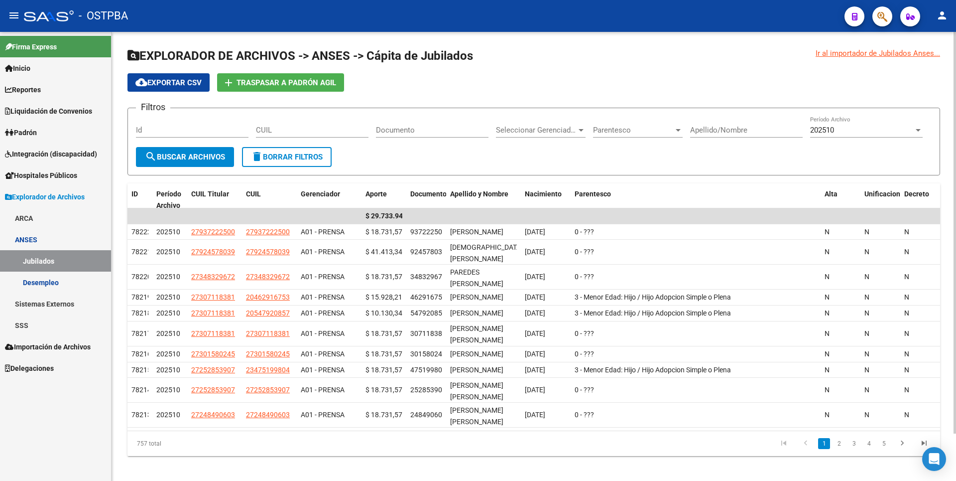
click at [698, 127] on input "Apellido/Nombre" at bounding box center [746, 129] width 113 height 9
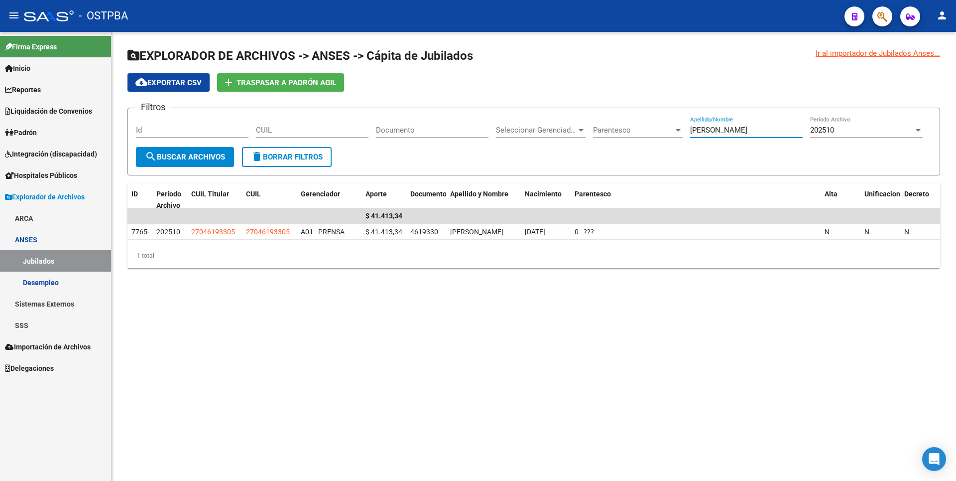
type input "BLAS"
click at [914, 131] on div at bounding box center [918, 130] width 9 height 8
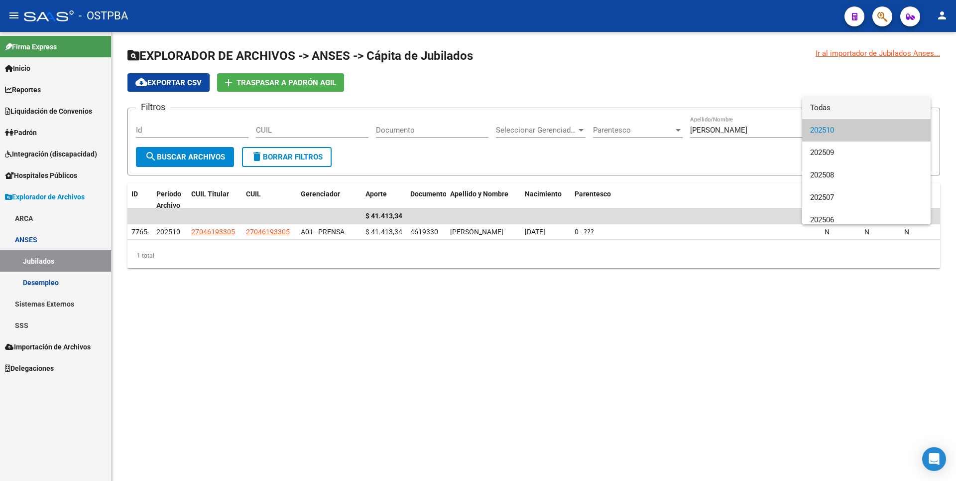
click at [832, 107] on span "Todas" at bounding box center [866, 108] width 113 height 22
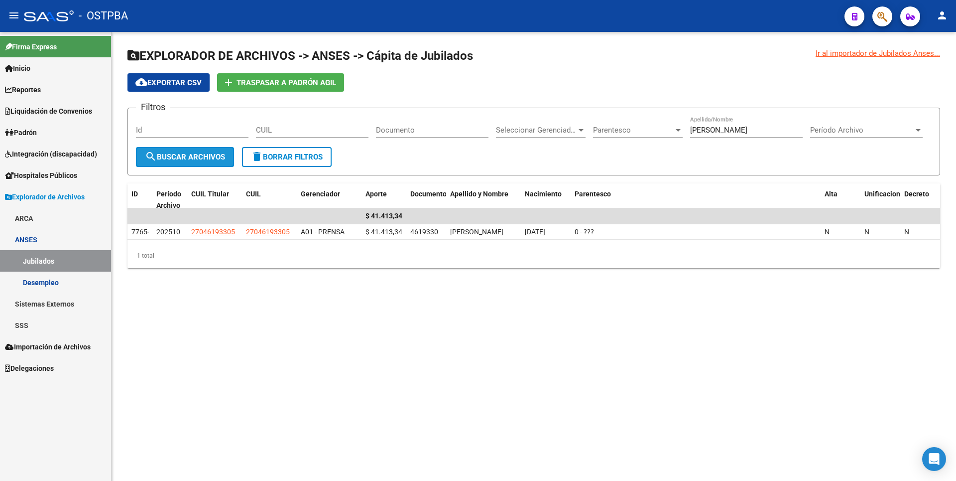
click at [189, 156] on span "search Buscar Archivos" at bounding box center [185, 156] width 80 height 9
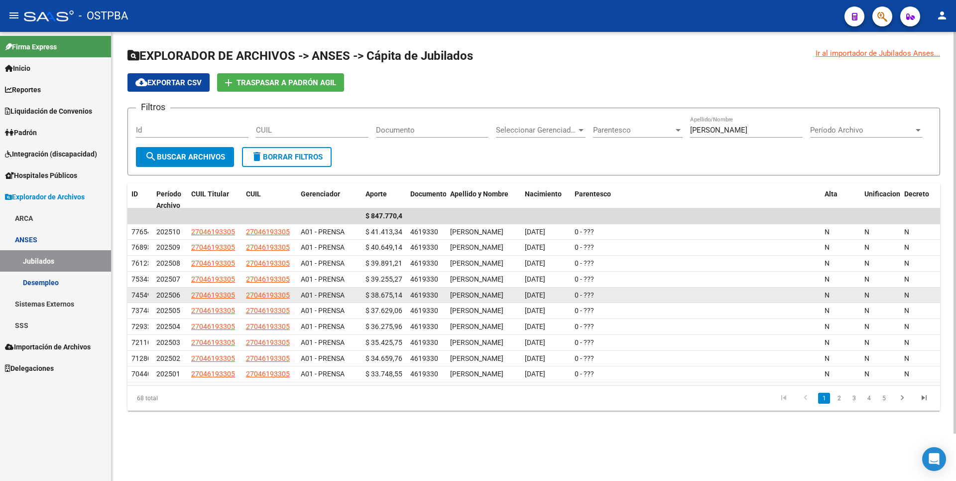
scroll to position [53, 0]
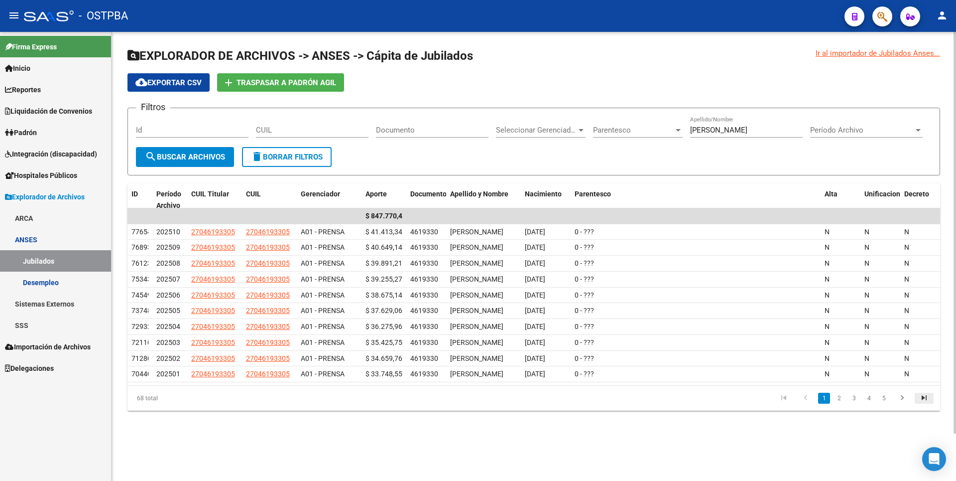
click at [916, 403] on link "go to last page" at bounding box center [924, 397] width 19 height 11
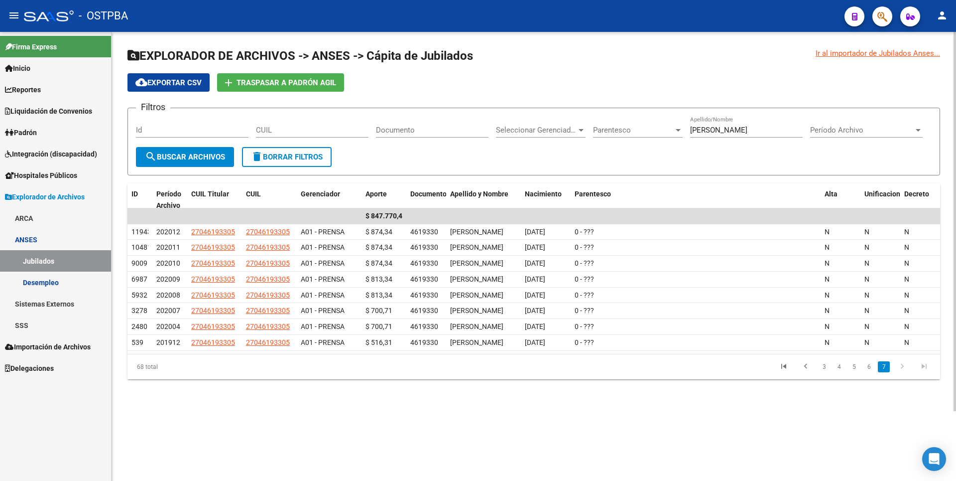
scroll to position [3, 0]
click at [865, 372] on link "6" at bounding box center [869, 366] width 12 height 11
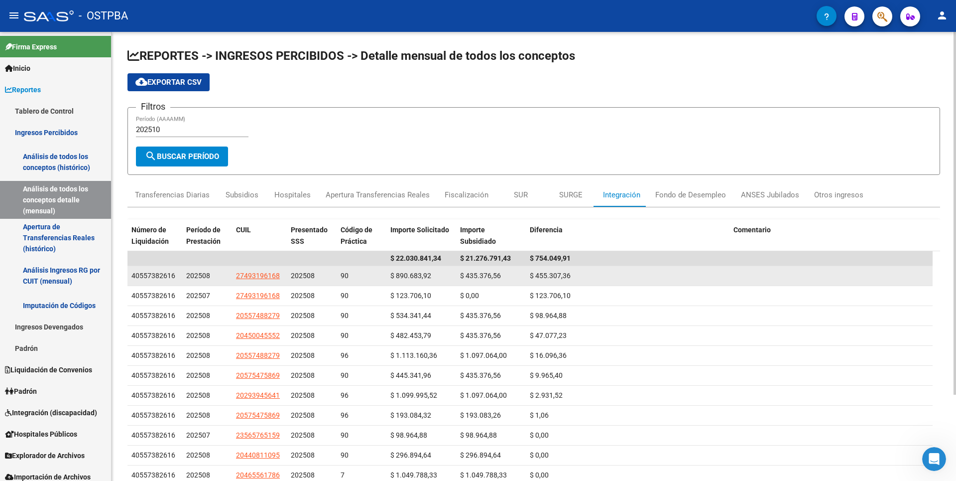
scroll to position [1, 0]
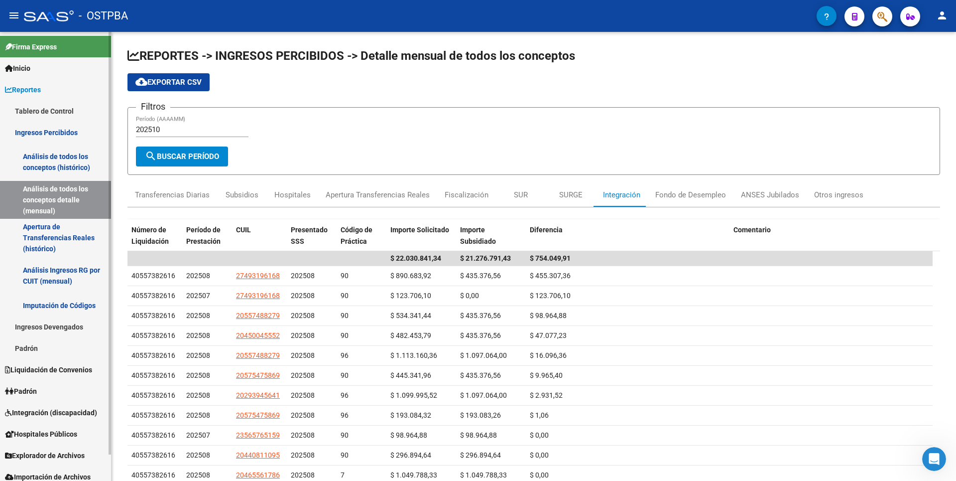
click at [59, 349] on link "Padrón" at bounding box center [55, 347] width 111 height 21
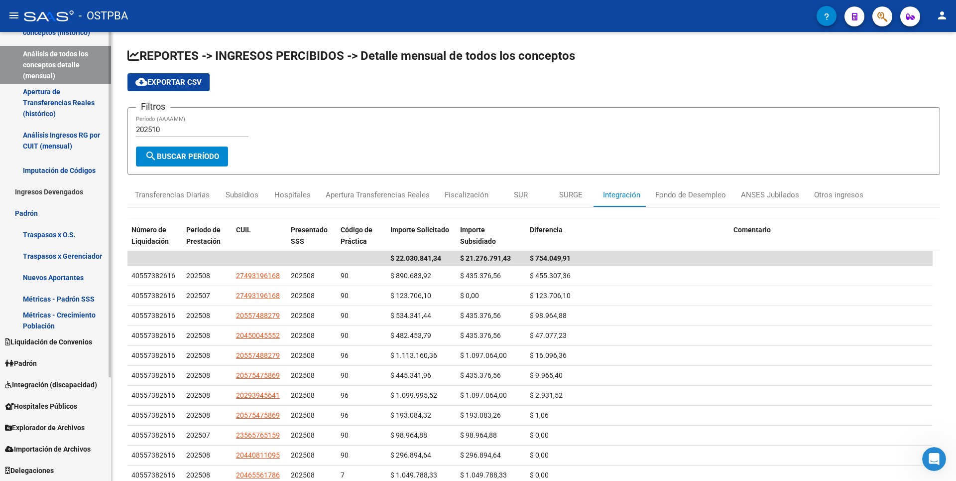
scroll to position [0, 0]
click at [53, 366] on link "Padrón" at bounding box center [55, 362] width 111 height 21
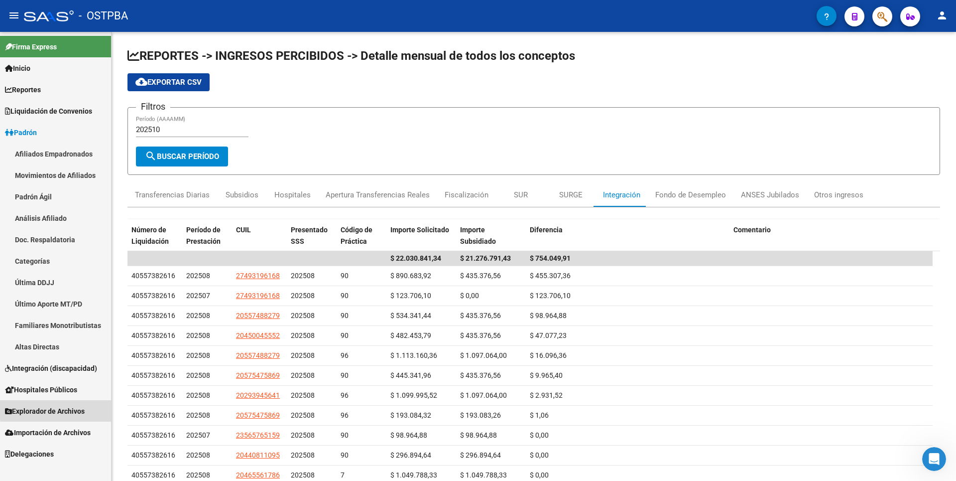
click at [68, 408] on span "Explorador de Archivos" at bounding box center [45, 410] width 80 height 11
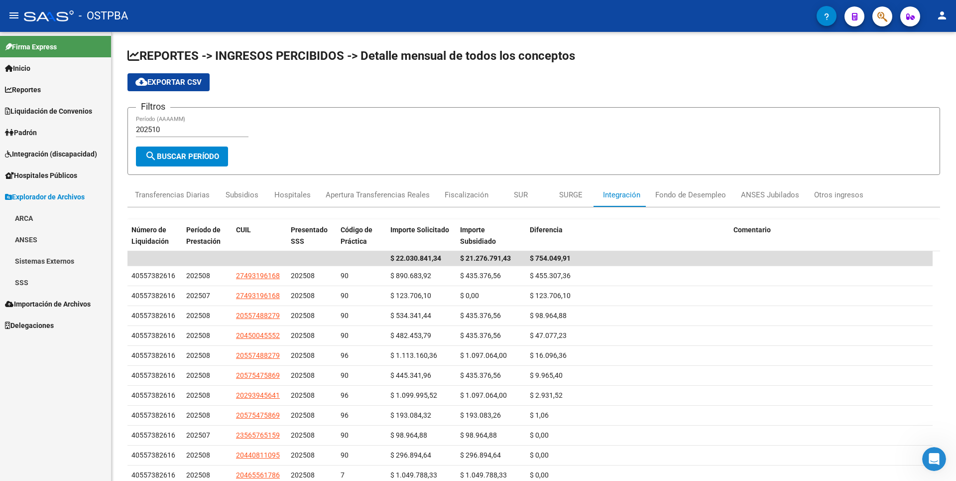
click at [47, 262] on link "Sistemas Externos" at bounding box center [55, 260] width 111 height 21
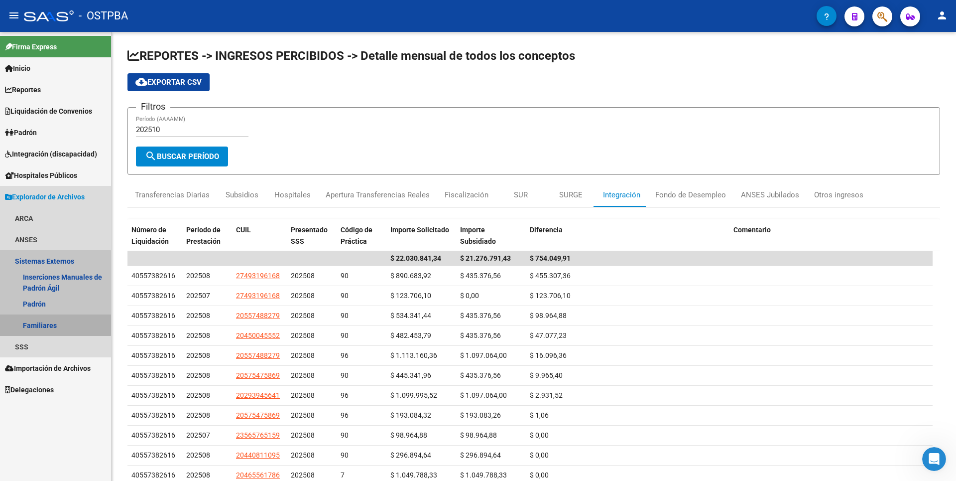
click at [40, 323] on link "Familiares" at bounding box center [55, 324] width 111 height 21
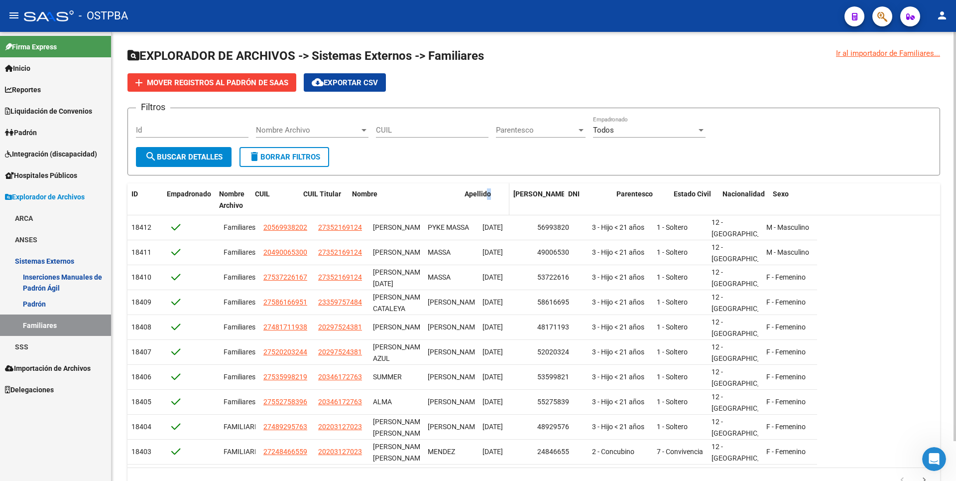
drag, startPoint x: 421, startPoint y: 200, endPoint x: 519, endPoint y: 198, distance: 97.6
click at [519, 198] on div "ID Empadronado Nombre Archivo CUIL CUIL Titular Nombre Apellido Fecha Nac. DNI …" at bounding box center [472, 199] width 690 height 33
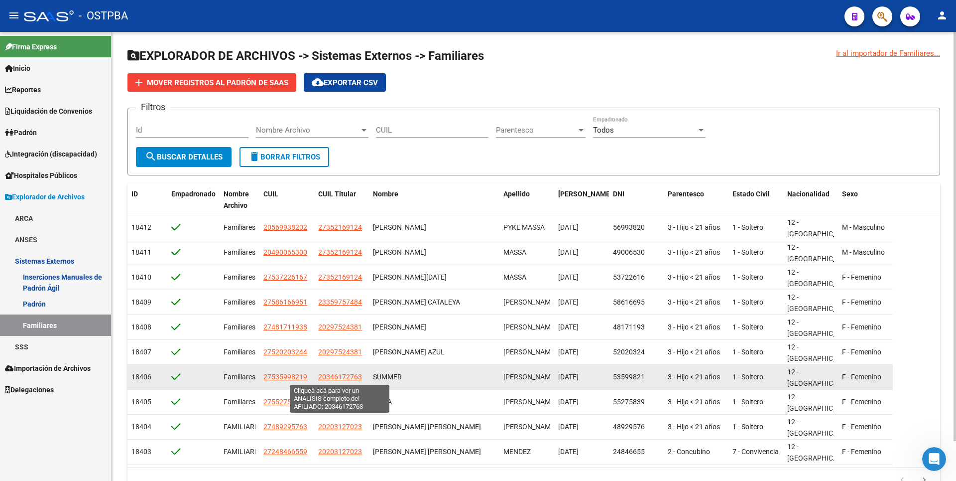
click at [343, 377] on span "20346172763" at bounding box center [340, 377] width 44 height 8
type textarea "20346172763"
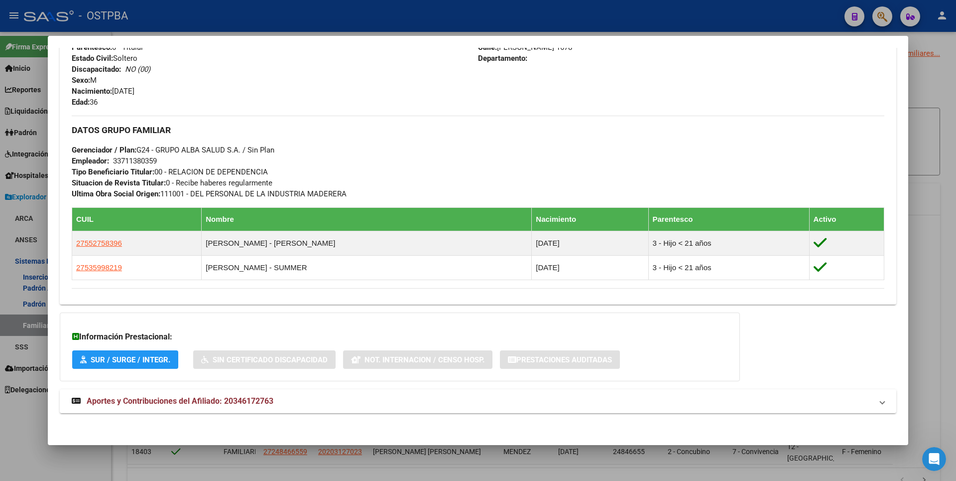
scroll to position [412, 0]
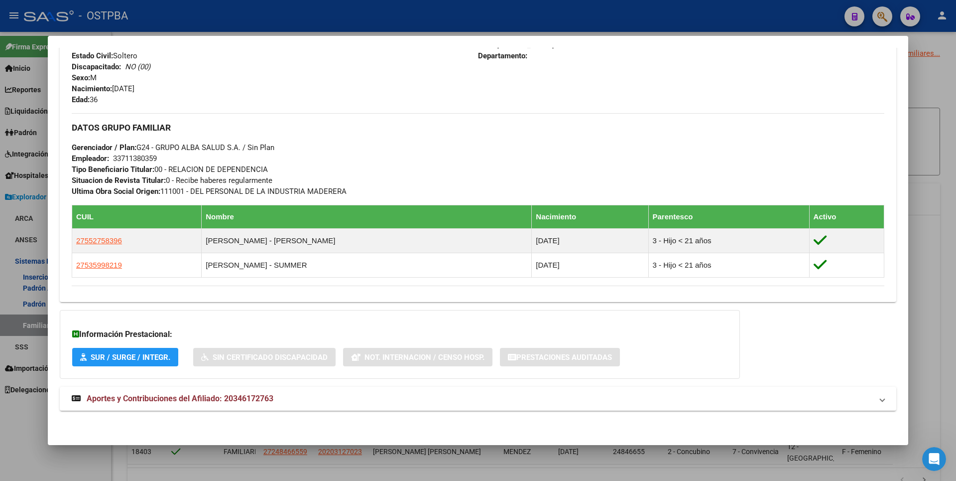
click at [270, 411] on div "DATOS [PERSON_NAME] ÁGIL: [PERSON_NAME] [PERSON_NAME] | ACTIVO | AFILIADO TITUL…" at bounding box center [478, 46] width 837 height 750
click at [271, 401] on span "Aportes y Contribuciones del Afiliado: 20346172763" at bounding box center [180, 397] width 187 height 9
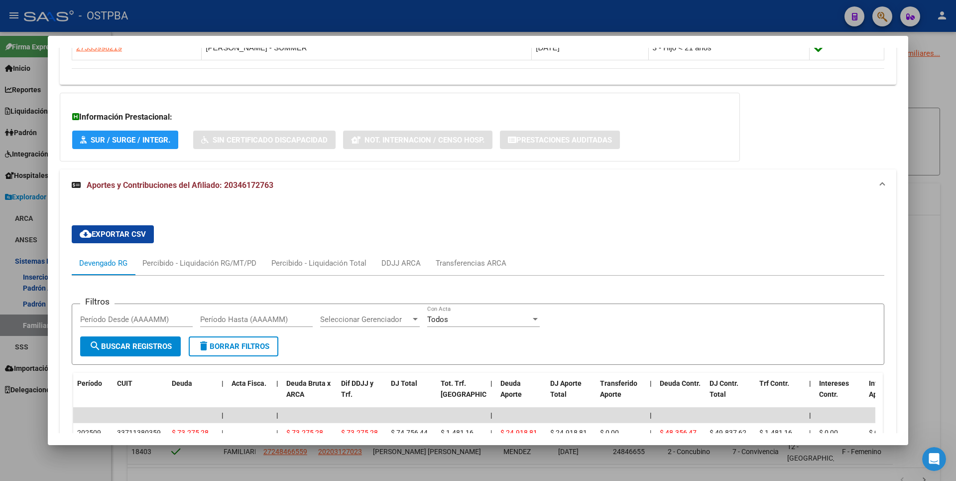
scroll to position [463, 0]
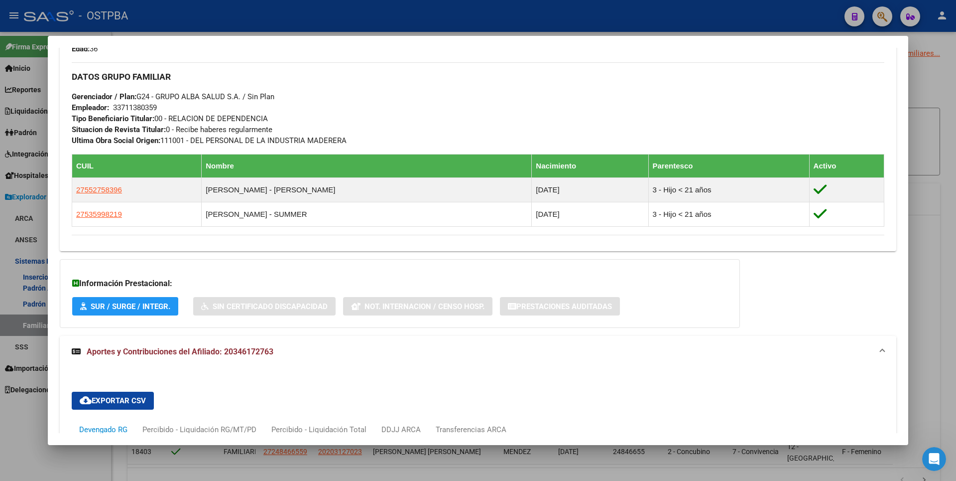
click at [944, 87] on div at bounding box center [478, 240] width 956 height 481
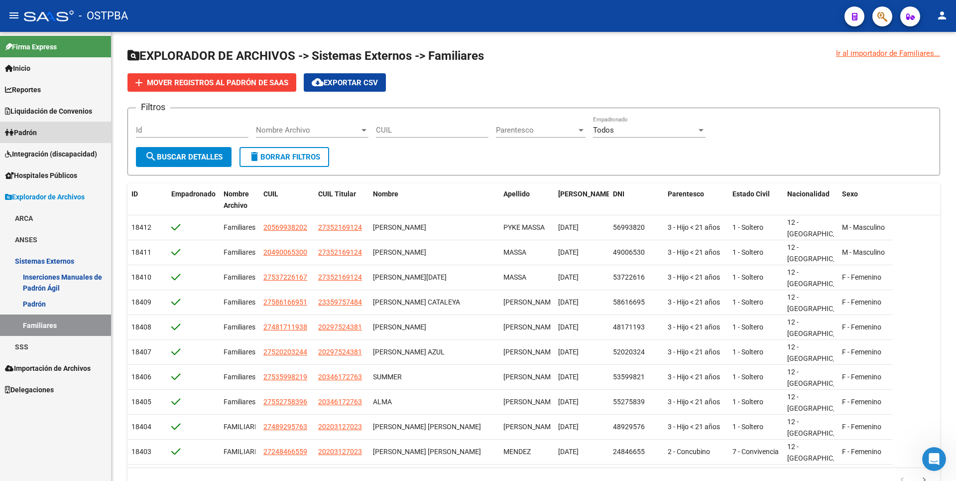
click at [49, 128] on link "Padrón" at bounding box center [55, 132] width 111 height 21
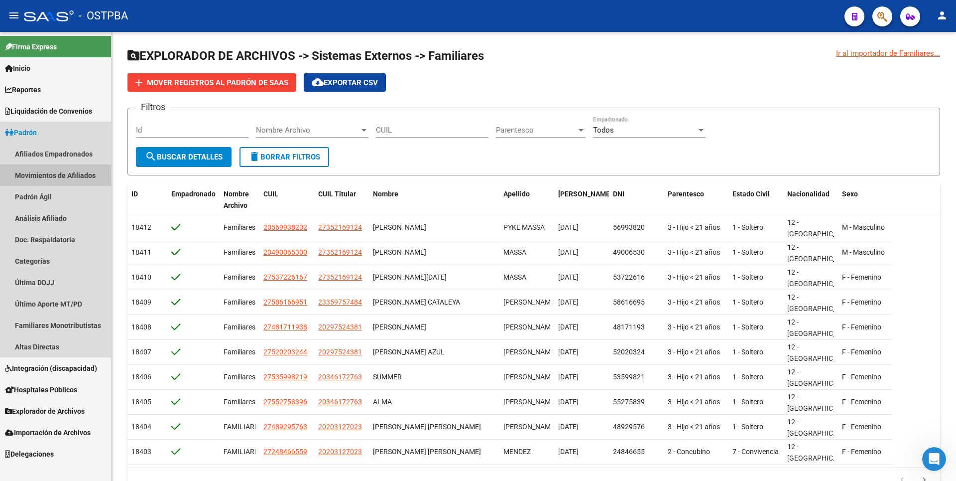
click at [57, 171] on link "Movimientos de Afiliados" at bounding box center [55, 174] width 111 height 21
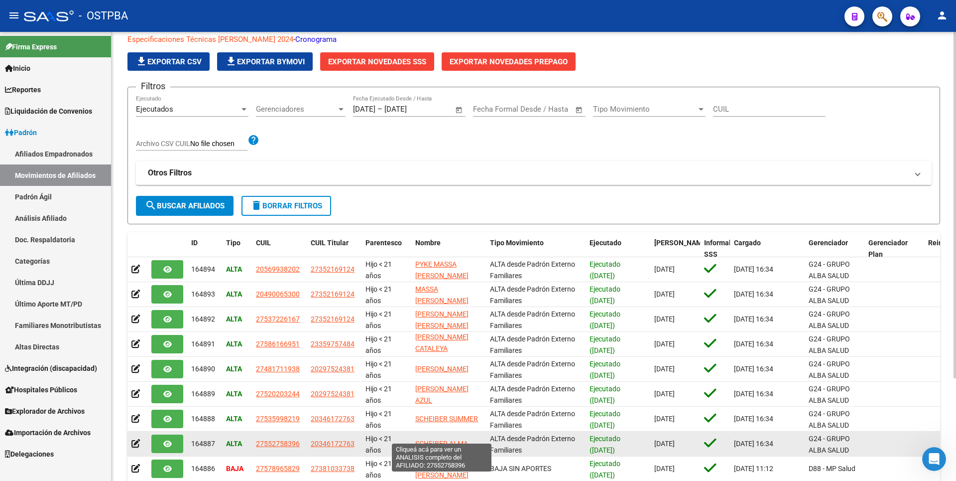
scroll to position [50, 0]
